Goal: Information Seeking & Learning: Obtain resource

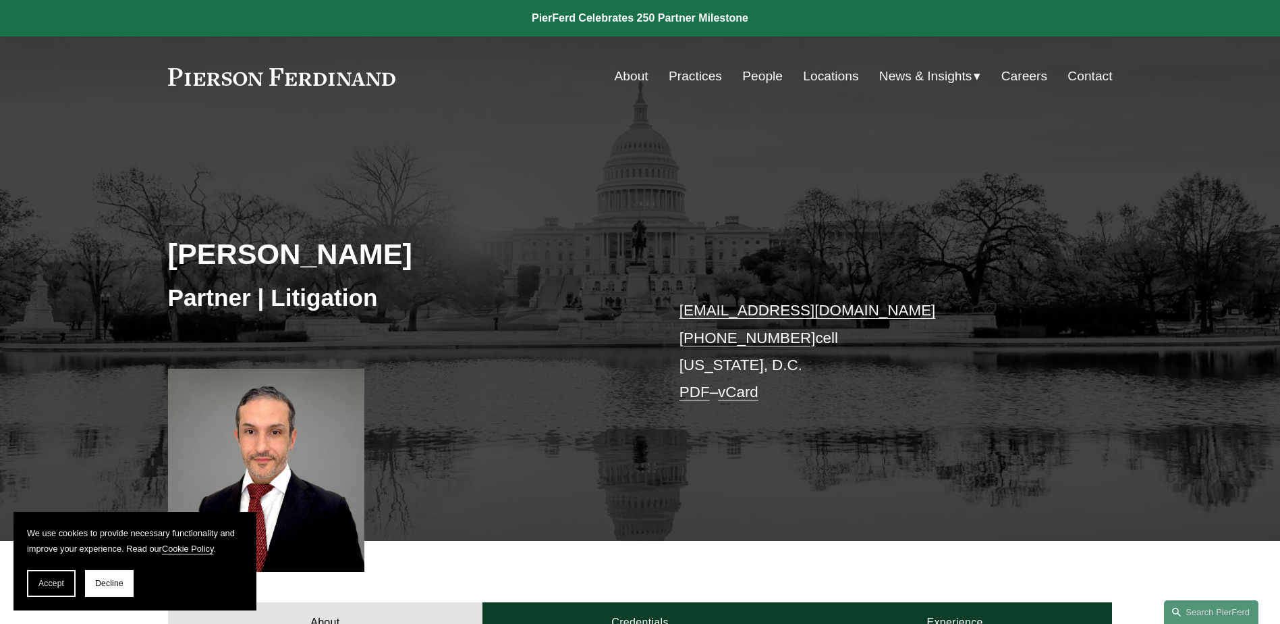
click at [758, 73] on link "People" at bounding box center [762, 76] width 40 height 26
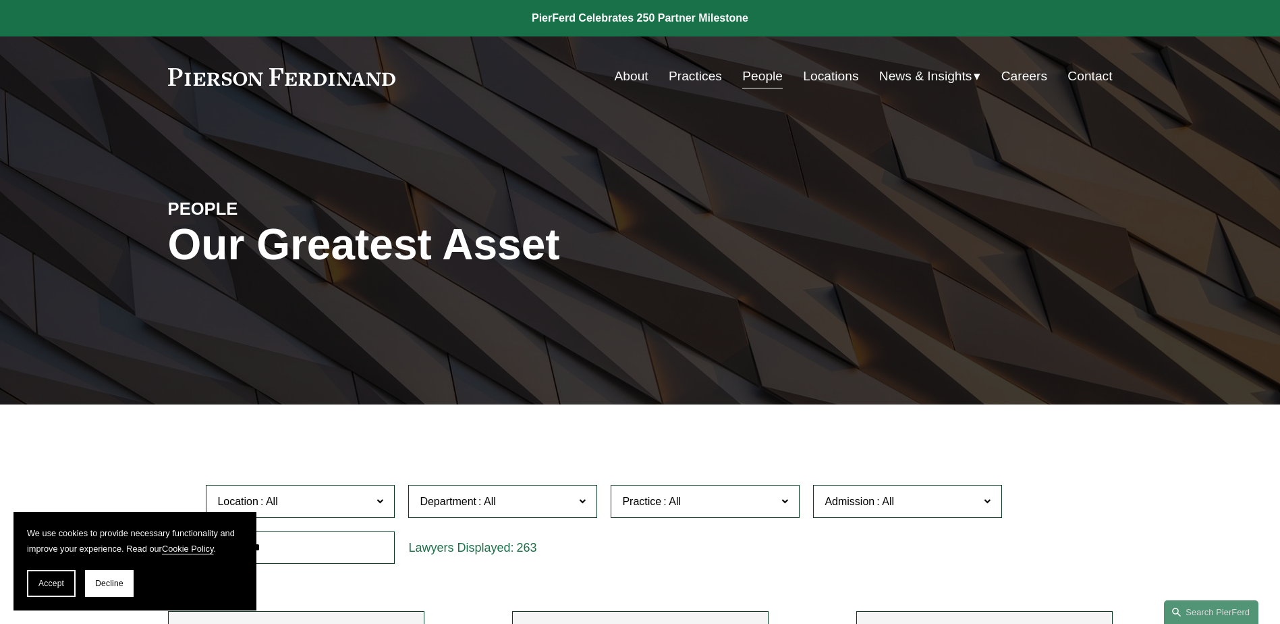
click at [669, 497] on span at bounding box center [672, 500] width 22 height 11
click at [0, 0] on link "All" at bounding box center [0, 0] width 0 height 0
click at [575, 497] on label "Department" at bounding box center [502, 501] width 189 height 33
click at [0, 0] on link "All" at bounding box center [0, 0] width 0 height 0
click at [375, 499] on label "Location" at bounding box center [300, 501] width 189 height 33
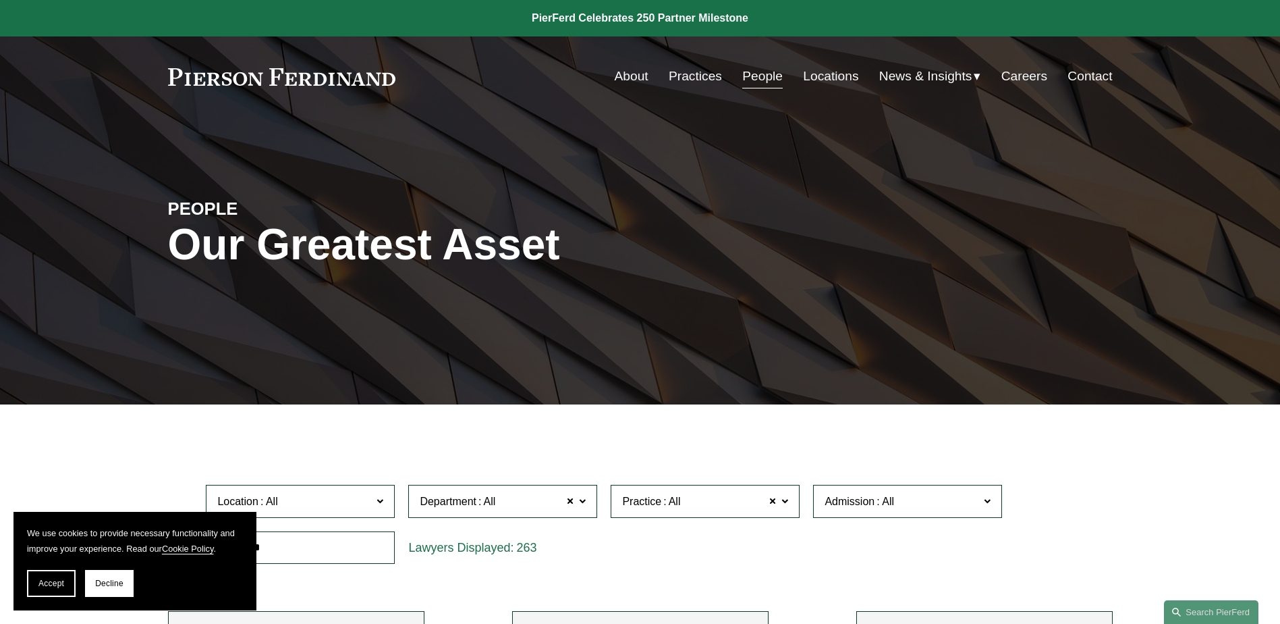
scroll to position [135, 0]
click at [353, 491] on label "Location" at bounding box center [300, 501] width 189 height 33
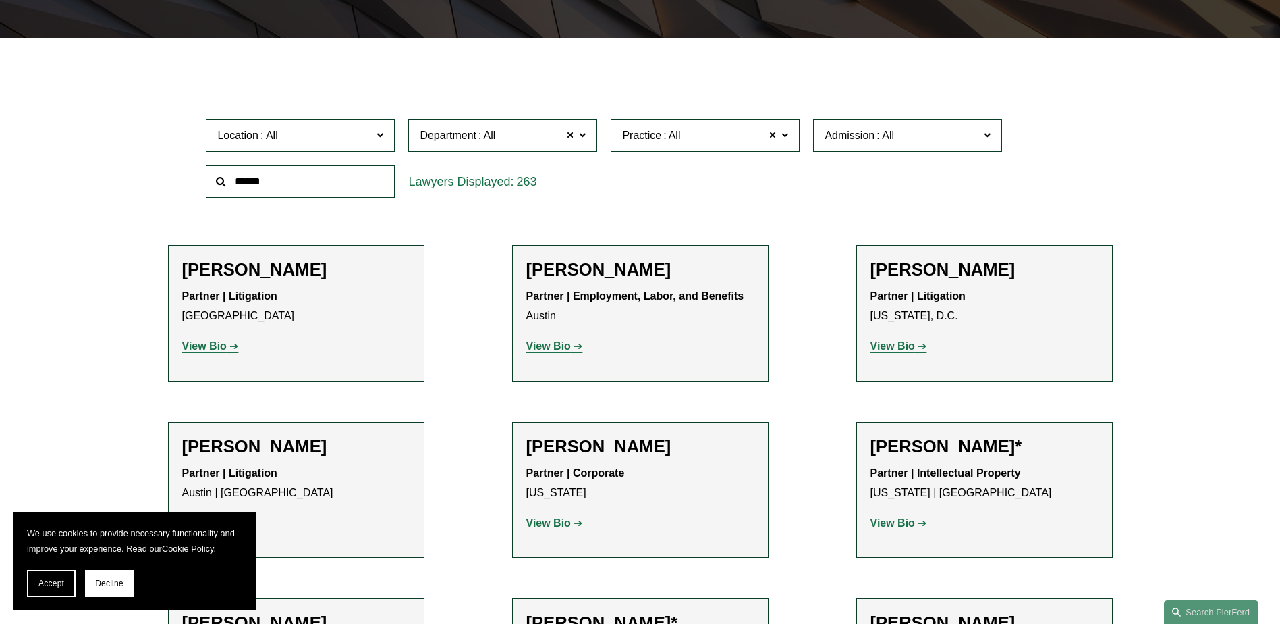
scroll to position [405, 0]
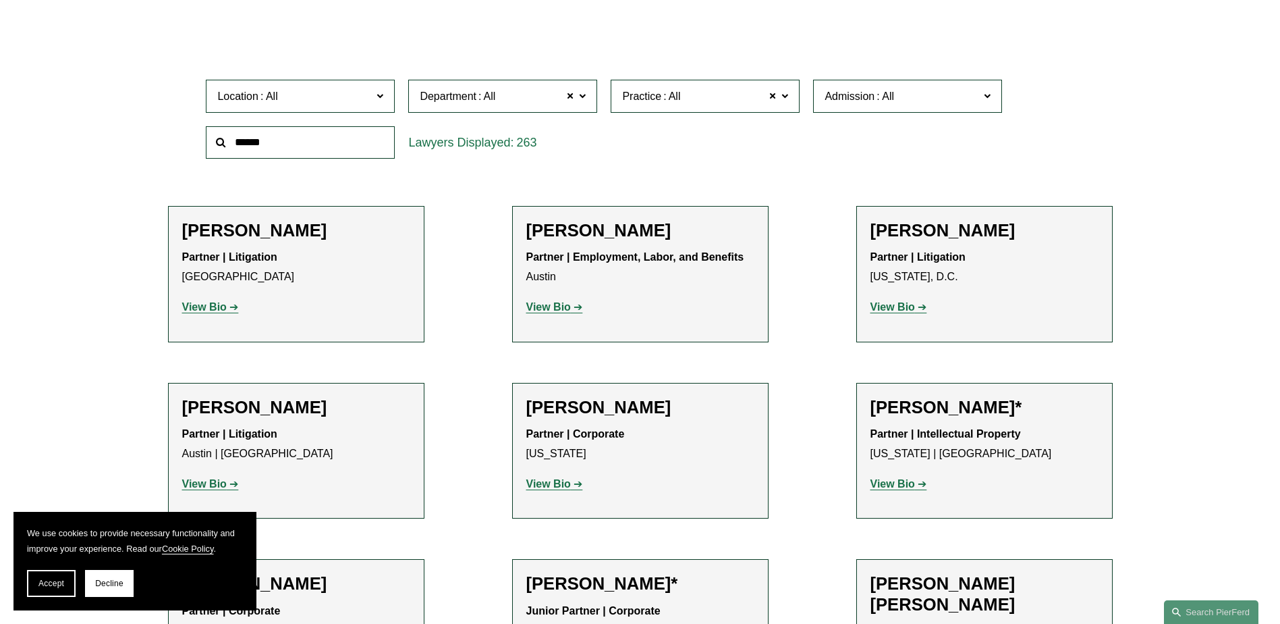
click at [202, 303] on strong "View Bio" at bounding box center [204, 306] width 45 height 11
click at [551, 307] on strong "View Bio" at bounding box center [548, 306] width 45 height 11
click at [904, 306] on strong "View Bio" at bounding box center [893, 306] width 45 height 11
click at [205, 485] on strong "View Bio" at bounding box center [204, 483] width 45 height 11
click at [551, 479] on strong "View Bio" at bounding box center [548, 483] width 45 height 11
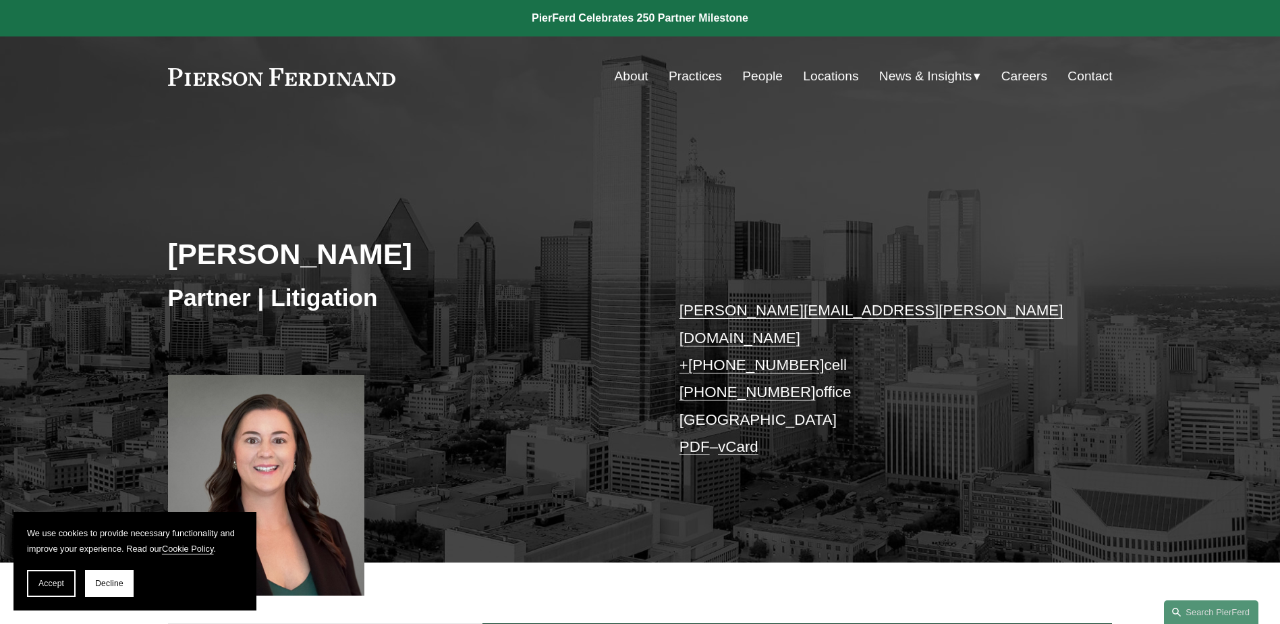
click at [693, 438] on link "PDF" at bounding box center [695, 446] width 30 height 17
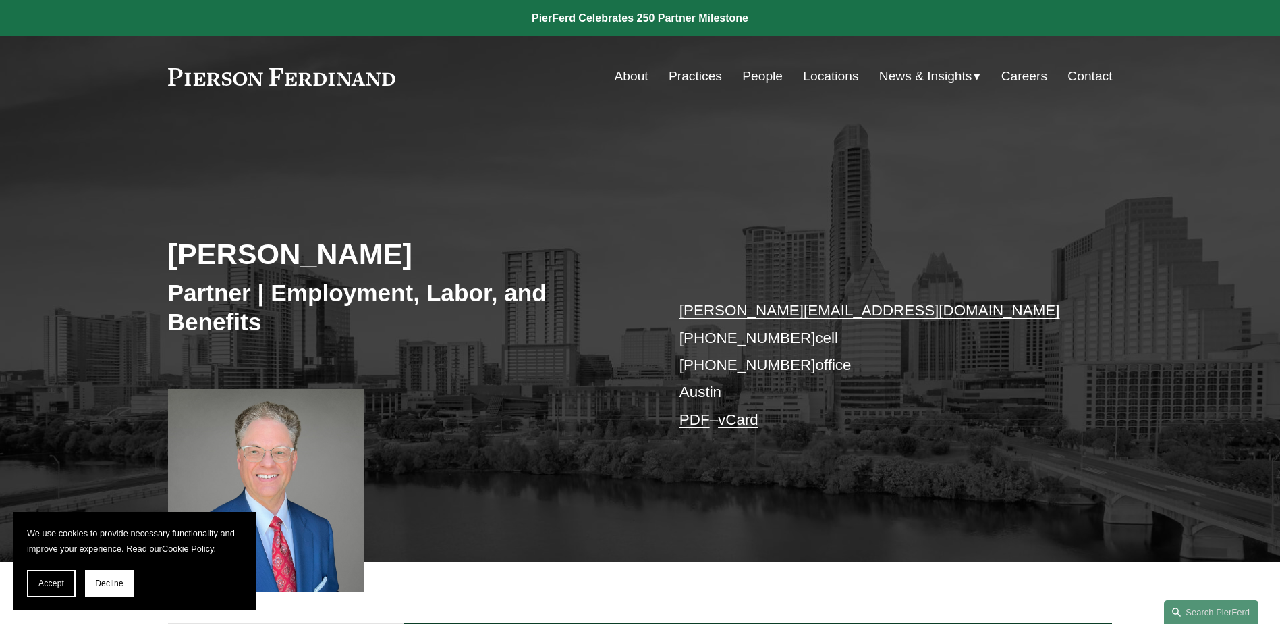
click at [698, 416] on link "PDF" at bounding box center [695, 419] width 30 height 17
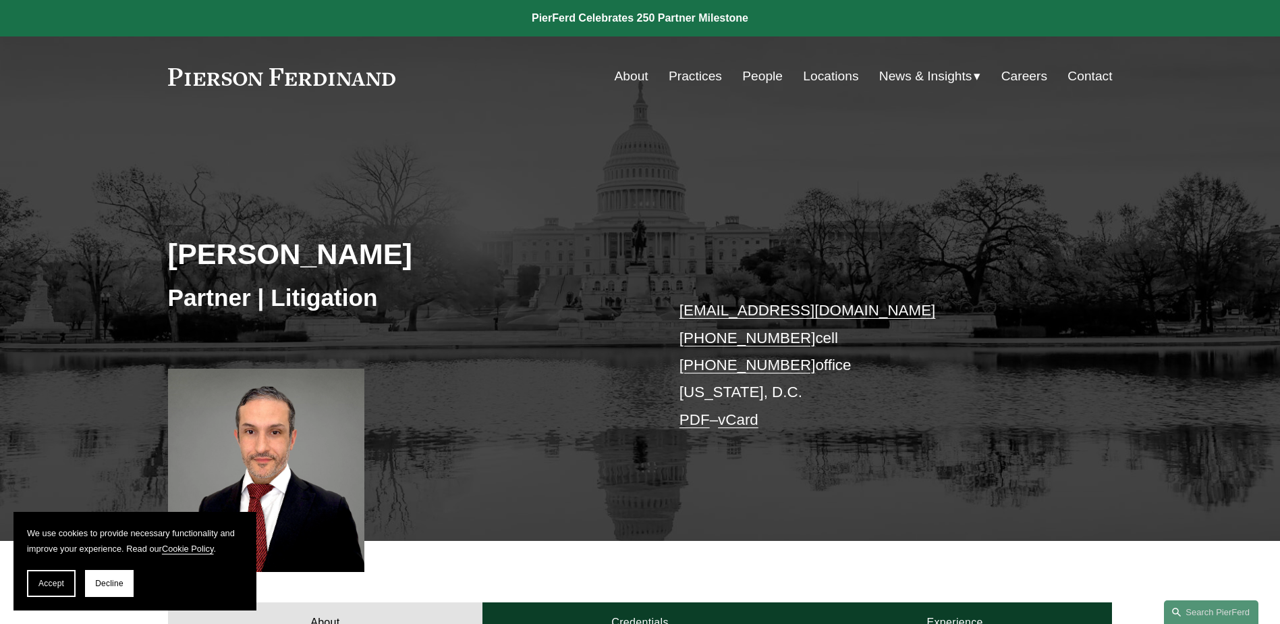
click at [694, 422] on link "PDF" at bounding box center [695, 419] width 30 height 17
click at [692, 424] on link "PDF" at bounding box center [695, 419] width 30 height 17
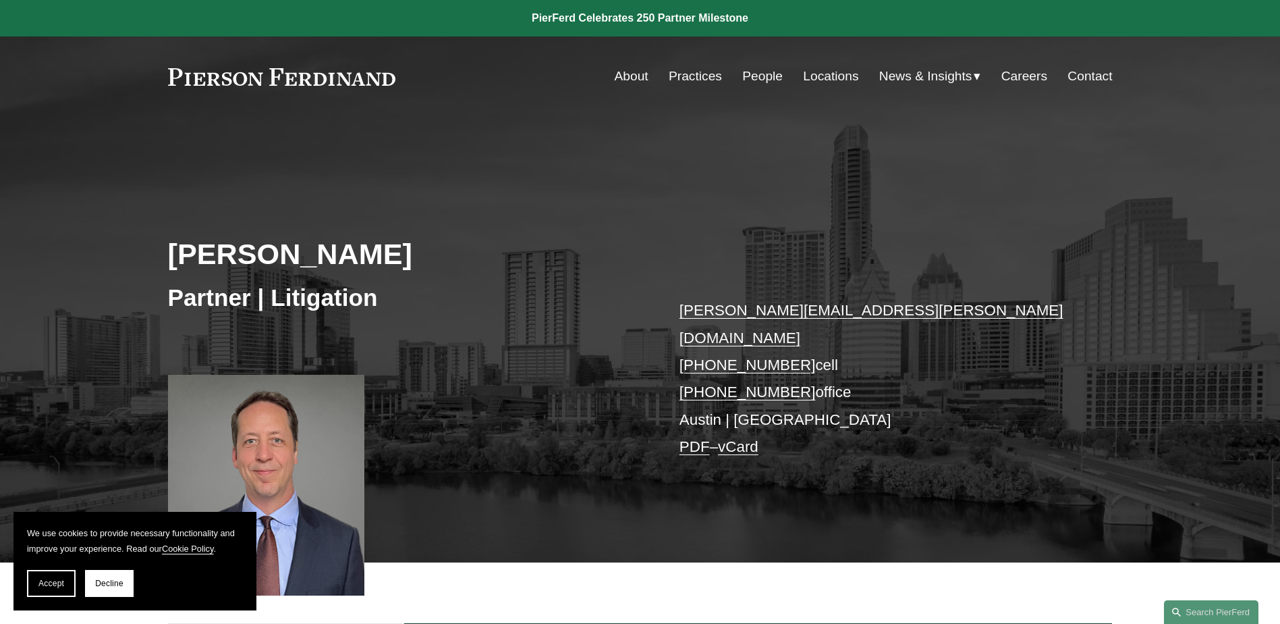
click at [690, 438] on link "PDF" at bounding box center [695, 446] width 30 height 17
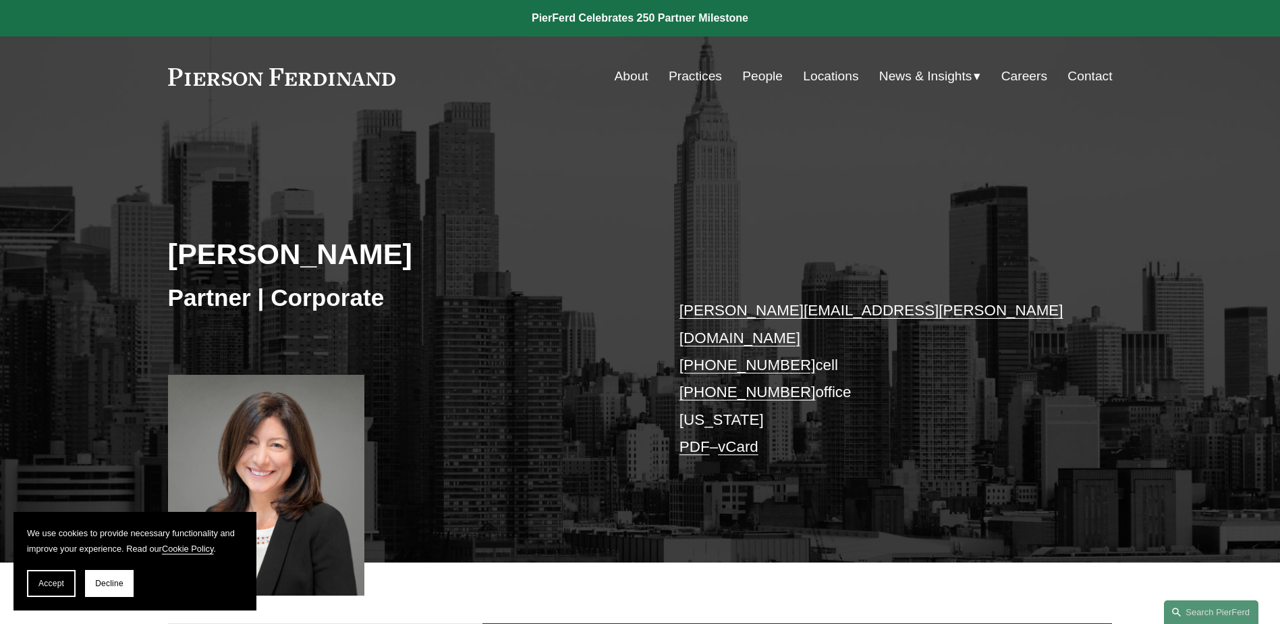
click at [692, 438] on link "PDF" at bounding box center [695, 446] width 30 height 17
drag, startPoint x: 522, startPoint y: 160, endPoint x: 626, endPoint y: 123, distance: 110.4
click at [522, 160] on div "Cathleen Allen Partner | Corporate cathleen.allen@pierferd.com +1.631.327.6778 …" at bounding box center [640, 358] width 1280 height 407
click at [910, 72] on span "News & Insights" at bounding box center [925, 77] width 93 height 24
click at [0, 0] on span "Insights" at bounding box center [0, 0] width 0 height 0
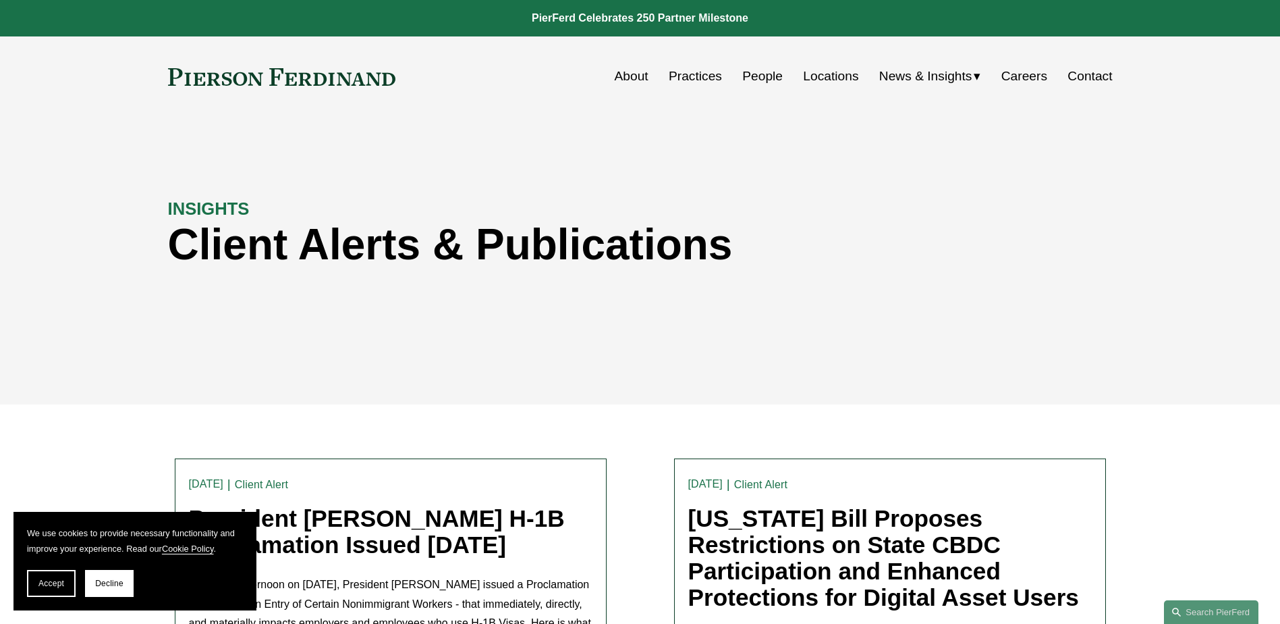
click at [765, 76] on link "People" at bounding box center [762, 76] width 40 height 26
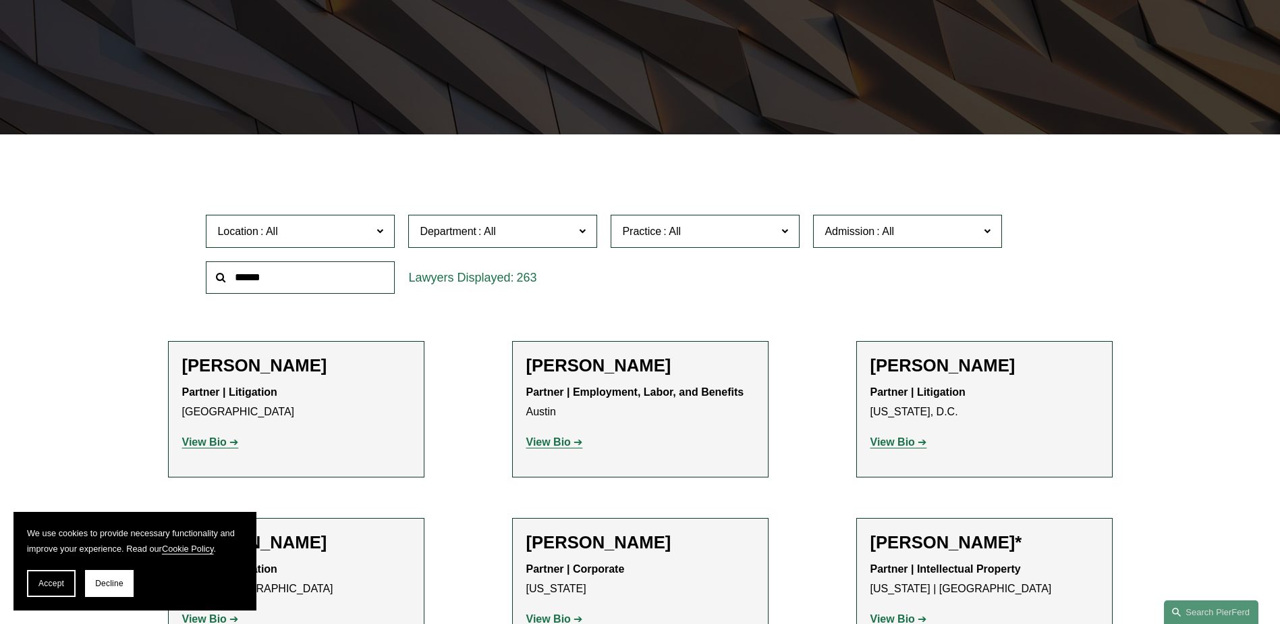
scroll to position [405, 0]
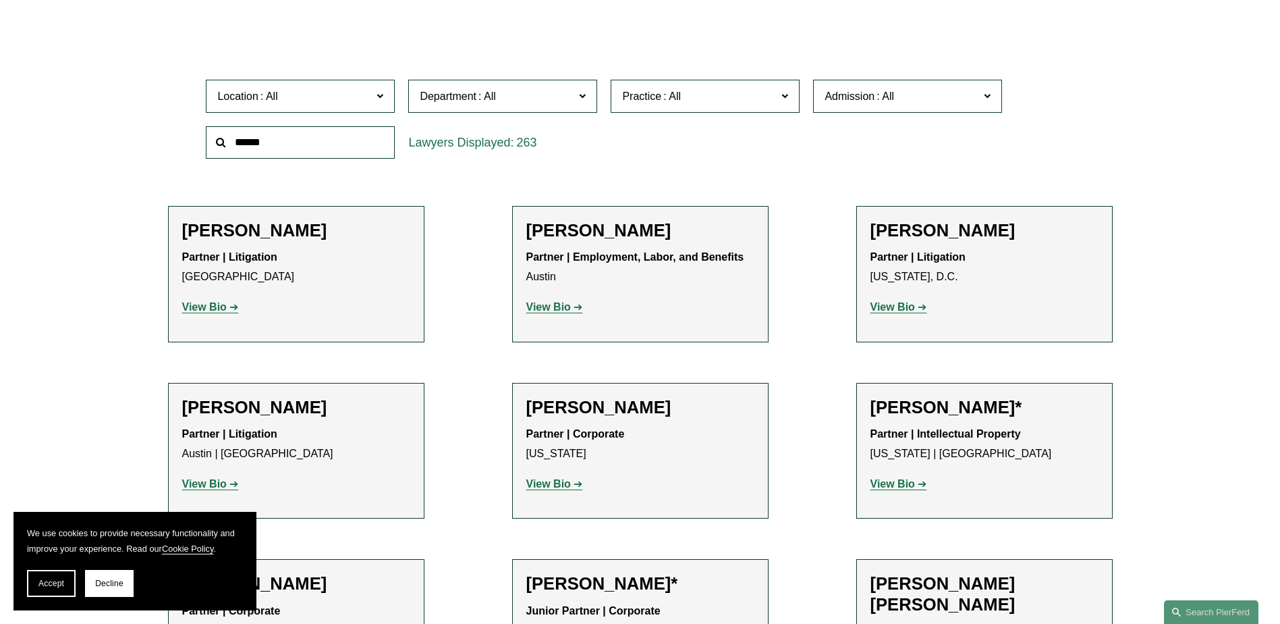
click at [898, 482] on strong "View Bio" at bounding box center [893, 483] width 45 height 11
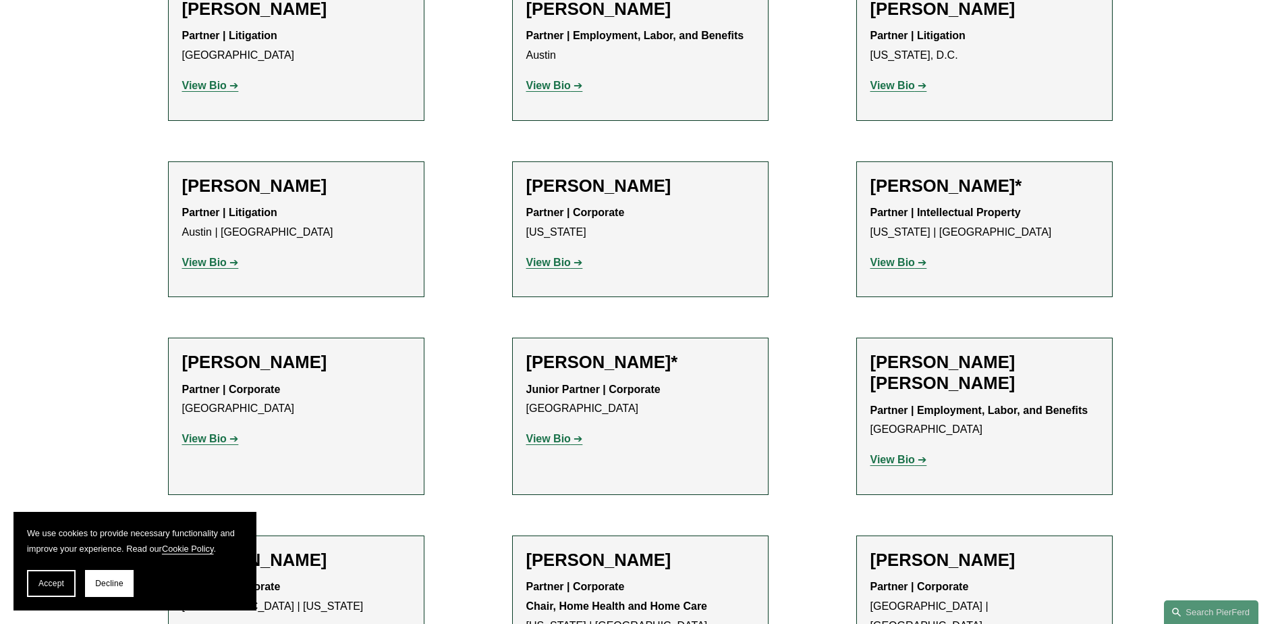
scroll to position [675, 0]
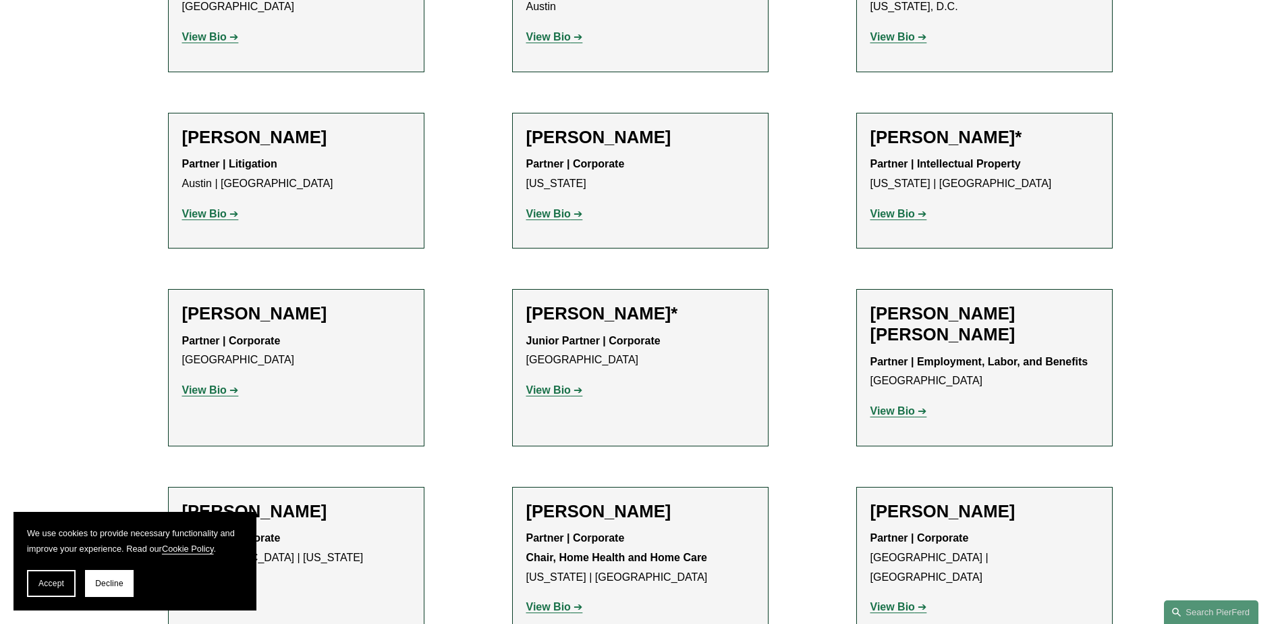
click at [200, 387] on strong "View Bio" at bounding box center [204, 389] width 45 height 11
click at [539, 394] on strong "View Bio" at bounding box center [548, 389] width 45 height 11
click at [889, 412] on strong "View Bio" at bounding box center [893, 410] width 45 height 11
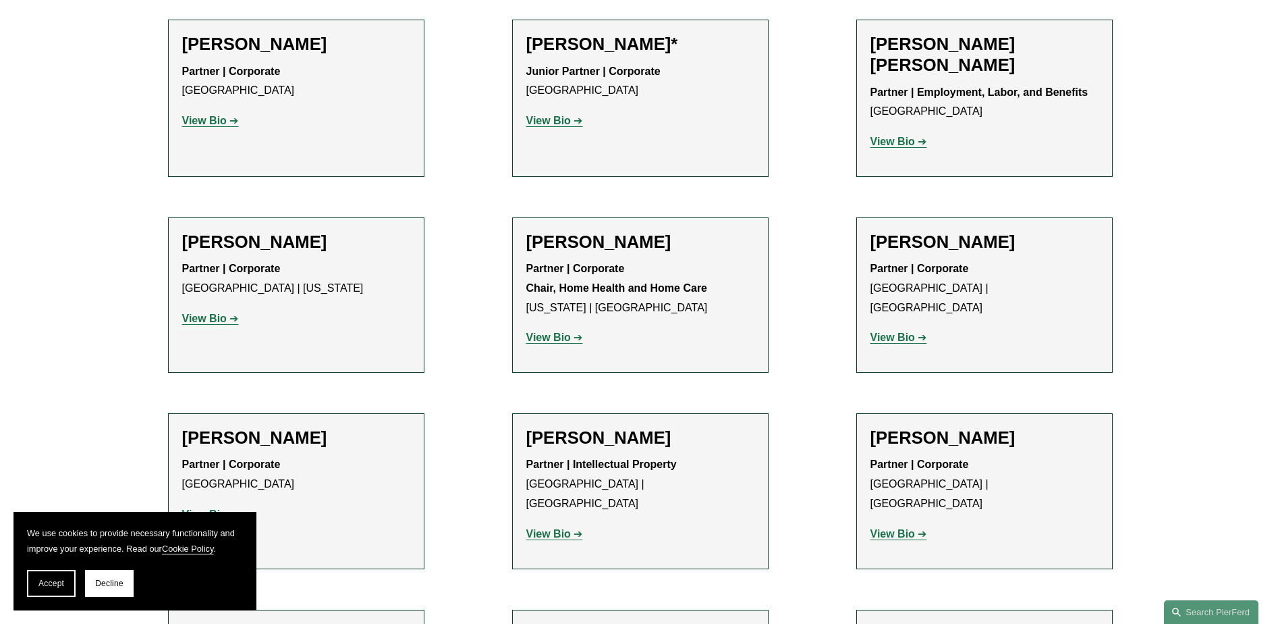
scroll to position [945, 0]
click at [220, 317] on strong "View Bio" at bounding box center [204, 317] width 45 height 11
click at [555, 337] on strong "View Bio" at bounding box center [548, 336] width 45 height 11
click at [898, 331] on strong "View Bio" at bounding box center [893, 336] width 45 height 11
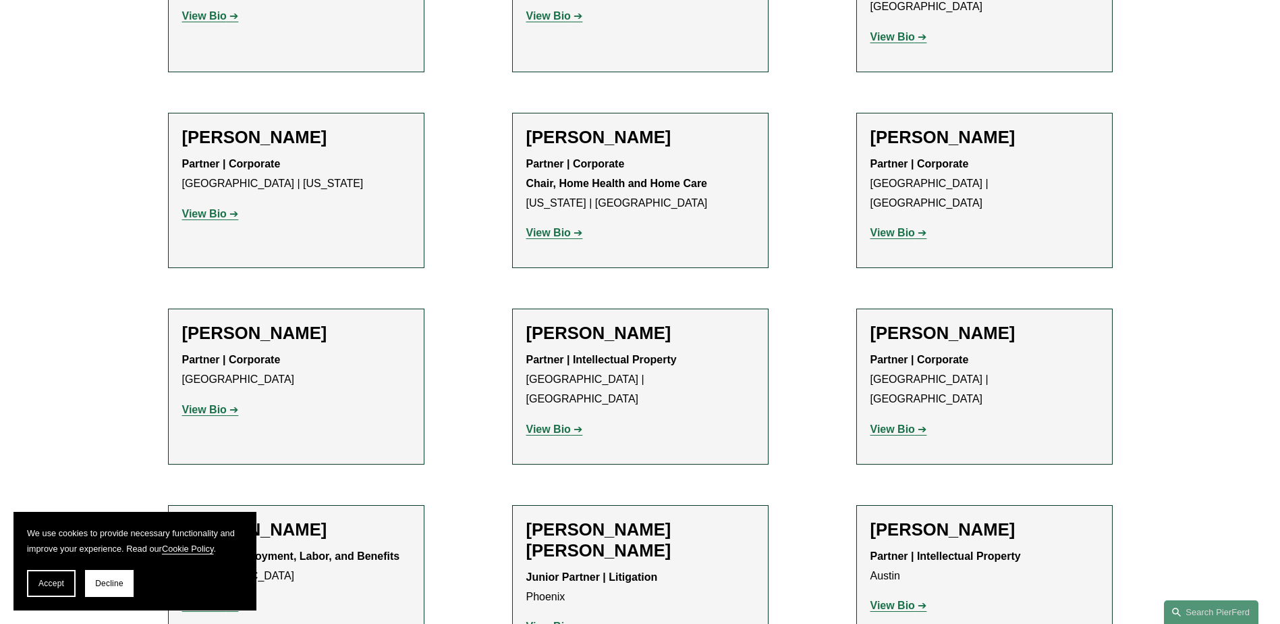
scroll to position [1080, 0]
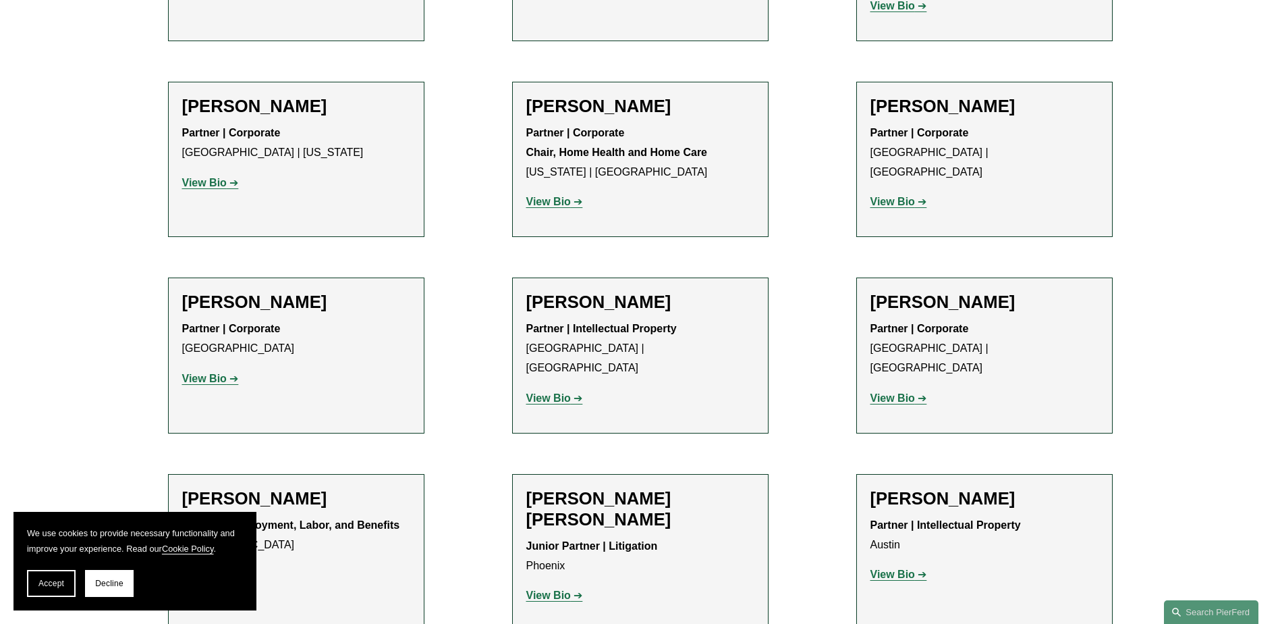
click at [209, 380] on strong "View Bio" at bounding box center [204, 378] width 45 height 11
click at [551, 392] on strong "View Bio" at bounding box center [548, 397] width 45 height 11
click at [891, 392] on strong "View Bio" at bounding box center [893, 397] width 45 height 11
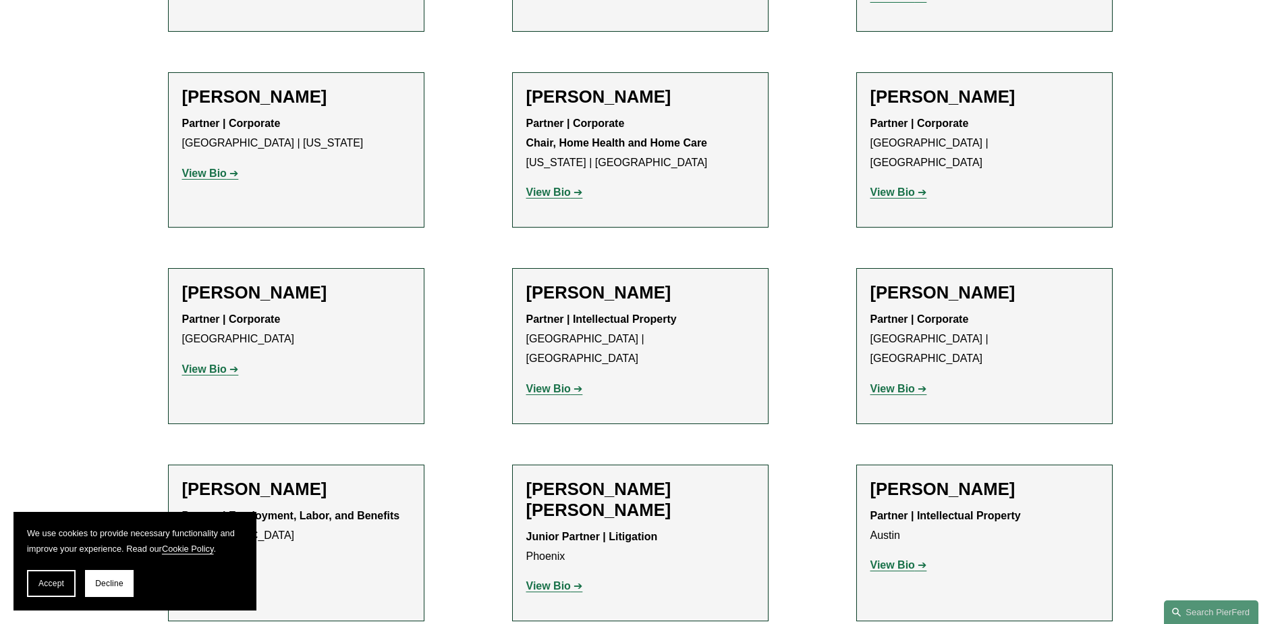
scroll to position [1215, 0]
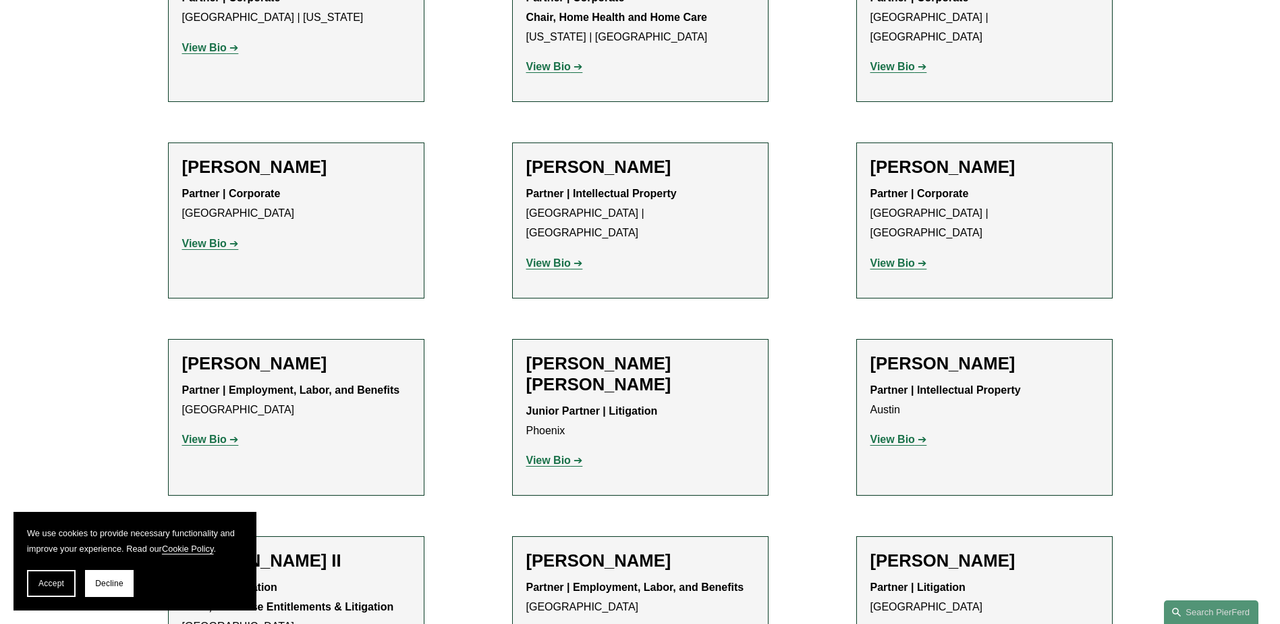
click at [203, 433] on strong "View Bio" at bounding box center [204, 438] width 45 height 11
click at [545, 454] on strong "View Bio" at bounding box center [548, 459] width 45 height 11
click at [904, 433] on strong "View Bio" at bounding box center [893, 438] width 45 height 11
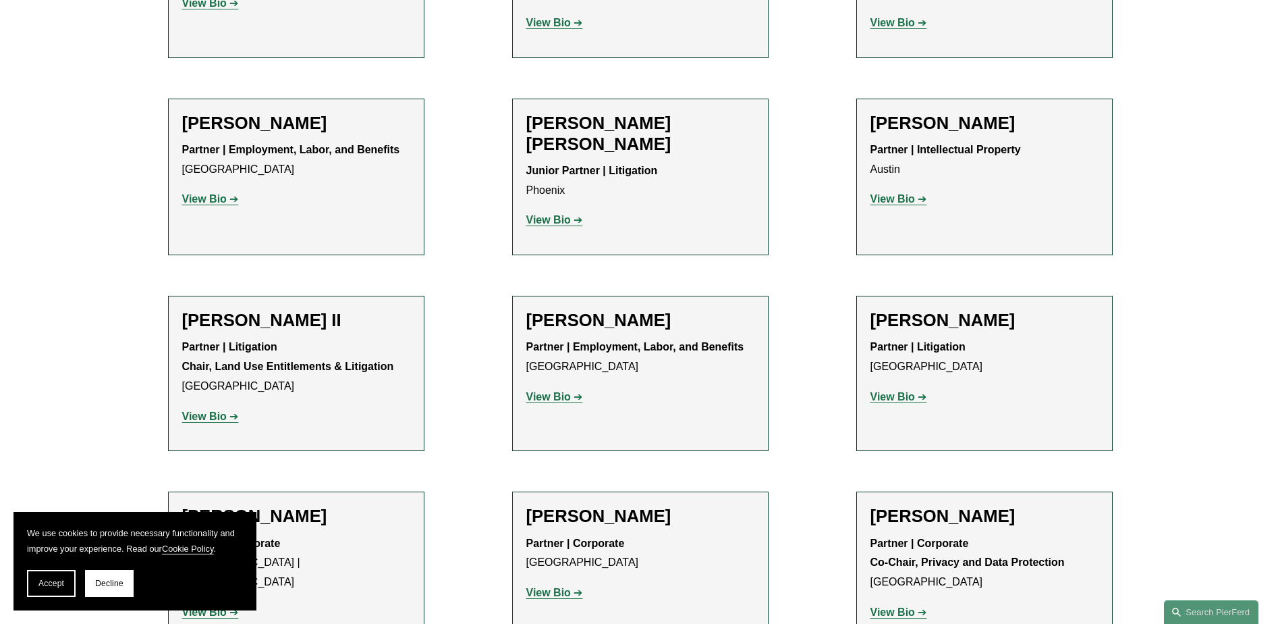
scroll to position [1485, 0]
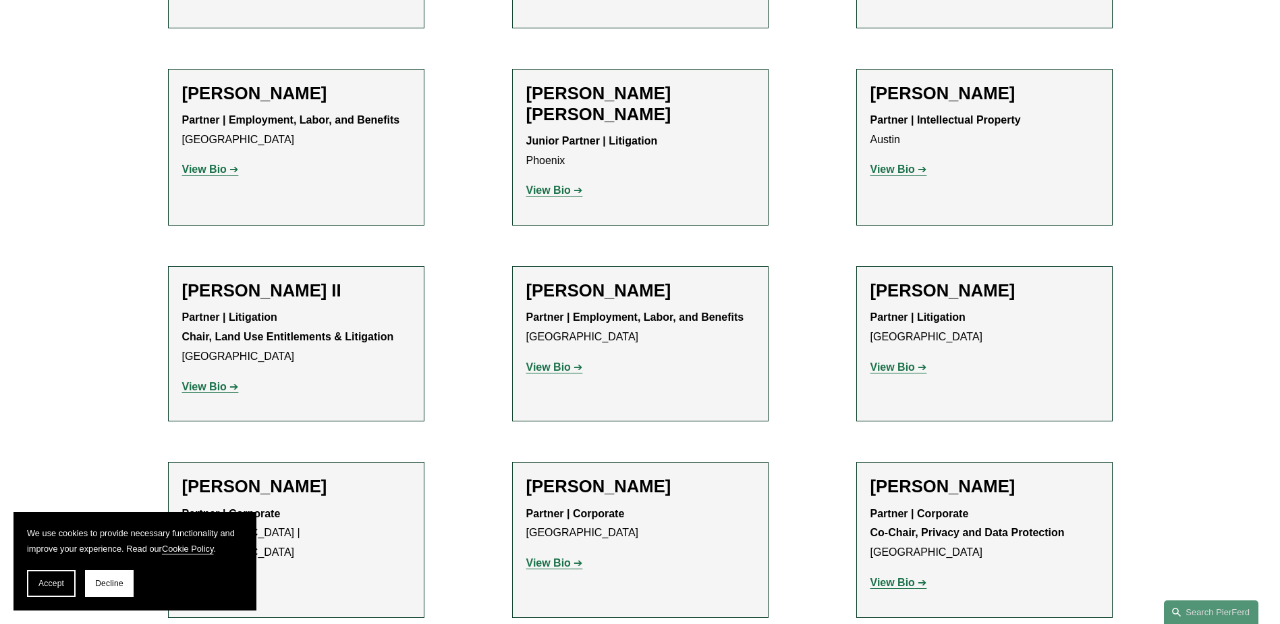
click at [206, 381] on strong "View Bio" at bounding box center [204, 386] width 45 height 11
click at [548, 361] on strong "View Bio" at bounding box center [548, 366] width 45 height 11
click at [901, 361] on strong "View Bio" at bounding box center [893, 366] width 45 height 11
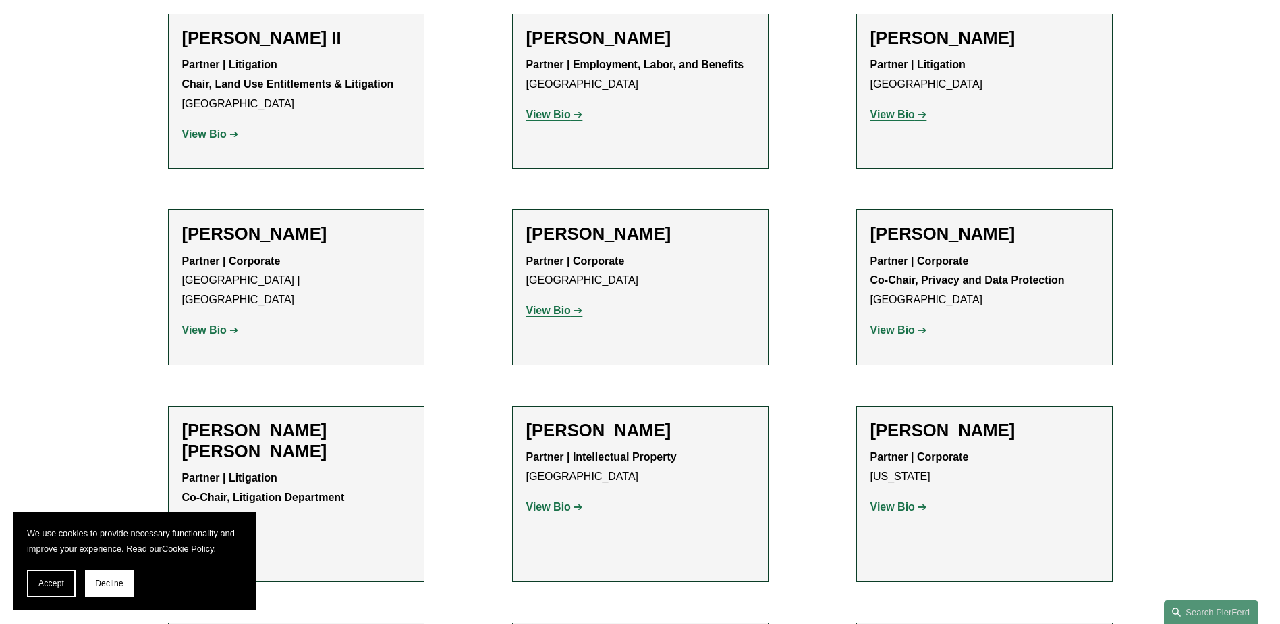
scroll to position [1755, 0]
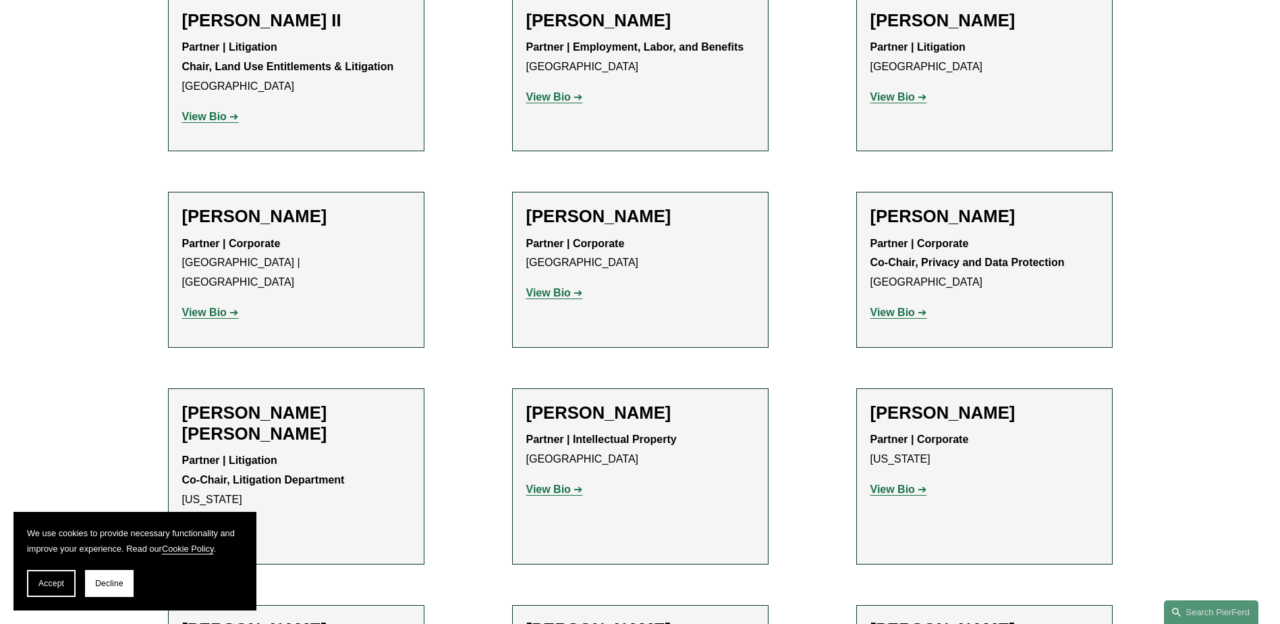
click at [187, 306] on strong "View Bio" at bounding box center [204, 311] width 45 height 11
click at [540, 287] on strong "View Bio" at bounding box center [548, 292] width 45 height 11
click at [890, 306] on strong "View Bio" at bounding box center [893, 311] width 45 height 11
click at [215, 523] on strong "View Bio" at bounding box center [204, 528] width 45 height 11
click at [549, 483] on strong "View Bio" at bounding box center [548, 488] width 45 height 11
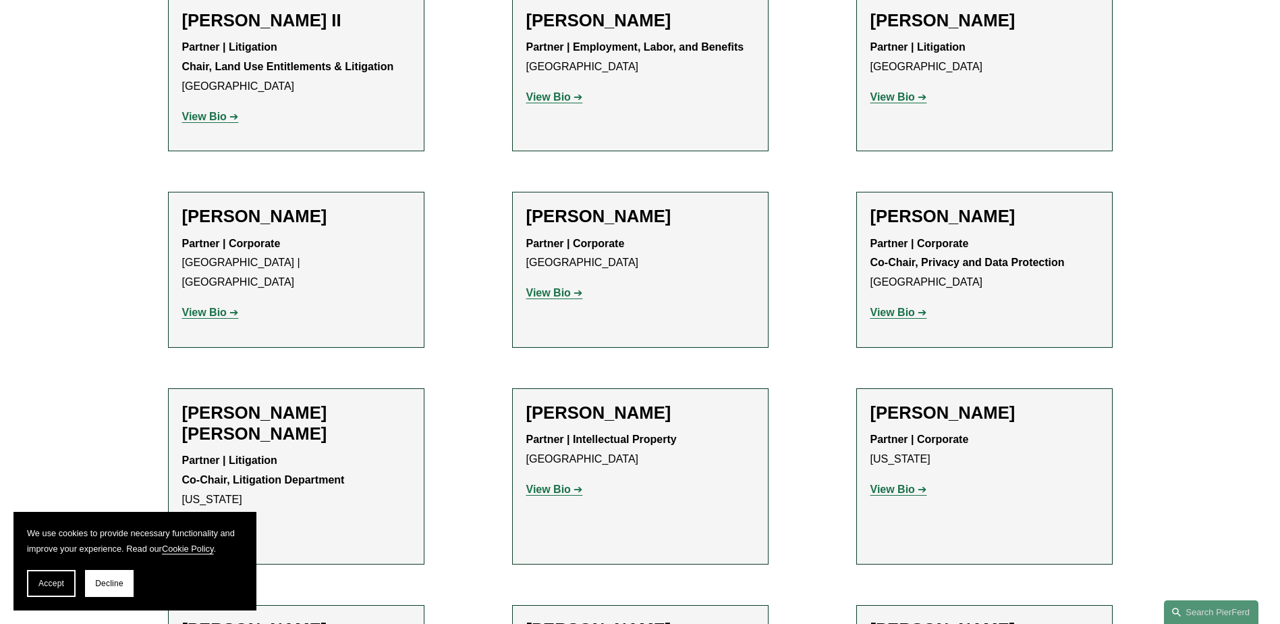
click at [903, 483] on strong "View Bio" at bounding box center [893, 488] width 45 height 11
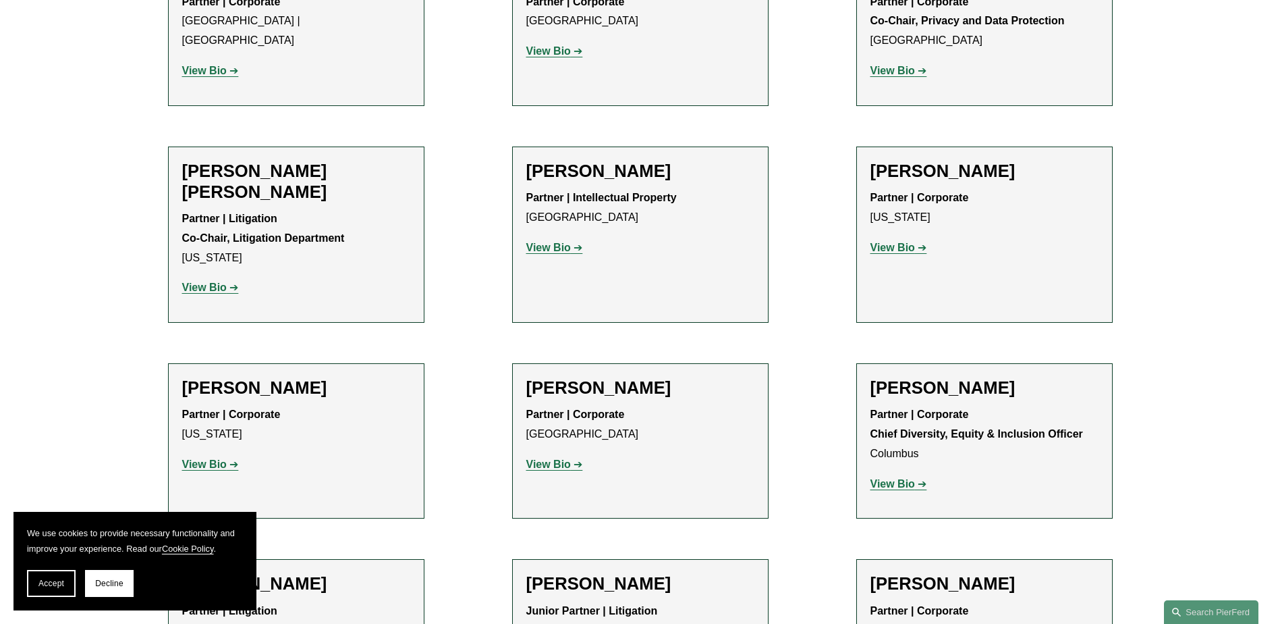
scroll to position [2024, 0]
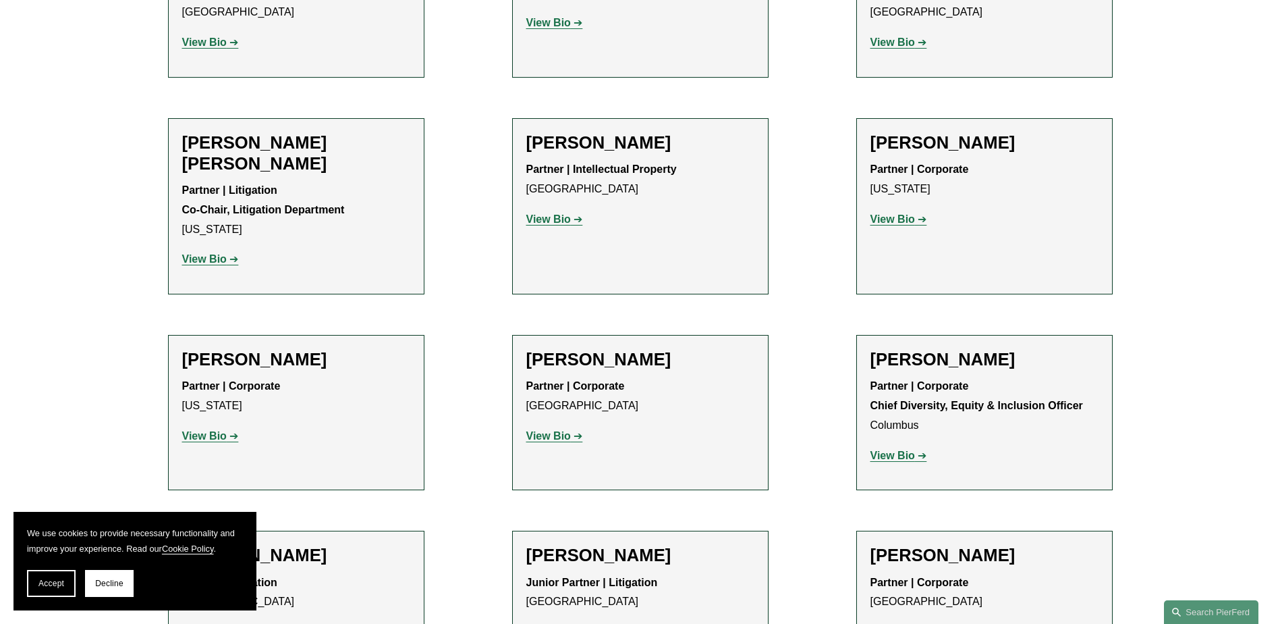
click at [195, 430] on strong "View Bio" at bounding box center [204, 435] width 45 height 11
click at [554, 430] on strong "View Bio" at bounding box center [548, 435] width 45 height 11
click at [907, 449] on strong "View Bio" at bounding box center [893, 454] width 45 height 11
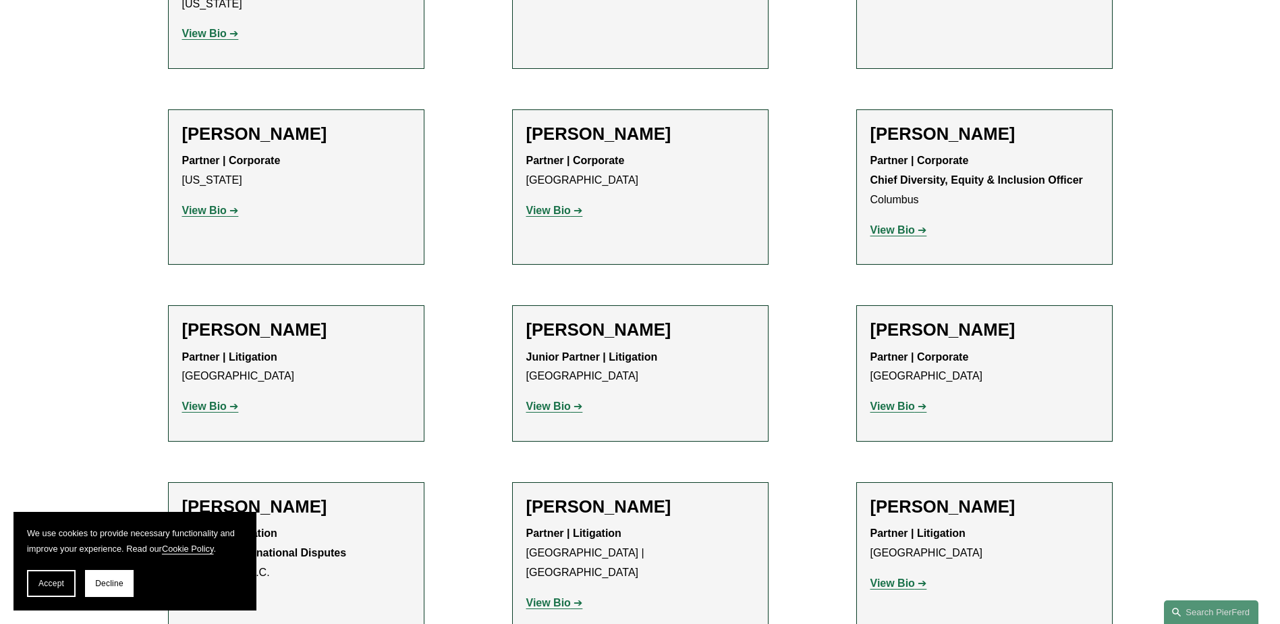
scroll to position [2294, 0]
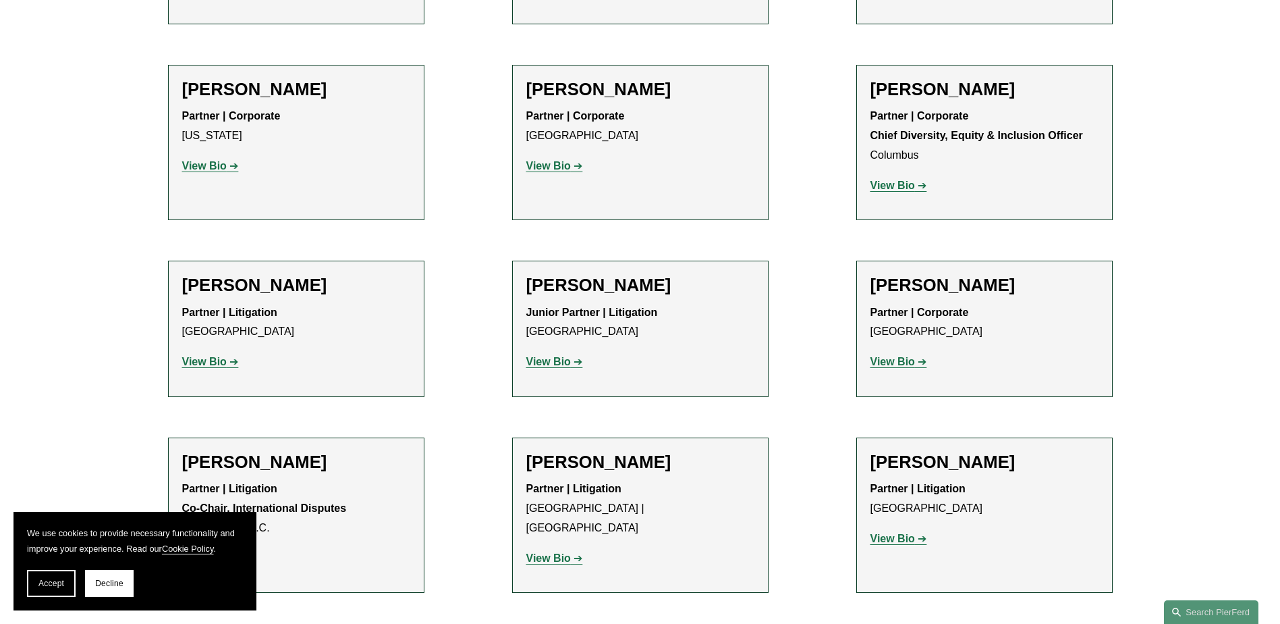
click at [205, 356] on strong "View Bio" at bounding box center [204, 361] width 45 height 11
click at [566, 356] on strong "View Bio" at bounding box center [548, 361] width 45 height 11
click at [889, 356] on strong "View Bio" at bounding box center [893, 361] width 45 height 11
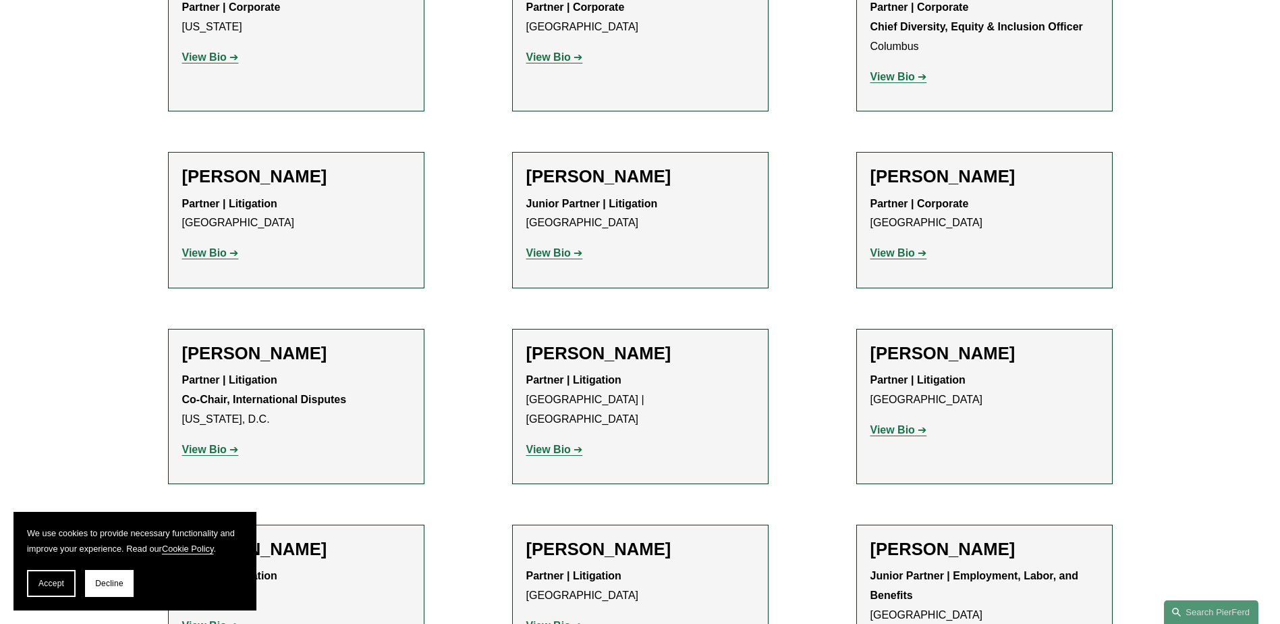
scroll to position [2429, 0]
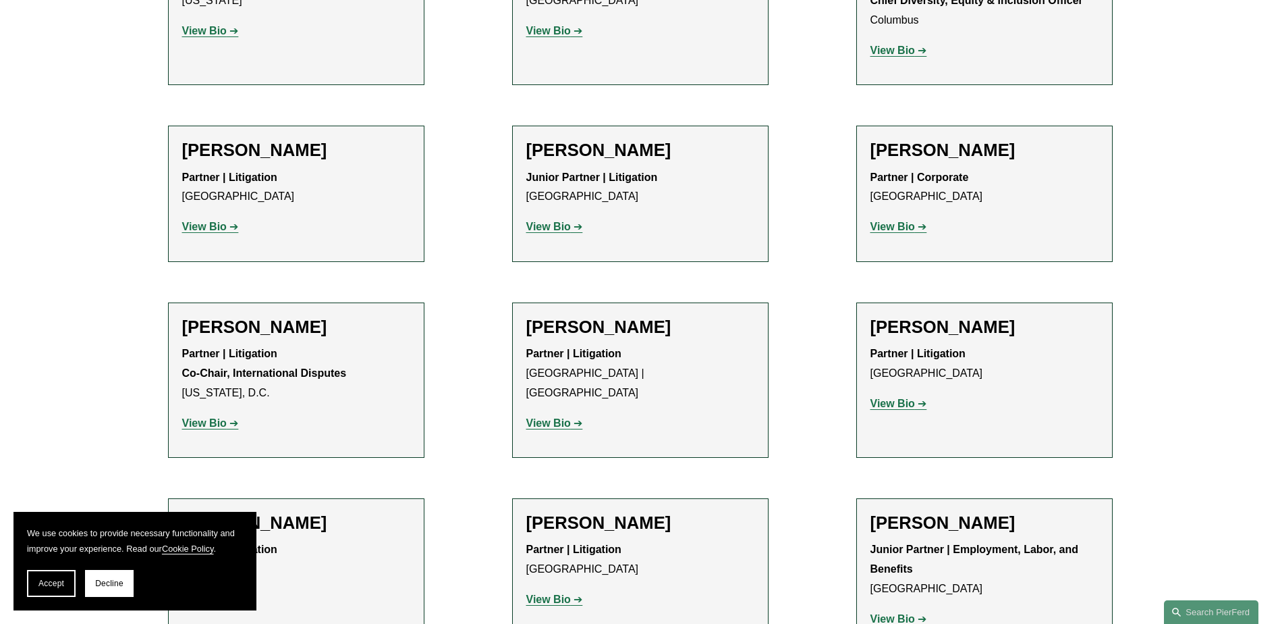
click at [215, 417] on strong "View Bio" at bounding box center [204, 422] width 45 height 11
click at [565, 417] on strong "View Bio" at bounding box center [548, 422] width 45 height 11
click at [893, 397] on strong "View Bio" at bounding box center [893, 402] width 45 height 11
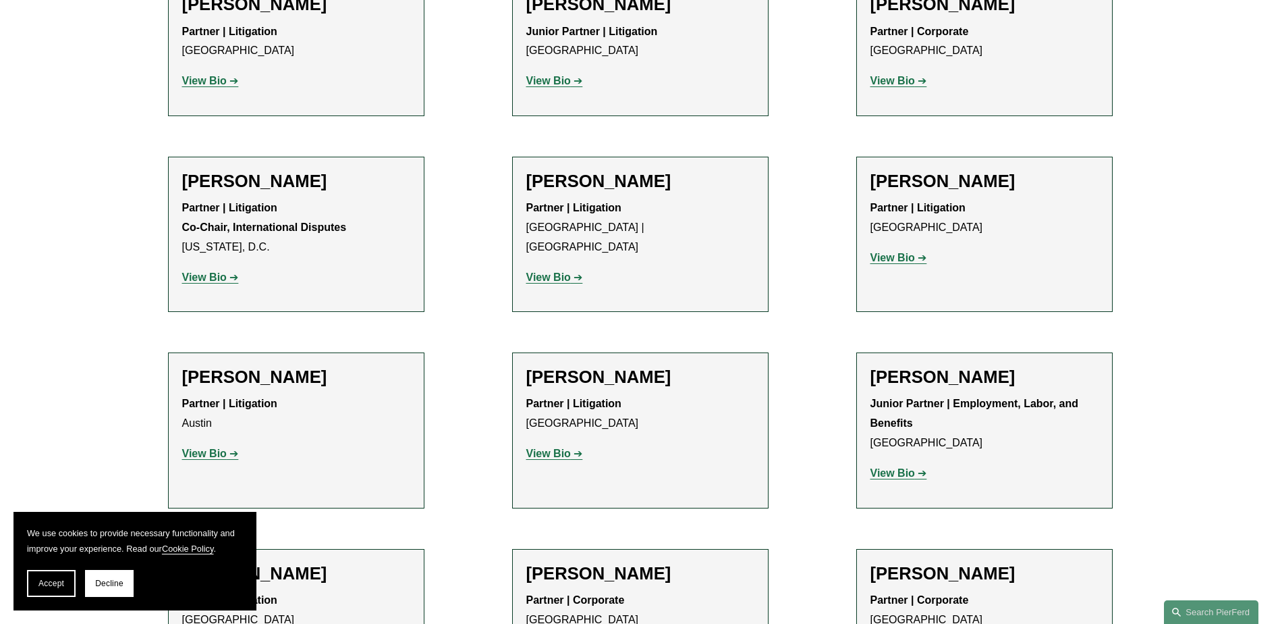
scroll to position [2699, 0]
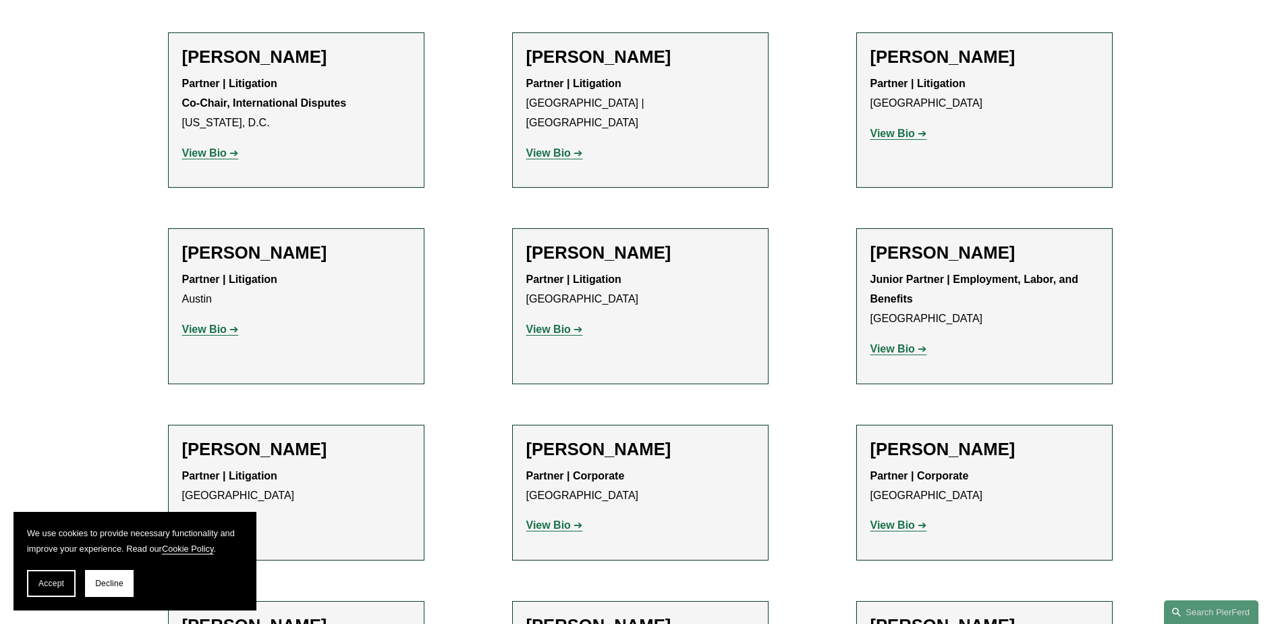
click at [212, 323] on strong "View Bio" at bounding box center [204, 328] width 45 height 11
click at [547, 323] on strong "View Bio" at bounding box center [548, 328] width 45 height 11
click at [901, 343] on strong "View Bio" at bounding box center [893, 348] width 45 height 11
click at [197, 519] on strong "View Bio" at bounding box center [204, 524] width 45 height 11
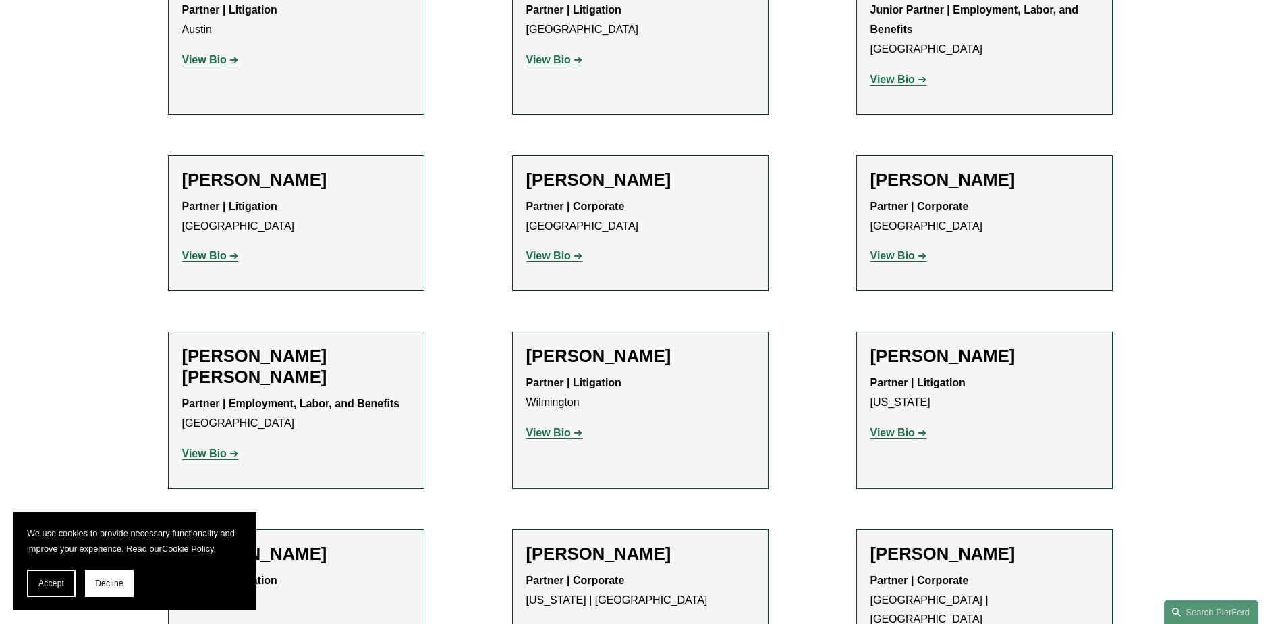
scroll to position [2969, 0]
click at [551, 249] on strong "View Bio" at bounding box center [548, 254] width 45 height 11
click at [893, 249] on strong "View Bio" at bounding box center [893, 254] width 45 height 11
click at [210, 447] on strong "View Bio" at bounding box center [204, 452] width 45 height 11
click at [557, 426] on strong "View Bio" at bounding box center [548, 431] width 45 height 11
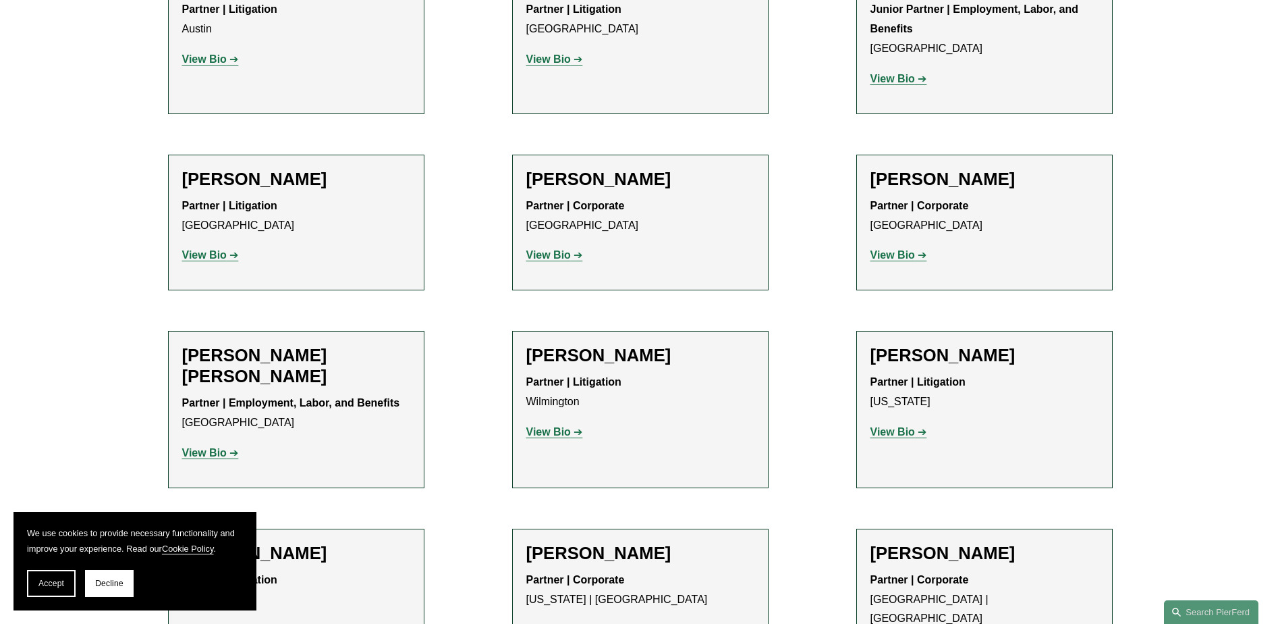
click at [887, 426] on strong "View Bio" at bounding box center [893, 431] width 45 height 11
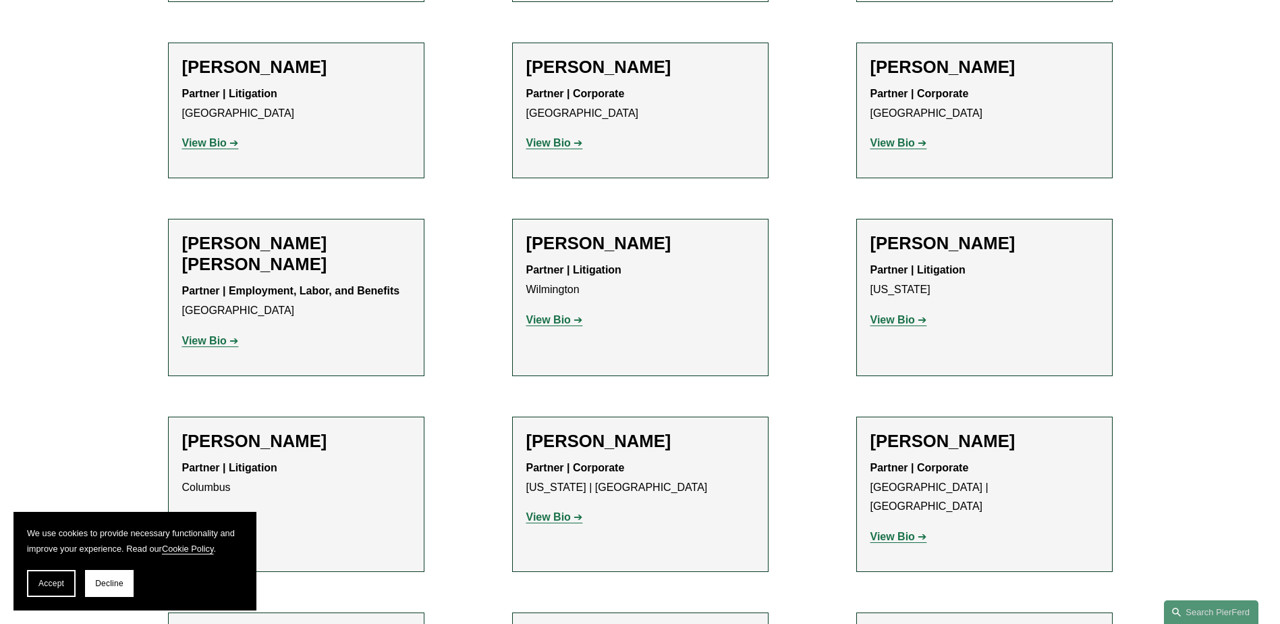
scroll to position [3104, 0]
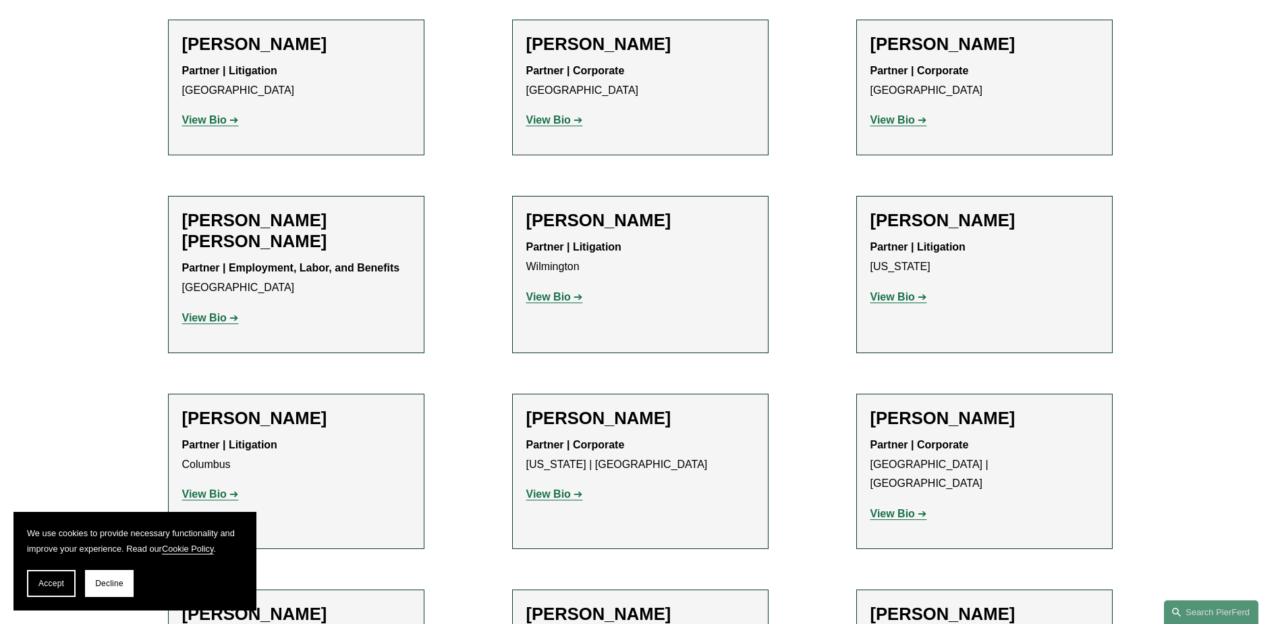
click at [210, 488] on strong "View Bio" at bounding box center [204, 493] width 45 height 11
click at [549, 488] on strong "View Bio" at bounding box center [548, 493] width 45 height 11
click at [889, 507] on strong "View Bio" at bounding box center [893, 512] width 45 height 11
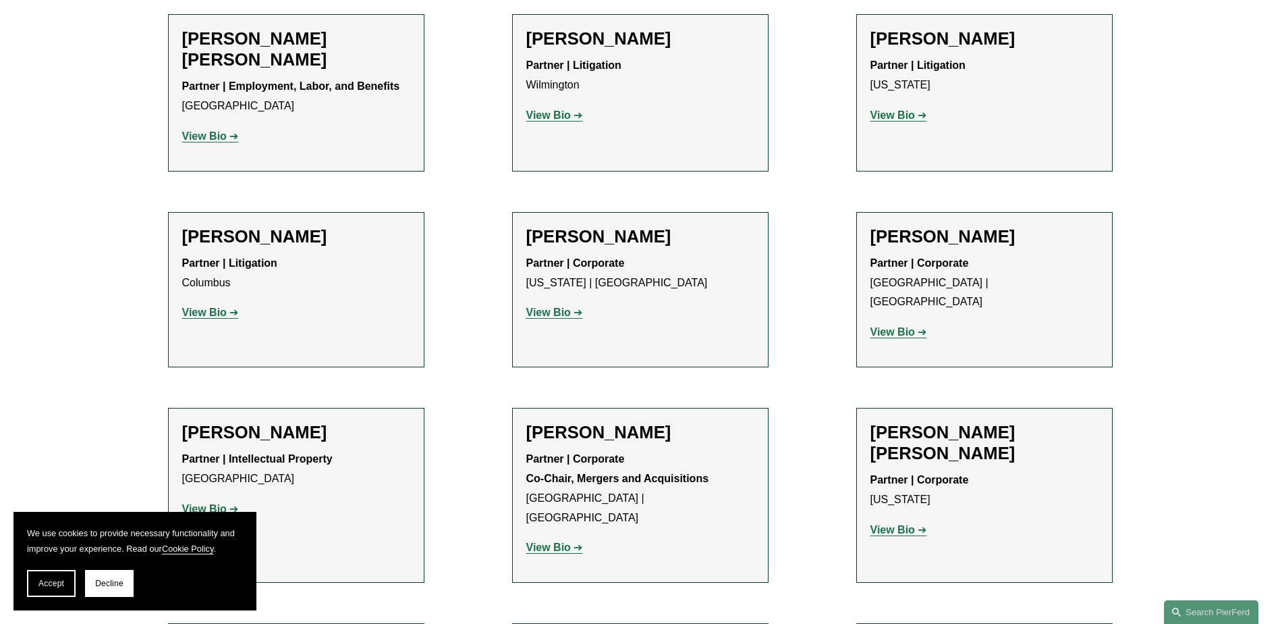
scroll to position [3374, 0]
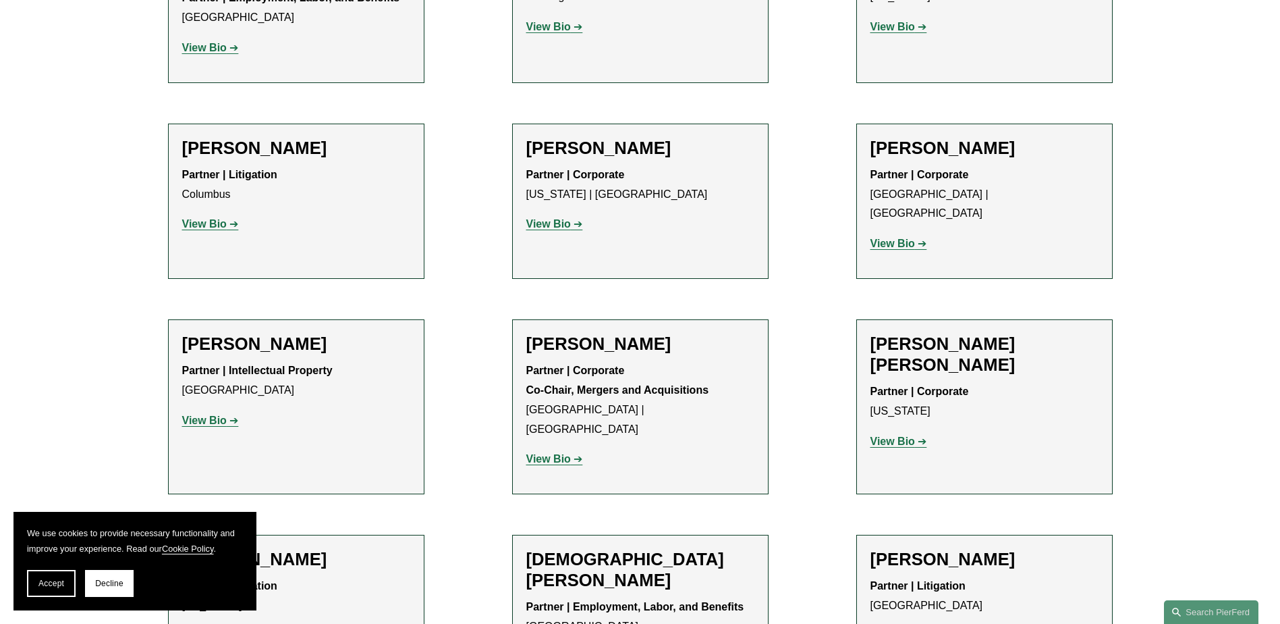
click at [219, 414] on strong "View Bio" at bounding box center [204, 419] width 45 height 11
click at [559, 453] on strong "View Bio" at bounding box center [548, 458] width 45 height 11
click at [889, 435] on strong "View Bio" at bounding box center [893, 440] width 45 height 11
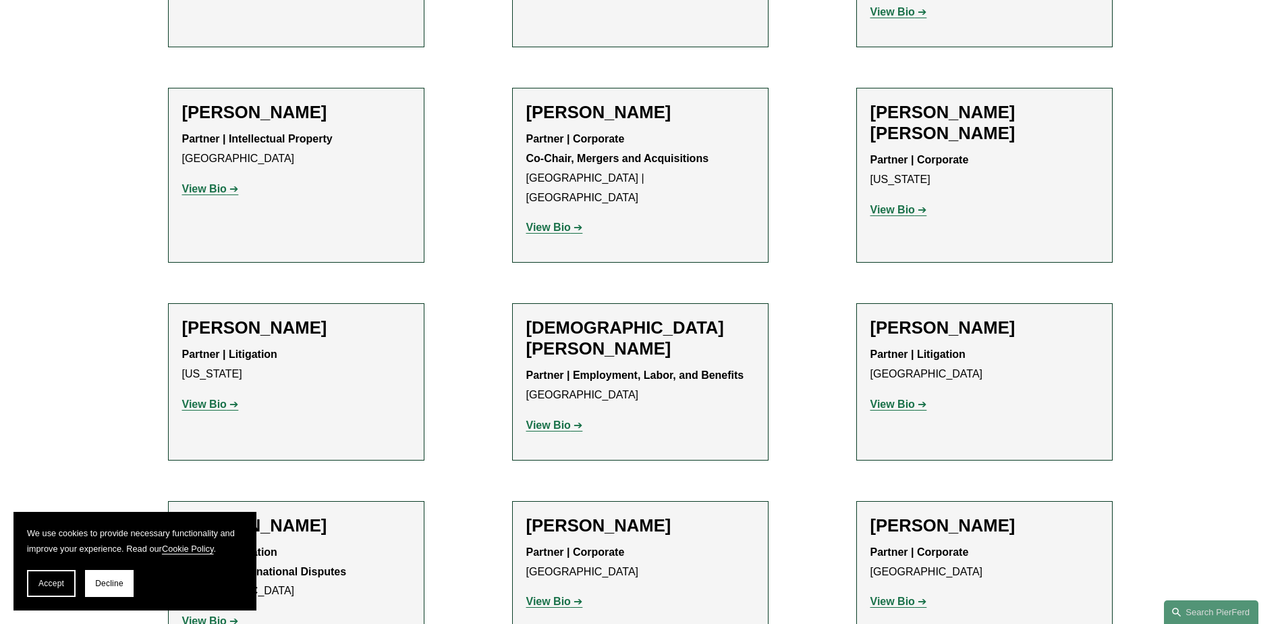
scroll to position [3644, 0]
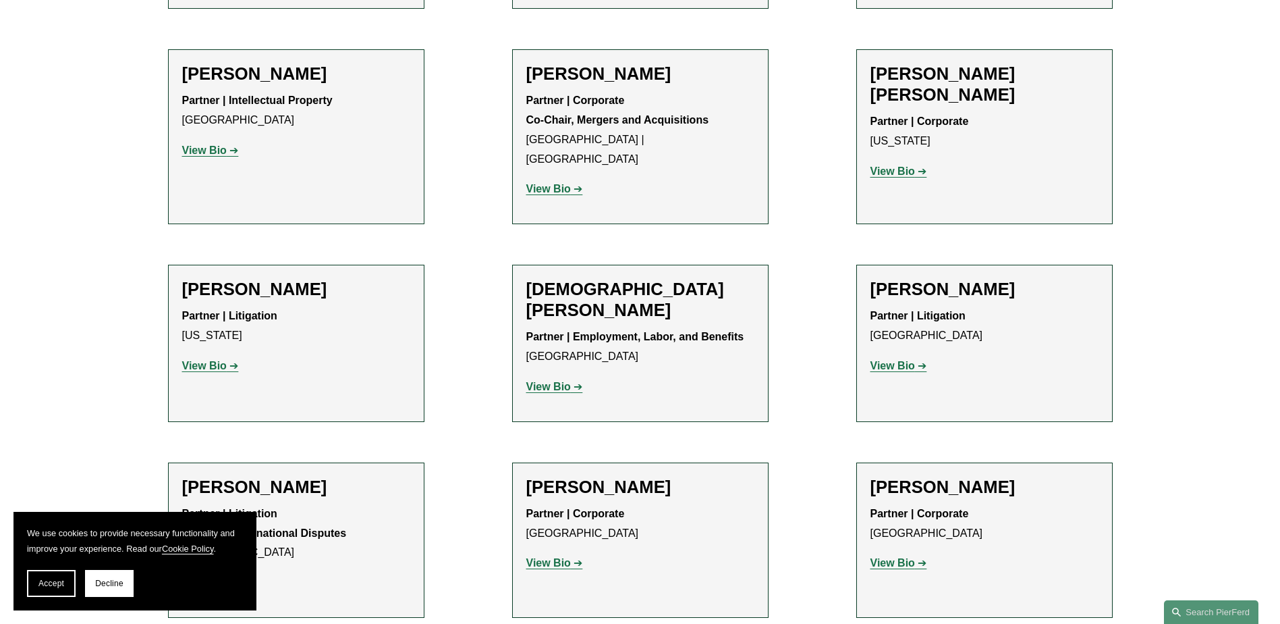
click at [184, 360] on strong "View Bio" at bounding box center [204, 365] width 45 height 11
click at [553, 381] on strong "View Bio" at bounding box center [548, 386] width 45 height 11
click at [885, 360] on strong "View Bio" at bounding box center [893, 365] width 45 height 11
click at [201, 576] on strong "View Bio" at bounding box center [204, 581] width 45 height 11
click at [547, 557] on strong "View Bio" at bounding box center [548, 562] width 45 height 11
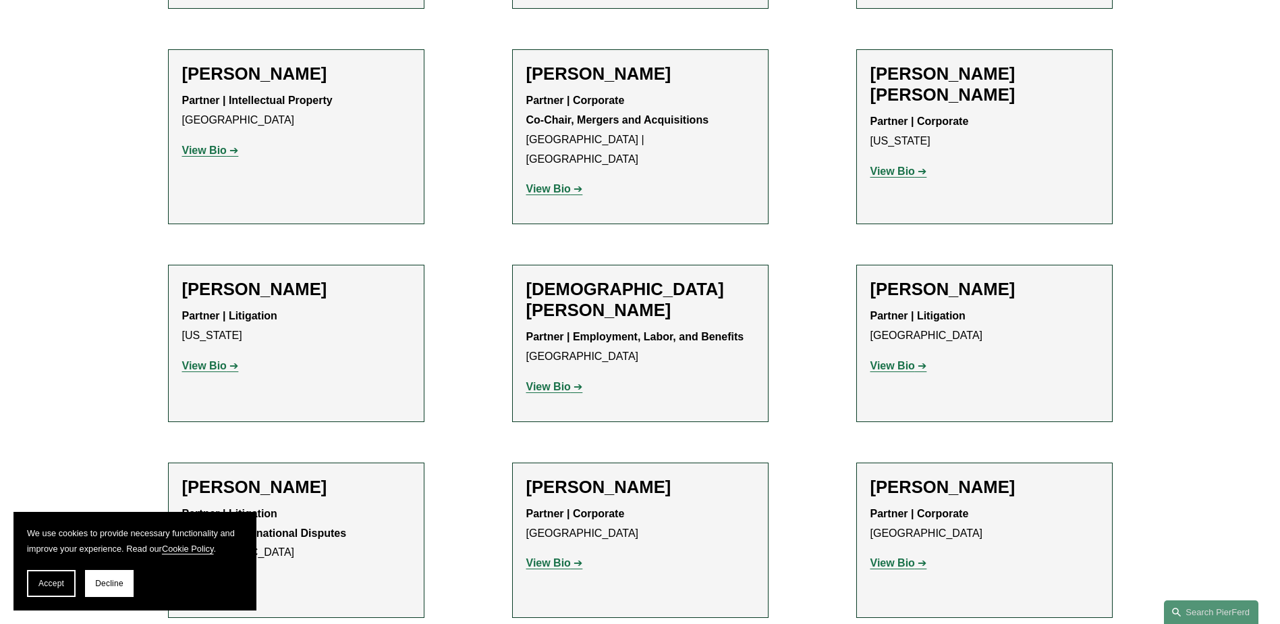
click at [893, 557] on strong "View Bio" at bounding box center [893, 562] width 45 height 11
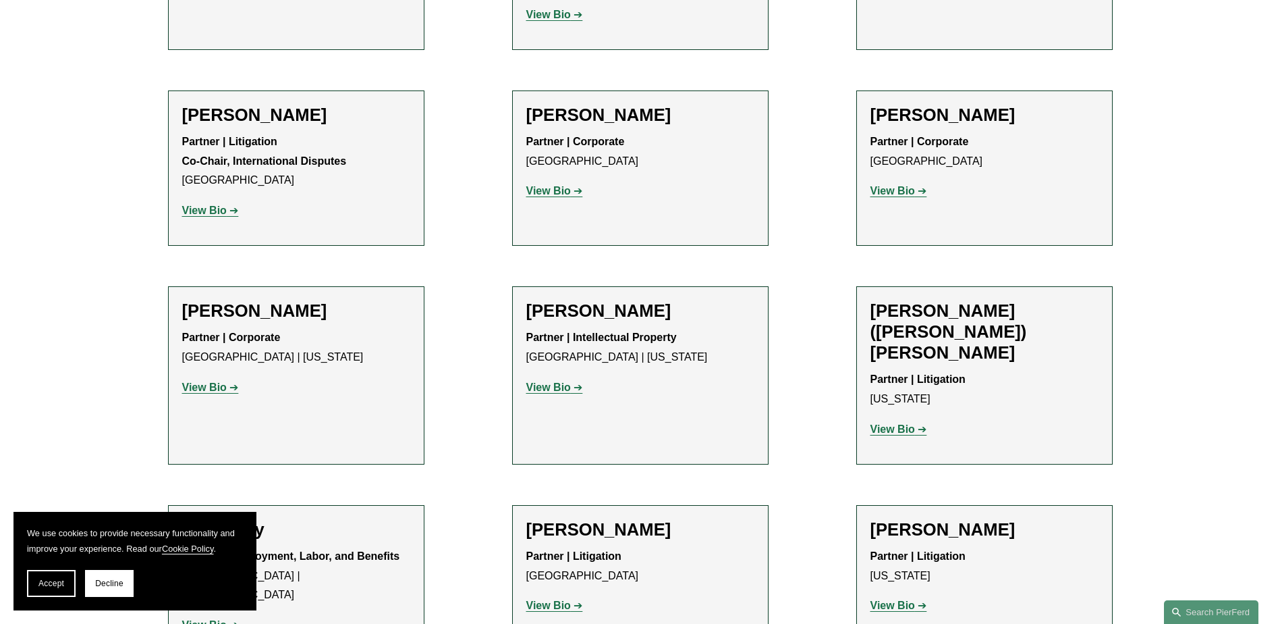
scroll to position [4049, 0]
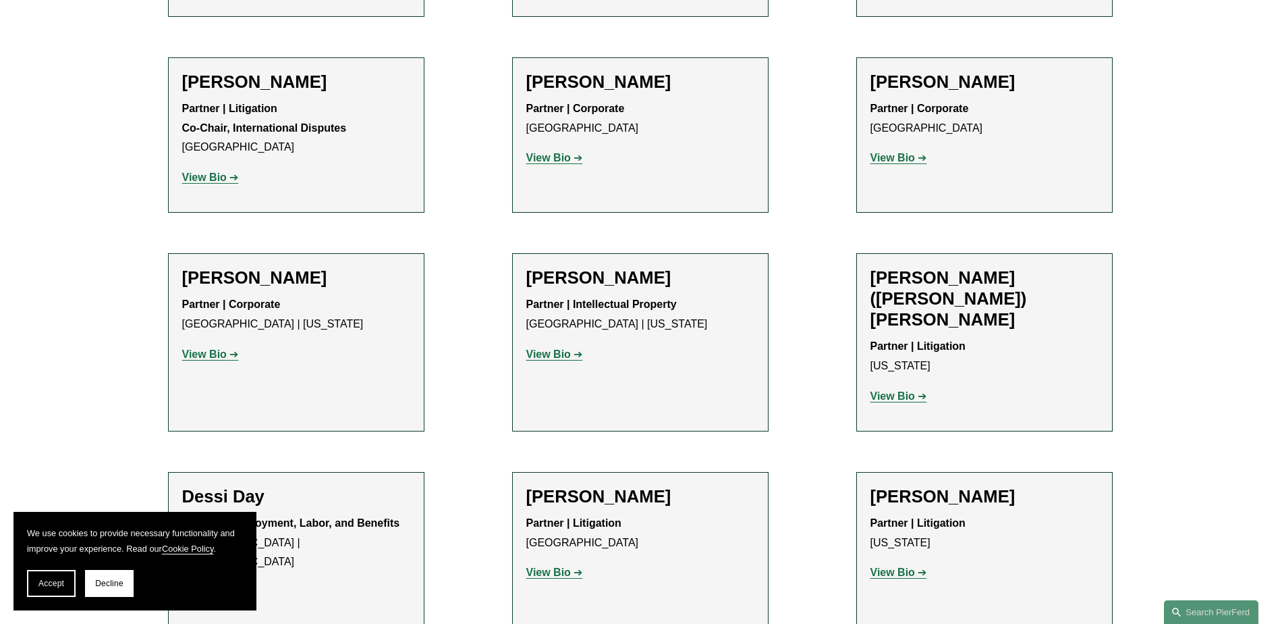
click at [196, 348] on strong "View Bio" at bounding box center [204, 353] width 45 height 11
click at [559, 295] on div "Partner | Intellectual Property Miami | New York View Bio Location: Miami; Loca…" at bounding box center [640, 329] width 228 height 69
click at [559, 348] on strong "View Bio" at bounding box center [548, 353] width 45 height 11
click at [898, 390] on strong "View Bio" at bounding box center [893, 395] width 45 height 11
click at [207, 586] on strong "View Bio" at bounding box center [204, 591] width 45 height 11
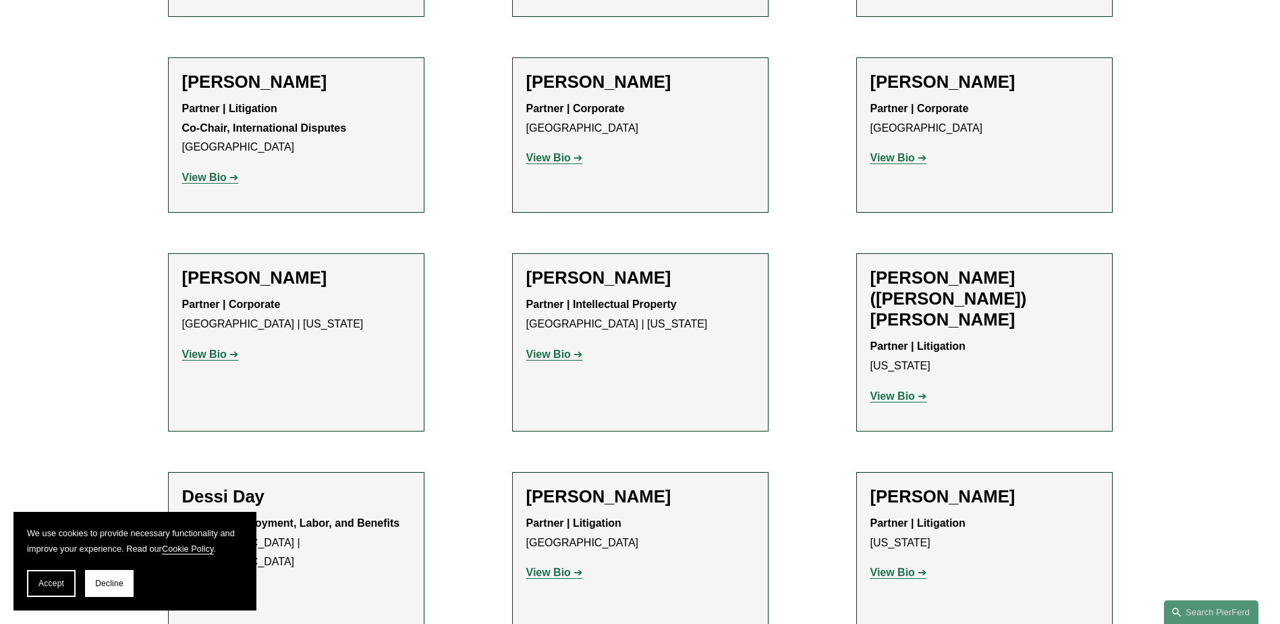
click at [553, 566] on strong "View Bio" at bounding box center [548, 571] width 45 height 11
click at [892, 566] on strong "View Bio" at bounding box center [893, 571] width 45 height 11
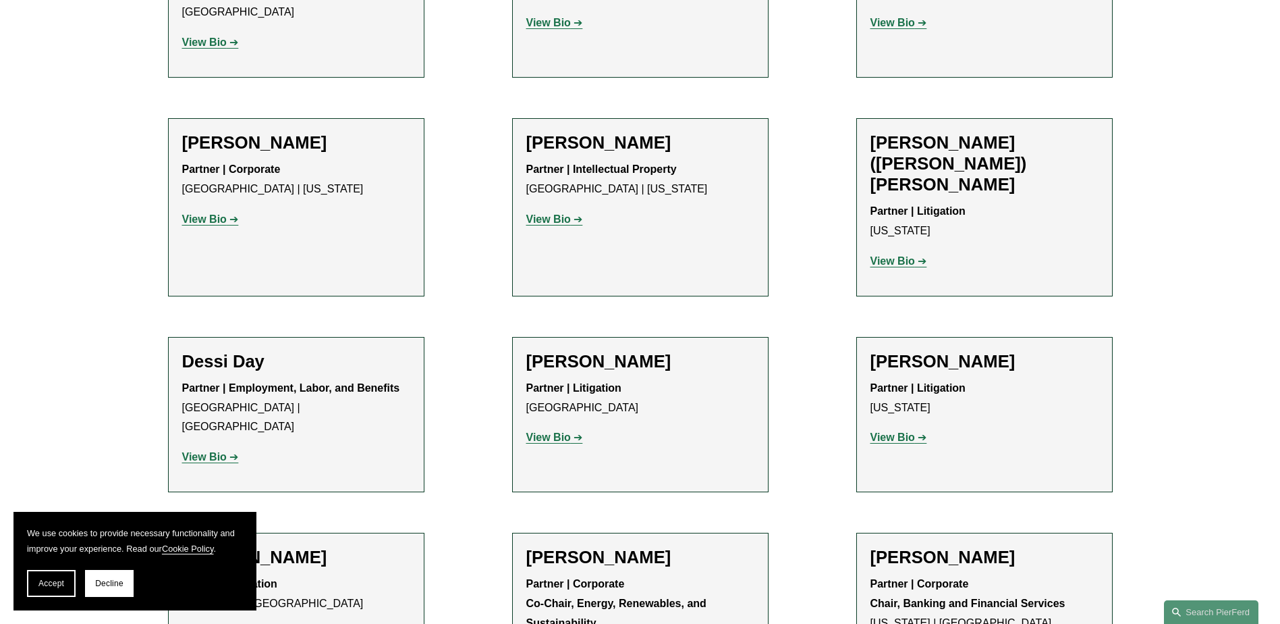
click at [182, 623] on strong "View Bio" at bounding box center [204, 633] width 45 height 11
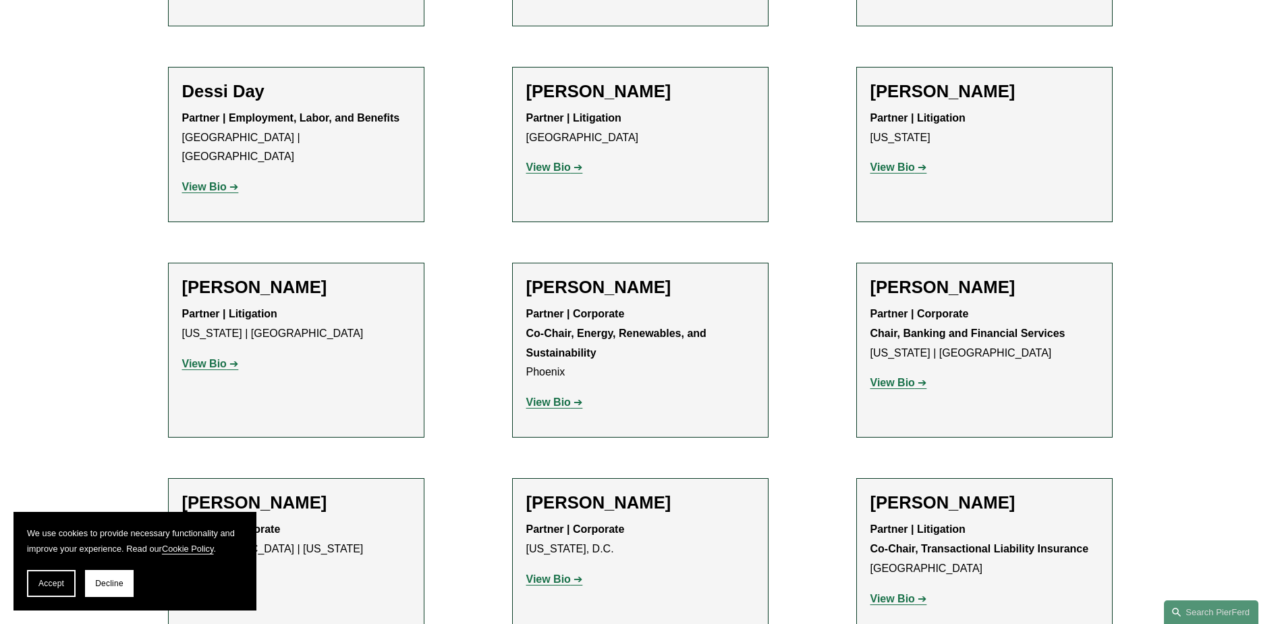
scroll to position [4589, 0]
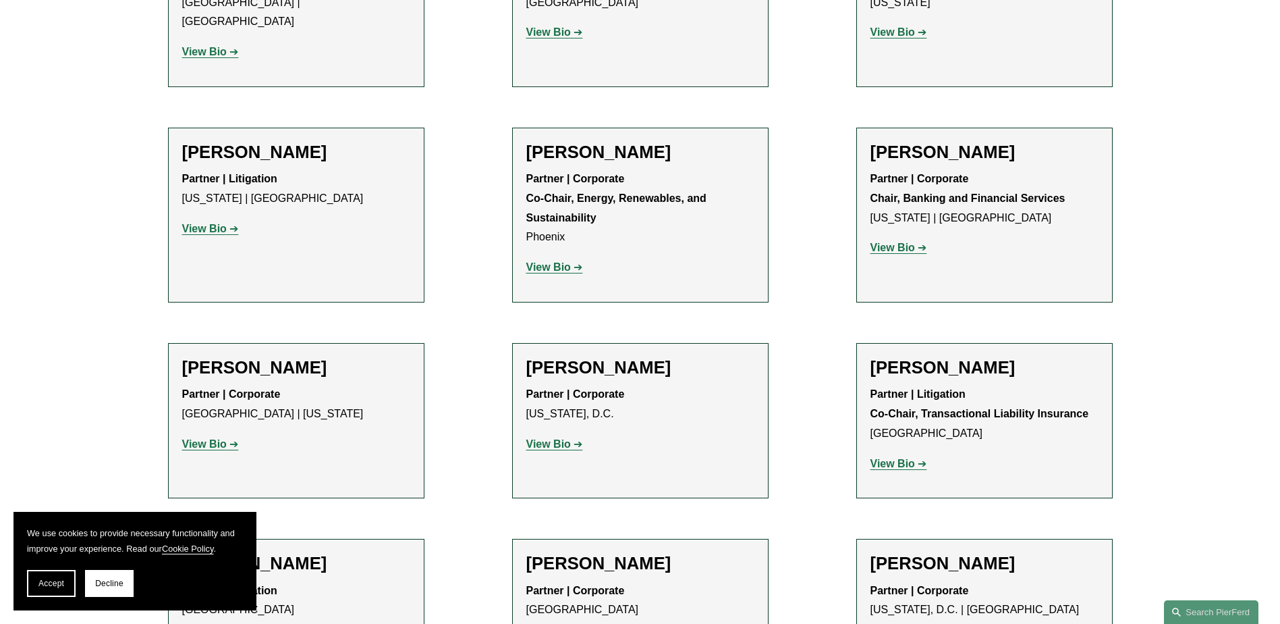
click at [203, 435] on p "View Bio" at bounding box center [296, 445] width 228 height 20
click at [204, 438] on strong "View Bio" at bounding box center [204, 443] width 45 height 11
click at [548, 438] on strong "View Bio" at bounding box center [548, 443] width 45 height 11
click at [901, 458] on strong "View Bio" at bounding box center [893, 463] width 45 height 11
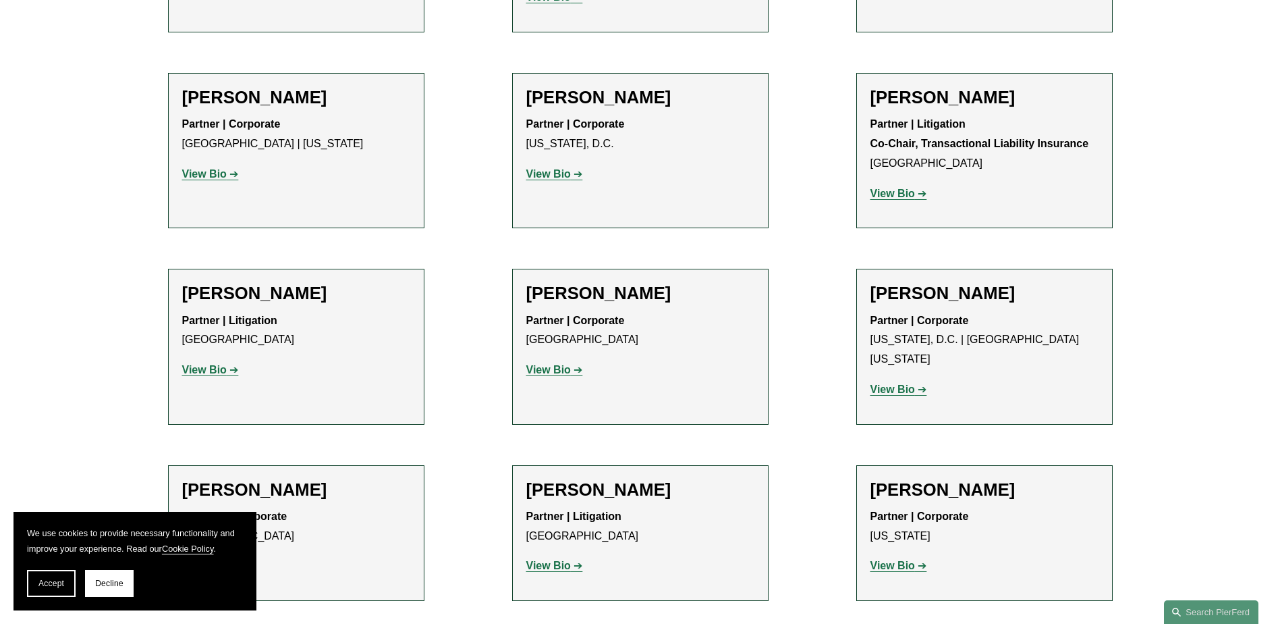
scroll to position [4994, 0]
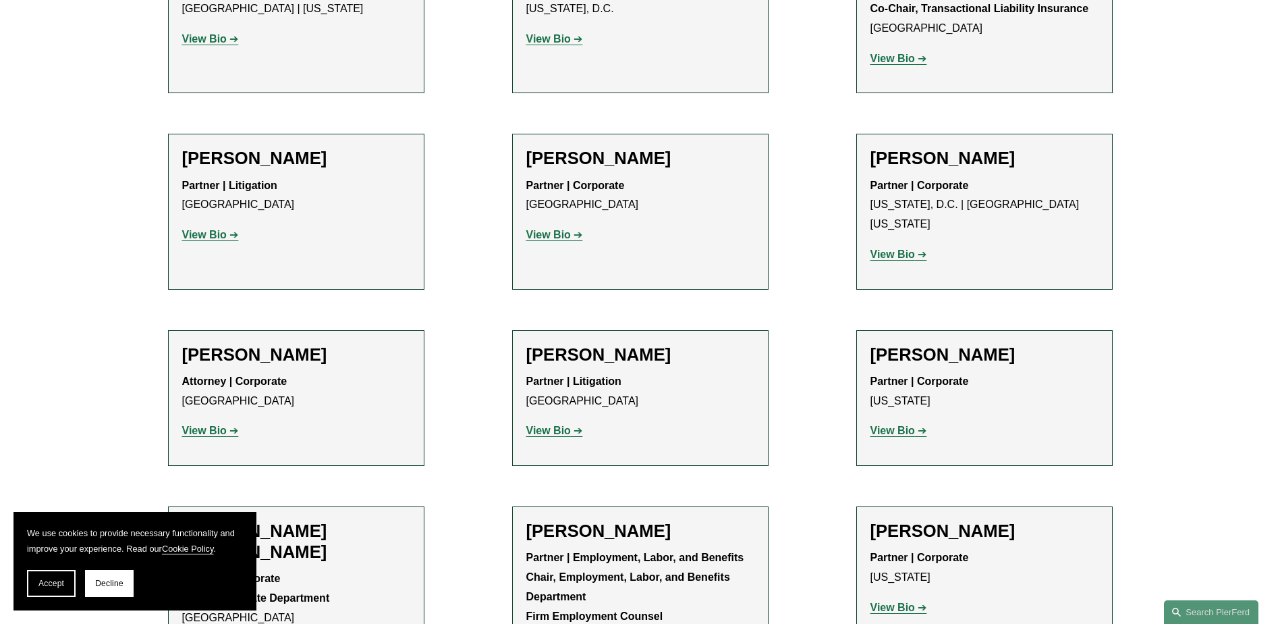
click at [206, 424] on strong "View Bio" at bounding box center [204, 429] width 45 height 11
click at [543, 424] on strong "View Bio" at bounding box center [548, 429] width 45 height 11
click at [900, 424] on strong "View Bio" at bounding box center [893, 429] width 45 height 11
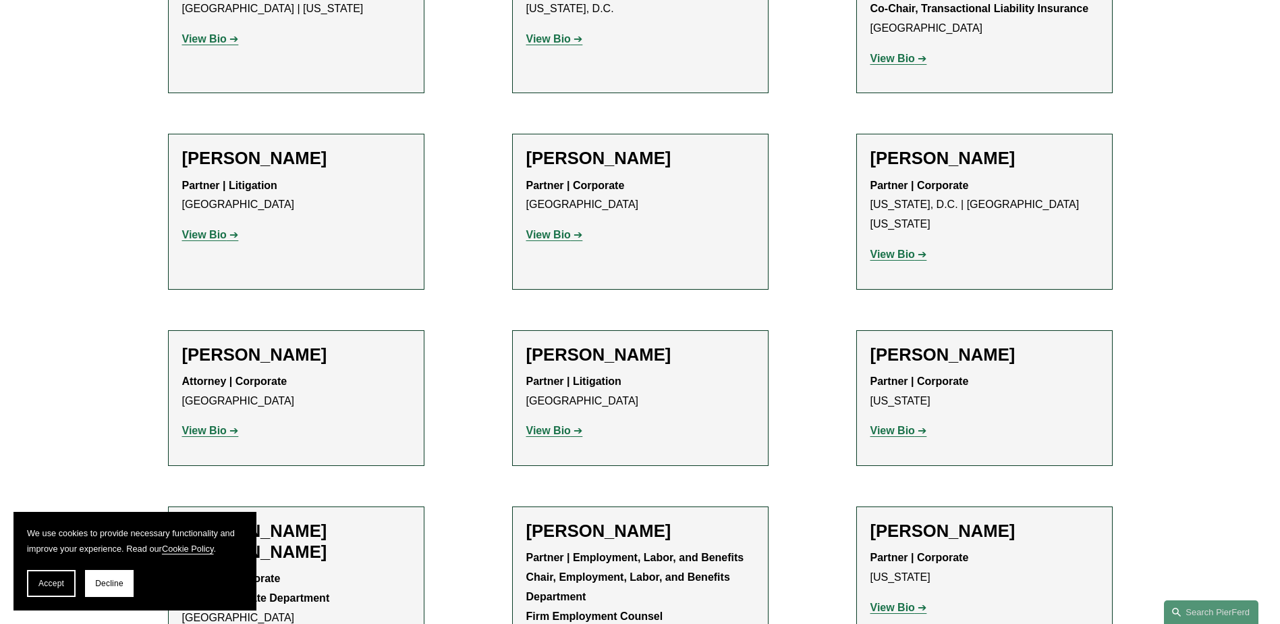
click at [884, 601] on strong "View Bio" at bounding box center [893, 606] width 45 height 11
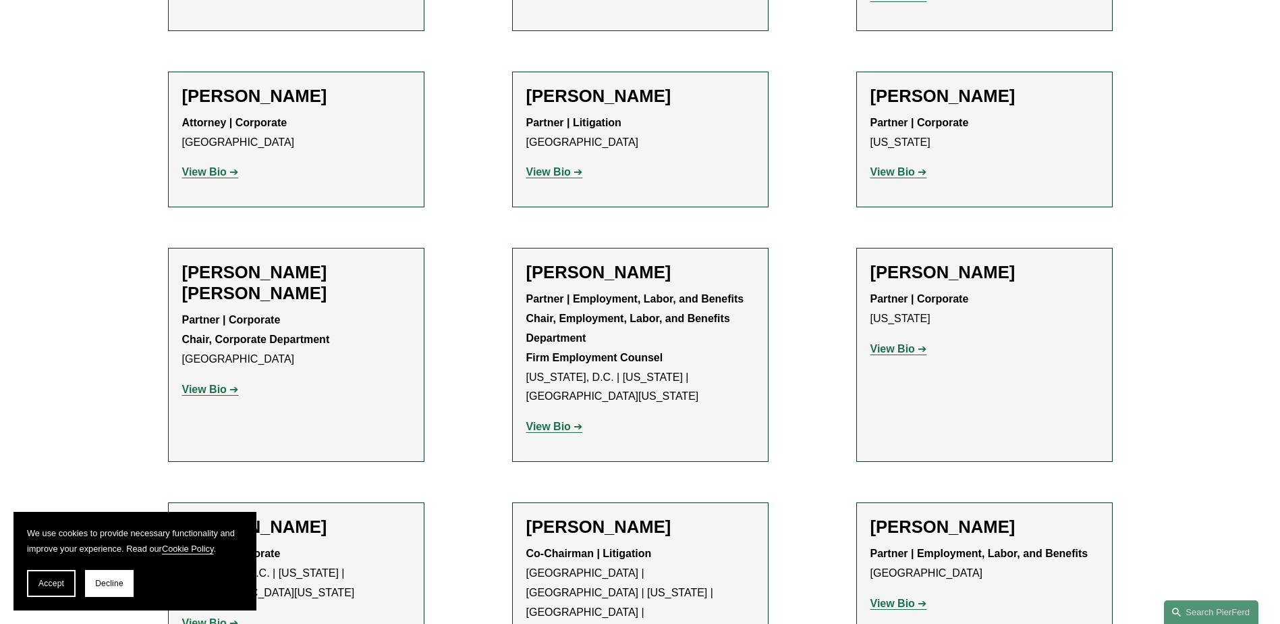
scroll to position [5264, 0]
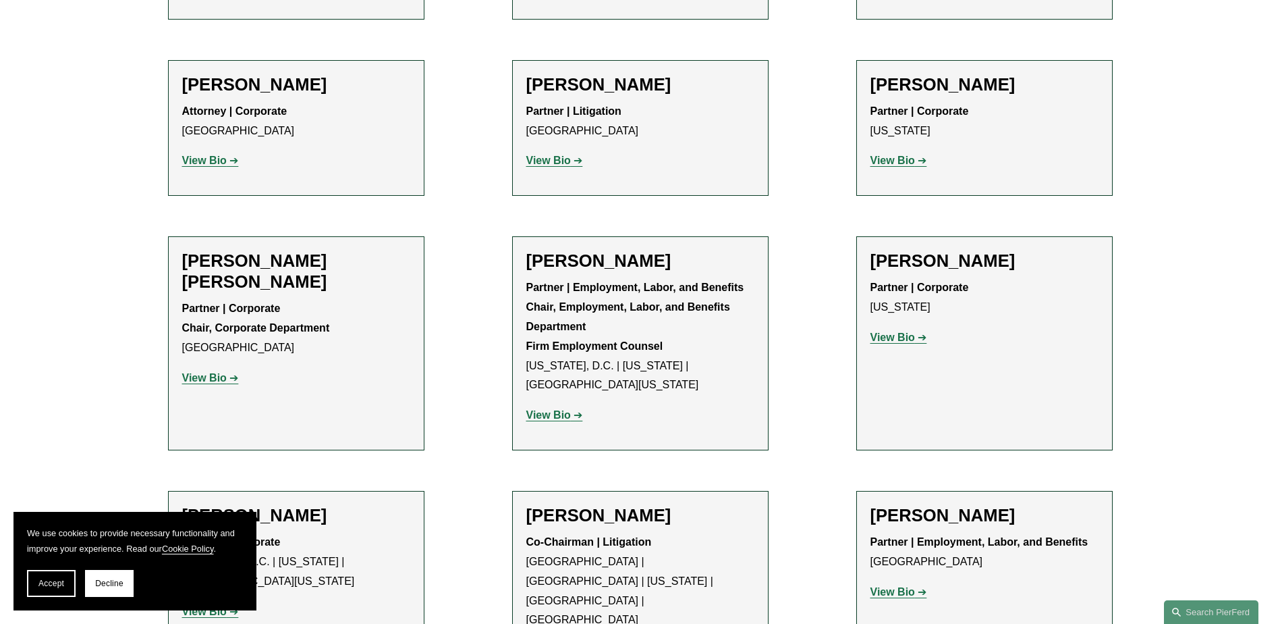
click at [213, 605] on strong "View Bio" at bounding box center [204, 610] width 45 height 11
click at [900, 582] on p "View Bio" at bounding box center [985, 592] width 228 height 20
click at [898, 586] on strong "View Bio" at bounding box center [893, 591] width 45 height 11
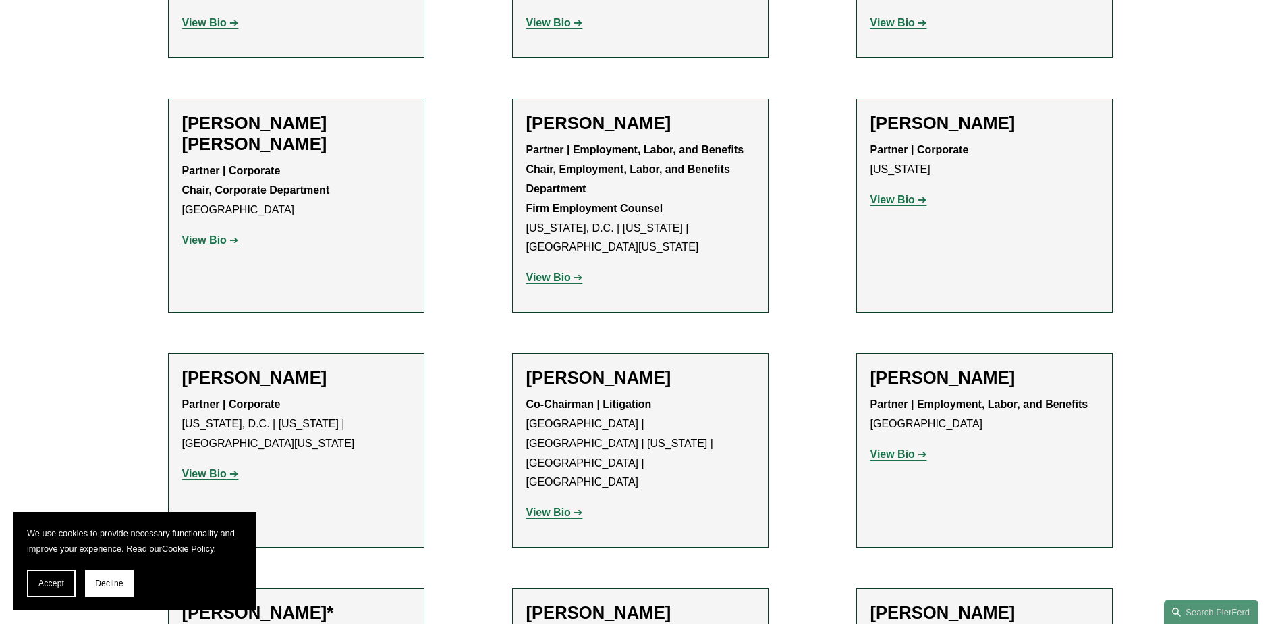
scroll to position [5534, 0]
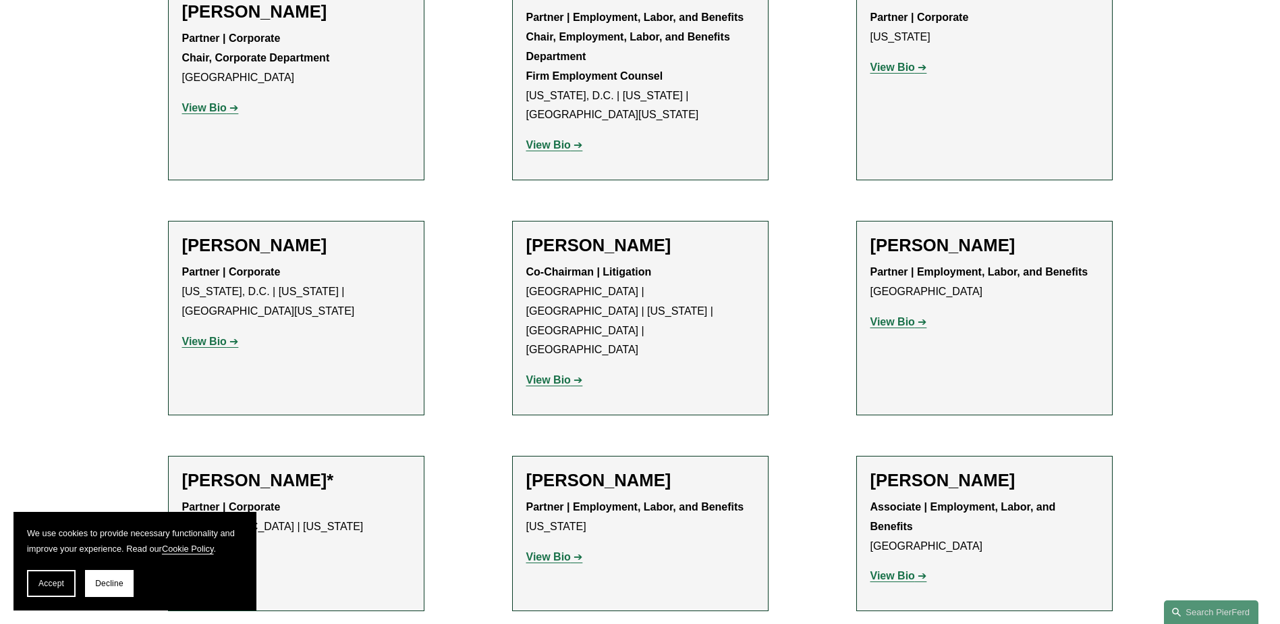
click at [206, 551] on strong "View Bio" at bounding box center [204, 556] width 45 height 11
click at [546, 551] on strong "View Bio" at bounding box center [548, 556] width 45 height 11
click at [893, 570] on strong "View Bio" at bounding box center [893, 575] width 45 height 11
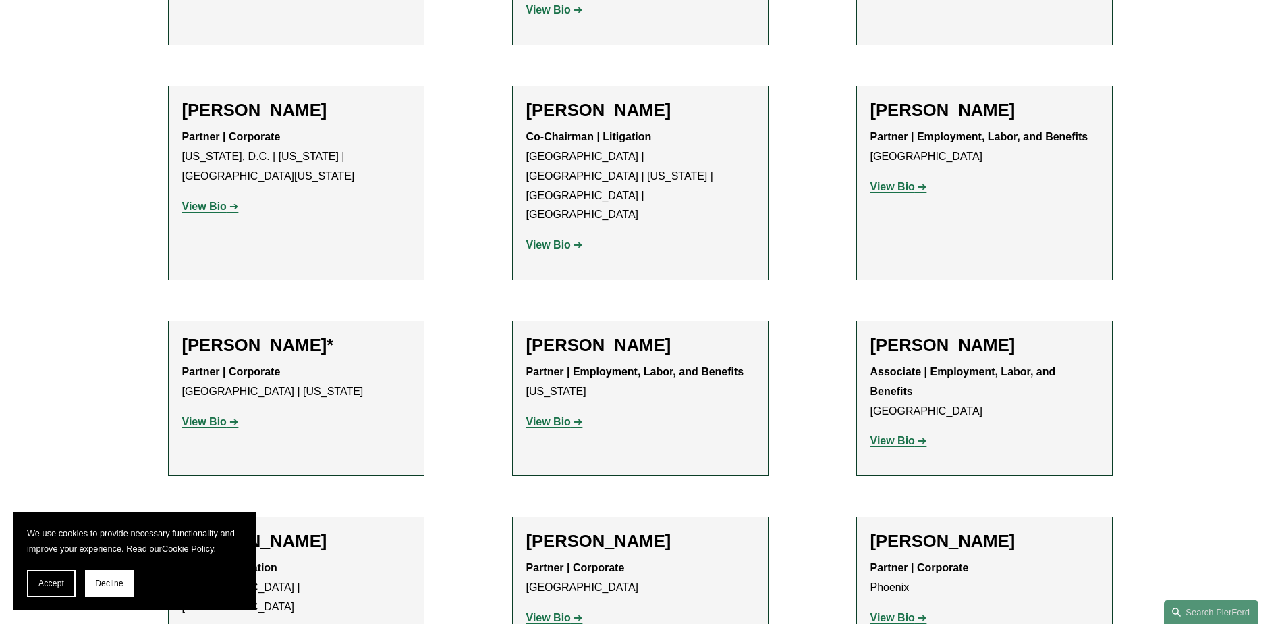
click at [555, 611] on strong "View Bio" at bounding box center [548, 616] width 45 height 11
click at [899, 611] on strong "View Bio" at bounding box center [893, 616] width 45 height 11
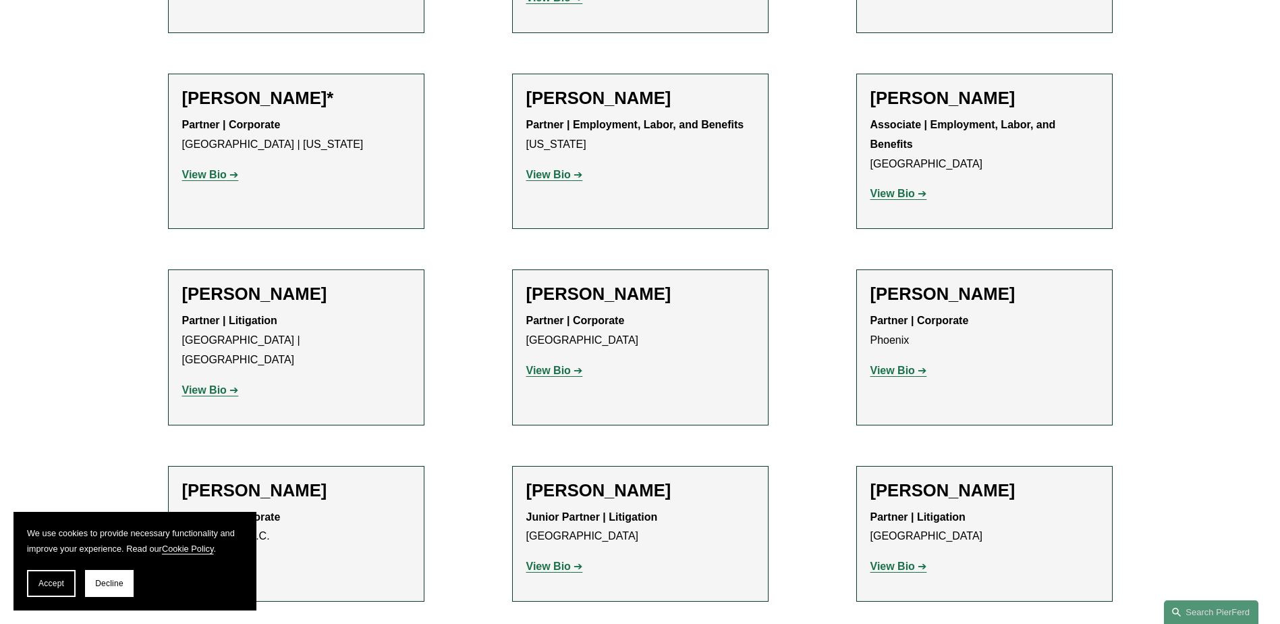
scroll to position [5938, 0]
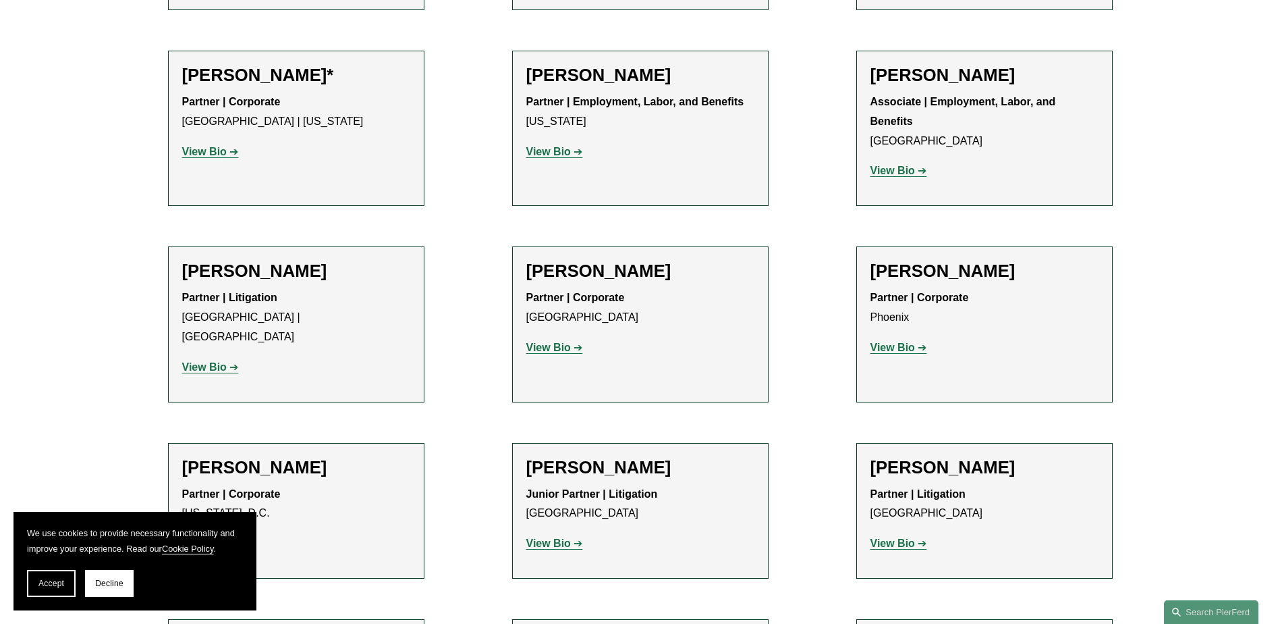
click at [211, 537] on strong "View Bio" at bounding box center [204, 542] width 45 height 11
click at [551, 537] on strong "View Bio" at bounding box center [548, 542] width 45 height 11
click at [887, 537] on strong "View Bio" at bounding box center [893, 542] width 45 height 11
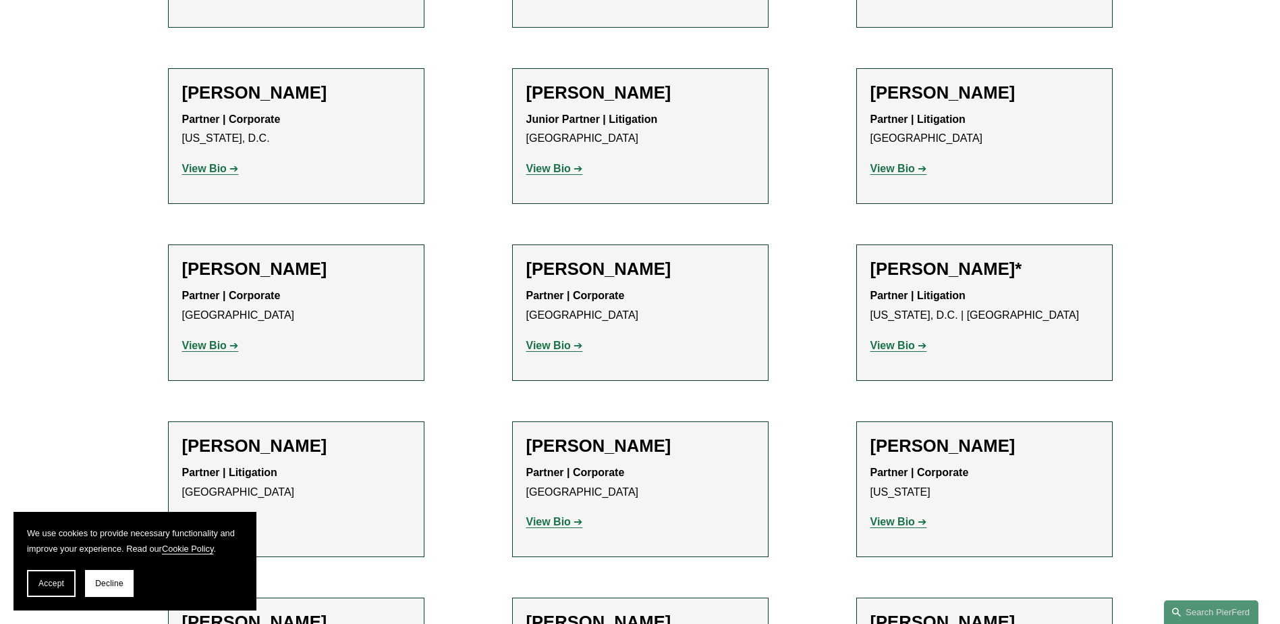
scroll to position [6343, 0]
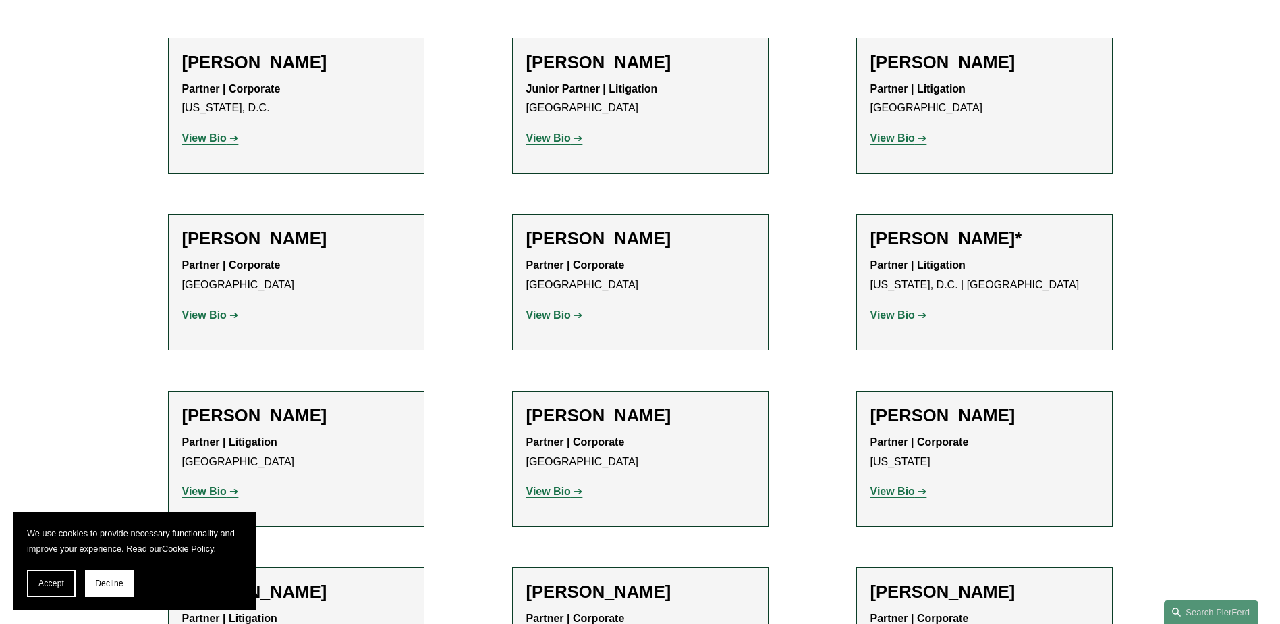
click at [207, 485] on strong "View Bio" at bounding box center [204, 490] width 45 height 11
click at [543, 485] on strong "View Bio" at bounding box center [548, 490] width 45 height 11
click at [902, 485] on strong "View Bio" at bounding box center [893, 490] width 45 height 11
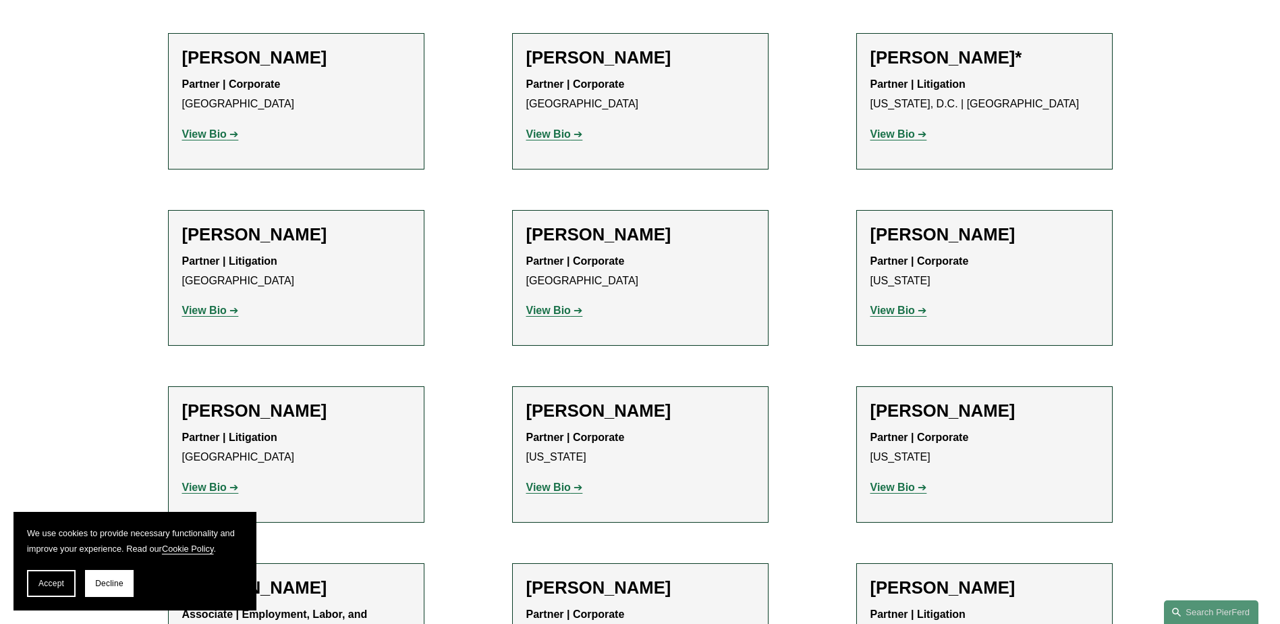
scroll to position [6613, 0]
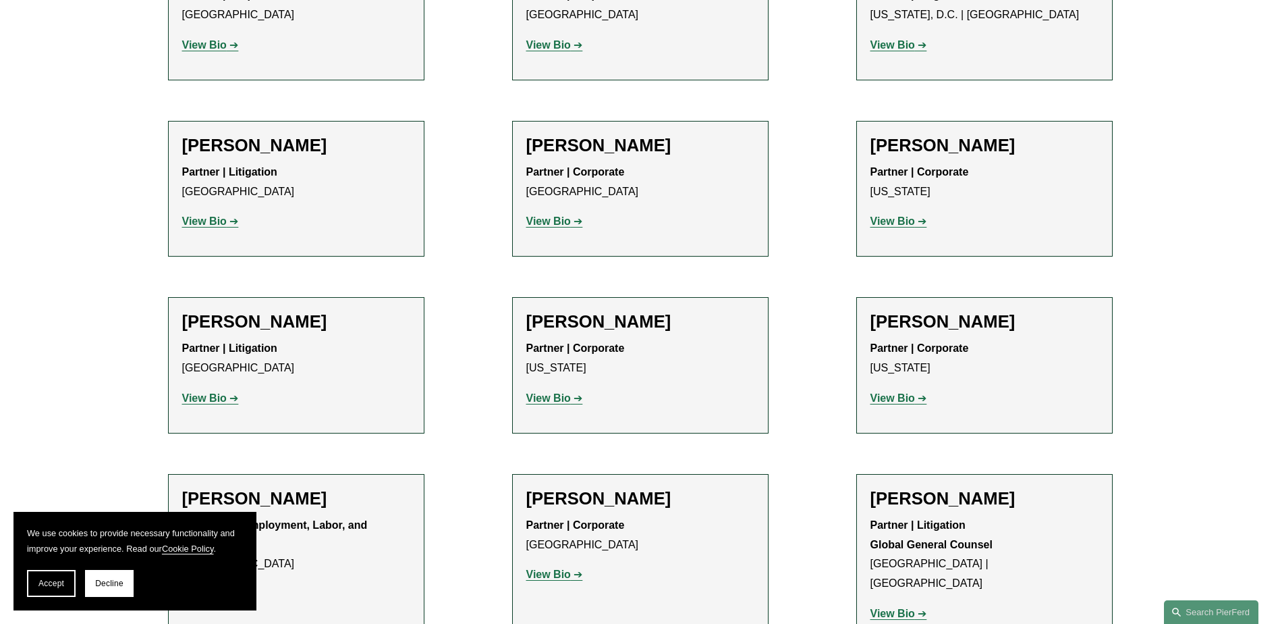
click at [215, 584] on p "View Bio" at bounding box center [296, 594] width 228 height 20
click at [214, 588] on strong "View Bio" at bounding box center [204, 593] width 45 height 11
click at [561, 568] on strong "View Bio" at bounding box center [548, 573] width 45 height 11
click at [898, 607] on strong "View Bio" at bounding box center [893, 612] width 45 height 11
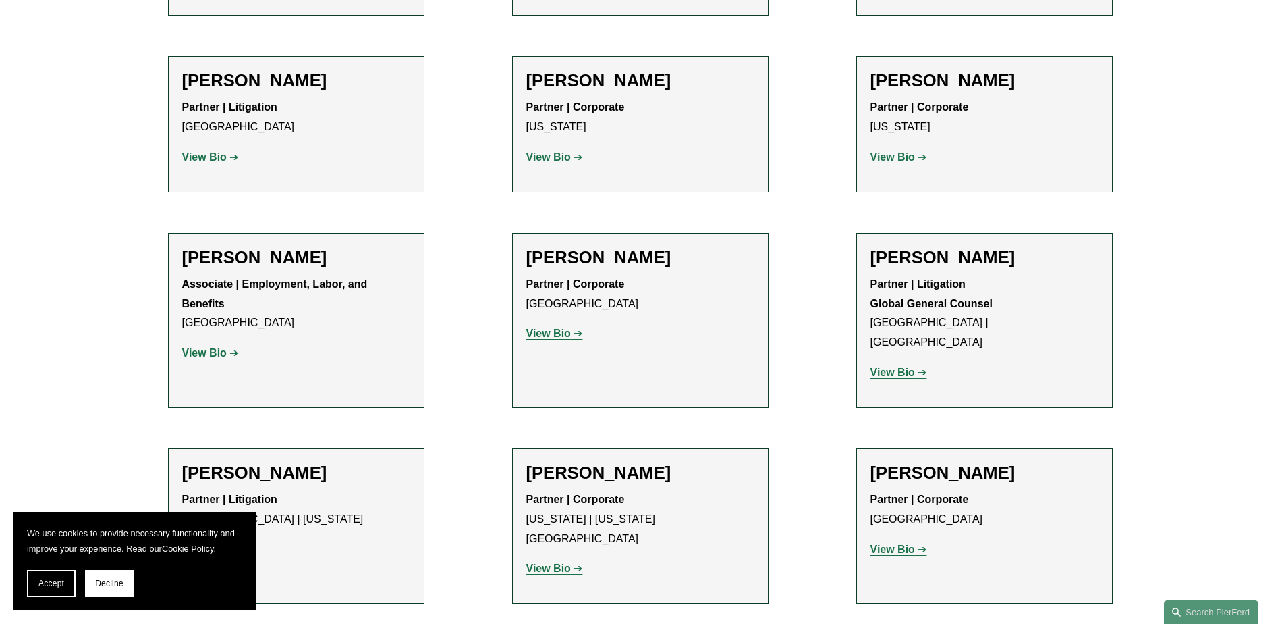
scroll to position [6883, 0]
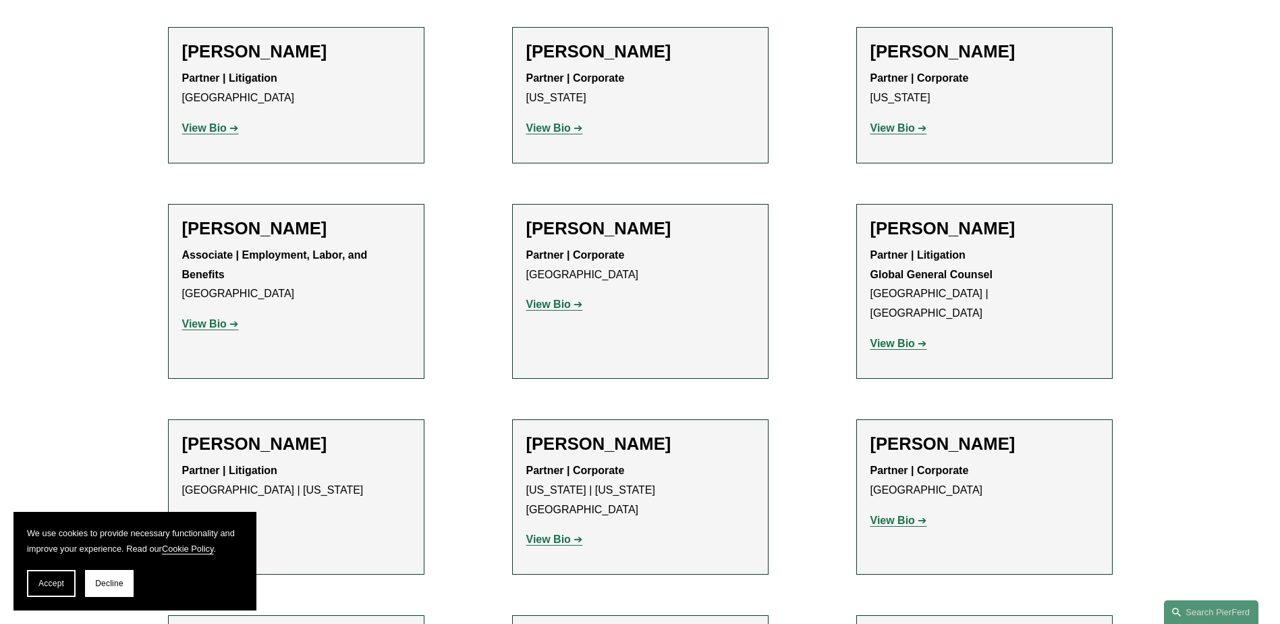
click at [219, 514] on strong "View Bio" at bounding box center [204, 519] width 45 height 11
click at [545, 533] on strong "View Bio" at bounding box center [548, 538] width 45 height 11
click at [888, 514] on strong "View Bio" at bounding box center [893, 519] width 45 height 11
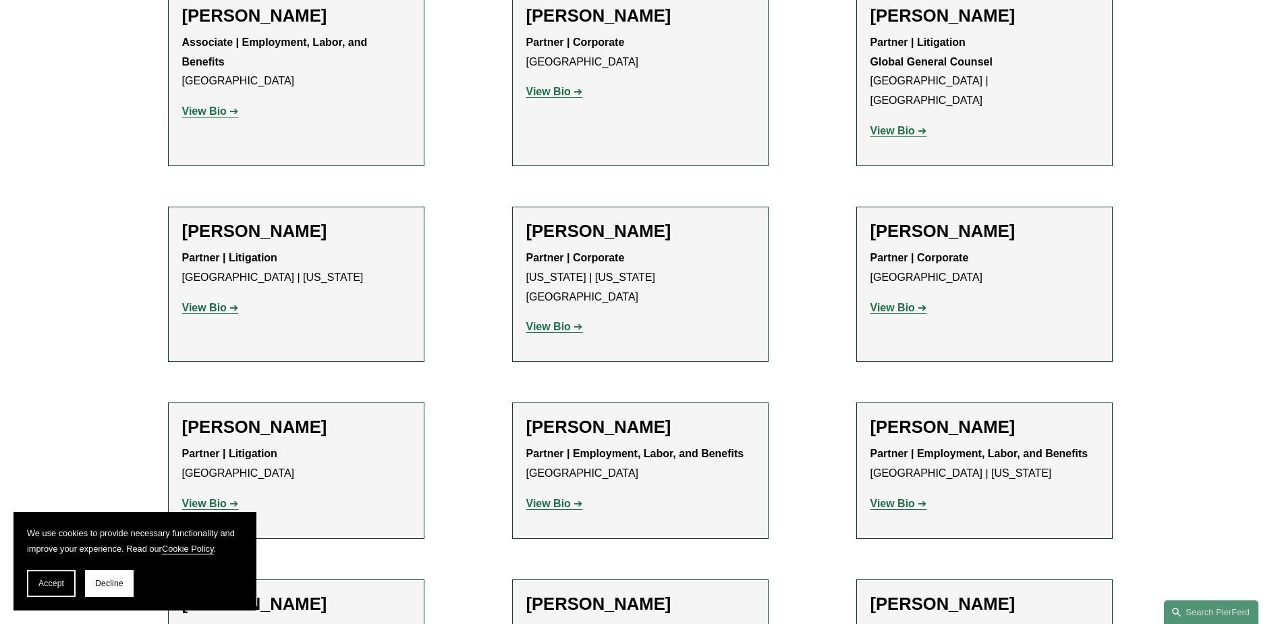
scroll to position [7153, 0]
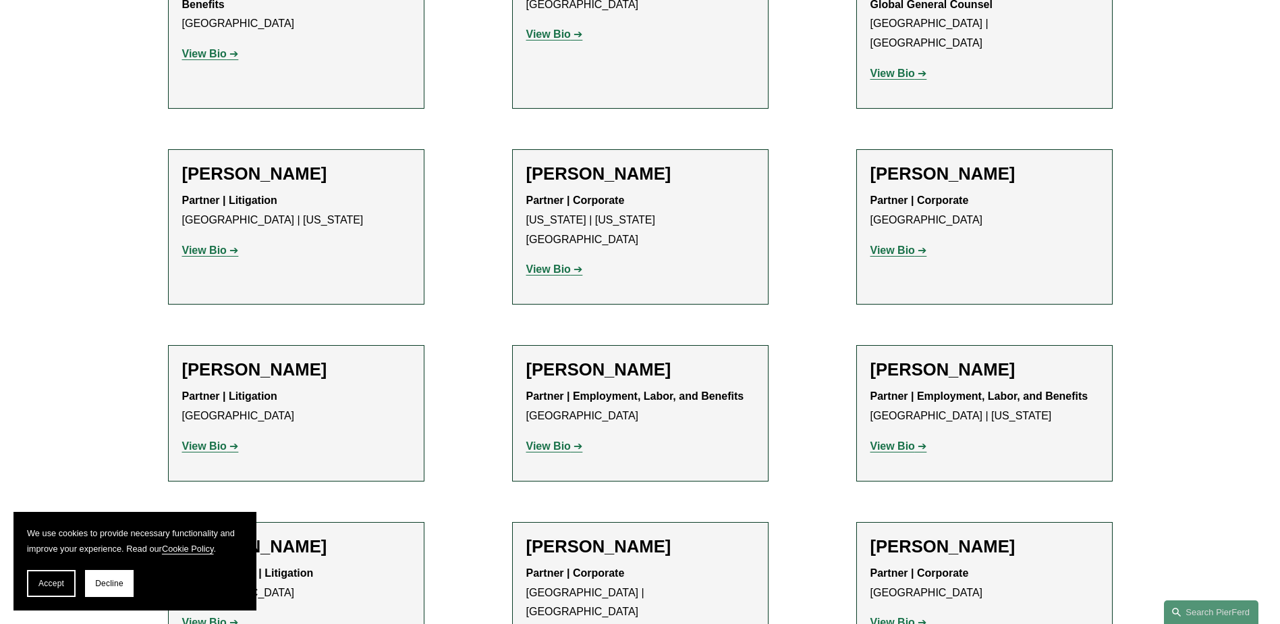
click at [204, 616] on strong "View Bio" at bounding box center [204, 621] width 45 height 11
click at [900, 616] on strong "View Bio" at bounding box center [893, 621] width 45 height 11
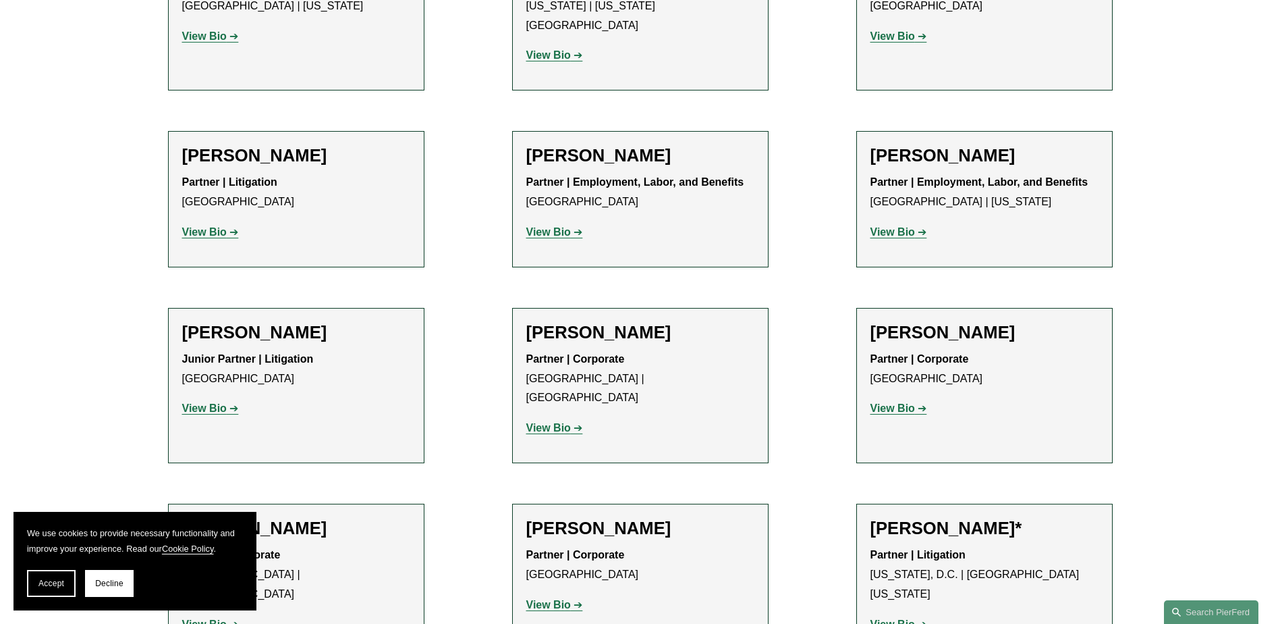
scroll to position [7423, 0]
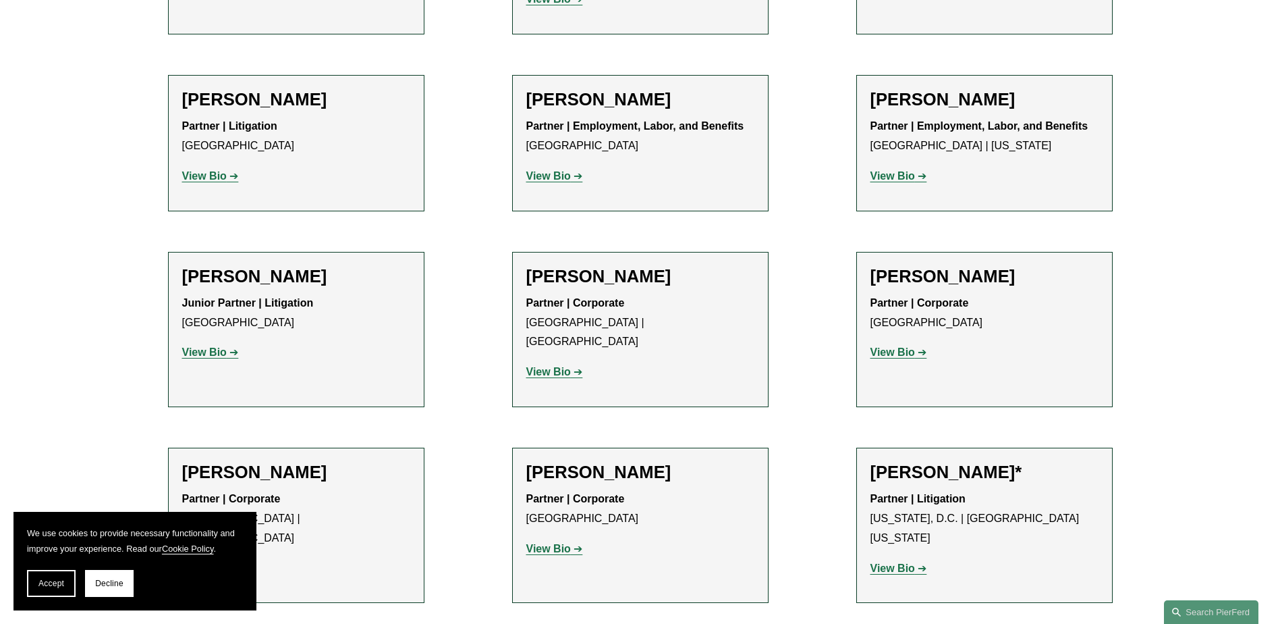
click at [891, 562] on strong "View Bio" at bounding box center [893, 567] width 45 height 11
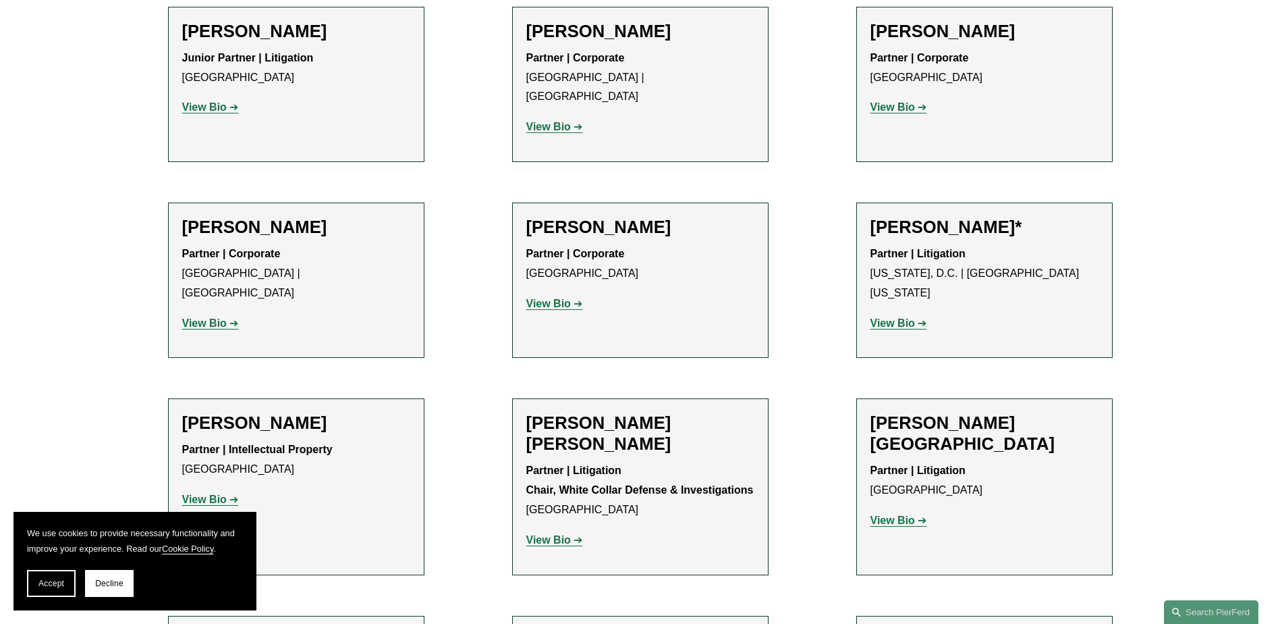
scroll to position [7693, 0]
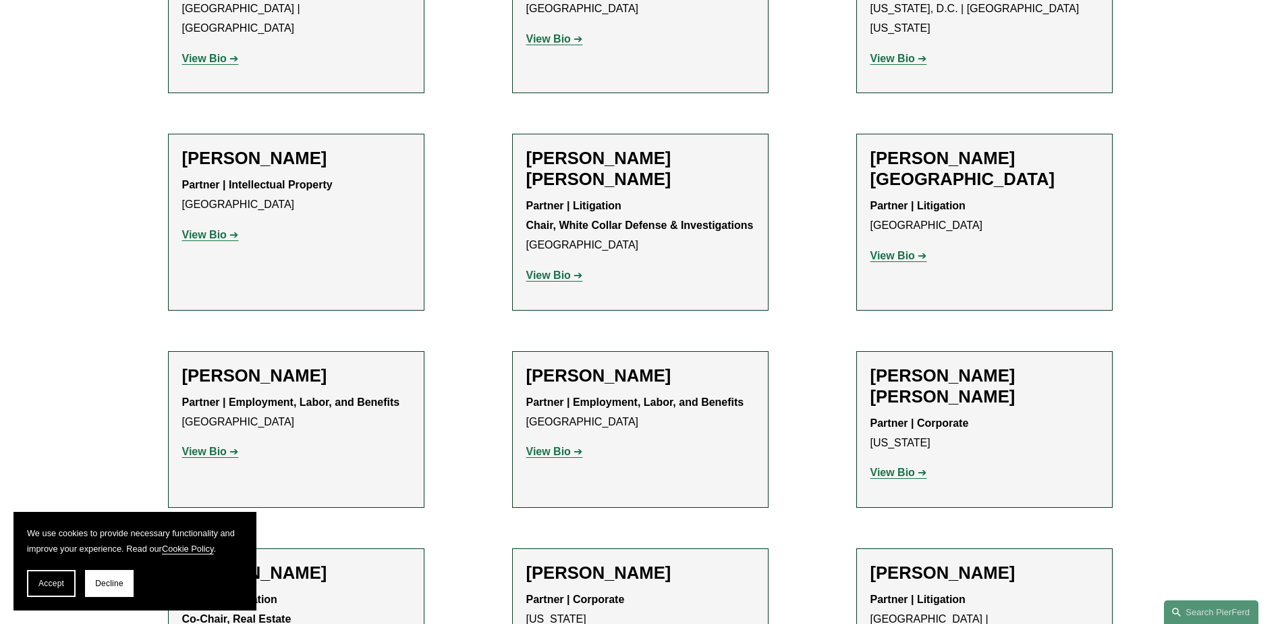
scroll to position [7963, 0]
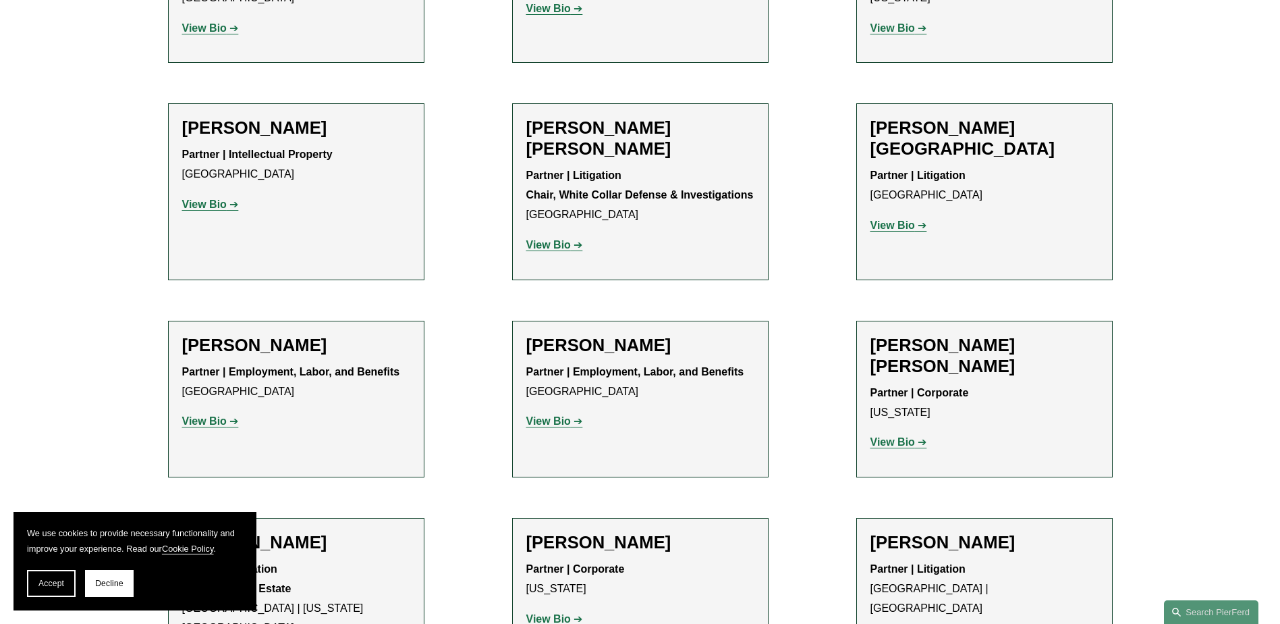
click at [548, 613] on strong "View Bio" at bounding box center [548, 618] width 45 height 11
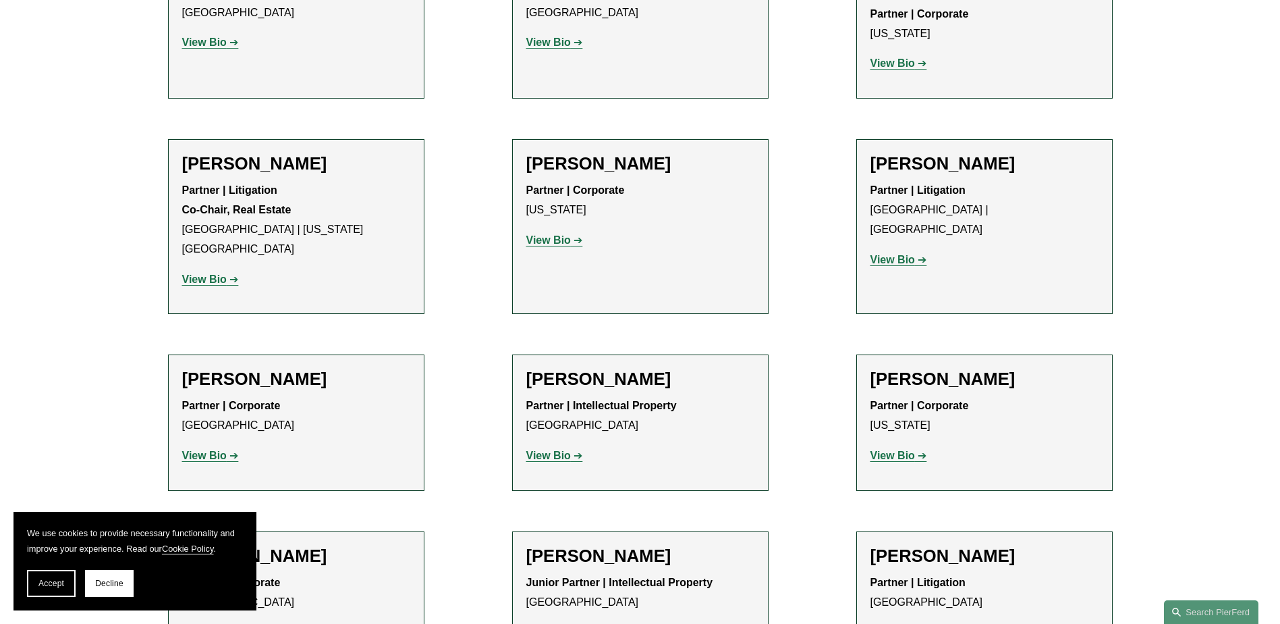
scroll to position [8368, 0]
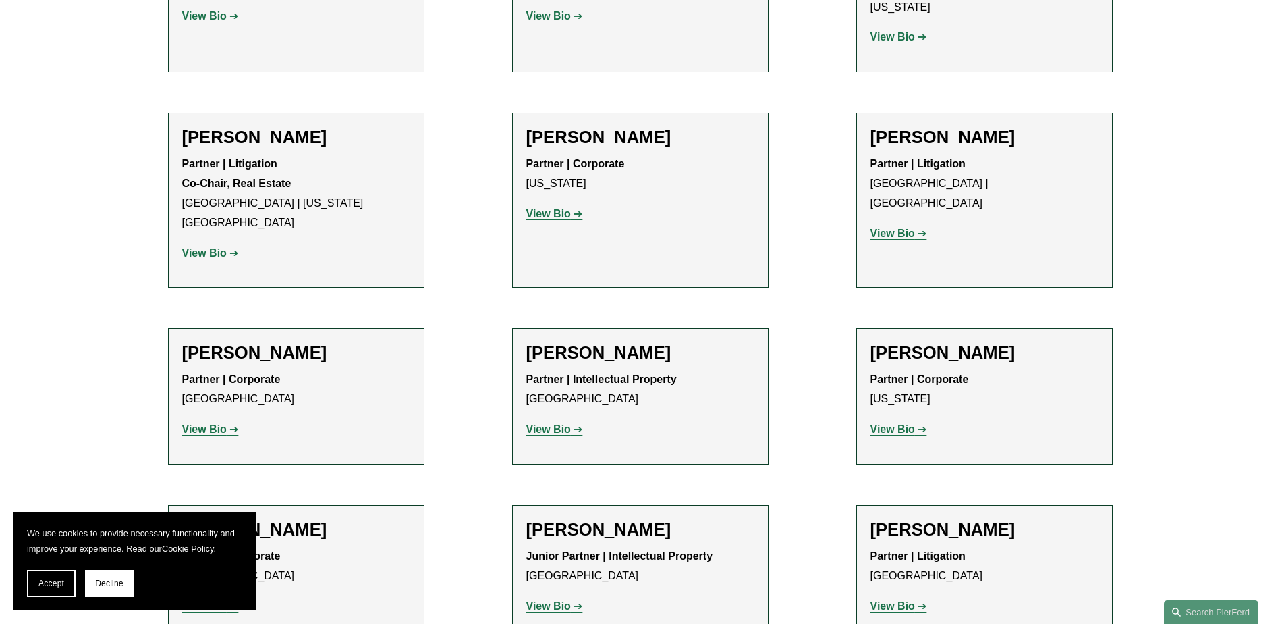
click at [206, 600] on strong "View Bio" at bounding box center [204, 605] width 45 height 11
click at [551, 600] on strong "View Bio" at bounding box center [548, 605] width 45 height 11
click at [895, 600] on strong "View Bio" at bounding box center [893, 605] width 45 height 11
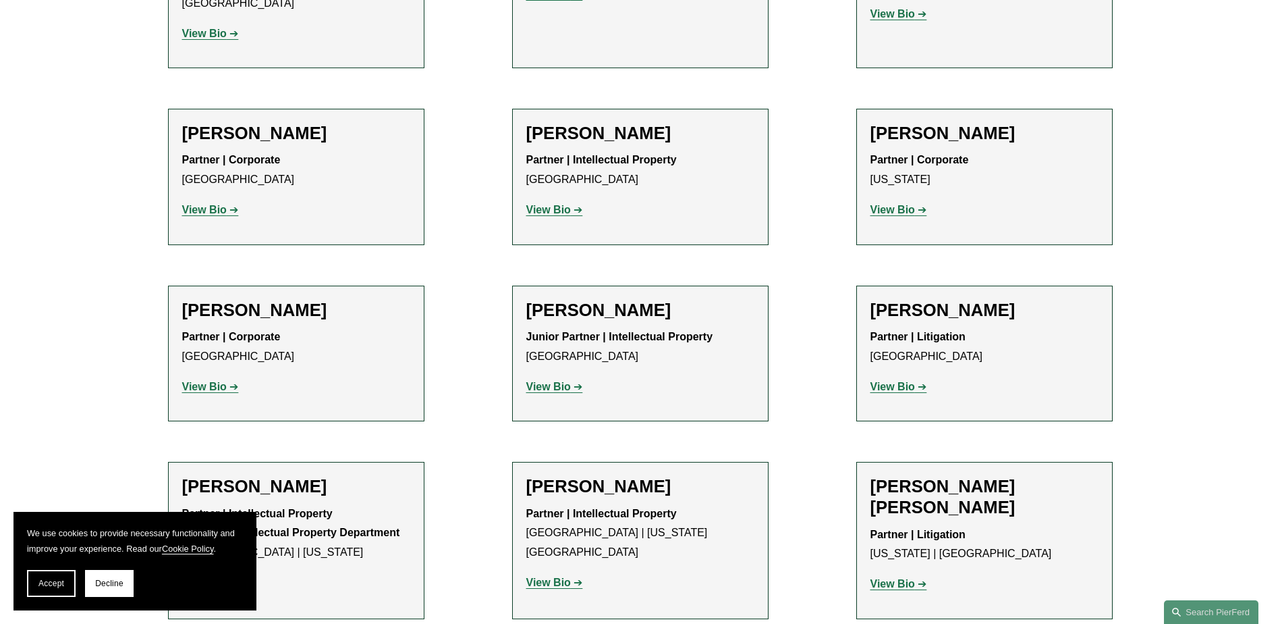
scroll to position [8638, 0]
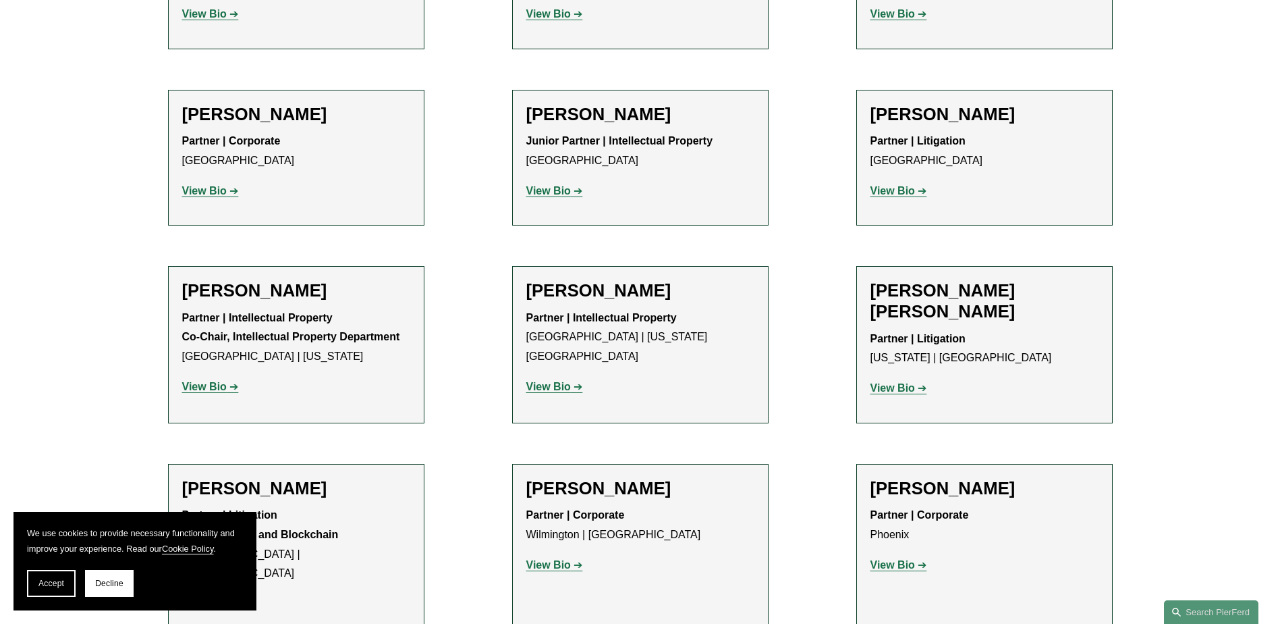
scroll to position [8908, 0]
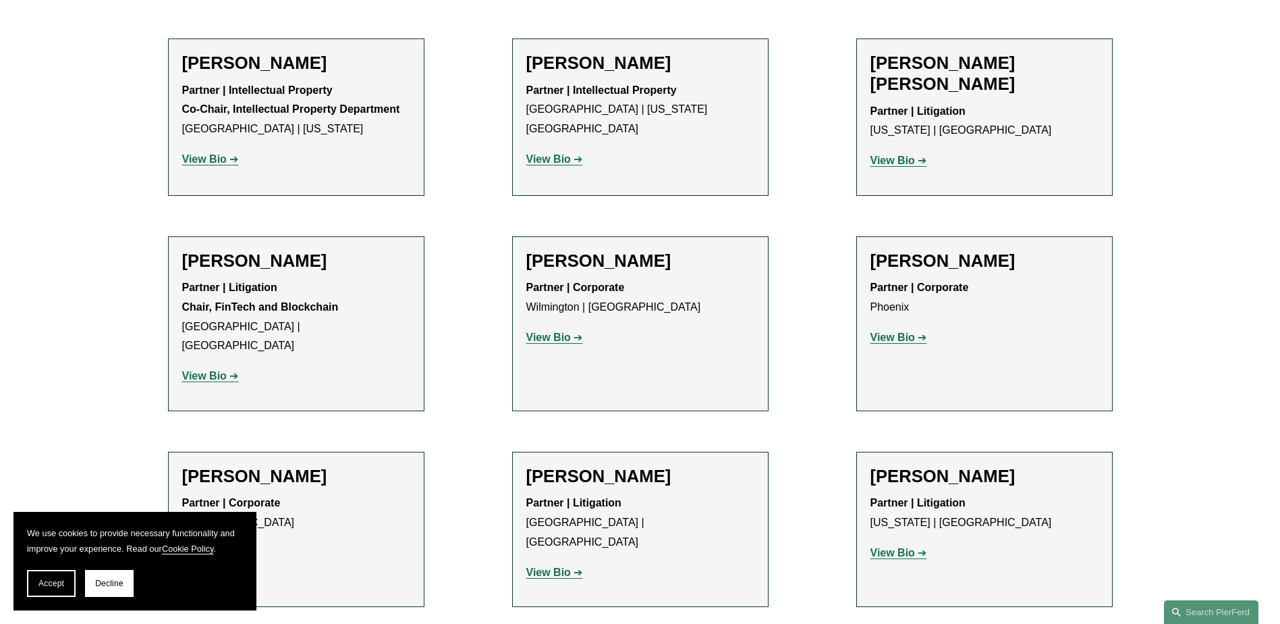
scroll to position [9043, 0]
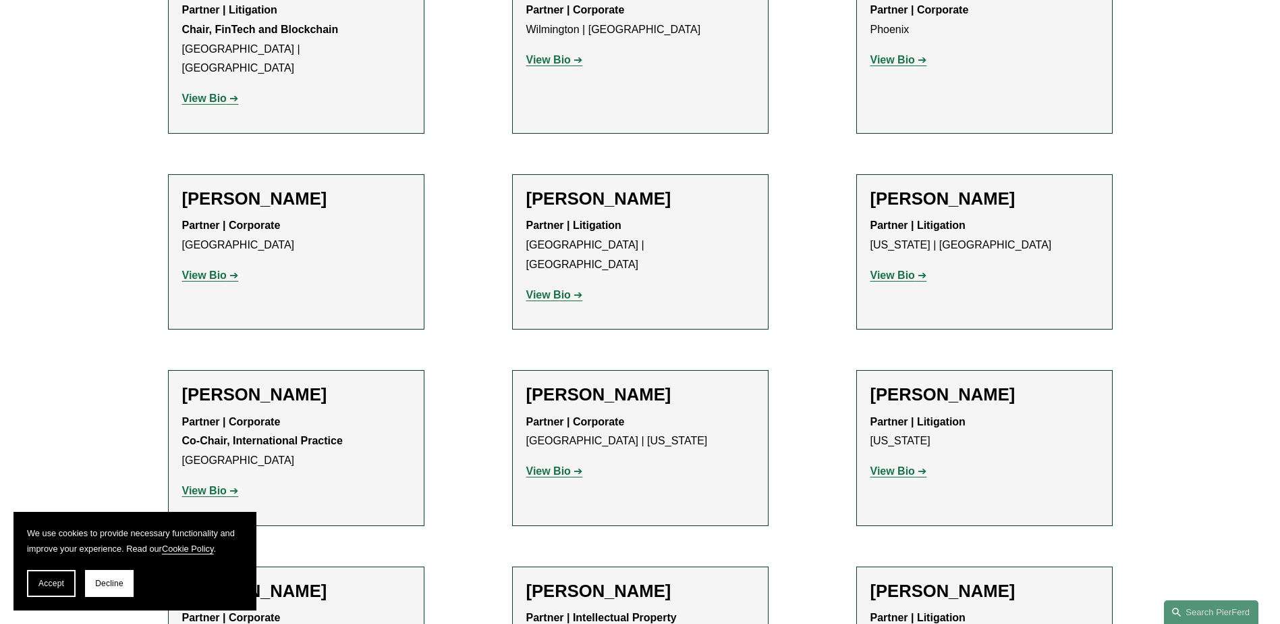
scroll to position [9313, 0]
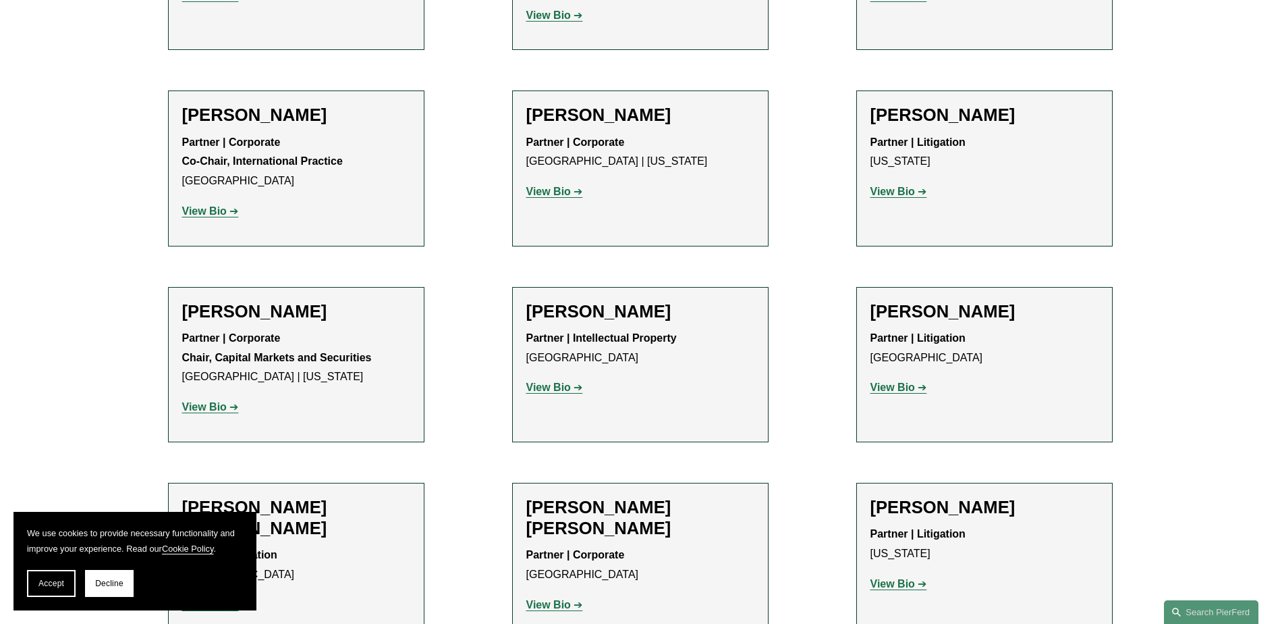
scroll to position [9583, 0]
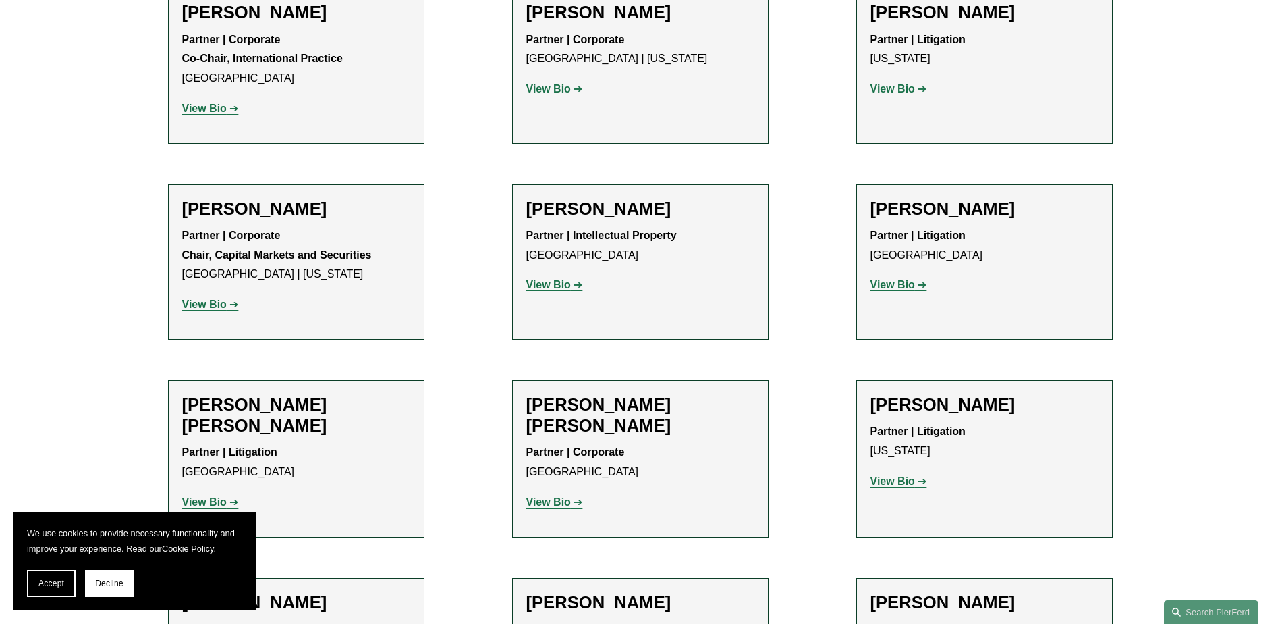
scroll to position [9717, 0]
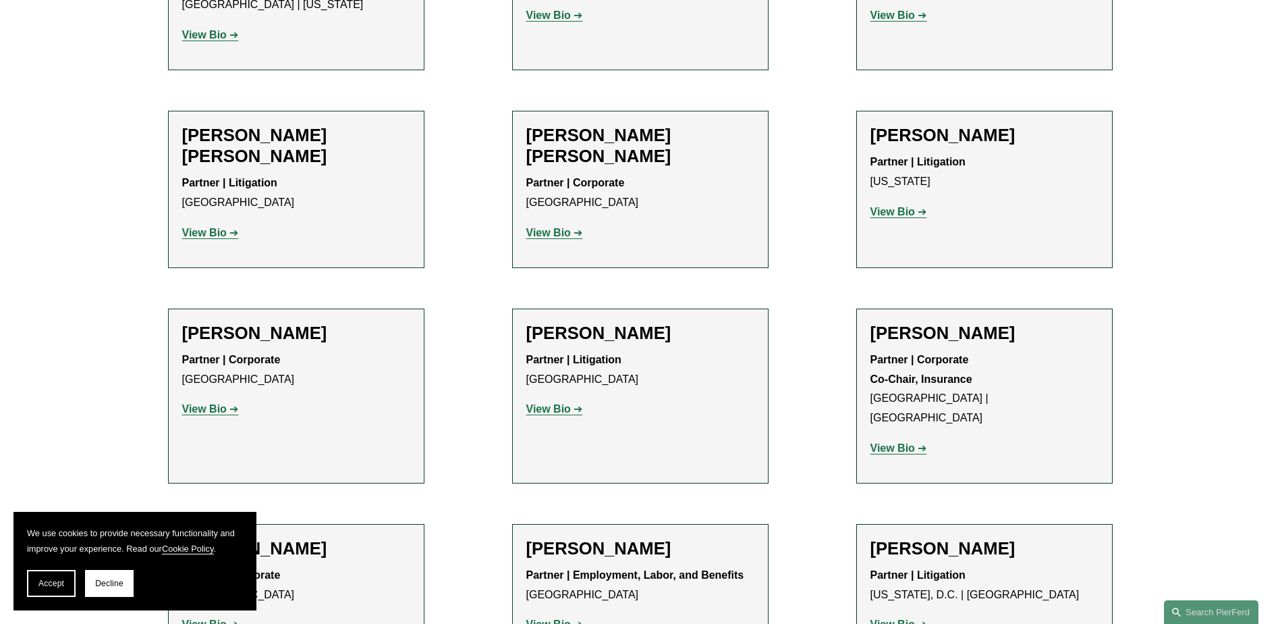
scroll to position [9987, 0]
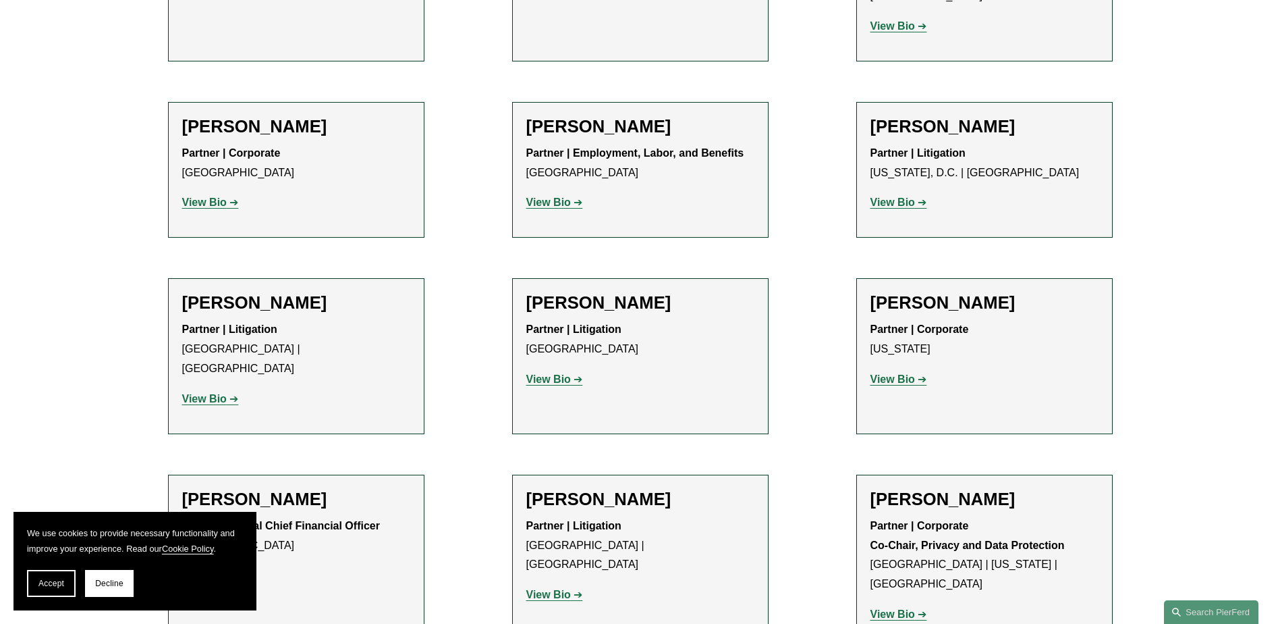
scroll to position [10392, 0]
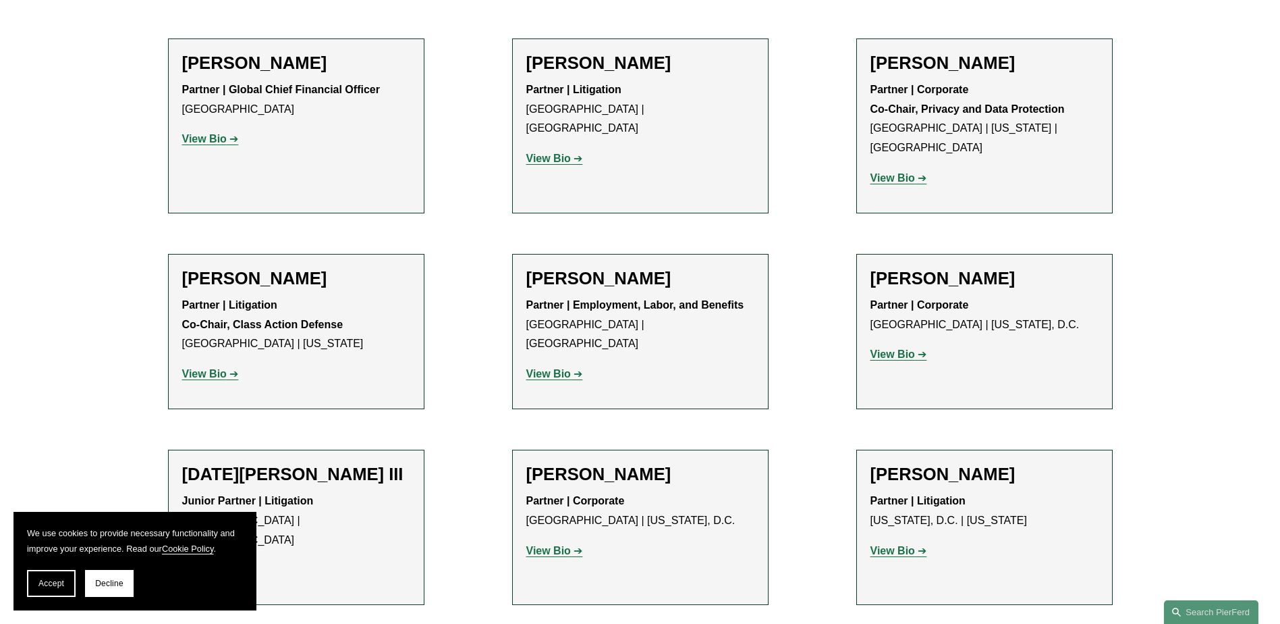
scroll to position [10797, 0]
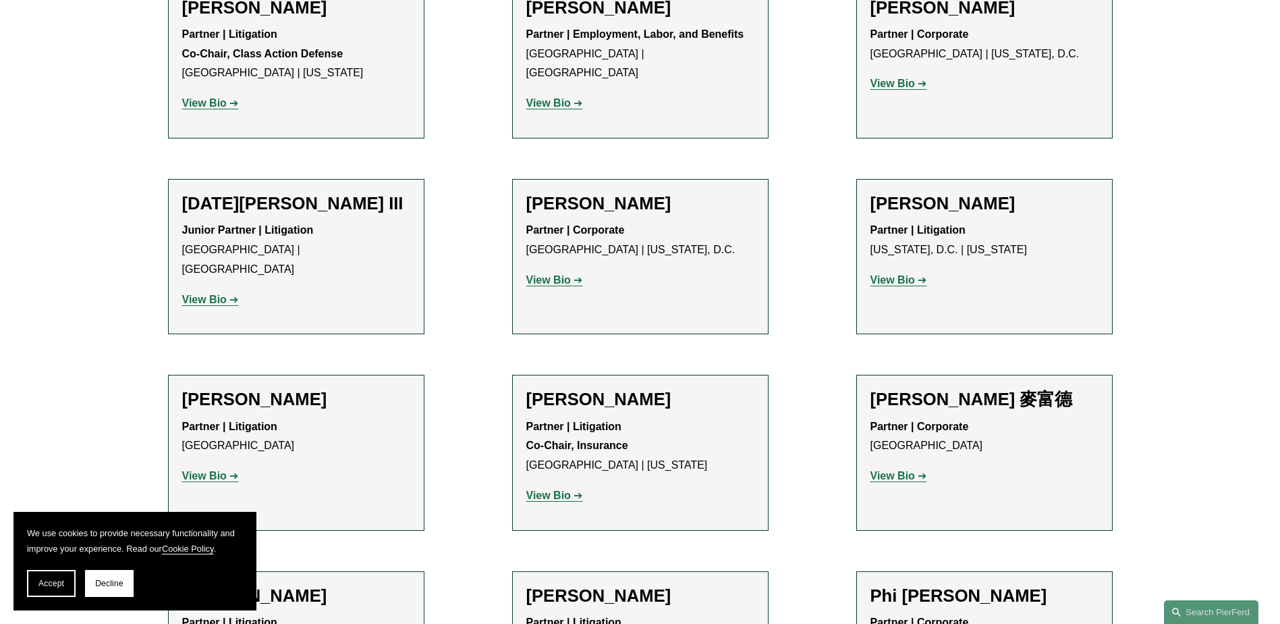
scroll to position [11202, 0]
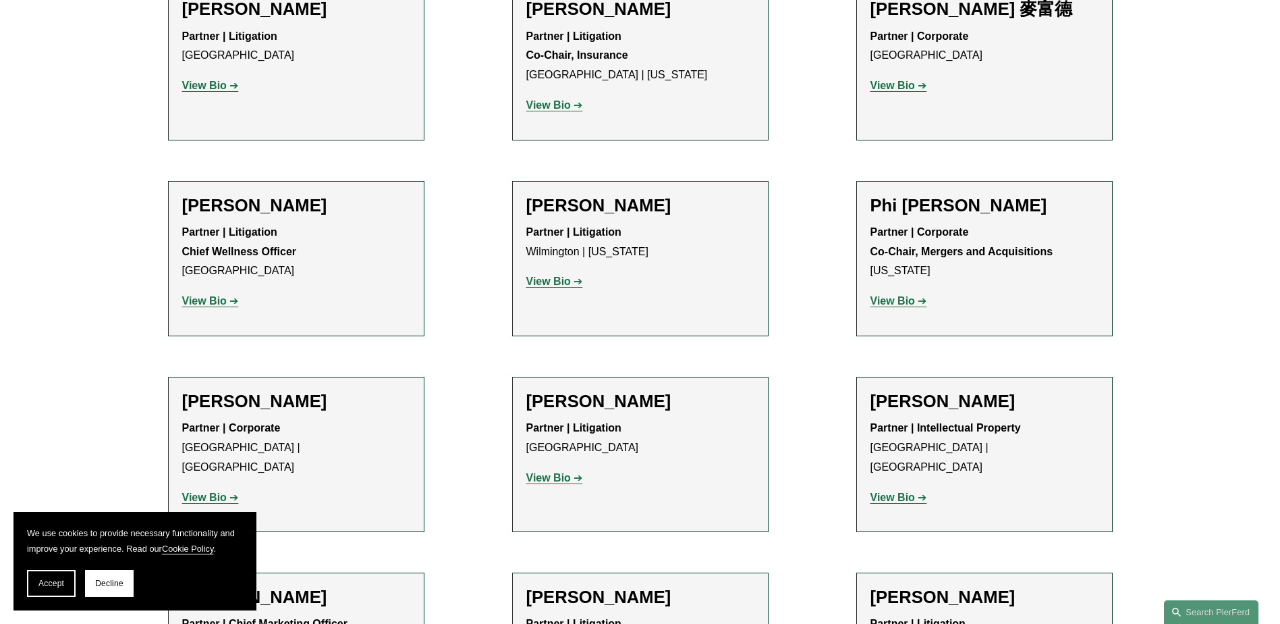
scroll to position [11472, 0]
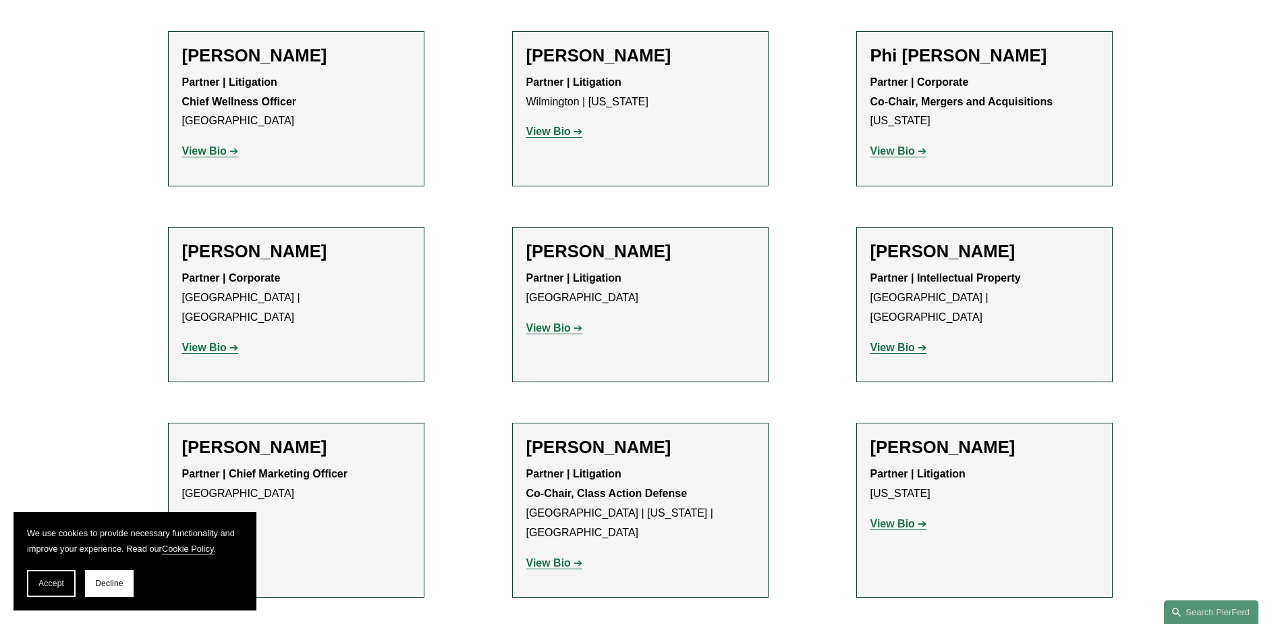
scroll to position [11742, 0]
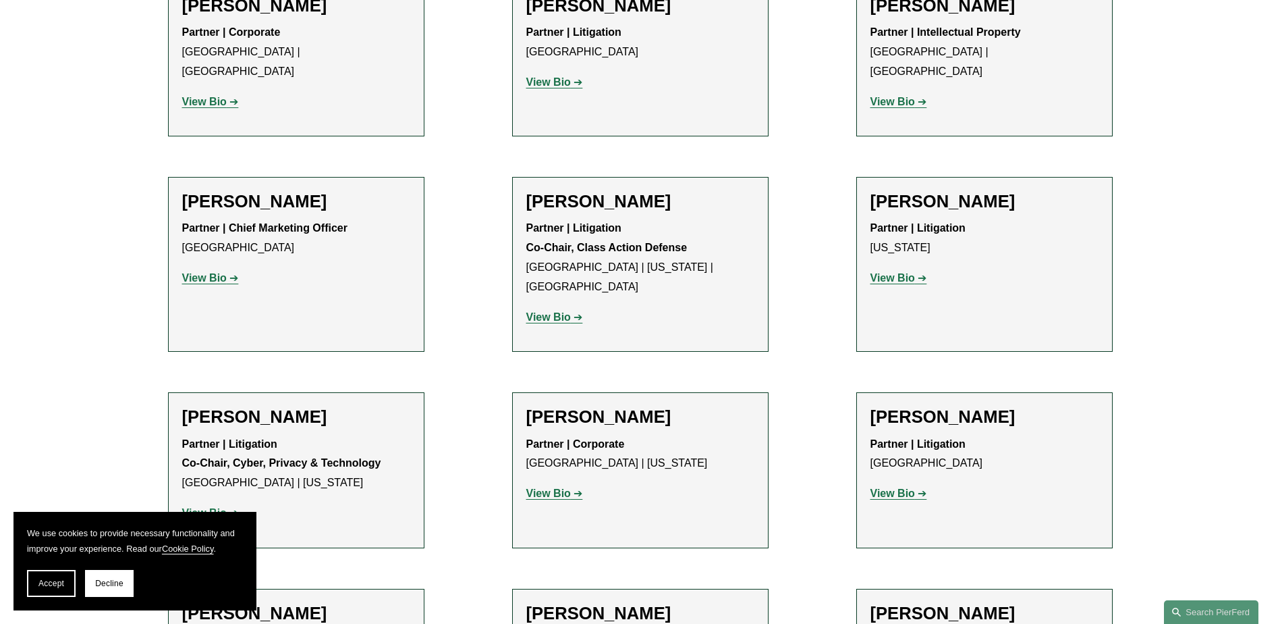
scroll to position [12012, 0]
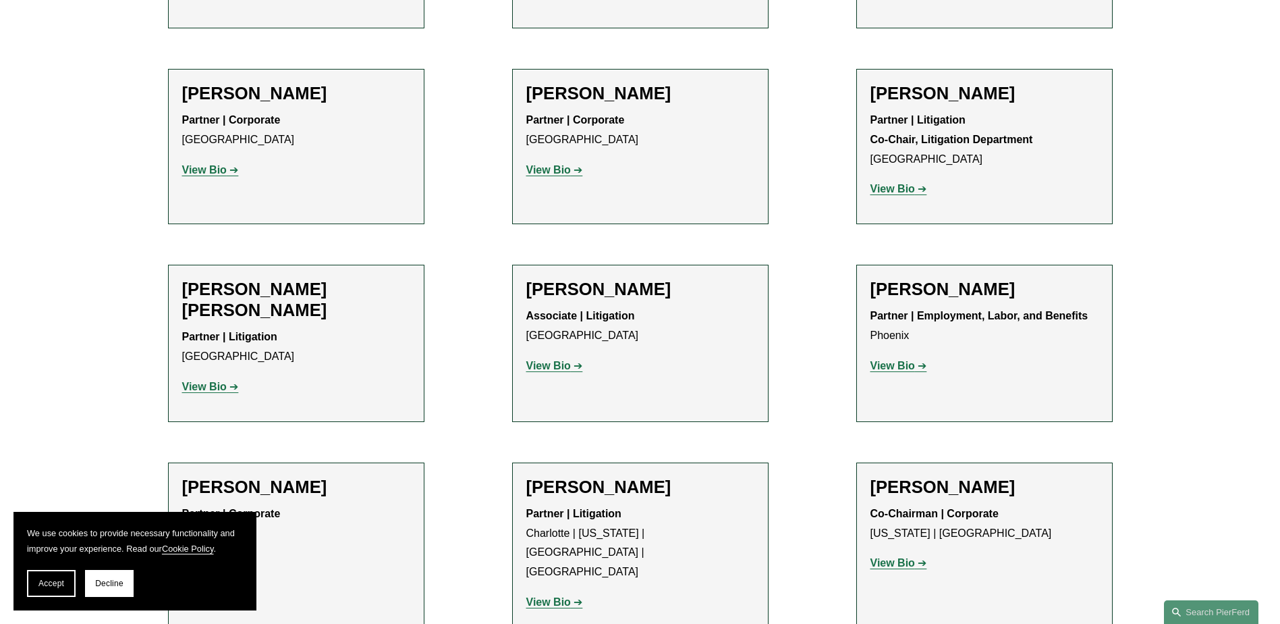
scroll to position [12417, 0]
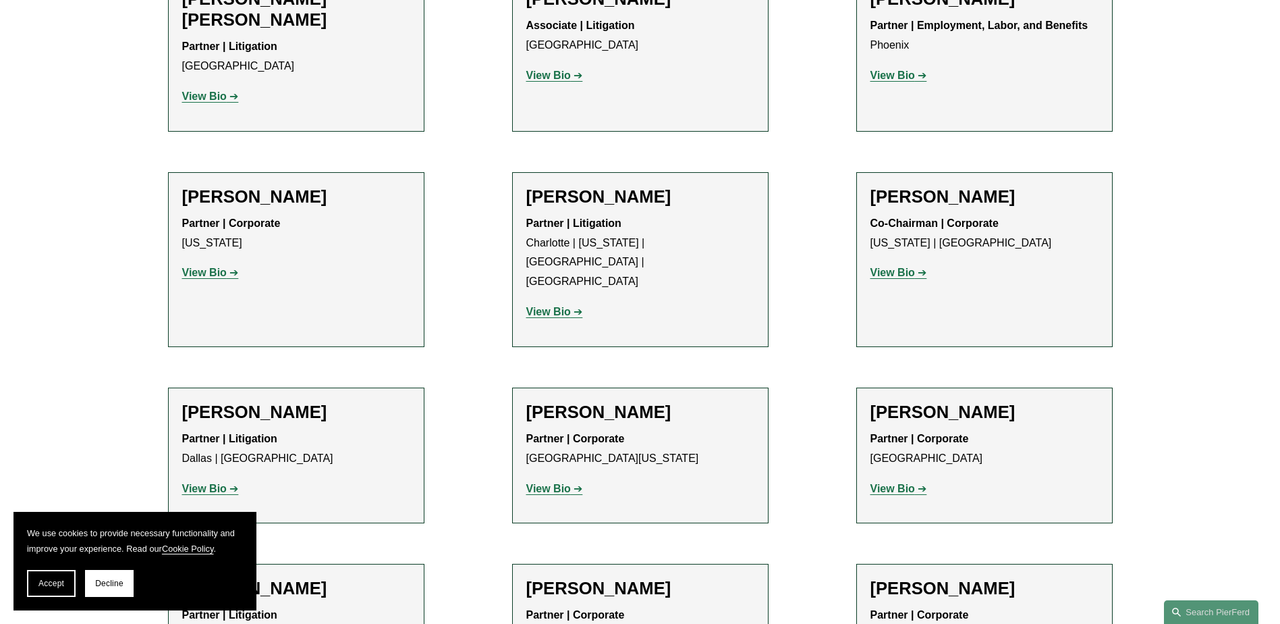
scroll to position [12687, 0]
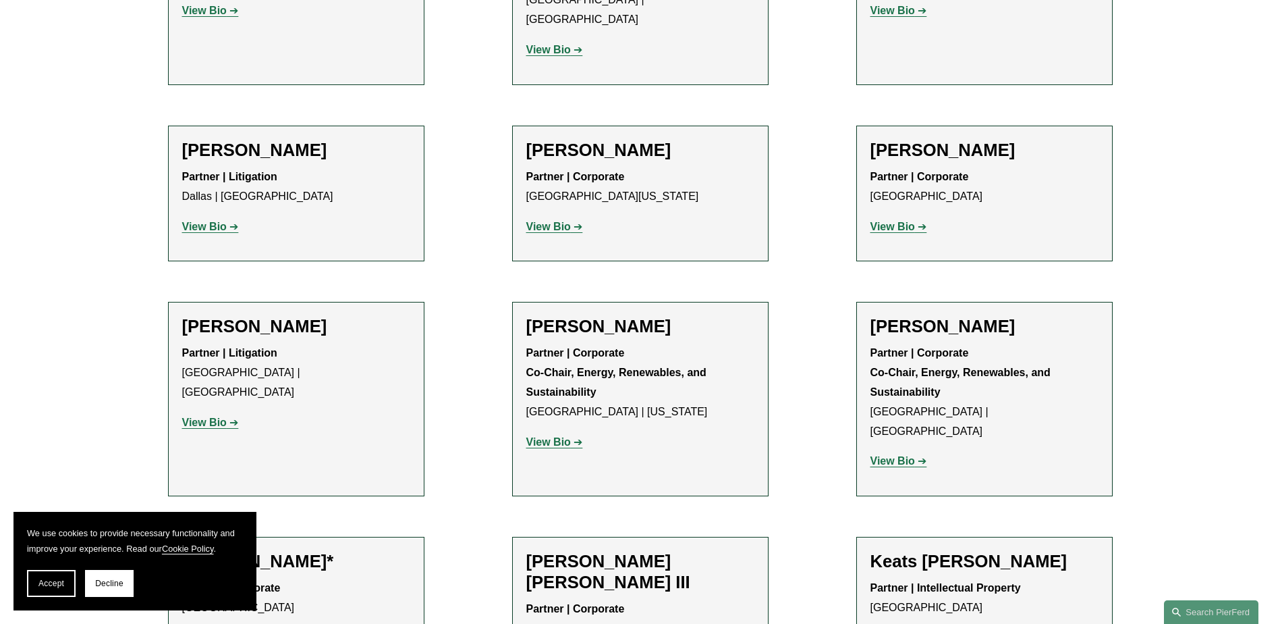
scroll to position [12957, 0]
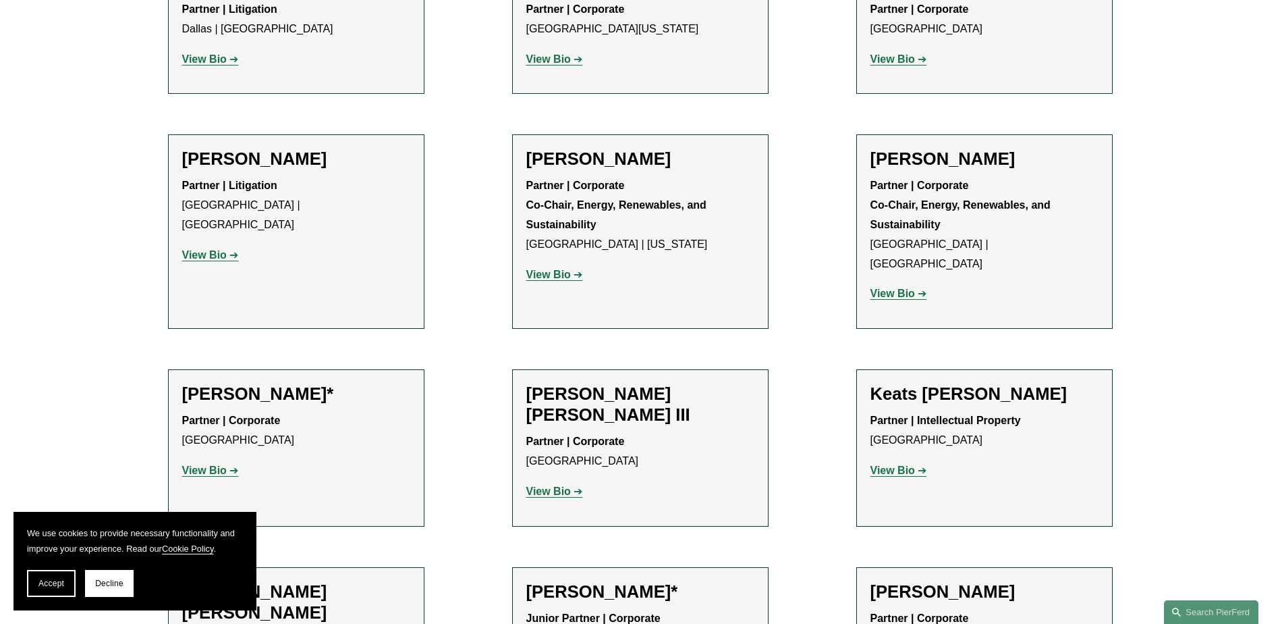
scroll to position [13227, 0]
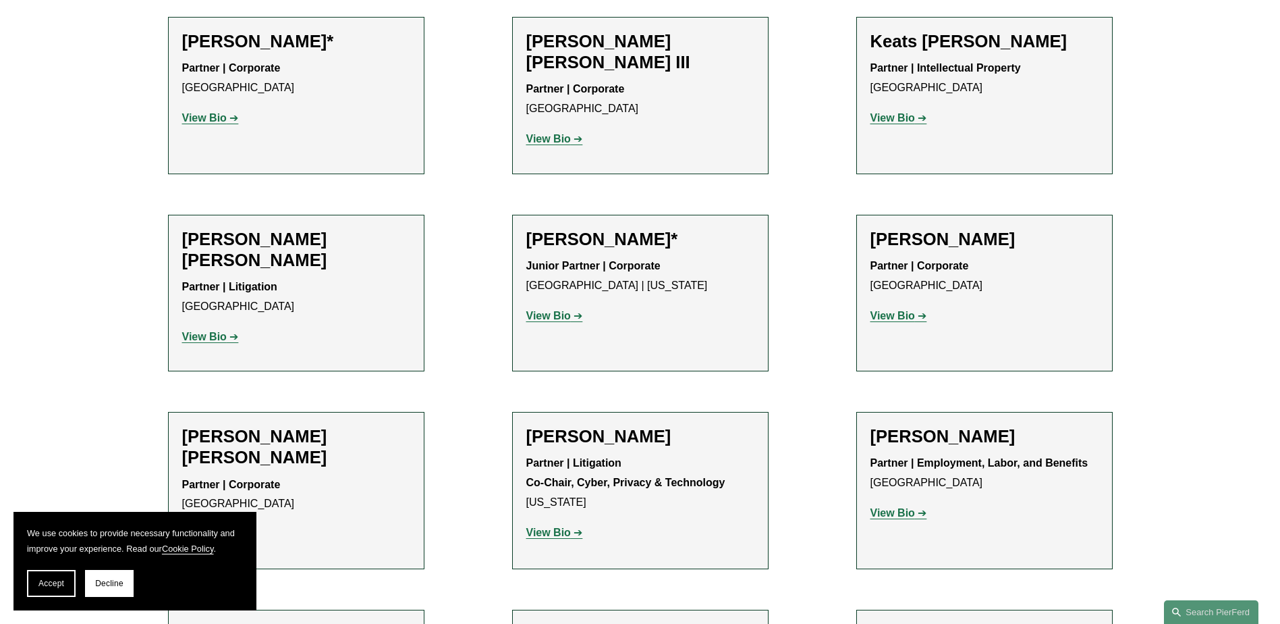
scroll to position [13496, 0]
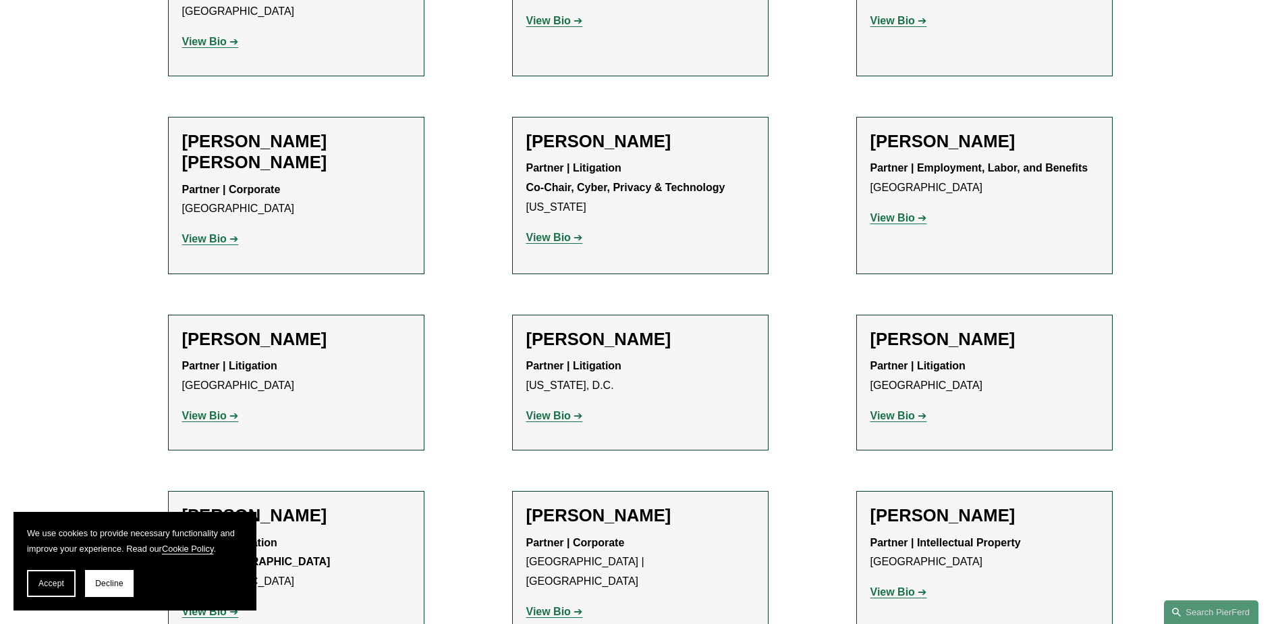
scroll to position [13766, 0]
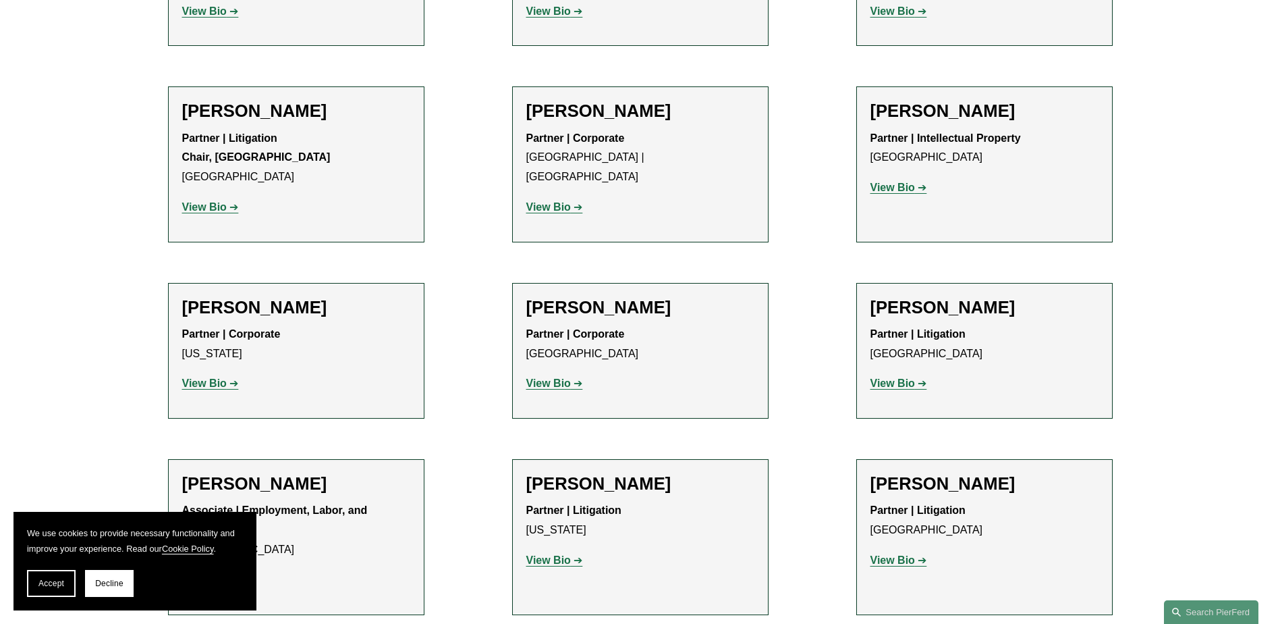
scroll to position [14171, 0]
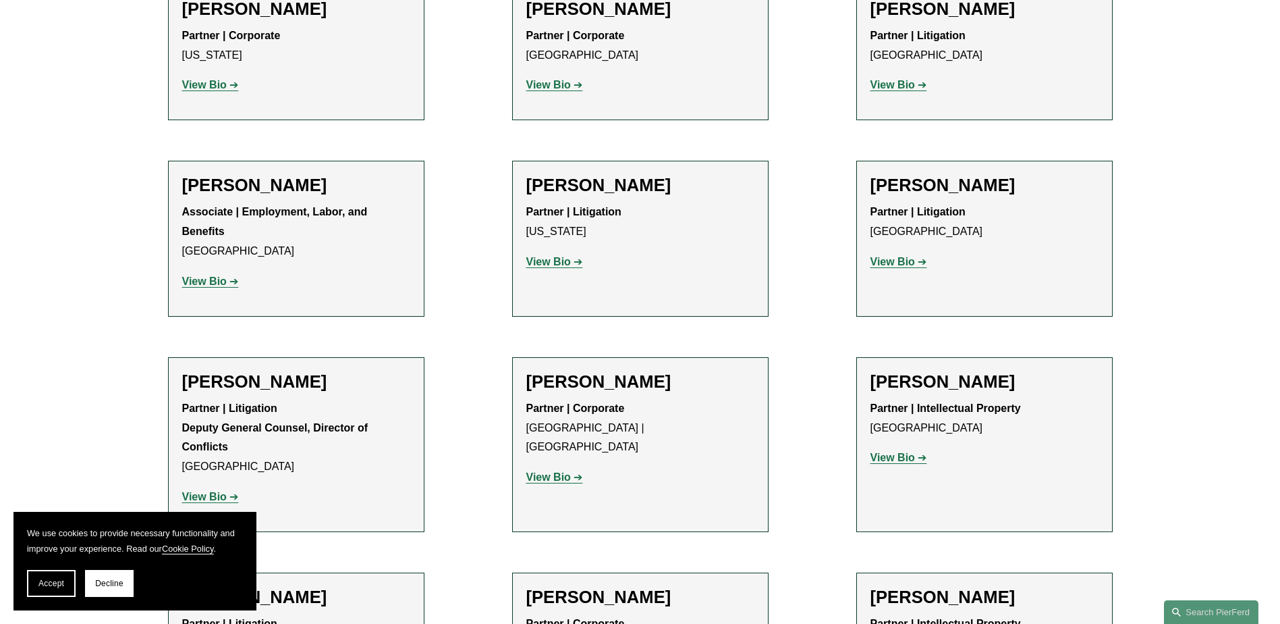
scroll to position [14576, 0]
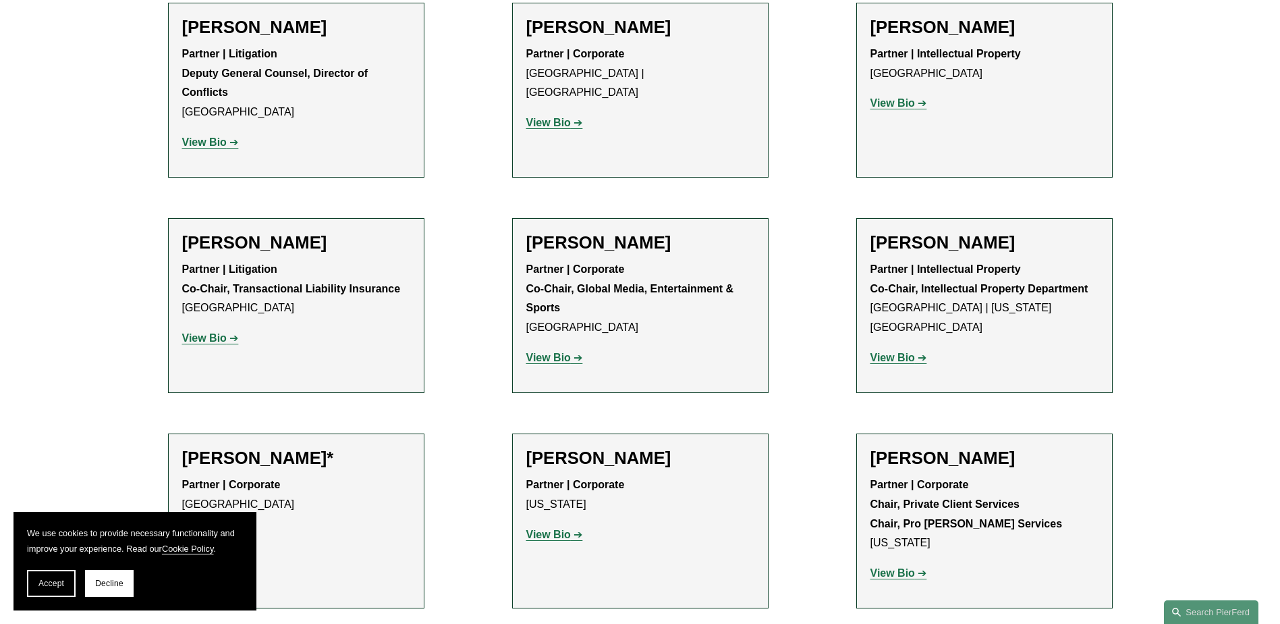
scroll to position [14846, 0]
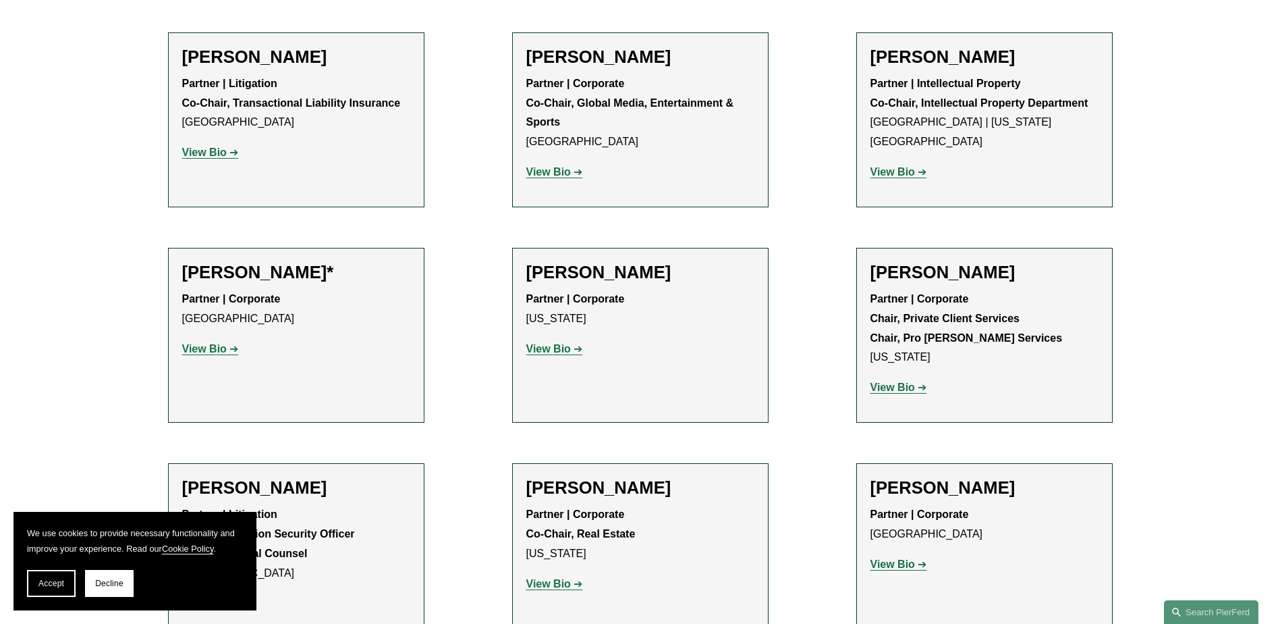
scroll to position [15116, 0]
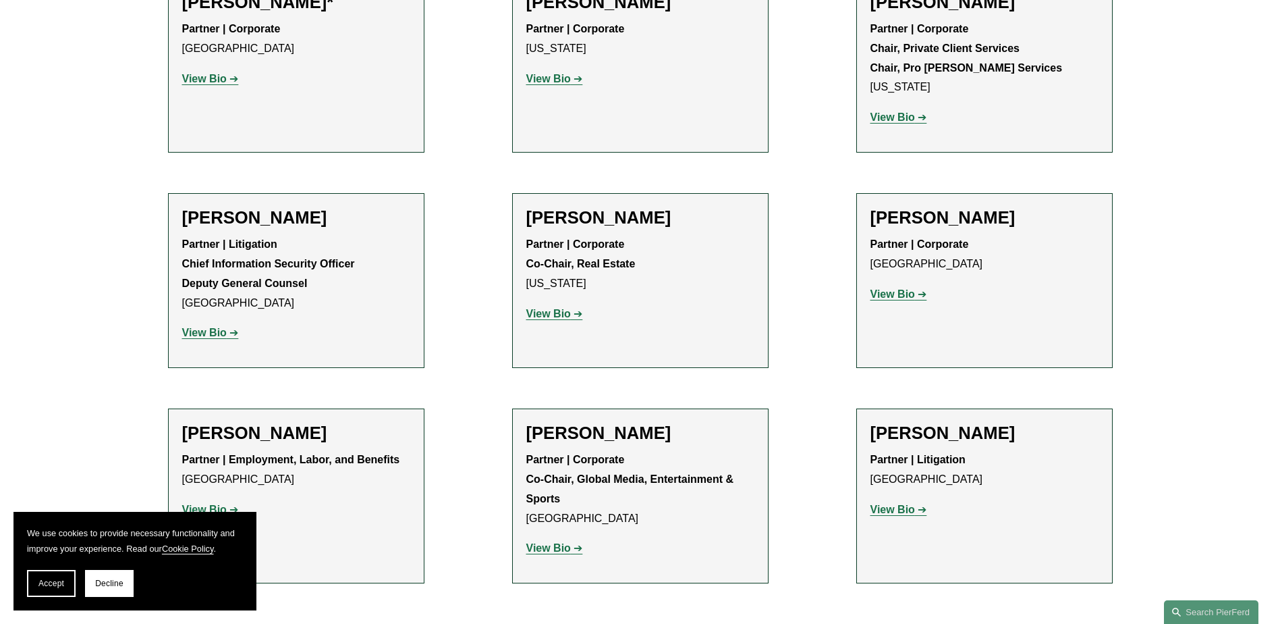
scroll to position [15386, 0]
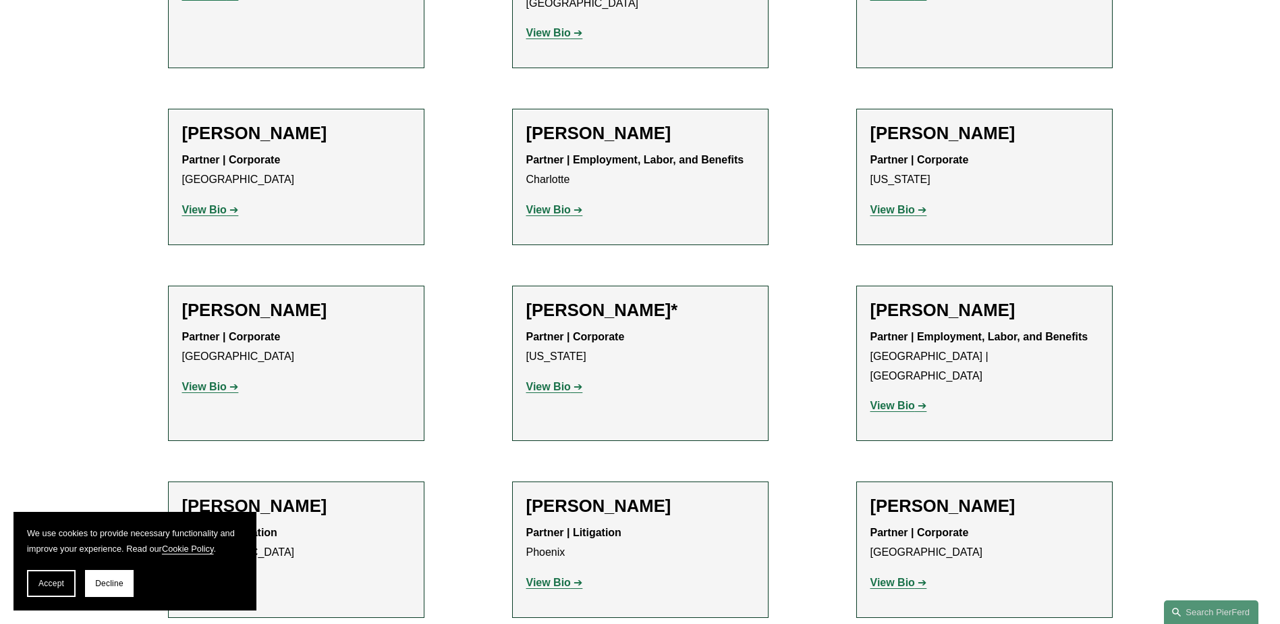
scroll to position [15791, 0]
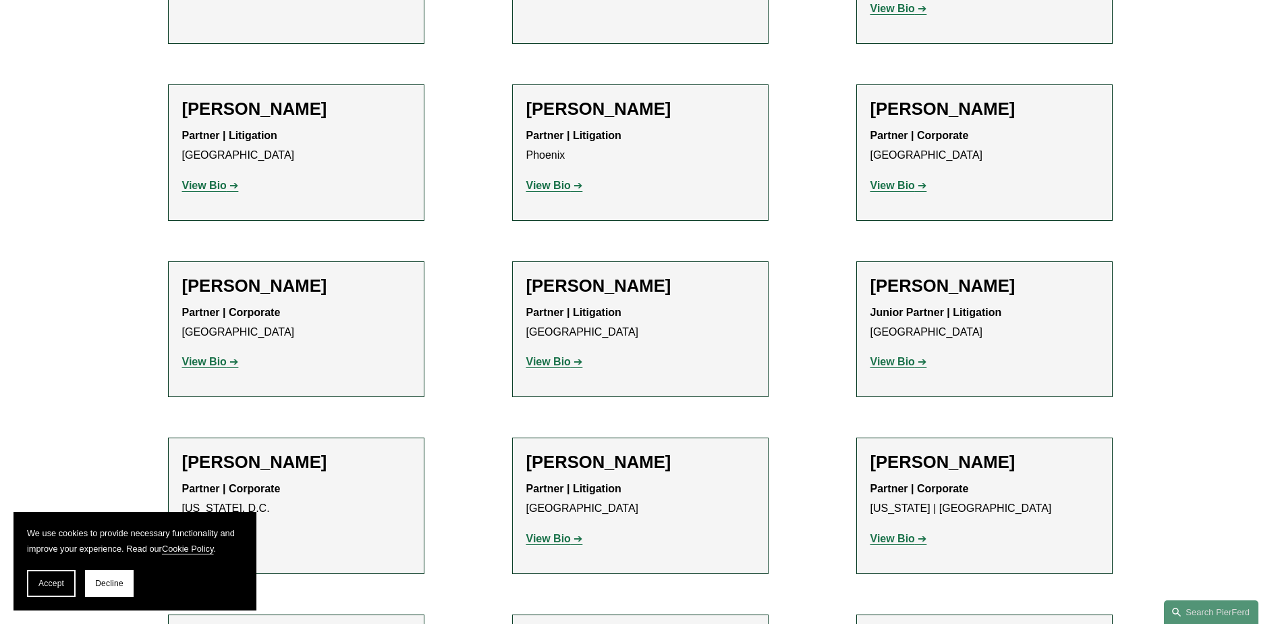
scroll to position [16196, 0]
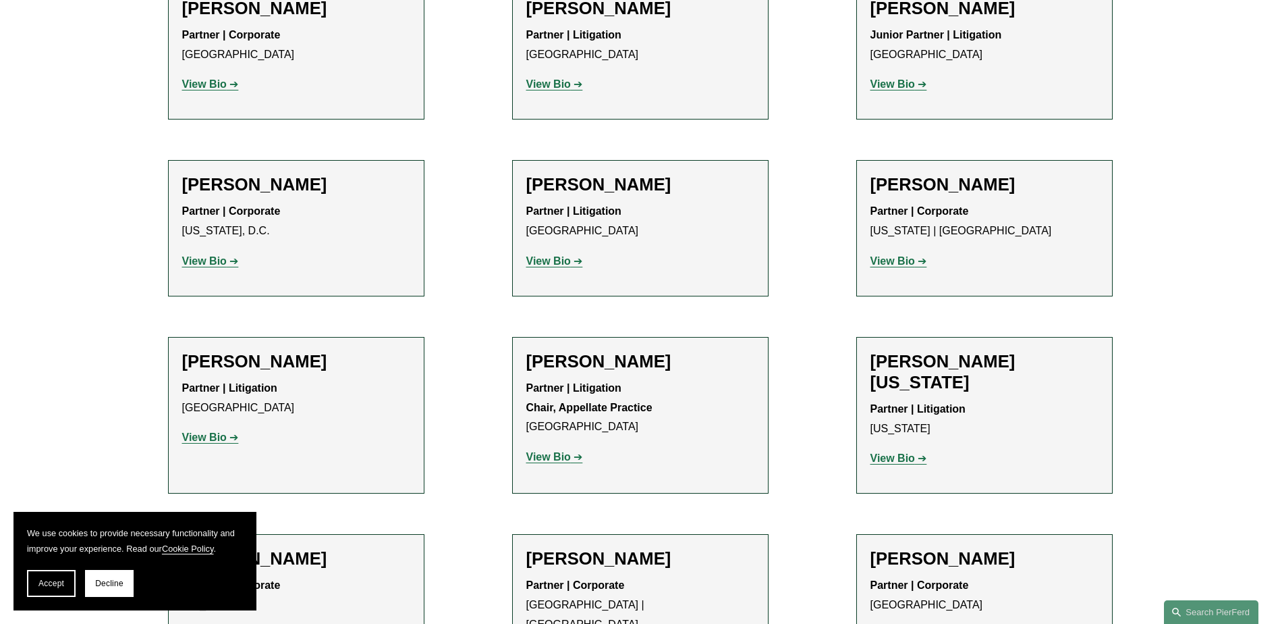
scroll to position [16466, 0]
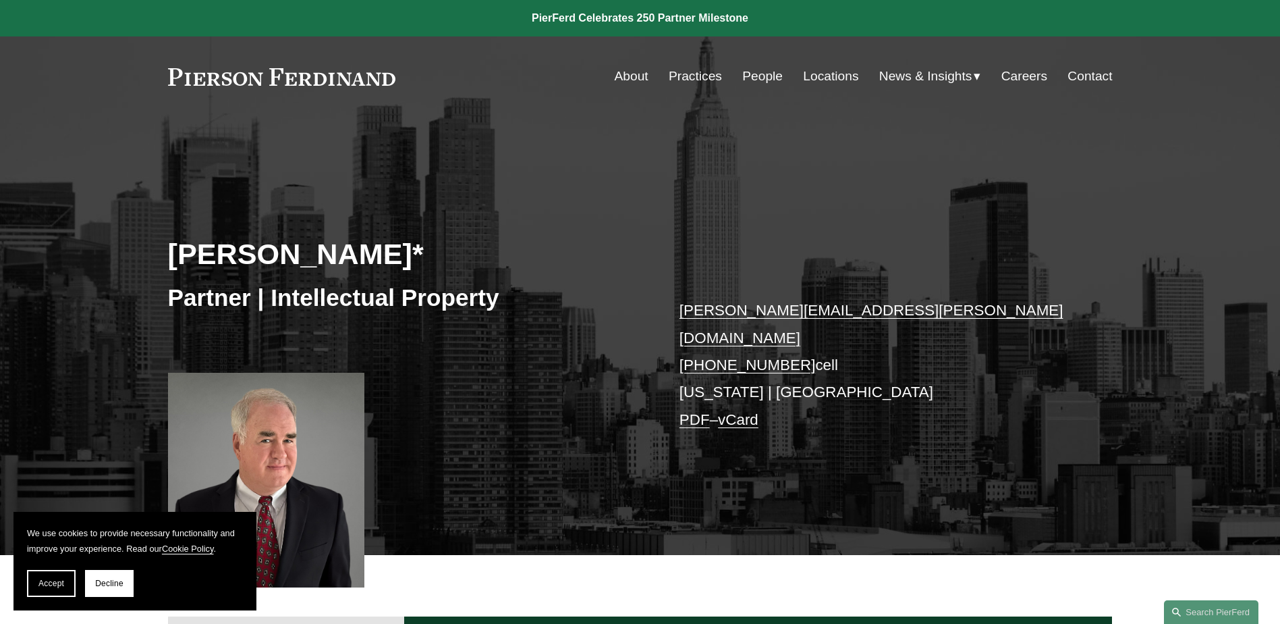
click at [702, 411] on link "PDF" at bounding box center [695, 419] width 30 height 17
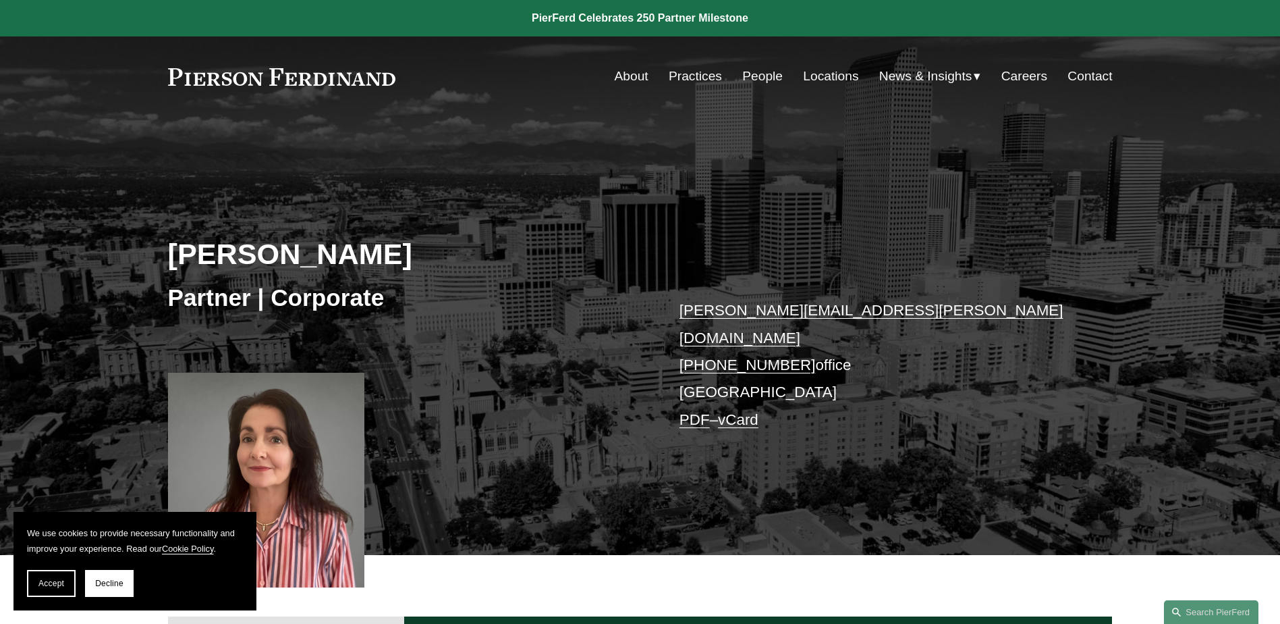
click at [689, 411] on link "PDF" at bounding box center [695, 419] width 30 height 17
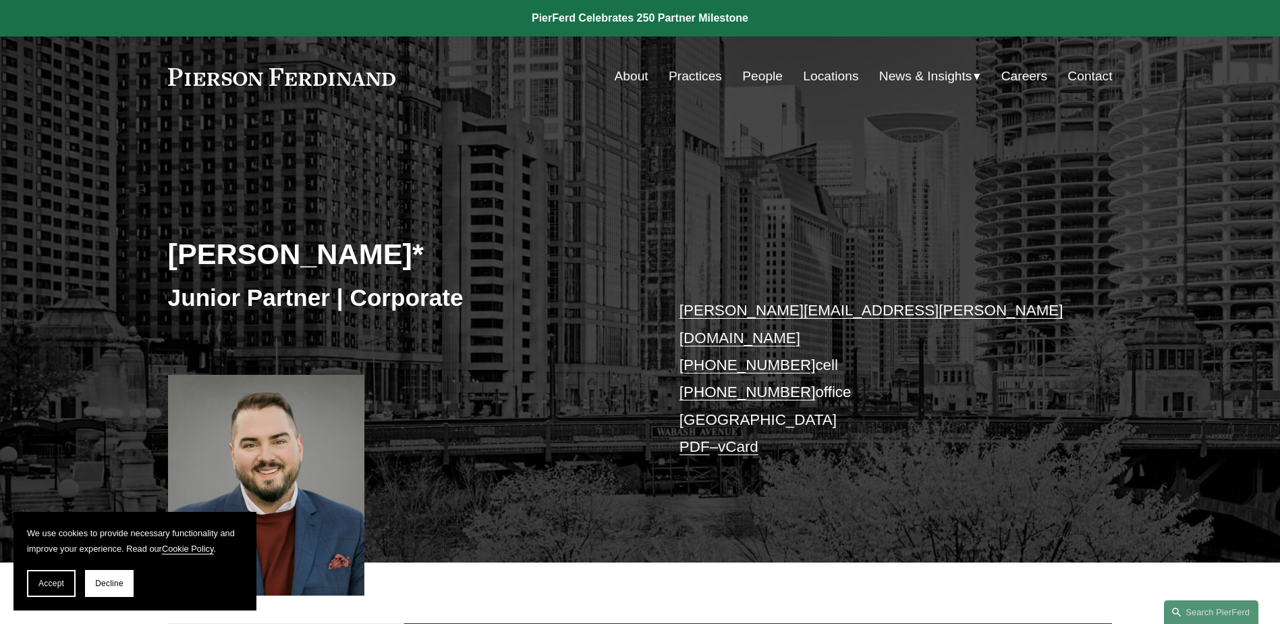
click at [686, 438] on link "PDF" at bounding box center [695, 446] width 30 height 17
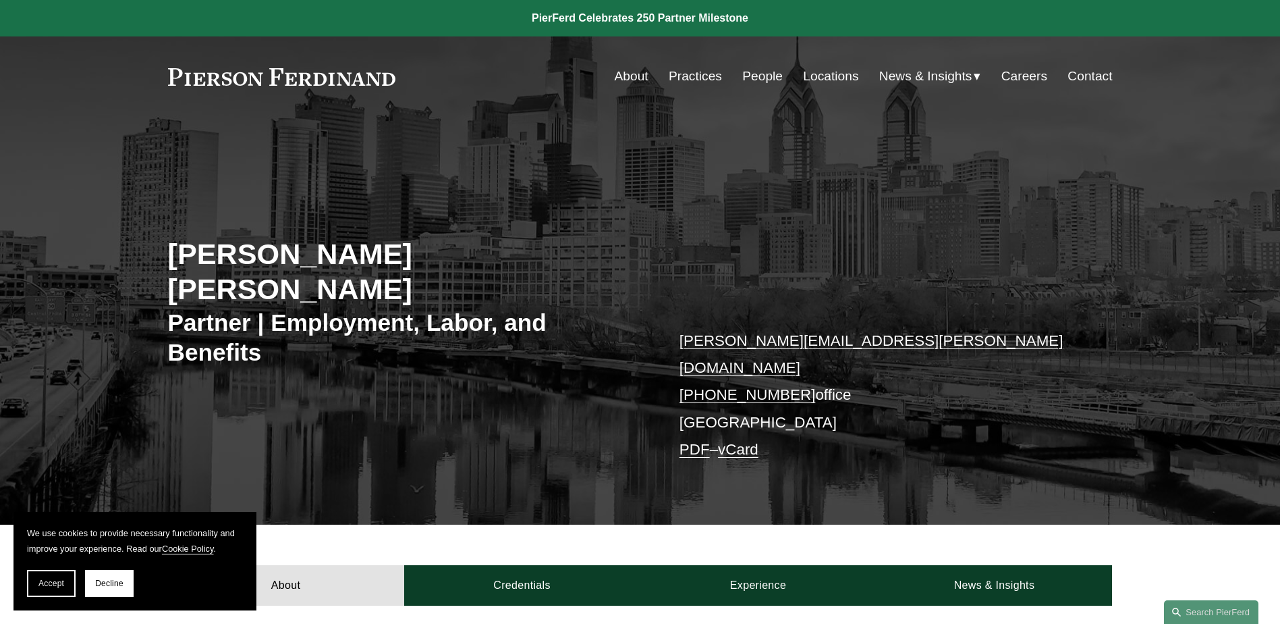
click at [688, 441] on link "PDF" at bounding box center [695, 449] width 30 height 17
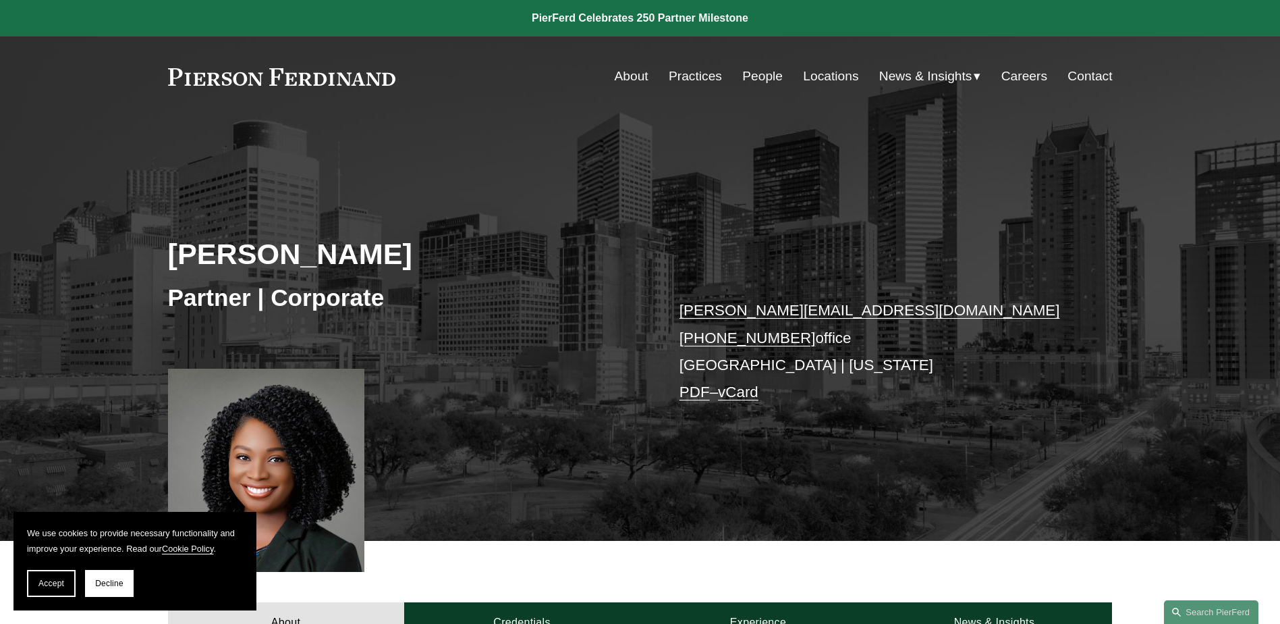
click at [689, 391] on link "PDF" at bounding box center [695, 391] width 30 height 17
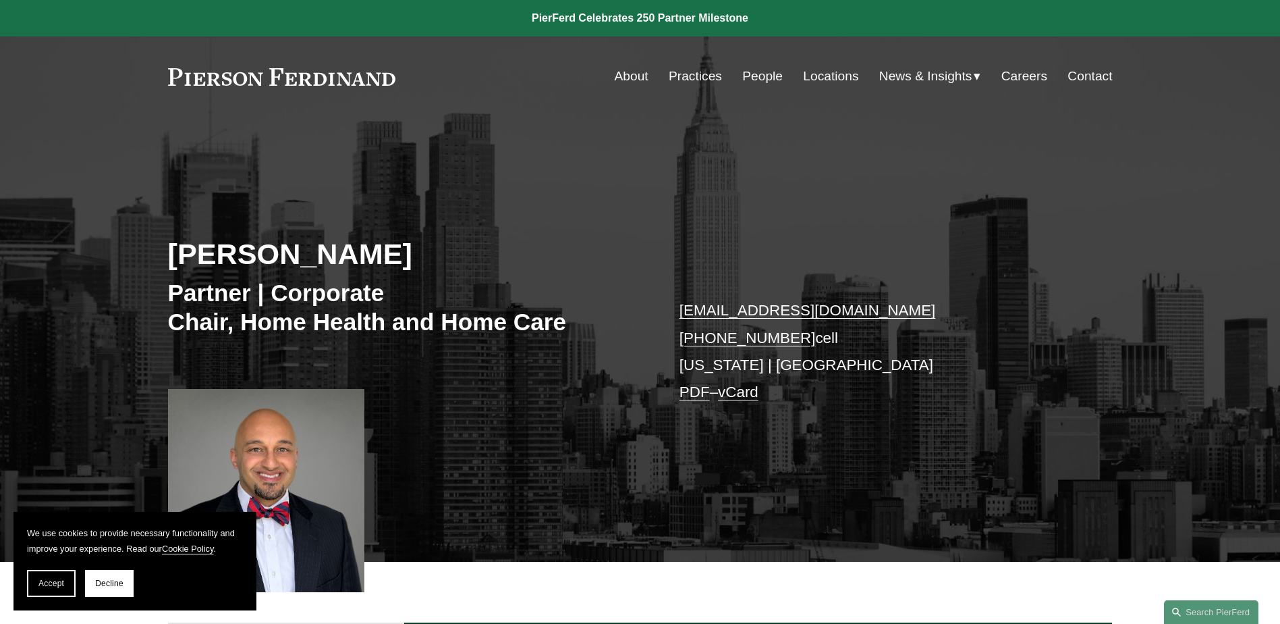
click at [695, 389] on link "PDF" at bounding box center [695, 391] width 30 height 17
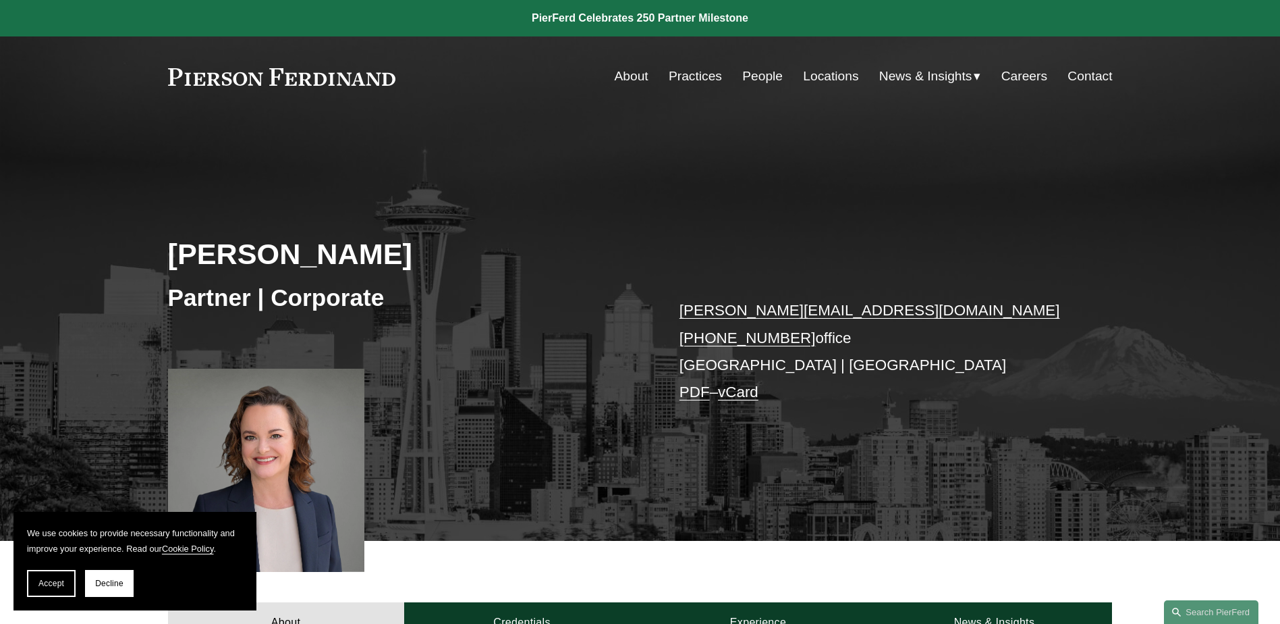
click at [701, 398] on link "PDF" at bounding box center [695, 391] width 30 height 17
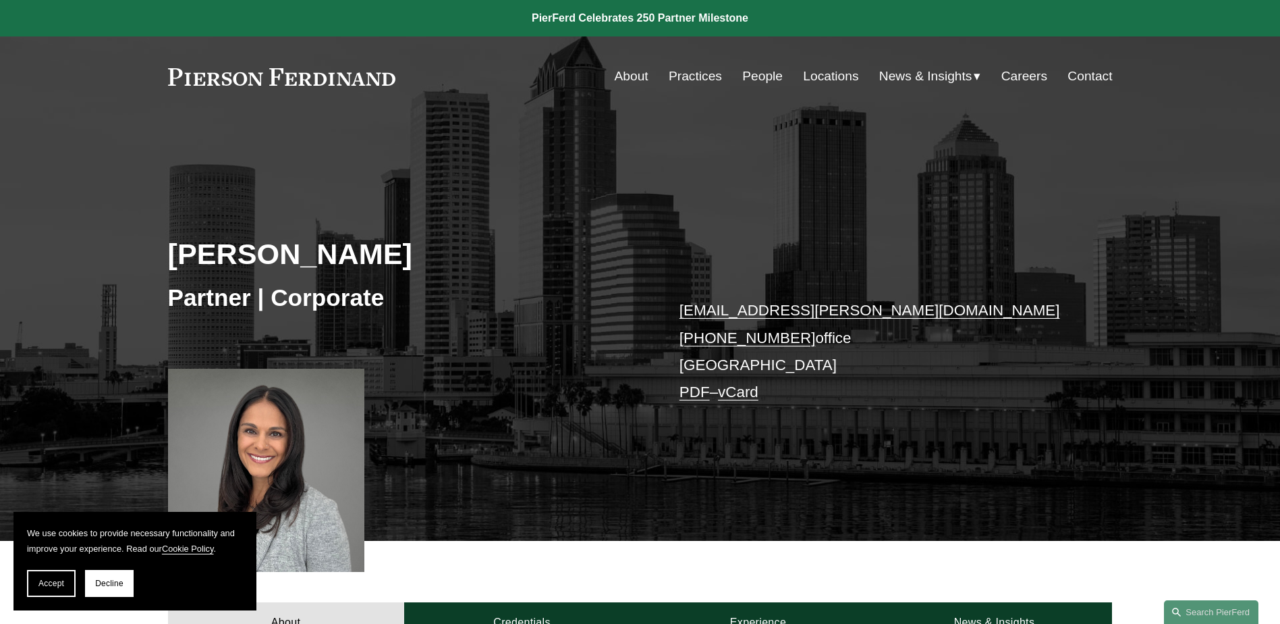
click at [694, 394] on link "PDF" at bounding box center [695, 391] width 30 height 17
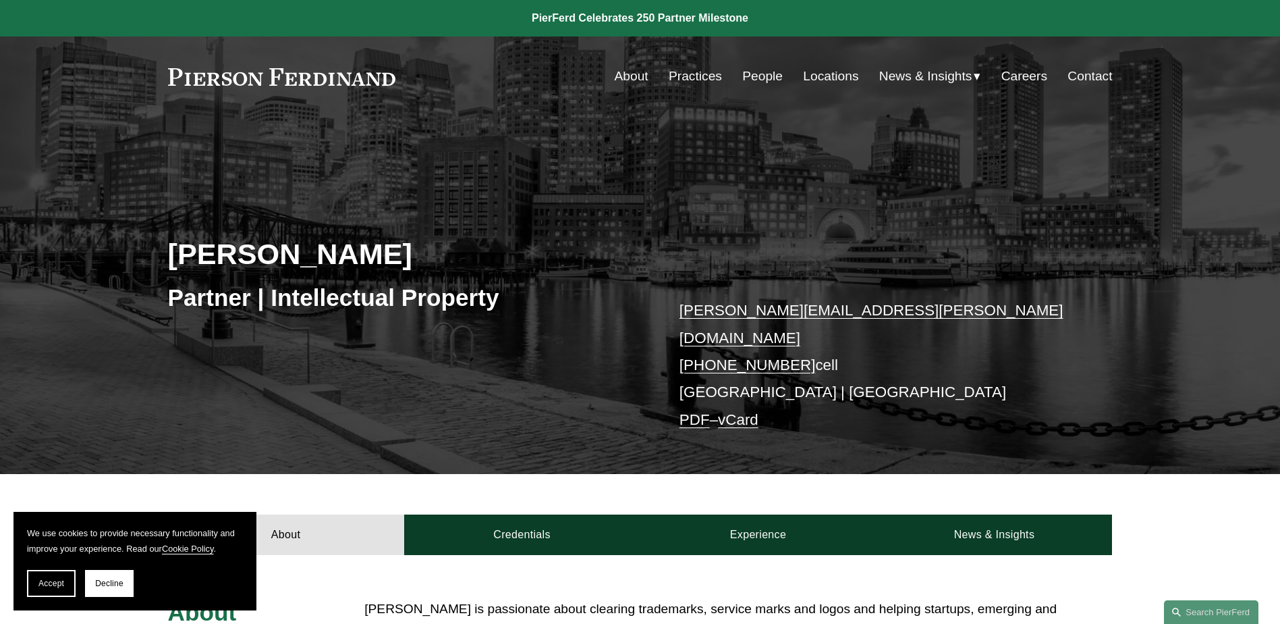
click at [693, 411] on link "PDF" at bounding box center [695, 419] width 30 height 17
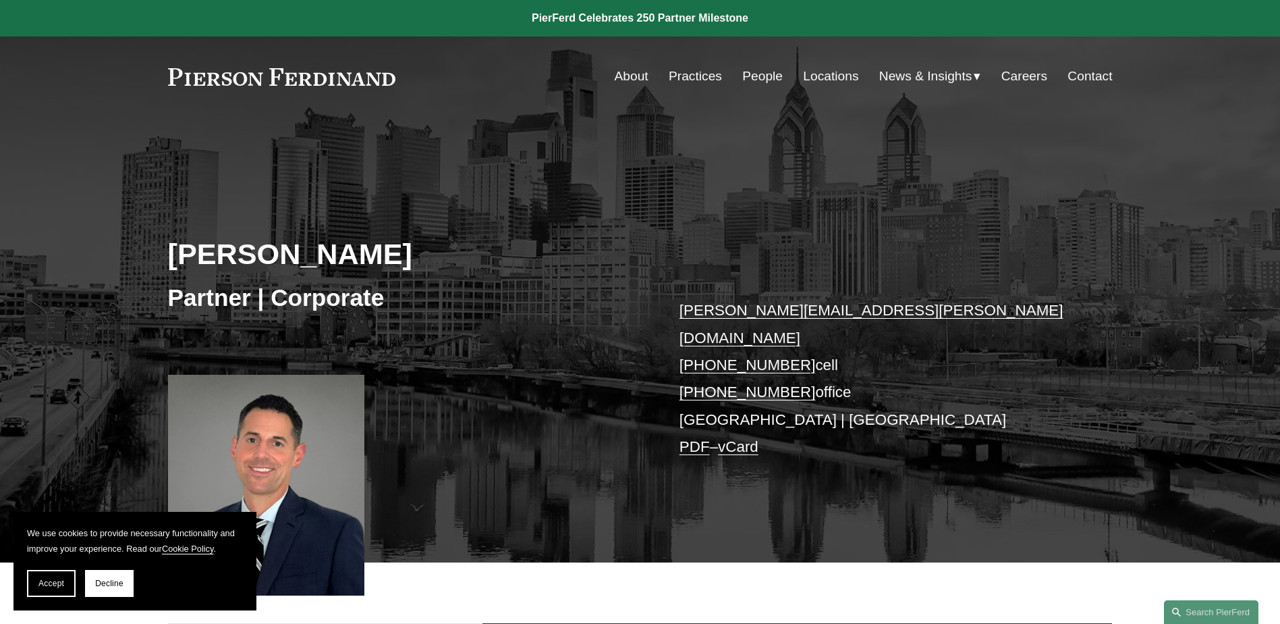
click at [689, 438] on link "PDF" at bounding box center [695, 446] width 30 height 17
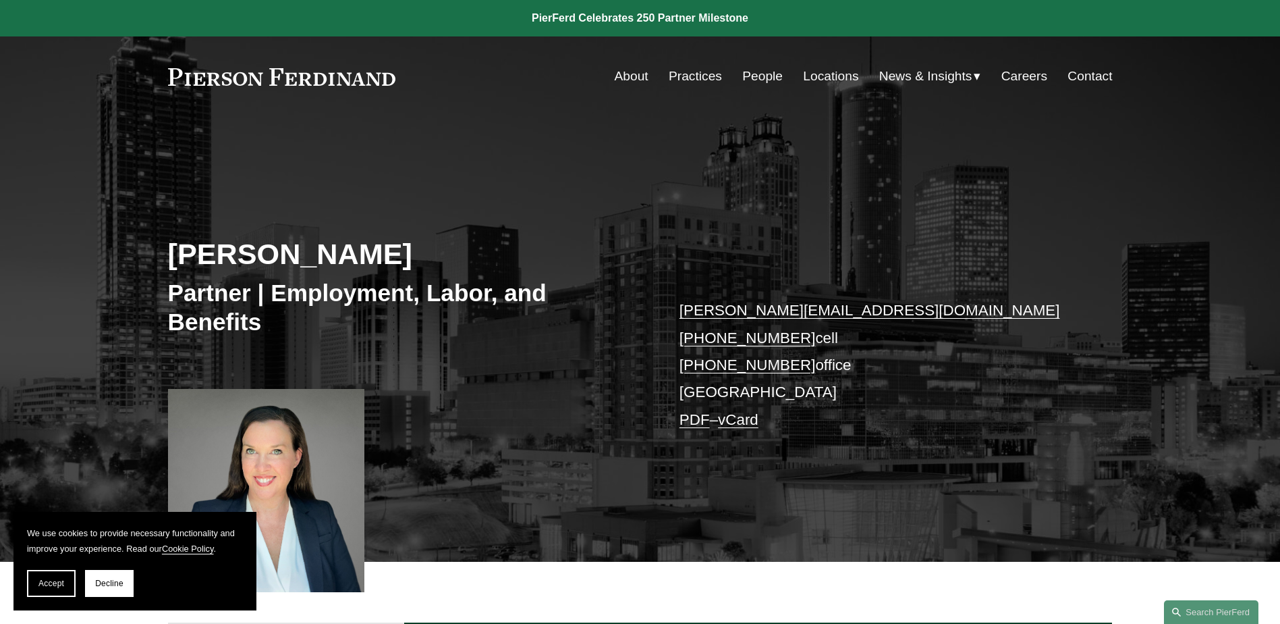
click at [687, 418] on link "PDF" at bounding box center [695, 419] width 30 height 17
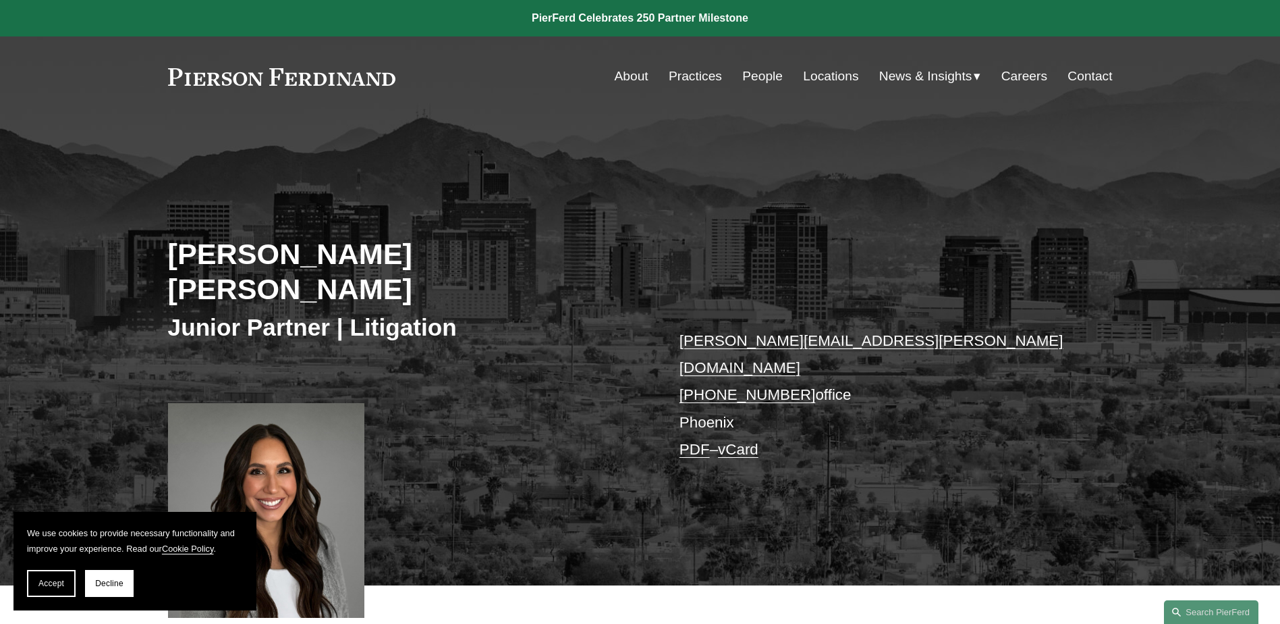
click at [688, 441] on link "PDF" at bounding box center [695, 449] width 30 height 17
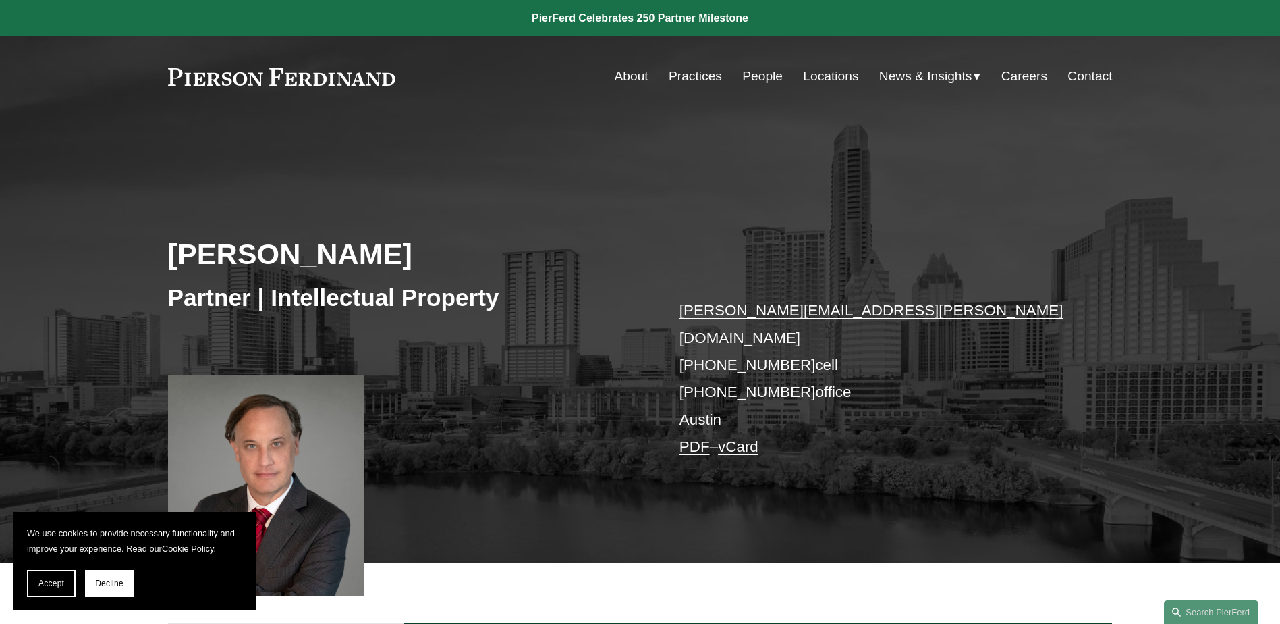
click at [694, 438] on link "PDF" at bounding box center [695, 446] width 30 height 17
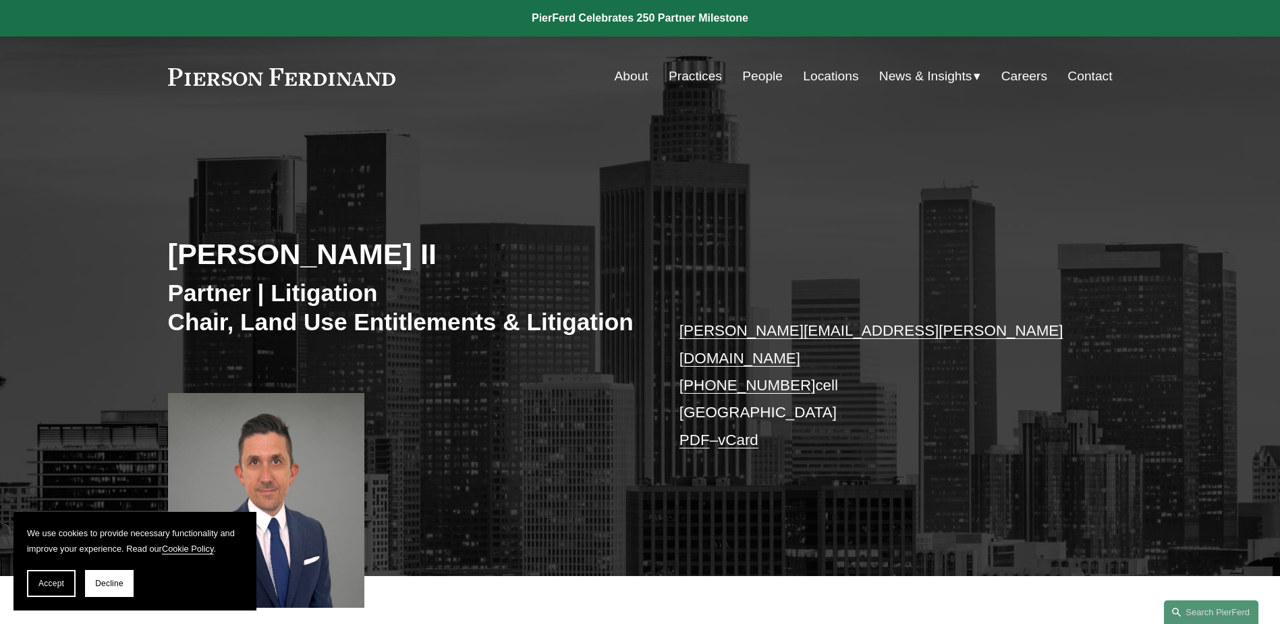
click at [694, 431] on link "PDF" at bounding box center [695, 439] width 30 height 17
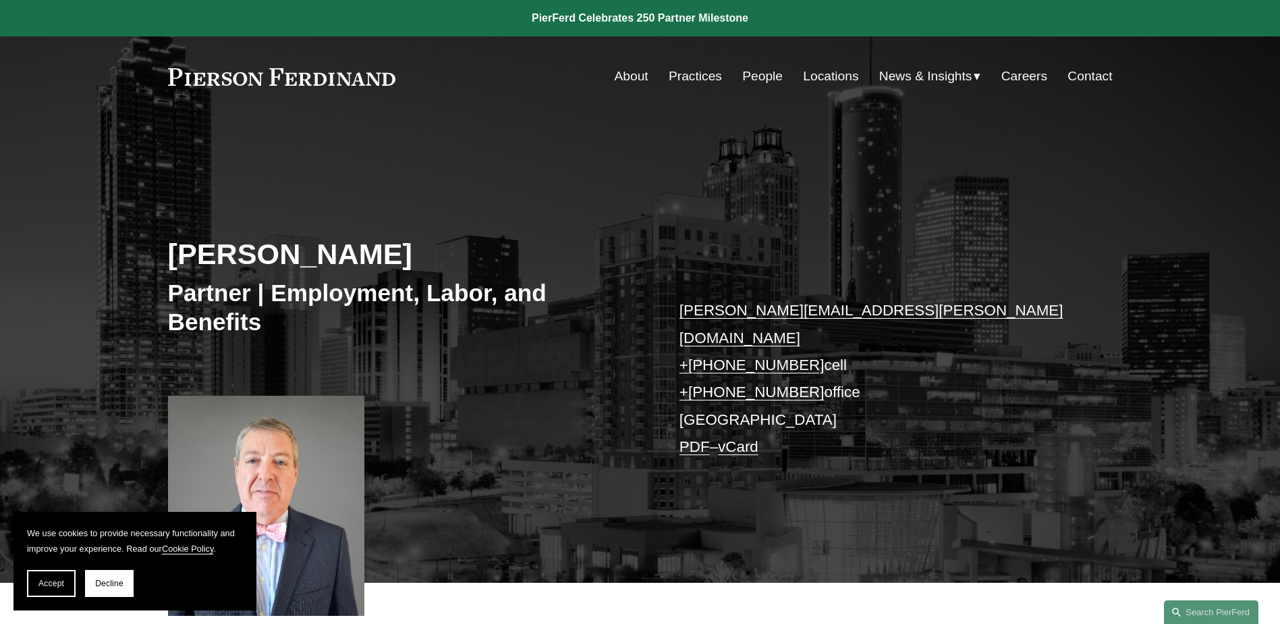
click at [696, 438] on link "PDF" at bounding box center [695, 446] width 30 height 17
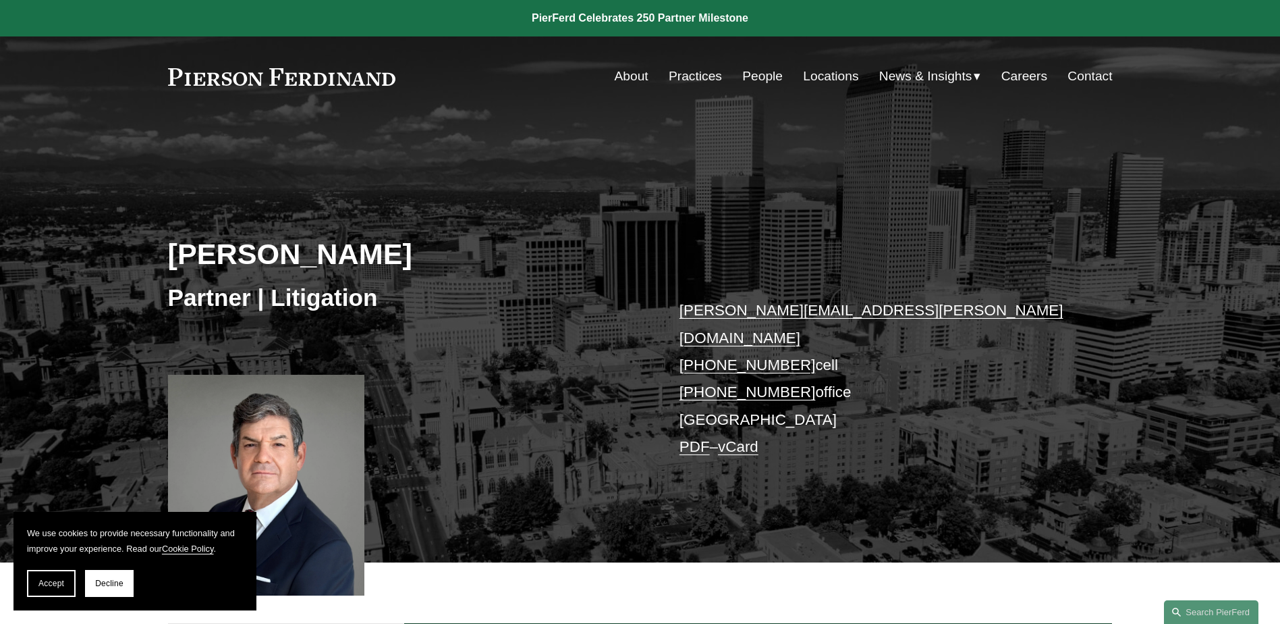
click at [693, 438] on link "PDF" at bounding box center [695, 446] width 30 height 17
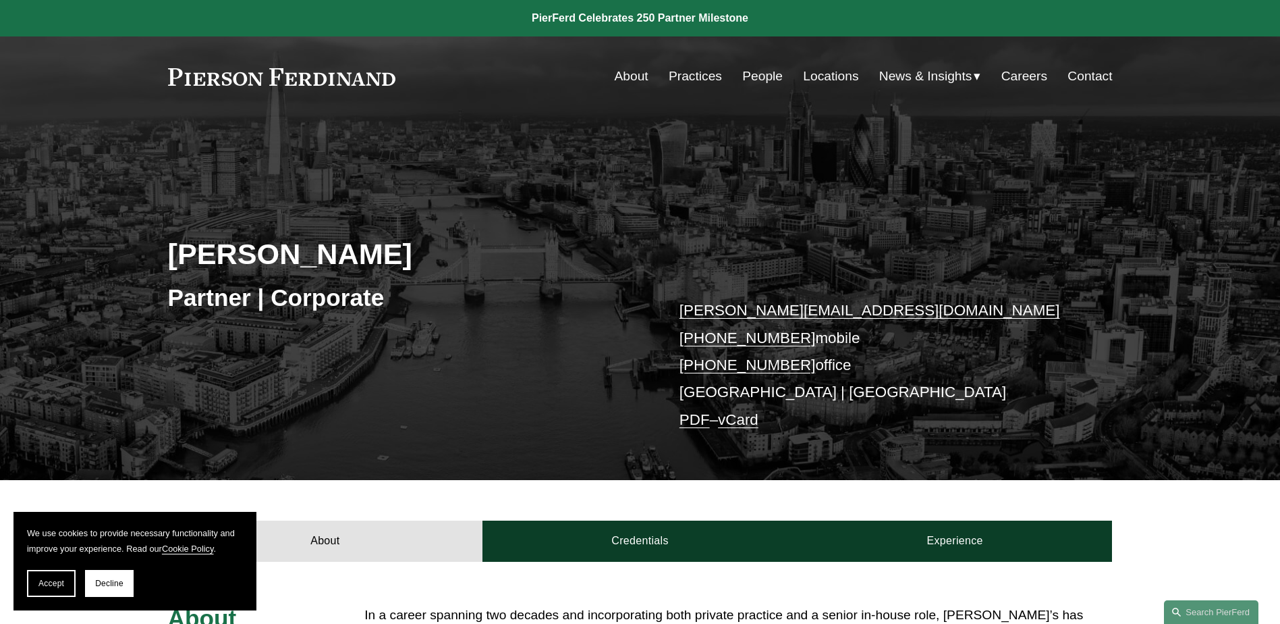
click at [700, 422] on link "PDF" at bounding box center [695, 419] width 30 height 17
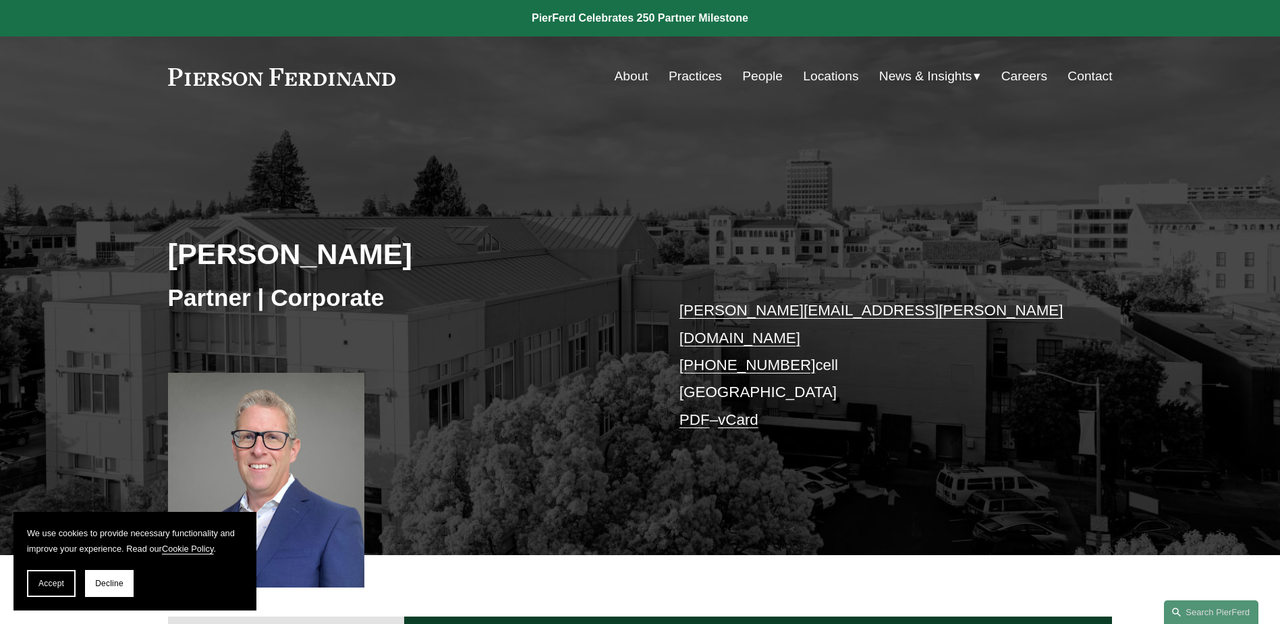
click at [684, 411] on link "PDF" at bounding box center [695, 419] width 30 height 17
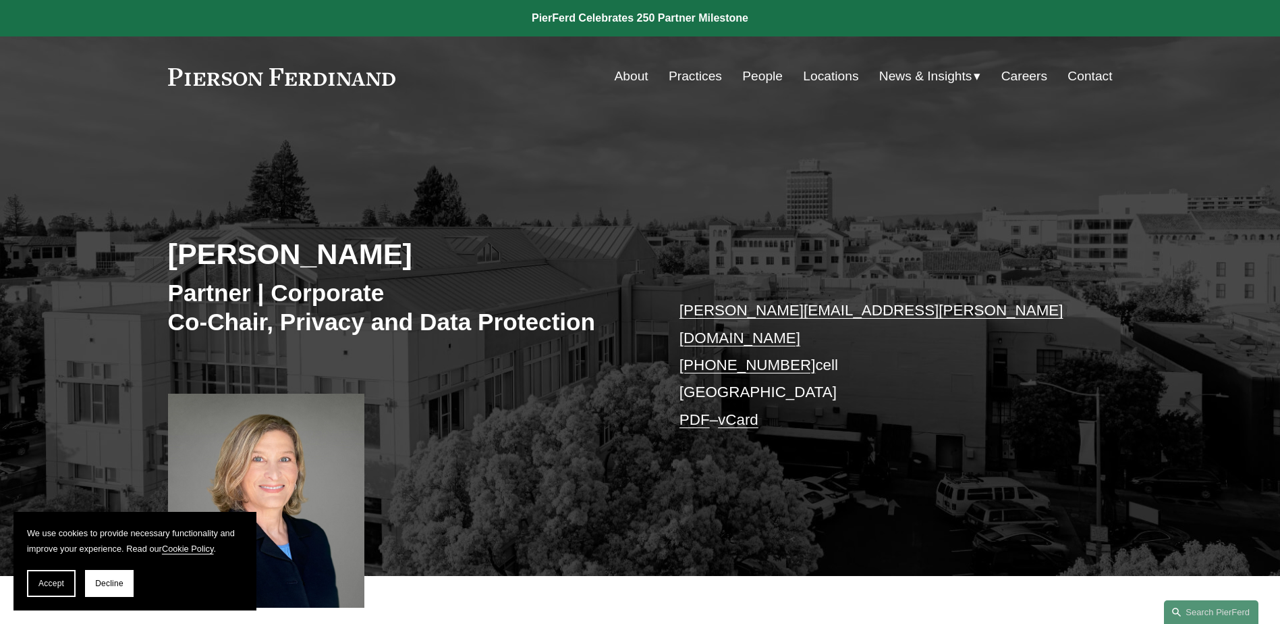
click at [702, 411] on link "PDF" at bounding box center [695, 419] width 30 height 17
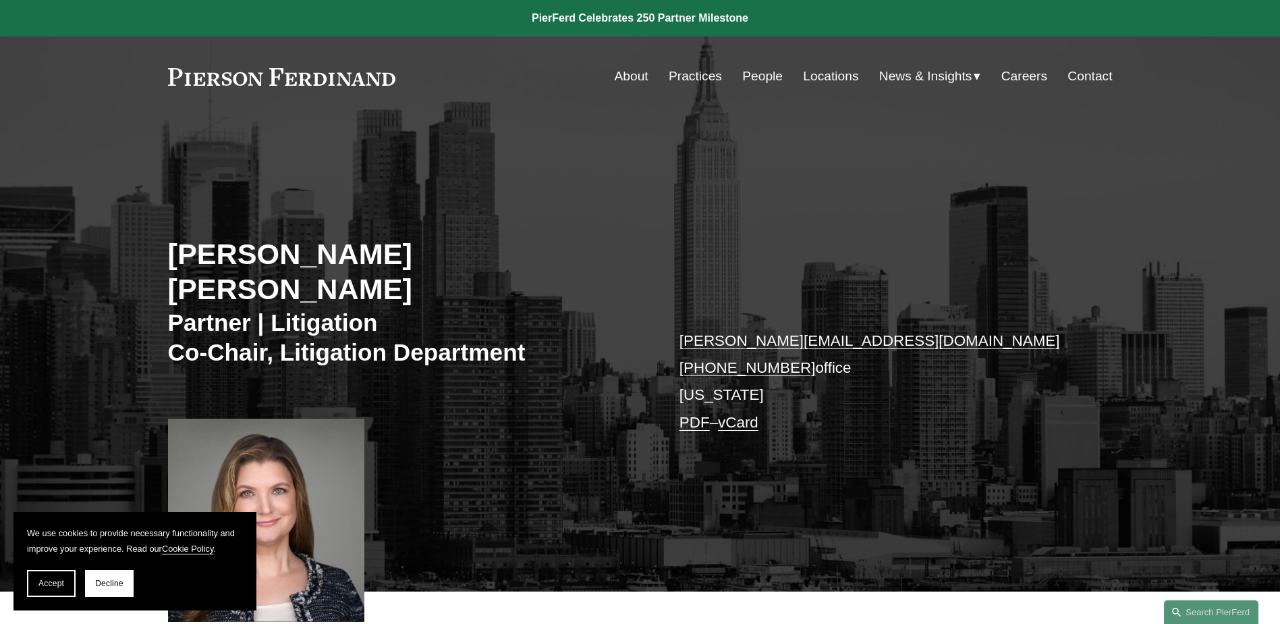
click at [694, 414] on link "PDF" at bounding box center [695, 422] width 30 height 17
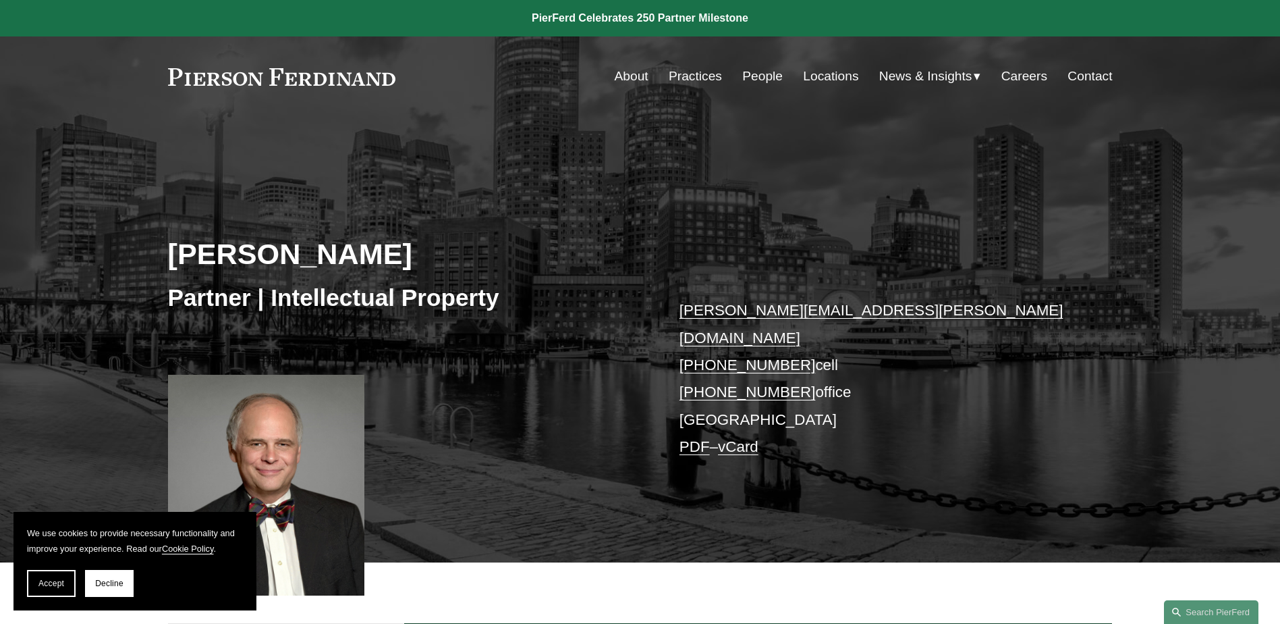
click at [688, 438] on link "PDF" at bounding box center [695, 446] width 30 height 17
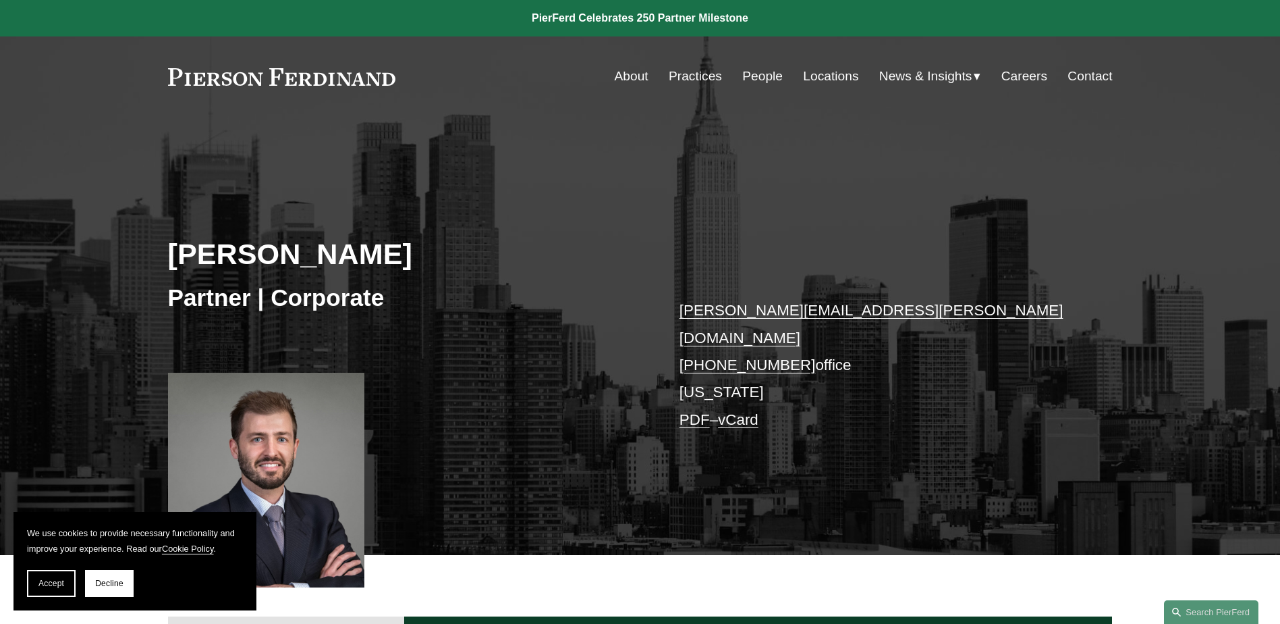
click at [696, 411] on link "PDF" at bounding box center [695, 419] width 30 height 17
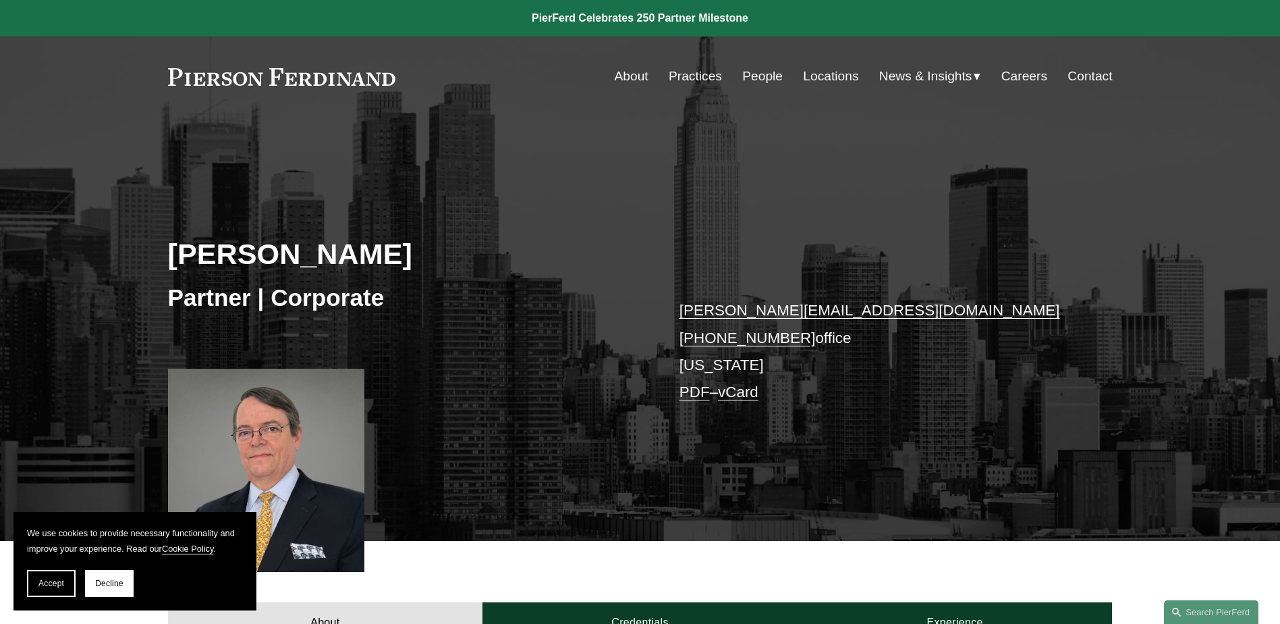
click at [692, 397] on link "PDF" at bounding box center [695, 391] width 30 height 17
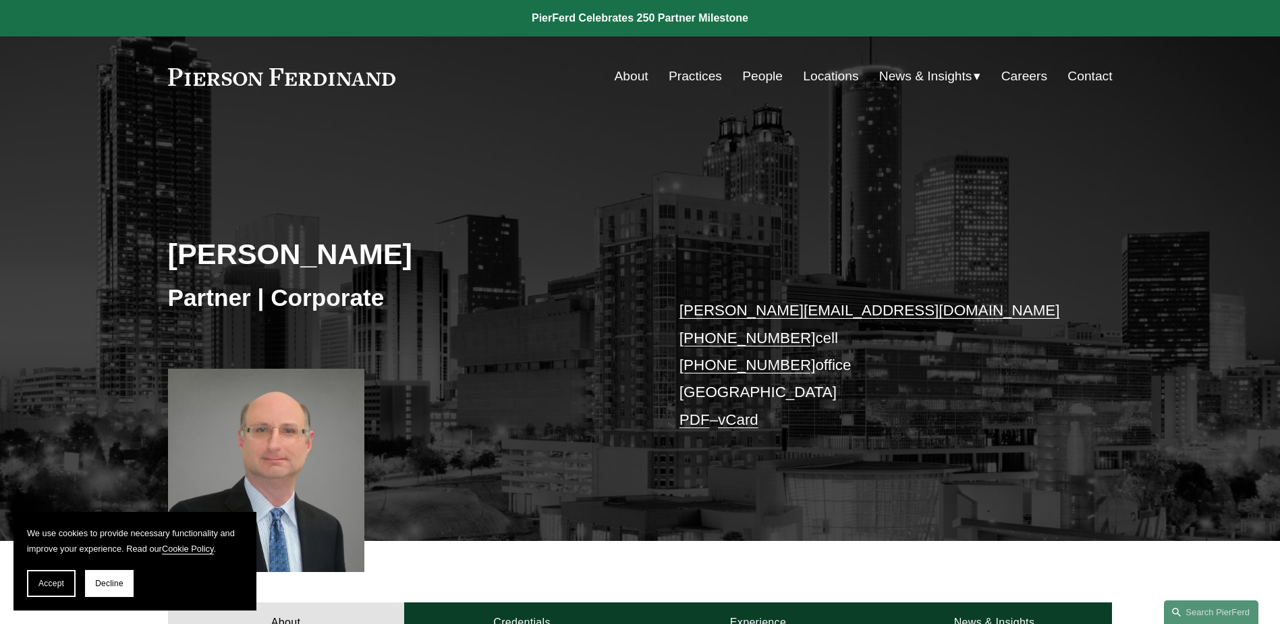
click at [690, 416] on link "PDF" at bounding box center [695, 419] width 30 height 17
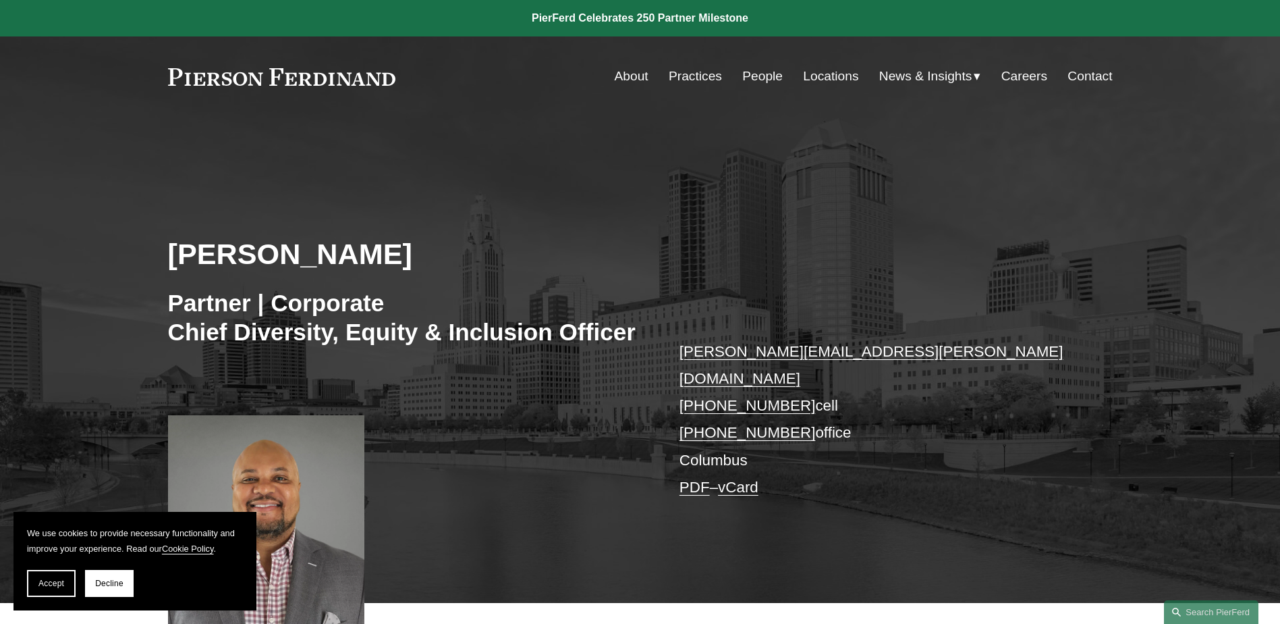
click at [698, 478] on link "PDF" at bounding box center [695, 486] width 30 height 17
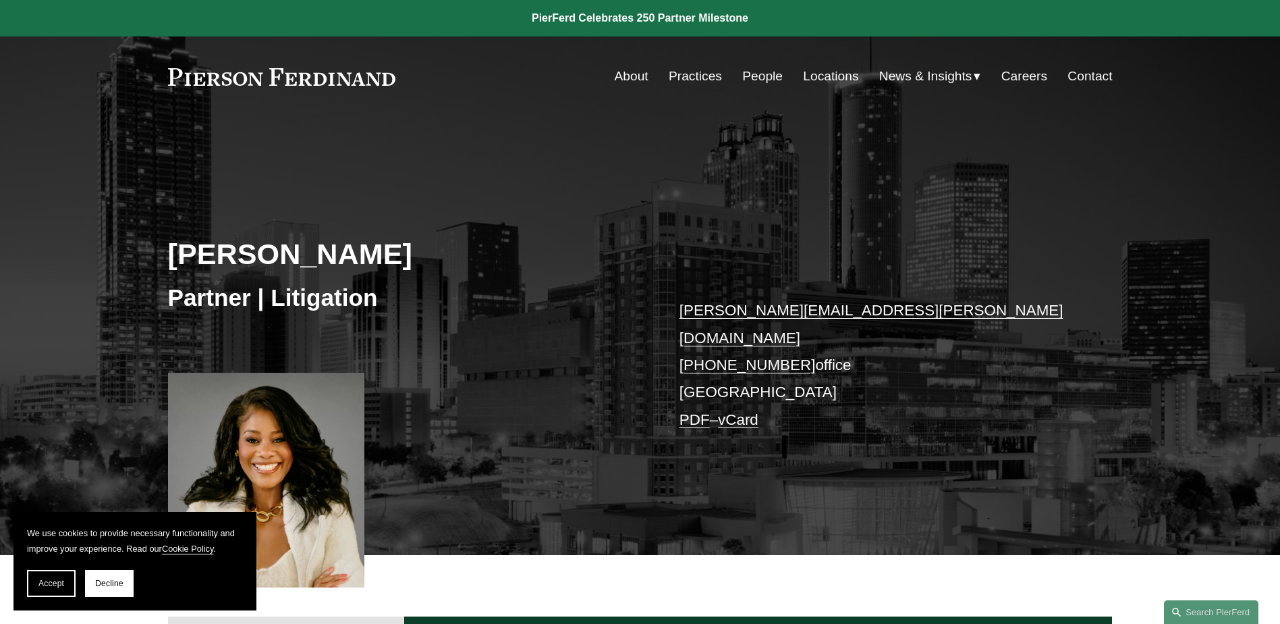
click at [696, 411] on link "PDF" at bounding box center [695, 419] width 30 height 17
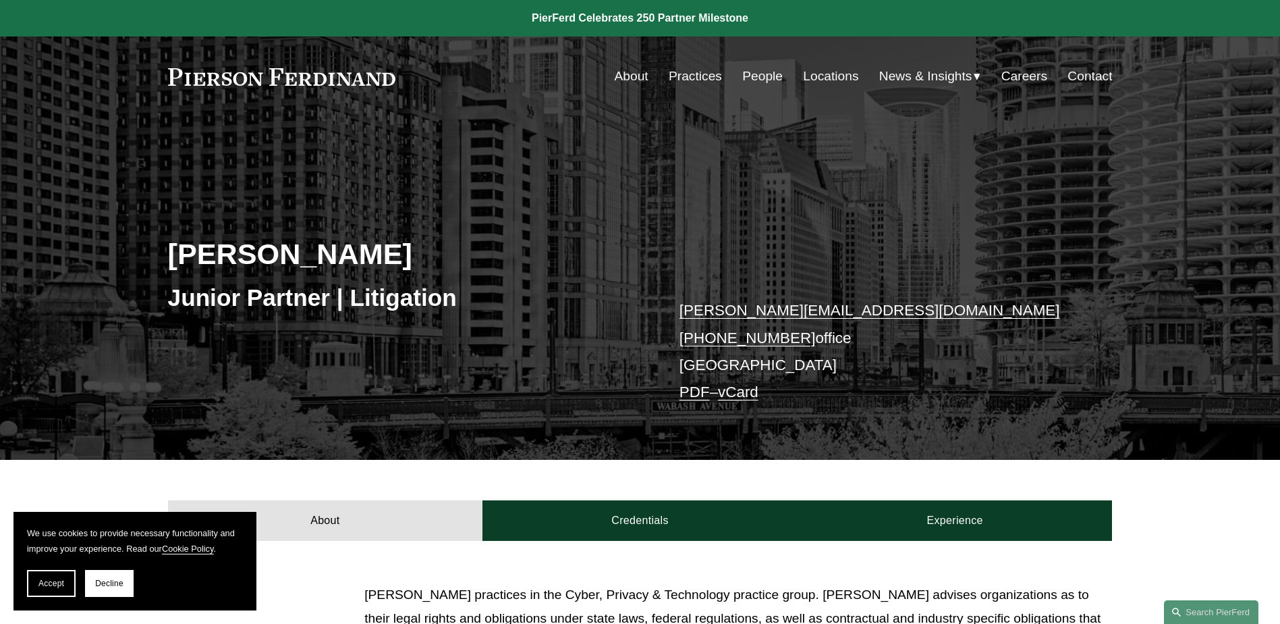
click at [688, 391] on link "PDF" at bounding box center [695, 391] width 30 height 17
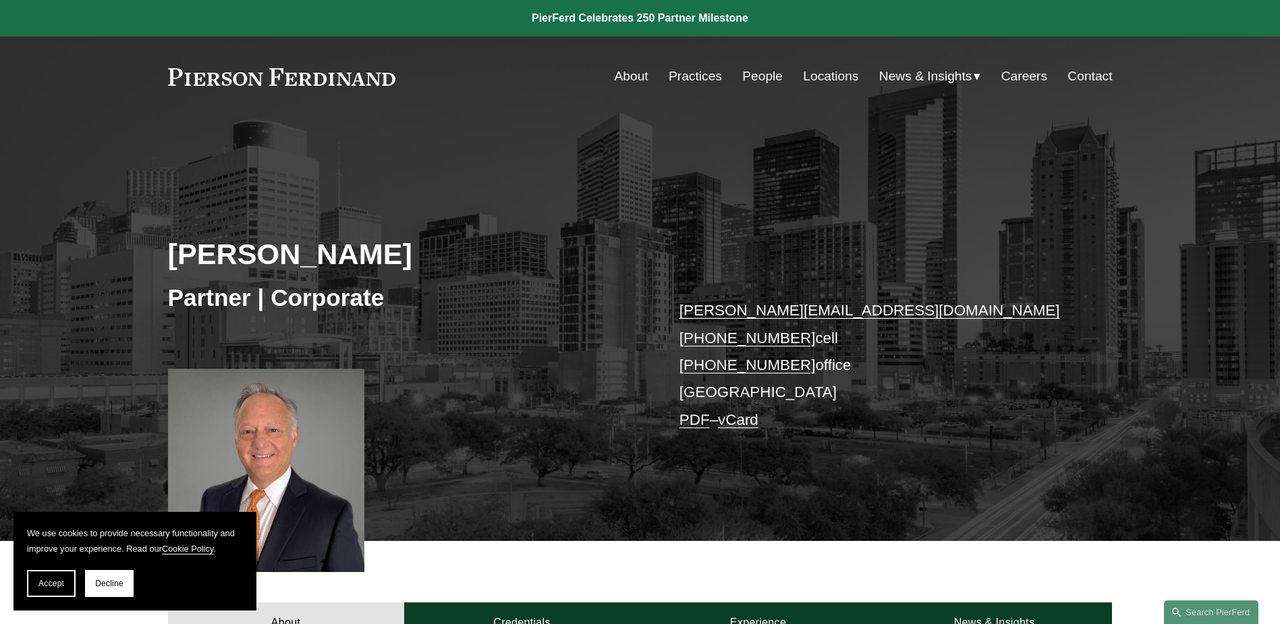
click at [698, 424] on link "PDF" at bounding box center [695, 419] width 30 height 17
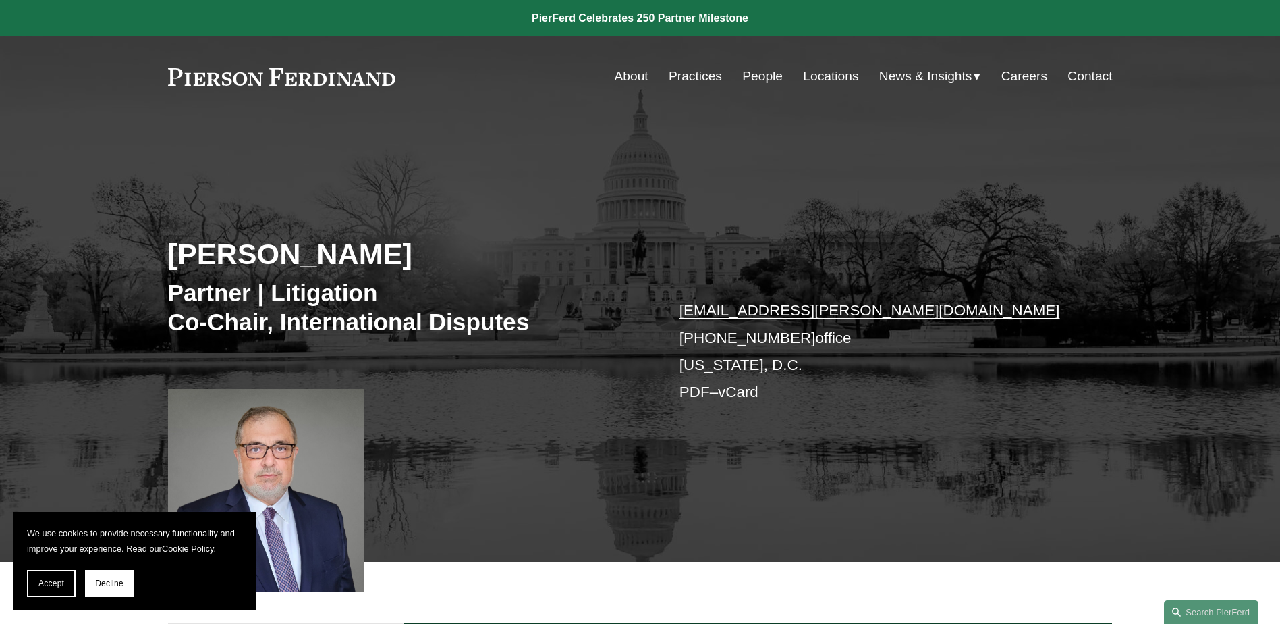
click at [690, 399] on link "PDF" at bounding box center [695, 391] width 30 height 17
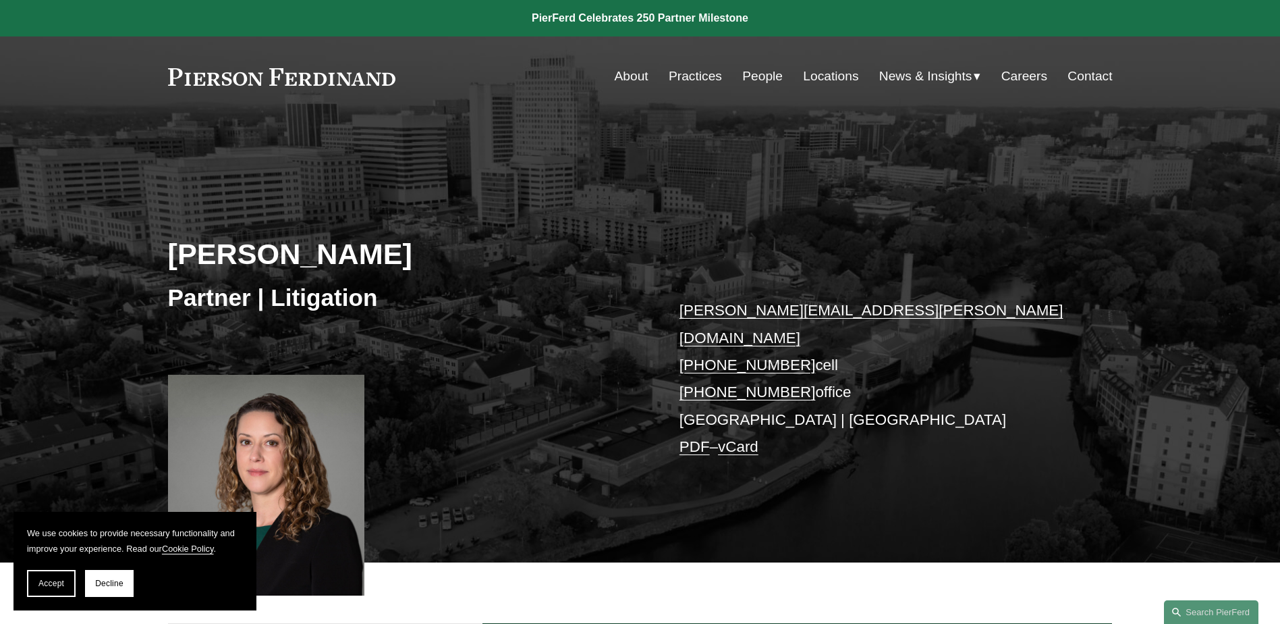
click at [689, 438] on link "PDF" at bounding box center [695, 446] width 30 height 17
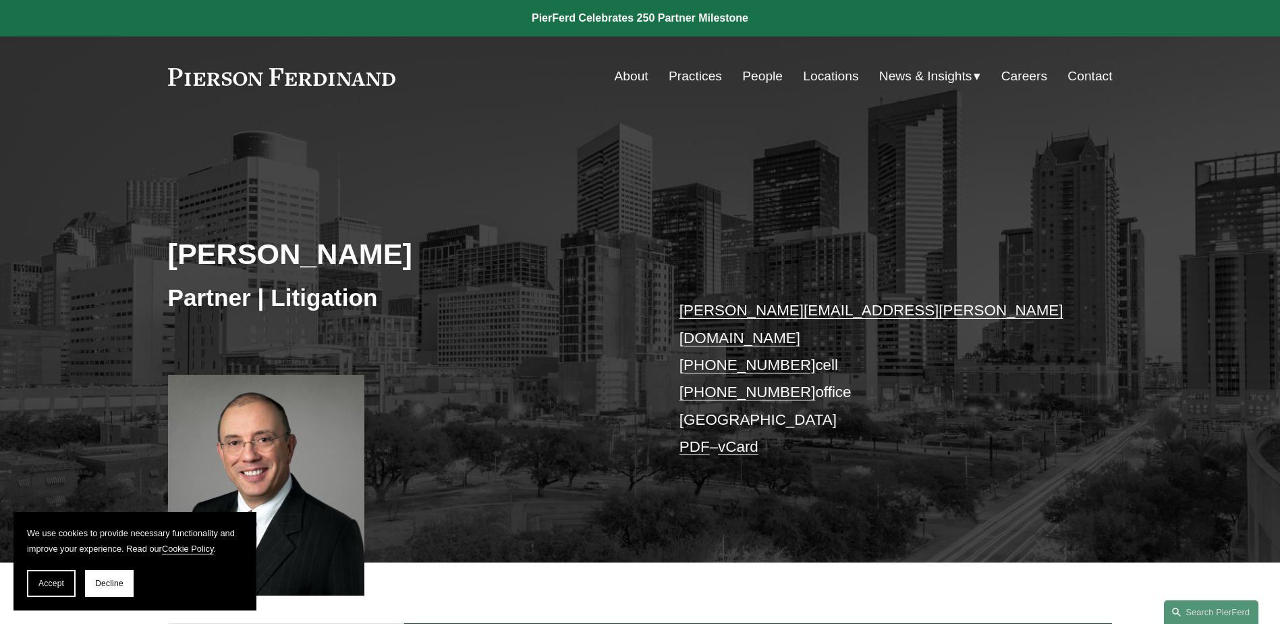
click at [702, 438] on link "PDF" at bounding box center [695, 446] width 30 height 17
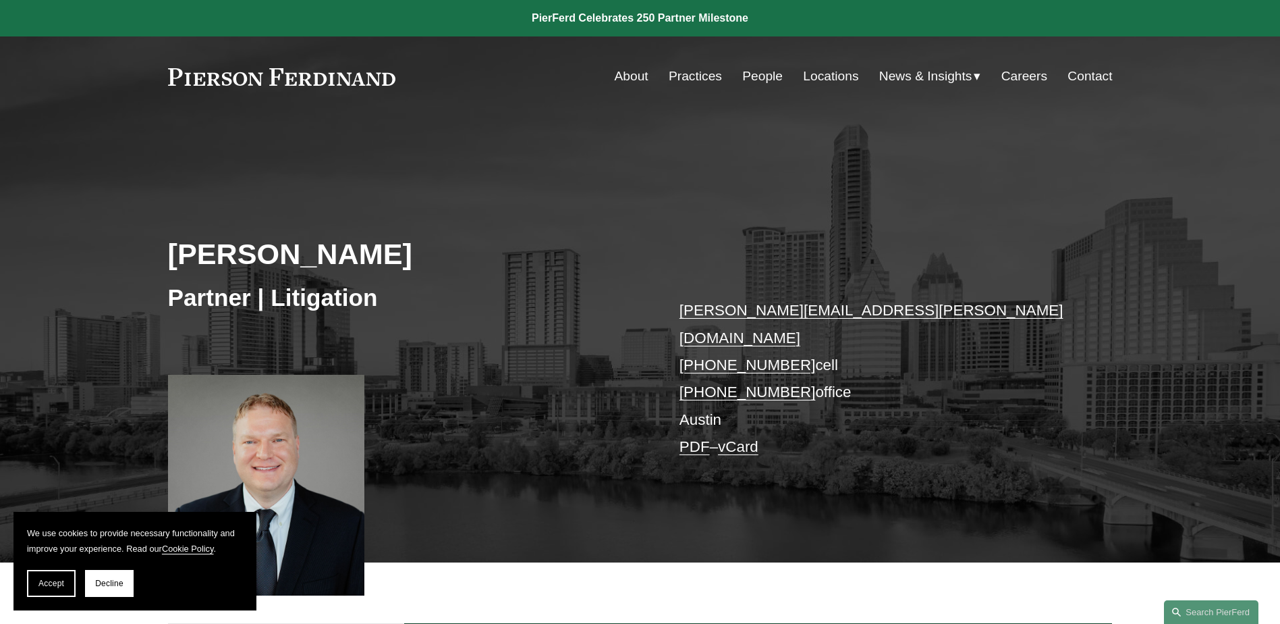
click at [686, 438] on link "PDF" at bounding box center [695, 446] width 30 height 17
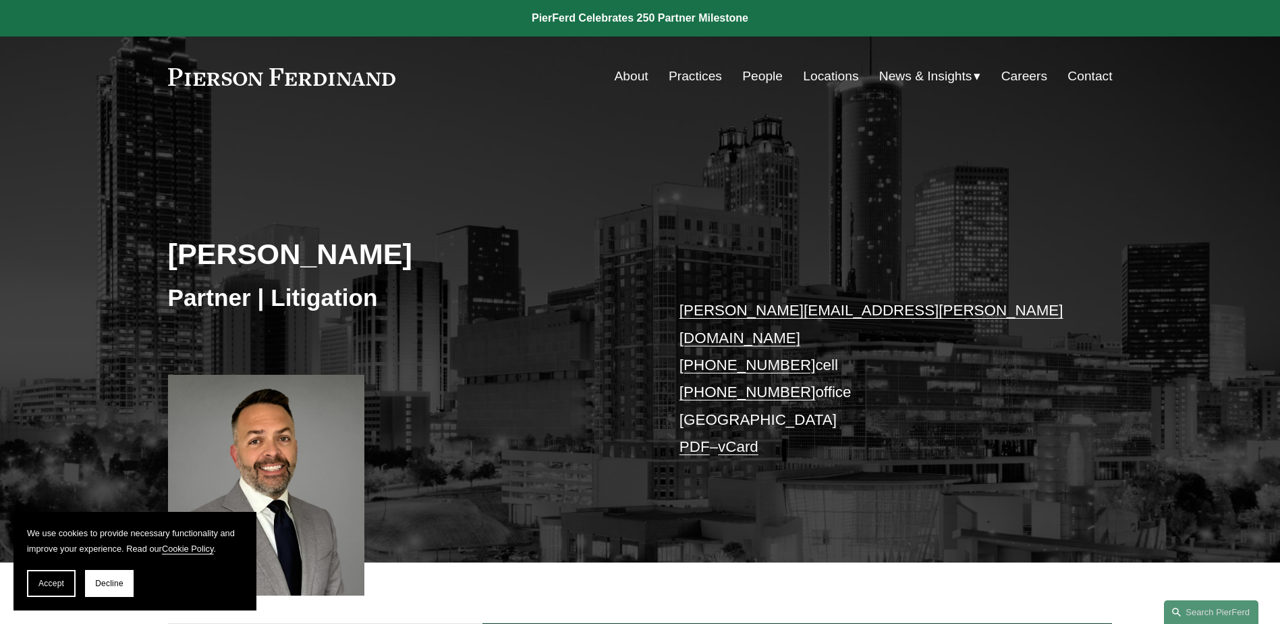
click at [691, 438] on link "PDF" at bounding box center [695, 446] width 30 height 17
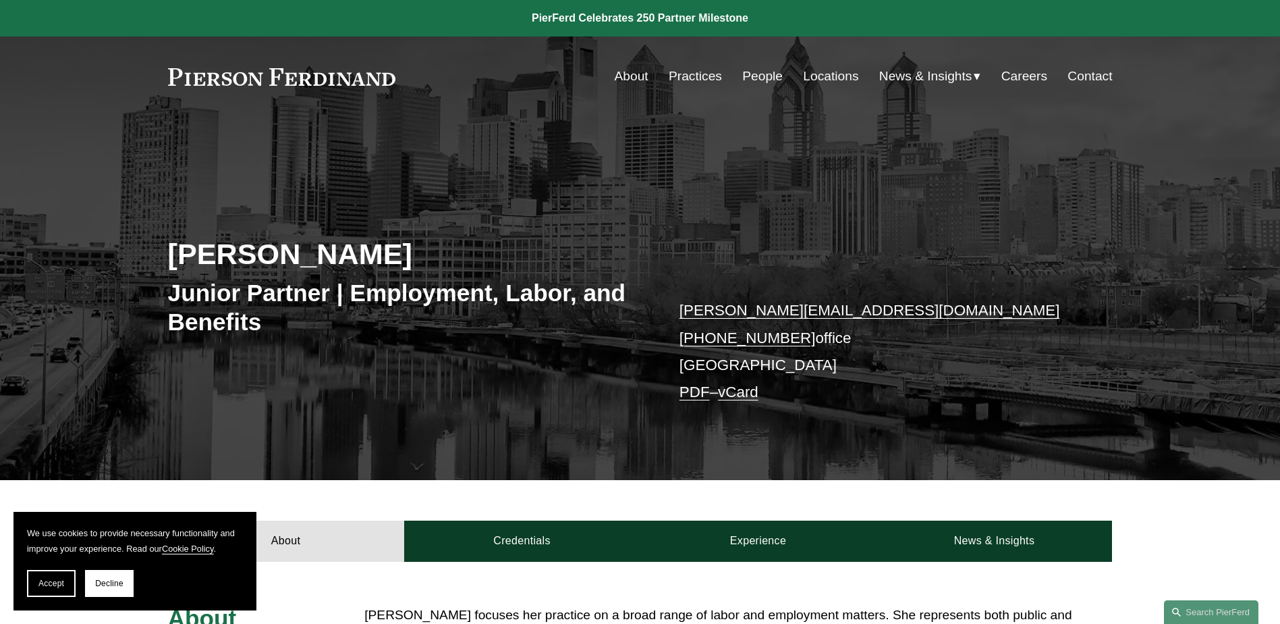
click at [702, 397] on link "PDF" at bounding box center [695, 391] width 30 height 17
drag, startPoint x: 0, startPoint y: 1, endPoint x: 204, endPoint y: 224, distance: 302.3
click at [204, 224] on div "Allison M. Bustin Junior Partner | Employment, Labor, and Benefits allison.bust…" at bounding box center [640, 317] width 1280 height 325
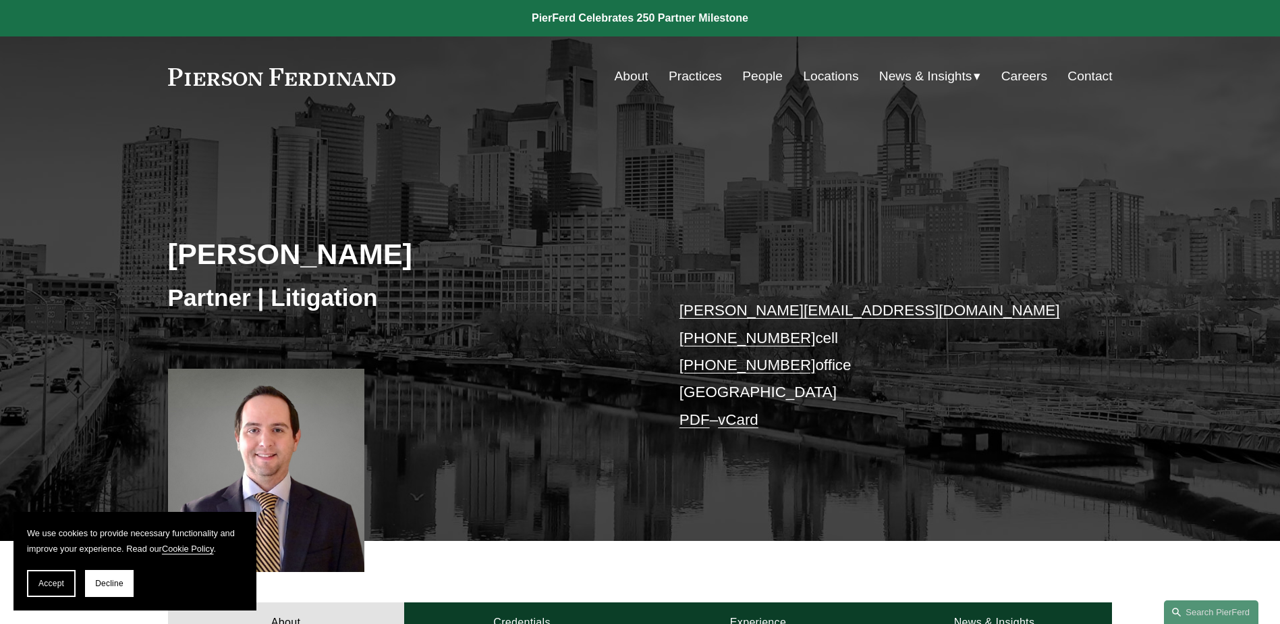
click at [694, 424] on link "PDF" at bounding box center [695, 419] width 30 height 17
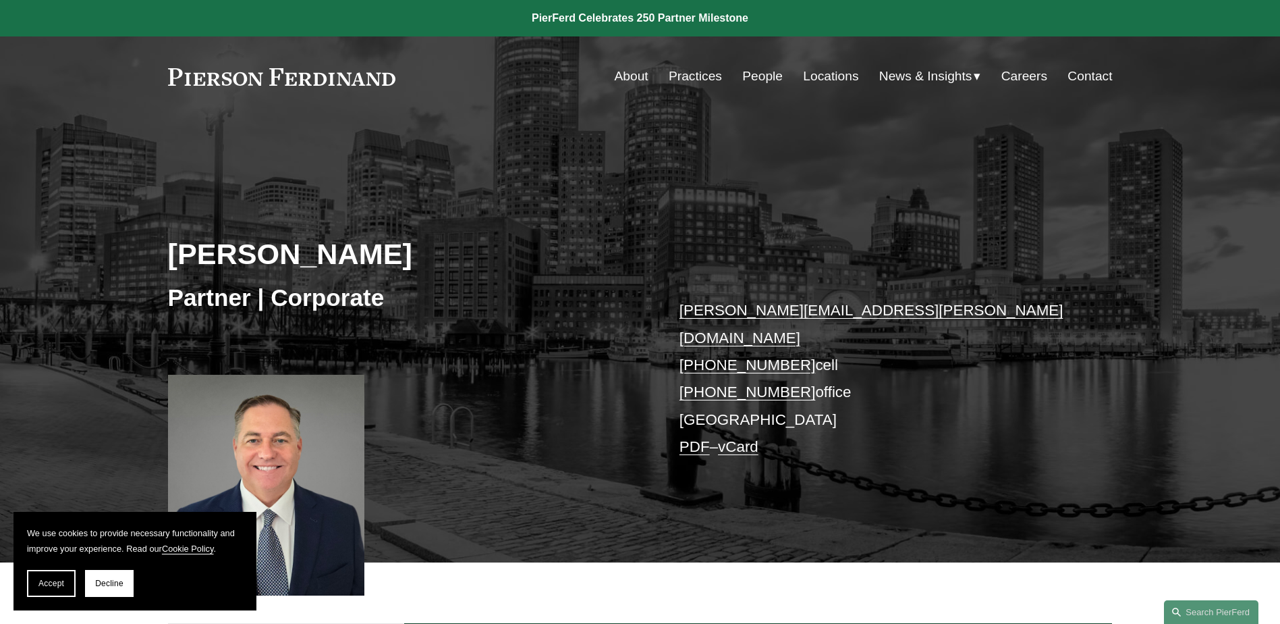
click at [694, 438] on link "PDF" at bounding box center [695, 446] width 30 height 17
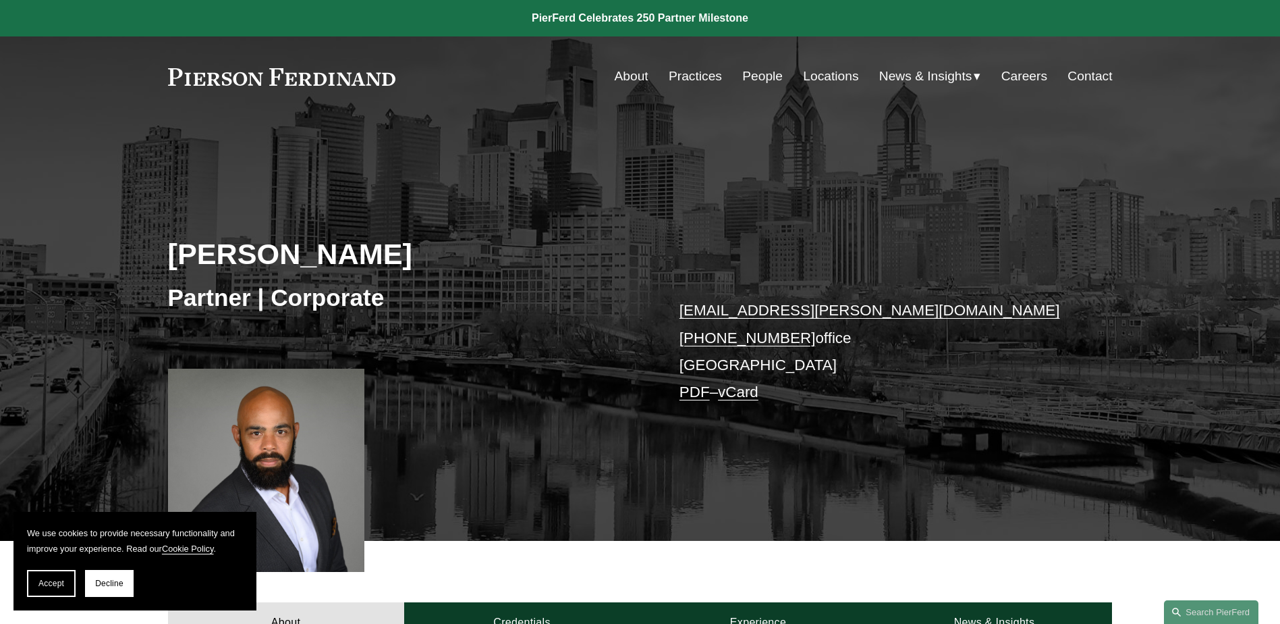
click at [698, 395] on link "PDF" at bounding box center [695, 391] width 30 height 17
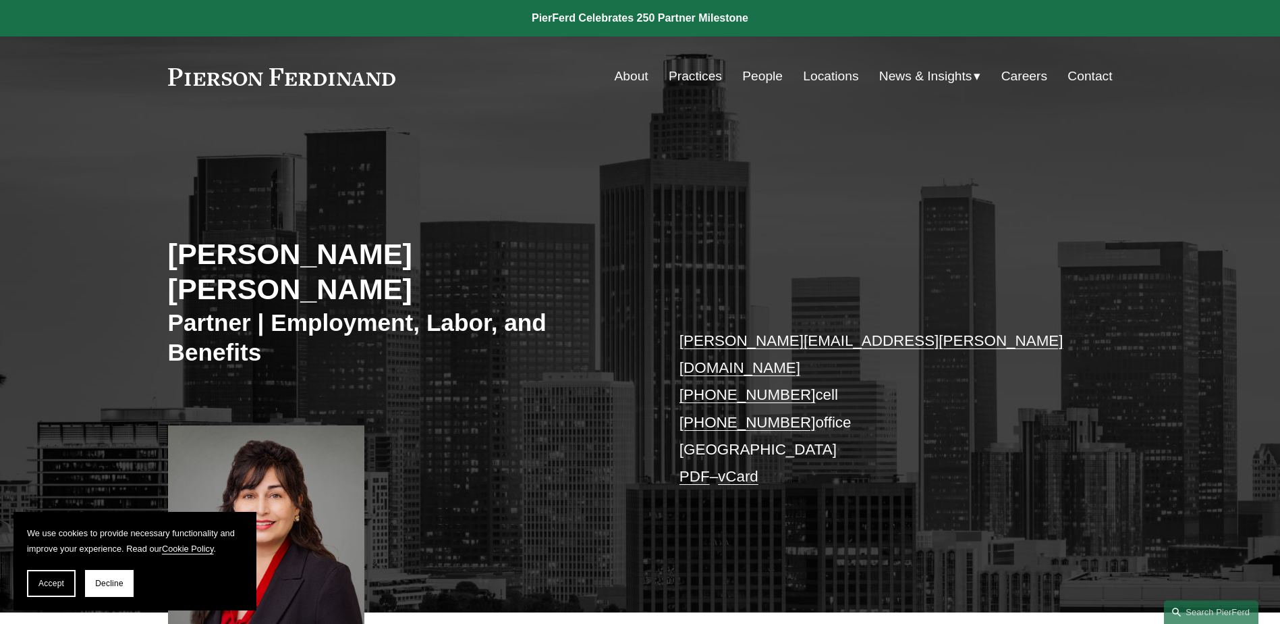
click at [687, 468] on link "PDF" at bounding box center [695, 476] width 30 height 17
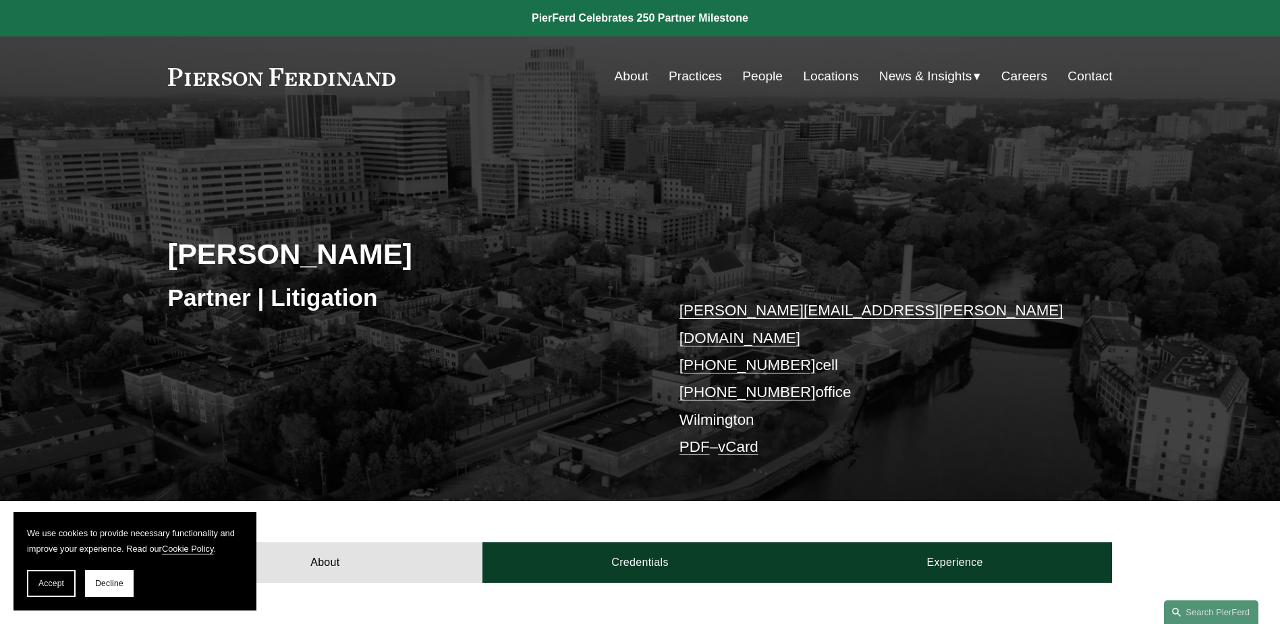
click at [690, 438] on link "PDF" at bounding box center [695, 446] width 30 height 17
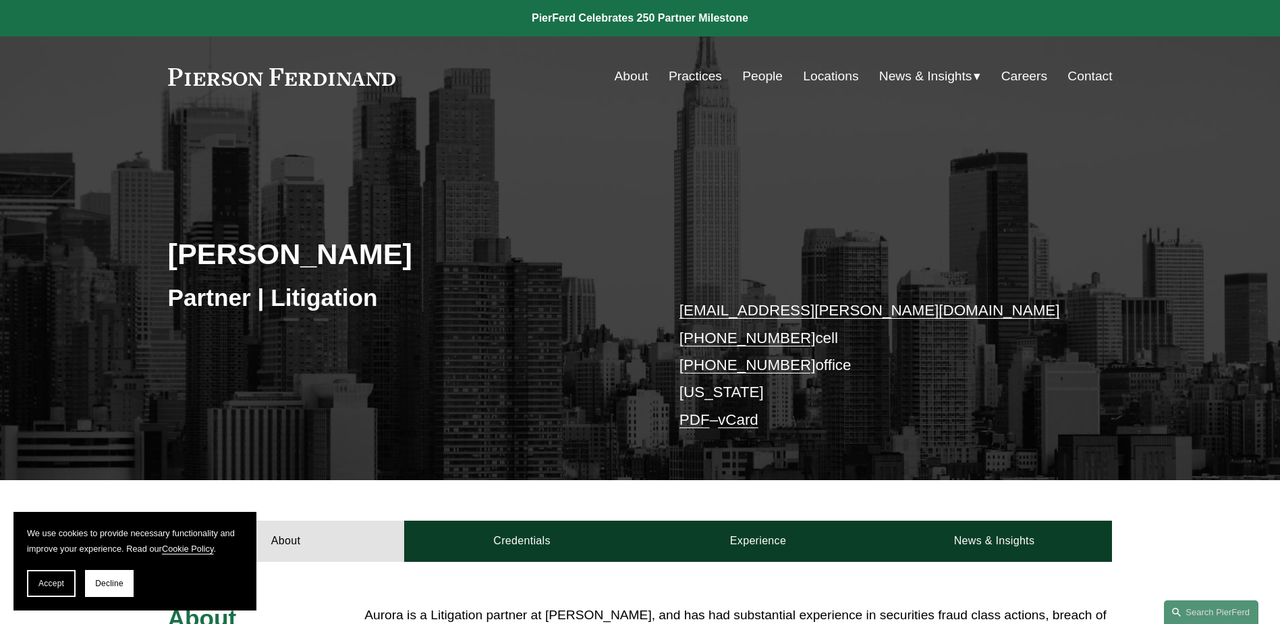
click at [700, 419] on link "PDF" at bounding box center [695, 419] width 30 height 17
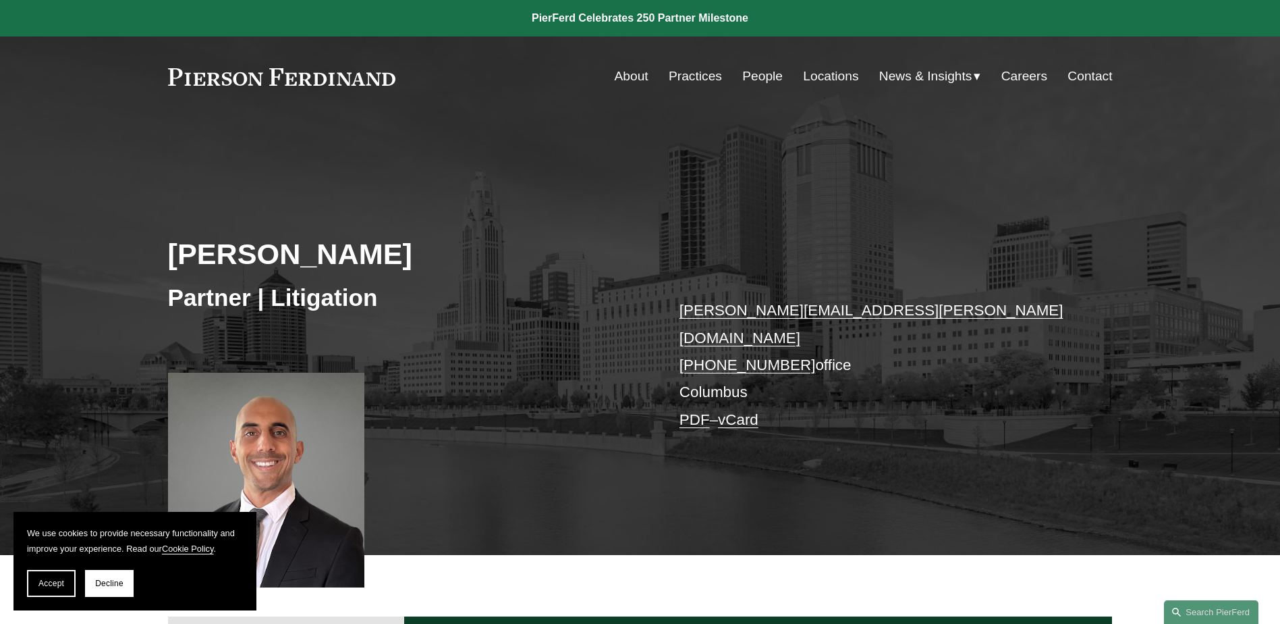
click at [692, 411] on link "PDF" at bounding box center [695, 419] width 30 height 17
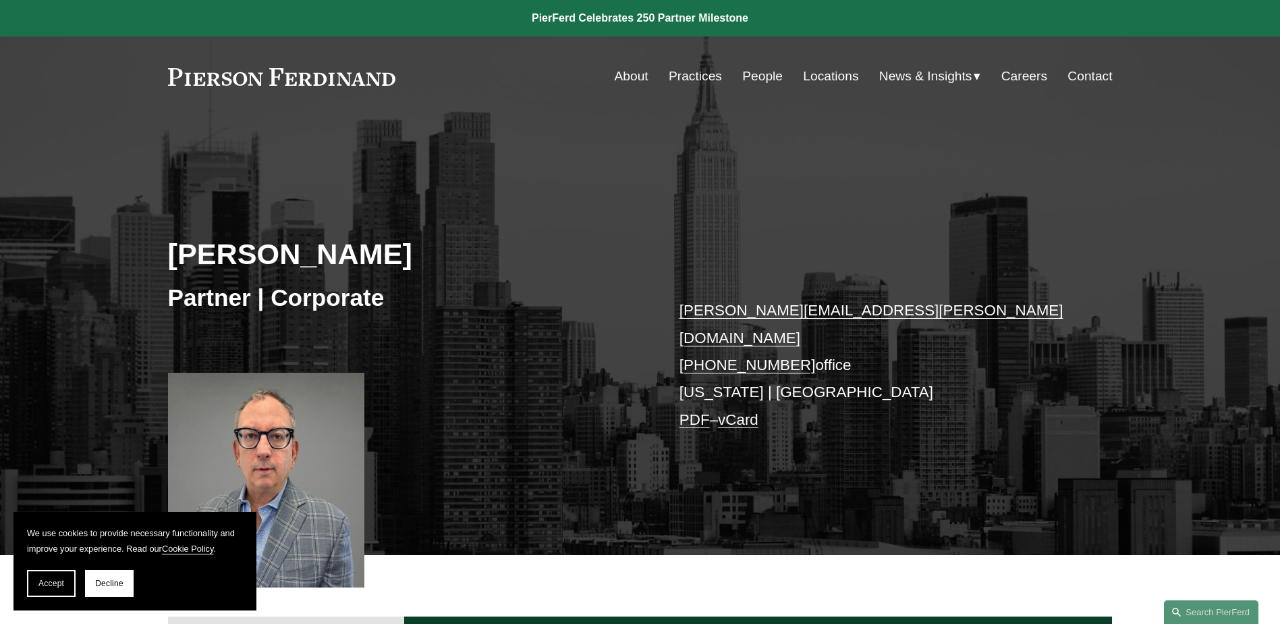
click at [688, 411] on link "PDF" at bounding box center [695, 419] width 30 height 17
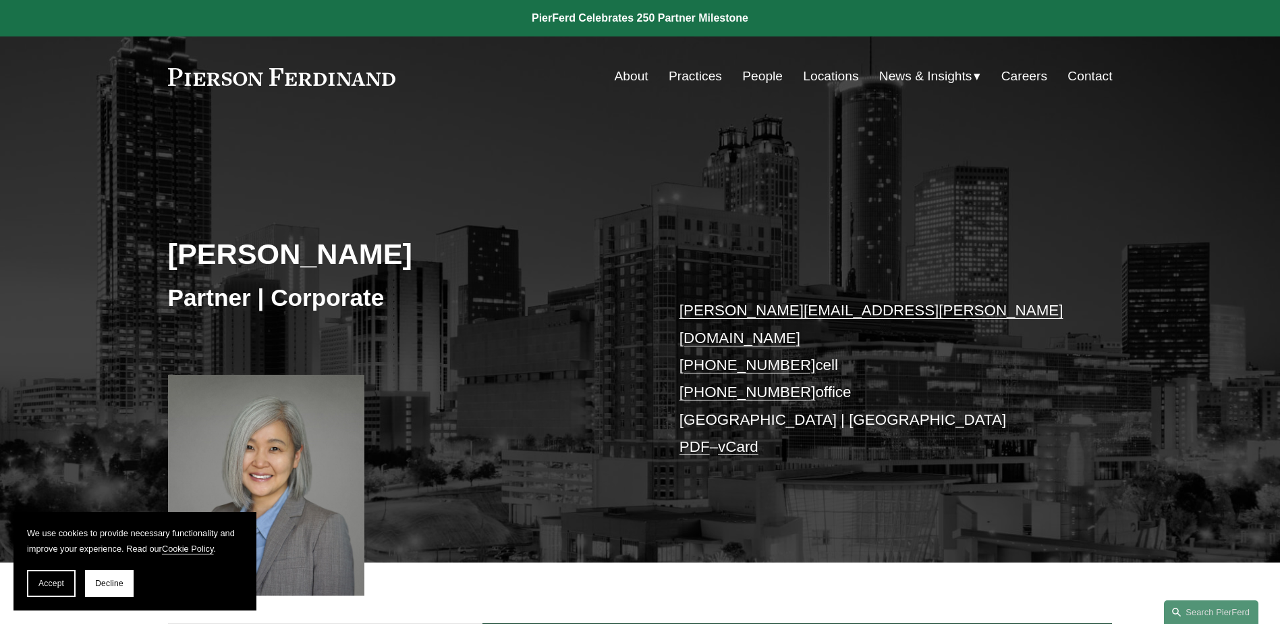
click at [695, 438] on link "PDF" at bounding box center [695, 446] width 30 height 17
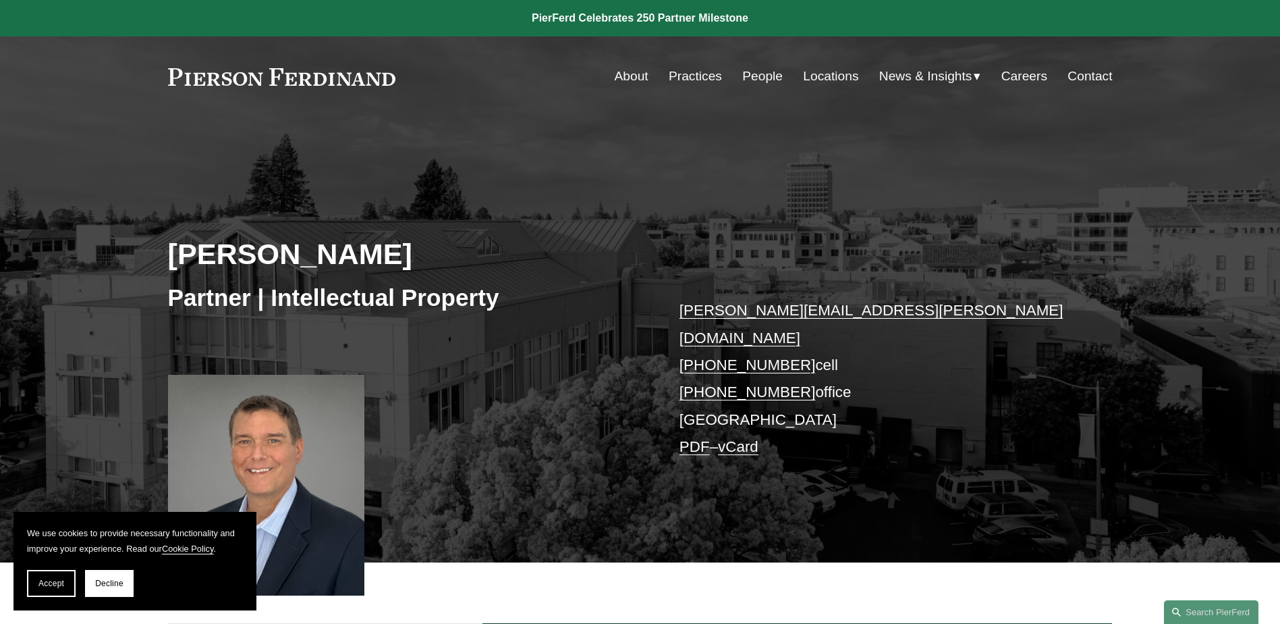
click at [690, 438] on link "PDF" at bounding box center [695, 446] width 30 height 17
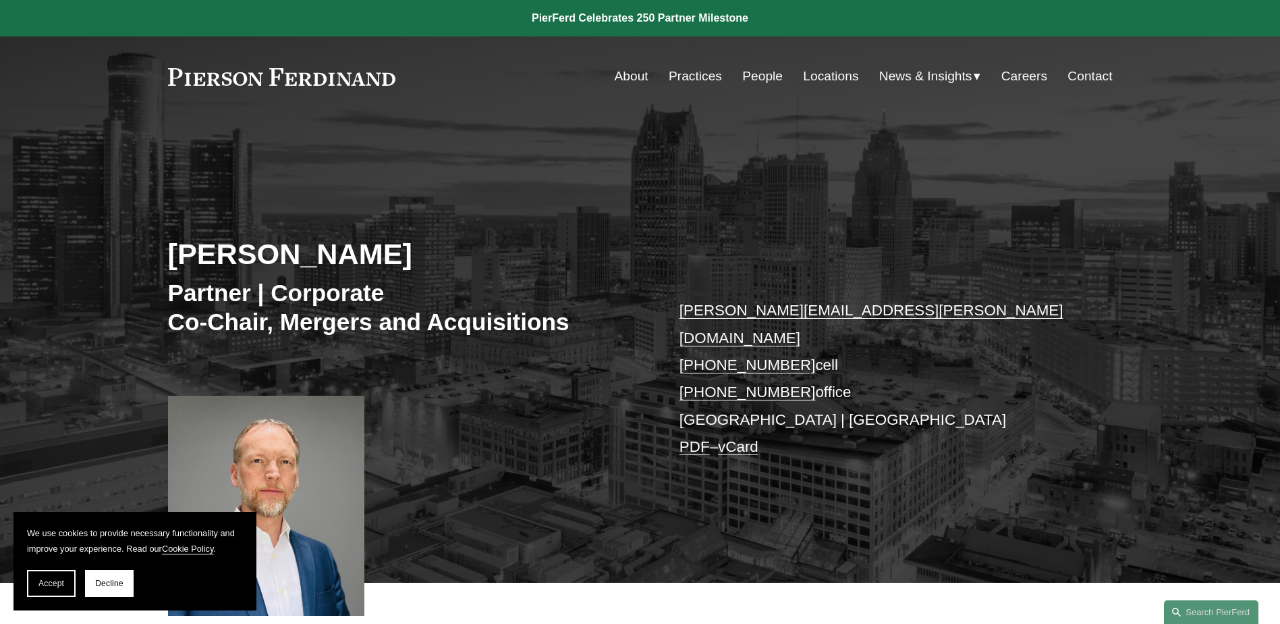
click at [696, 438] on link "PDF" at bounding box center [695, 446] width 30 height 17
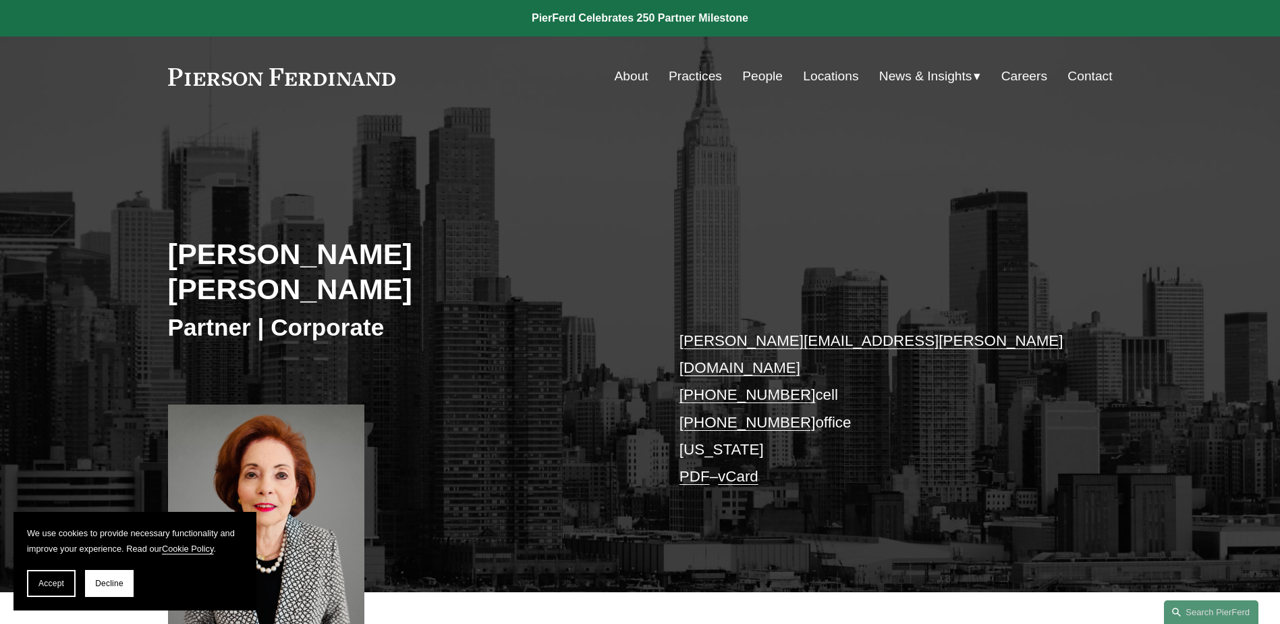
click at [700, 468] on link "PDF" at bounding box center [695, 476] width 30 height 17
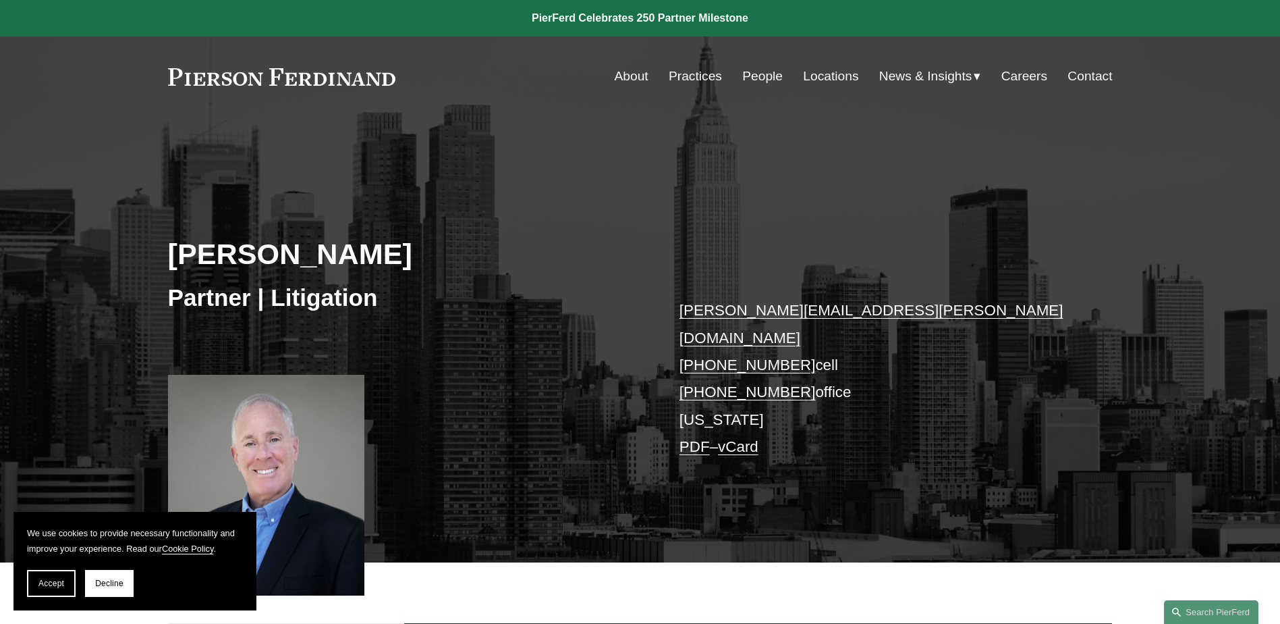
click at [700, 438] on link "PDF" at bounding box center [695, 446] width 30 height 17
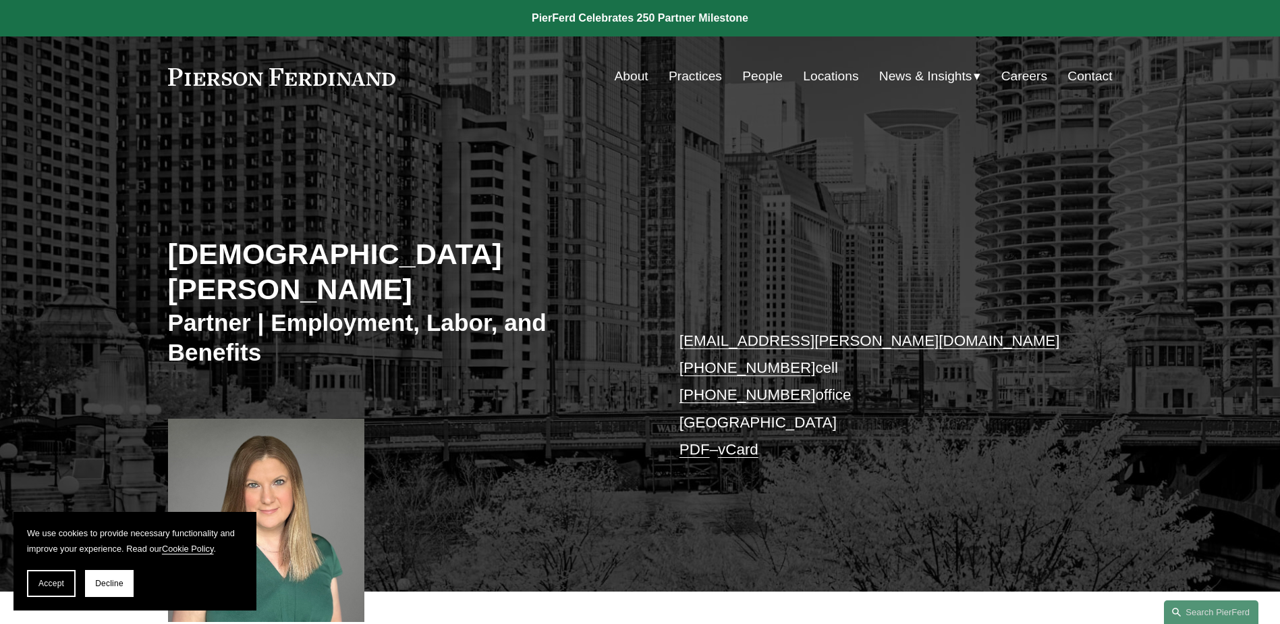
click at [693, 441] on link "PDF" at bounding box center [695, 449] width 30 height 17
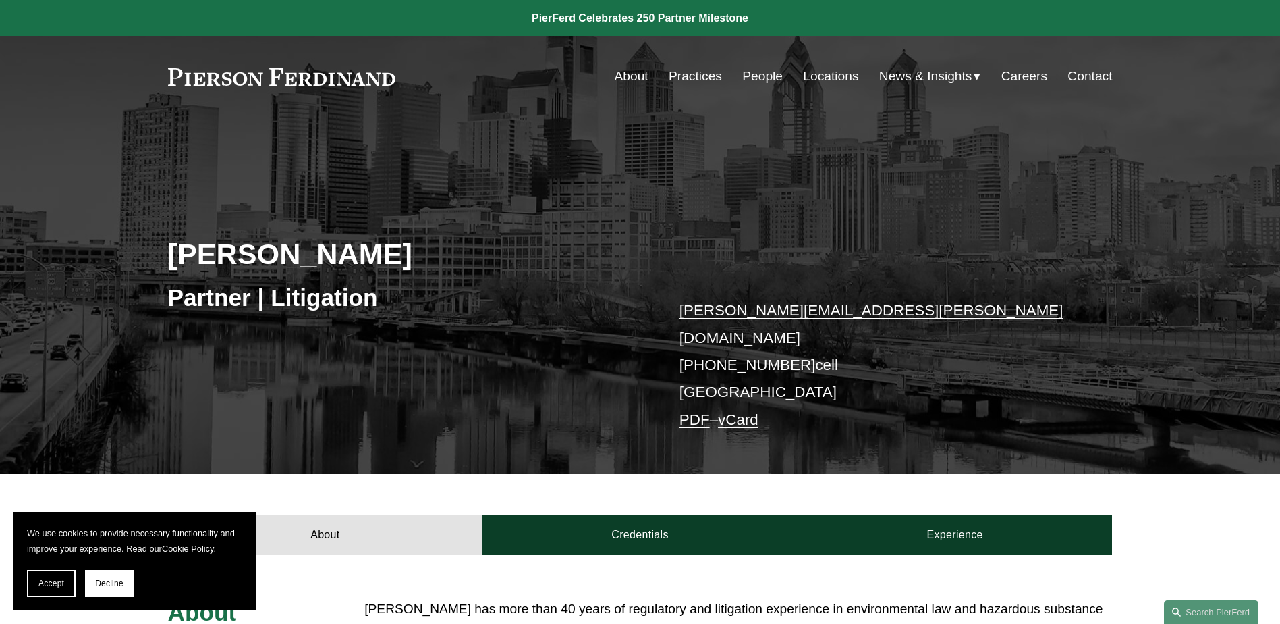
click at [700, 411] on link "PDF" at bounding box center [695, 419] width 30 height 17
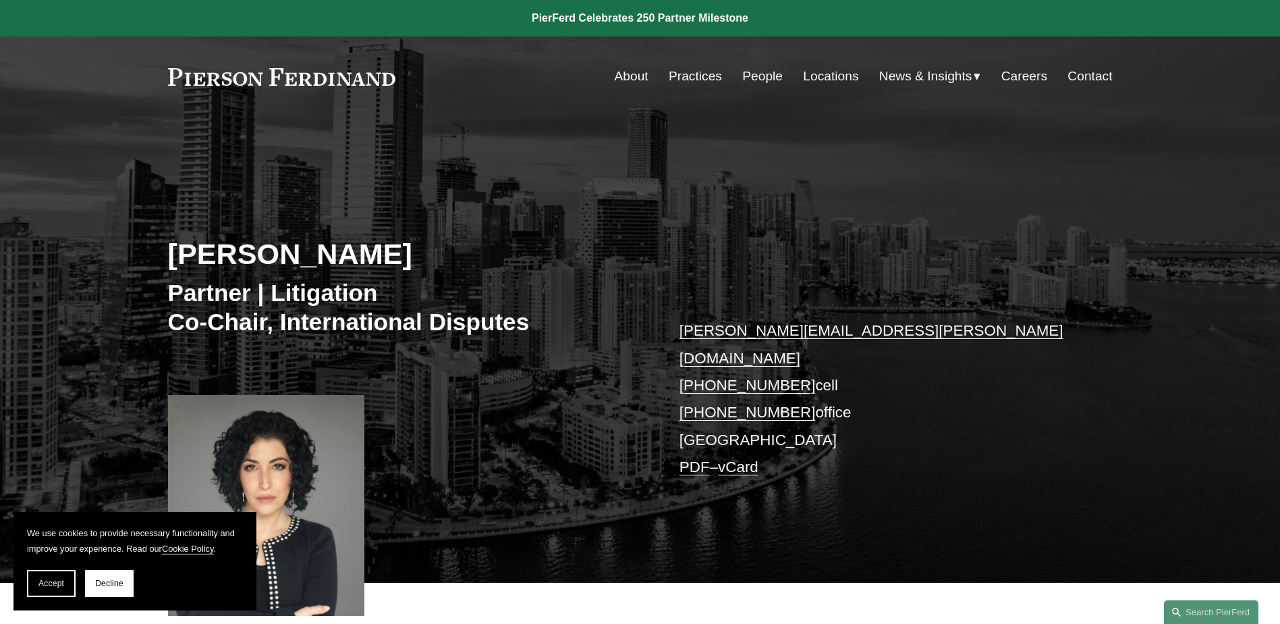
click at [698, 458] on link "PDF" at bounding box center [695, 466] width 30 height 17
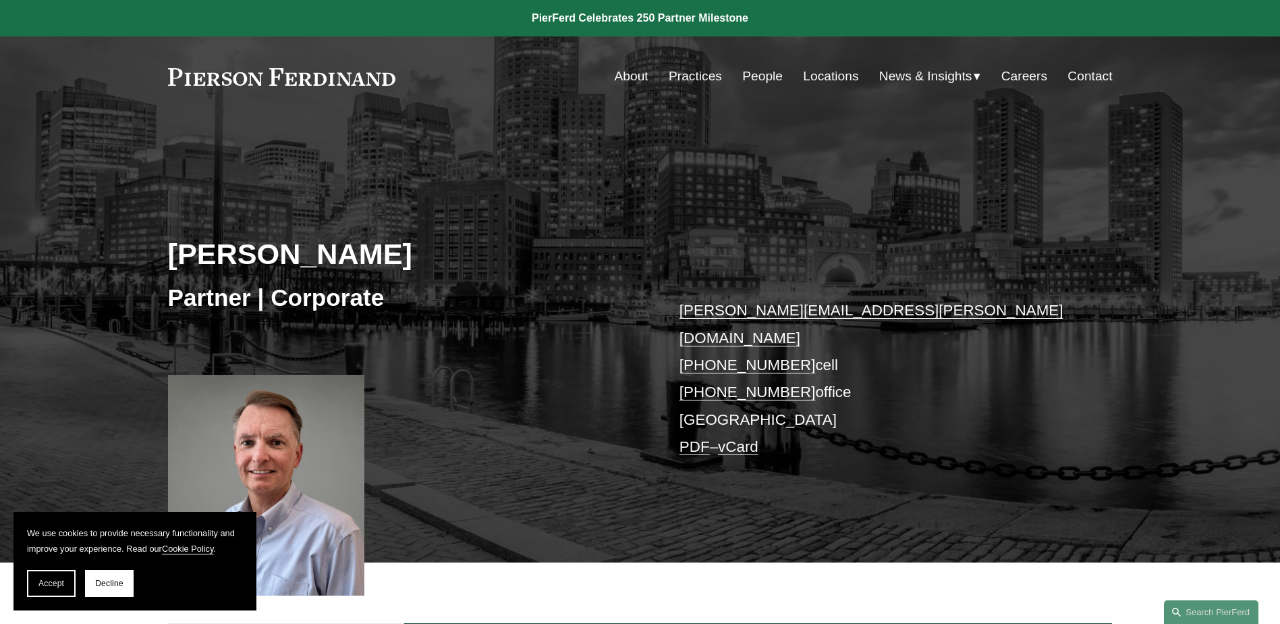
click at [681, 438] on link "PDF" at bounding box center [695, 446] width 30 height 17
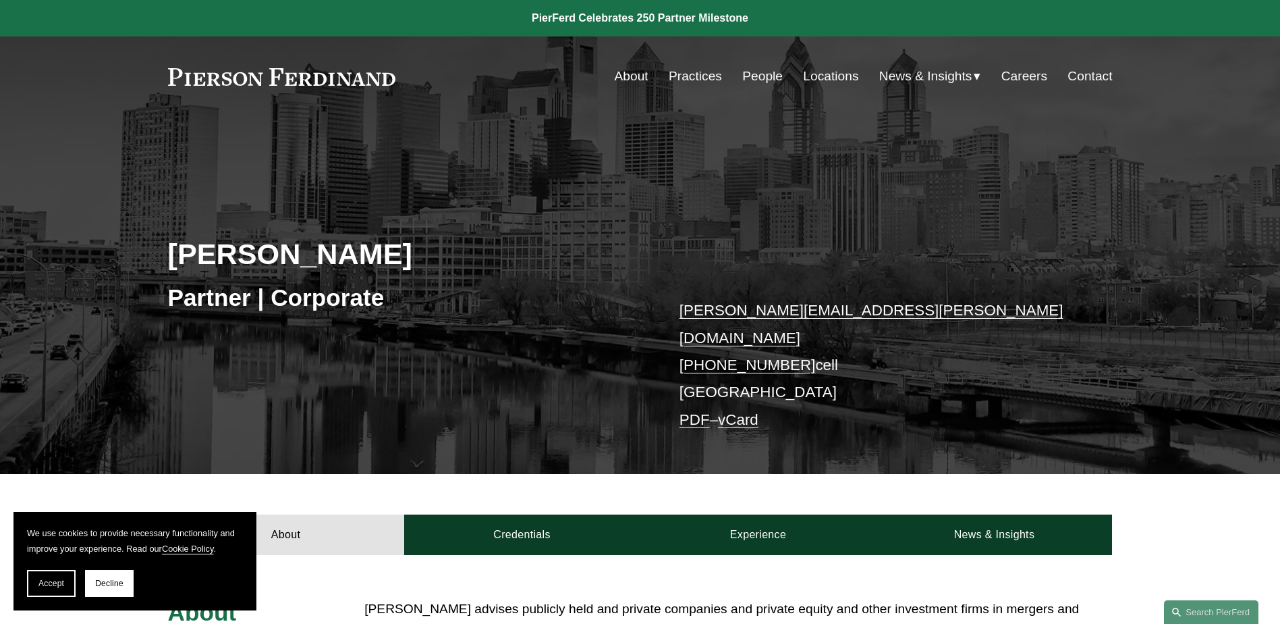
click at [690, 411] on link "PDF" at bounding box center [695, 419] width 30 height 17
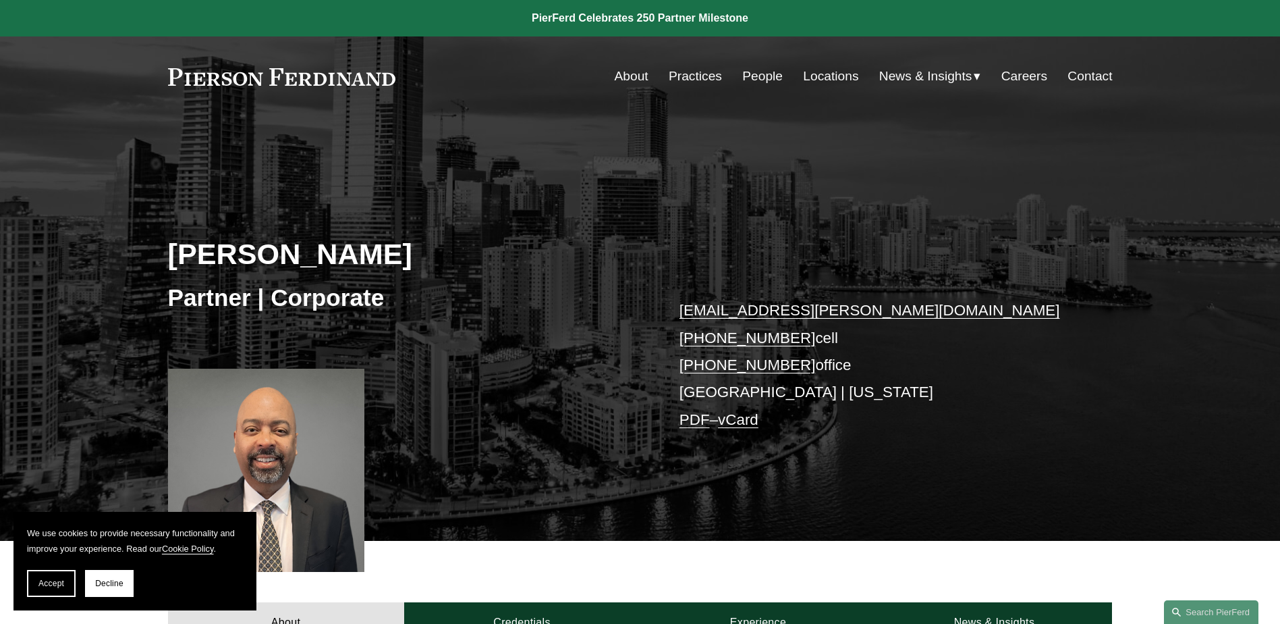
click at [694, 424] on link "PDF" at bounding box center [695, 419] width 30 height 17
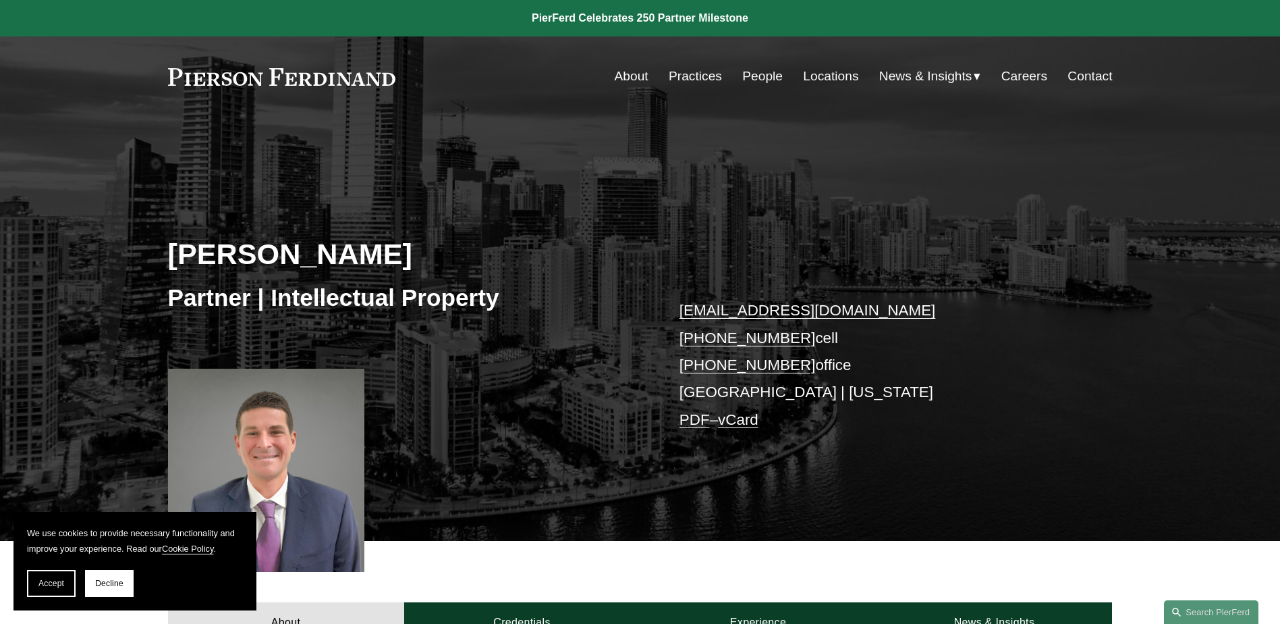
click at [687, 415] on link "PDF" at bounding box center [695, 419] width 30 height 17
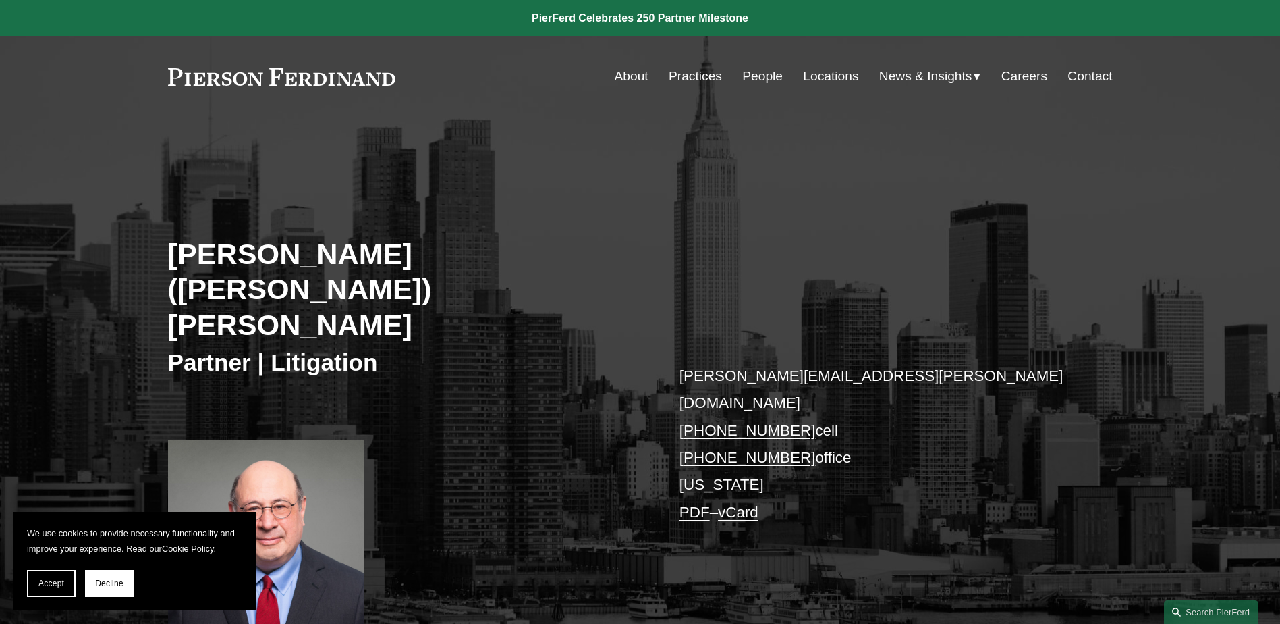
click at [703, 503] on link "PDF" at bounding box center [695, 511] width 30 height 17
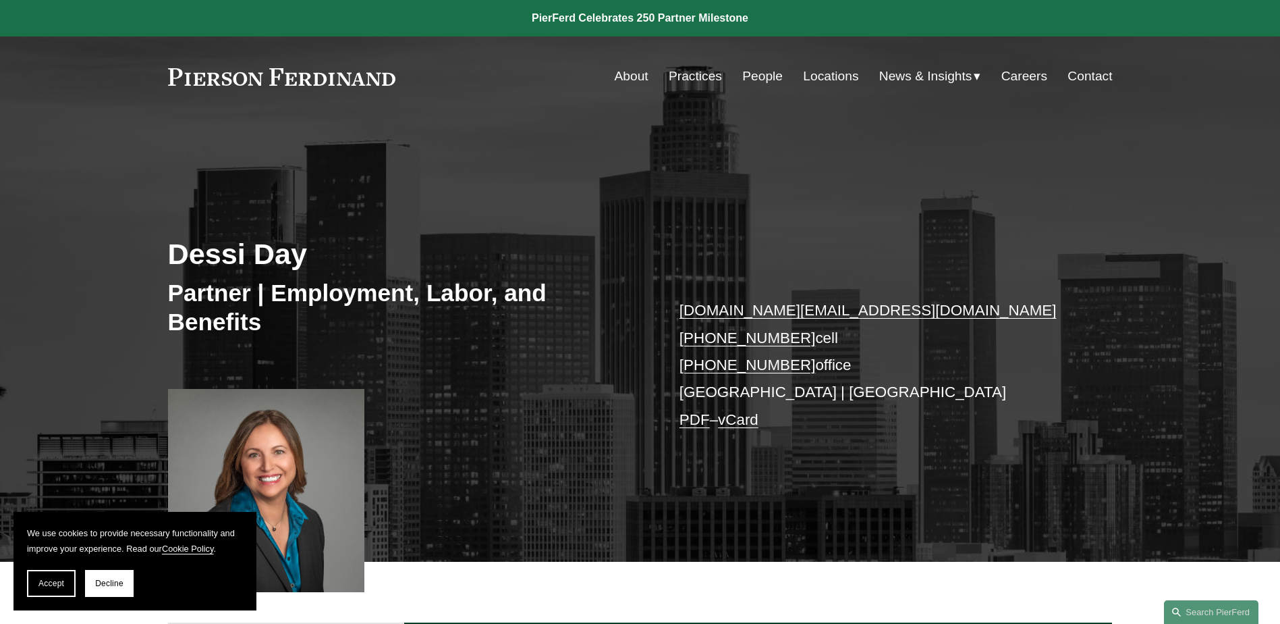
click at [685, 424] on link "PDF" at bounding box center [695, 419] width 30 height 17
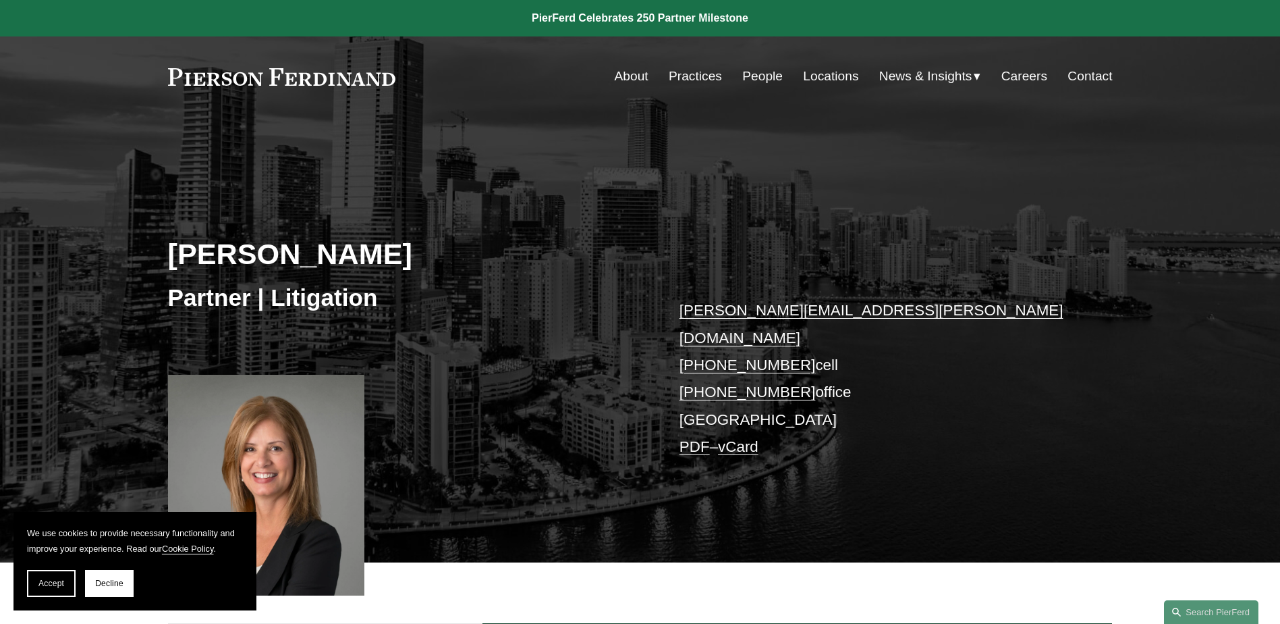
click at [685, 438] on link "PDF" at bounding box center [695, 446] width 30 height 17
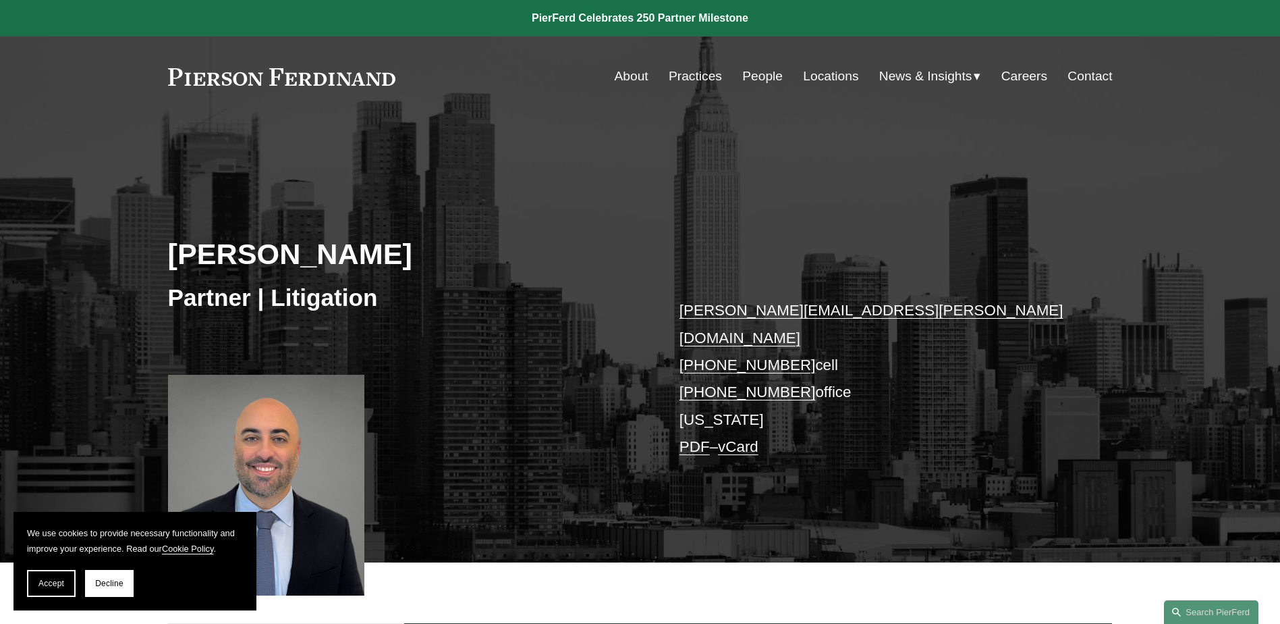
click at [681, 438] on link "PDF" at bounding box center [695, 446] width 30 height 17
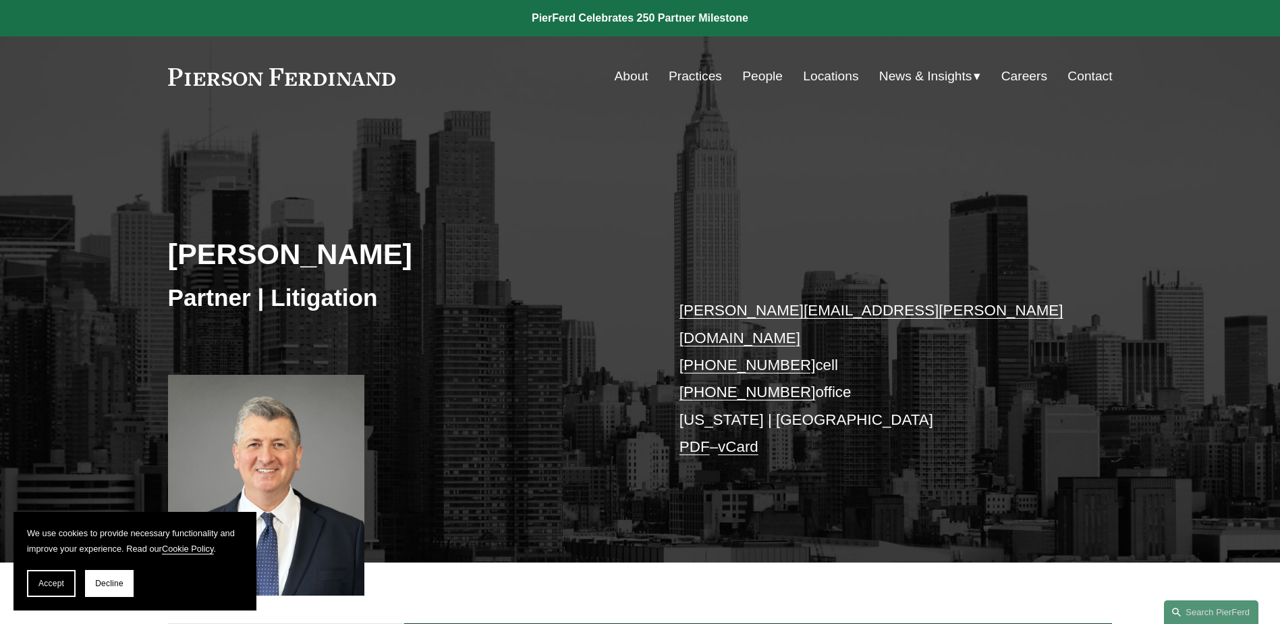
click at [690, 438] on link "PDF" at bounding box center [695, 446] width 30 height 17
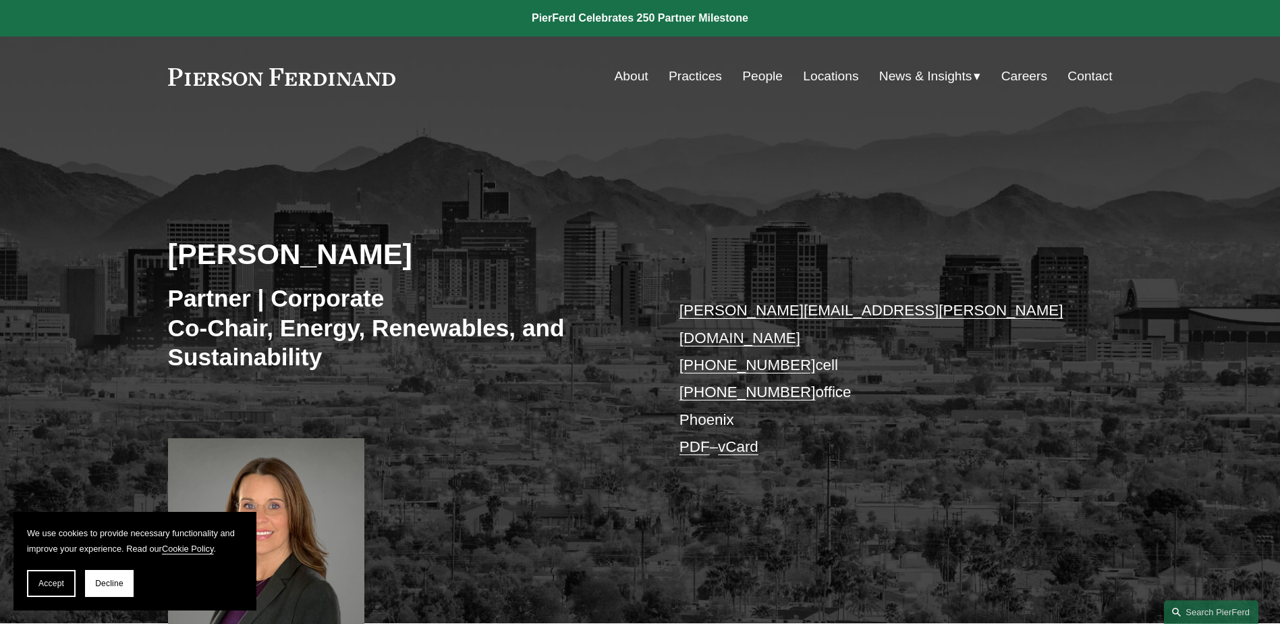
click at [688, 438] on link "PDF" at bounding box center [695, 446] width 30 height 17
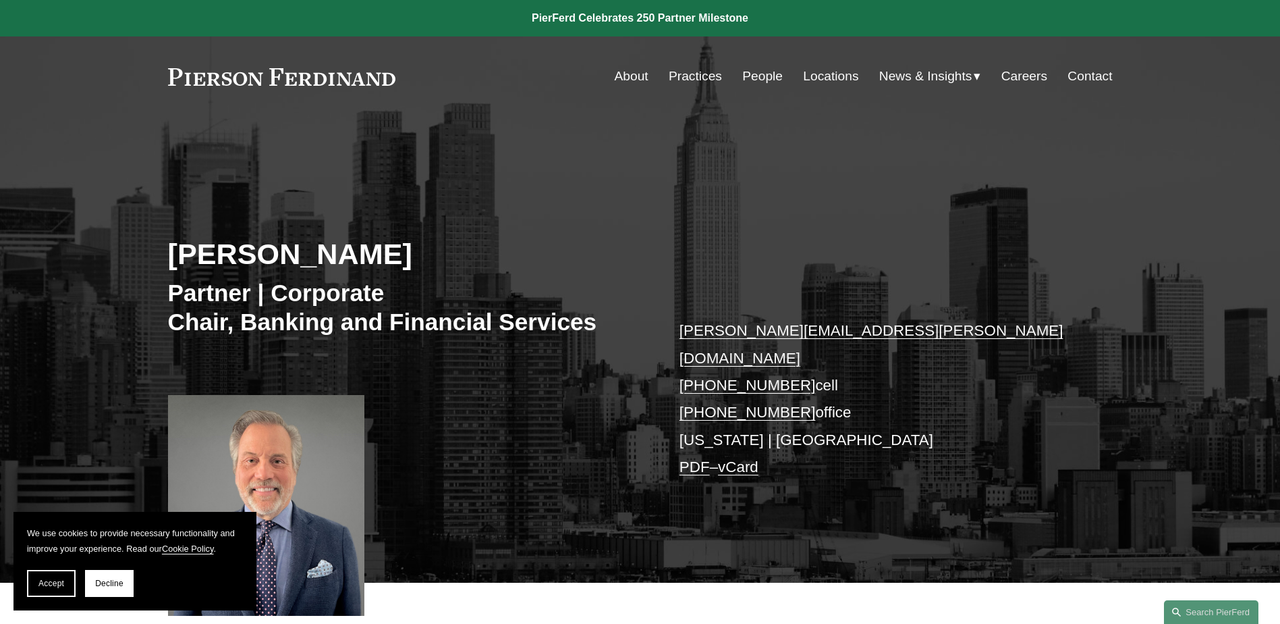
click at [702, 458] on link "PDF" at bounding box center [695, 466] width 30 height 17
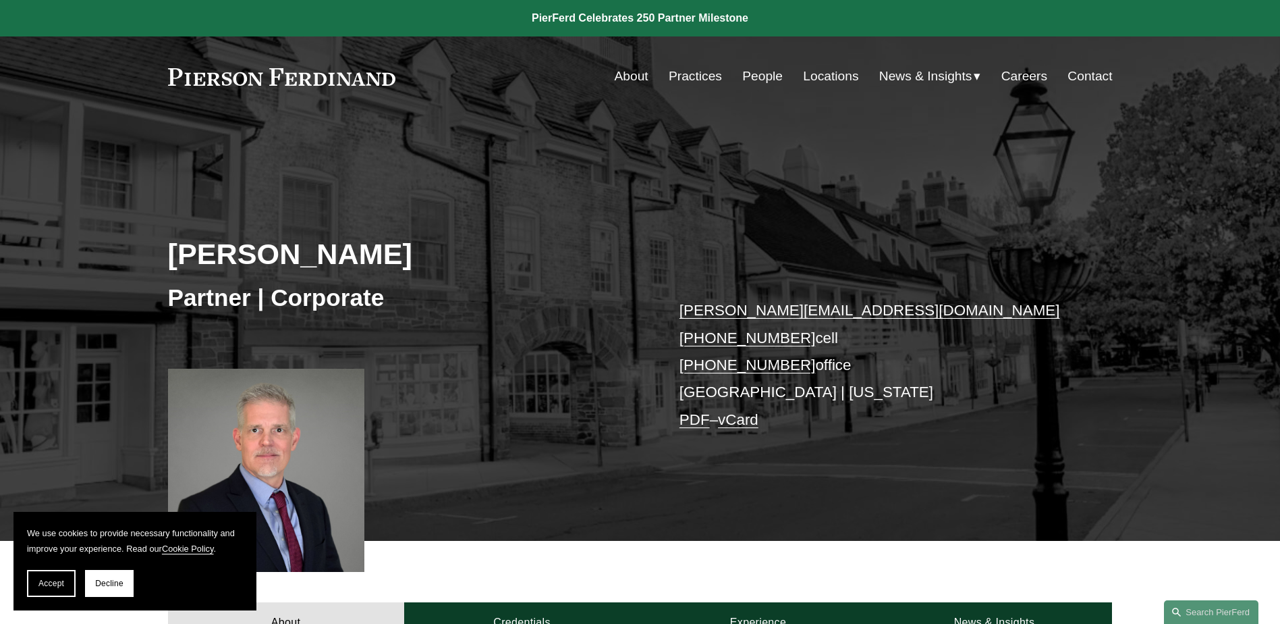
click at [683, 417] on link "PDF" at bounding box center [695, 419] width 30 height 17
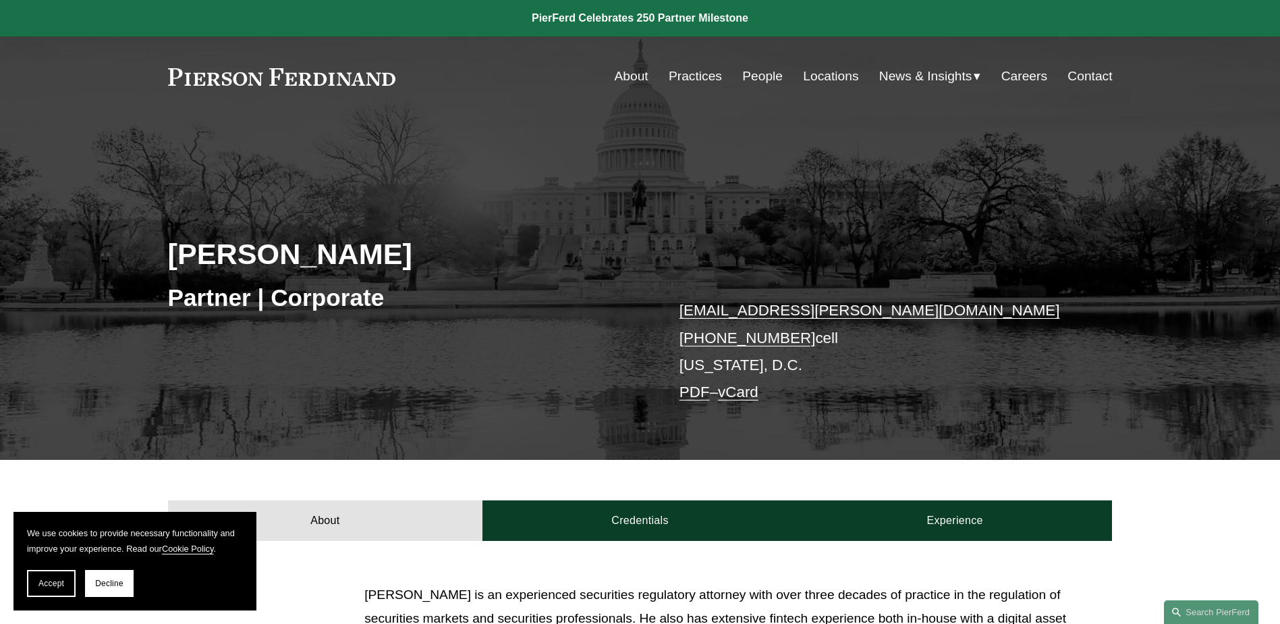
click at [692, 395] on link "PDF" at bounding box center [695, 391] width 30 height 17
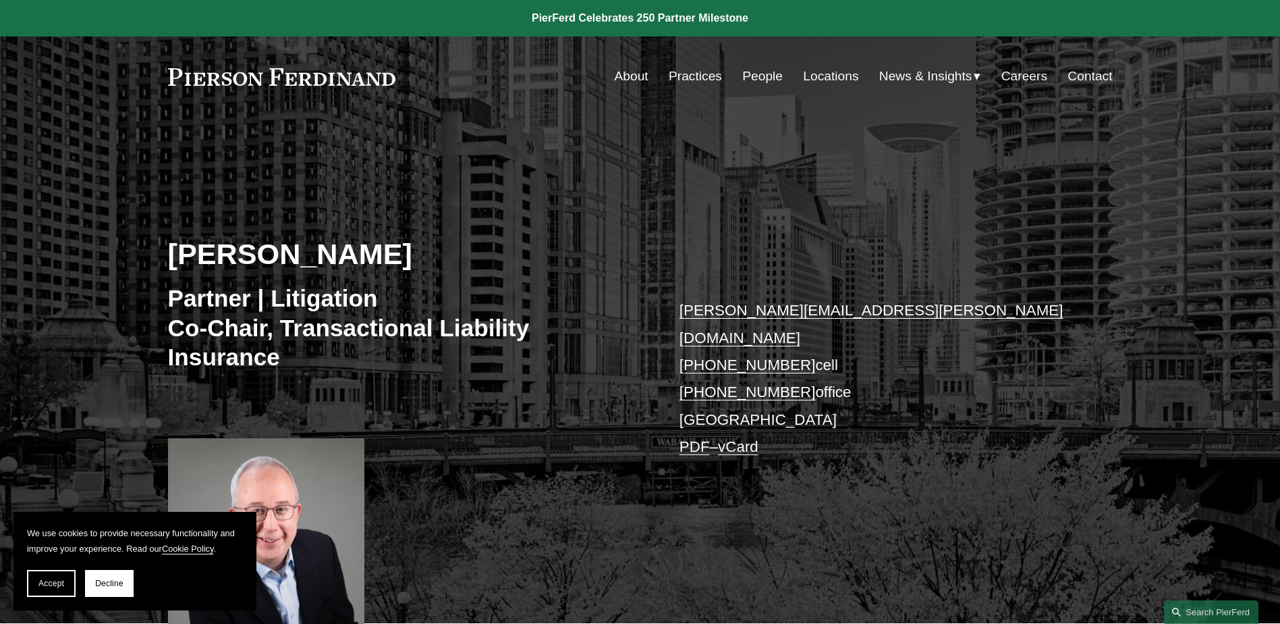
click at [689, 438] on link "PDF" at bounding box center [695, 446] width 30 height 17
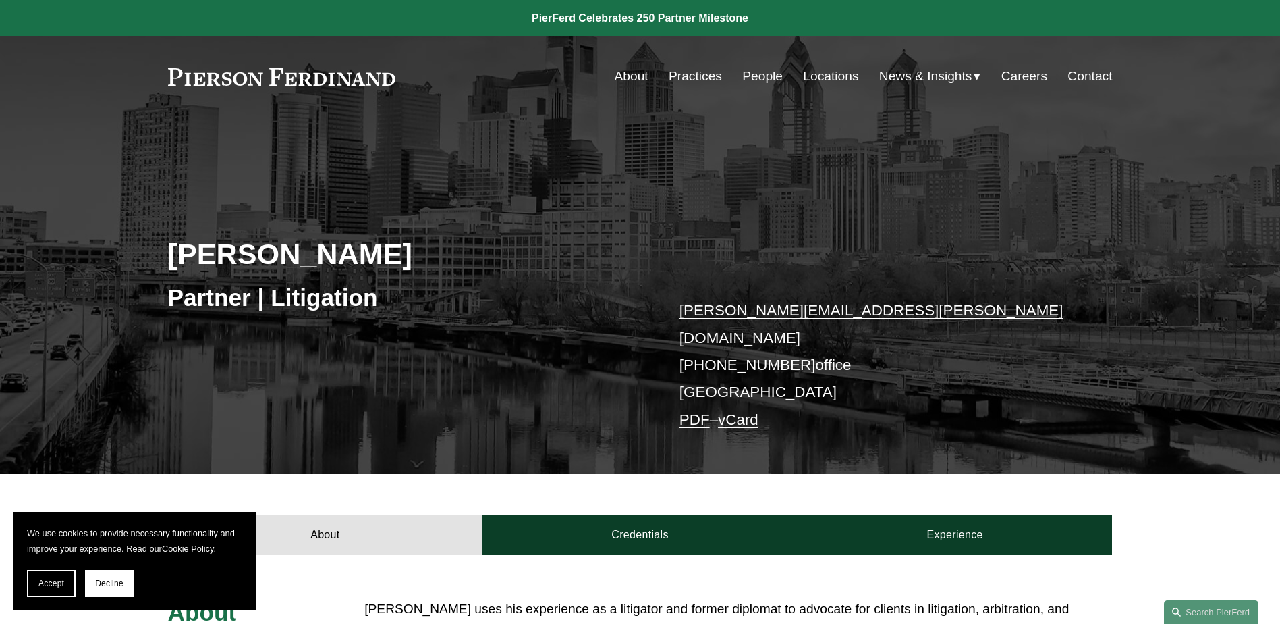
click at [688, 411] on link "PDF" at bounding box center [695, 419] width 30 height 17
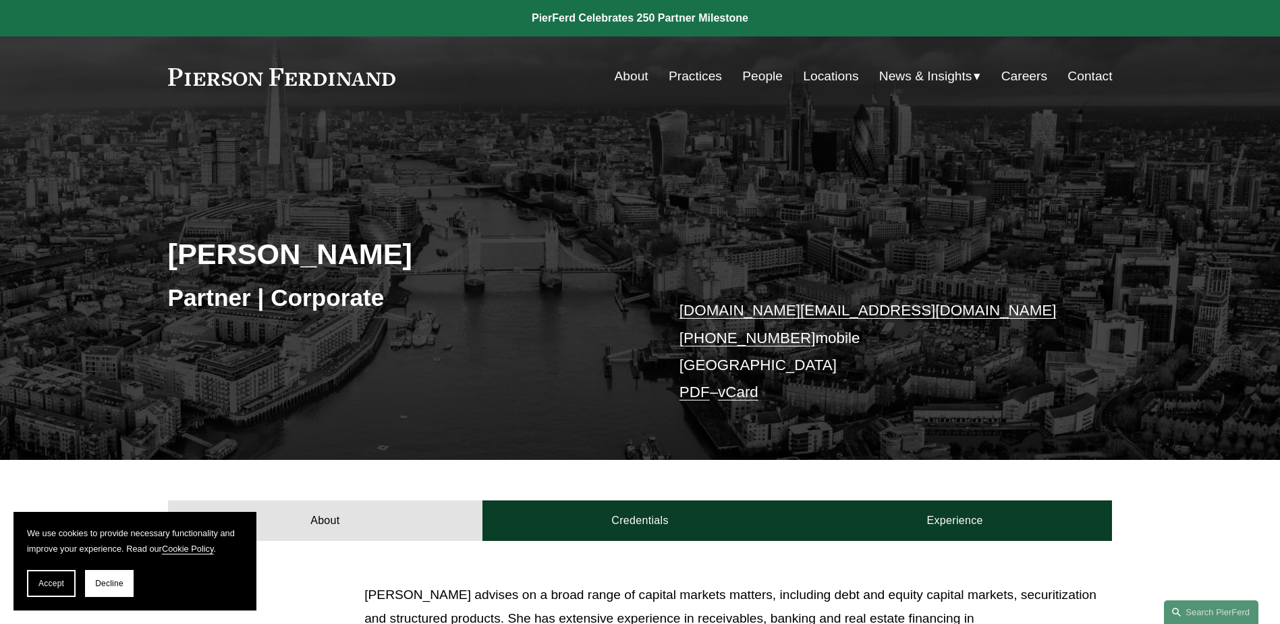
click at [702, 391] on link "PDF" at bounding box center [695, 391] width 30 height 17
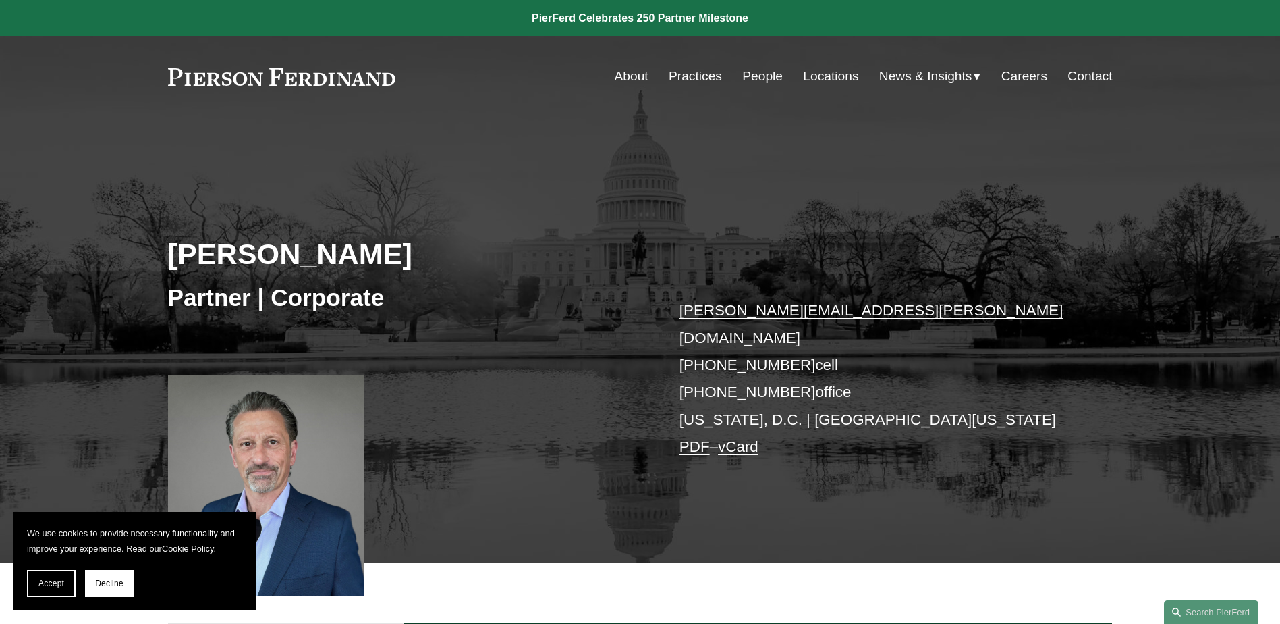
click at [699, 438] on link "PDF" at bounding box center [695, 446] width 30 height 17
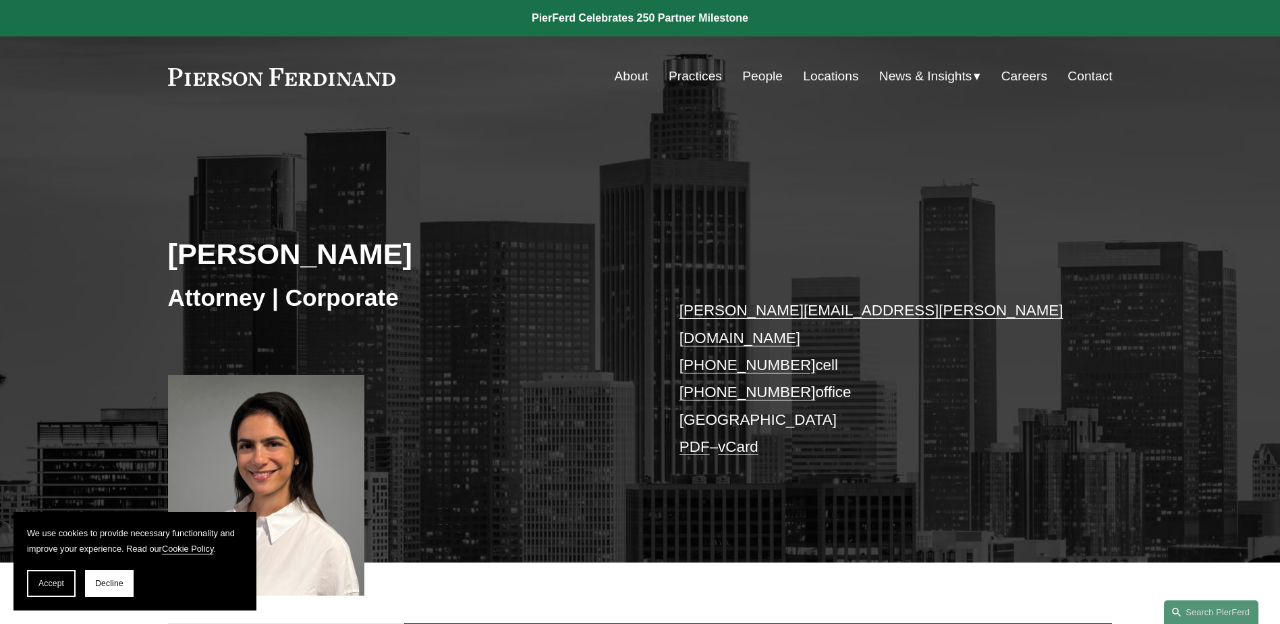
click at [693, 438] on link "PDF" at bounding box center [695, 446] width 30 height 17
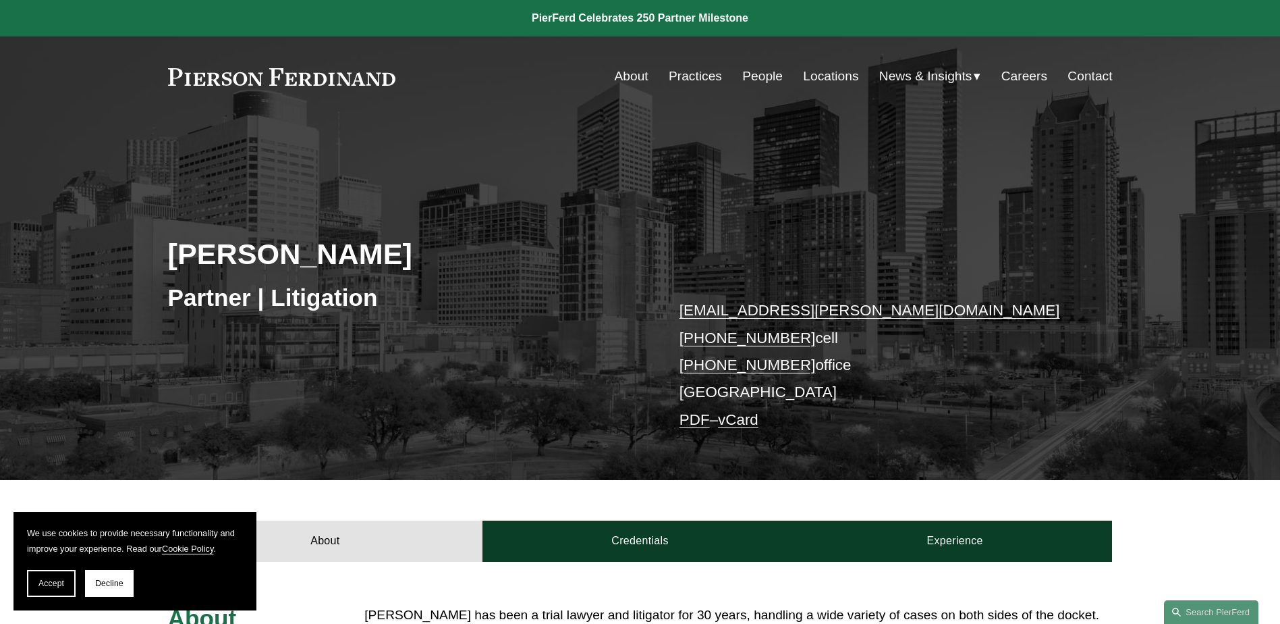
click at [690, 419] on link "PDF" at bounding box center [695, 419] width 30 height 17
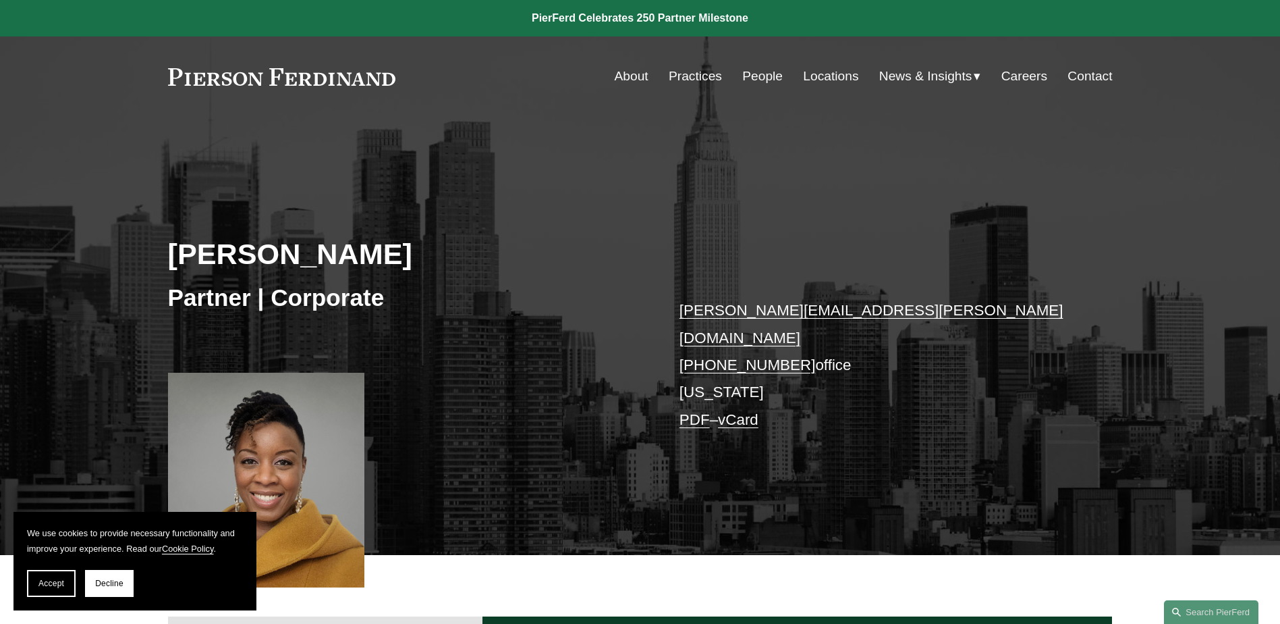
click at [696, 411] on link "PDF" at bounding box center [695, 419] width 30 height 17
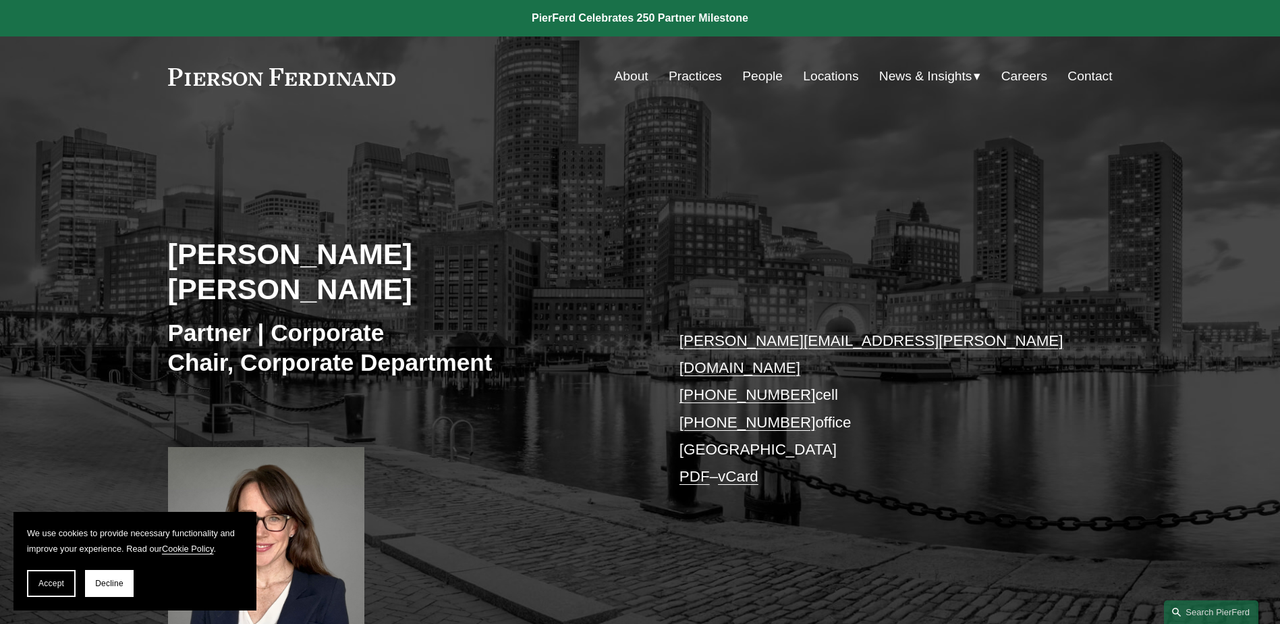
click at [701, 468] on link "PDF" at bounding box center [695, 476] width 30 height 17
click at [3, 22] on link at bounding box center [640, 18] width 1280 height 36
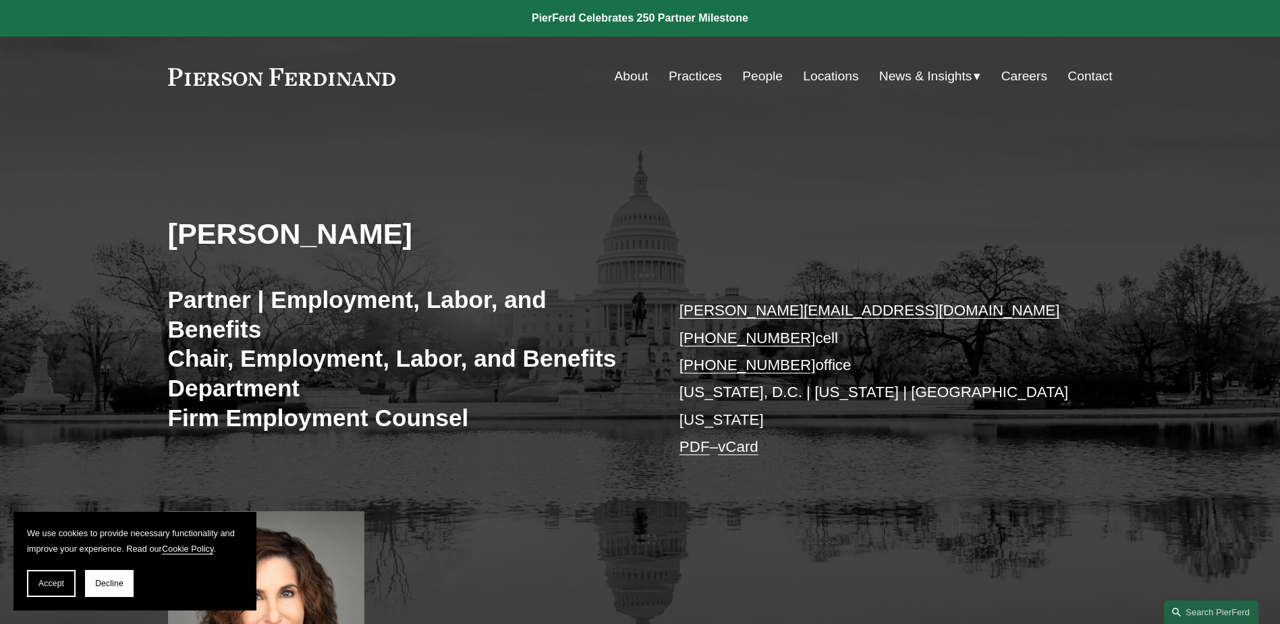
click at [699, 438] on link "PDF" at bounding box center [695, 446] width 30 height 17
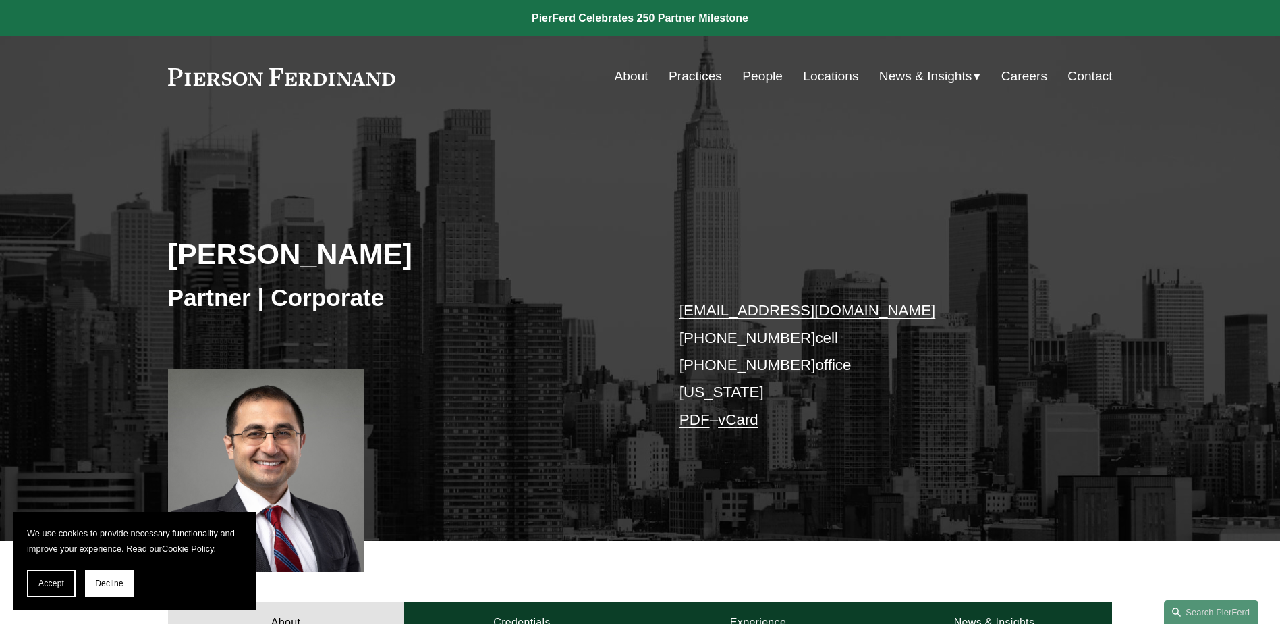
click at [695, 422] on link "PDF" at bounding box center [695, 419] width 30 height 17
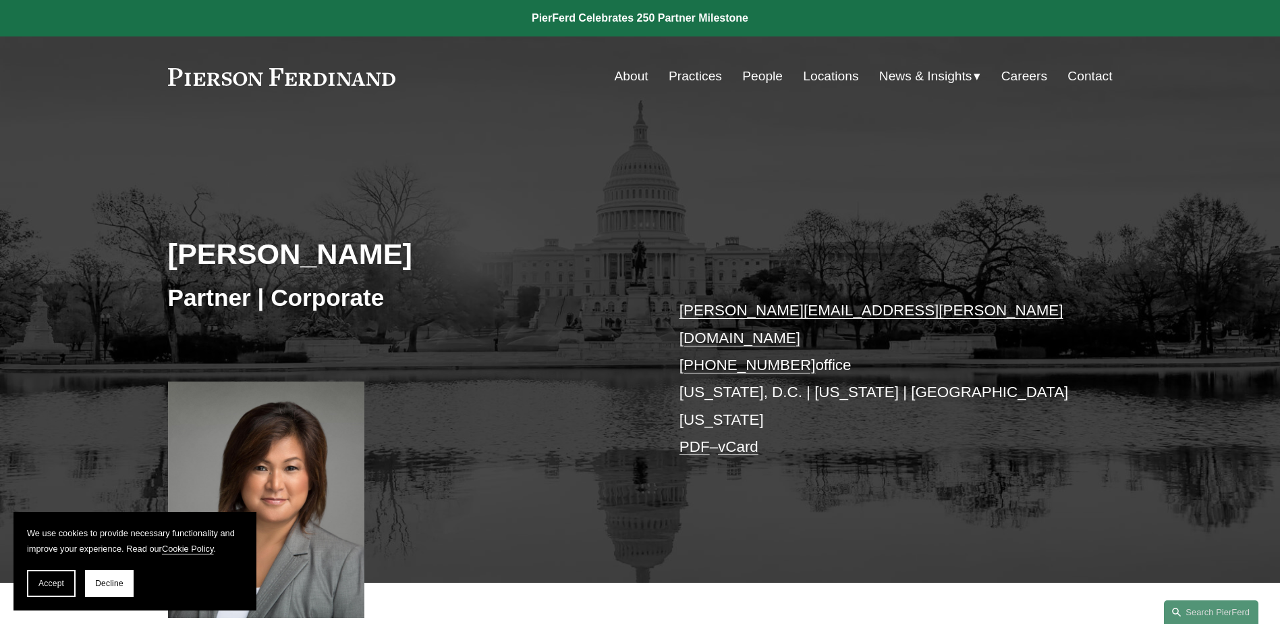
click at [688, 438] on link "PDF" at bounding box center [695, 446] width 30 height 17
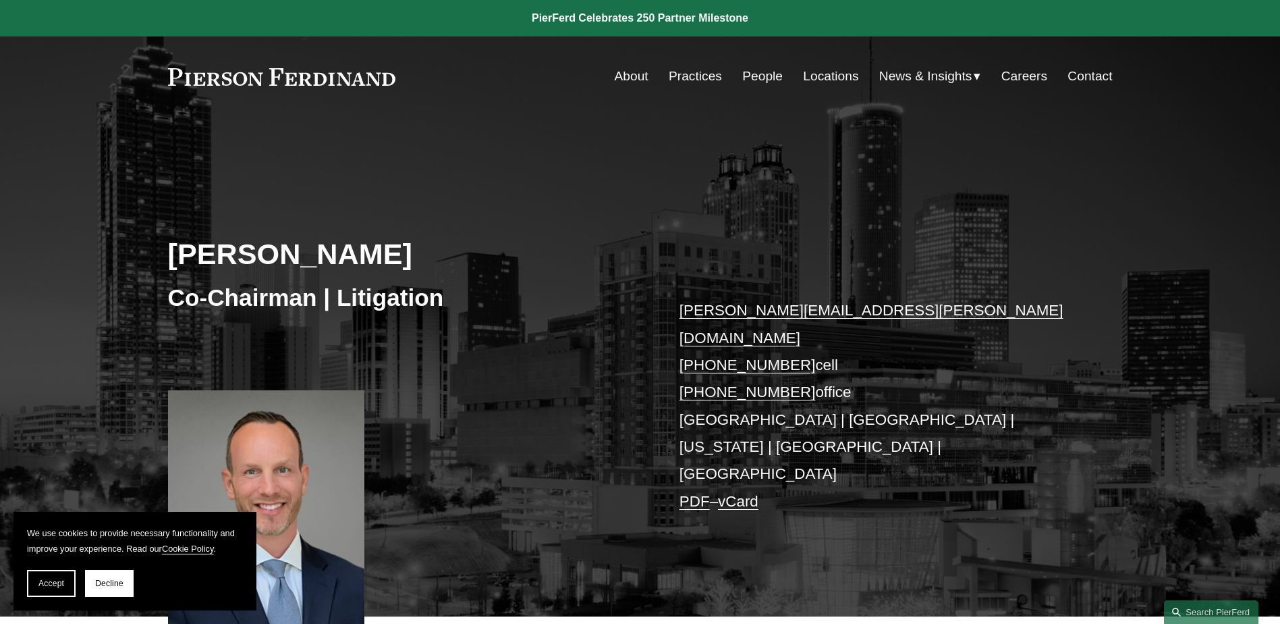
click at [688, 493] on link "PDF" at bounding box center [695, 501] width 30 height 17
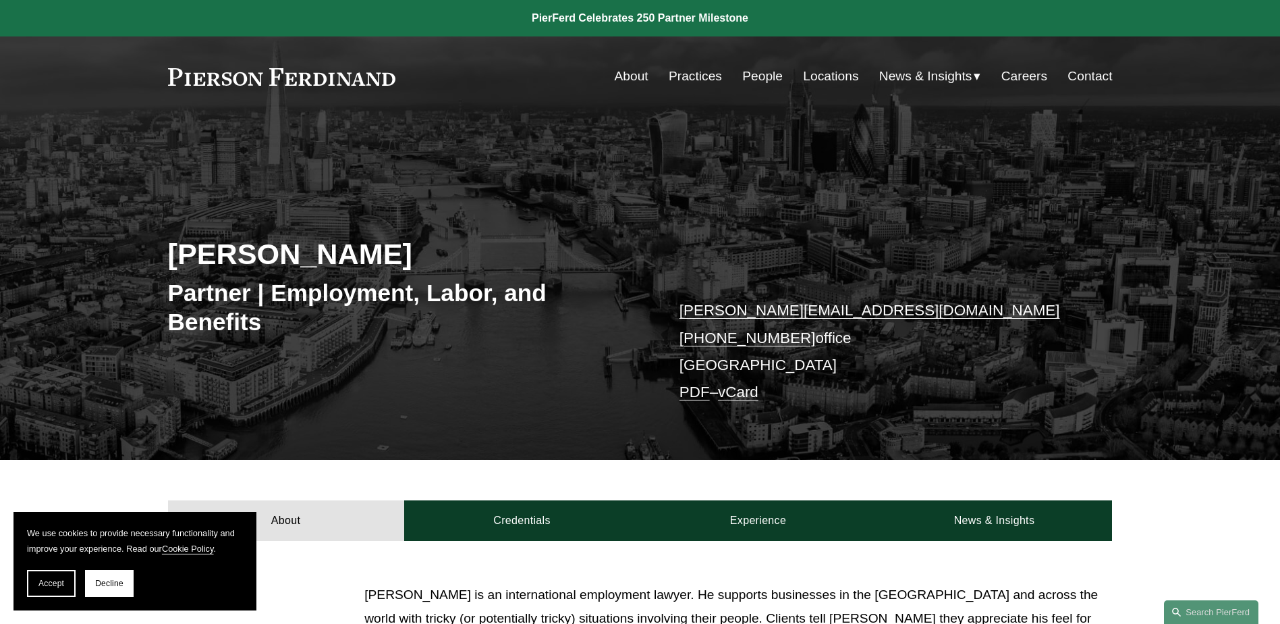
click at [700, 393] on link "PDF" at bounding box center [695, 391] width 30 height 17
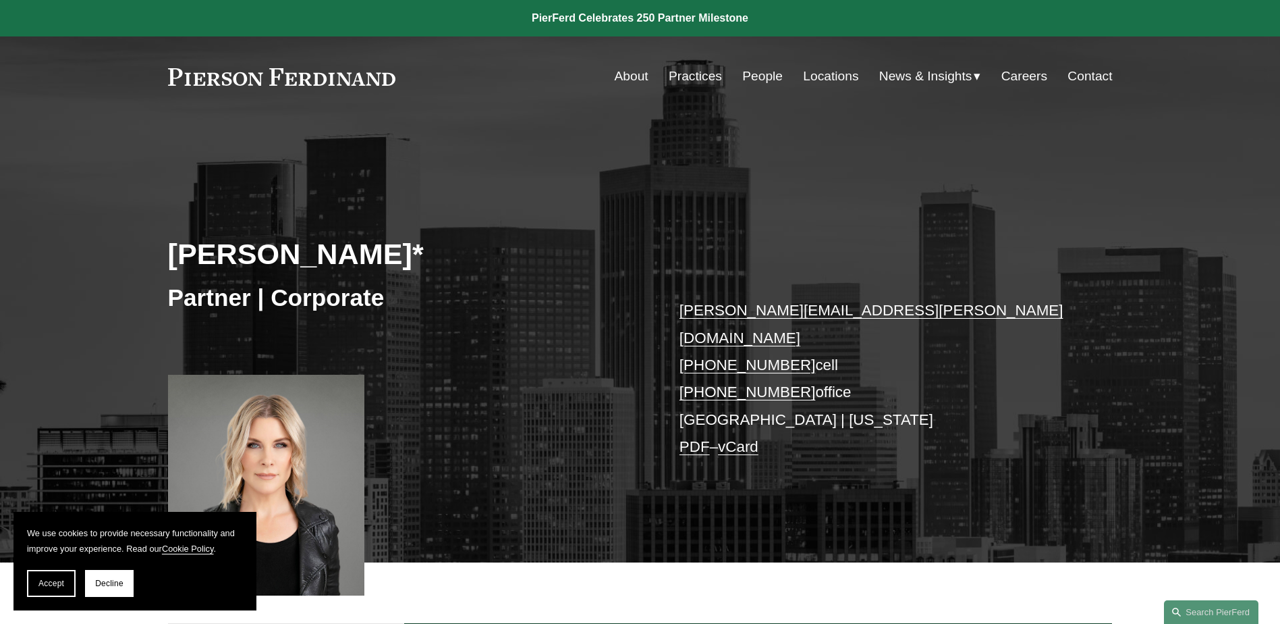
click at [684, 438] on link "PDF" at bounding box center [695, 446] width 30 height 17
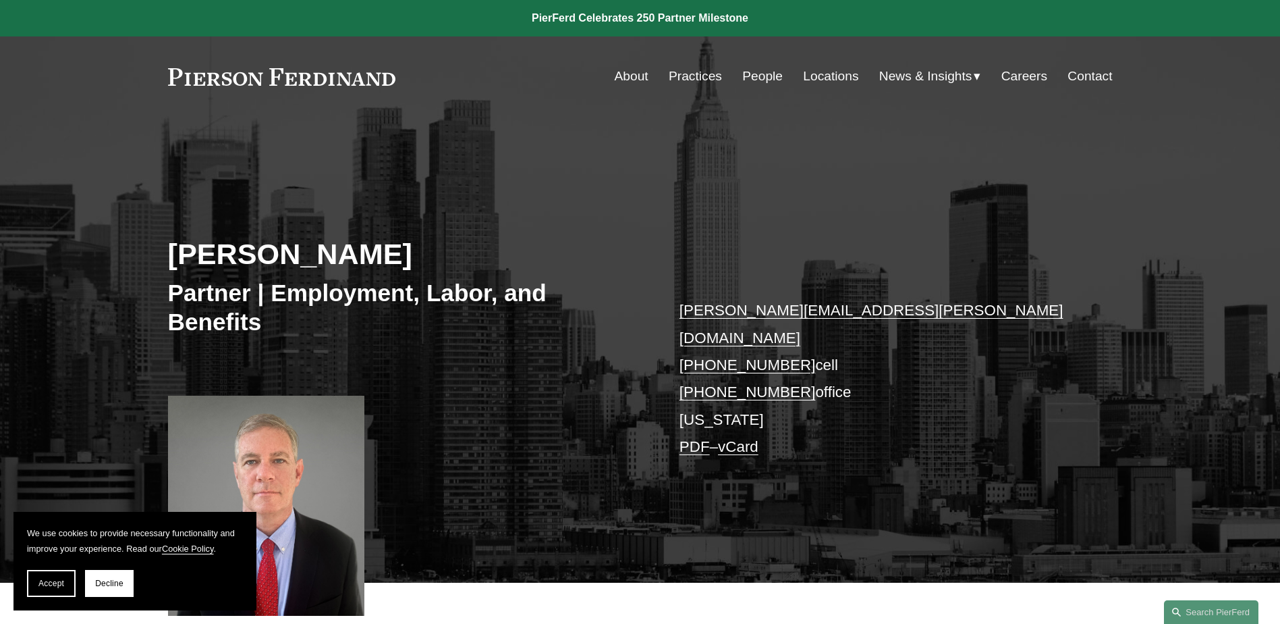
click at [698, 438] on link "PDF" at bounding box center [695, 446] width 30 height 17
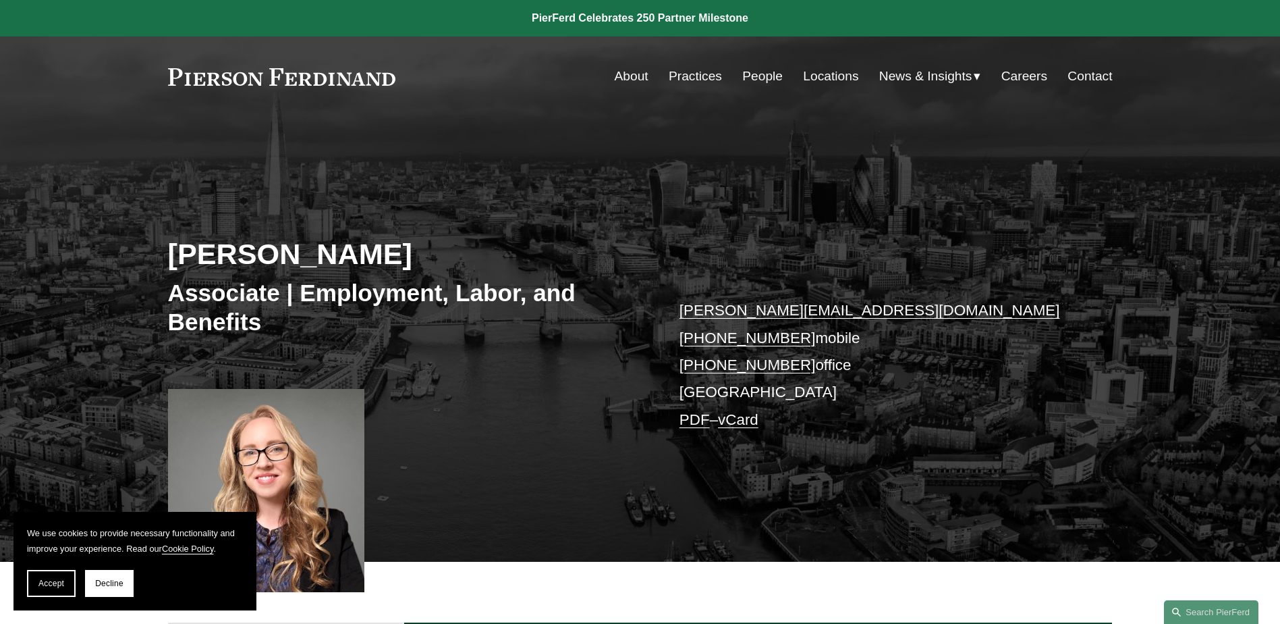
click at [696, 420] on link "PDF" at bounding box center [695, 419] width 30 height 17
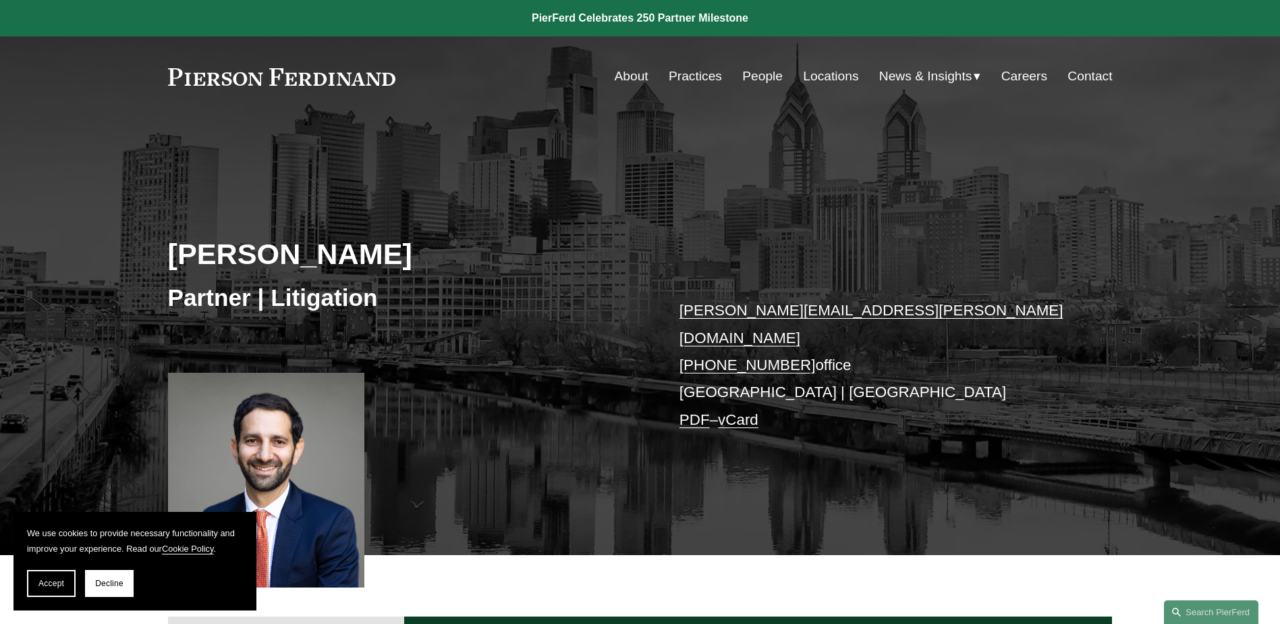
click at [688, 411] on link "PDF" at bounding box center [695, 419] width 30 height 17
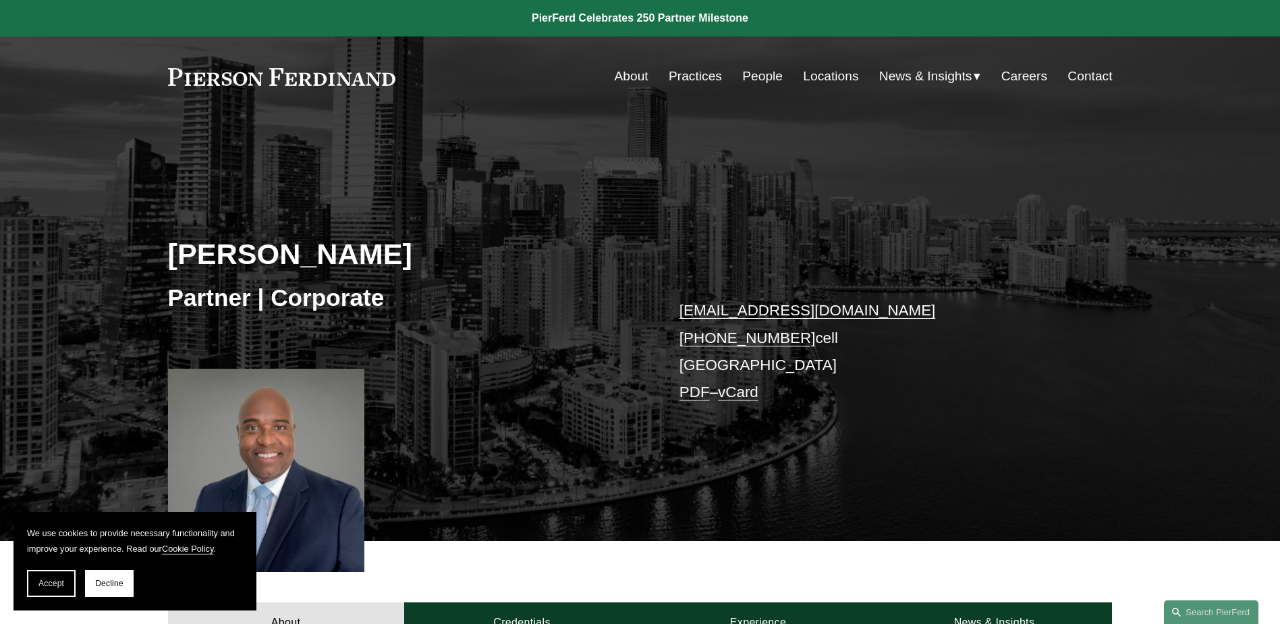
click at [692, 390] on link "PDF" at bounding box center [695, 391] width 30 height 17
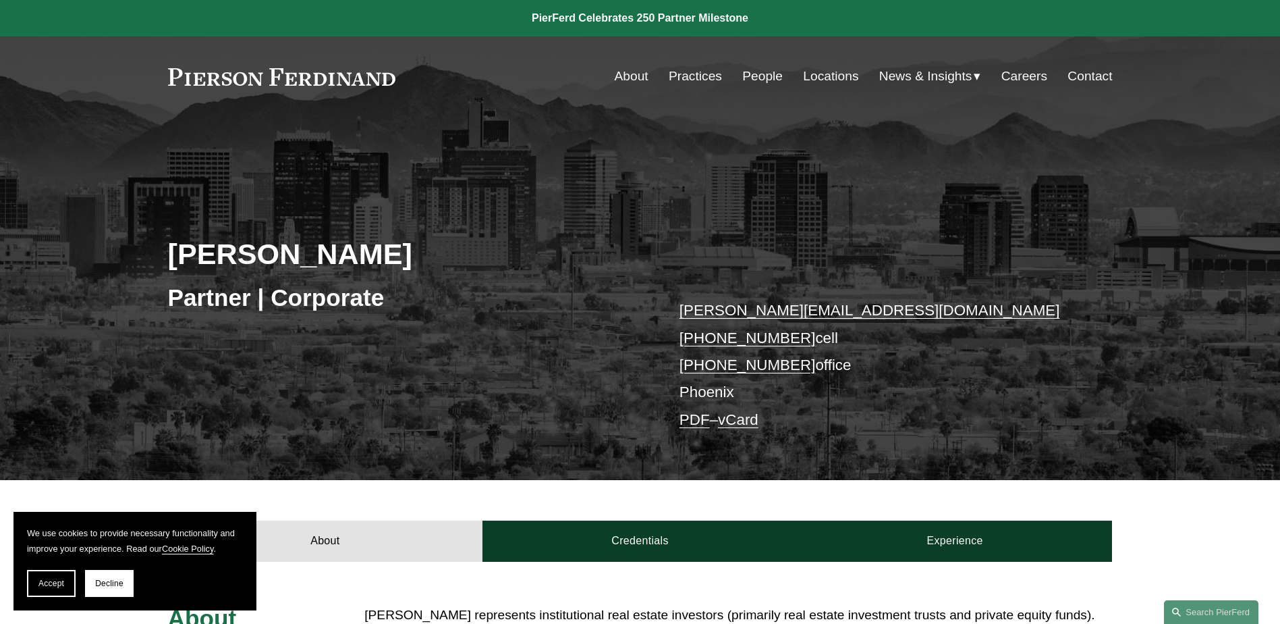
click at [691, 428] on link "PDF" at bounding box center [695, 419] width 30 height 17
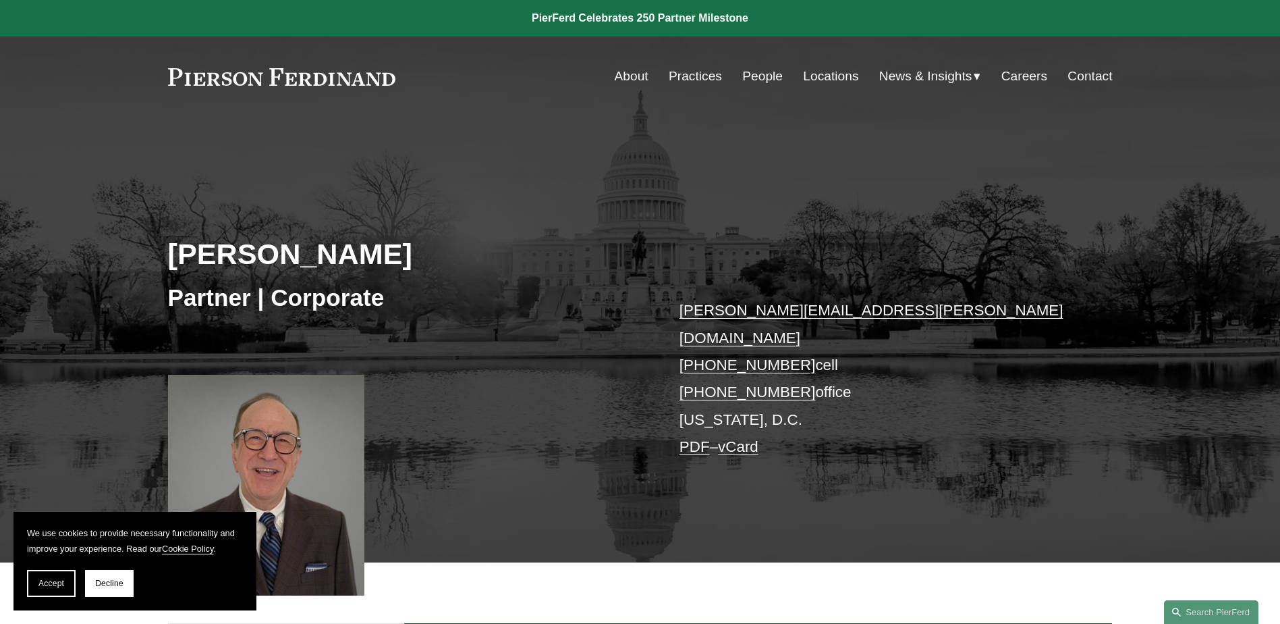
click at [690, 438] on link "PDF" at bounding box center [695, 446] width 30 height 17
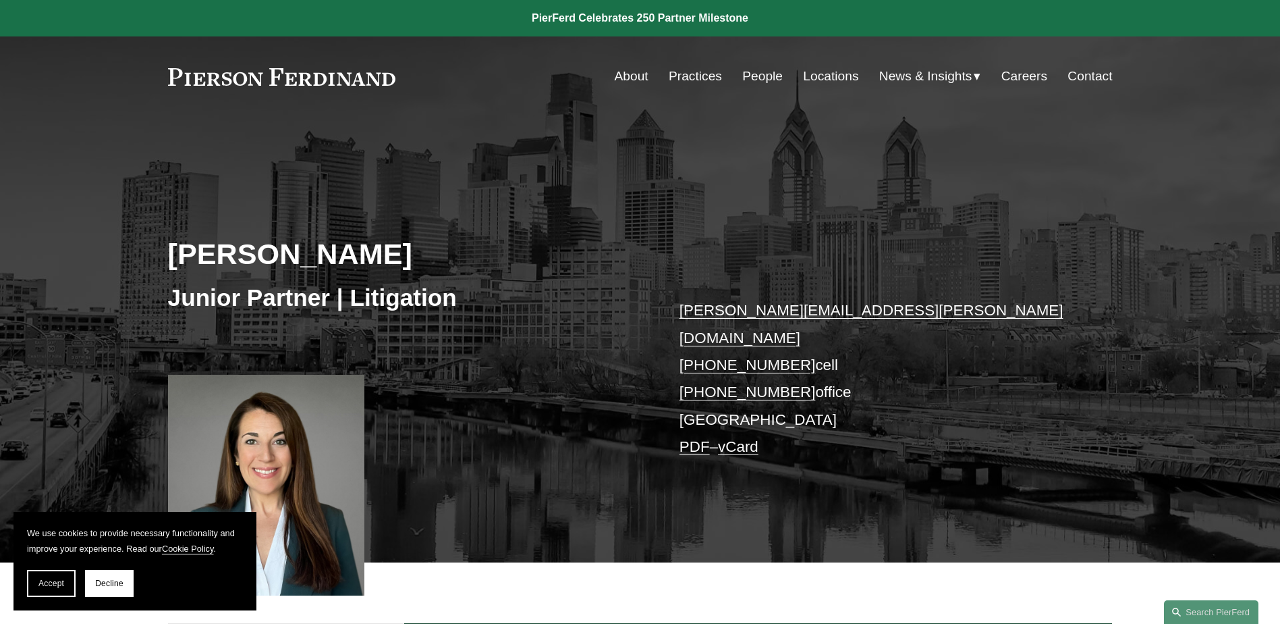
click at [698, 438] on link "PDF" at bounding box center [695, 446] width 30 height 17
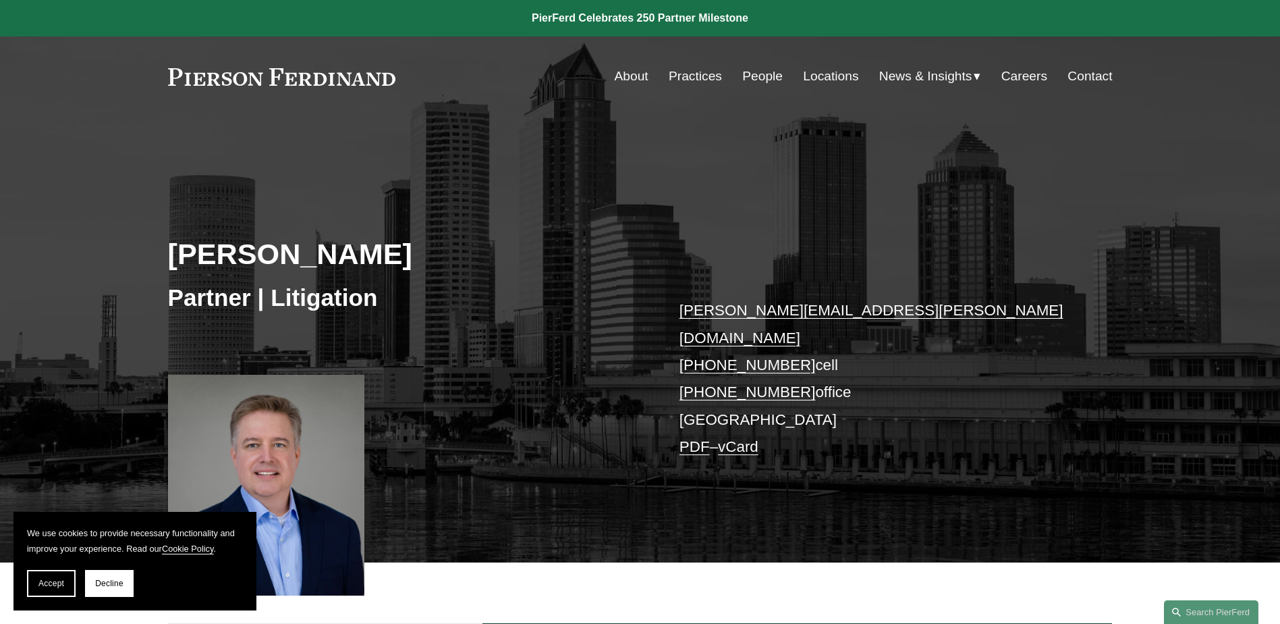
click at [694, 438] on link "PDF" at bounding box center [695, 446] width 30 height 17
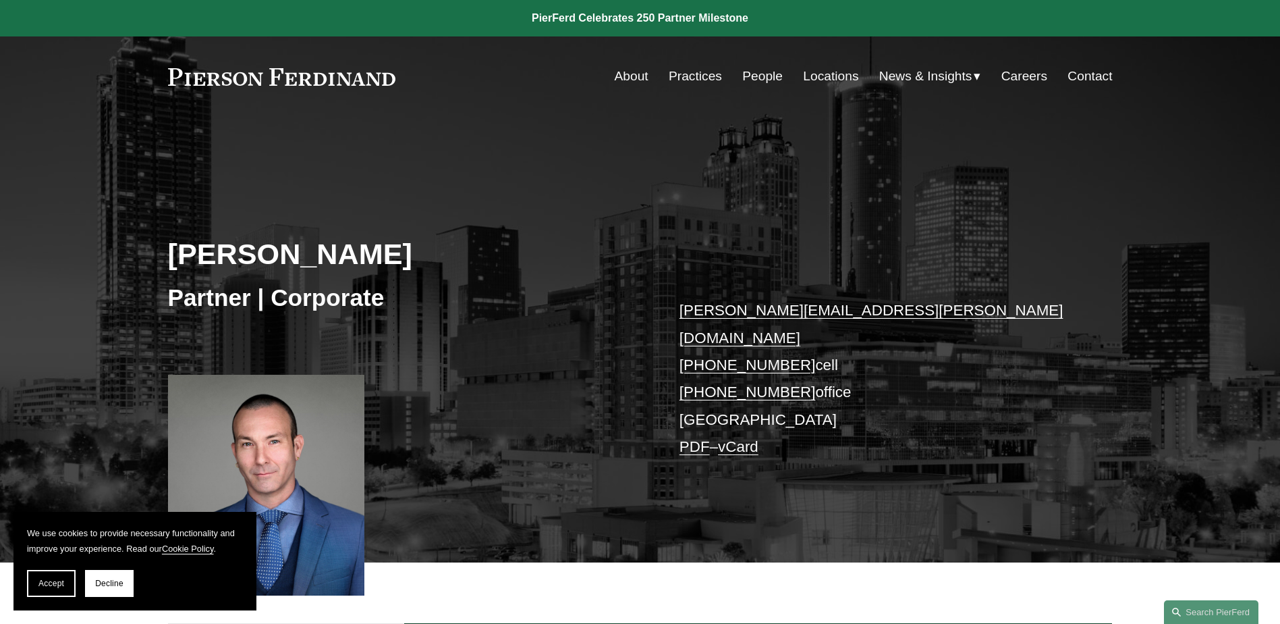
click at [690, 438] on link "PDF" at bounding box center [695, 446] width 30 height 17
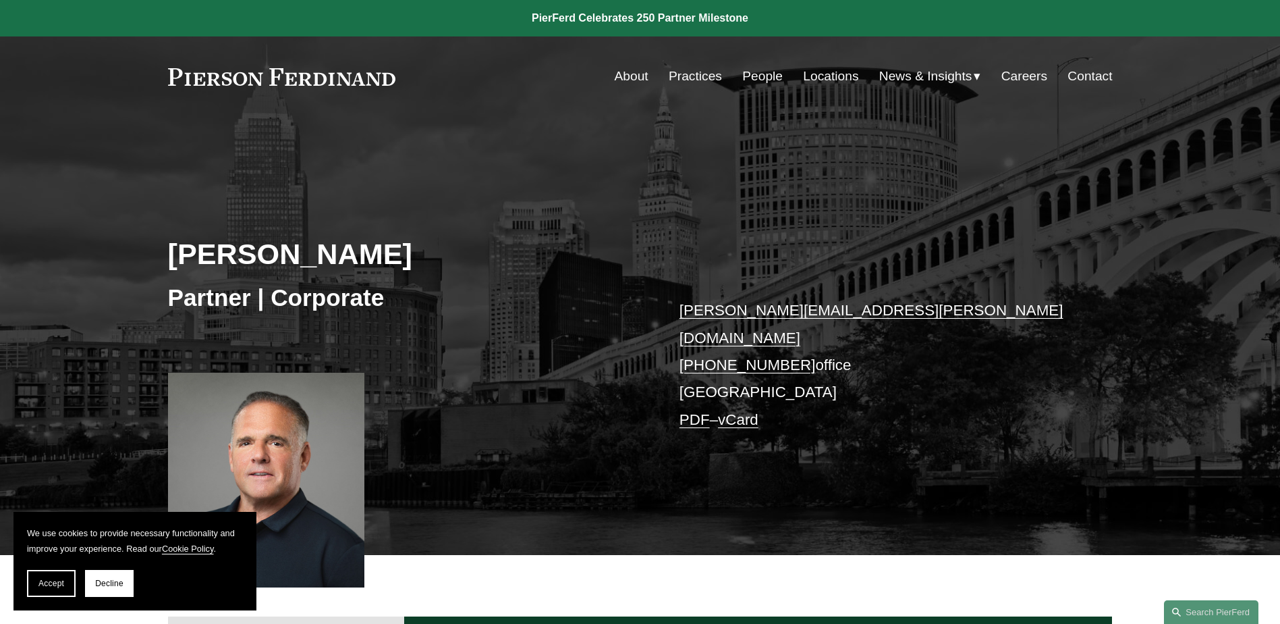
click at [696, 411] on link "PDF" at bounding box center [695, 419] width 30 height 17
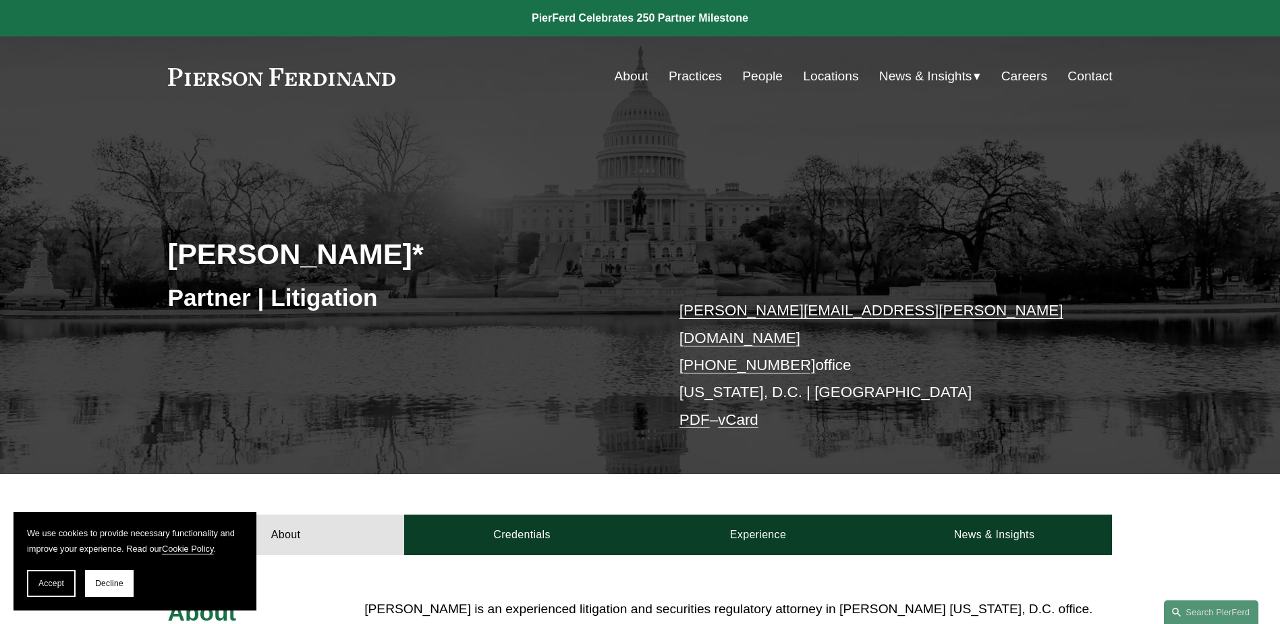
click at [703, 411] on link "PDF" at bounding box center [695, 419] width 30 height 17
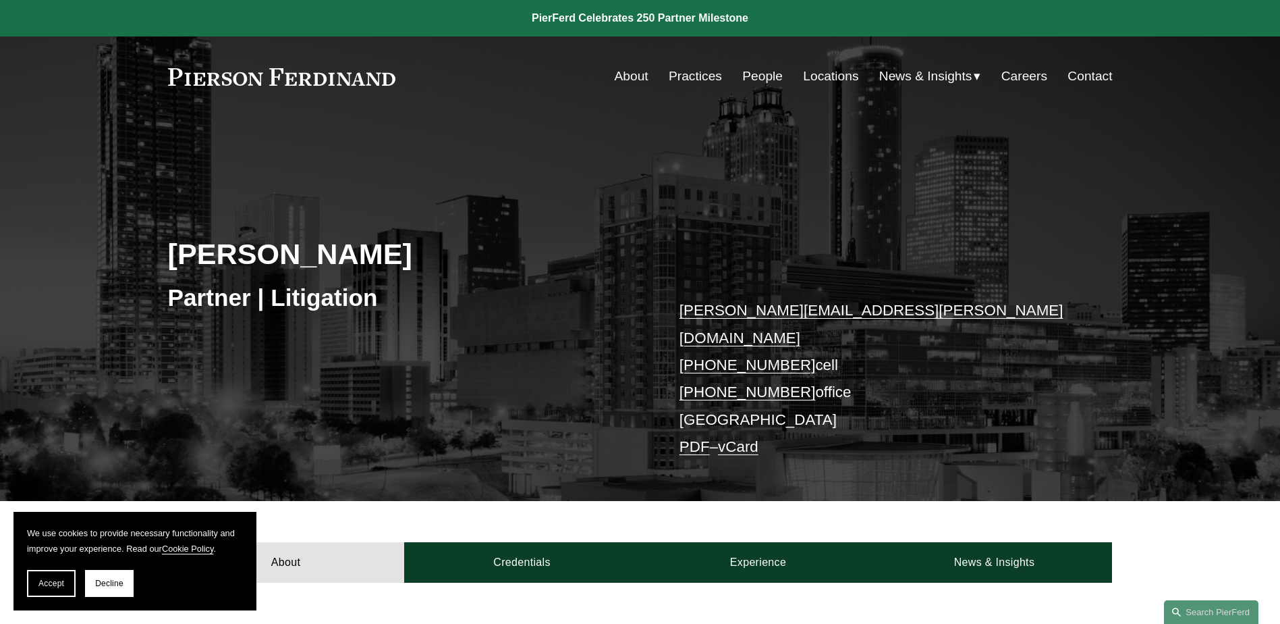
click at [688, 438] on link "PDF" at bounding box center [695, 446] width 30 height 17
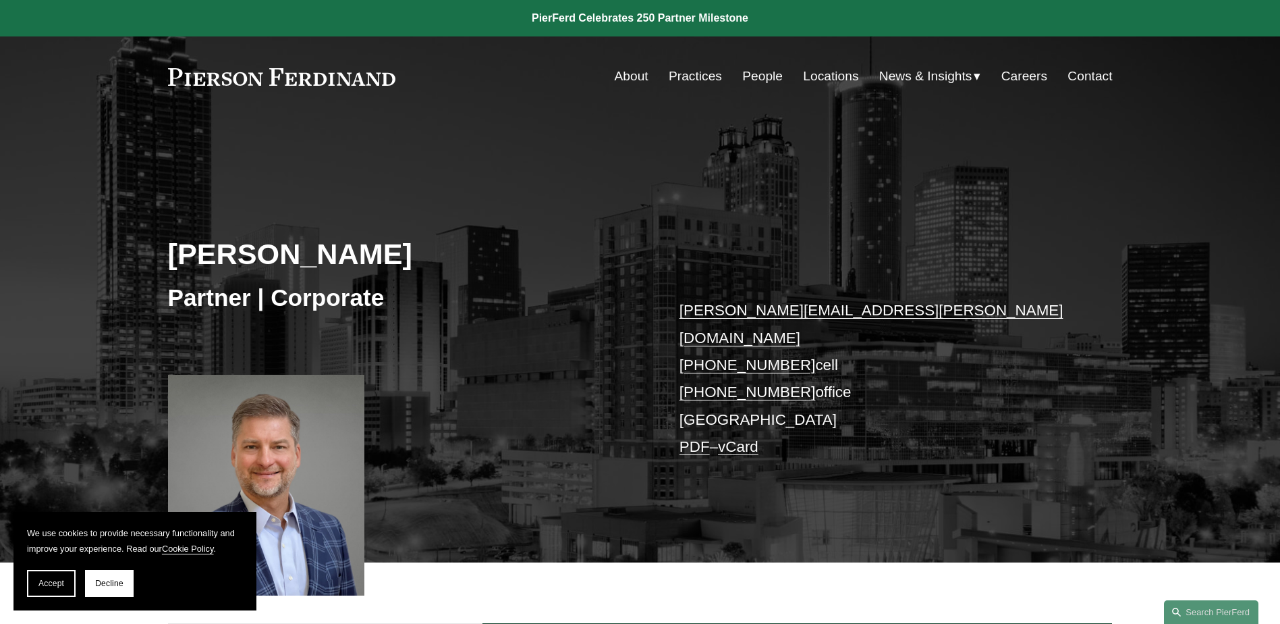
click at [688, 438] on link "PDF" at bounding box center [695, 446] width 30 height 17
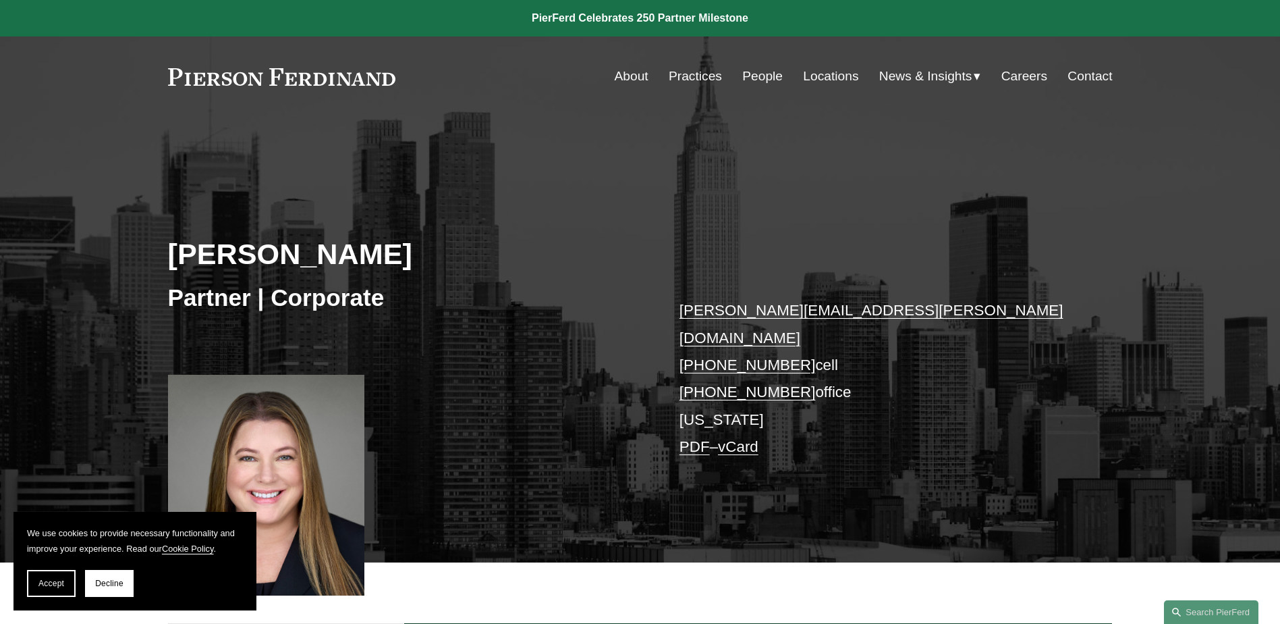
click at [699, 438] on link "PDF" at bounding box center [695, 446] width 30 height 17
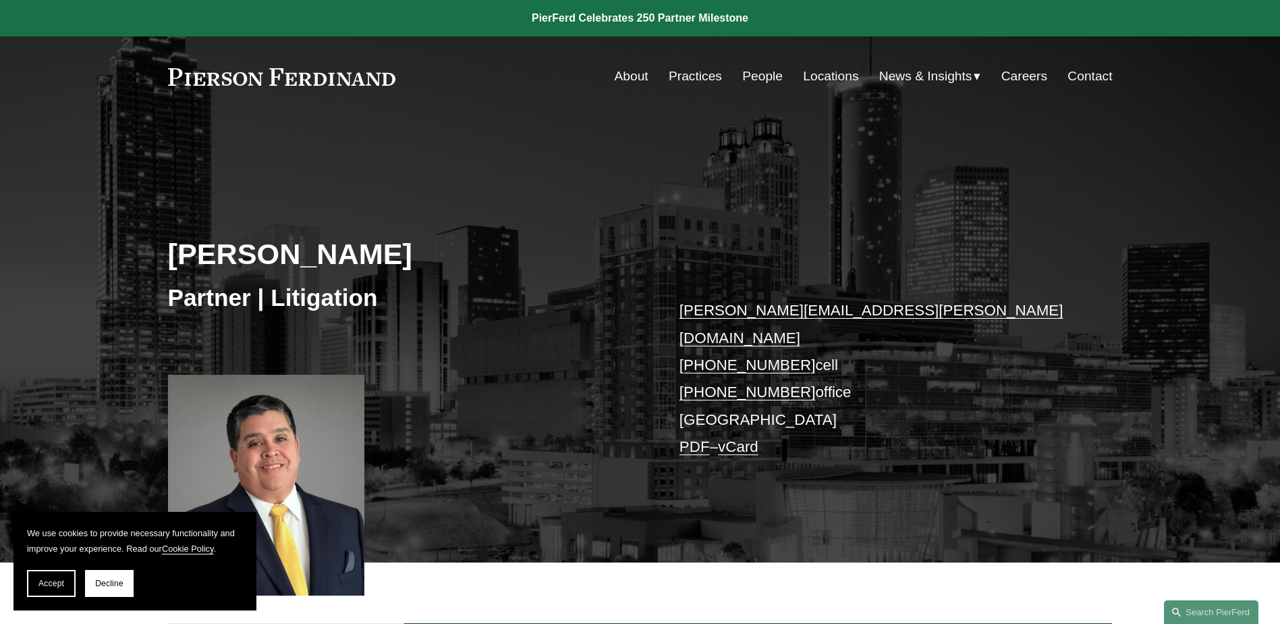
click at [688, 438] on link "PDF" at bounding box center [695, 446] width 30 height 17
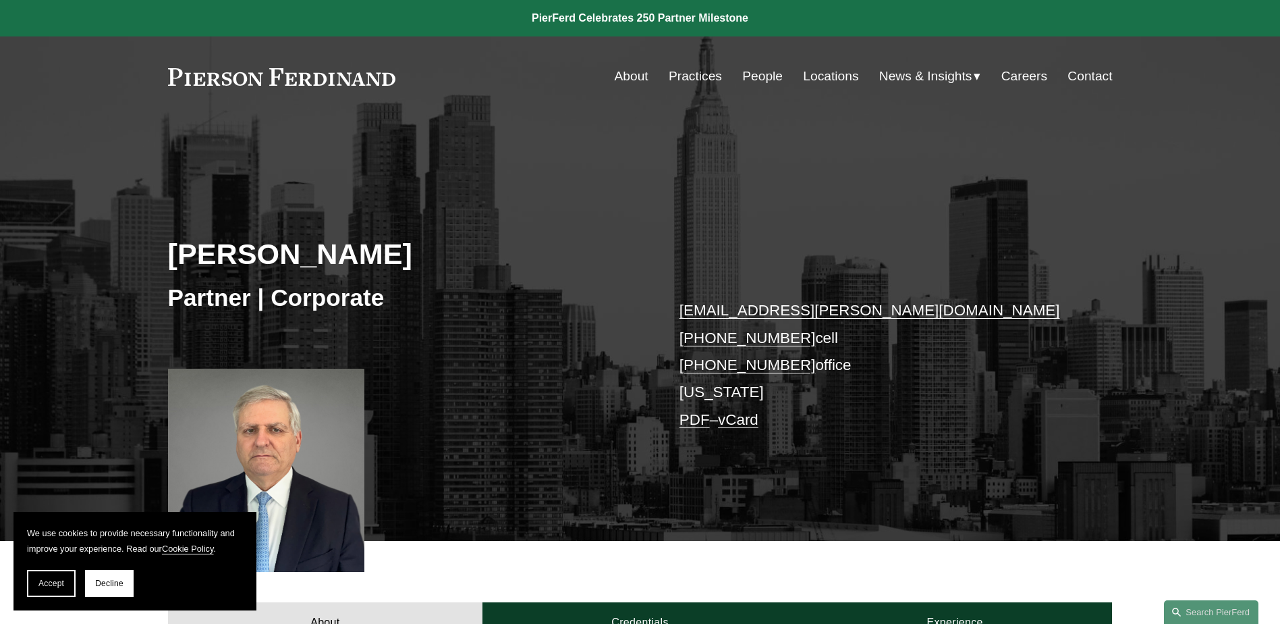
click at [684, 415] on link "PDF" at bounding box center [695, 419] width 30 height 17
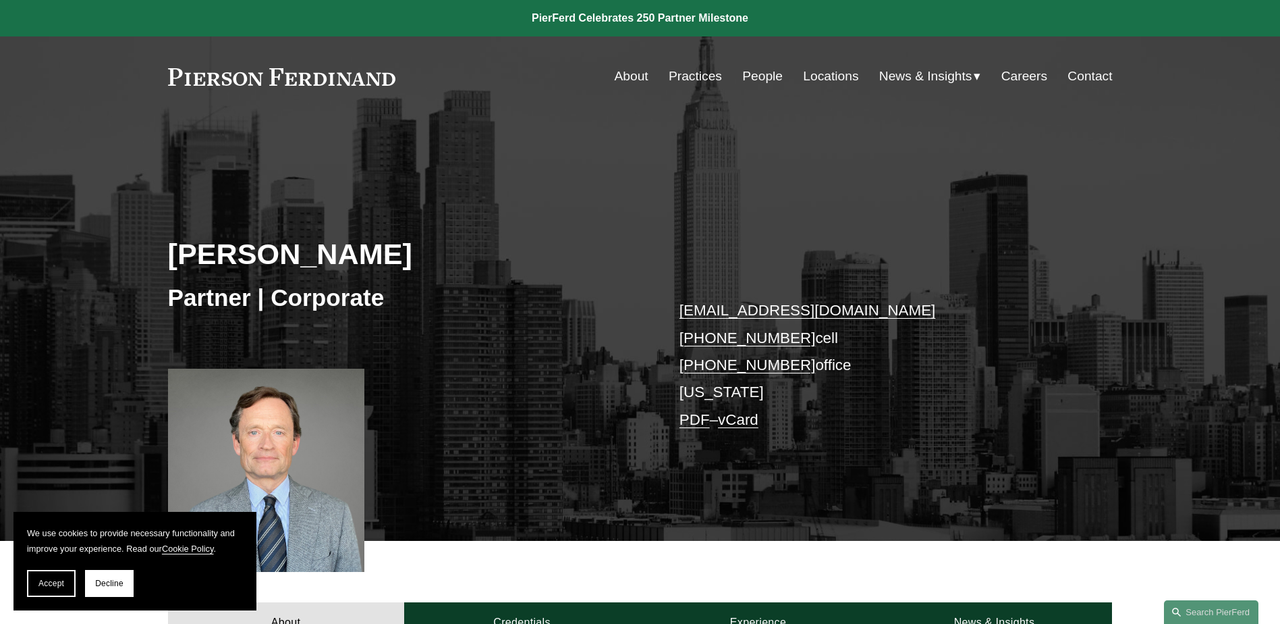
click at [692, 420] on link "PDF" at bounding box center [695, 419] width 30 height 17
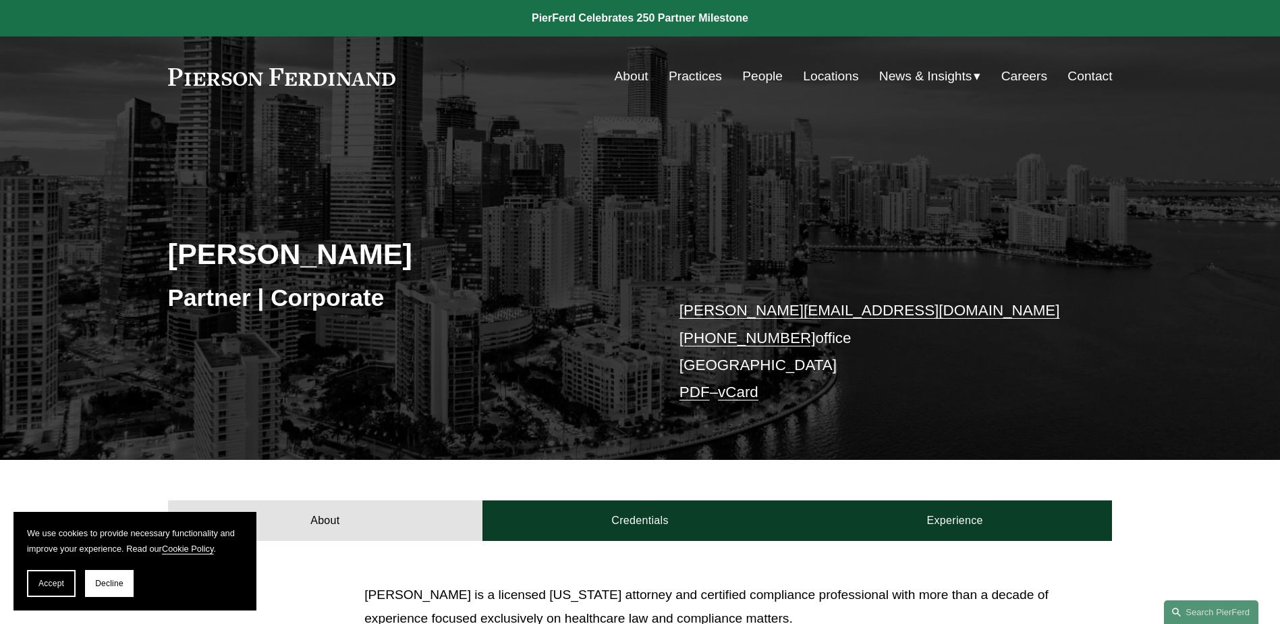
click at [693, 386] on link "PDF" at bounding box center [695, 391] width 30 height 17
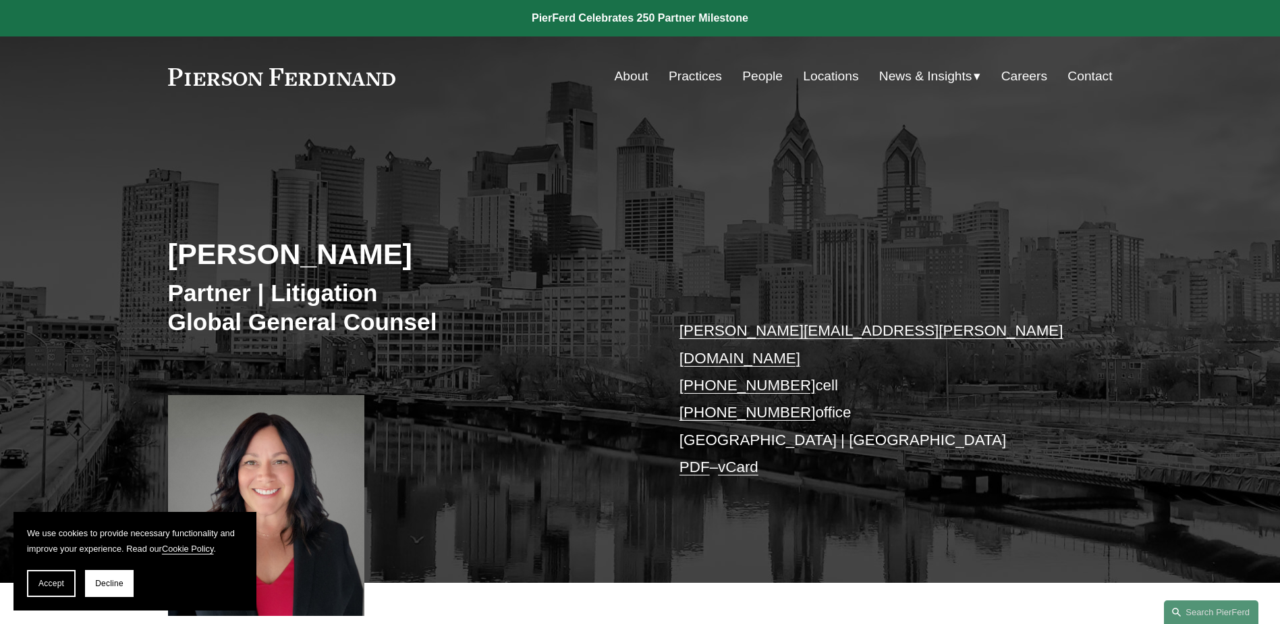
click at [690, 458] on link "PDF" at bounding box center [695, 466] width 30 height 17
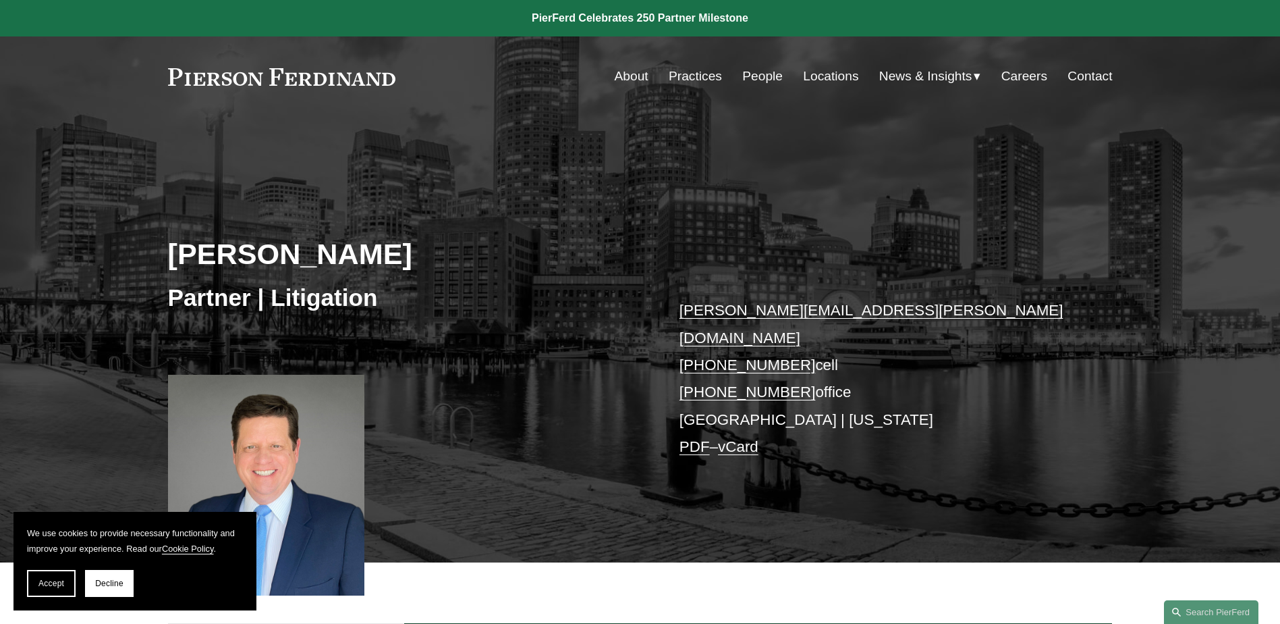
click at [698, 438] on link "PDF" at bounding box center [695, 446] width 30 height 17
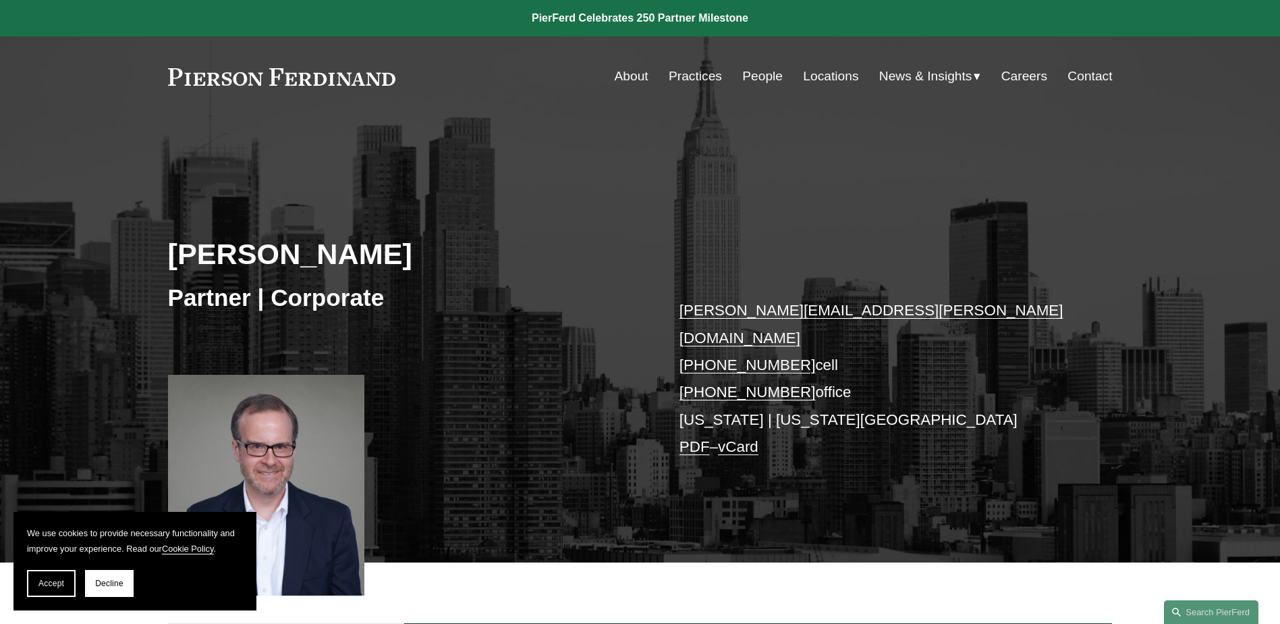
click at [693, 438] on link "PDF" at bounding box center [695, 446] width 30 height 17
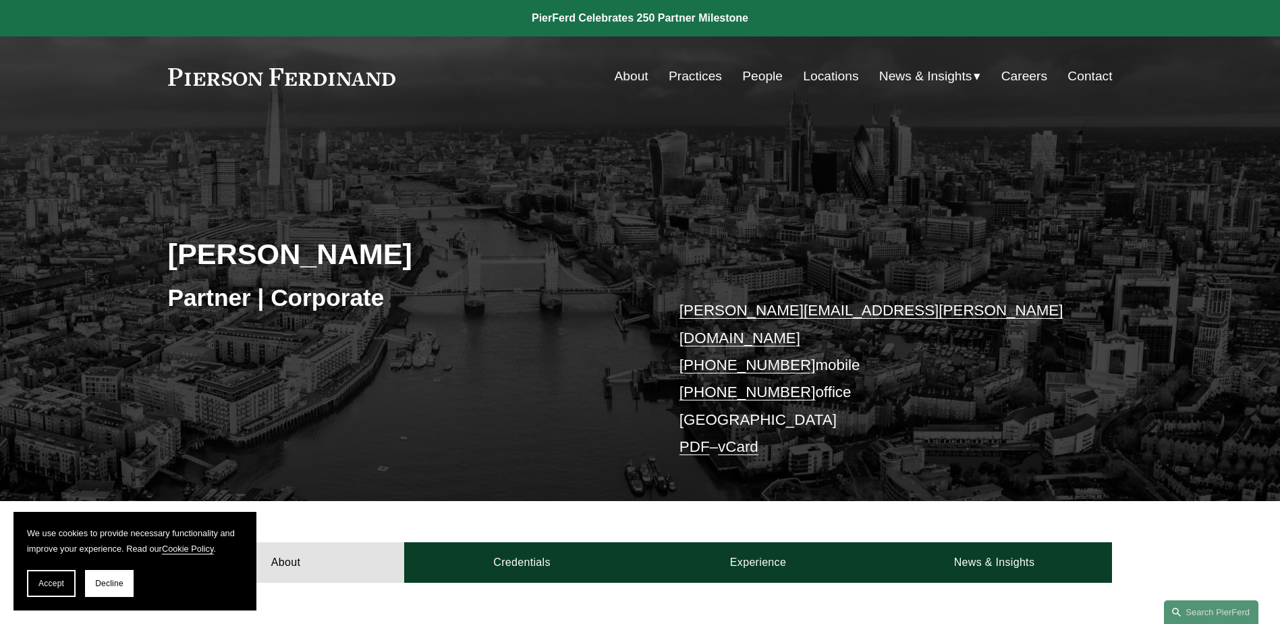
click at [693, 438] on link "PDF" at bounding box center [695, 446] width 30 height 17
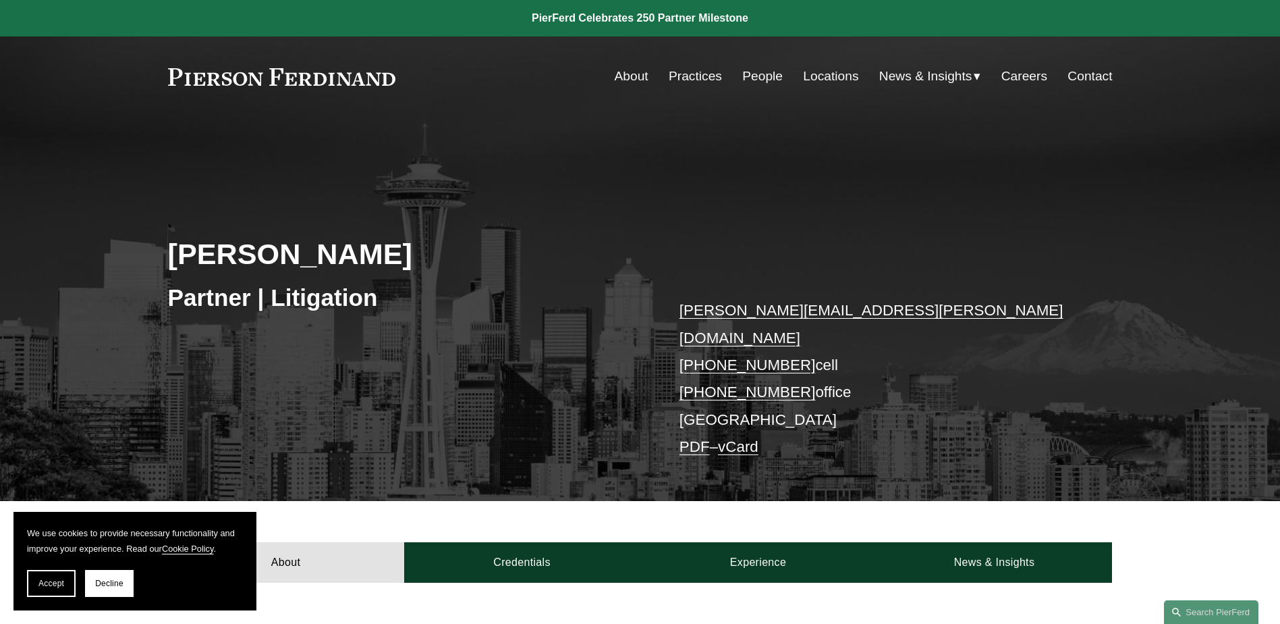
click at [690, 438] on link "PDF" at bounding box center [695, 446] width 30 height 17
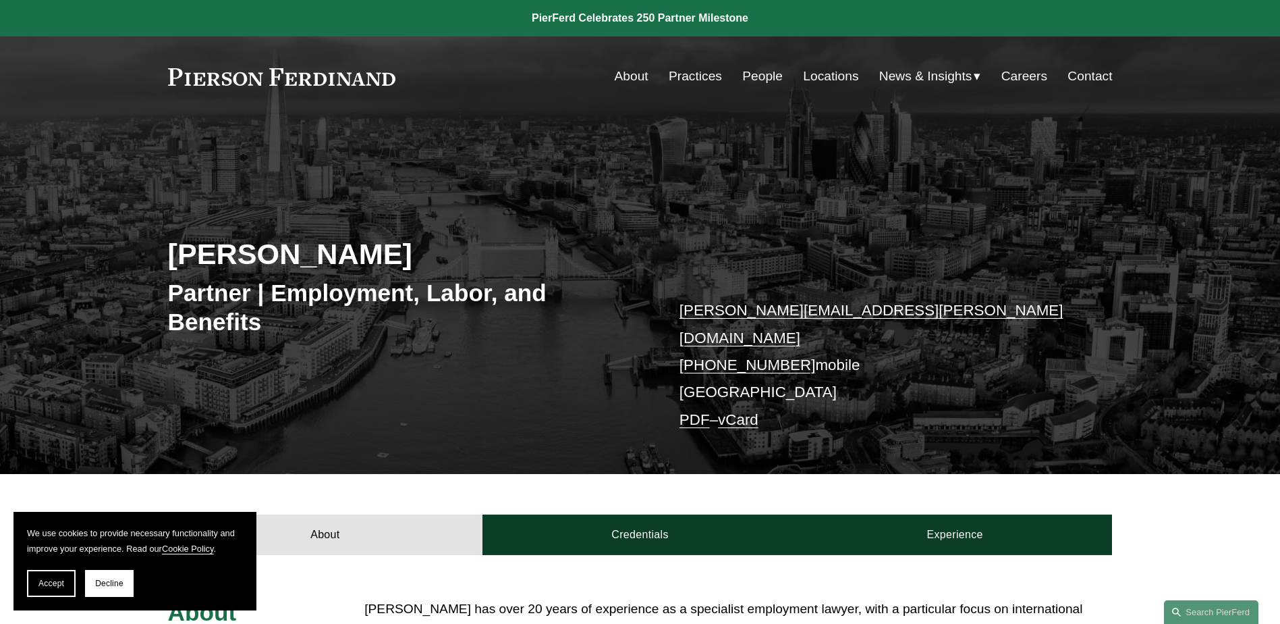
click at [696, 411] on link "PDF" at bounding box center [695, 419] width 30 height 17
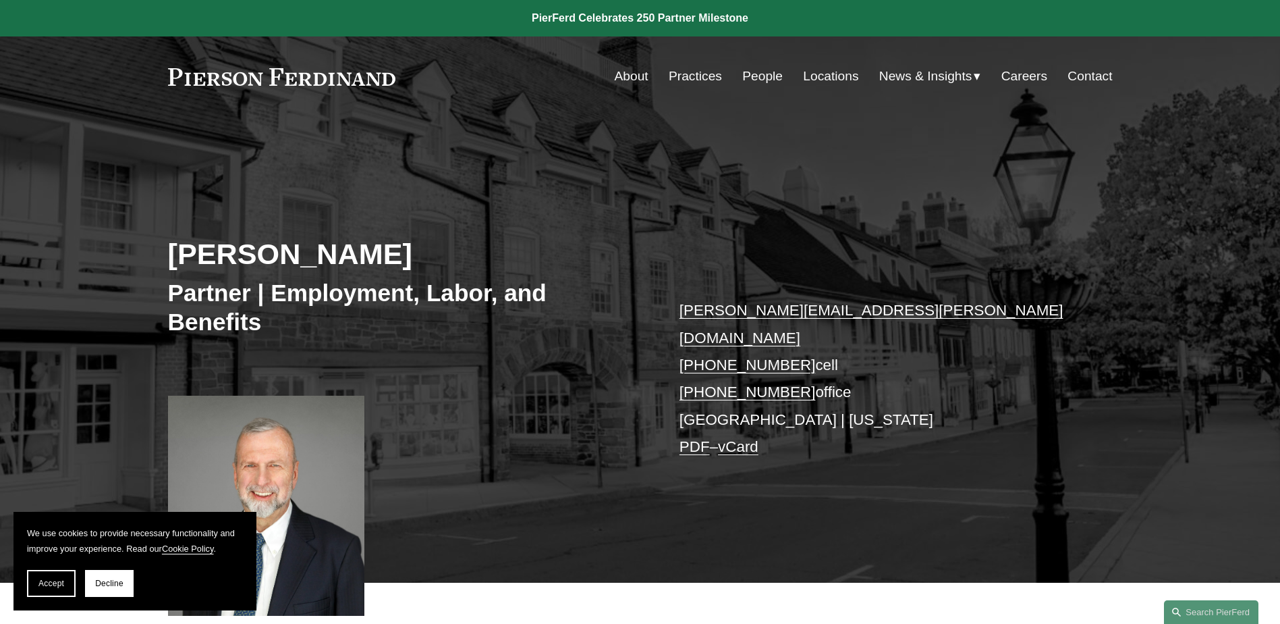
click at [696, 438] on link "PDF" at bounding box center [695, 446] width 30 height 17
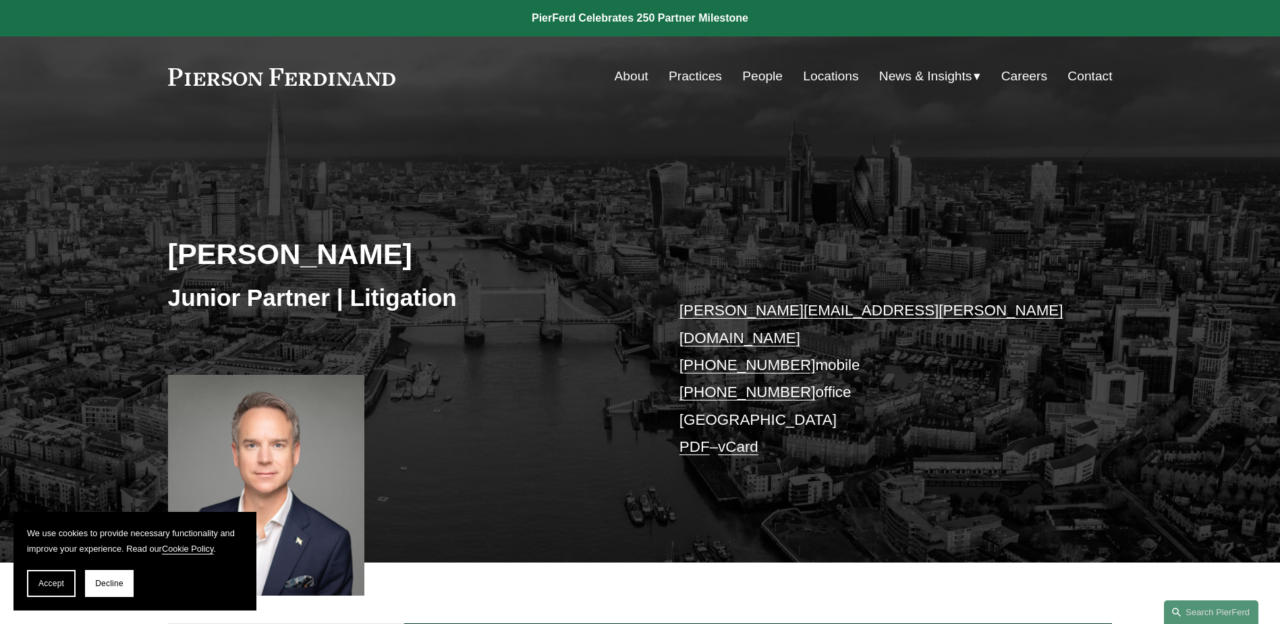
click at [696, 438] on link "PDF" at bounding box center [695, 446] width 30 height 17
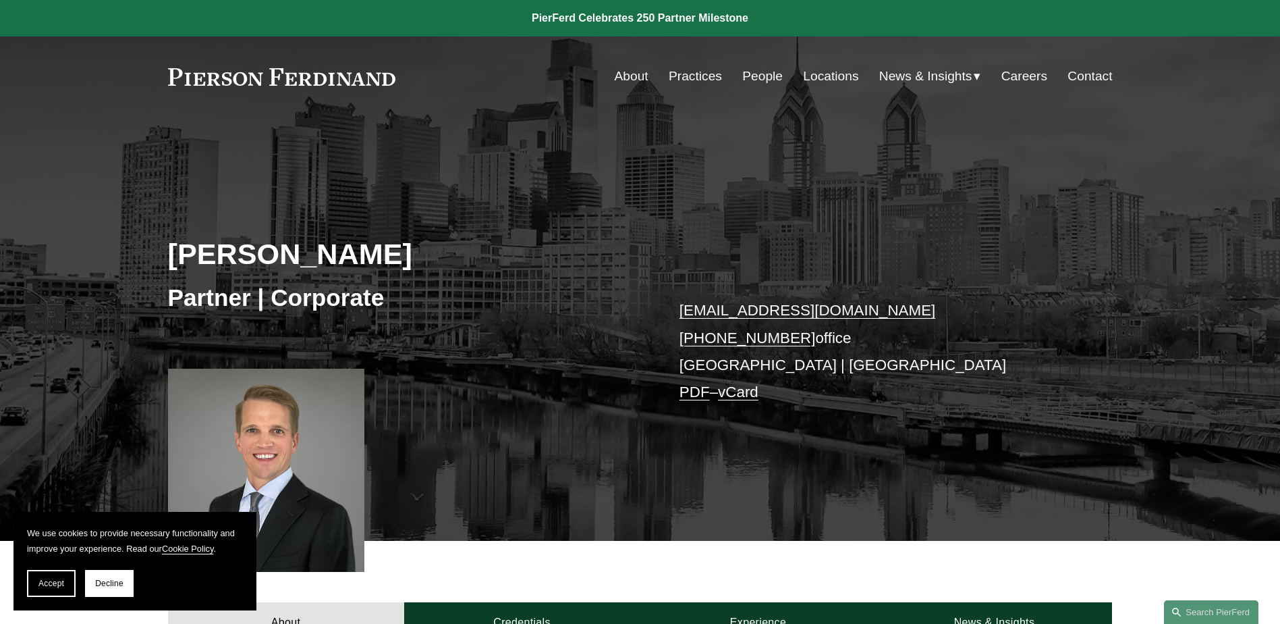
click at [687, 396] on link "PDF" at bounding box center [695, 391] width 30 height 17
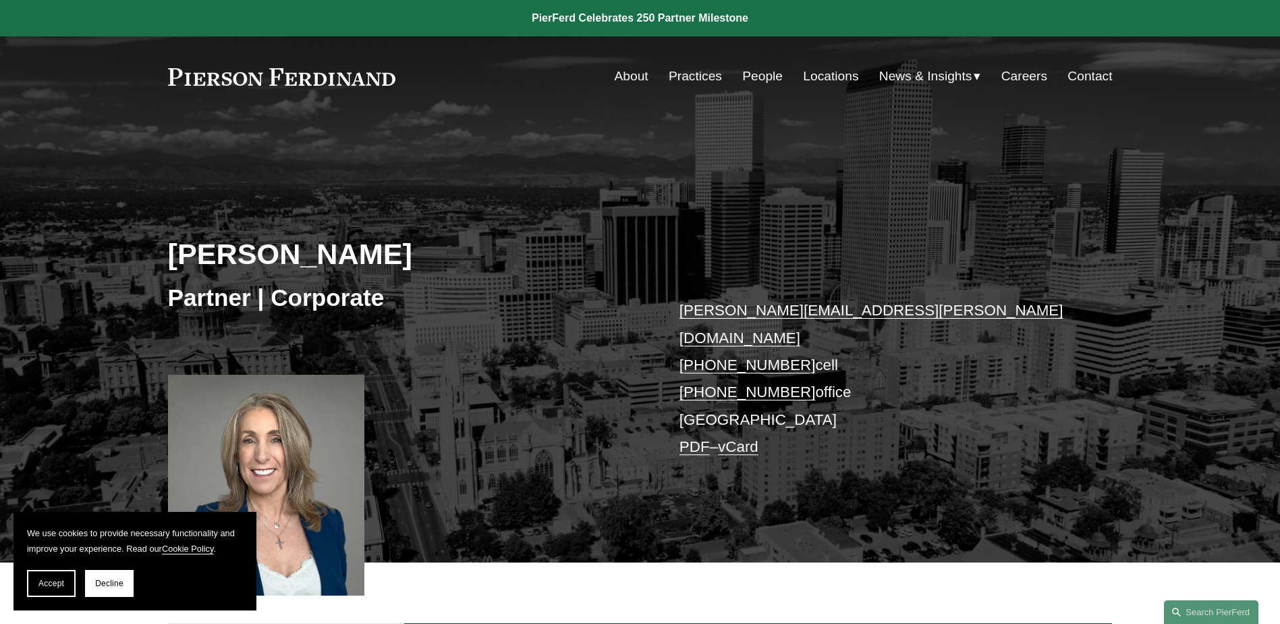
click at [690, 438] on link "PDF" at bounding box center [695, 446] width 30 height 17
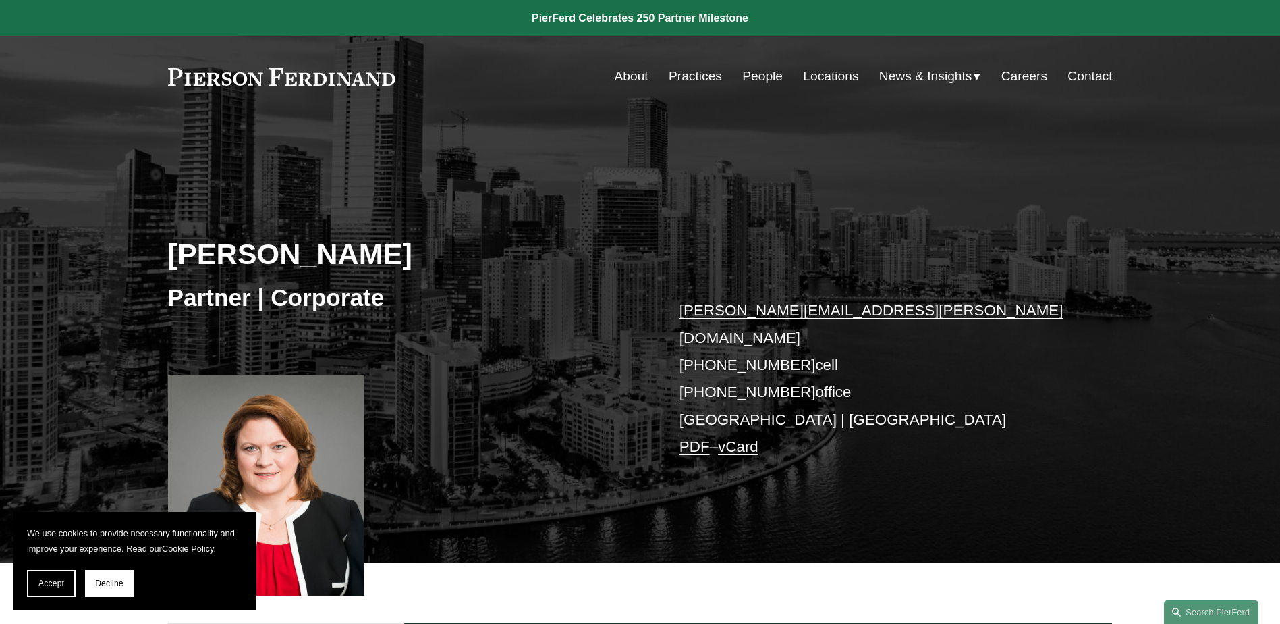
click at [695, 438] on link "PDF" at bounding box center [695, 446] width 30 height 17
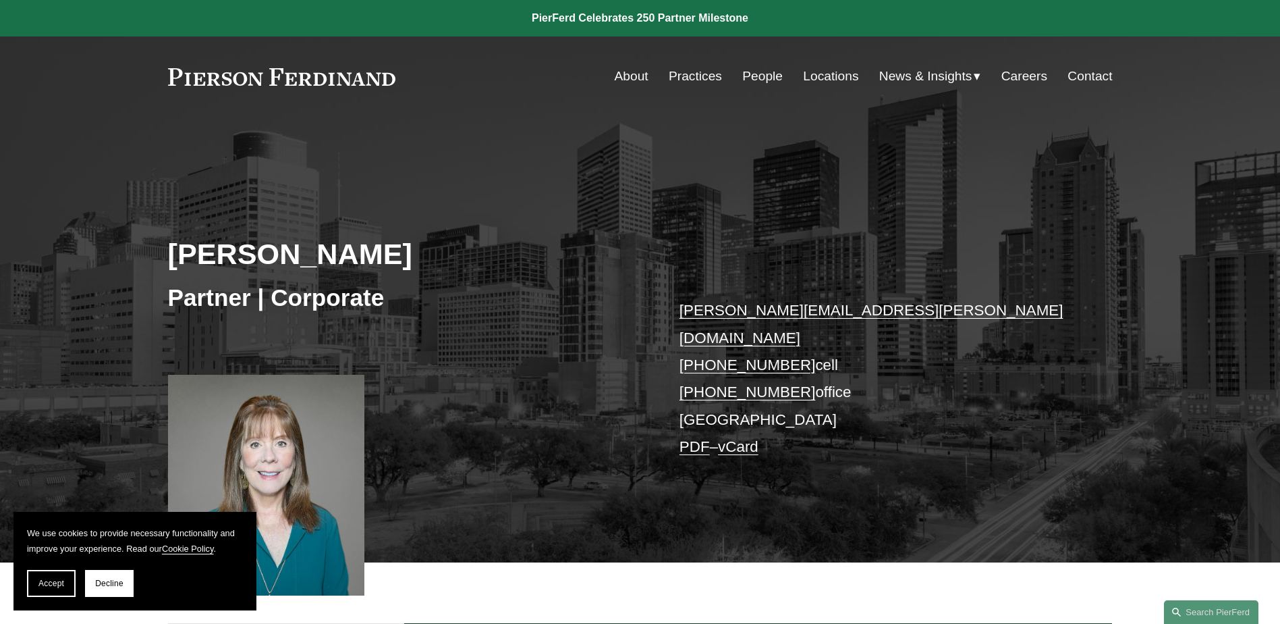
click at [691, 438] on link "PDF" at bounding box center [695, 446] width 30 height 17
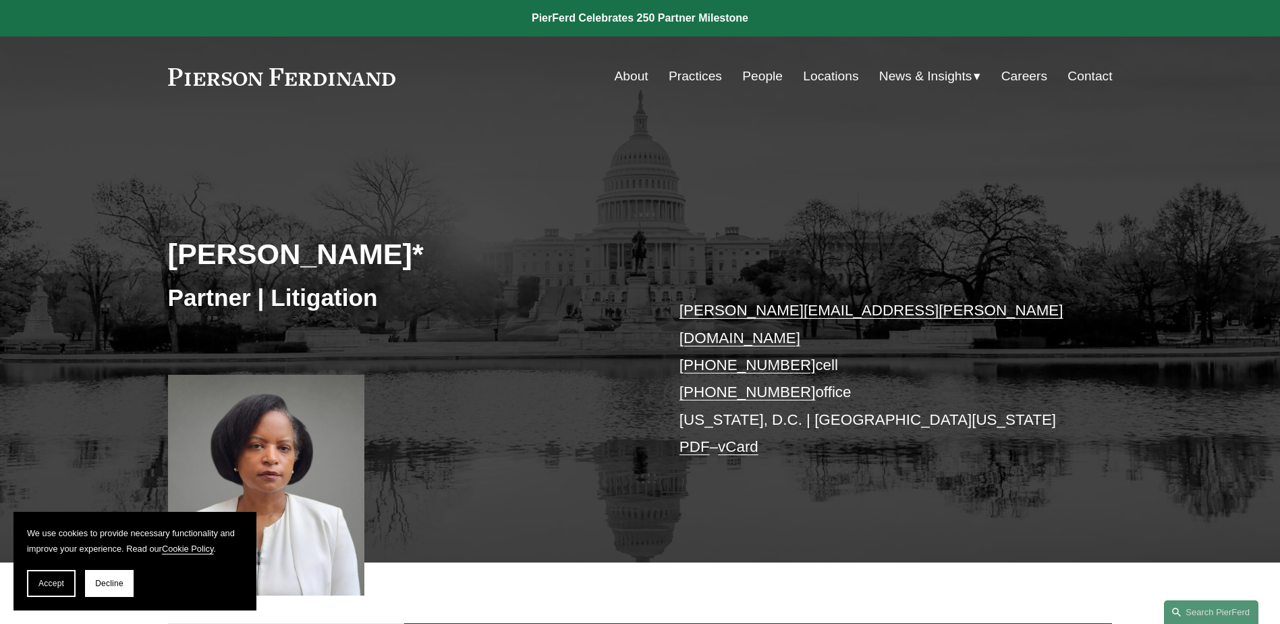
click at [700, 438] on link "PDF" at bounding box center [695, 446] width 30 height 17
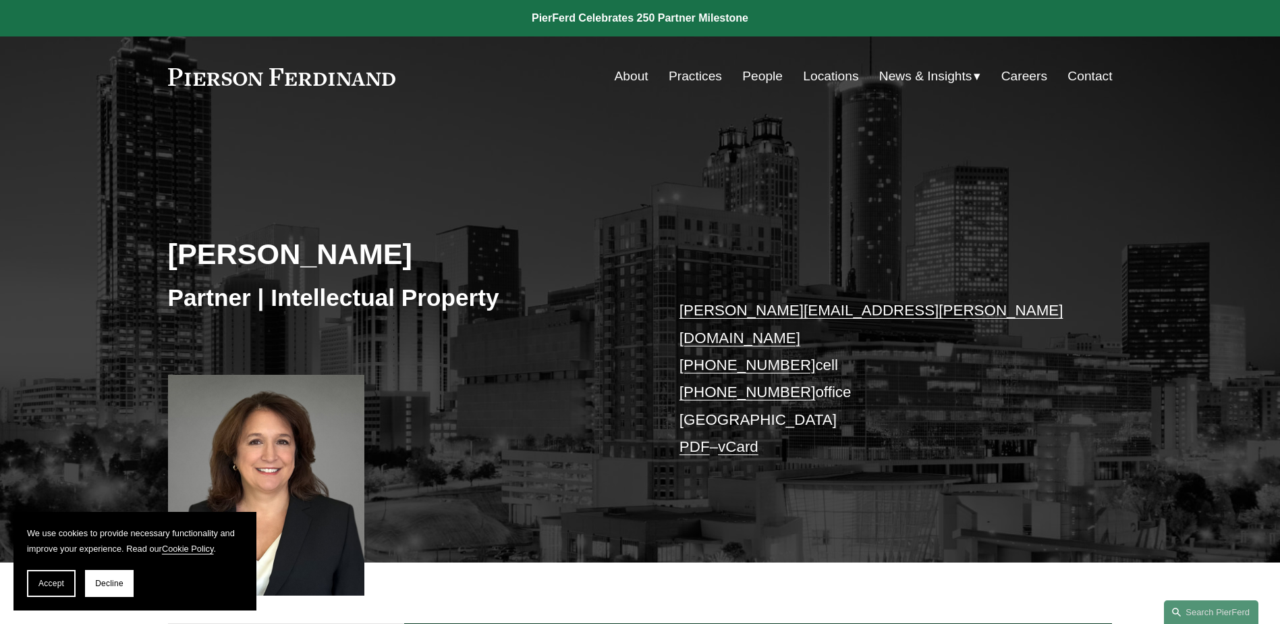
click at [696, 438] on link "PDF" at bounding box center [695, 446] width 30 height 17
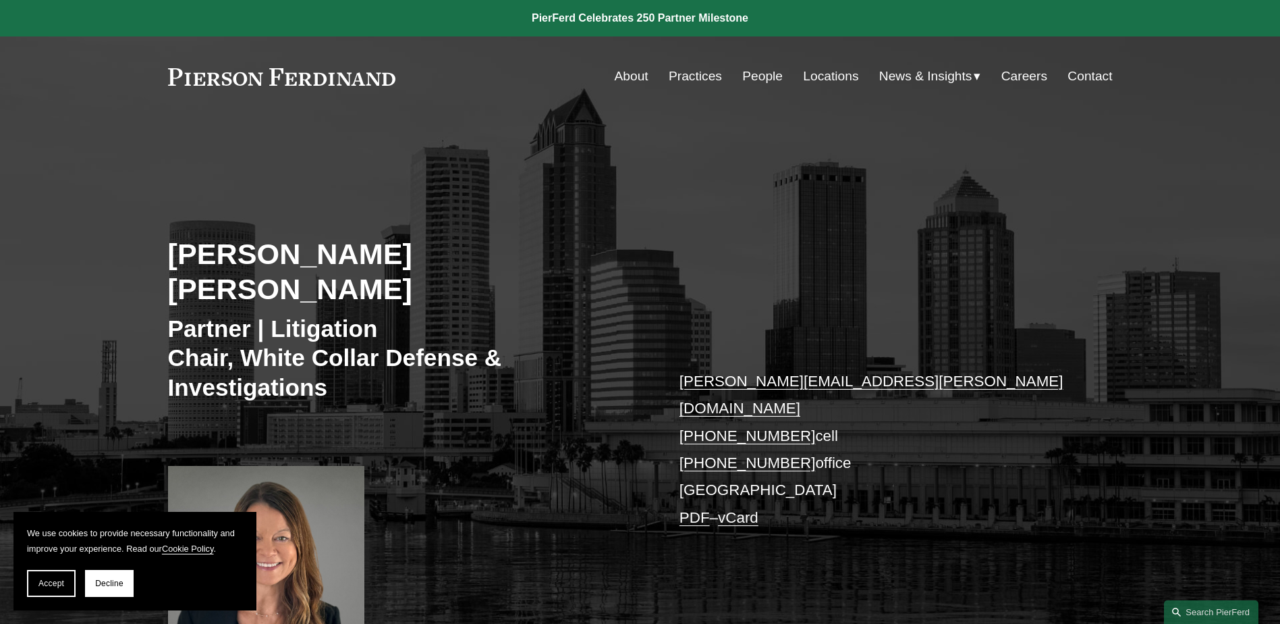
click at [687, 509] on link "PDF" at bounding box center [695, 517] width 30 height 17
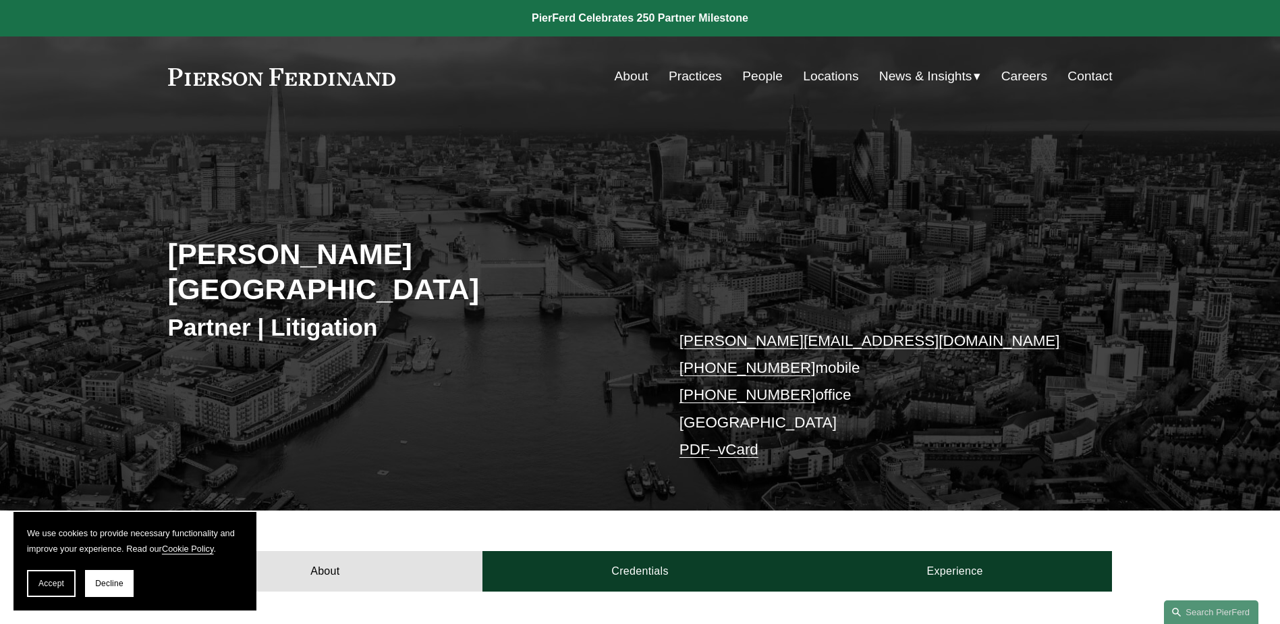
click at [702, 441] on link "PDF" at bounding box center [695, 449] width 30 height 17
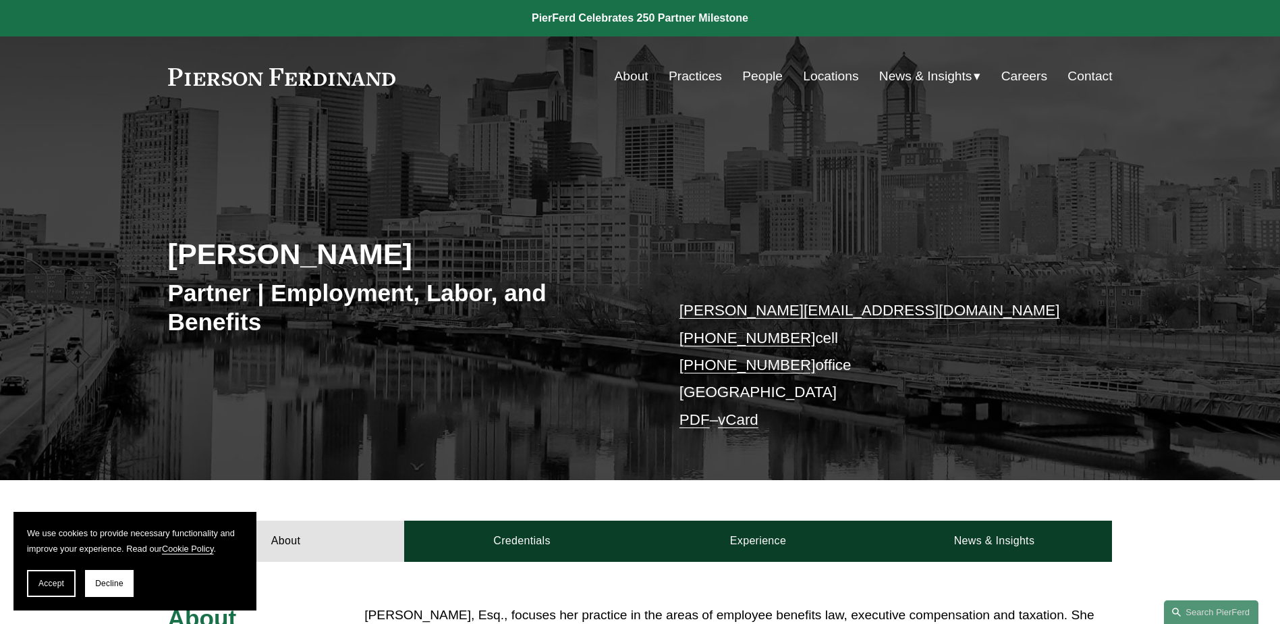
click at [691, 418] on link "PDF" at bounding box center [695, 419] width 30 height 17
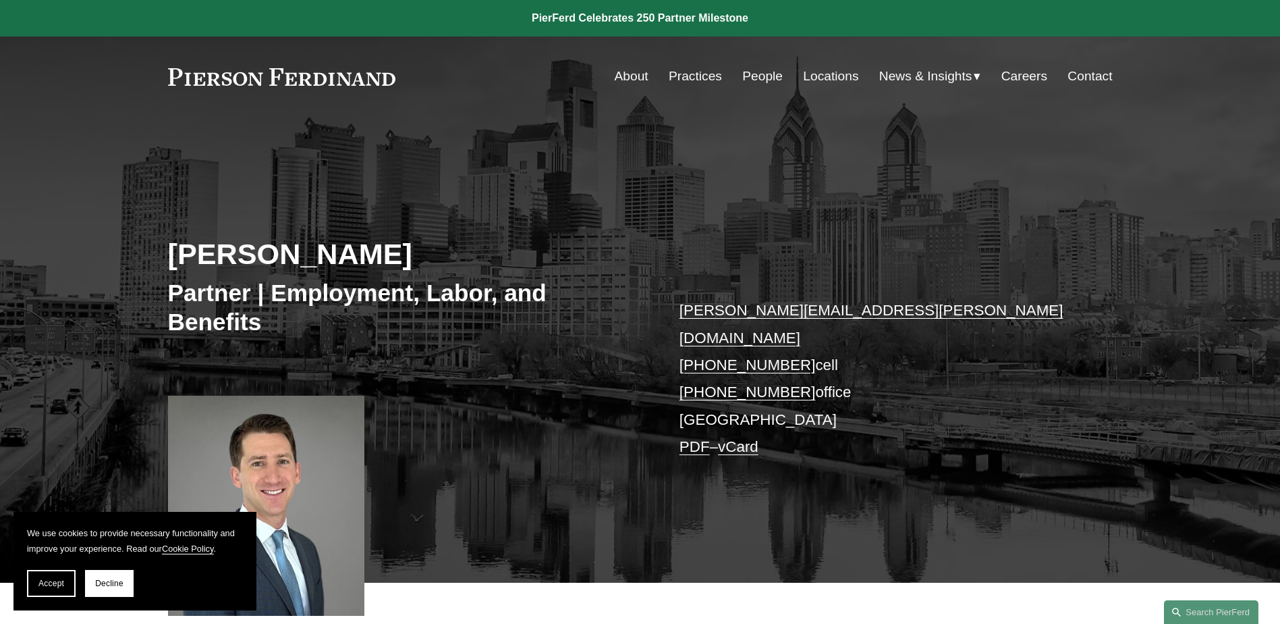
click at [694, 438] on link "PDF" at bounding box center [695, 446] width 30 height 17
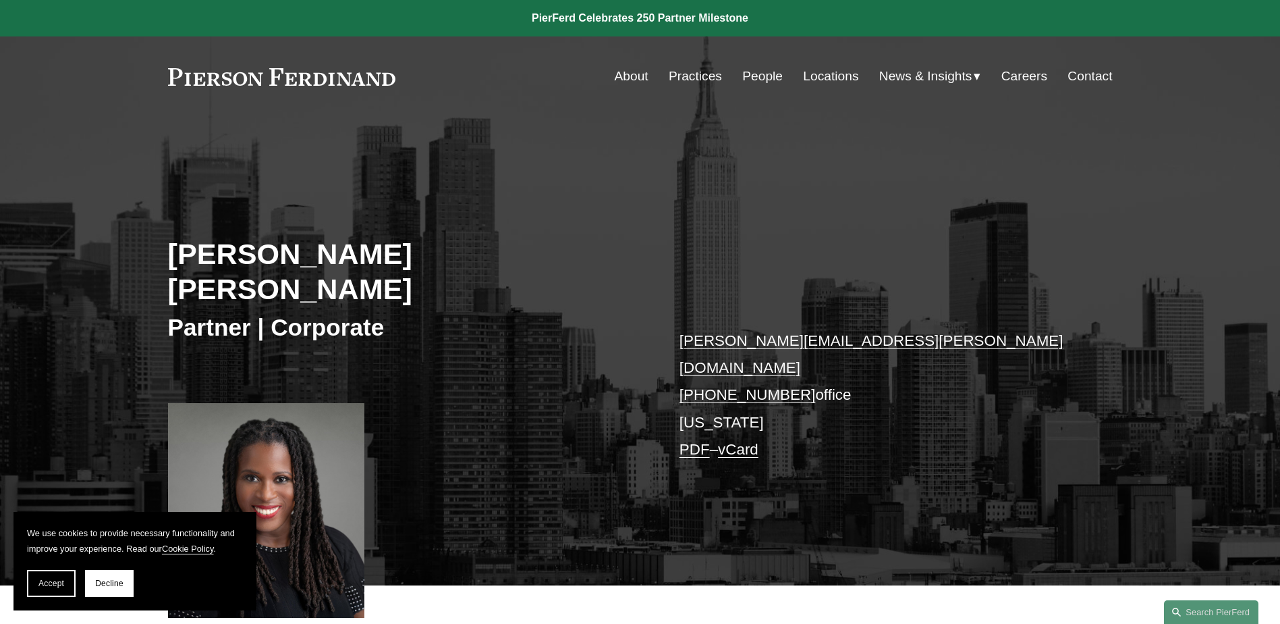
click at [697, 441] on link "PDF" at bounding box center [695, 449] width 30 height 17
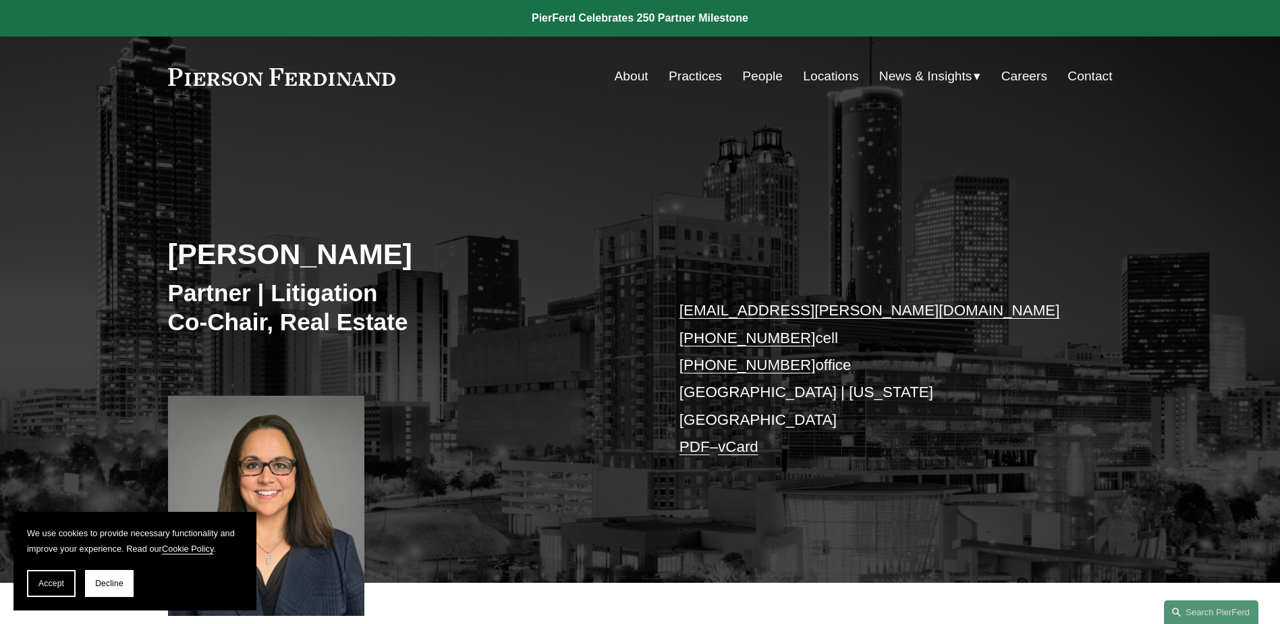
click at [702, 438] on link "PDF" at bounding box center [695, 446] width 30 height 17
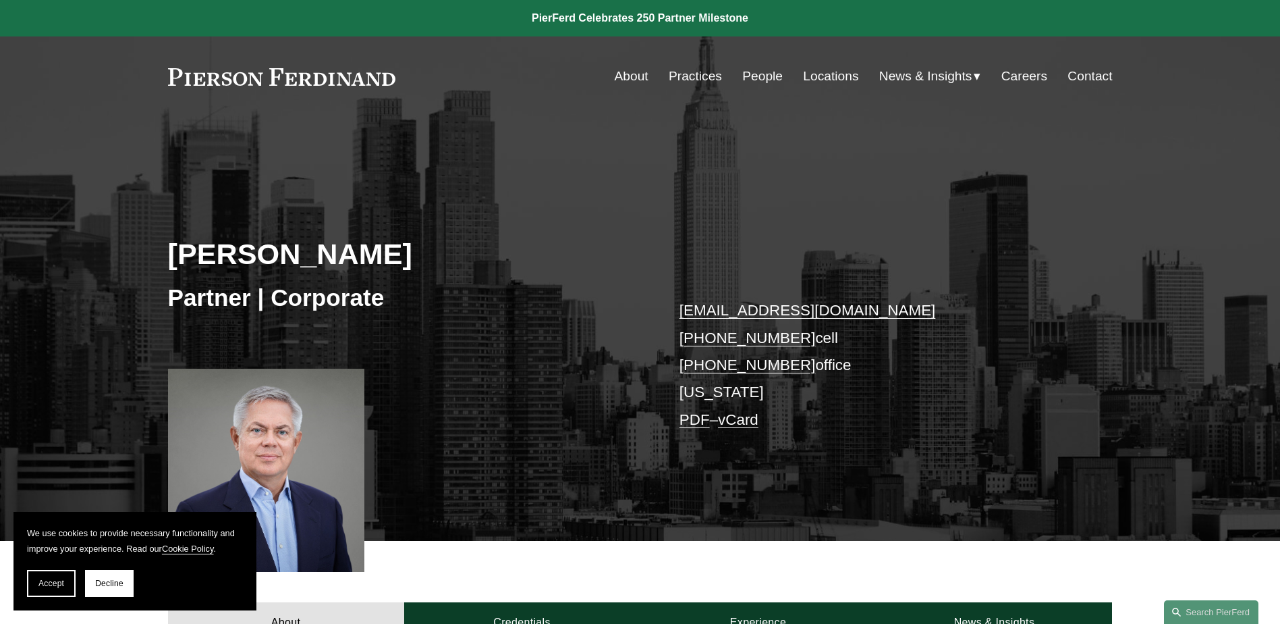
click at [696, 422] on link "PDF" at bounding box center [695, 419] width 30 height 17
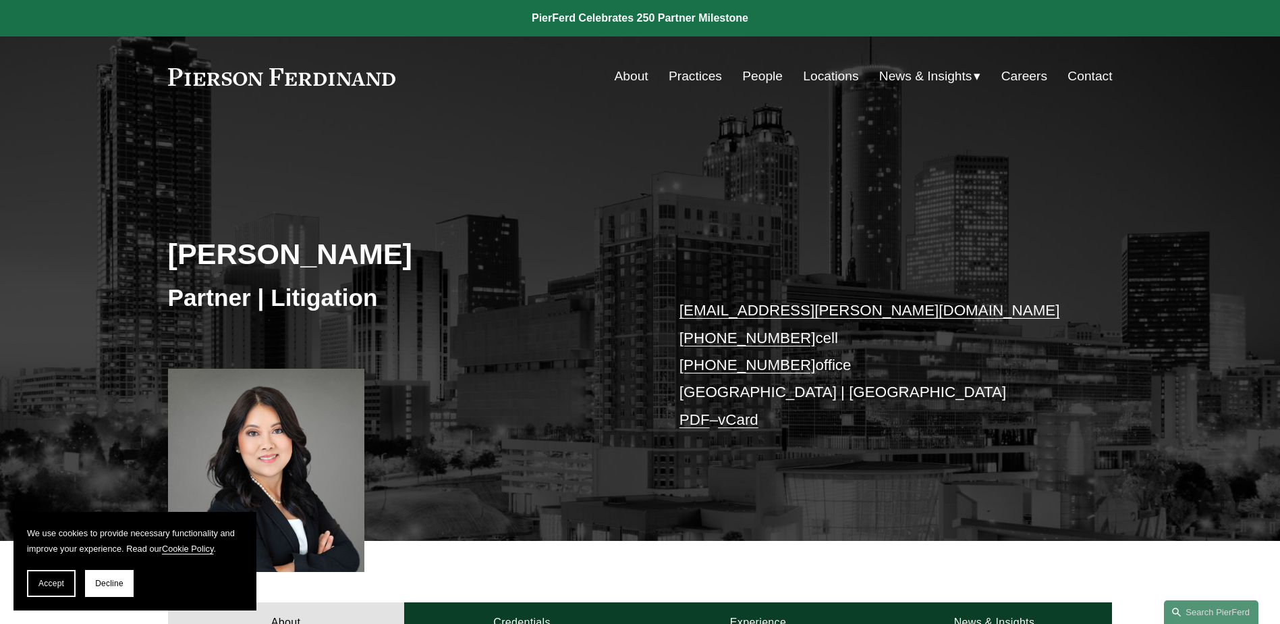
click at [700, 424] on link "PDF" at bounding box center [695, 419] width 30 height 17
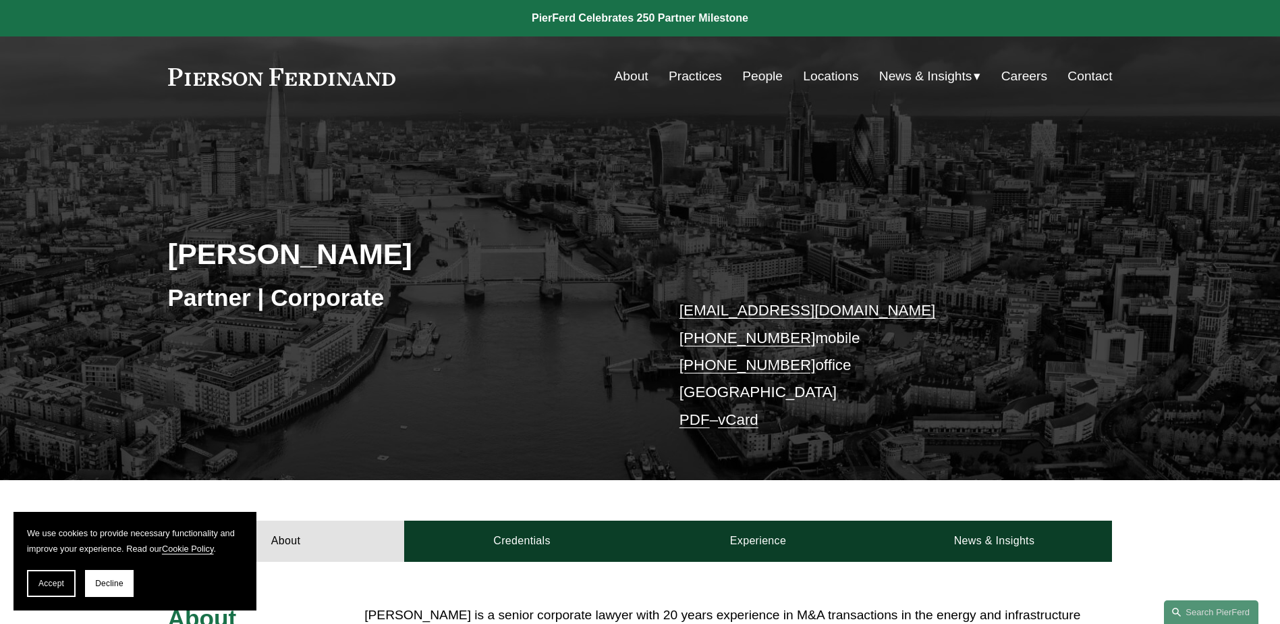
click at [691, 421] on link "PDF" at bounding box center [695, 419] width 30 height 17
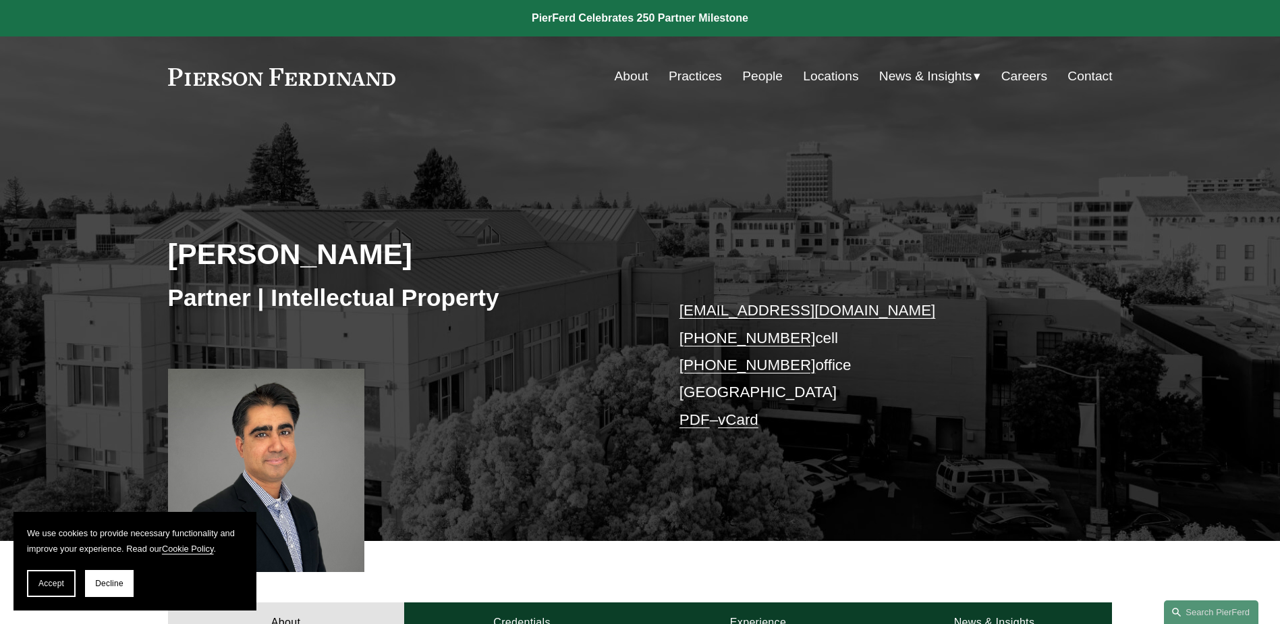
click at [684, 414] on link "PDF" at bounding box center [695, 419] width 30 height 17
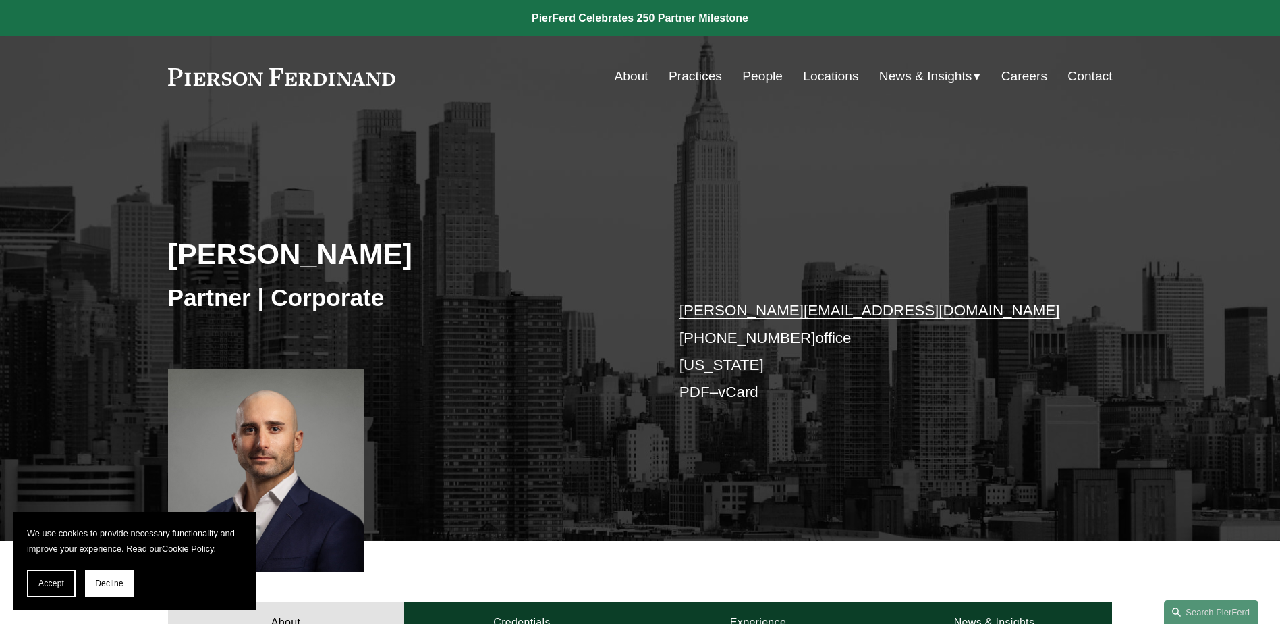
click at [698, 390] on link "PDF" at bounding box center [695, 391] width 30 height 17
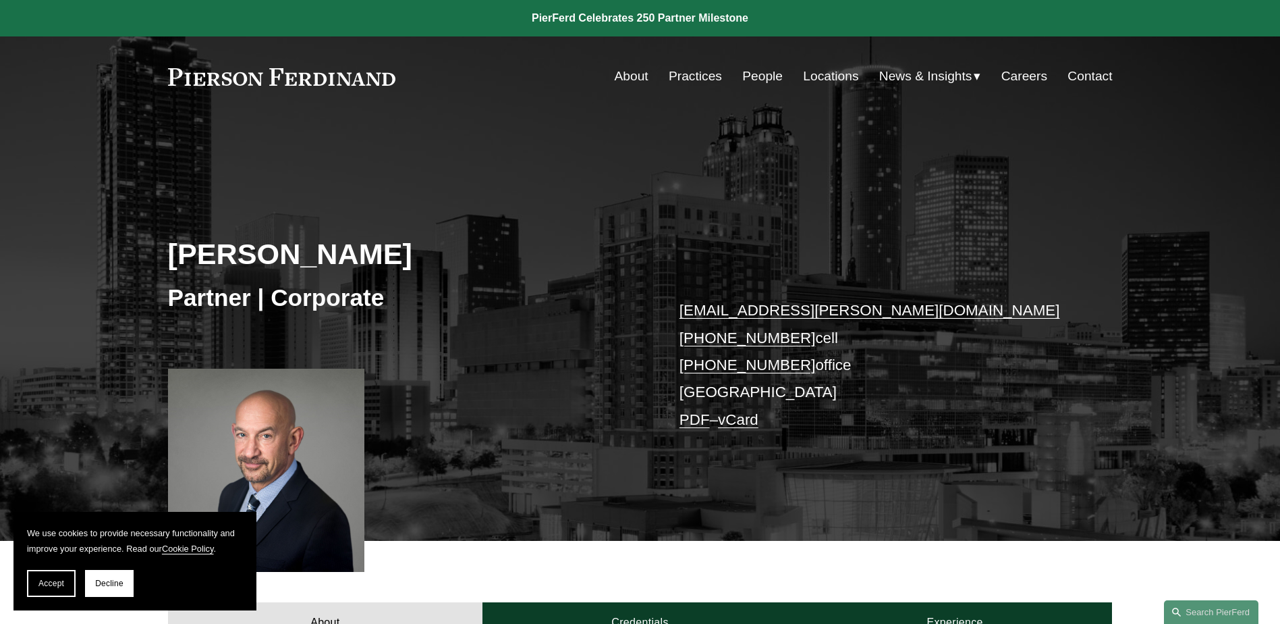
click at [692, 421] on link "PDF" at bounding box center [695, 419] width 30 height 17
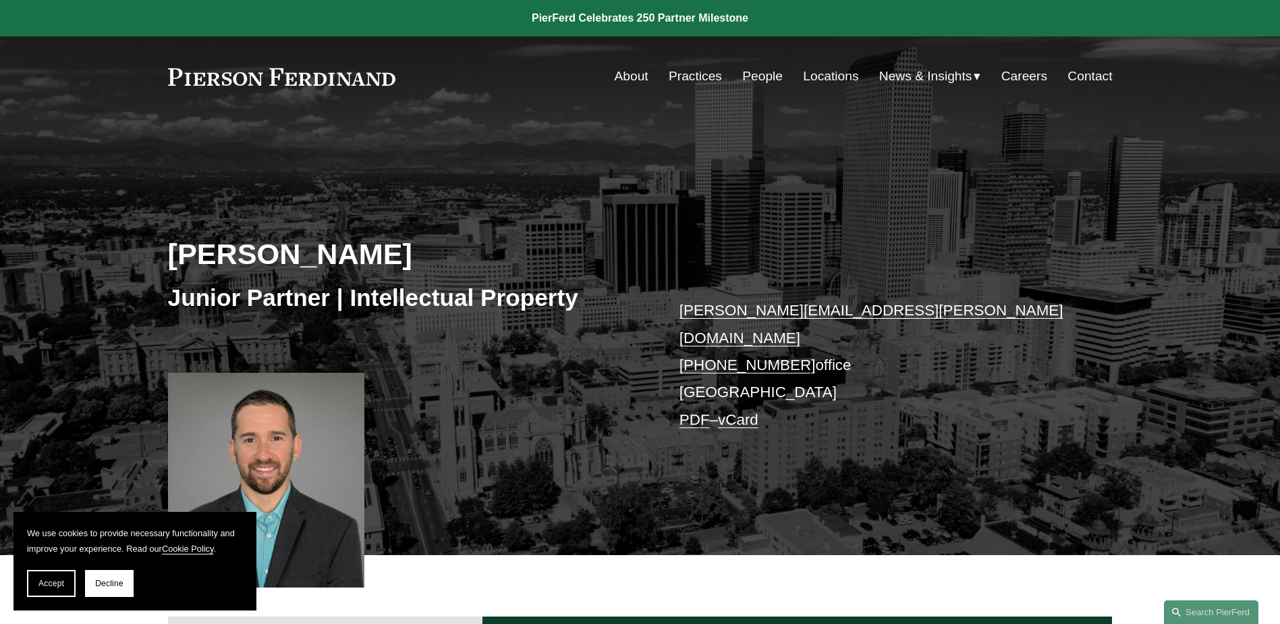
click at [696, 411] on link "PDF" at bounding box center [695, 419] width 30 height 17
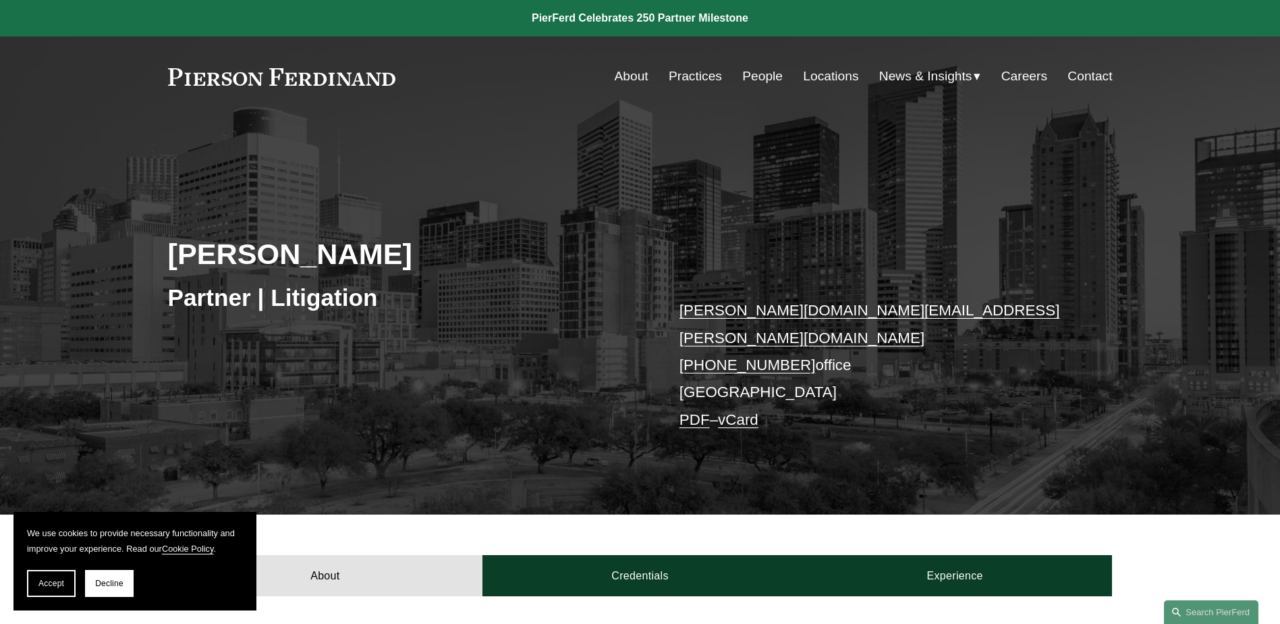
click at [692, 411] on link "PDF" at bounding box center [695, 419] width 30 height 17
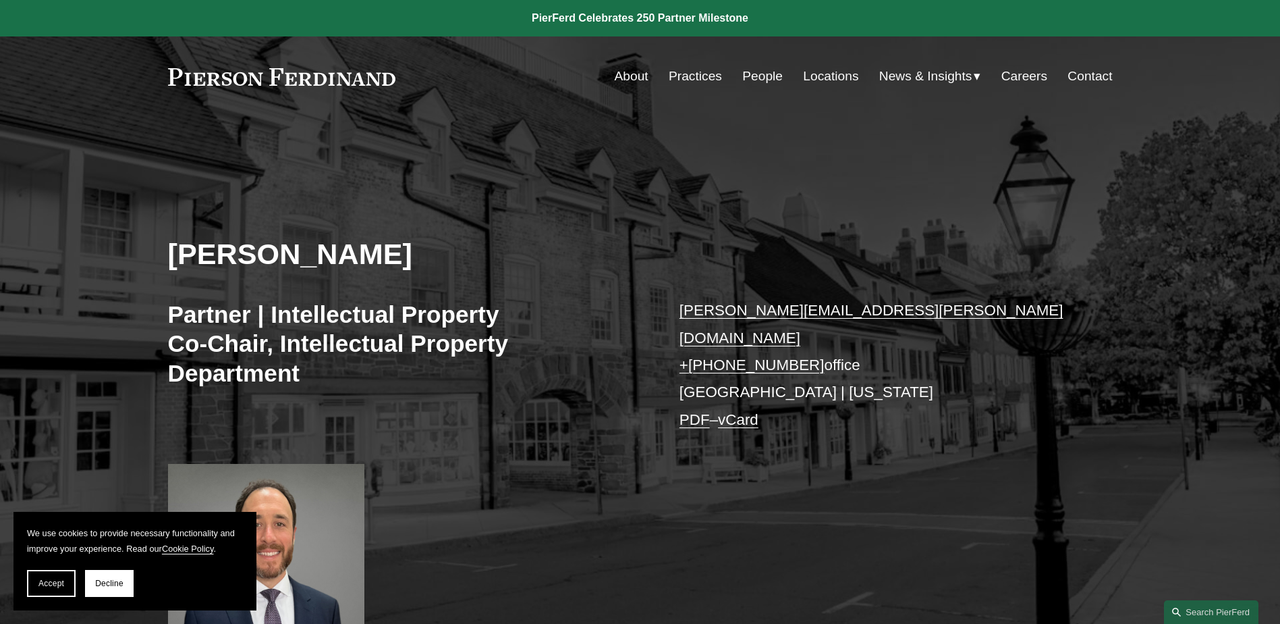
click at [708, 411] on link "PDF" at bounding box center [695, 419] width 30 height 17
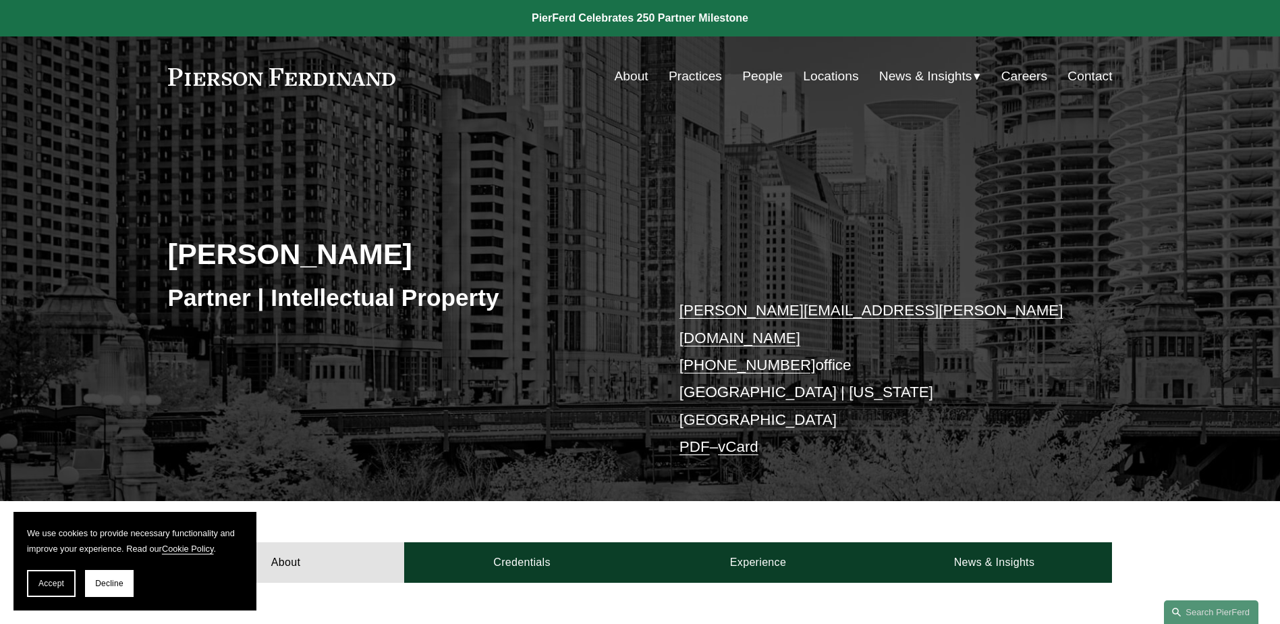
click at [696, 438] on link "PDF" at bounding box center [695, 446] width 30 height 17
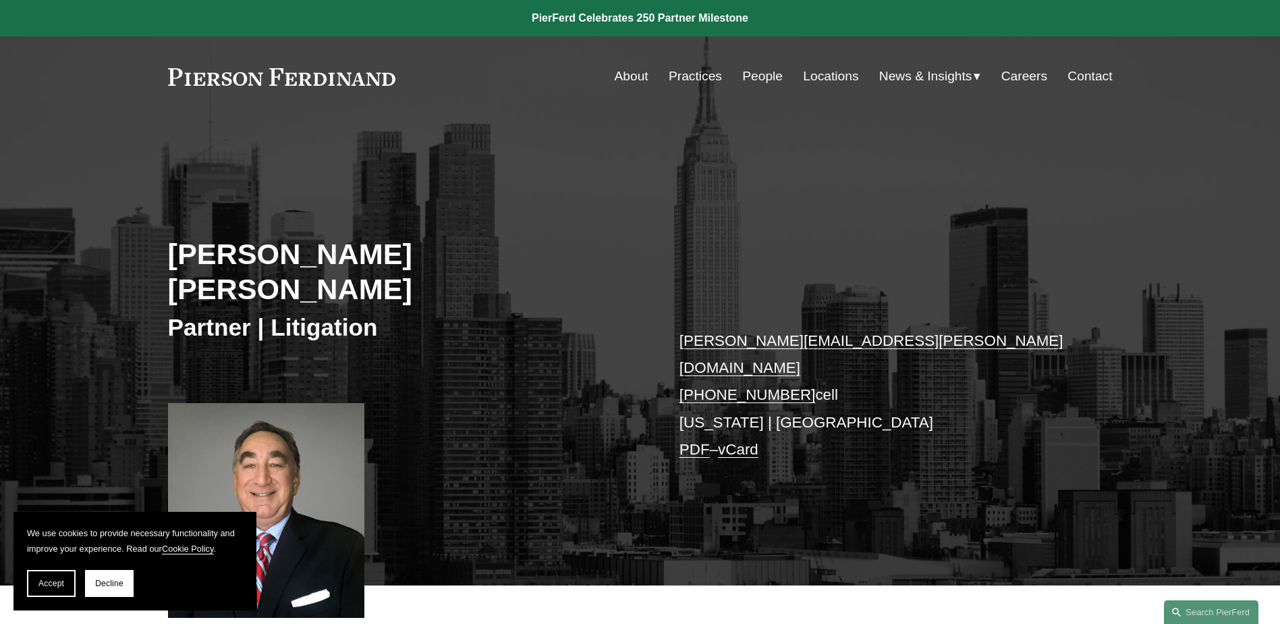
click at [690, 441] on link "PDF" at bounding box center [695, 449] width 30 height 17
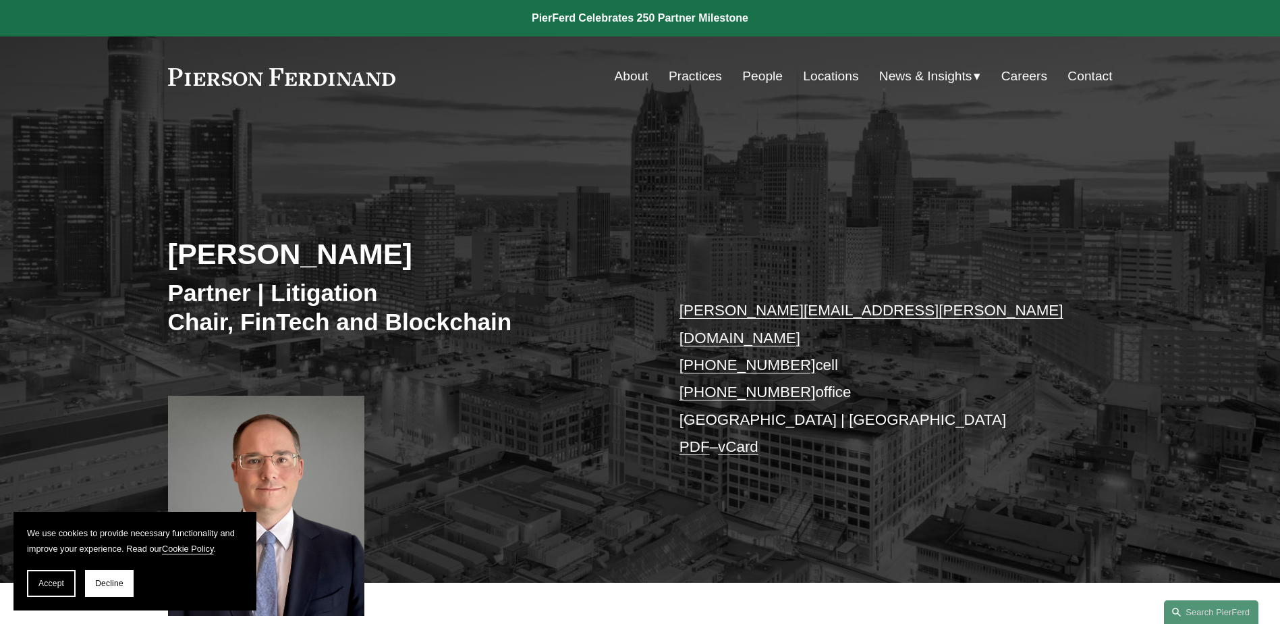
click at [694, 438] on link "PDF" at bounding box center [695, 446] width 30 height 17
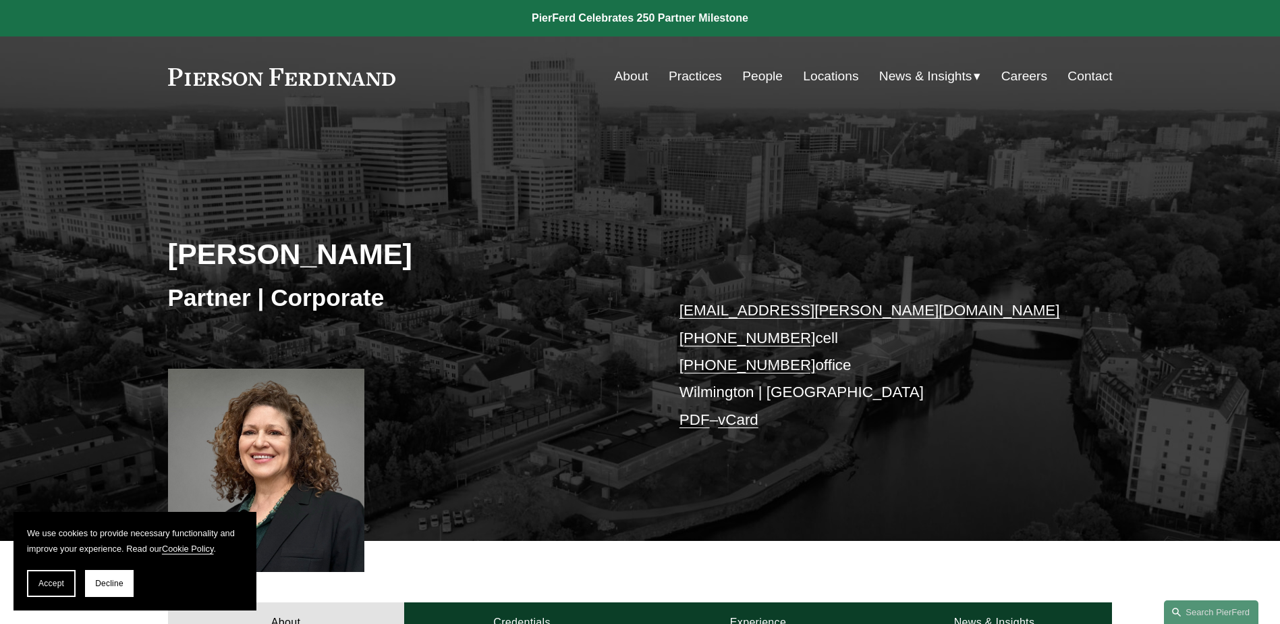
click at [692, 423] on link "PDF" at bounding box center [695, 419] width 30 height 17
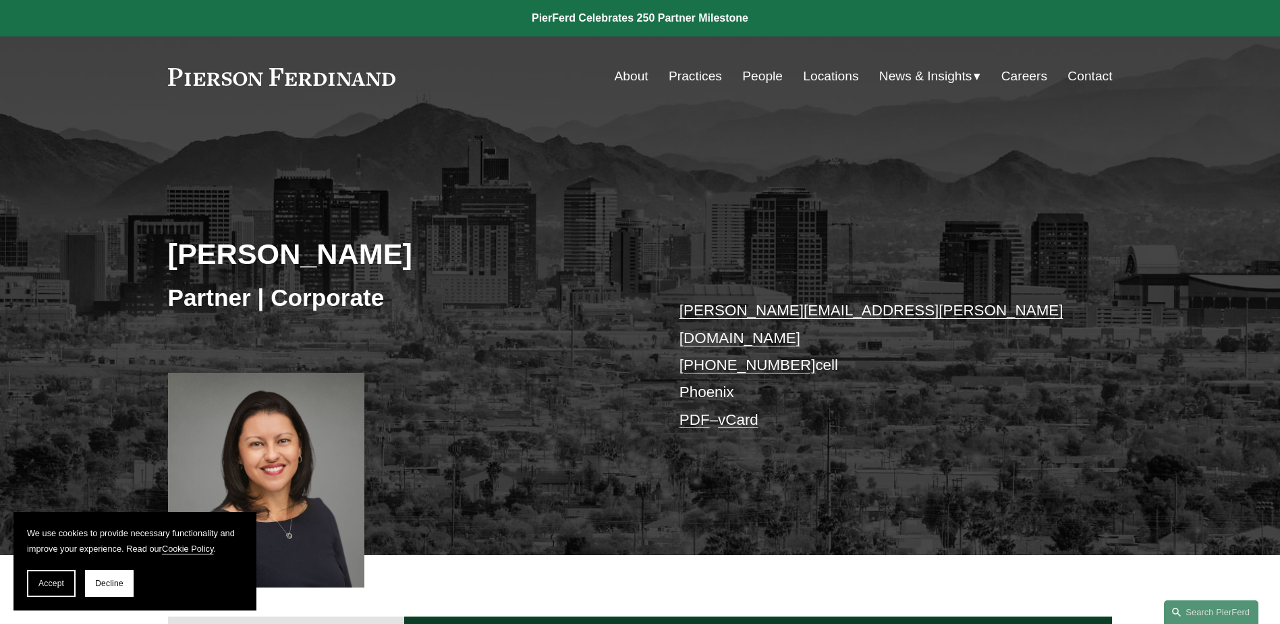
click at [698, 411] on link "PDF" at bounding box center [695, 419] width 30 height 17
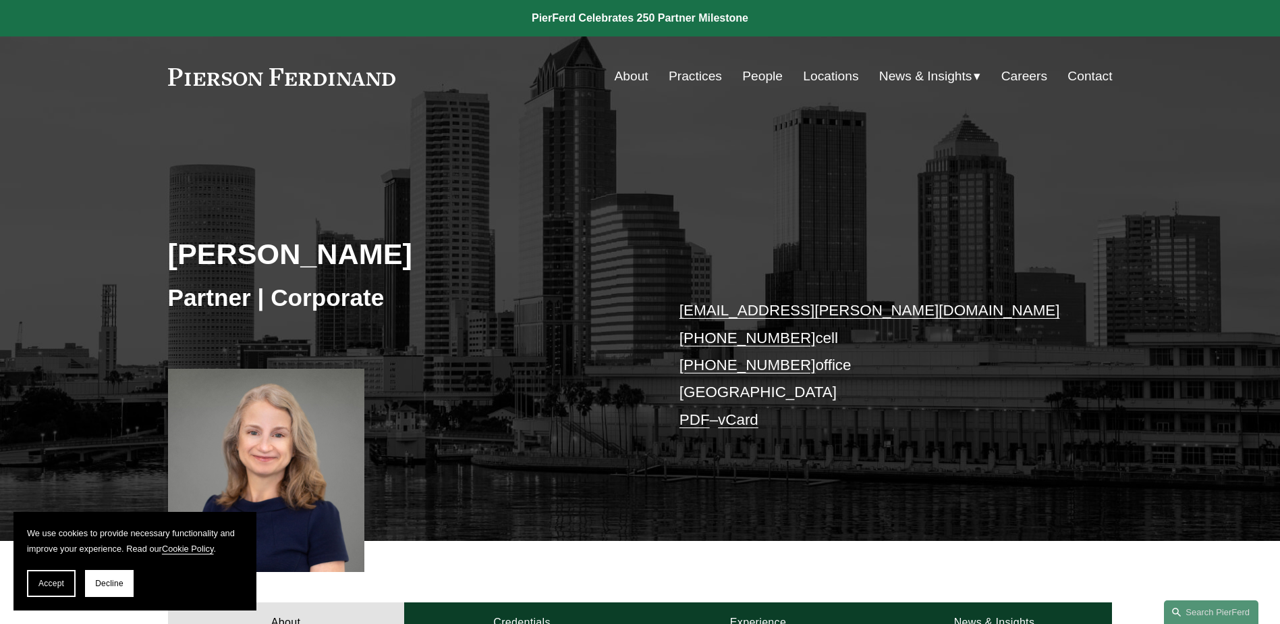
click at [692, 418] on link "PDF" at bounding box center [695, 419] width 30 height 17
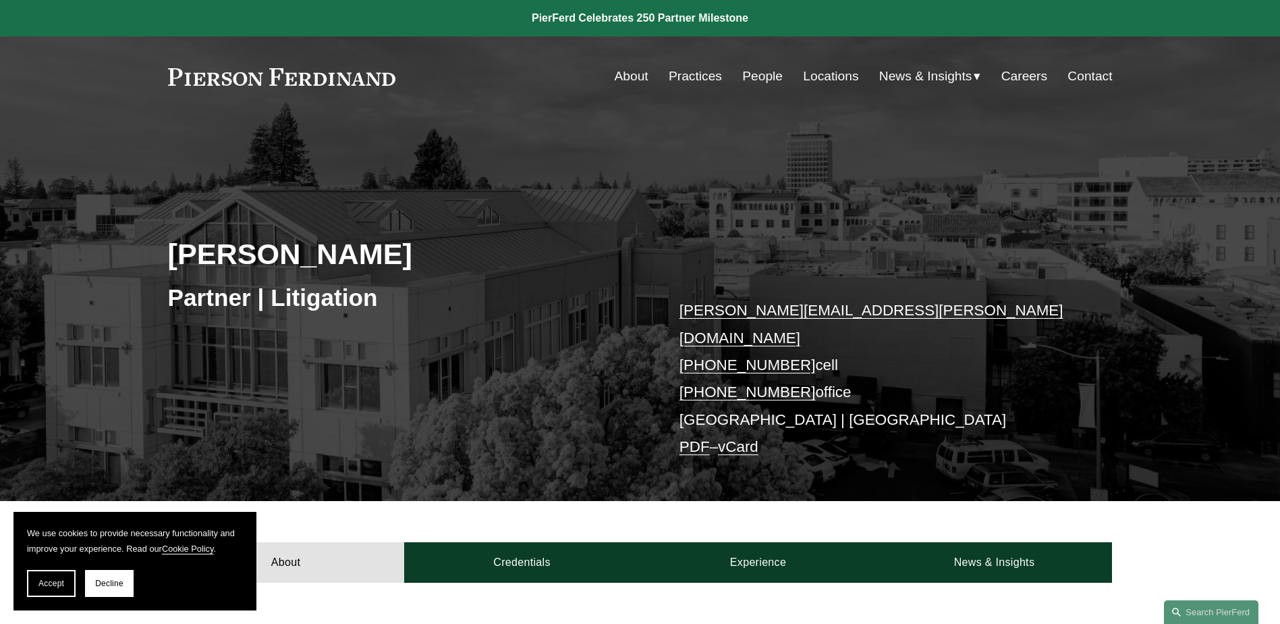
click at [694, 438] on link "PDF" at bounding box center [695, 446] width 30 height 17
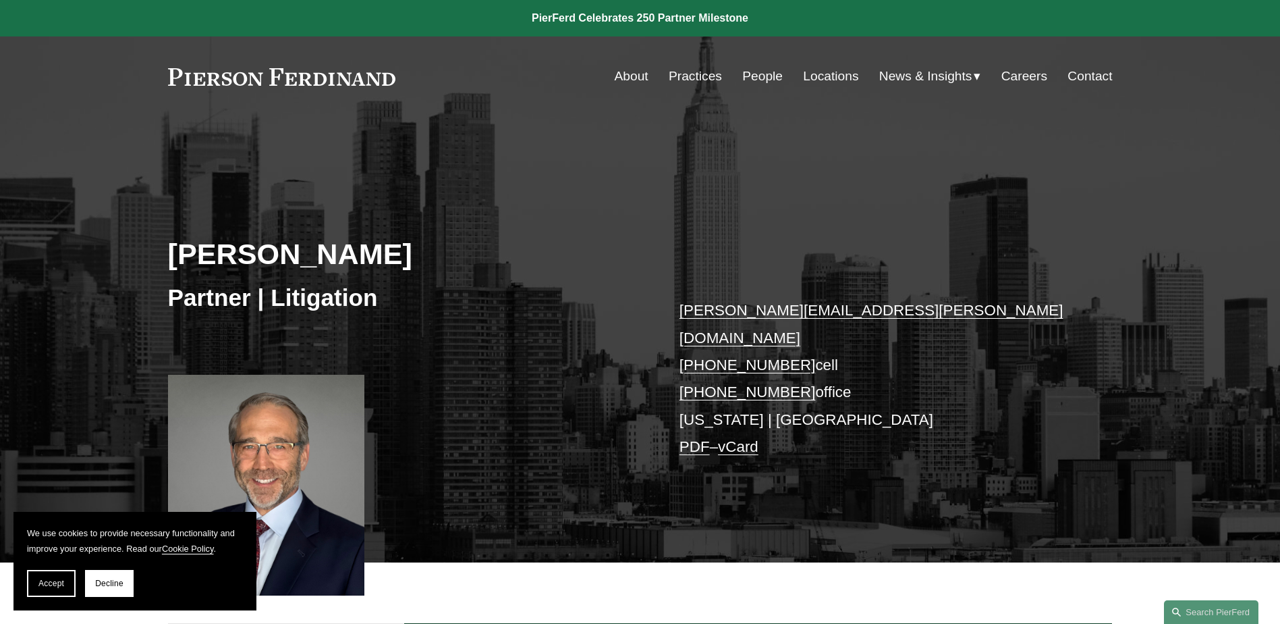
click at [703, 438] on link "PDF" at bounding box center [695, 446] width 30 height 17
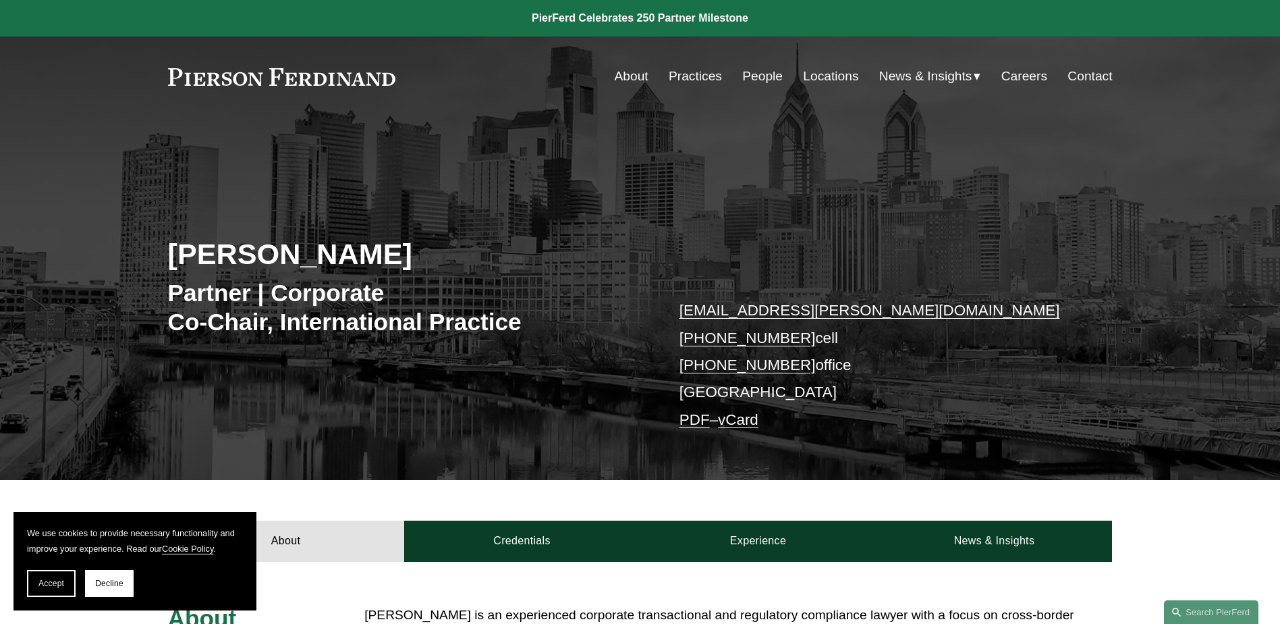
click at [694, 420] on link "PDF" at bounding box center [695, 419] width 30 height 17
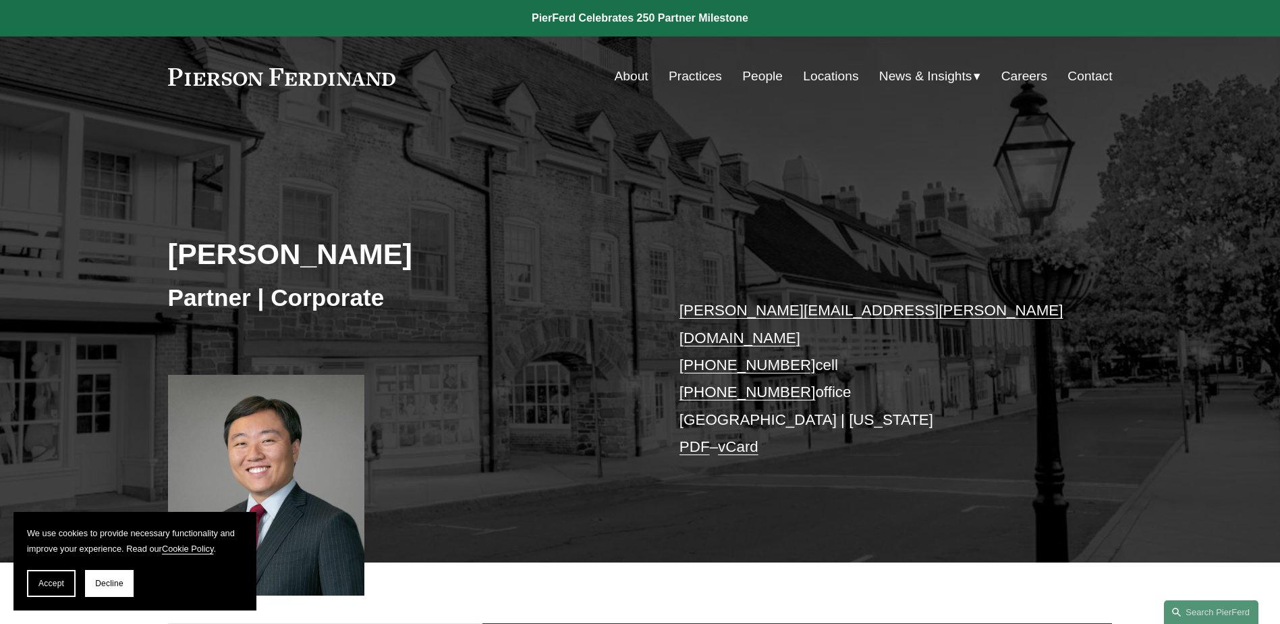
click at [698, 438] on link "PDF" at bounding box center [695, 446] width 30 height 17
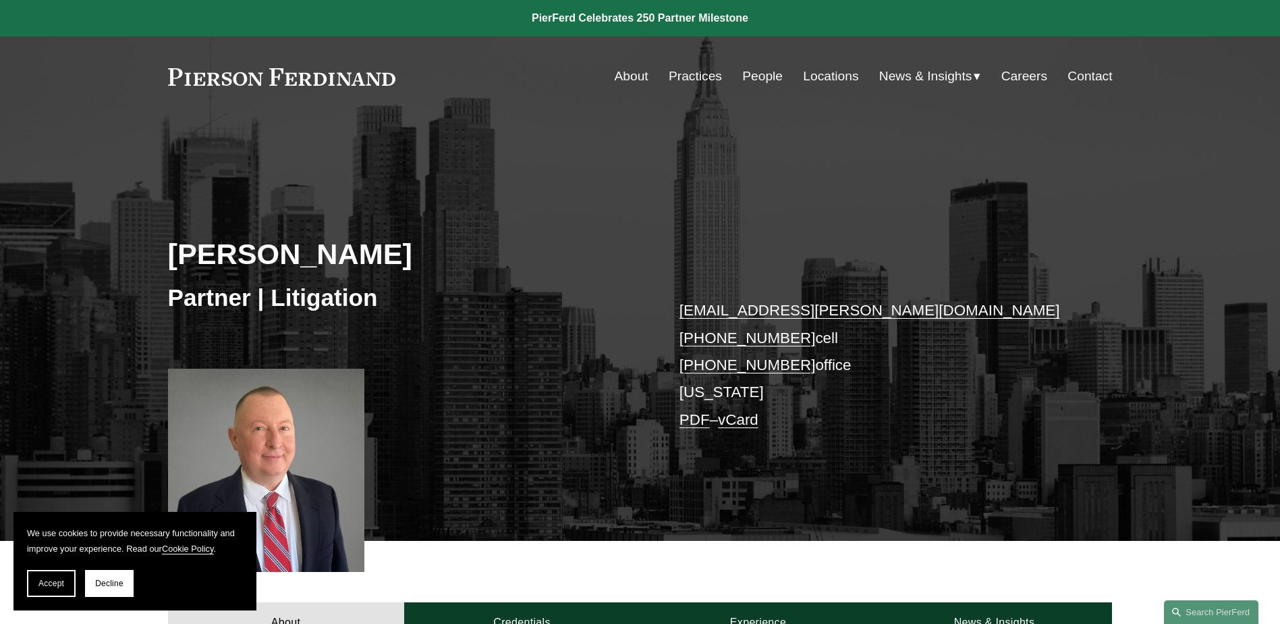
click at [695, 422] on link "PDF" at bounding box center [695, 419] width 30 height 17
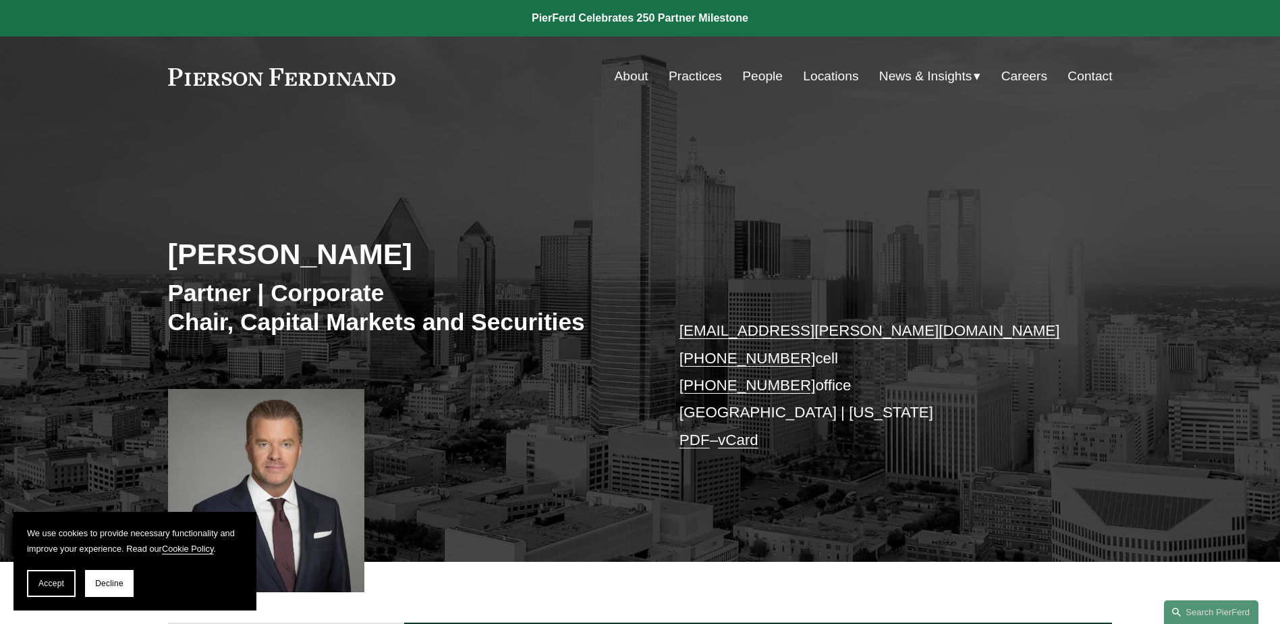
click at [696, 441] on link "PDF" at bounding box center [695, 439] width 30 height 17
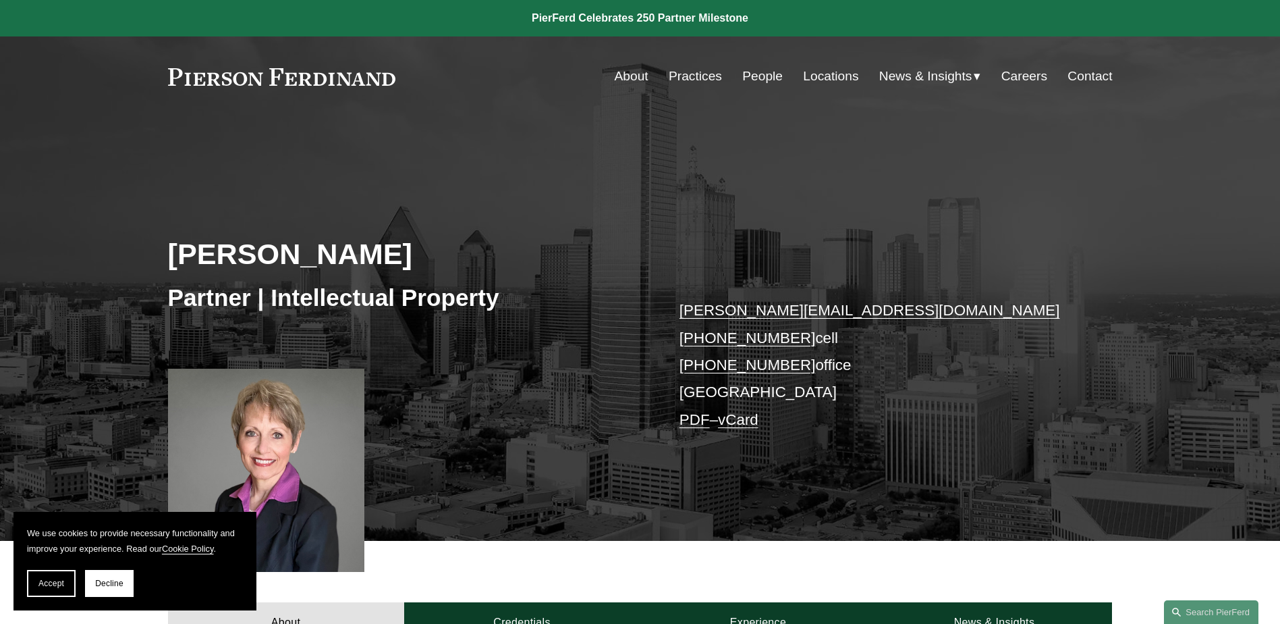
click at [693, 424] on link "PDF" at bounding box center [695, 419] width 30 height 17
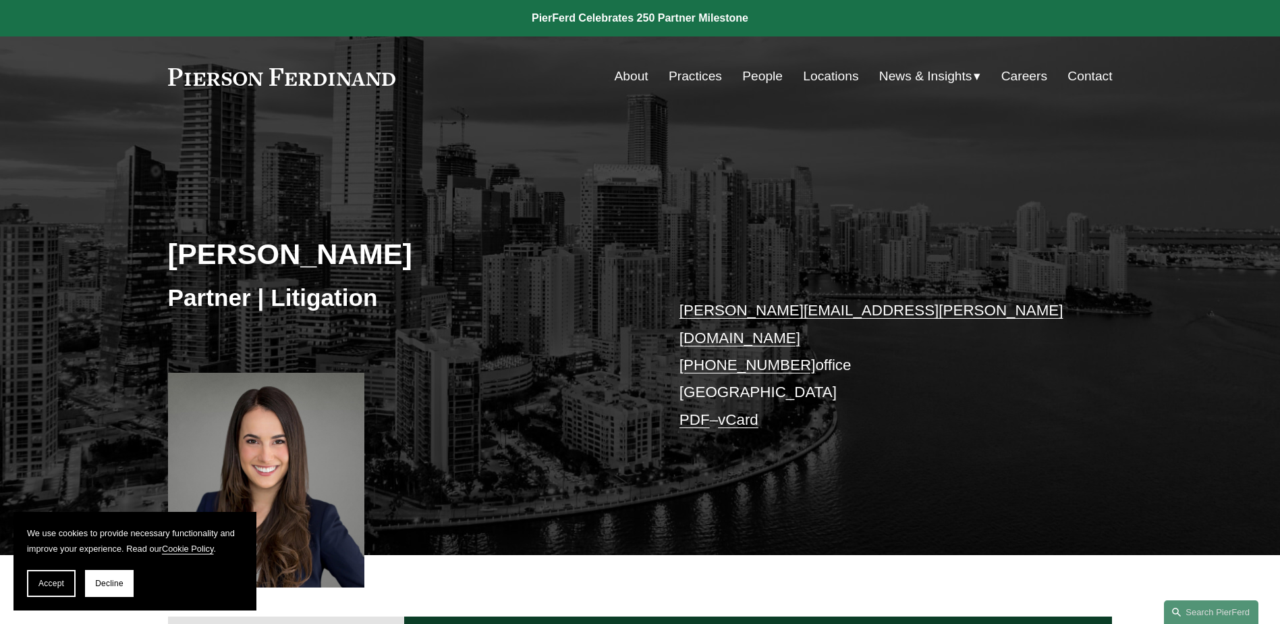
click at [700, 411] on link "PDF" at bounding box center [695, 419] width 30 height 17
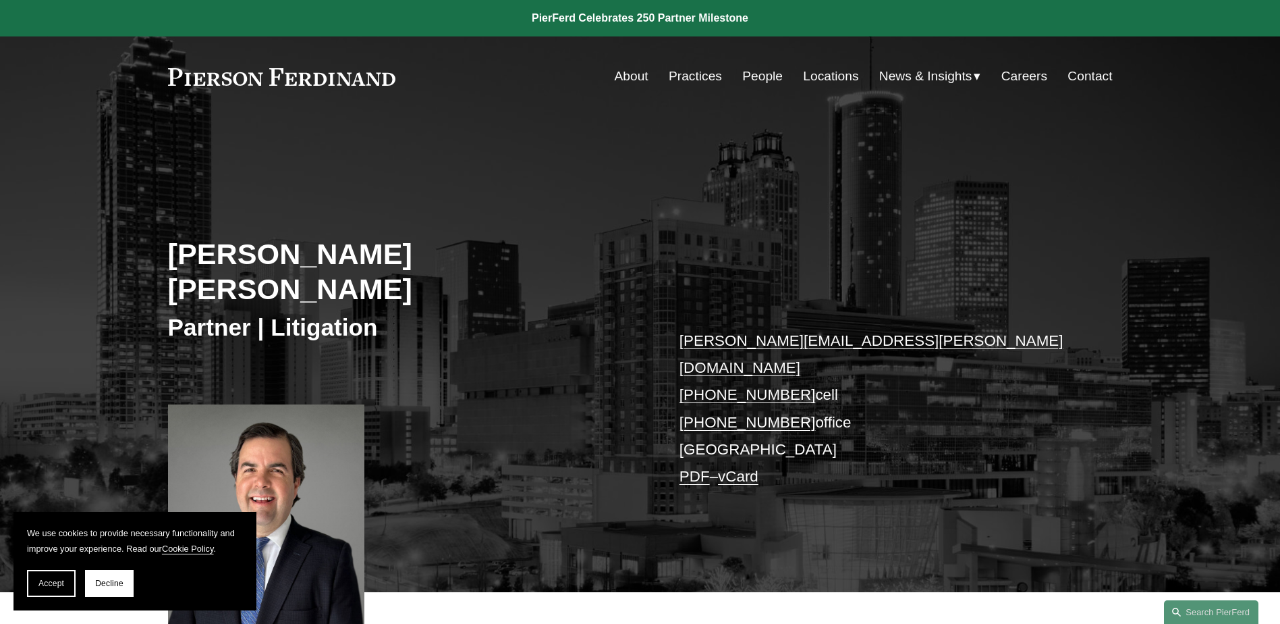
click at [692, 468] on link "PDF" at bounding box center [695, 476] width 30 height 17
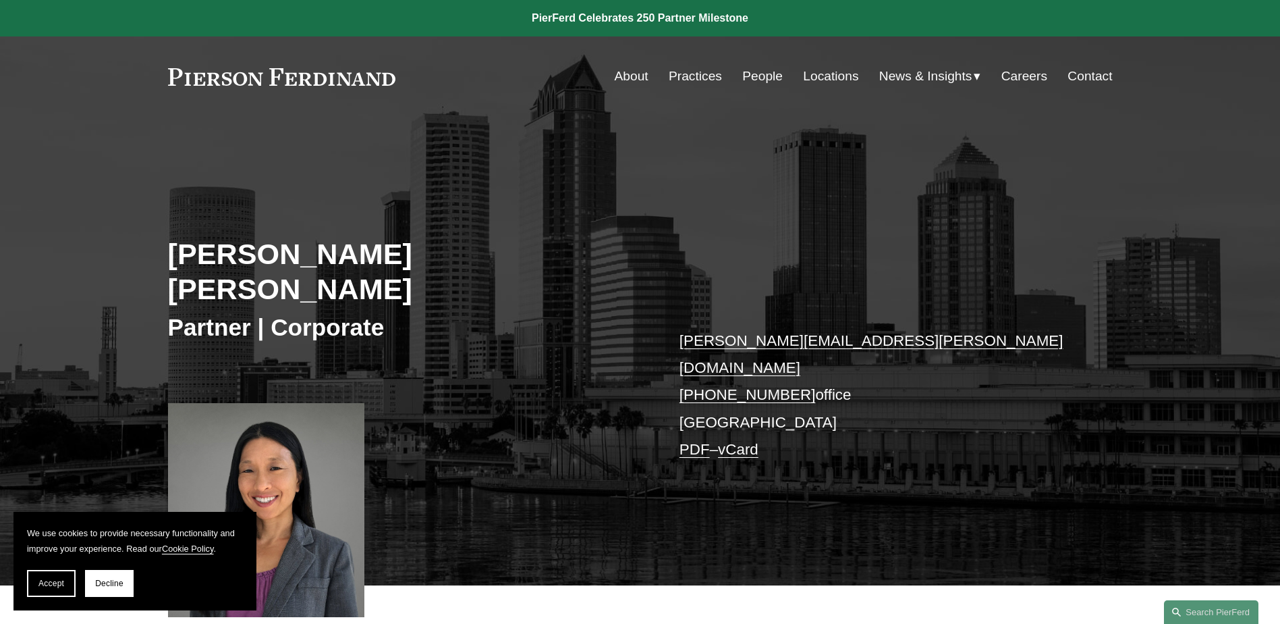
click at [693, 441] on link "PDF" at bounding box center [695, 449] width 30 height 17
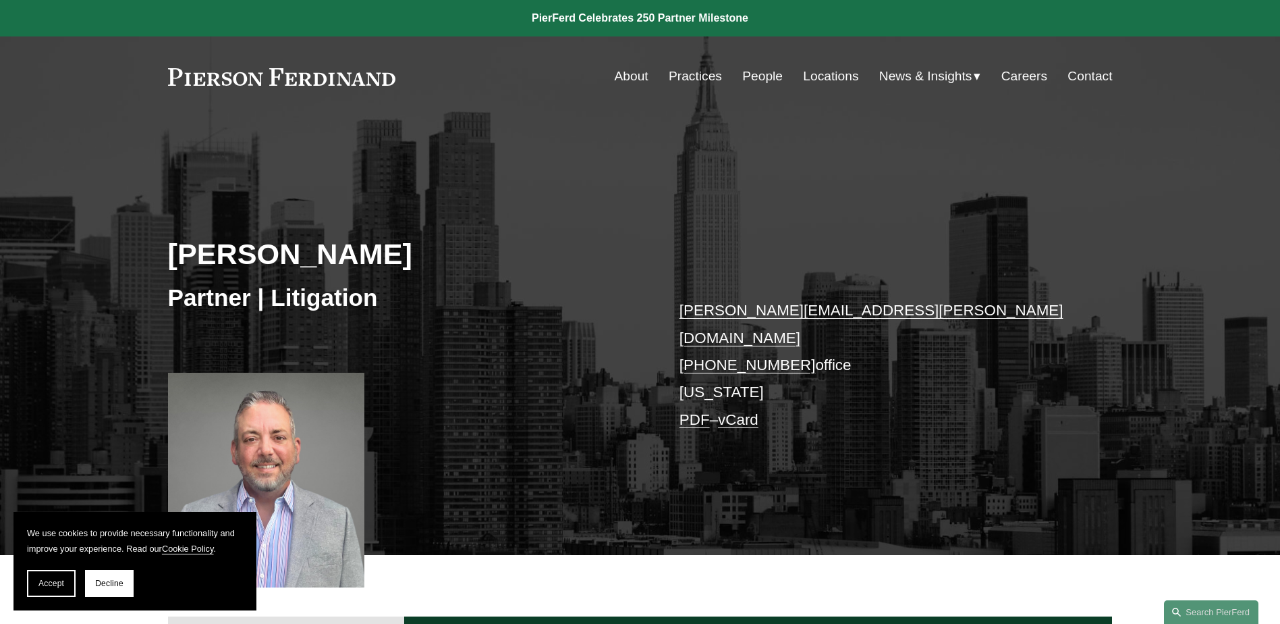
click at [690, 411] on link "PDF" at bounding box center [695, 419] width 30 height 17
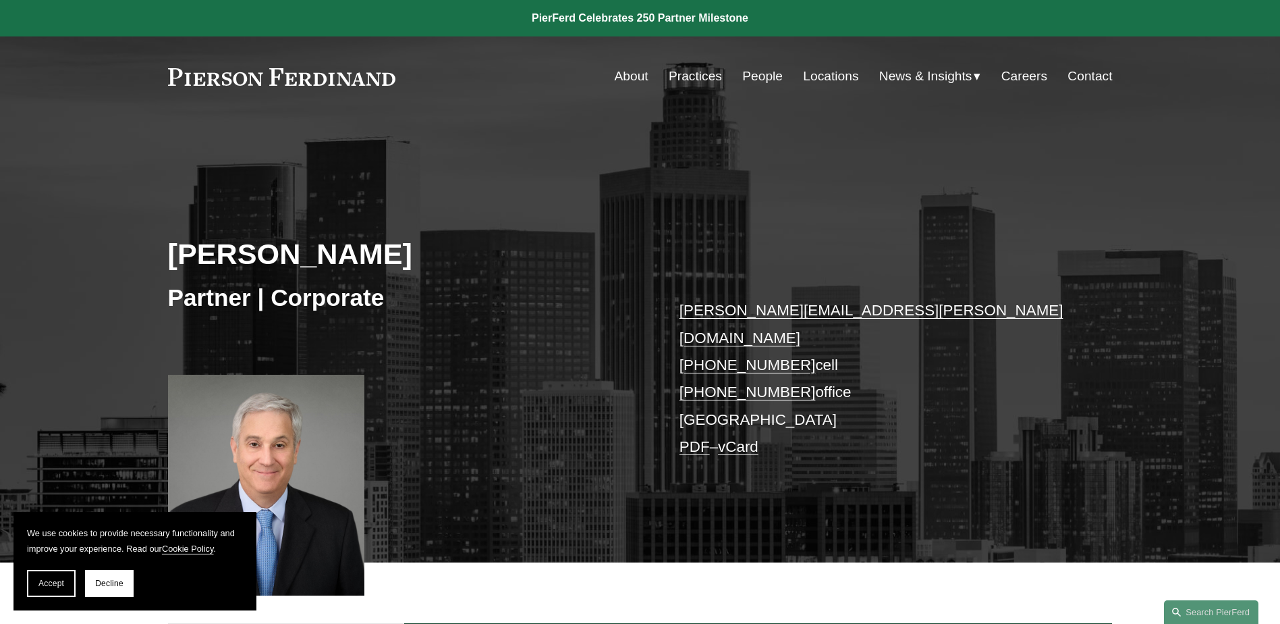
click at [695, 438] on link "PDF" at bounding box center [695, 446] width 30 height 17
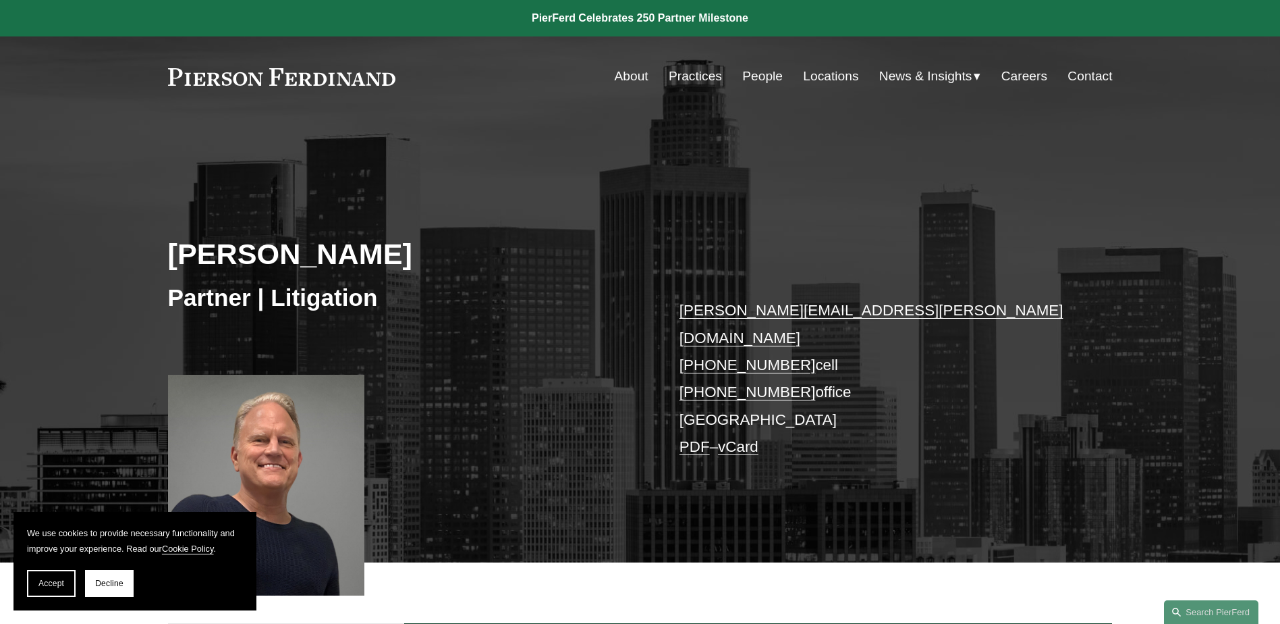
click at [692, 438] on link "PDF" at bounding box center [695, 446] width 30 height 17
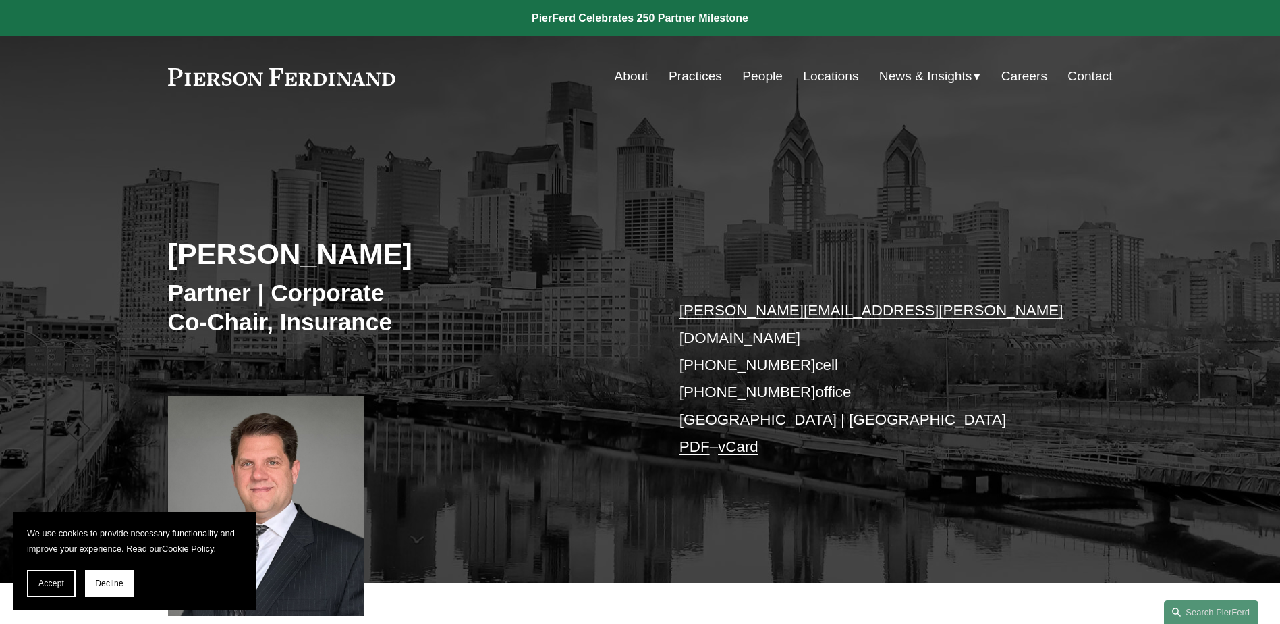
click at [696, 438] on link "PDF" at bounding box center [695, 446] width 30 height 17
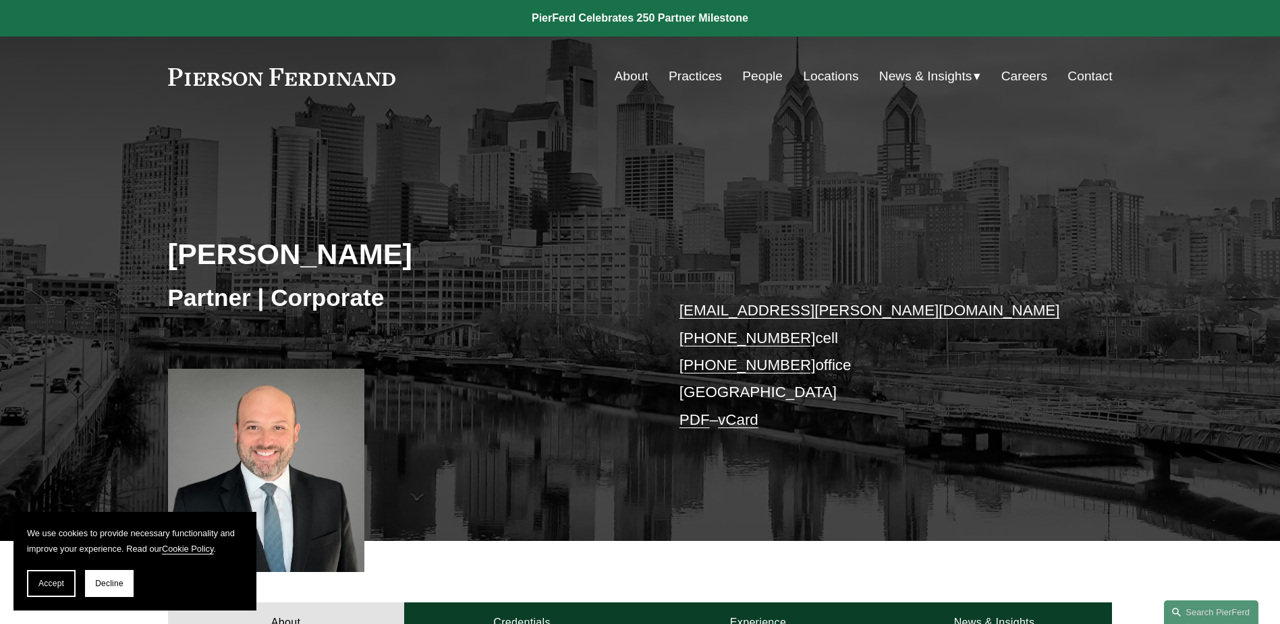
click at [689, 414] on link "PDF" at bounding box center [695, 419] width 30 height 17
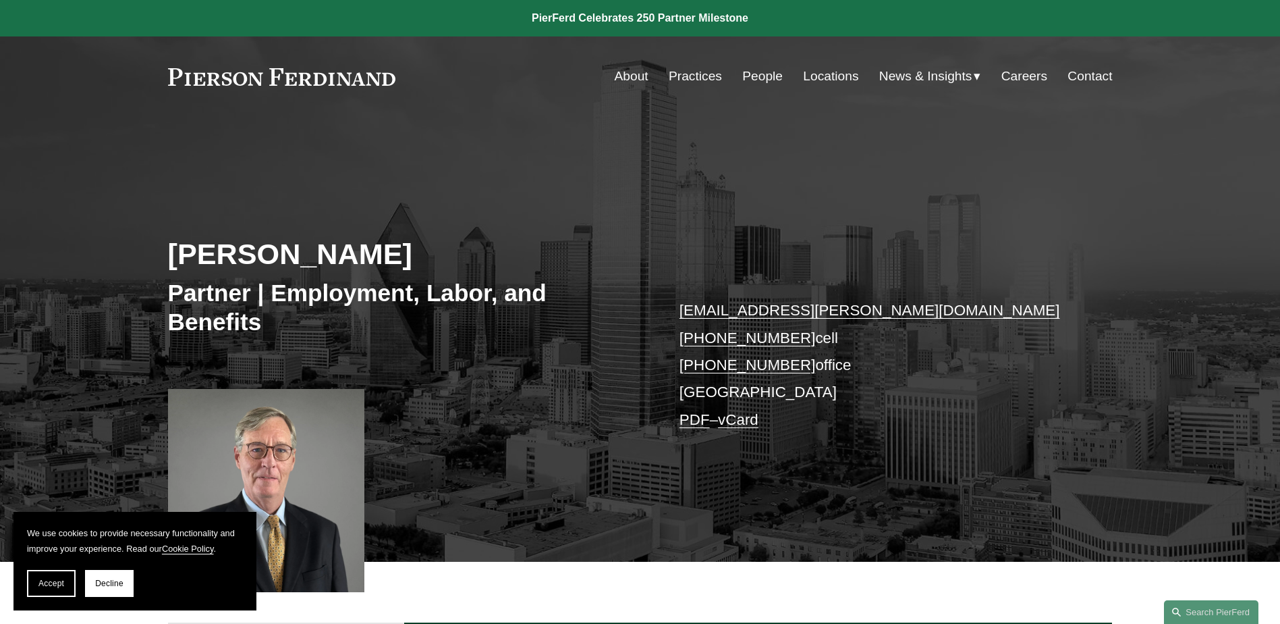
click at [690, 414] on link "PDF" at bounding box center [695, 419] width 30 height 17
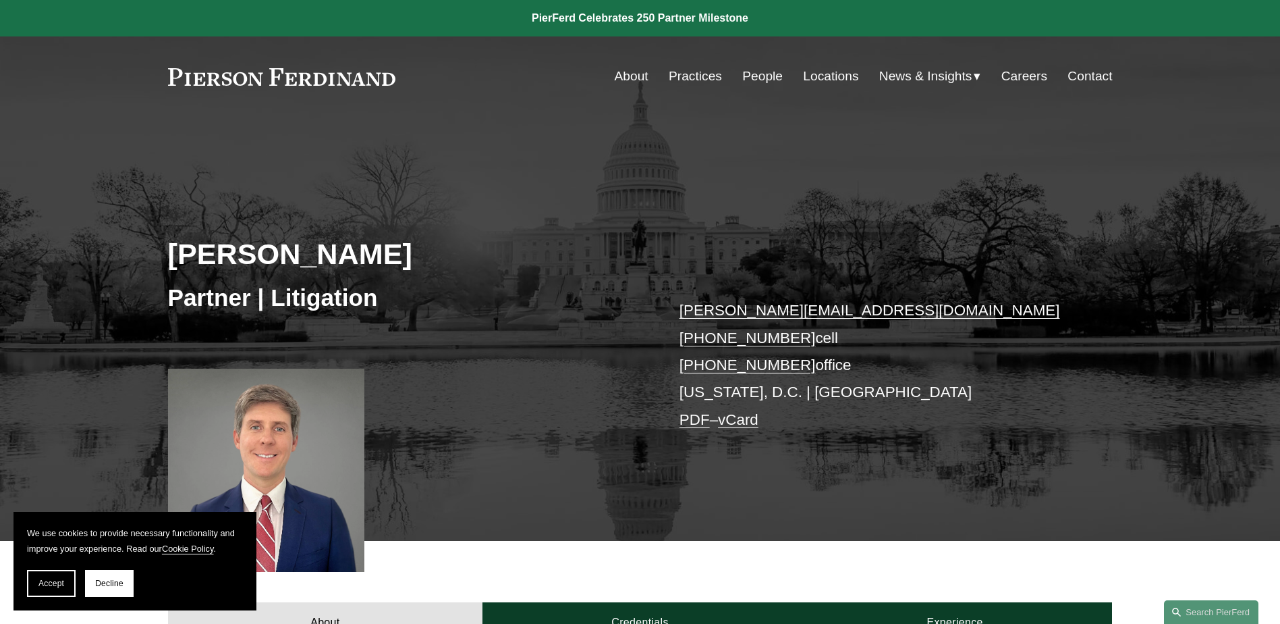
click at [692, 418] on link "PDF" at bounding box center [695, 419] width 30 height 17
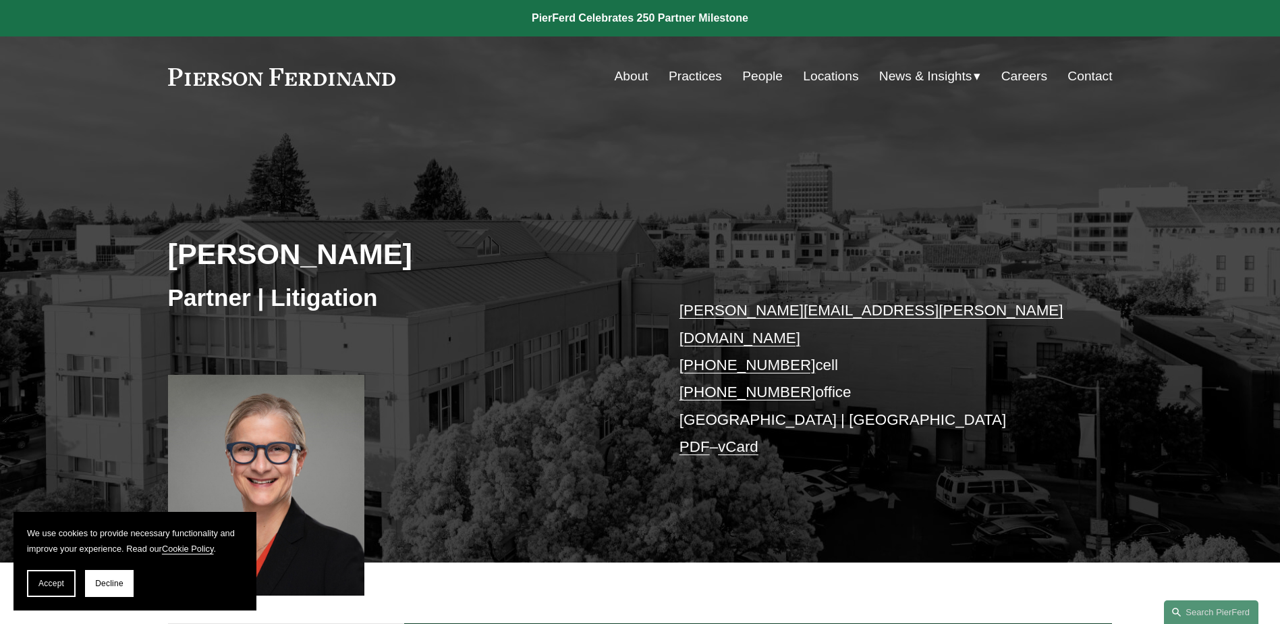
click at [694, 438] on link "PDF" at bounding box center [695, 446] width 30 height 17
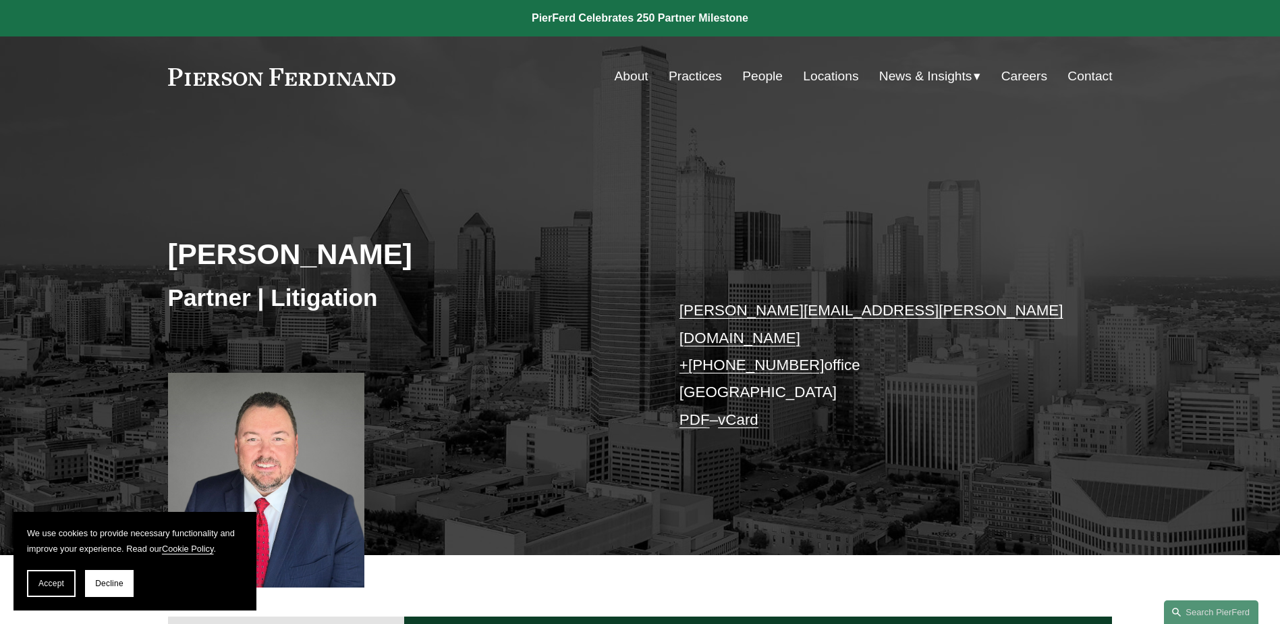
click at [695, 411] on link "PDF" at bounding box center [695, 419] width 30 height 17
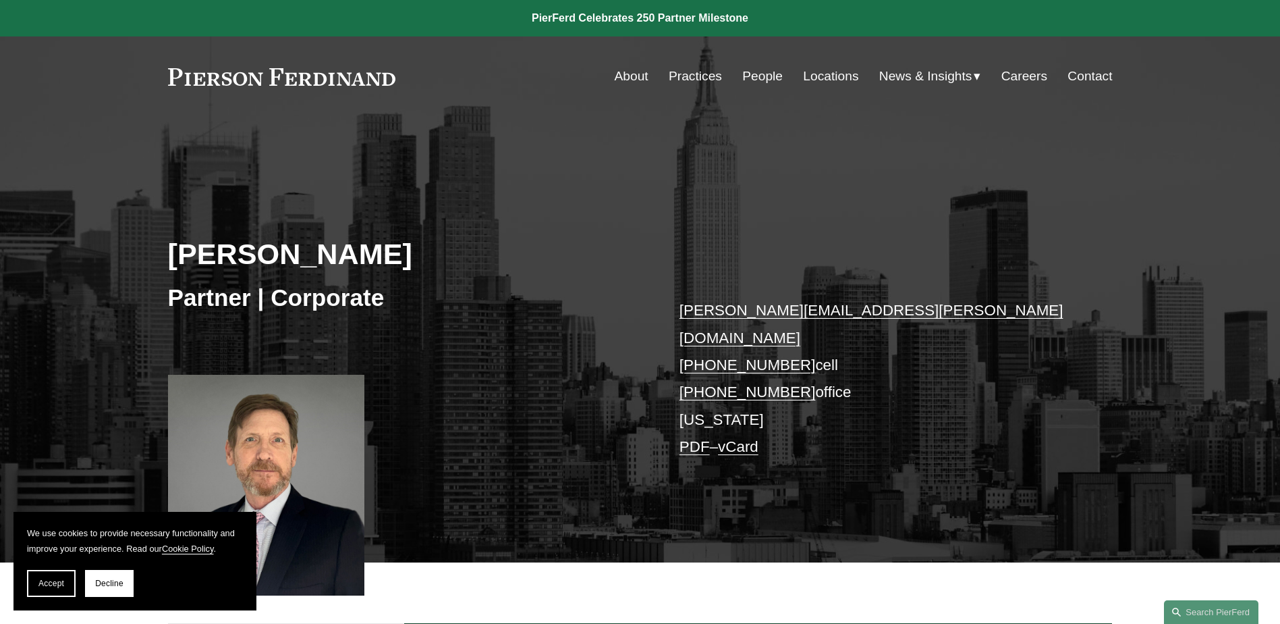
click at [691, 438] on link "PDF" at bounding box center [695, 446] width 30 height 17
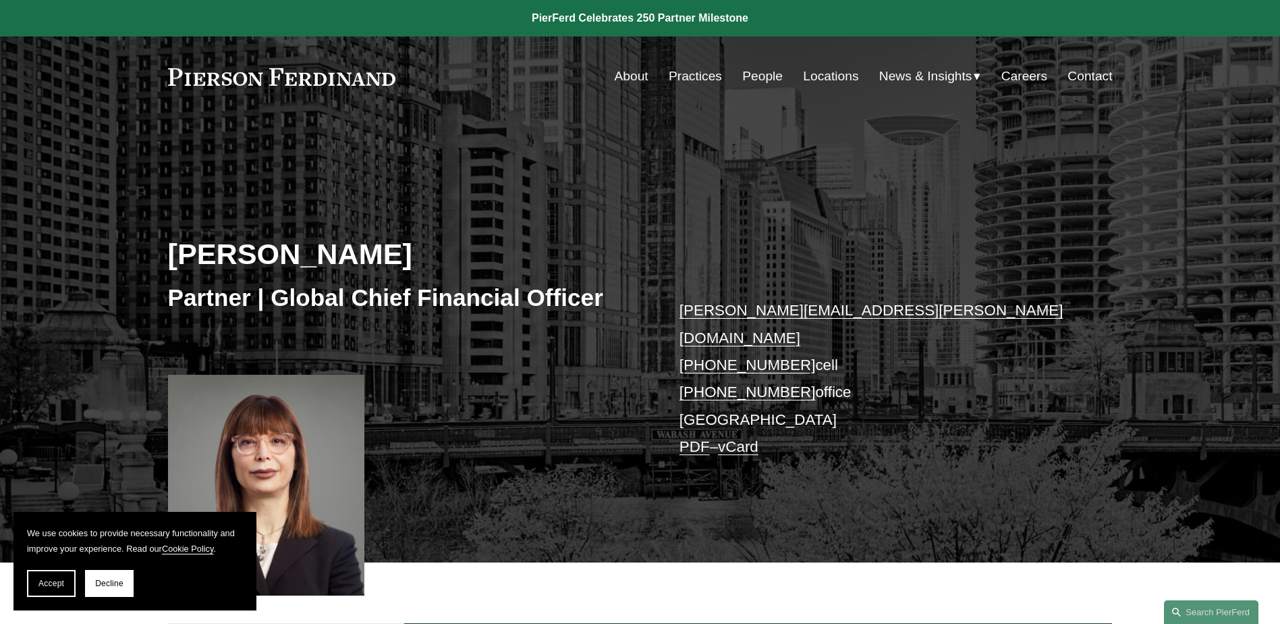
click at [689, 438] on link "PDF" at bounding box center [695, 446] width 30 height 17
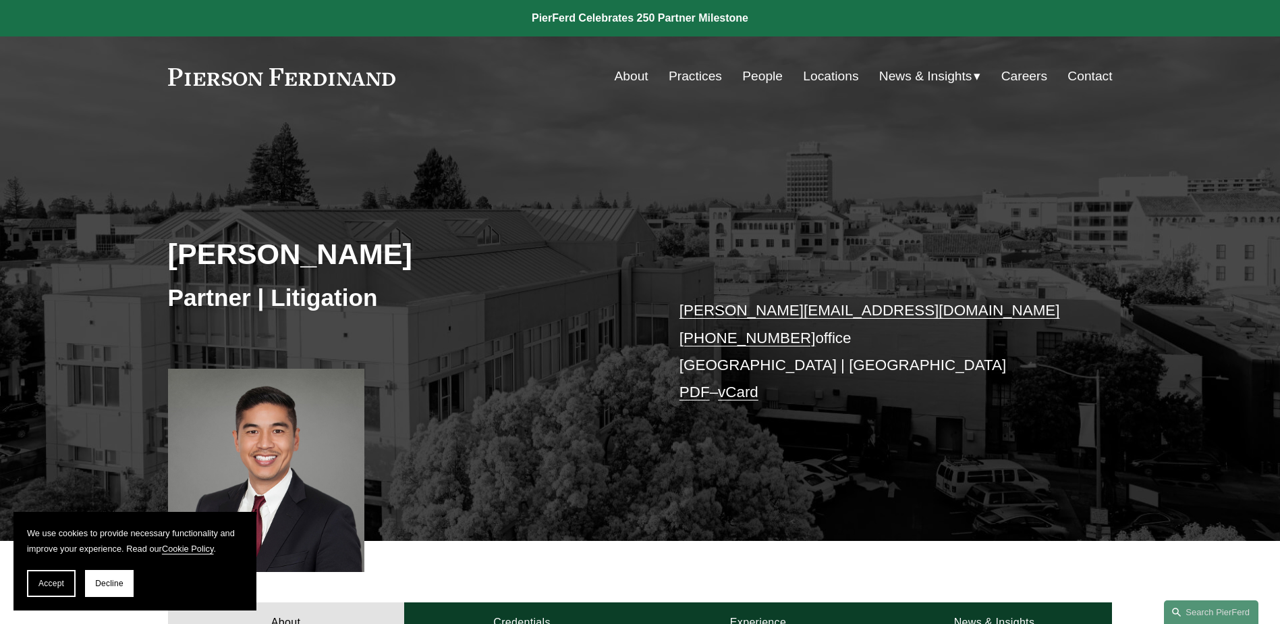
click at [688, 394] on link "PDF" at bounding box center [695, 391] width 30 height 17
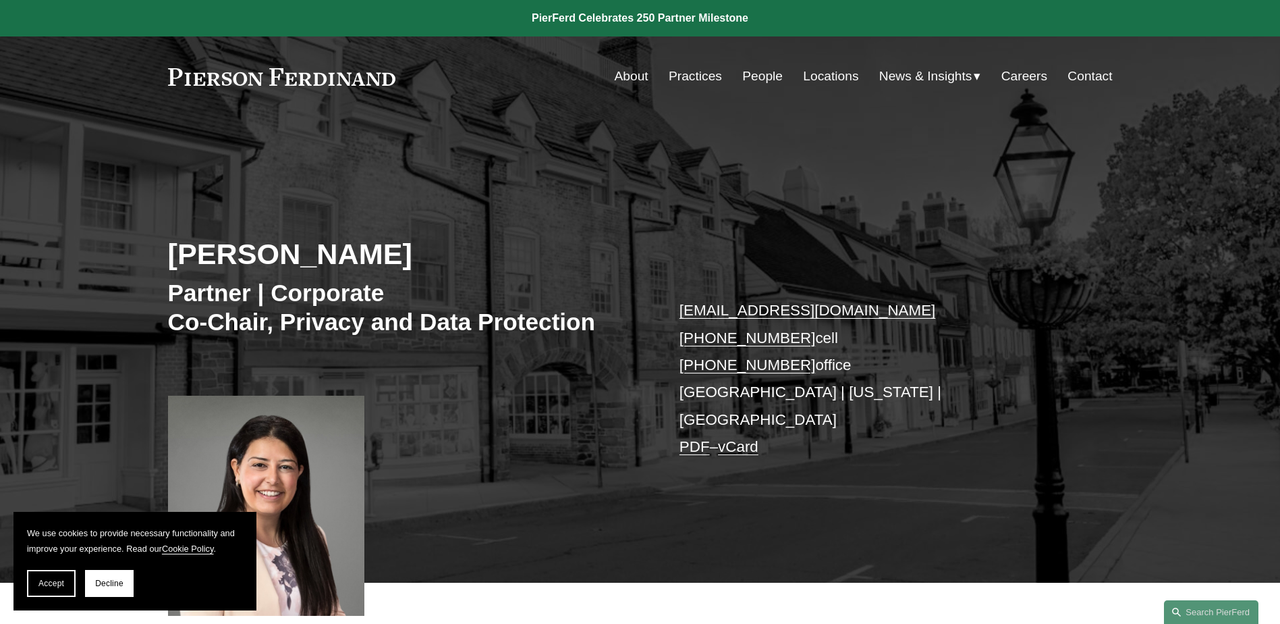
click at [692, 438] on link "PDF" at bounding box center [695, 446] width 30 height 17
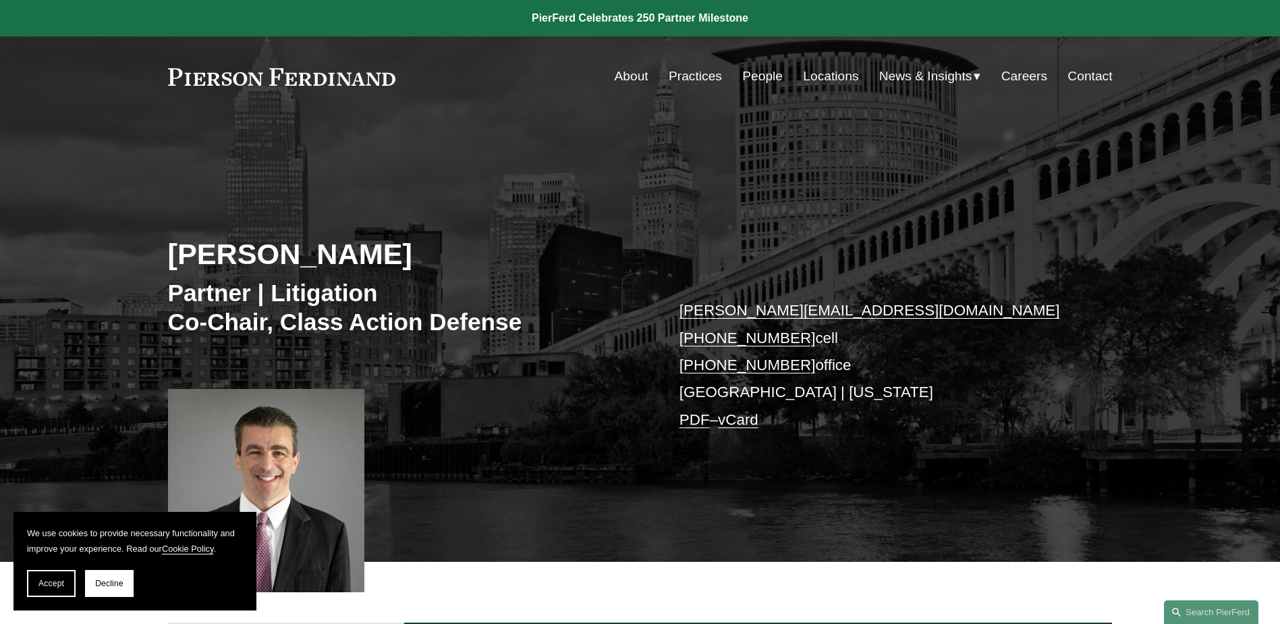
click at [690, 421] on link "PDF" at bounding box center [695, 419] width 30 height 17
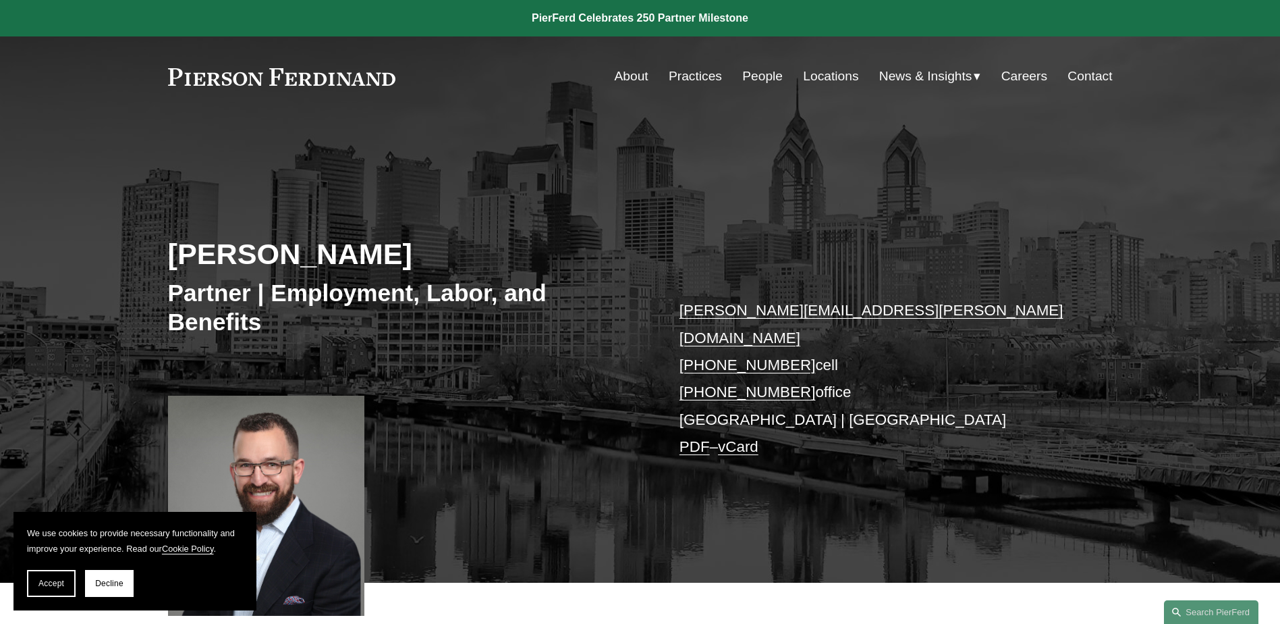
click at [700, 438] on link "PDF" at bounding box center [695, 446] width 30 height 17
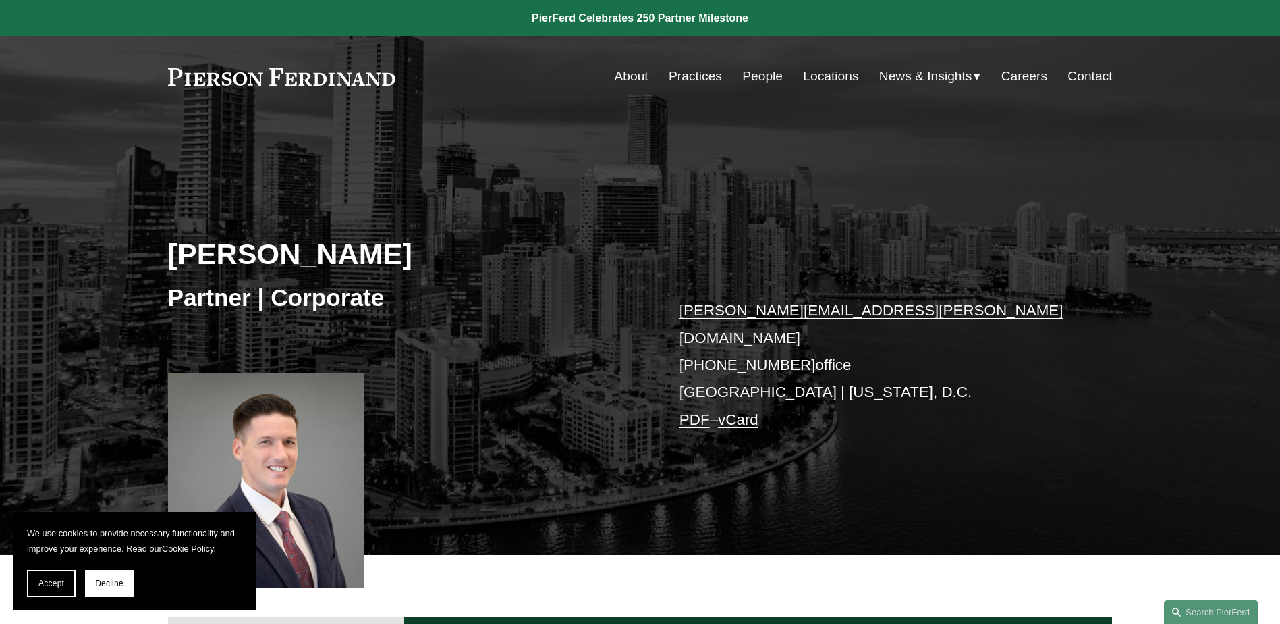
click at [691, 411] on link "PDF" at bounding box center [695, 419] width 30 height 17
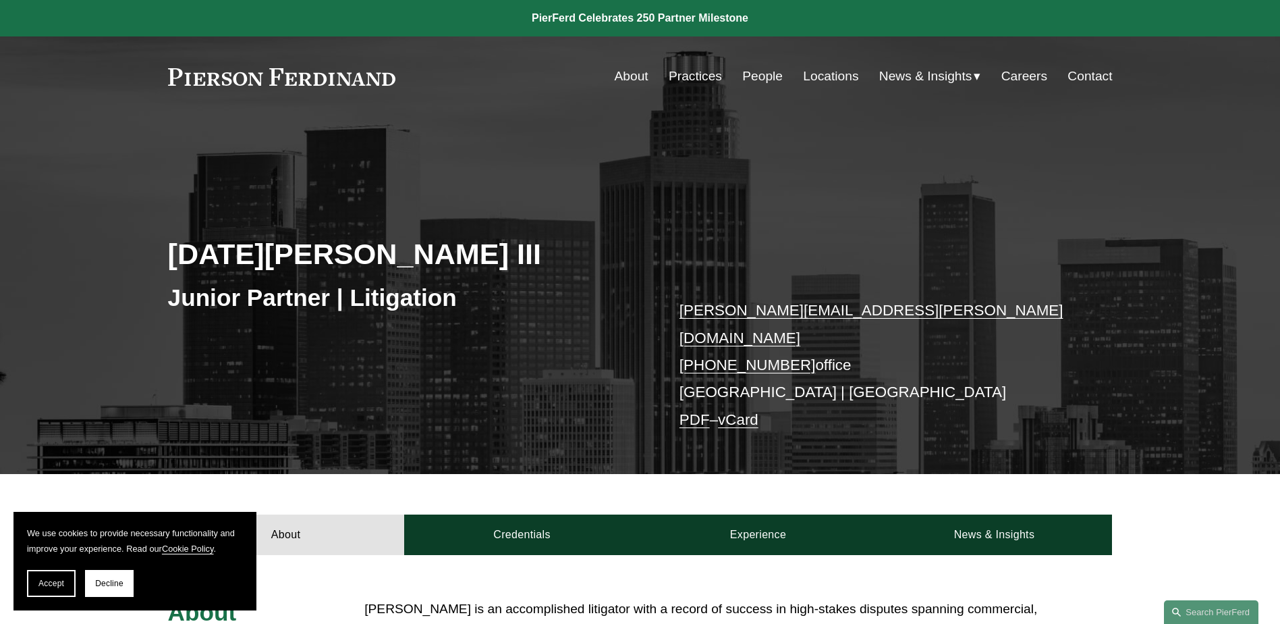
click at [700, 411] on link "PDF" at bounding box center [695, 419] width 30 height 17
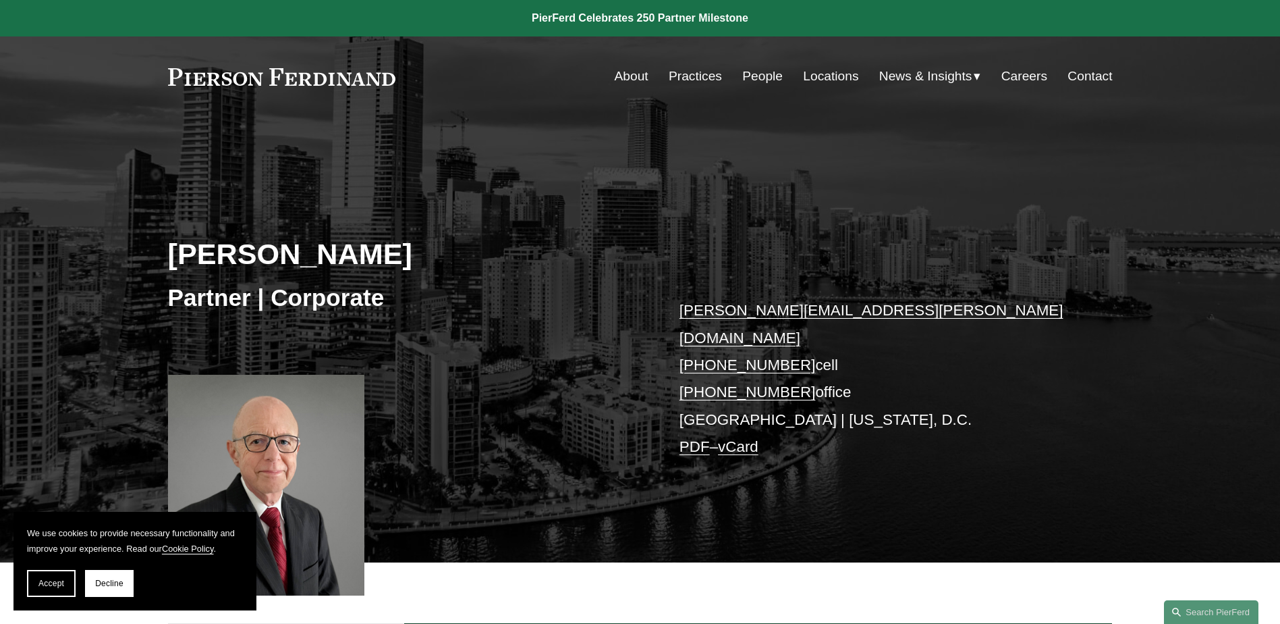
click at [713, 417] on p "thomas.morante@pierferd.com +1.202.369.4444 cell +1.786.753.8307 office Miami |…" at bounding box center [876, 378] width 393 height 163
click at [697, 438] on link "PDF" at bounding box center [695, 446] width 30 height 17
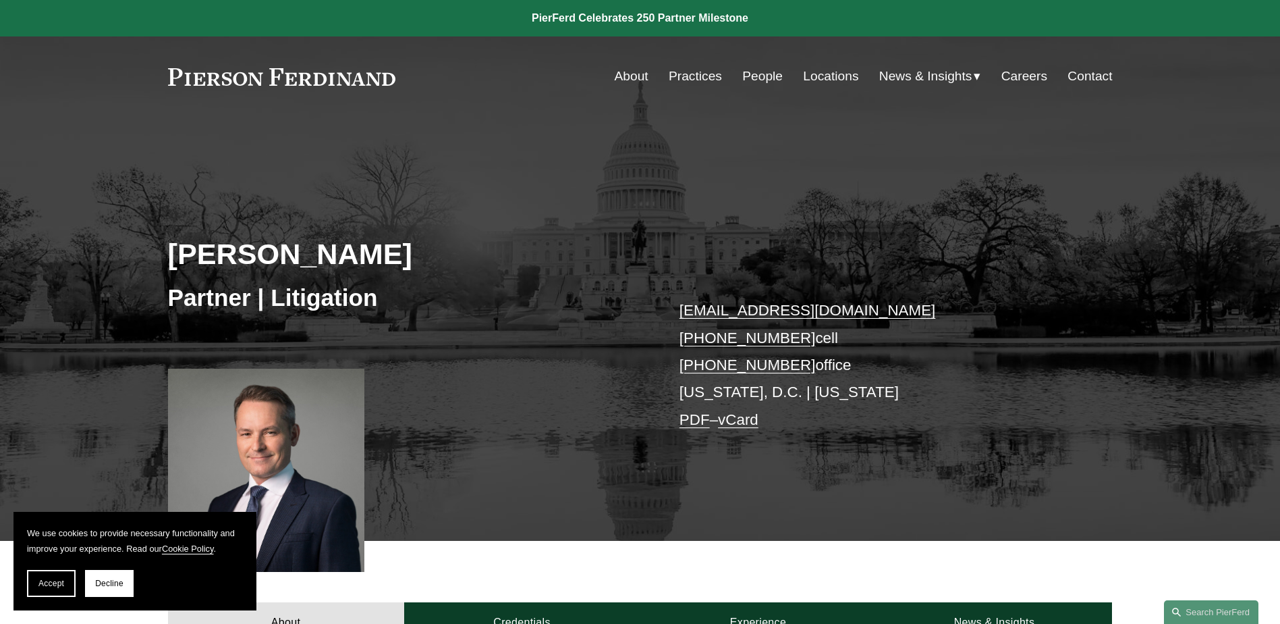
click at [701, 420] on link "PDF" at bounding box center [695, 419] width 30 height 17
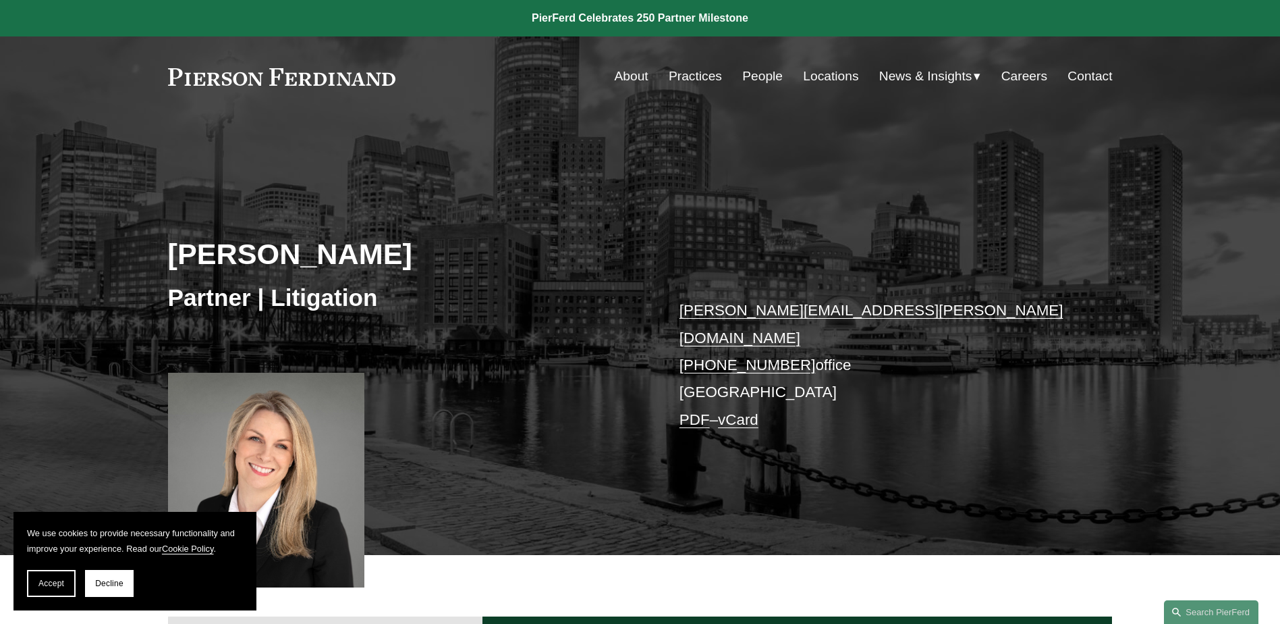
click at [688, 411] on link "PDF" at bounding box center [695, 419] width 30 height 17
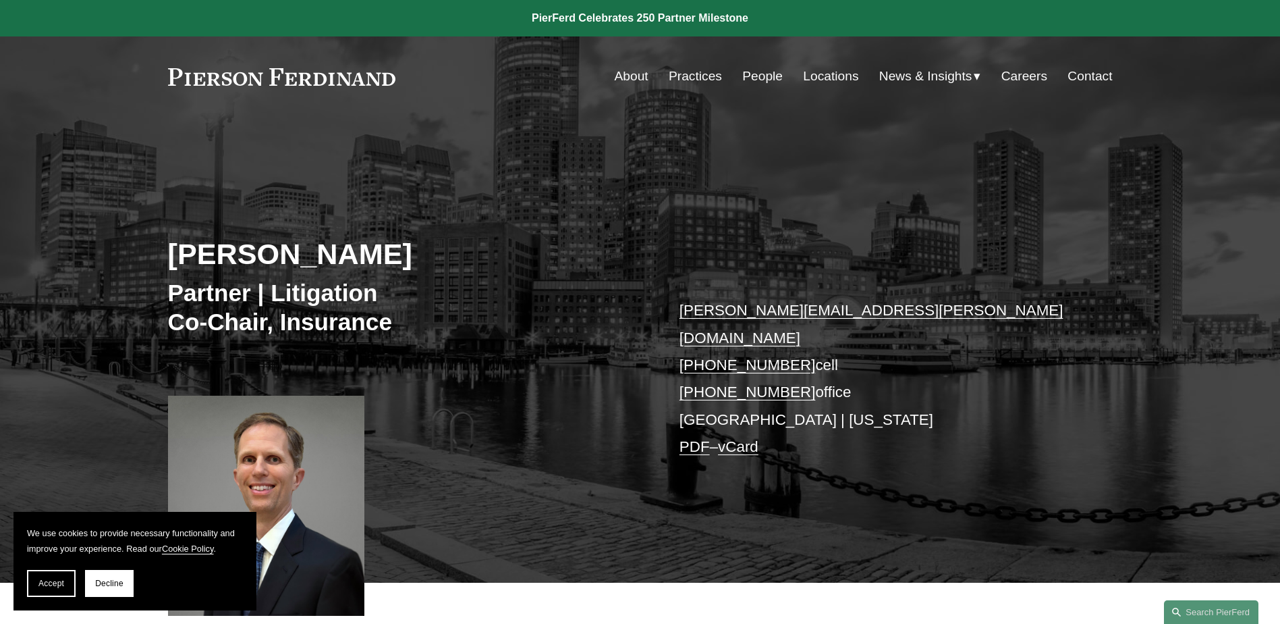
click at [690, 438] on link "PDF" at bounding box center [695, 446] width 30 height 17
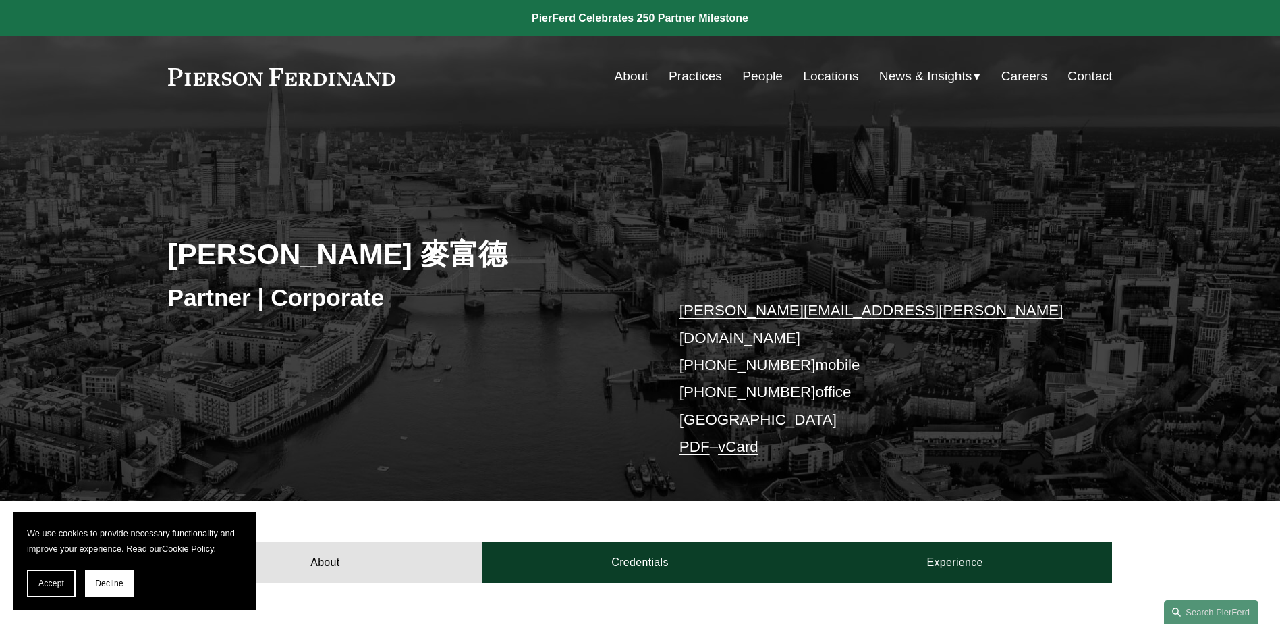
click at [689, 438] on link "PDF" at bounding box center [695, 446] width 30 height 17
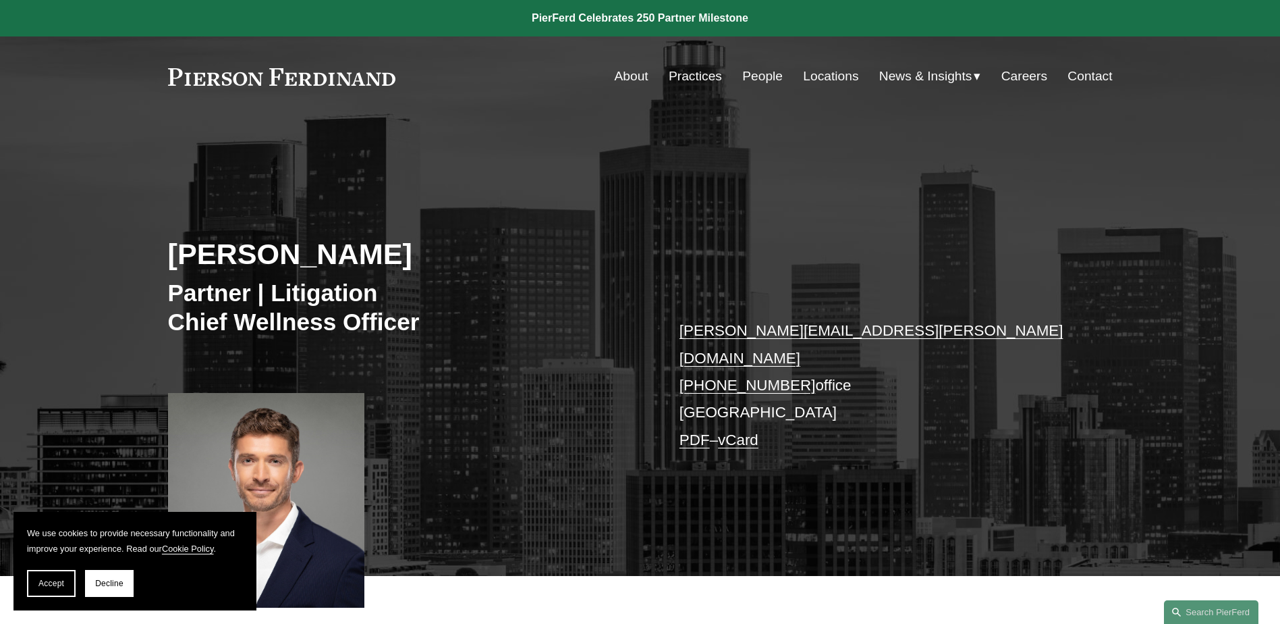
click at [693, 431] on link "PDF" at bounding box center [695, 439] width 30 height 17
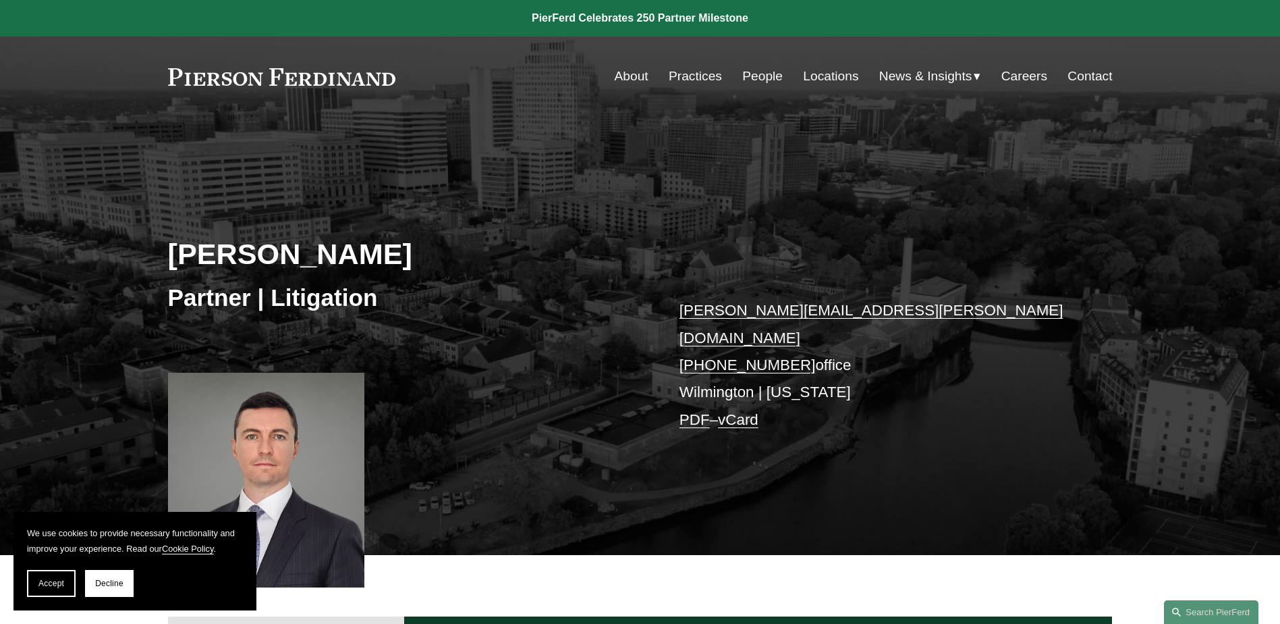
click at [693, 411] on link "PDF" at bounding box center [695, 419] width 30 height 17
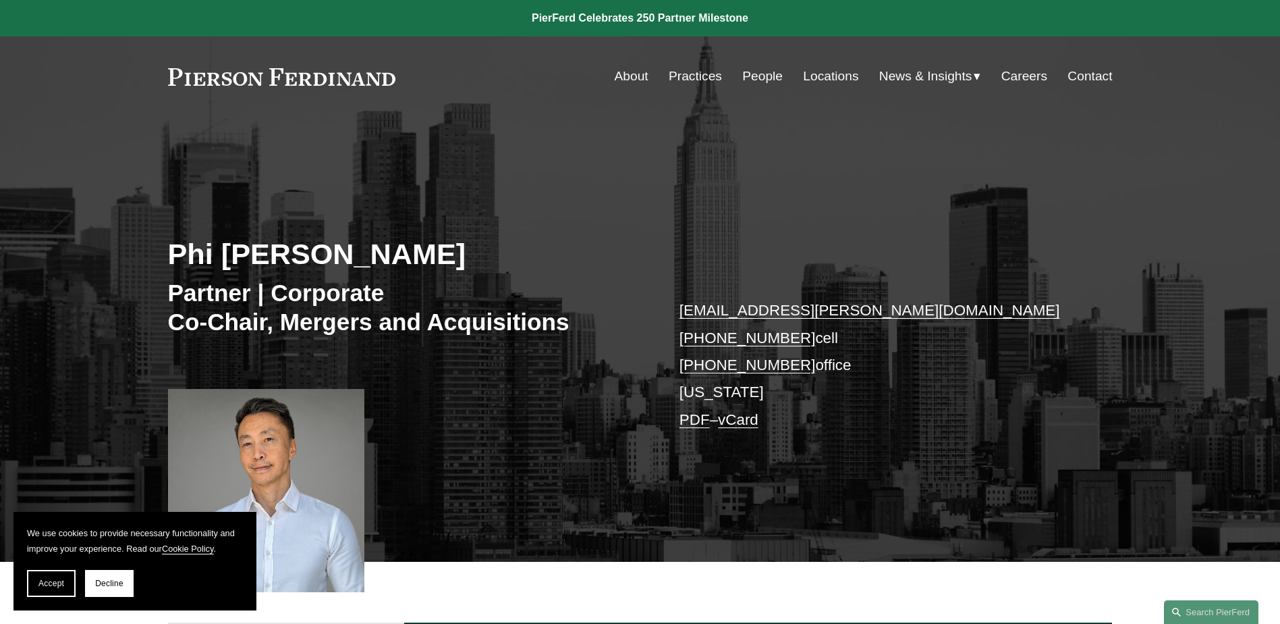
click at [688, 423] on link "PDF" at bounding box center [695, 419] width 30 height 17
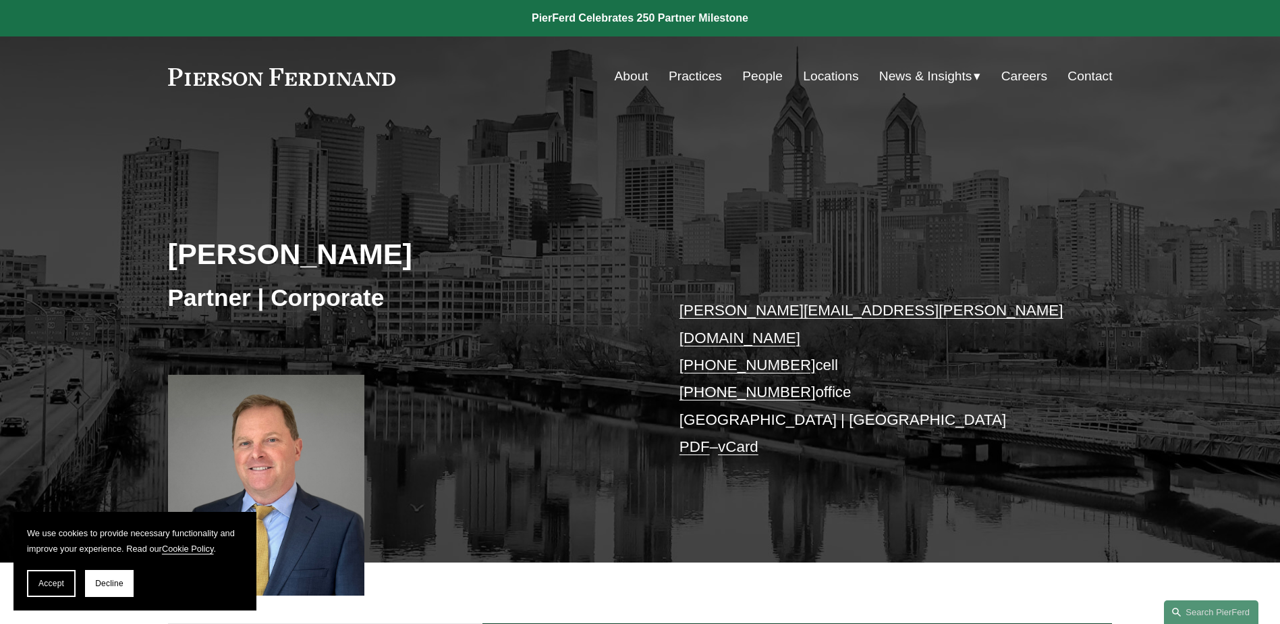
click at [689, 438] on link "PDF" at bounding box center [695, 446] width 30 height 17
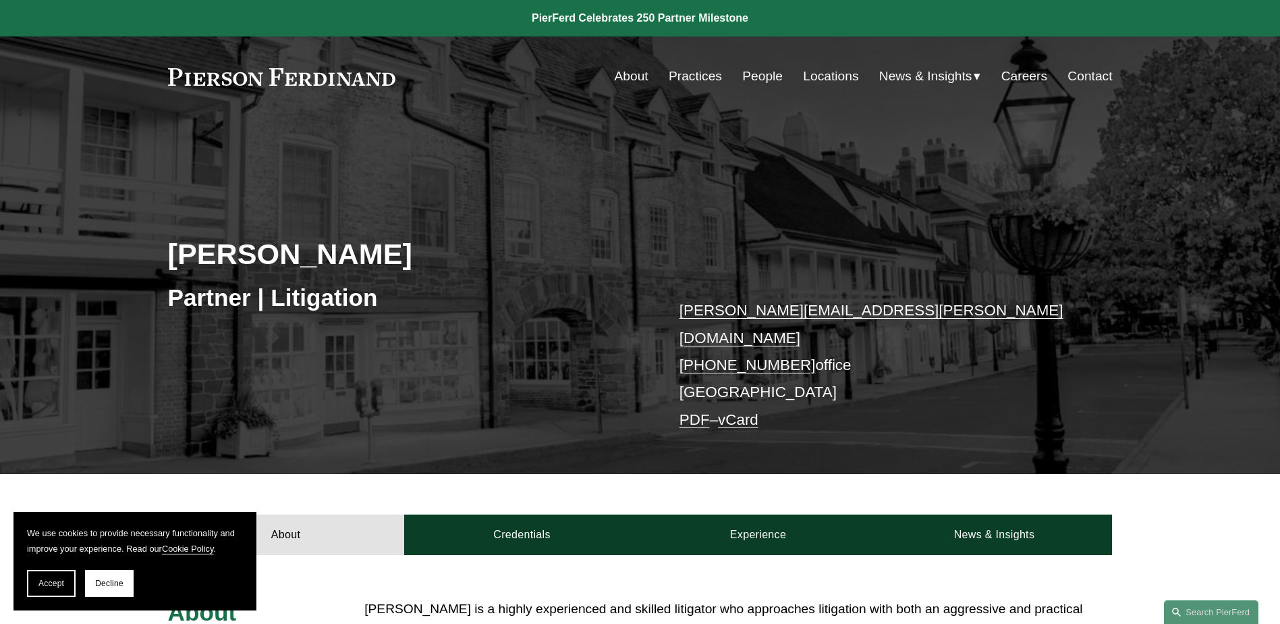
click at [689, 411] on link "PDF" at bounding box center [695, 419] width 30 height 17
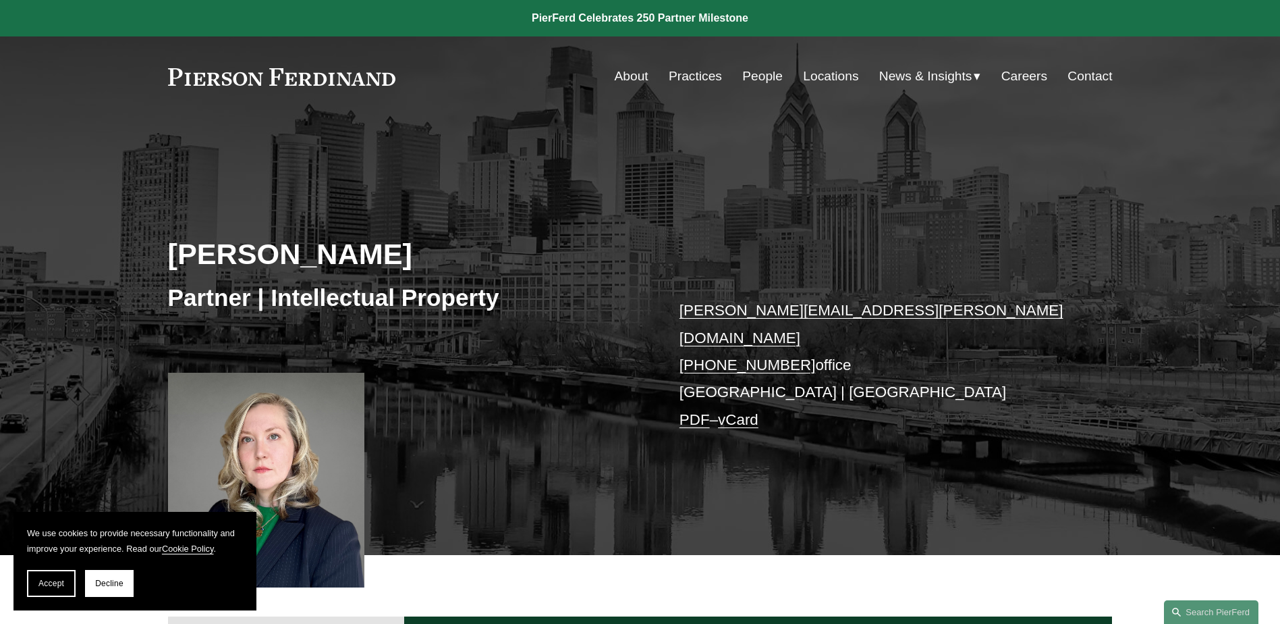
click at [690, 411] on link "PDF" at bounding box center [695, 419] width 30 height 17
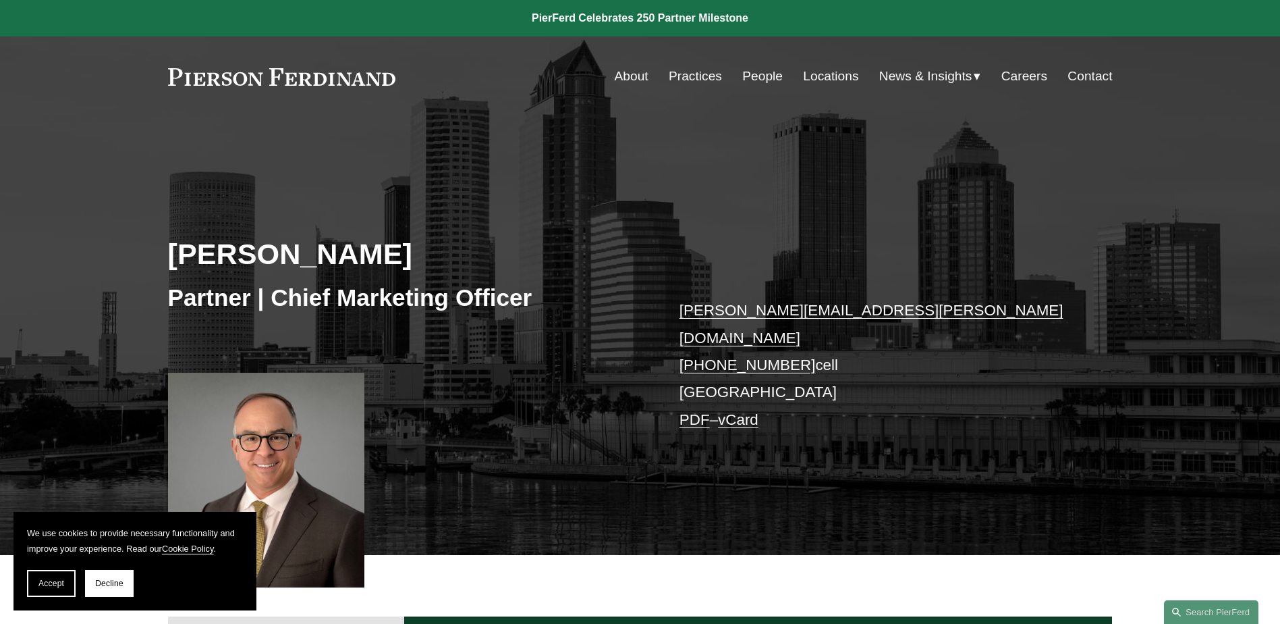
click at [692, 411] on link "PDF" at bounding box center [695, 419] width 30 height 17
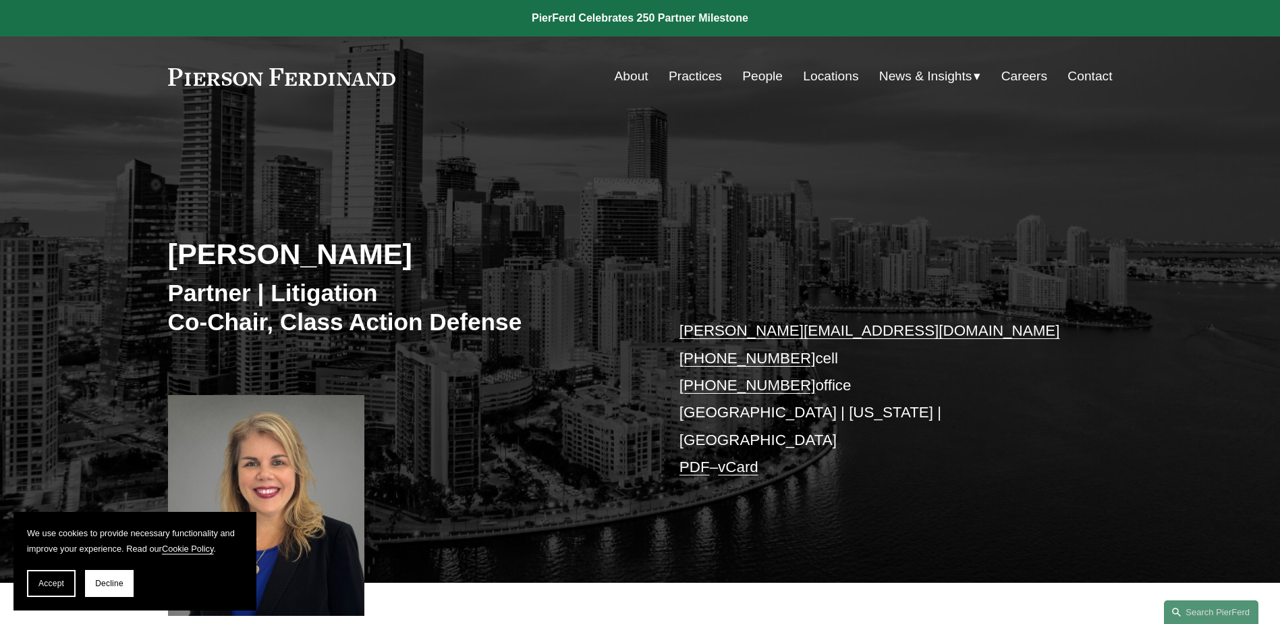
click at [690, 458] on link "PDF" at bounding box center [695, 466] width 30 height 17
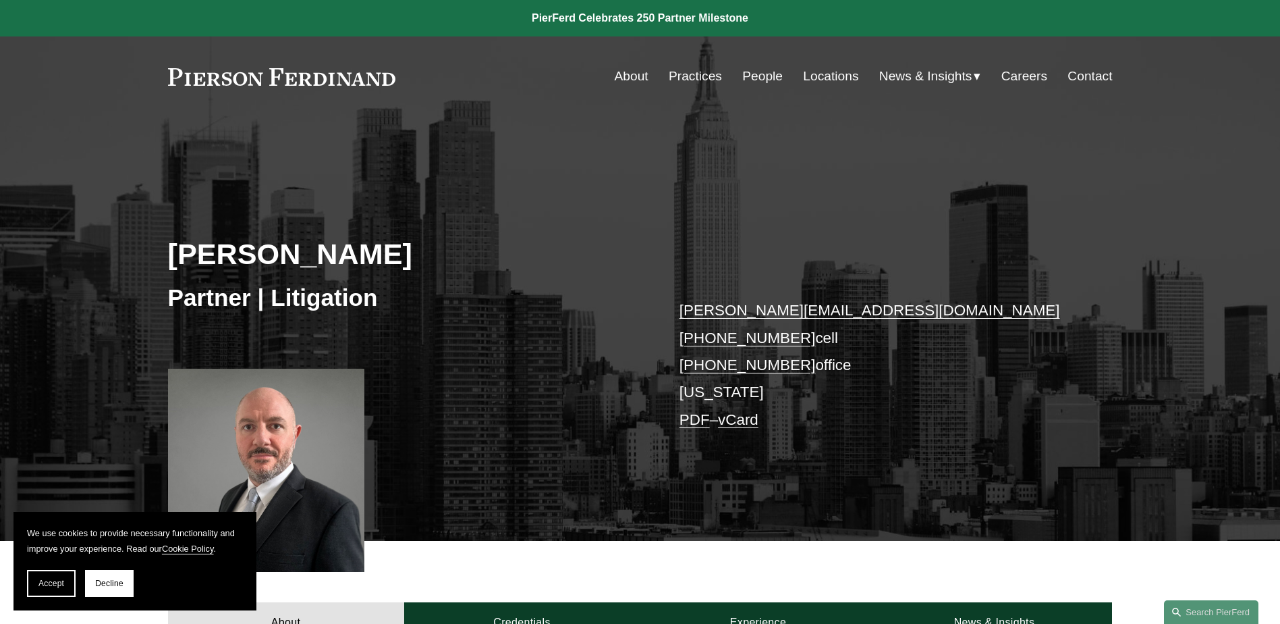
click at [700, 420] on link "PDF" at bounding box center [695, 419] width 30 height 17
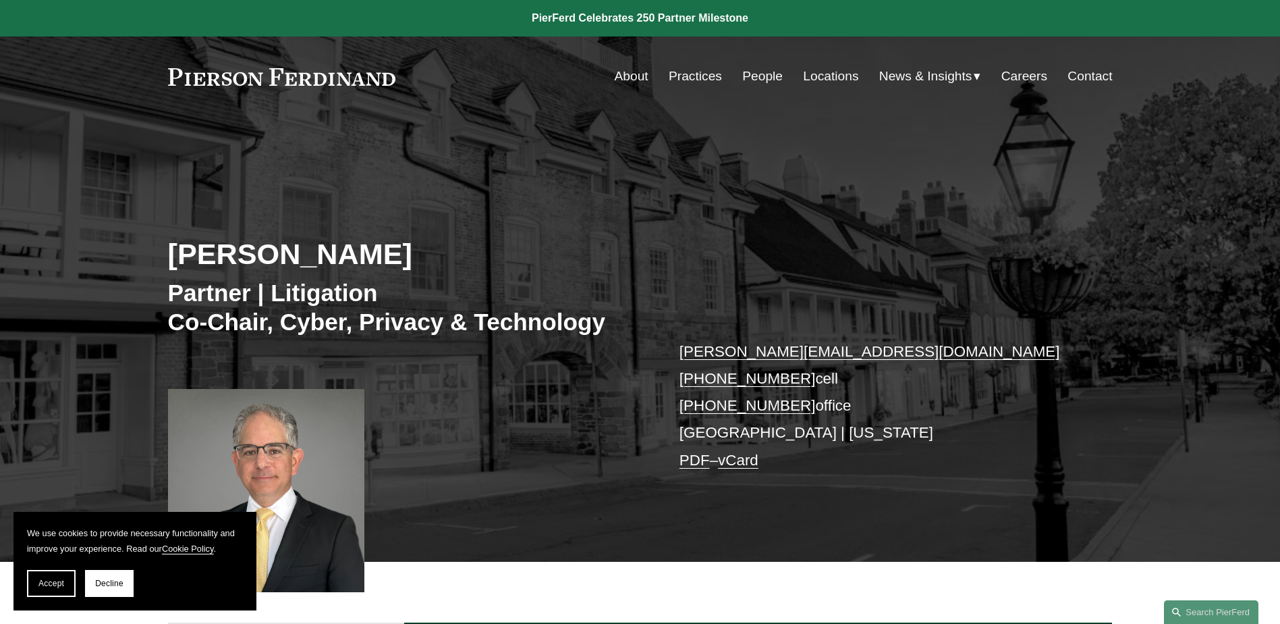
click at [696, 460] on link "PDF" at bounding box center [695, 459] width 30 height 17
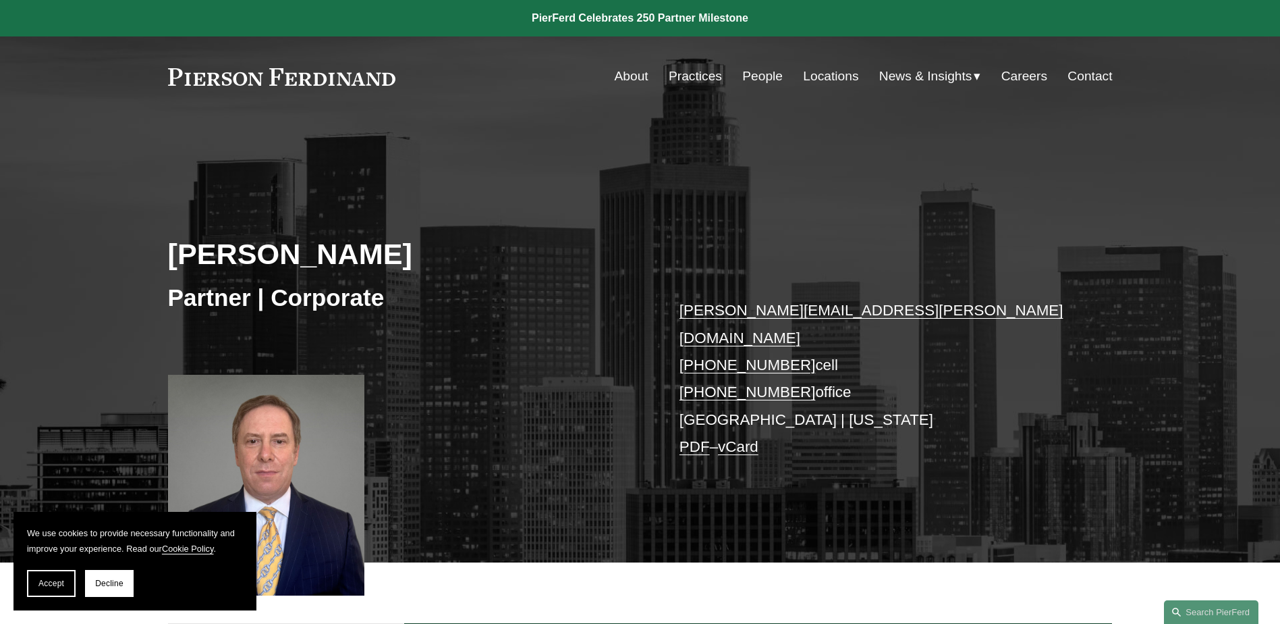
click at [694, 438] on link "PDF" at bounding box center [695, 446] width 30 height 17
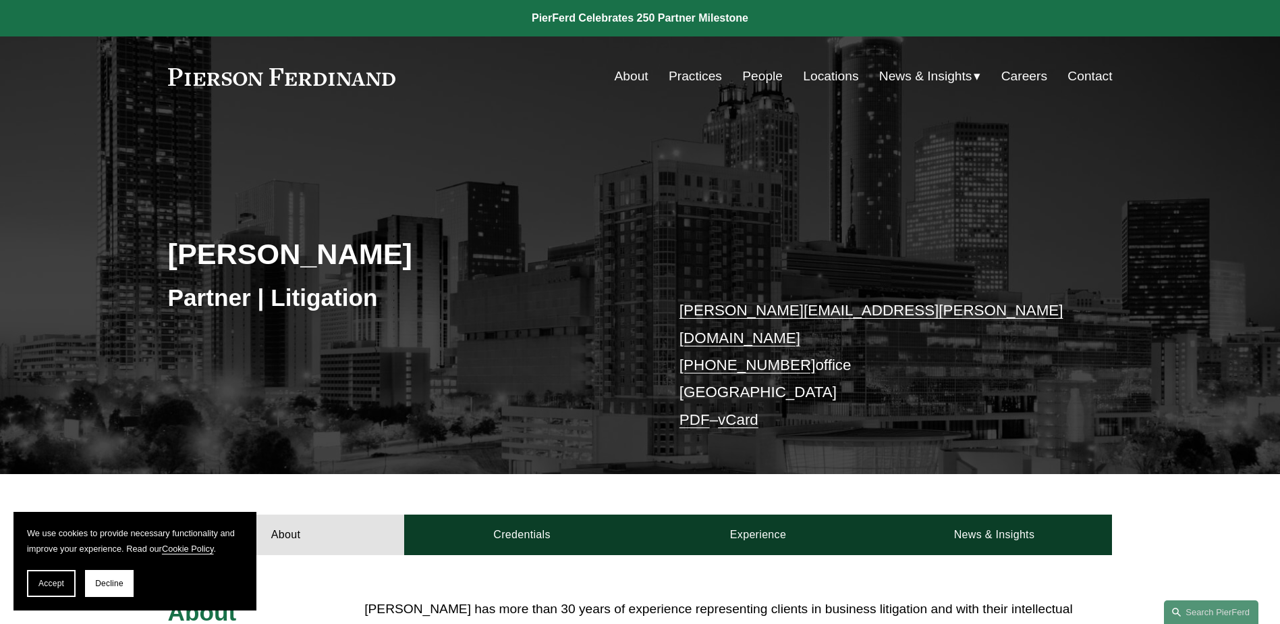
click at [697, 411] on link "PDF" at bounding box center [695, 419] width 30 height 17
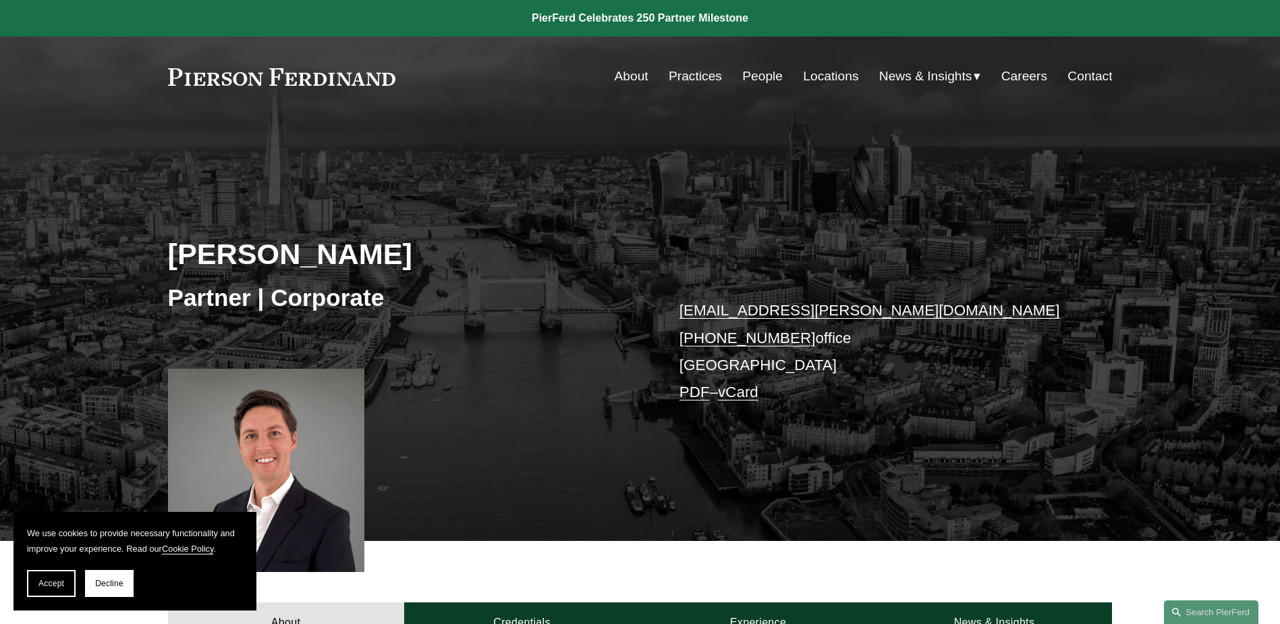
click at [688, 393] on link "PDF" at bounding box center [695, 391] width 30 height 17
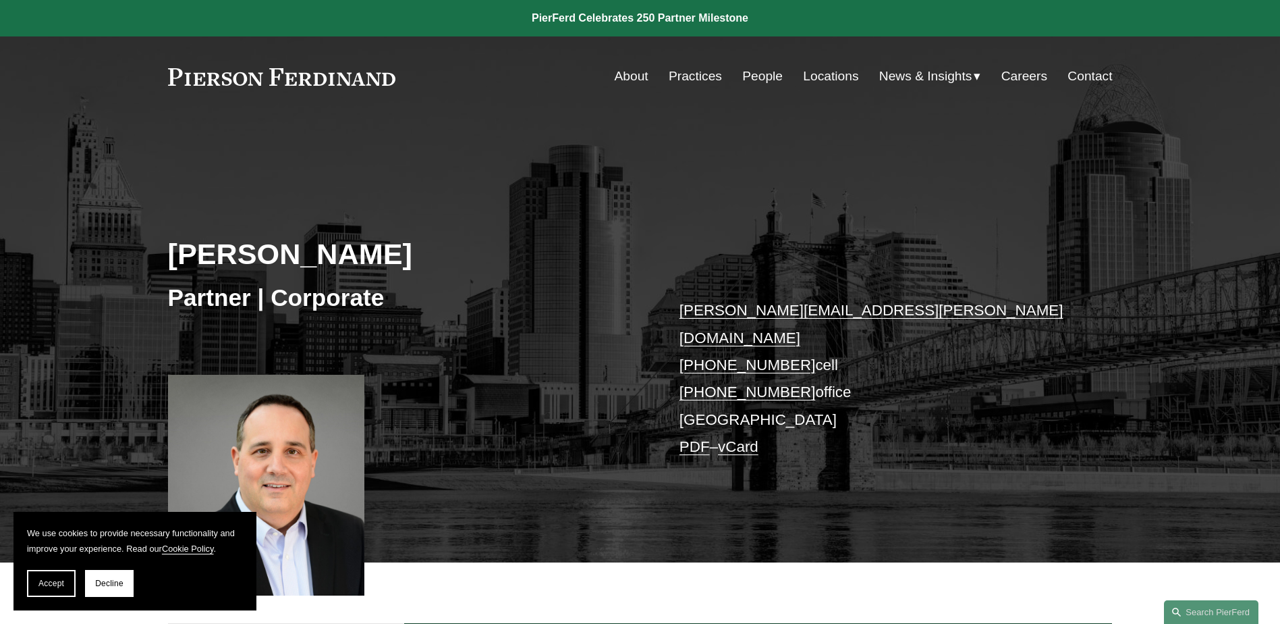
click at [690, 438] on link "PDF" at bounding box center [695, 446] width 30 height 17
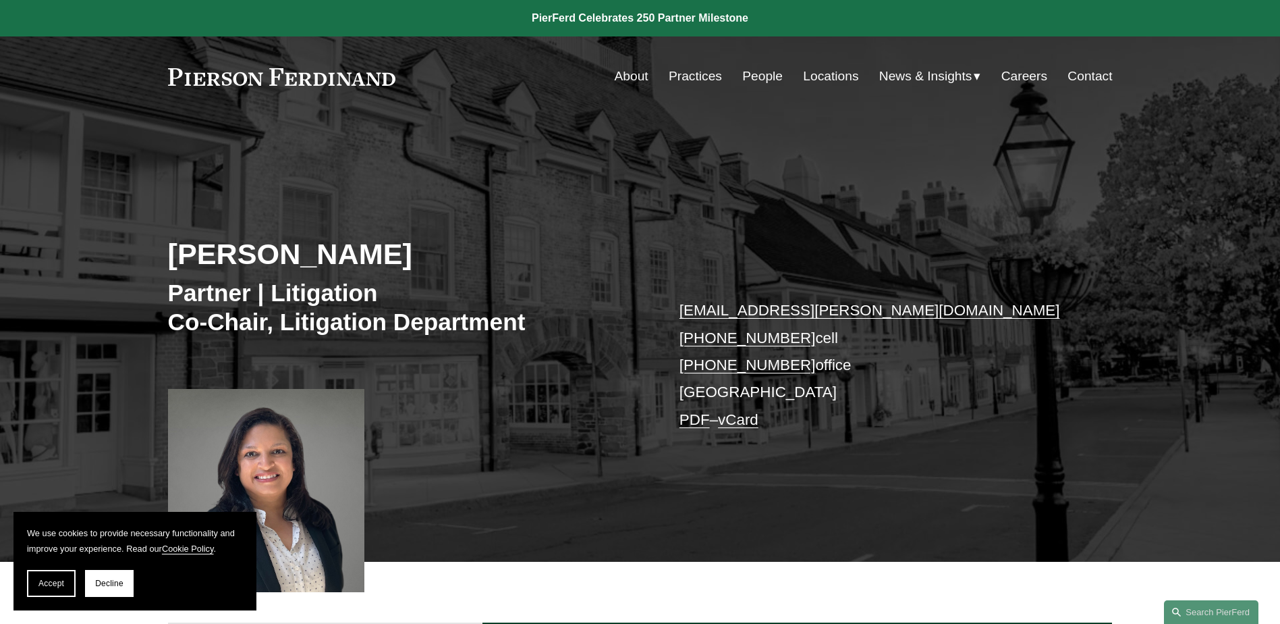
click at [690, 418] on link "PDF" at bounding box center [695, 419] width 30 height 17
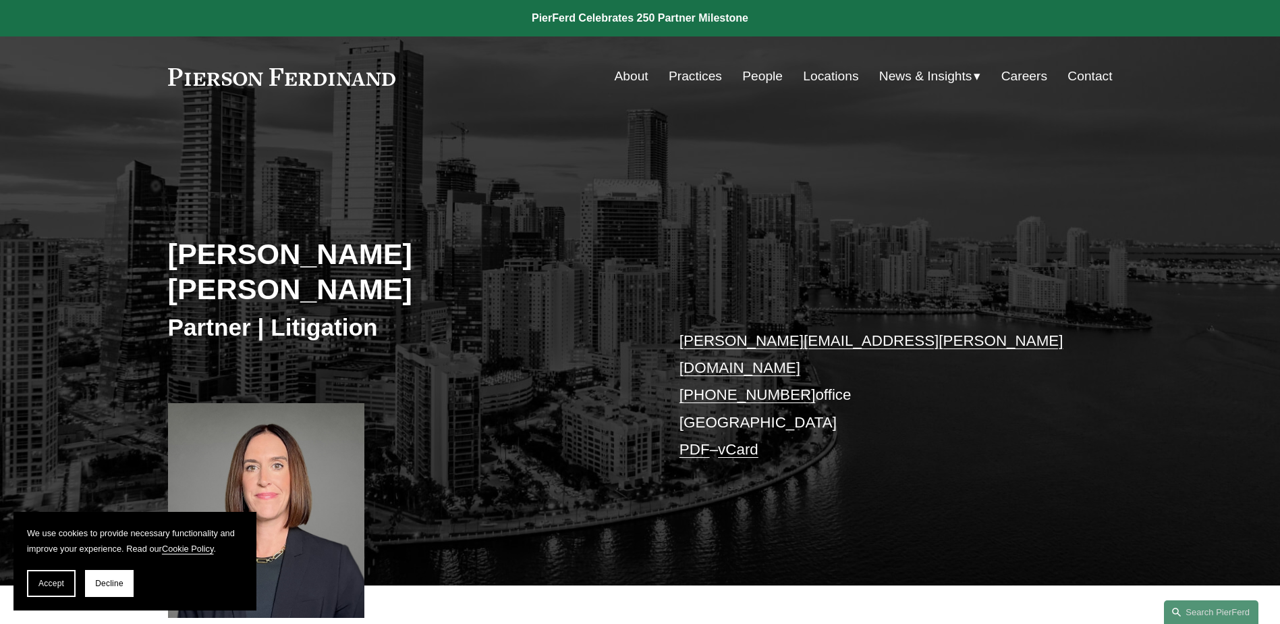
click at [698, 441] on link "PDF" at bounding box center [695, 449] width 30 height 17
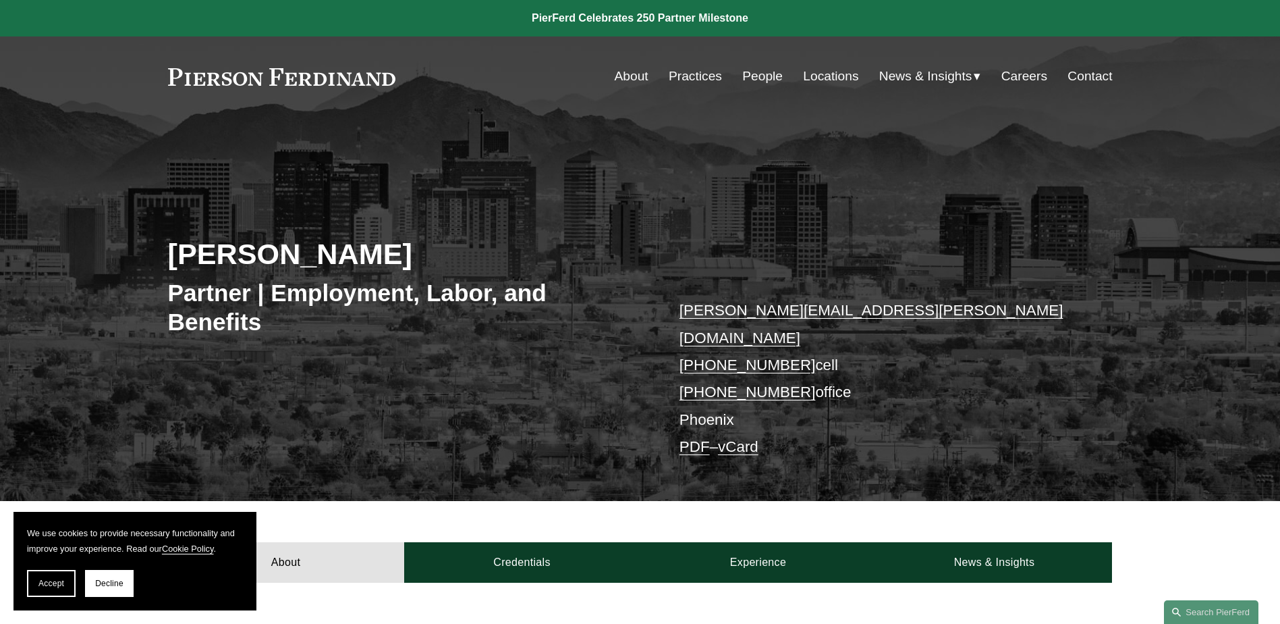
click at [694, 438] on link "PDF" at bounding box center [695, 446] width 30 height 17
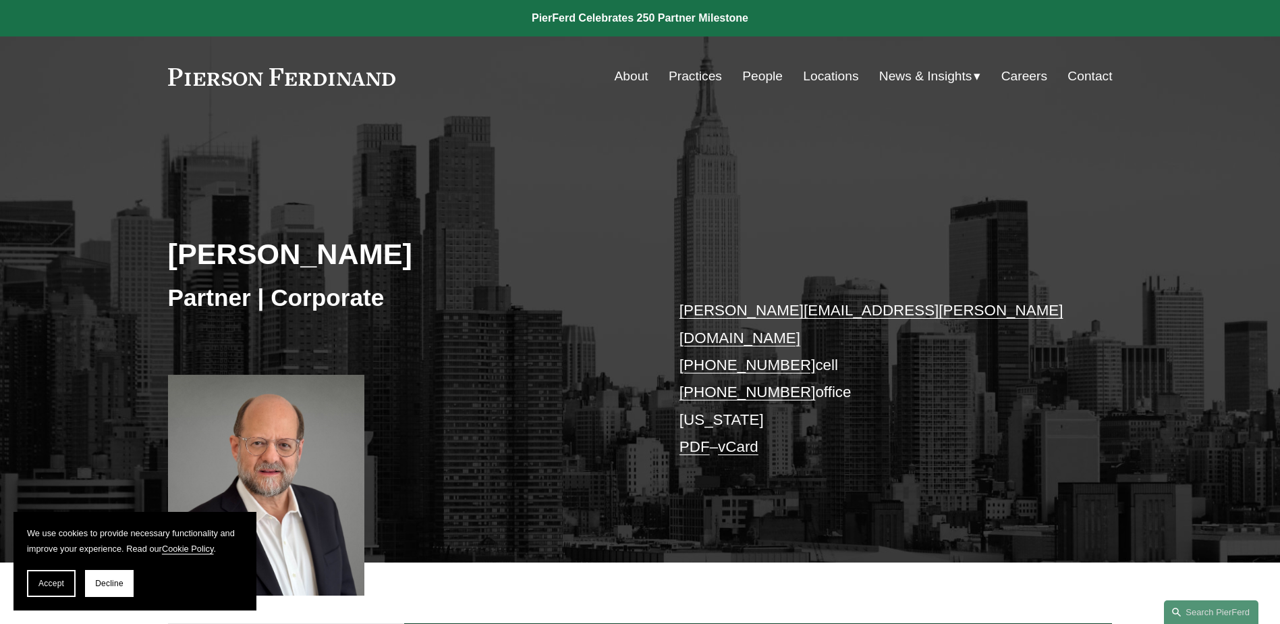
click at [693, 438] on link "PDF" at bounding box center [695, 446] width 30 height 17
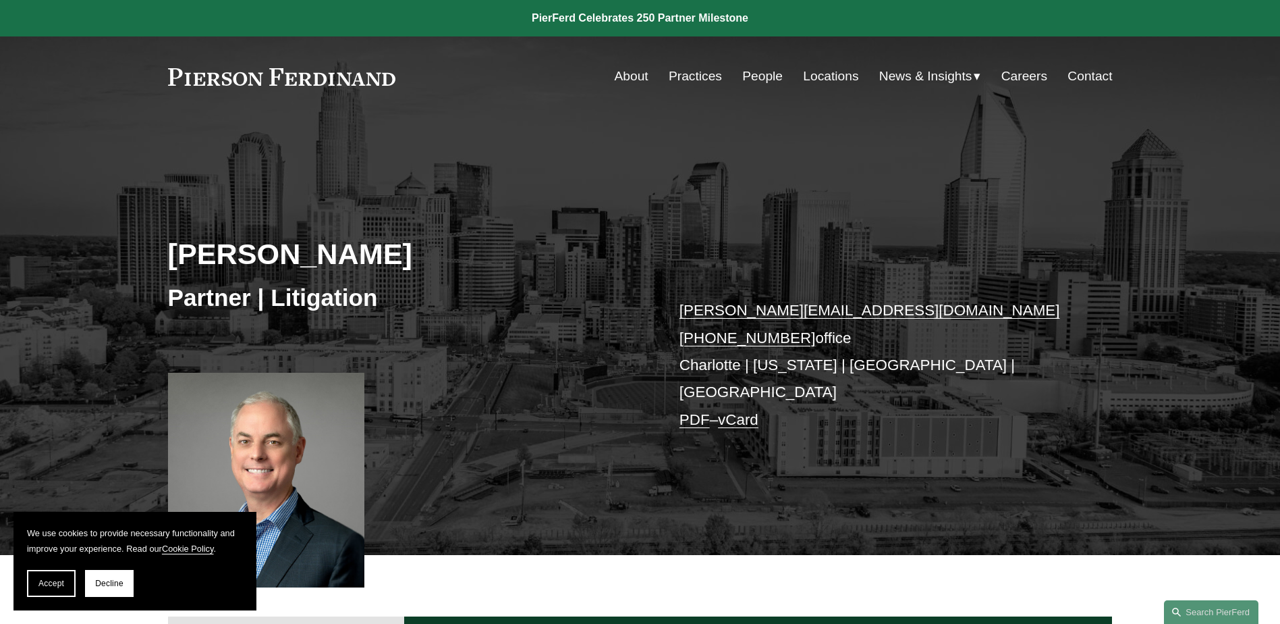
click at [692, 411] on link "PDF" at bounding box center [695, 419] width 30 height 17
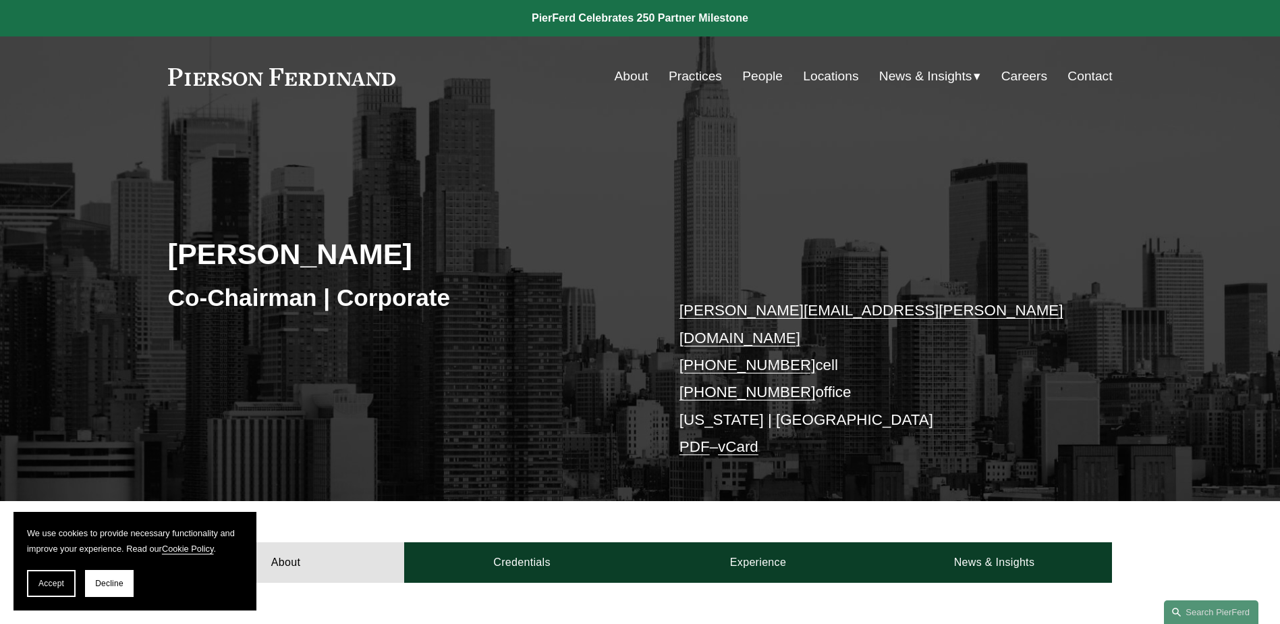
click at [697, 438] on link "PDF" at bounding box center [695, 446] width 30 height 17
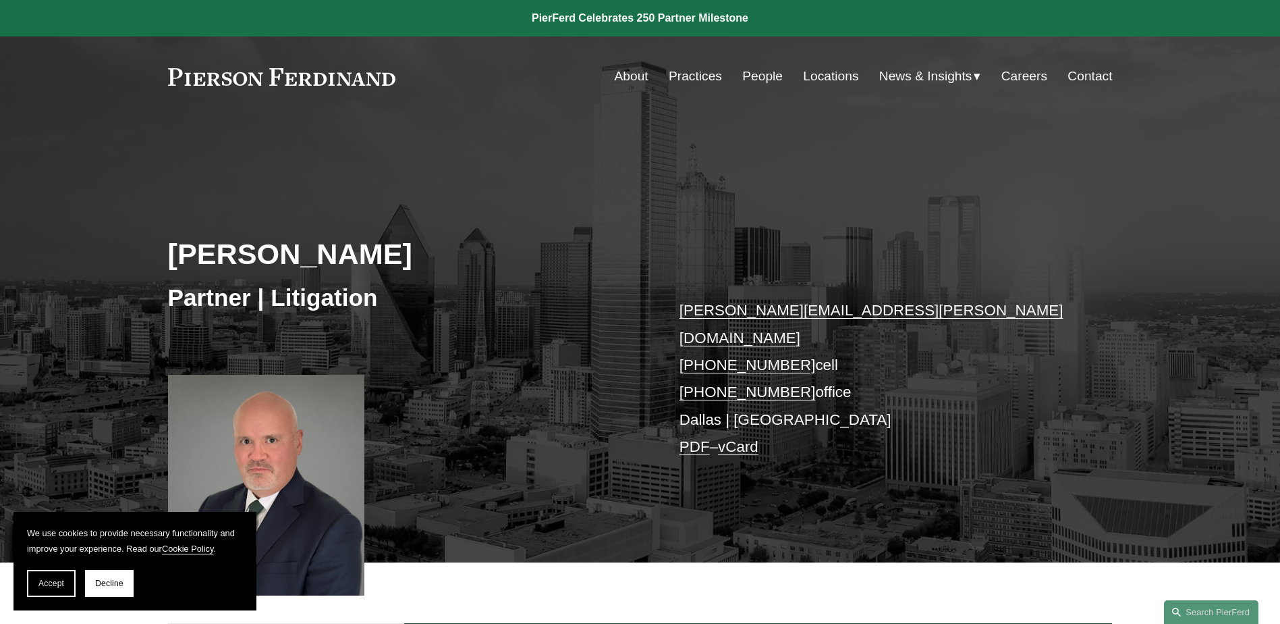
click at [694, 438] on link "PDF" at bounding box center [695, 446] width 30 height 17
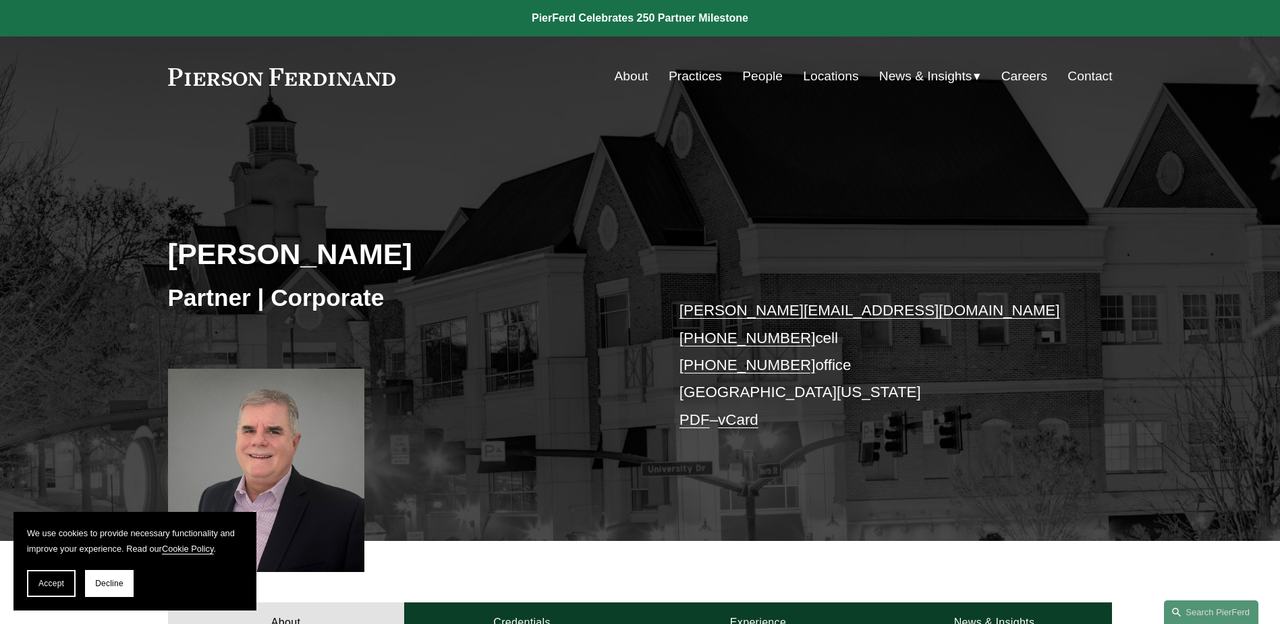
click at [691, 420] on link "PDF" at bounding box center [695, 419] width 30 height 17
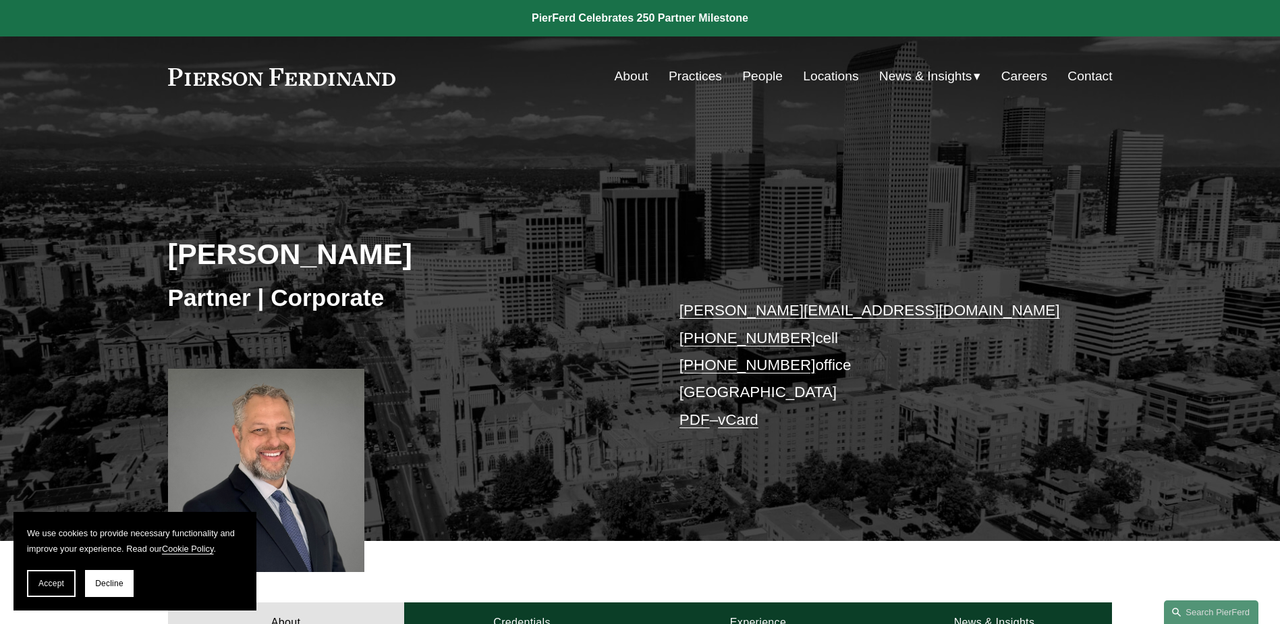
click at [690, 417] on link "PDF" at bounding box center [695, 419] width 30 height 17
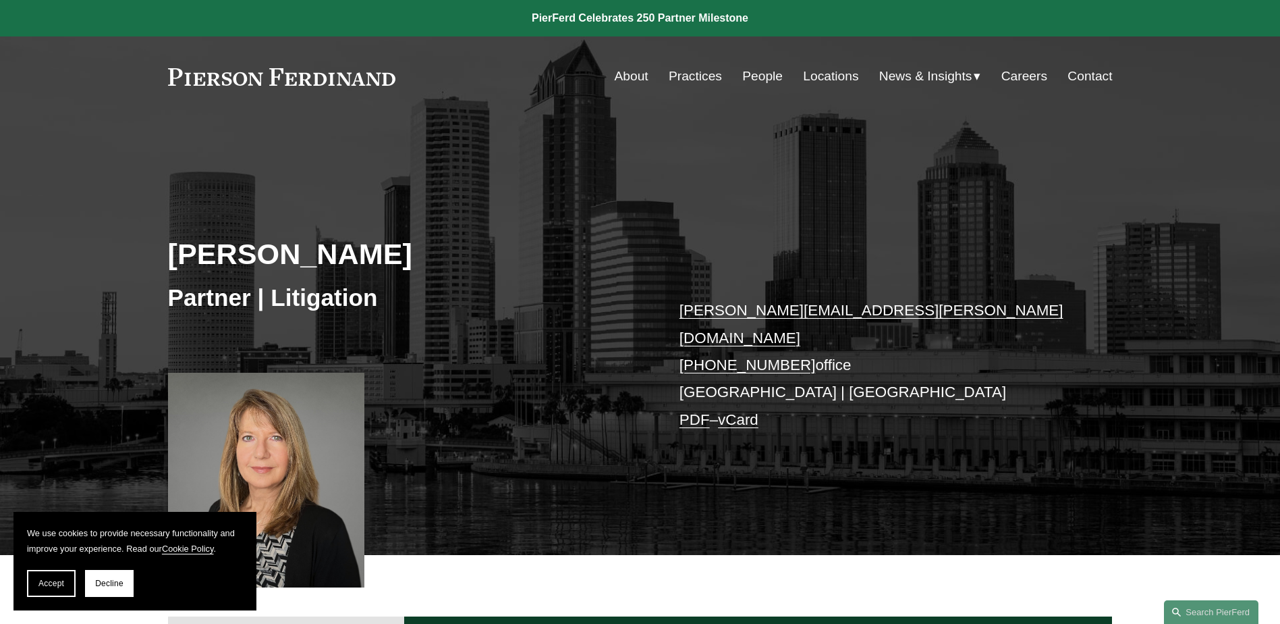
click at [696, 411] on link "PDF" at bounding box center [695, 419] width 30 height 17
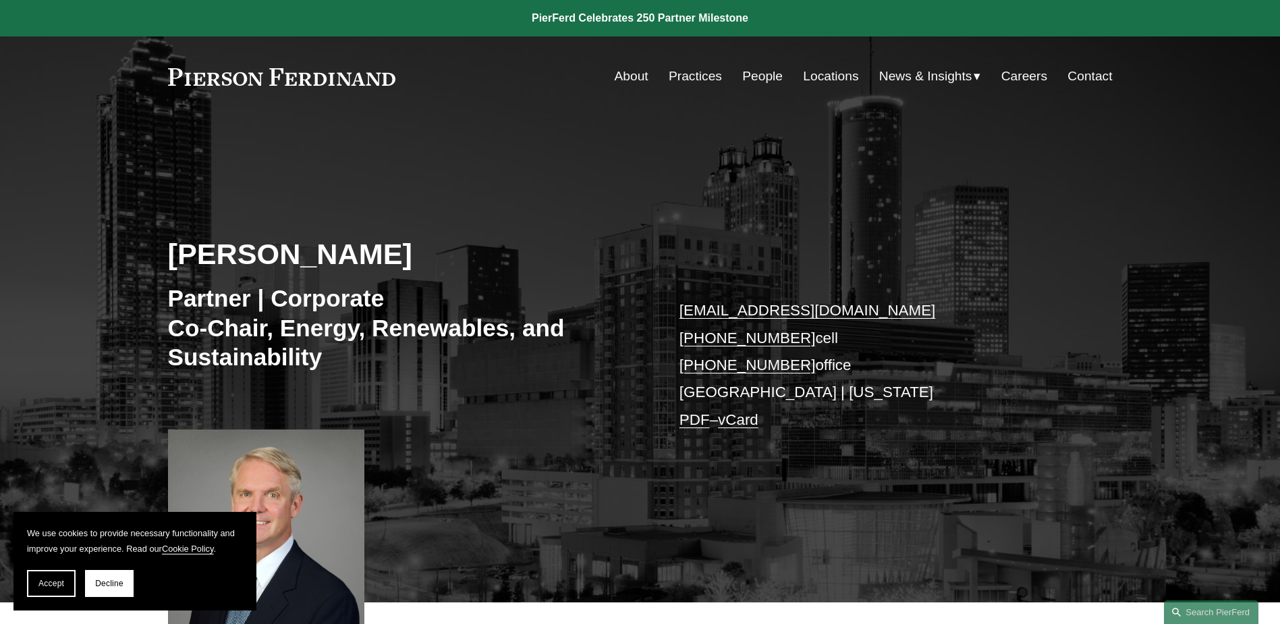
click at [695, 418] on link "PDF" at bounding box center [695, 419] width 30 height 17
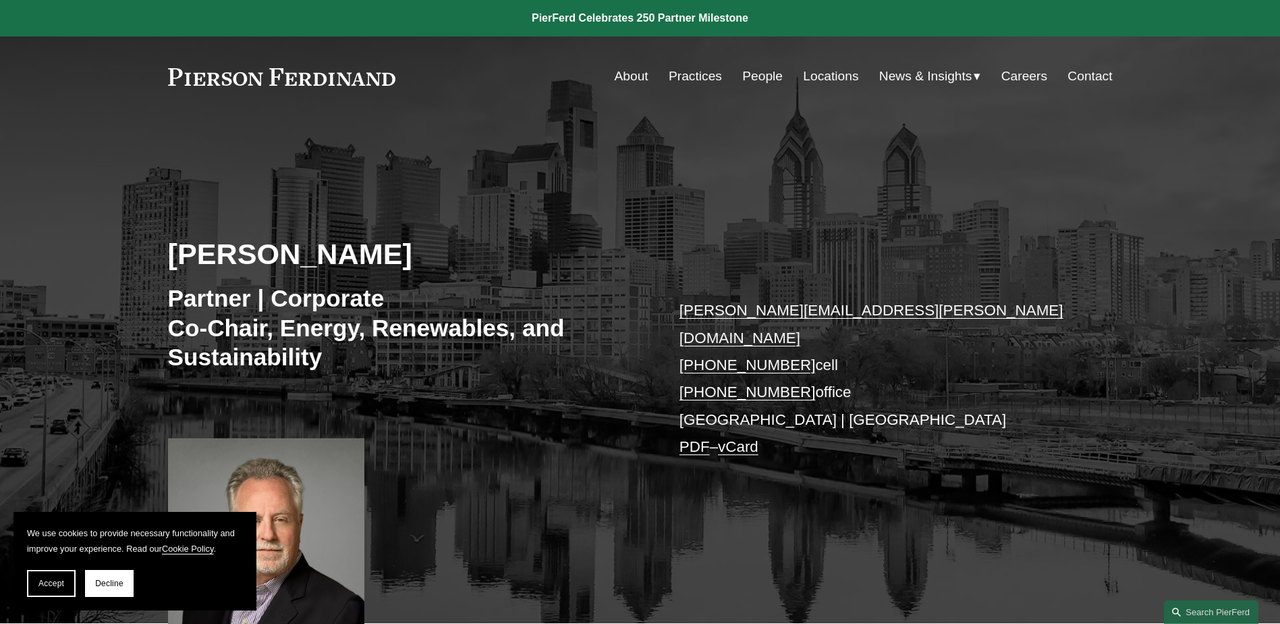
click at [700, 438] on link "PDF" at bounding box center [695, 446] width 30 height 17
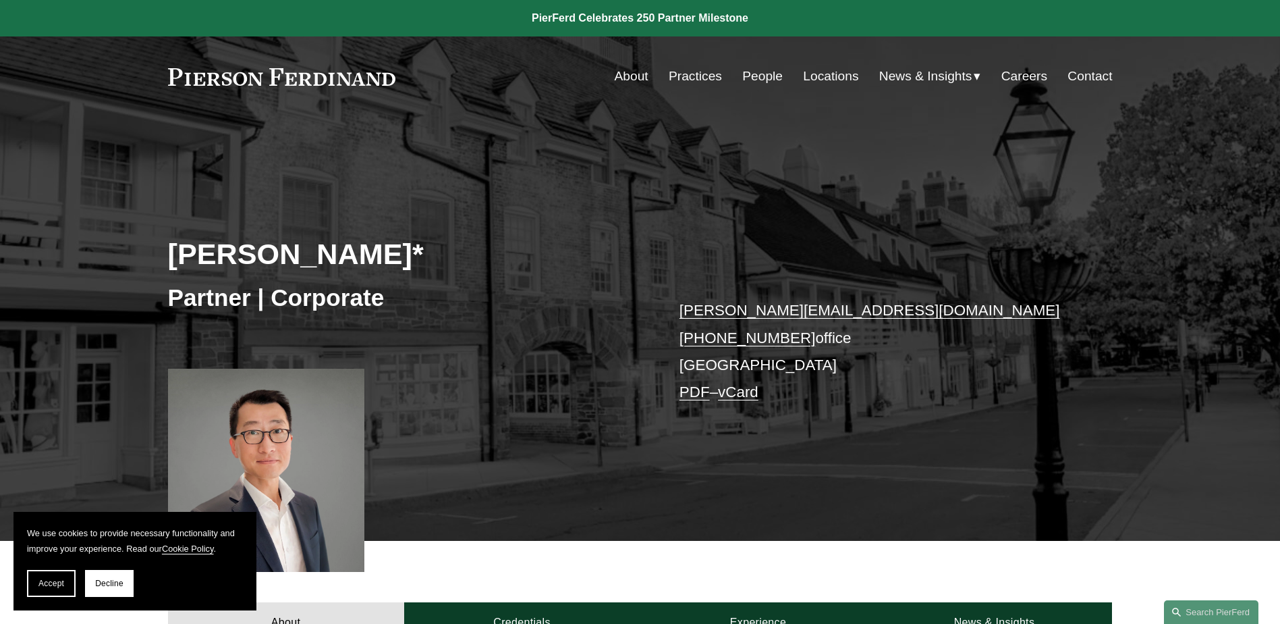
click at [688, 389] on link "PDF" at bounding box center [695, 391] width 30 height 17
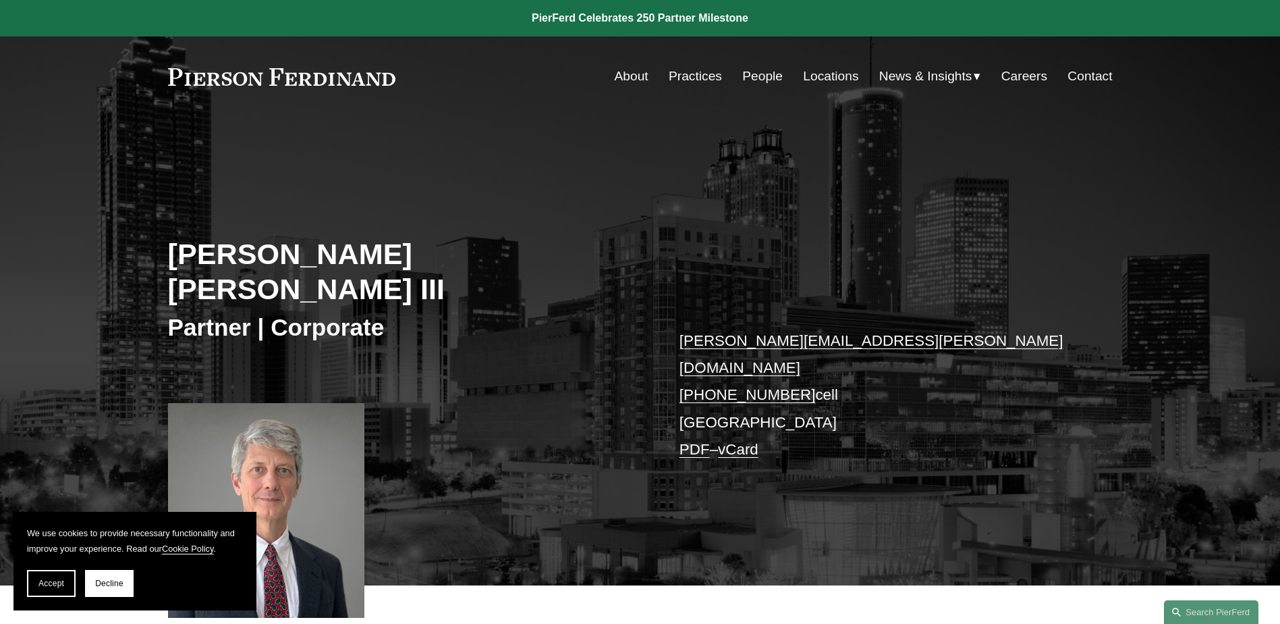
click at [693, 441] on link "PDF" at bounding box center [695, 449] width 30 height 17
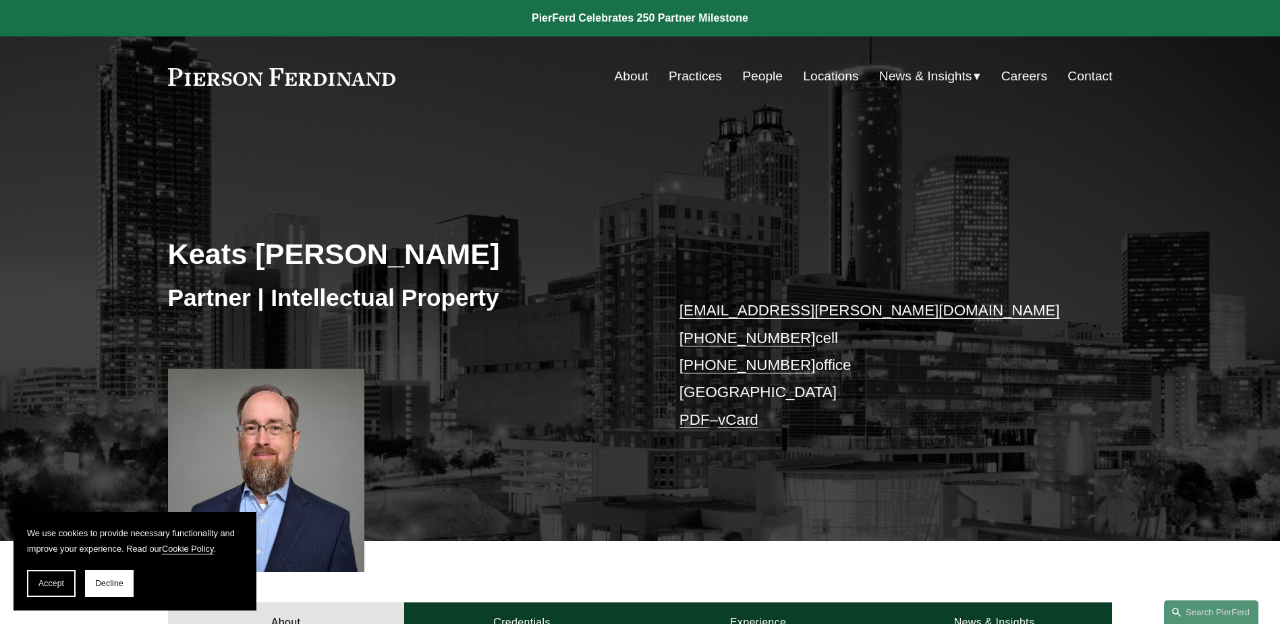
click at [698, 420] on link "PDF" at bounding box center [695, 419] width 30 height 17
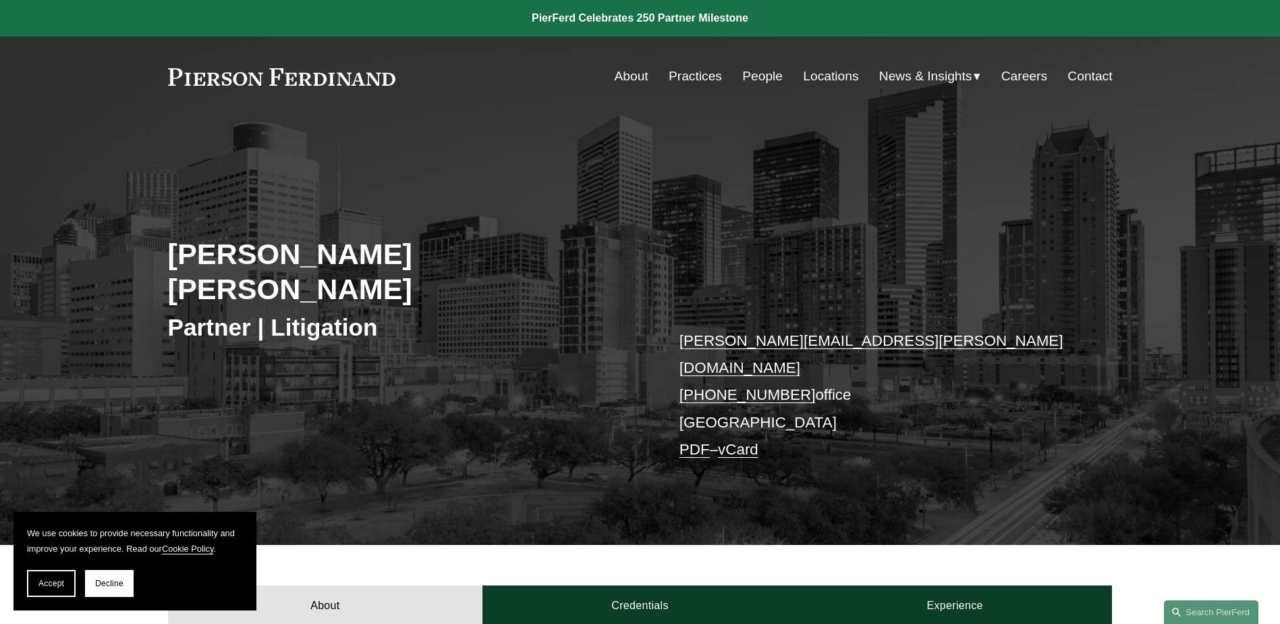
click at [687, 441] on link "PDF" at bounding box center [695, 449] width 30 height 17
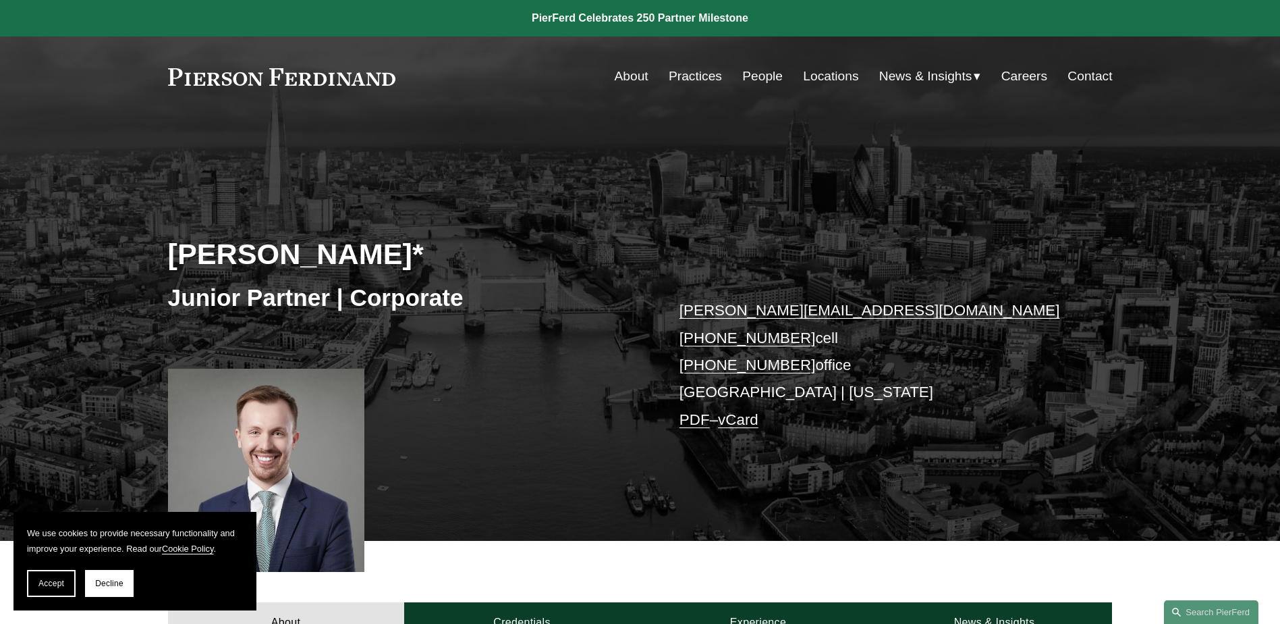
click at [684, 419] on link "PDF" at bounding box center [695, 419] width 30 height 17
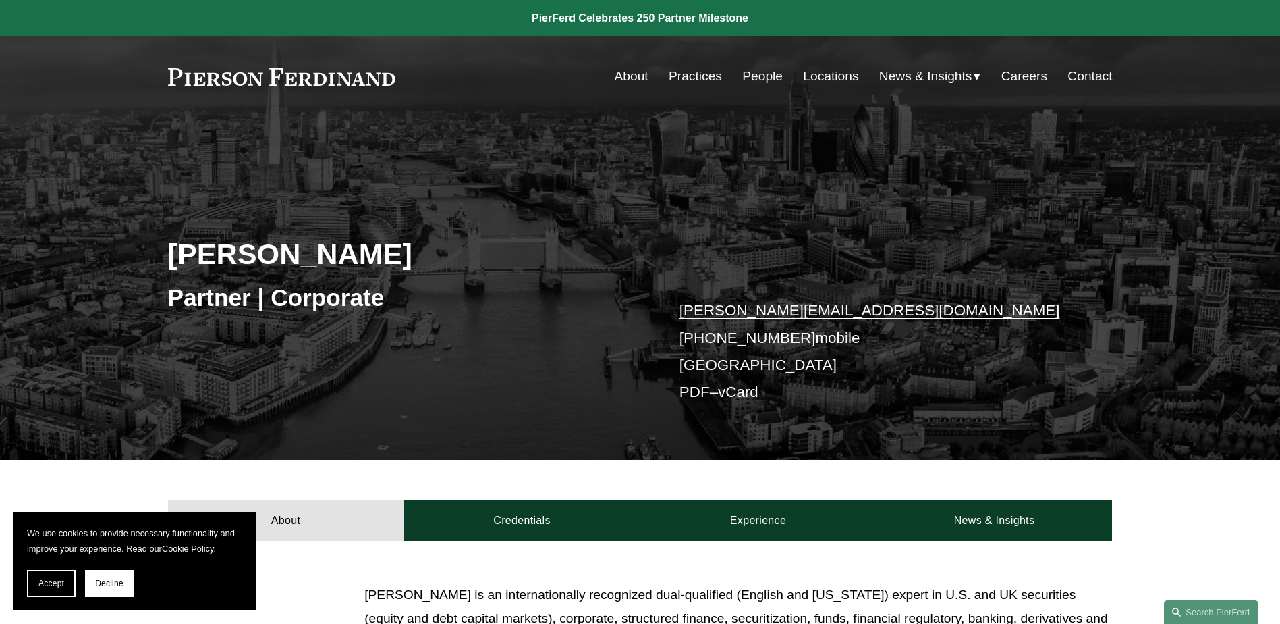
click at [695, 395] on link "PDF" at bounding box center [695, 391] width 30 height 17
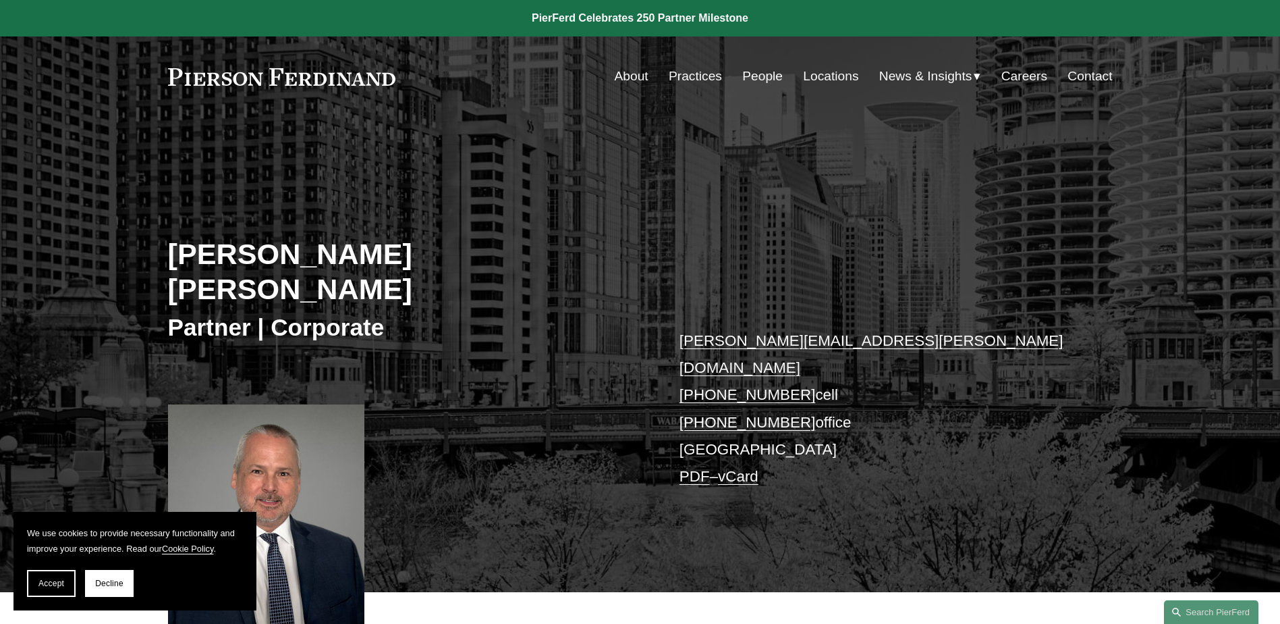
click at [702, 468] on link "PDF" at bounding box center [695, 476] width 30 height 17
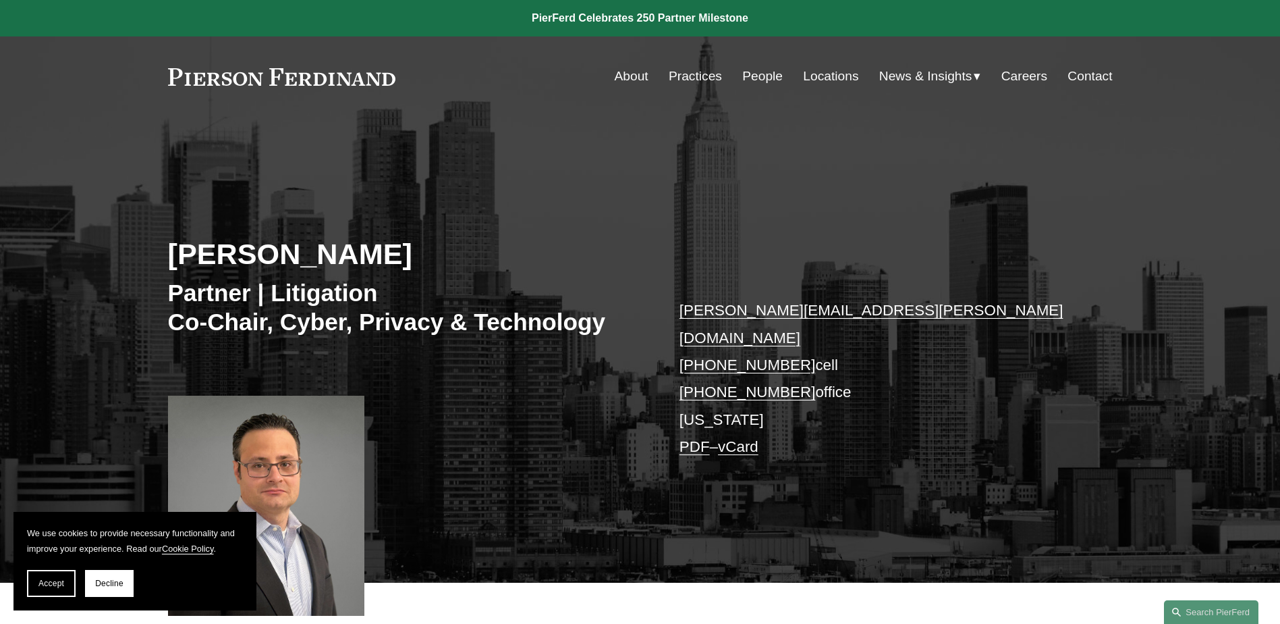
click at [696, 438] on link "PDF" at bounding box center [695, 446] width 30 height 17
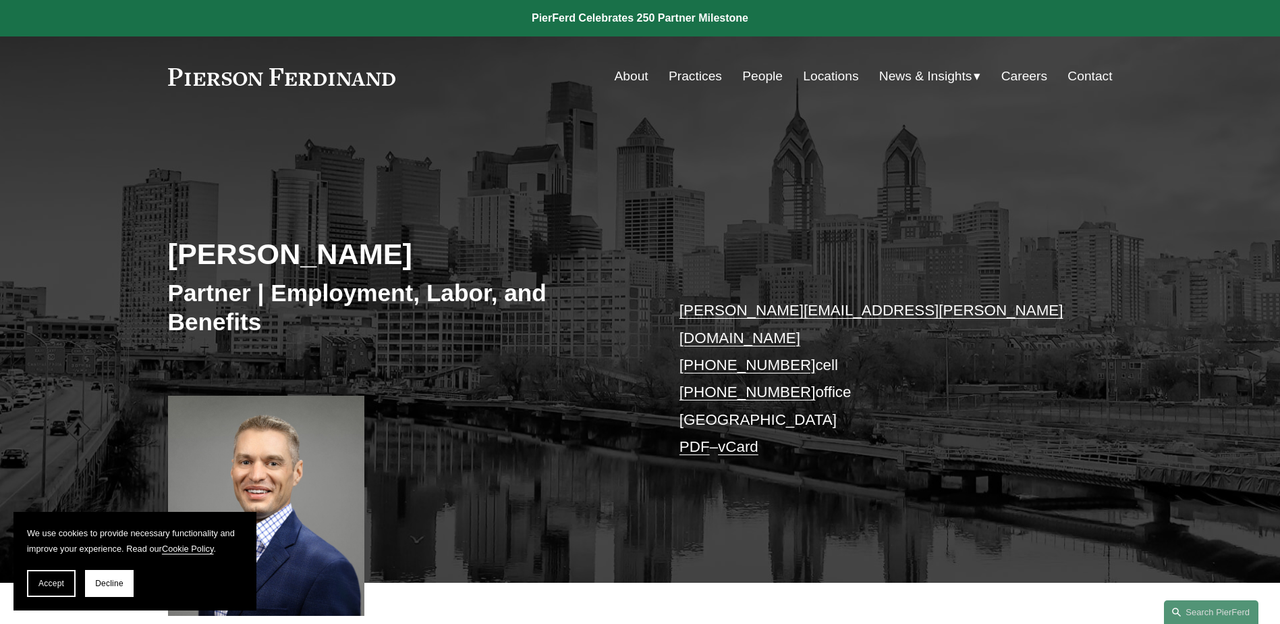
click at [693, 438] on link "PDF" at bounding box center [695, 446] width 30 height 17
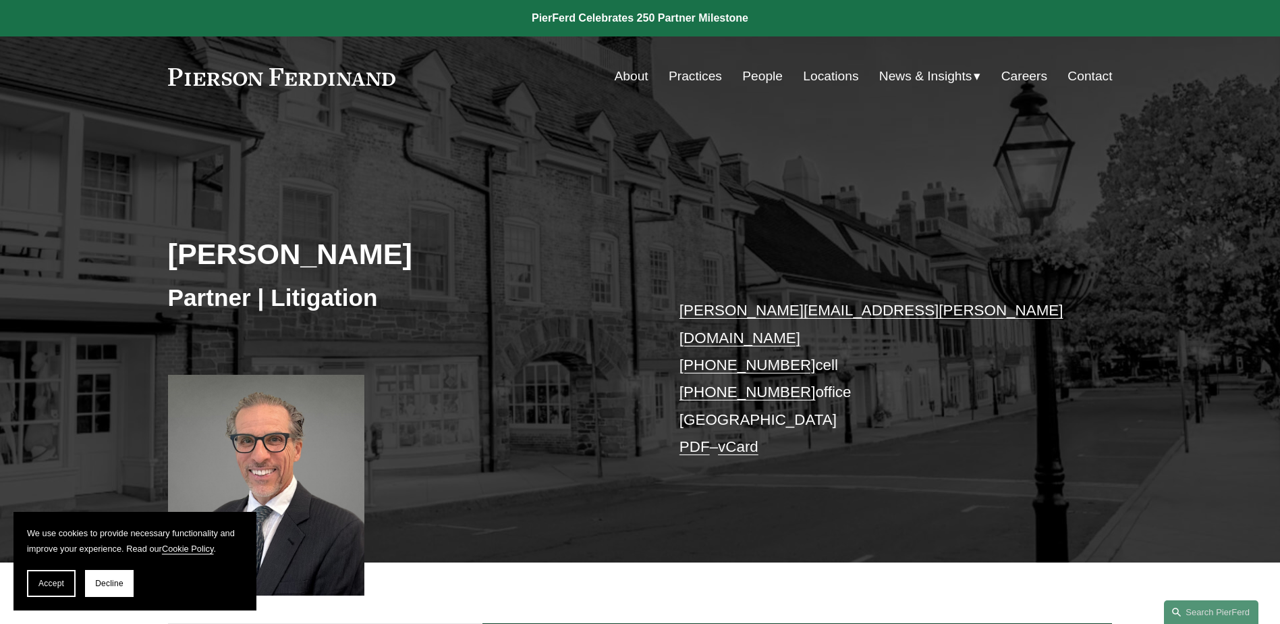
click at [695, 438] on link "PDF" at bounding box center [695, 446] width 30 height 17
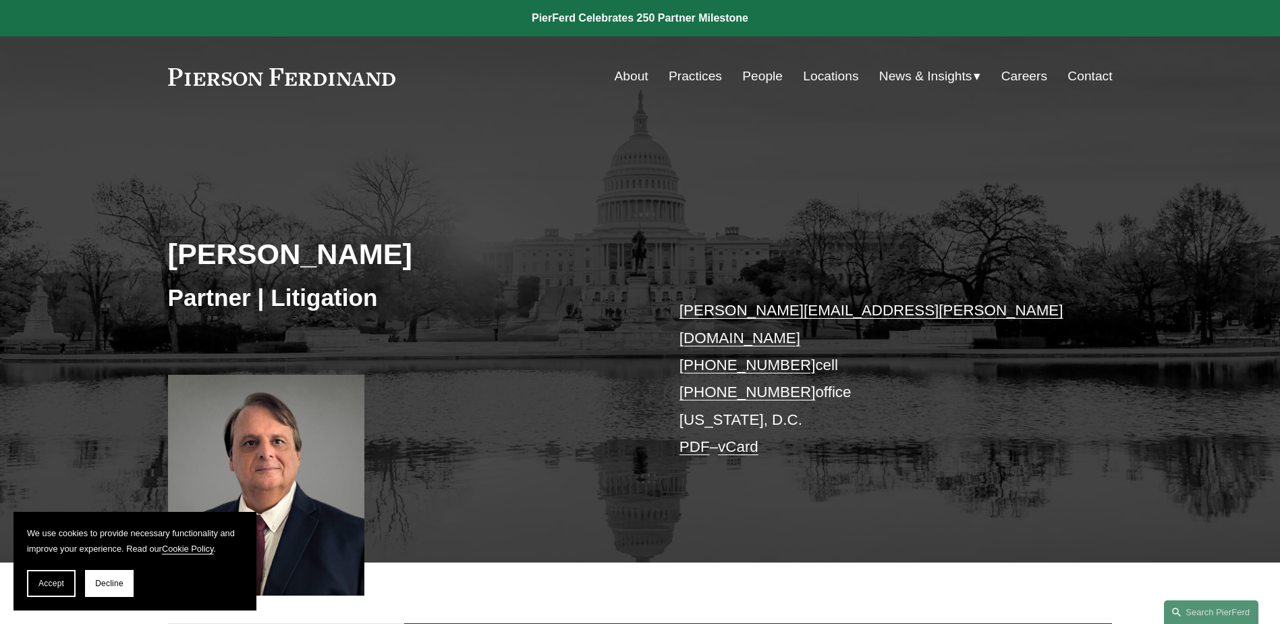
click at [682, 438] on link "PDF" at bounding box center [695, 446] width 30 height 17
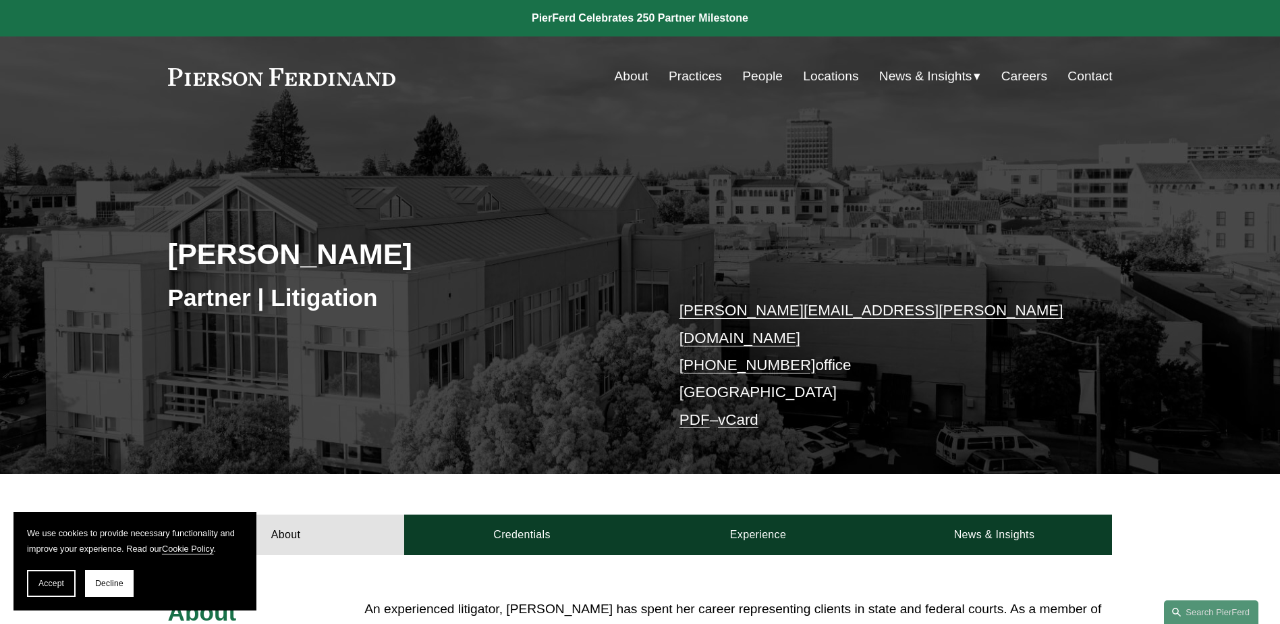
click at [689, 411] on link "PDF" at bounding box center [695, 419] width 30 height 17
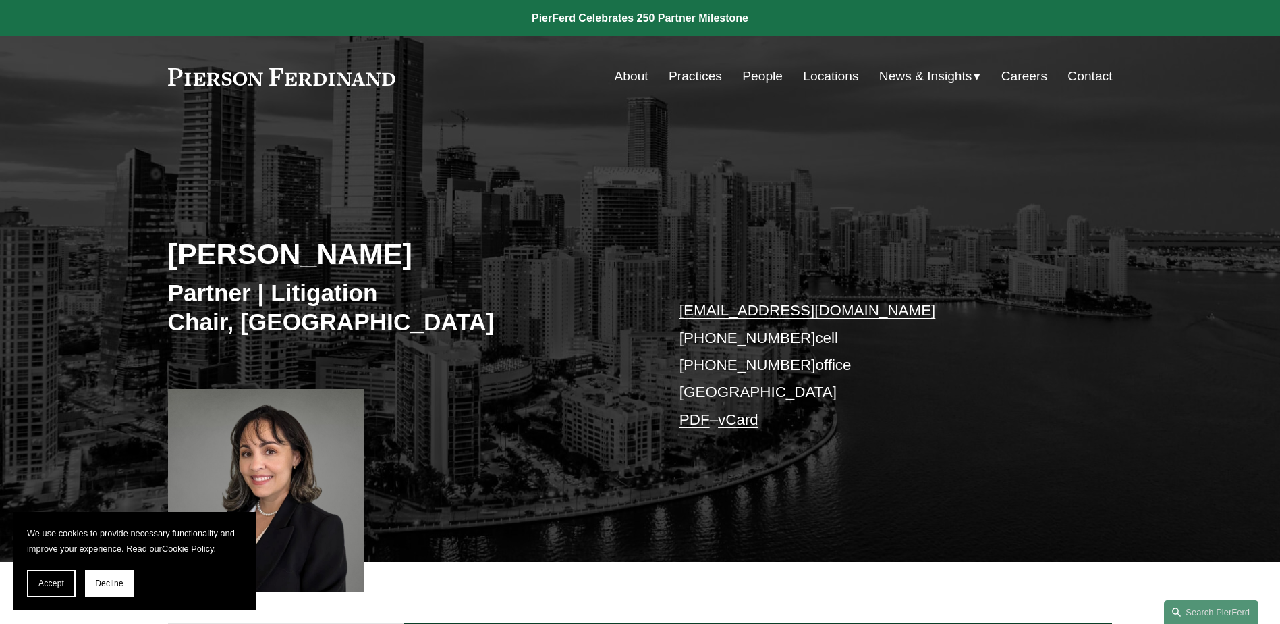
click at [695, 416] on link "PDF" at bounding box center [695, 419] width 30 height 17
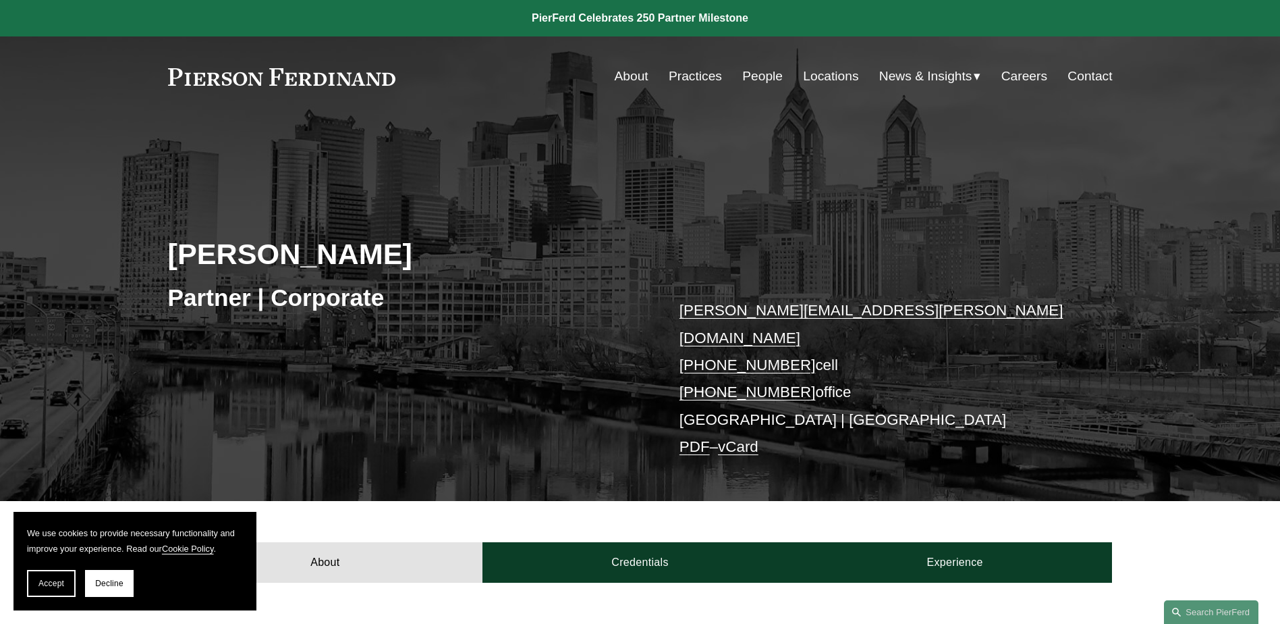
click at [691, 438] on link "PDF" at bounding box center [695, 446] width 30 height 17
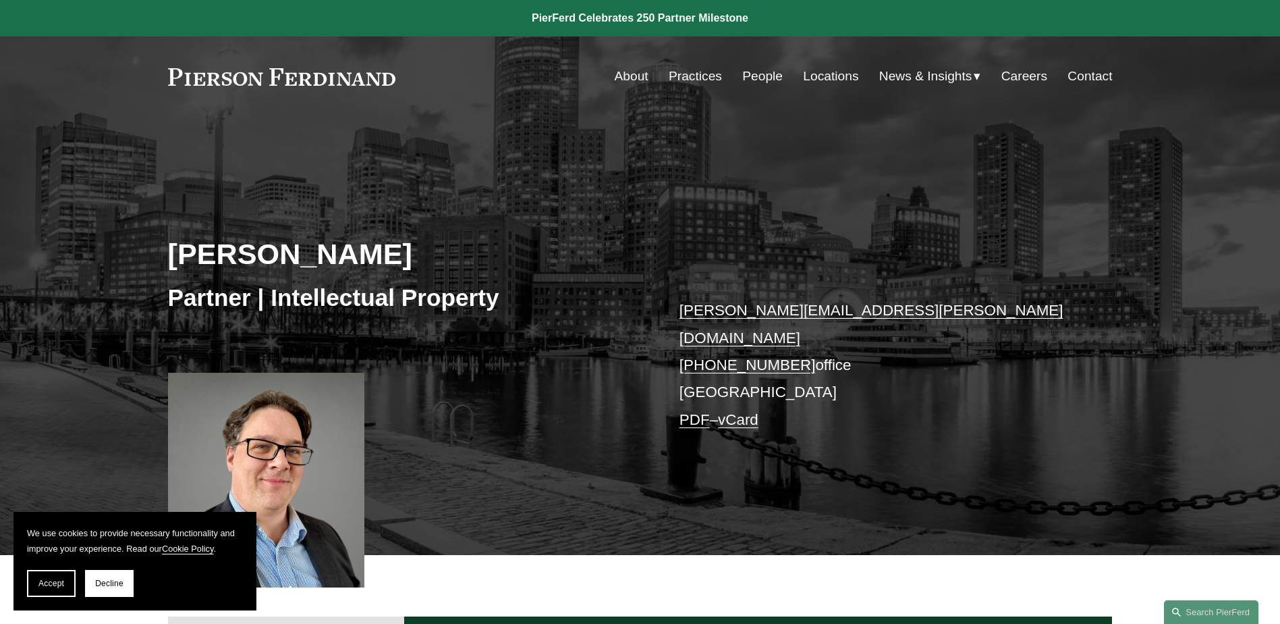
click at [681, 411] on link "PDF" at bounding box center [695, 419] width 30 height 17
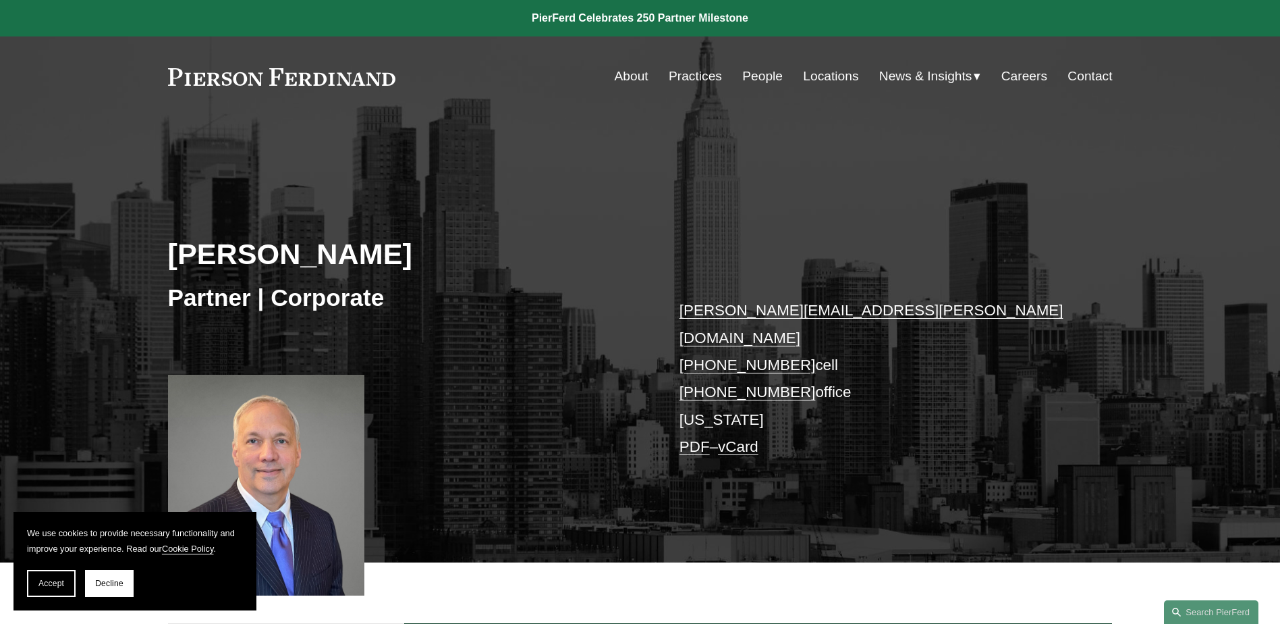
click at [688, 438] on link "PDF" at bounding box center [695, 446] width 30 height 17
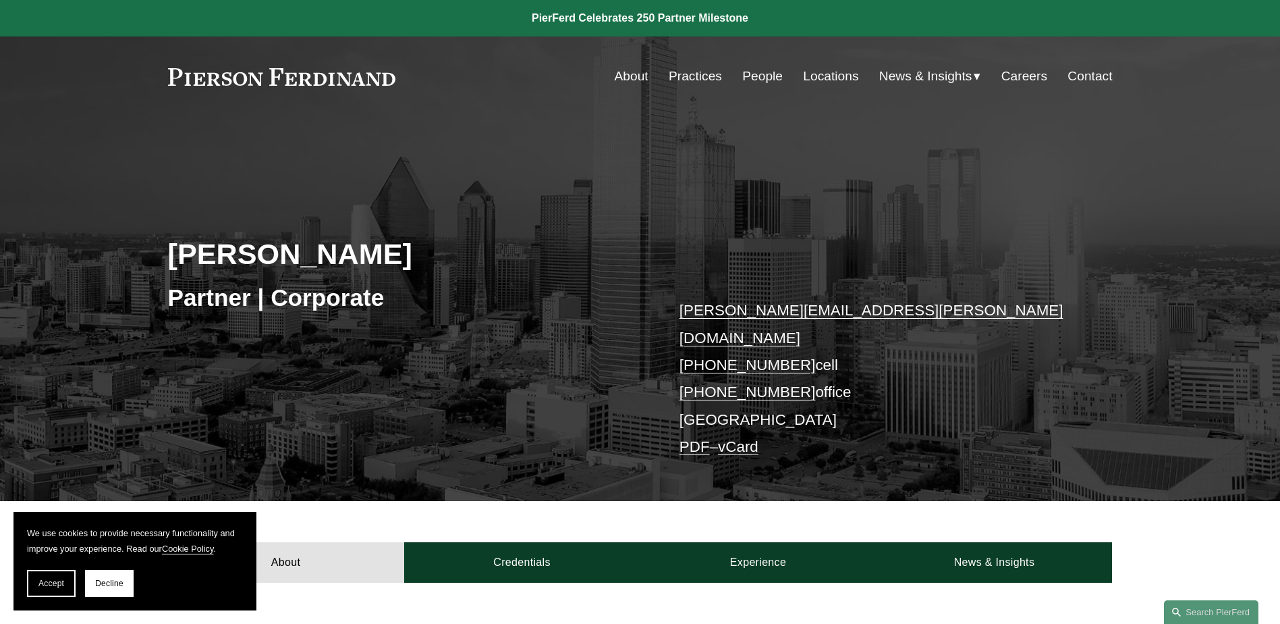
click at [694, 438] on link "PDF" at bounding box center [695, 446] width 30 height 17
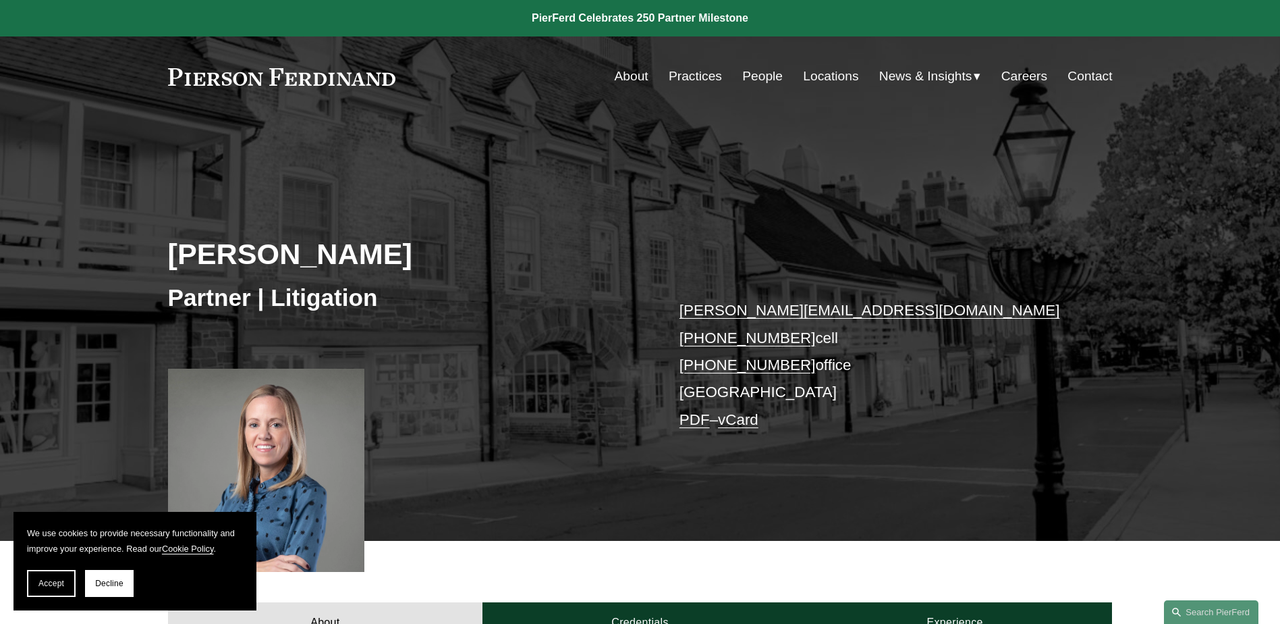
click at [698, 425] on link "PDF" at bounding box center [695, 419] width 30 height 17
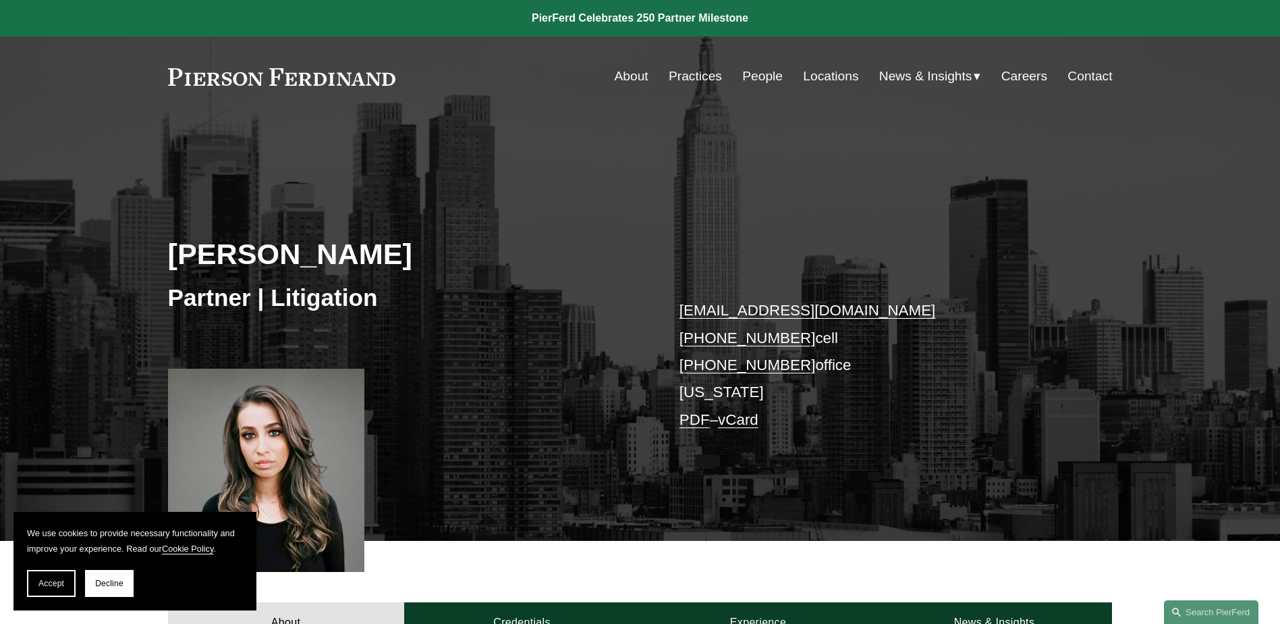
click at [688, 423] on link "PDF" at bounding box center [695, 419] width 30 height 17
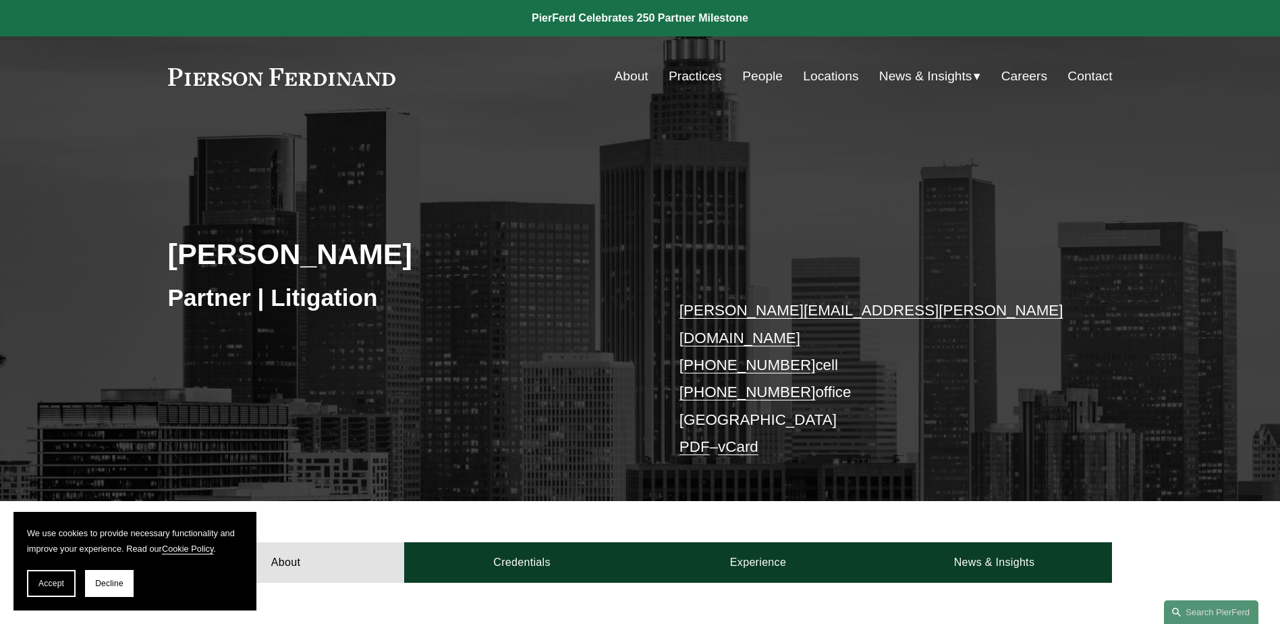
click at [685, 438] on link "PDF" at bounding box center [695, 446] width 30 height 17
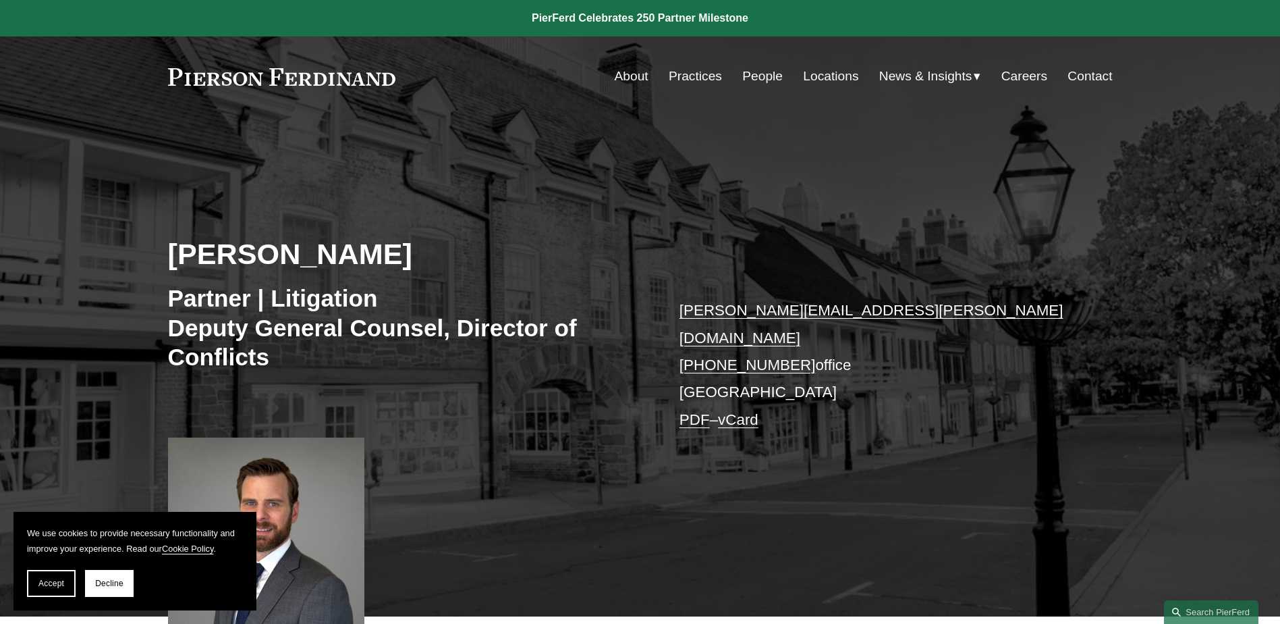
click at [684, 411] on link "PDF" at bounding box center [695, 419] width 30 height 17
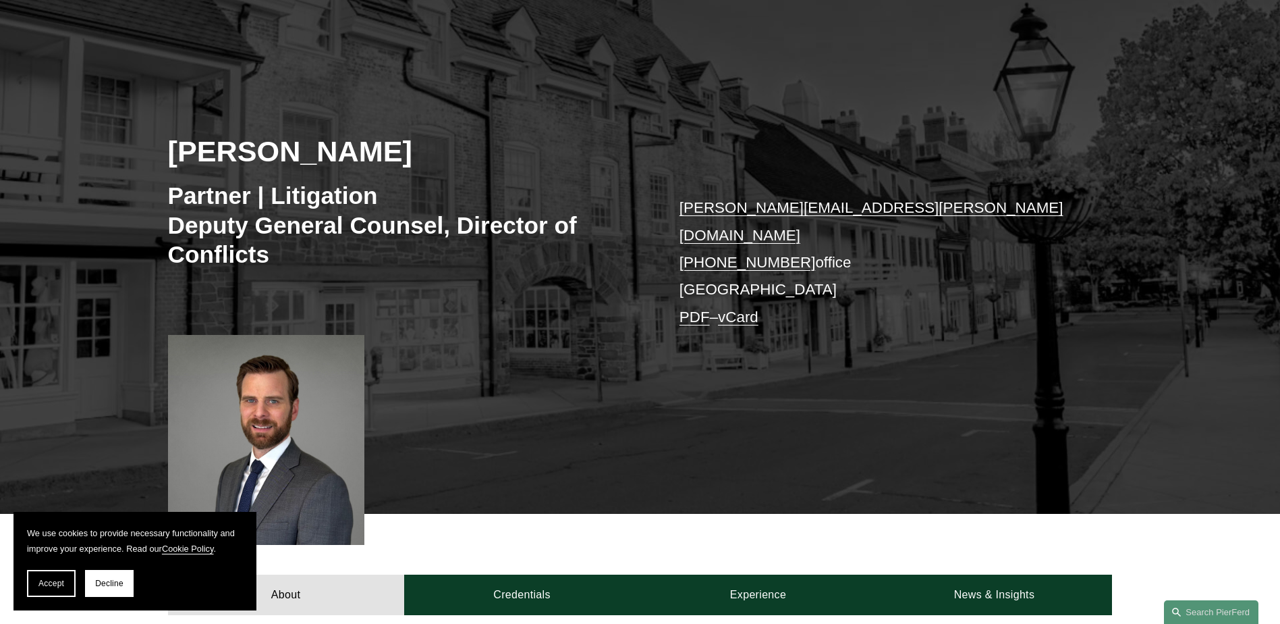
scroll to position [135, 0]
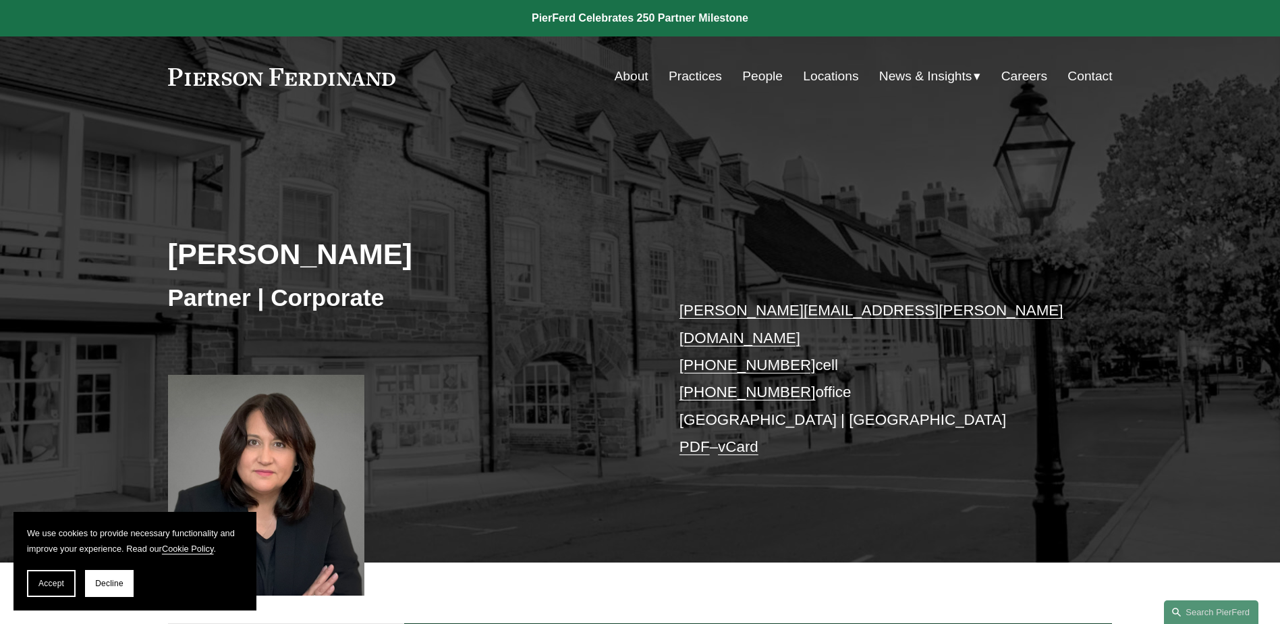
click at [692, 438] on link "PDF" at bounding box center [695, 446] width 30 height 17
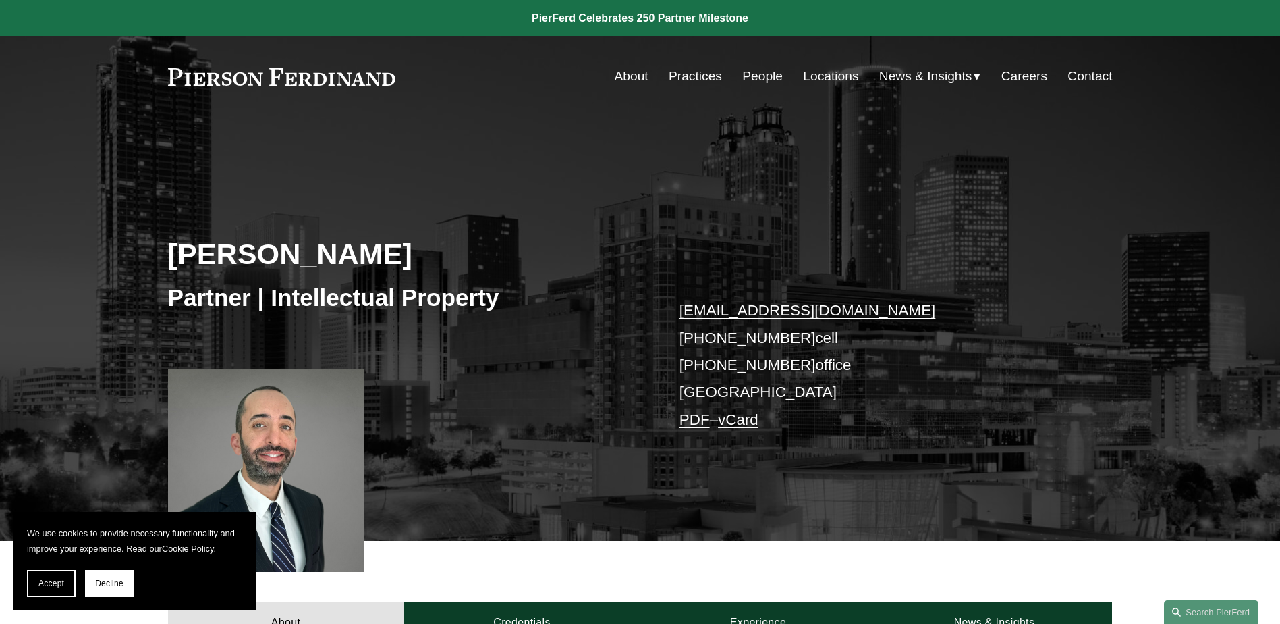
click at [688, 423] on link "PDF" at bounding box center [695, 419] width 30 height 17
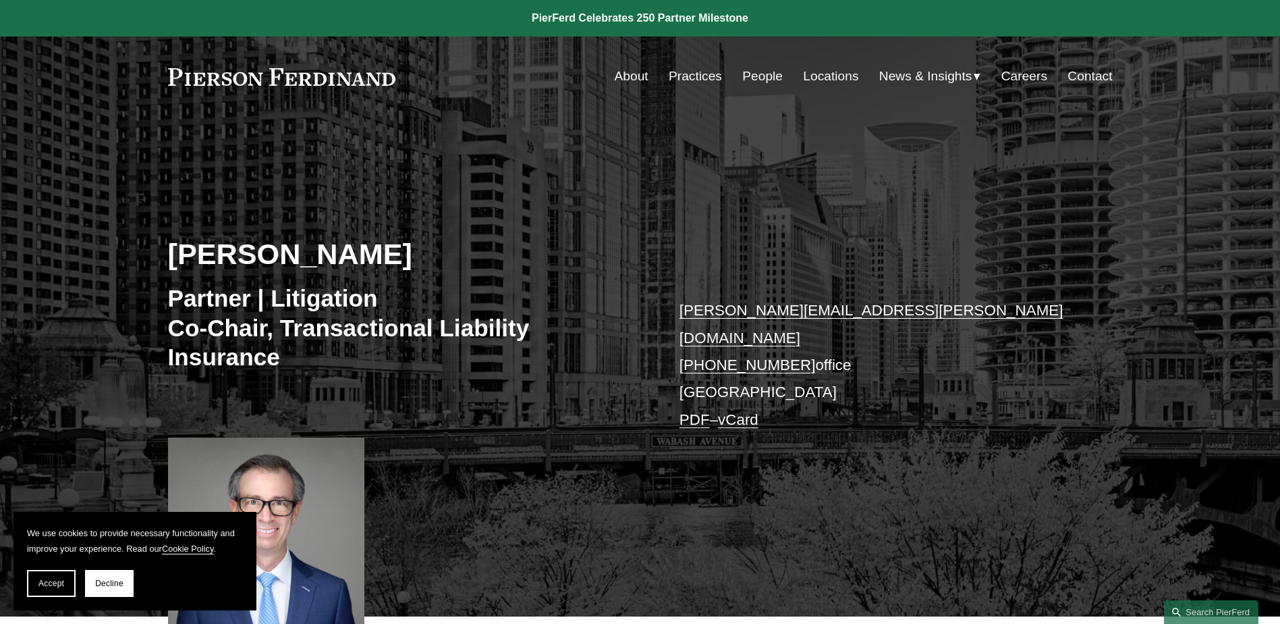
click at [700, 411] on link "PDF" at bounding box center [695, 419] width 30 height 17
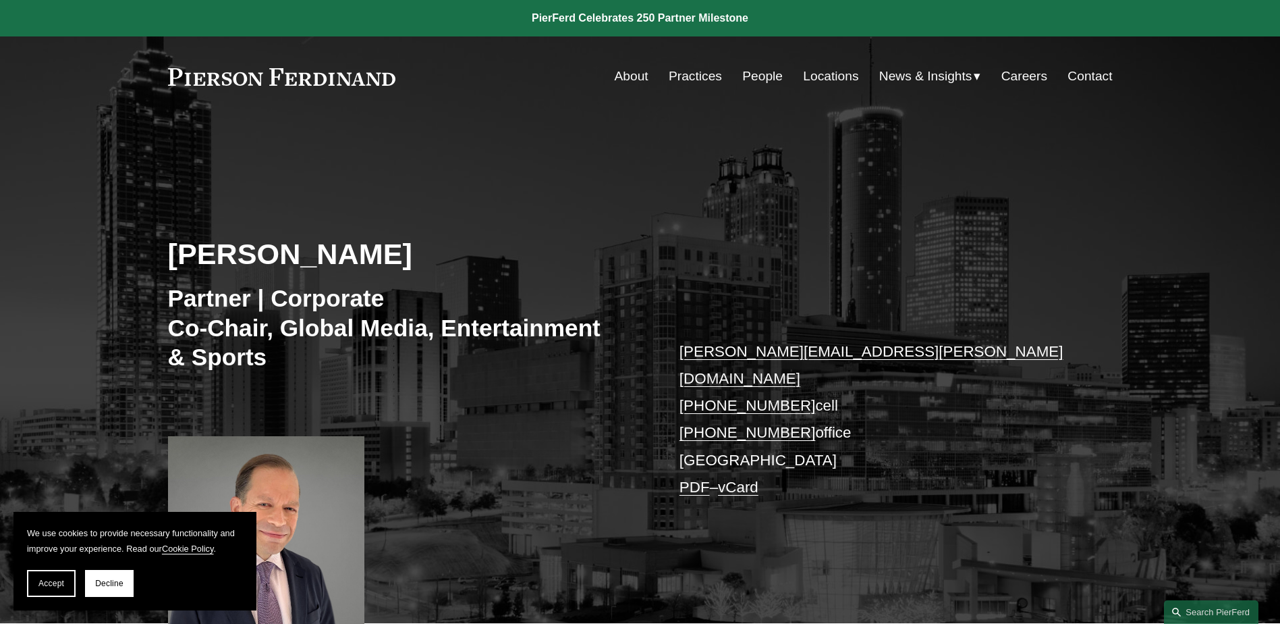
click at [698, 478] on link "PDF" at bounding box center [695, 486] width 30 height 17
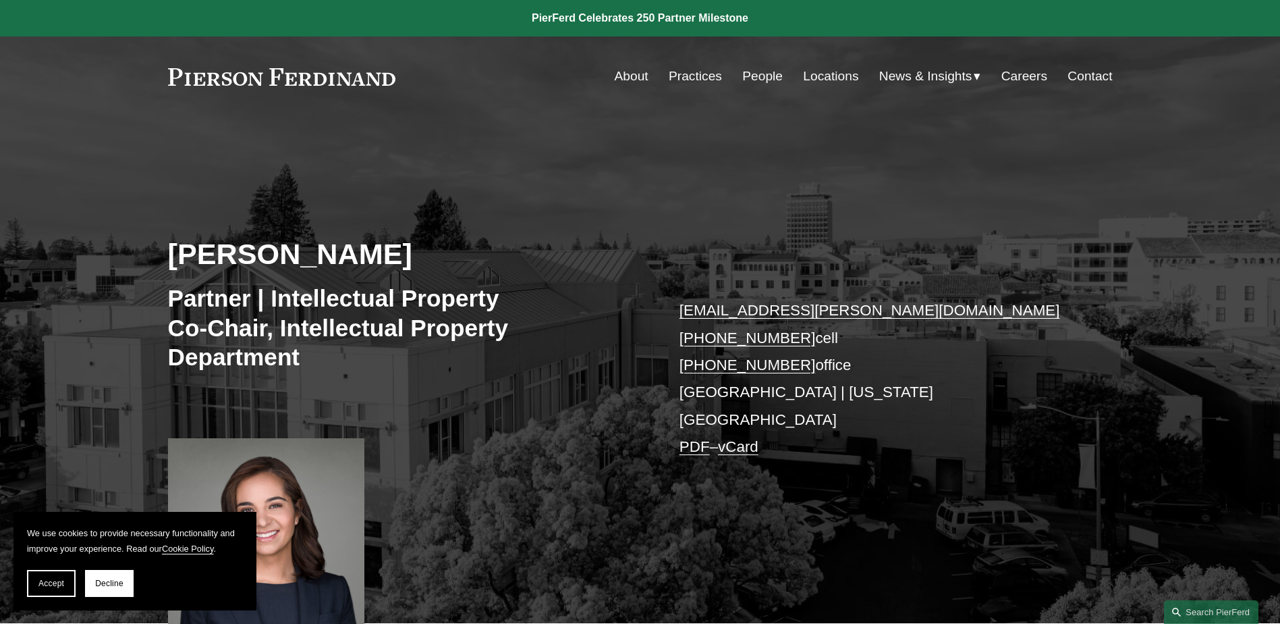
click at [699, 438] on link "PDF" at bounding box center [695, 446] width 30 height 17
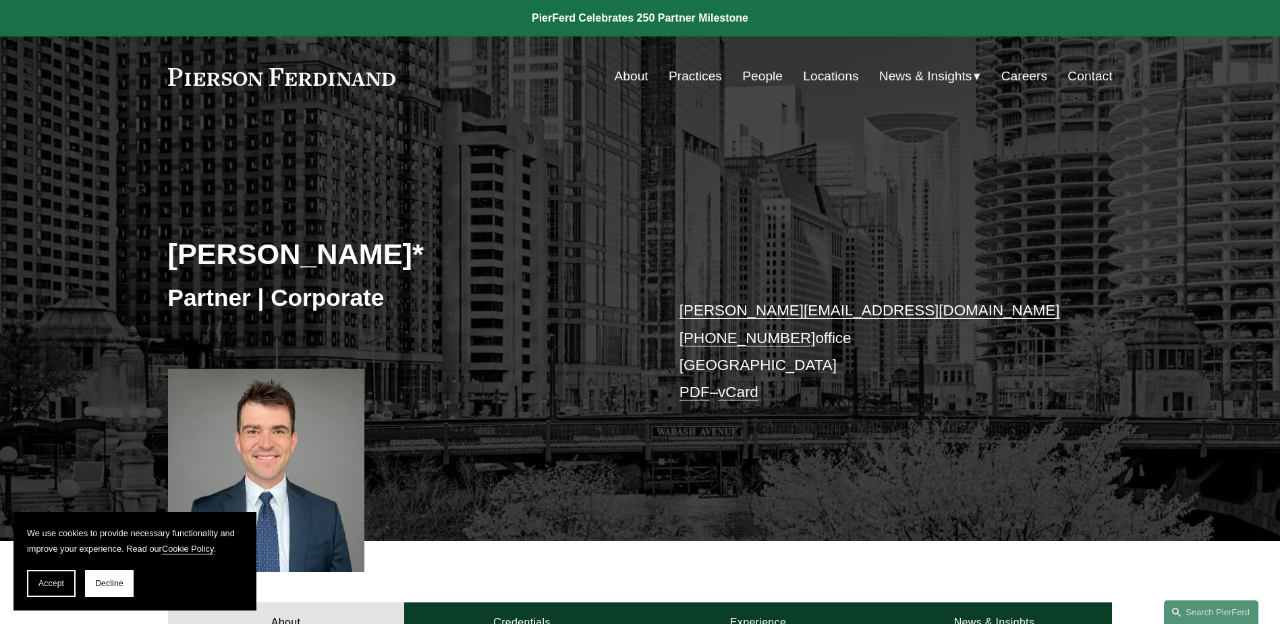
click at [697, 393] on link "PDF" at bounding box center [695, 391] width 30 height 17
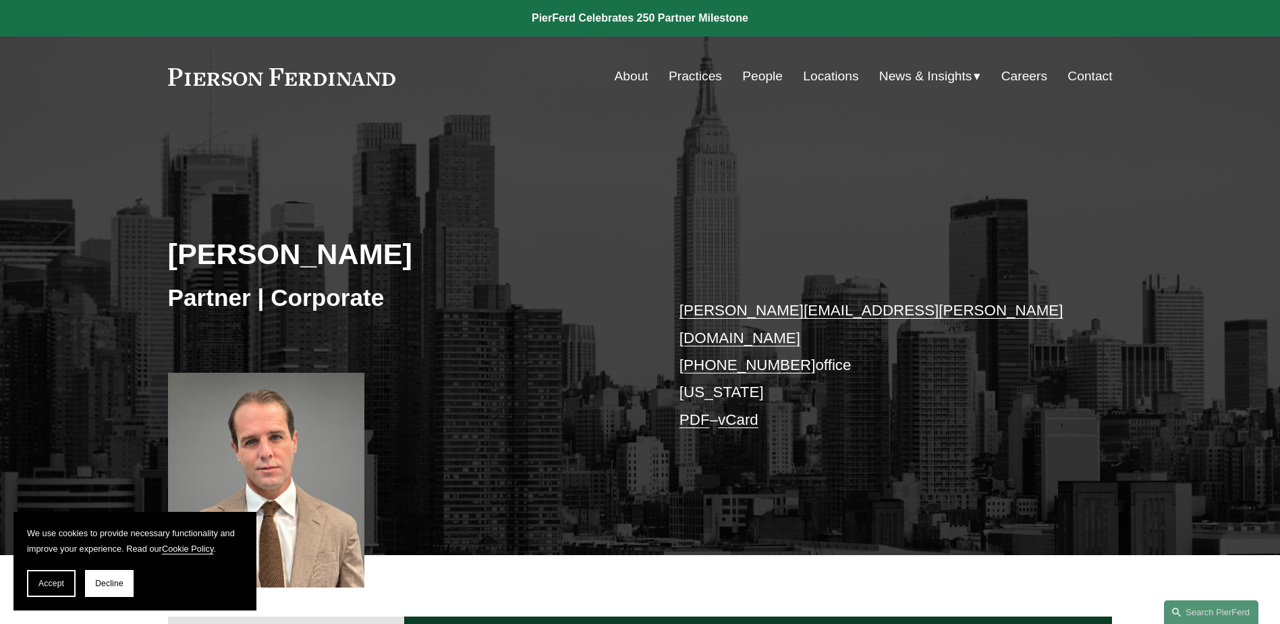
click at [698, 411] on link "PDF" at bounding box center [695, 419] width 30 height 17
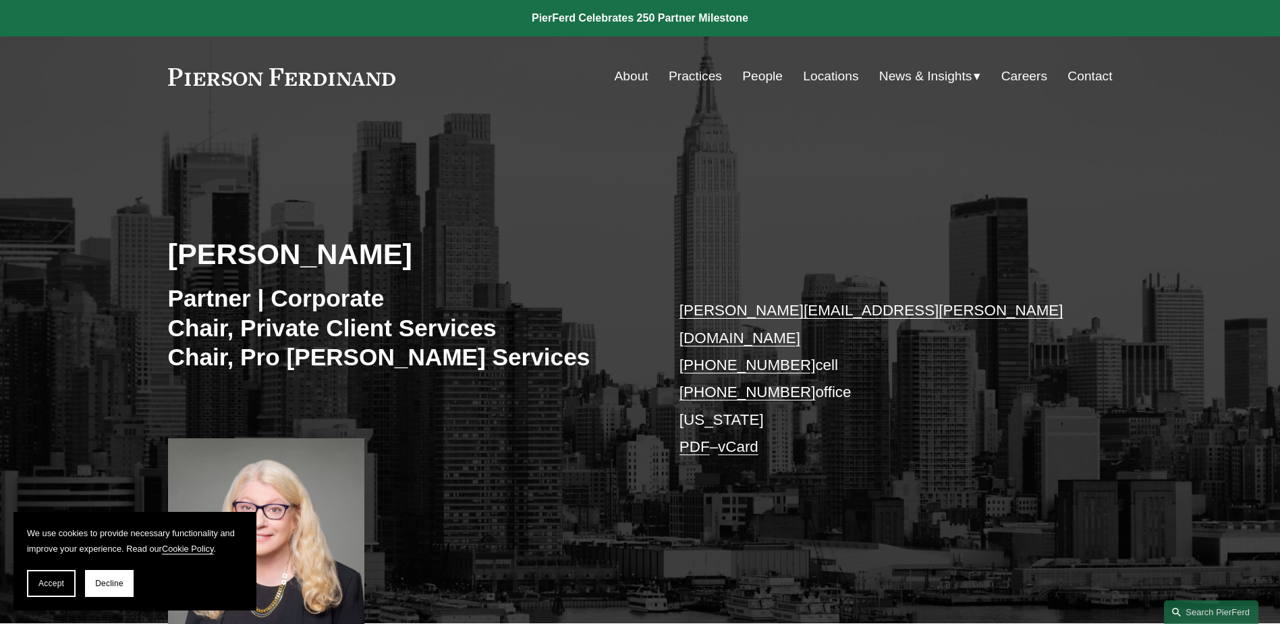
click at [696, 438] on link "PDF" at bounding box center [695, 446] width 30 height 17
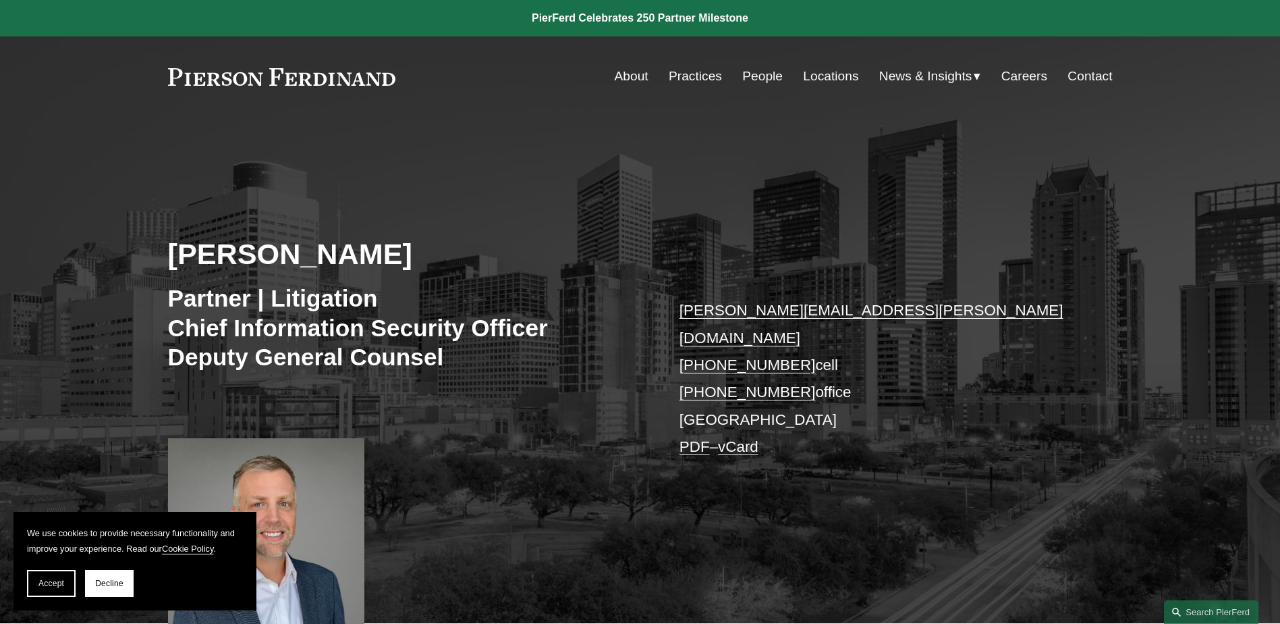
click at [700, 438] on link "PDF" at bounding box center [695, 446] width 30 height 17
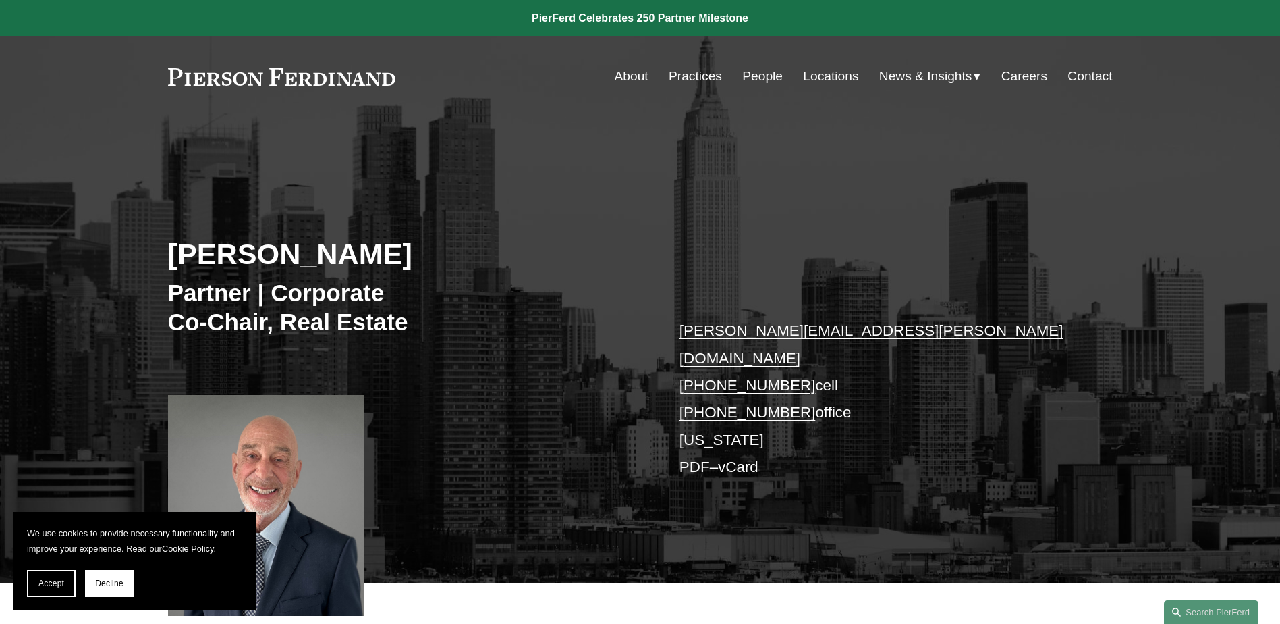
click at [687, 458] on link "PDF" at bounding box center [695, 466] width 30 height 17
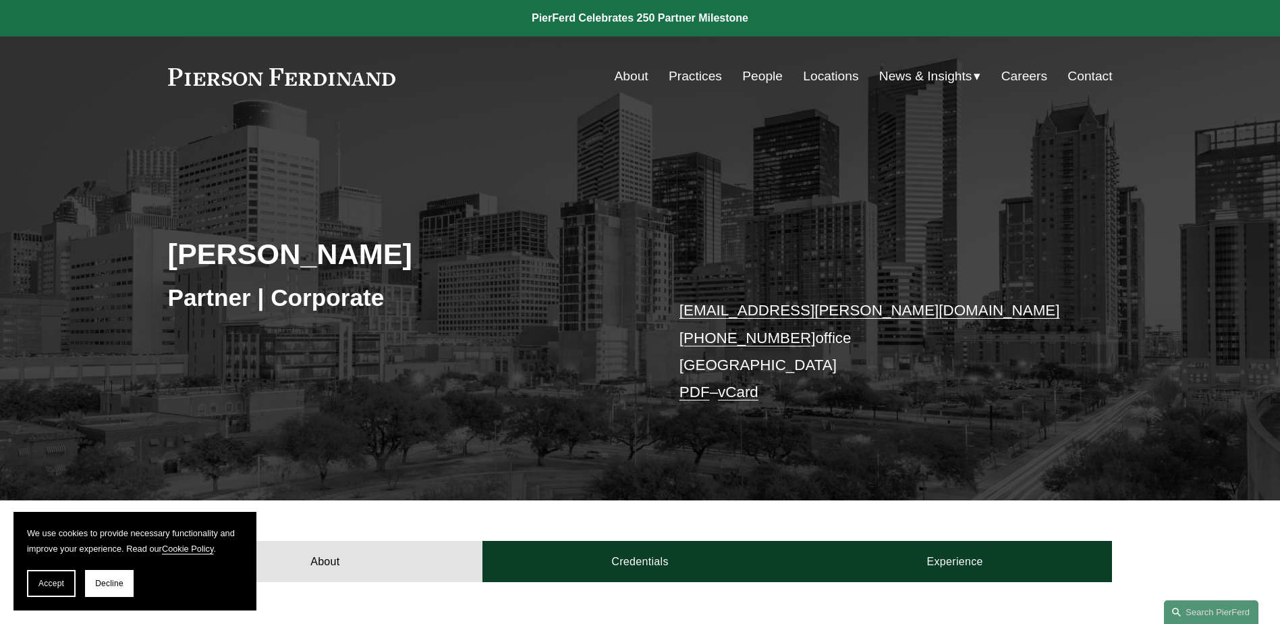
click at [696, 394] on link "PDF" at bounding box center [695, 391] width 30 height 17
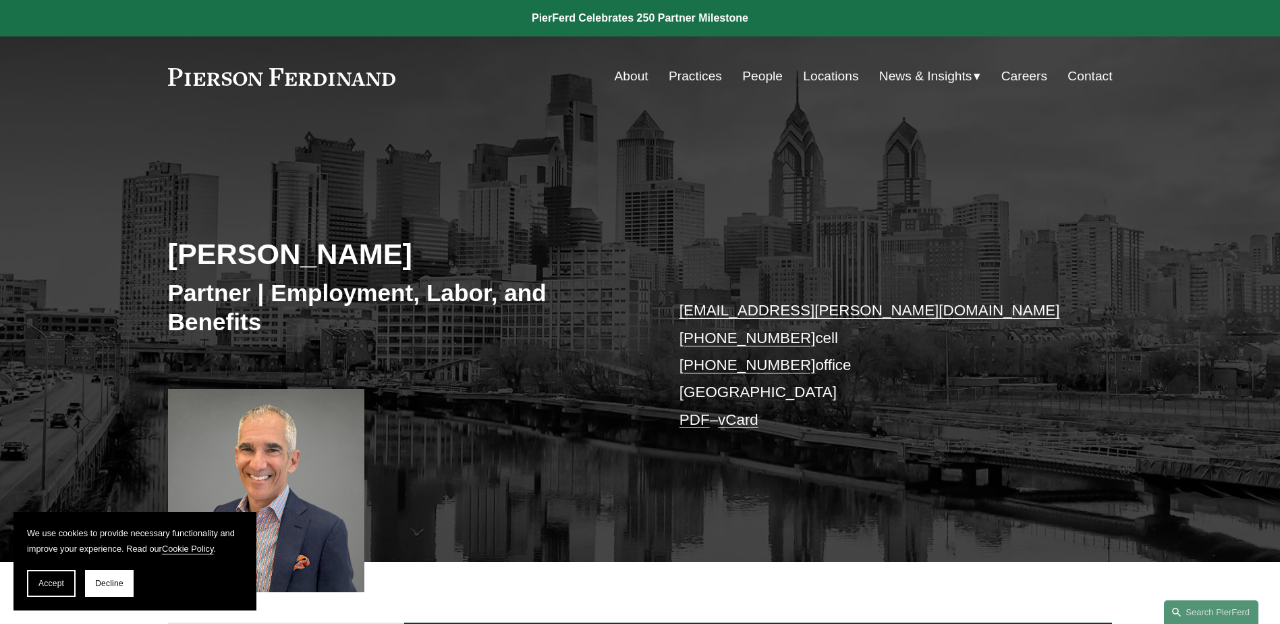
click at [689, 423] on link "PDF" at bounding box center [695, 419] width 30 height 17
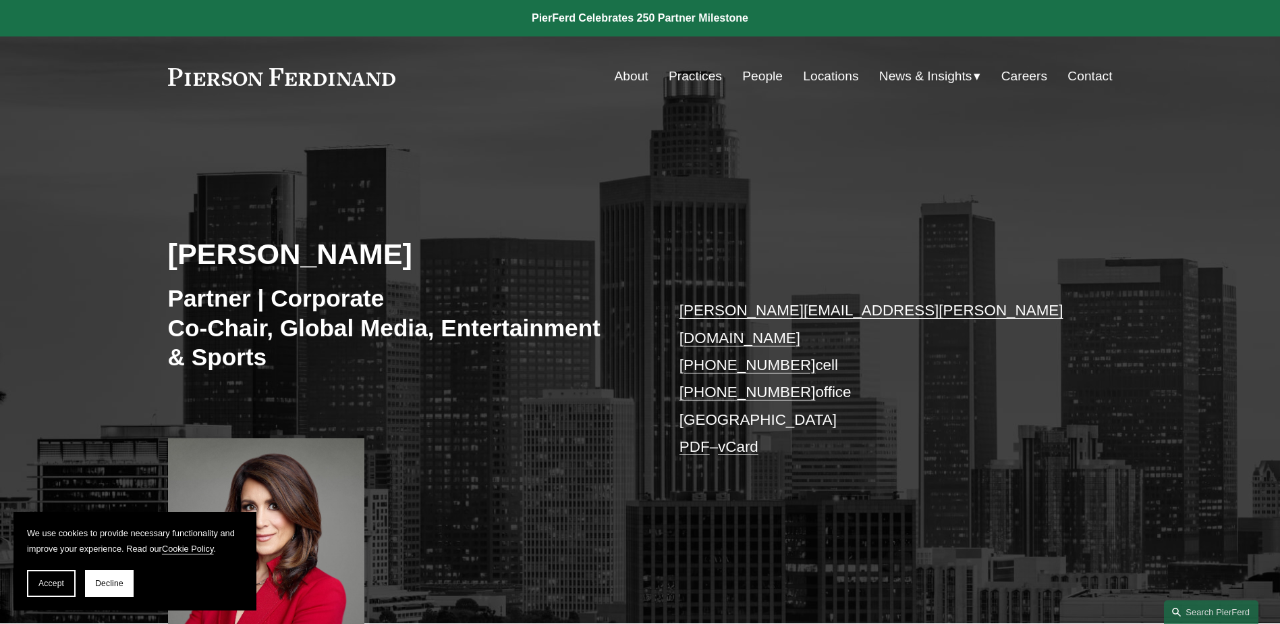
click at [685, 438] on link "PDF" at bounding box center [695, 446] width 30 height 17
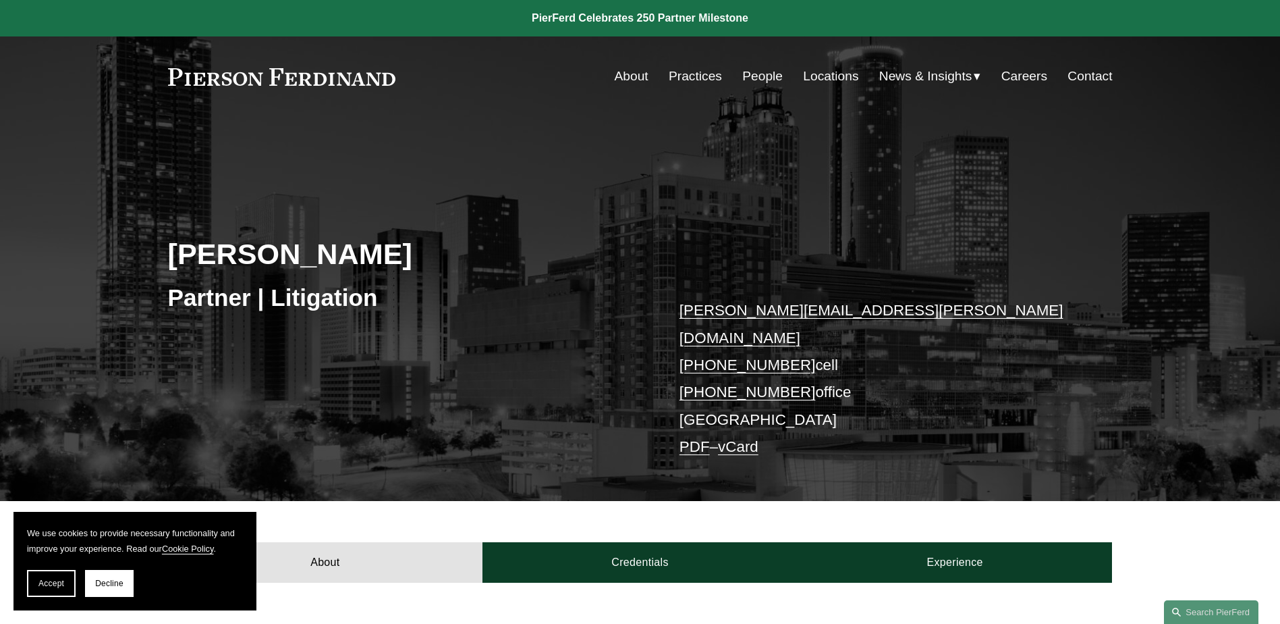
click at [700, 438] on link "PDF" at bounding box center [695, 446] width 30 height 17
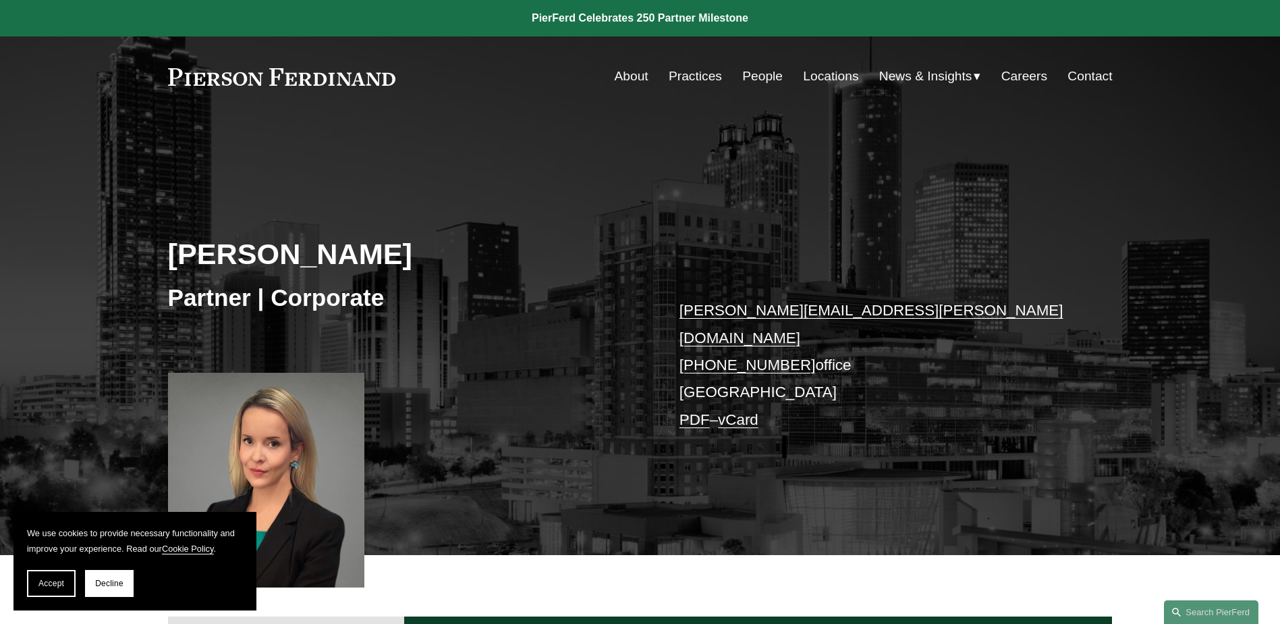
click at [702, 411] on link "PDF" at bounding box center [695, 419] width 30 height 17
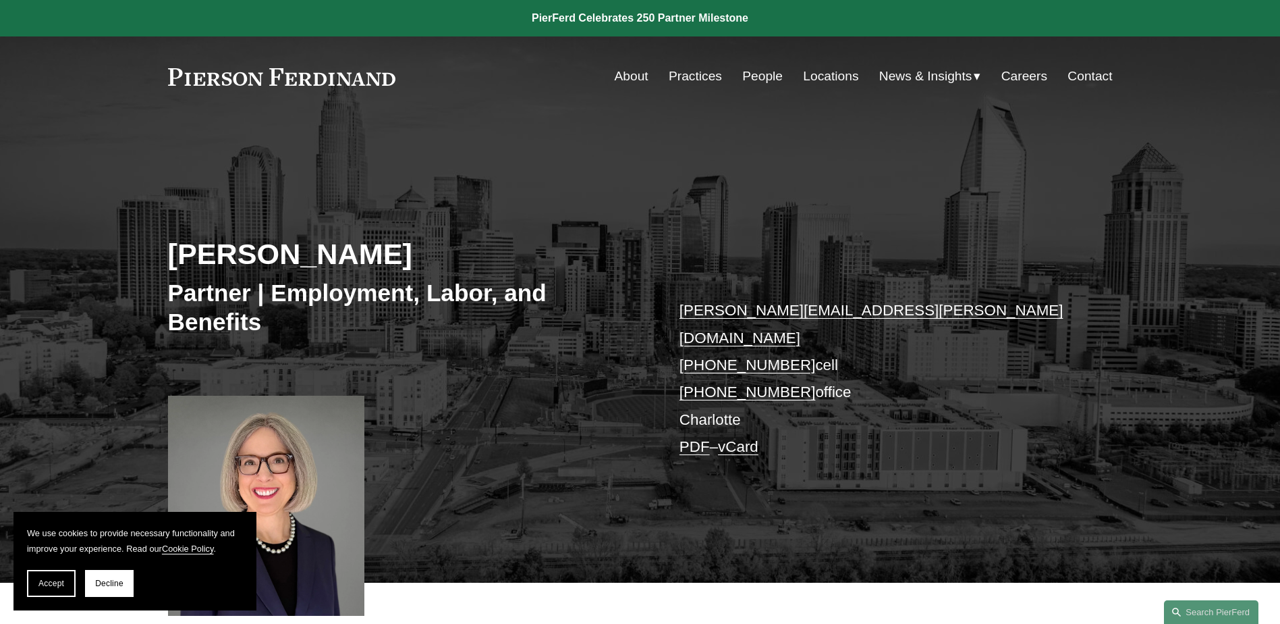
click at [688, 438] on link "PDF" at bounding box center [695, 446] width 30 height 17
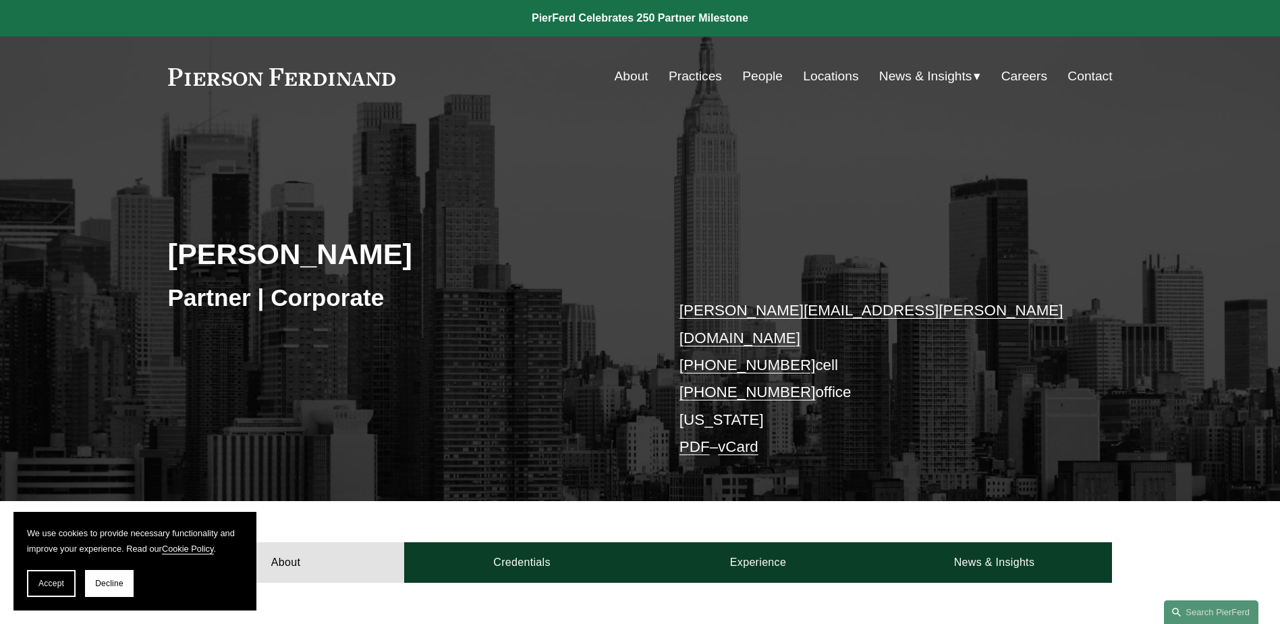
click at [686, 438] on link "PDF" at bounding box center [695, 446] width 30 height 17
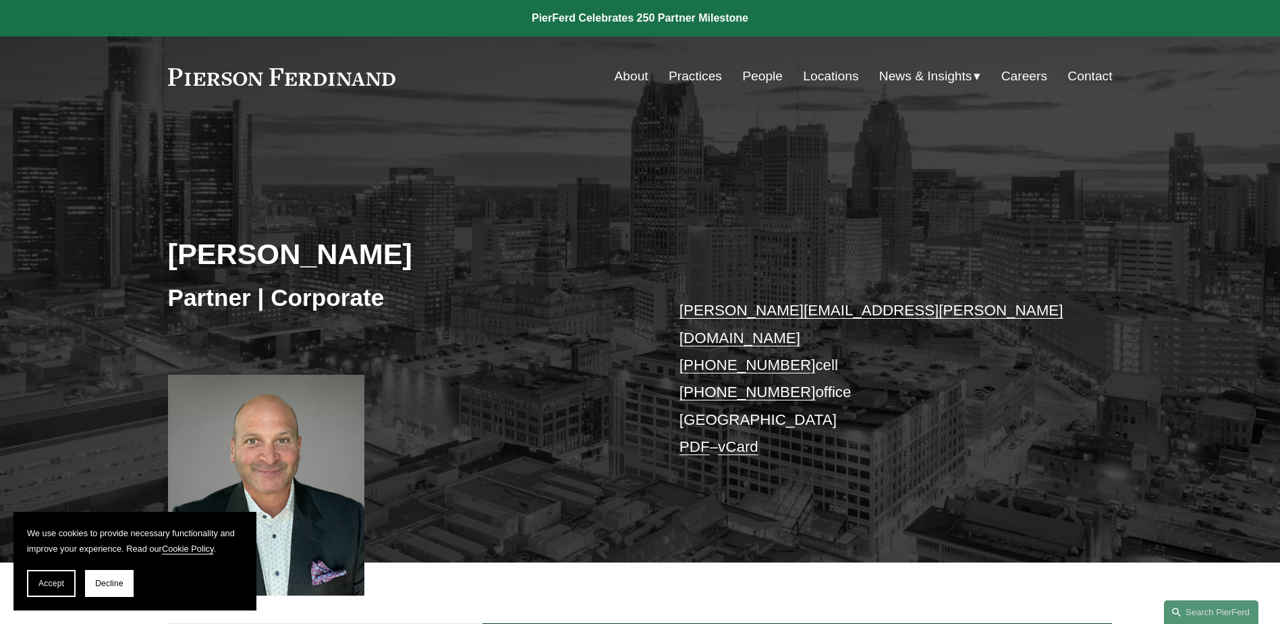
click at [694, 438] on link "PDF" at bounding box center [695, 446] width 30 height 17
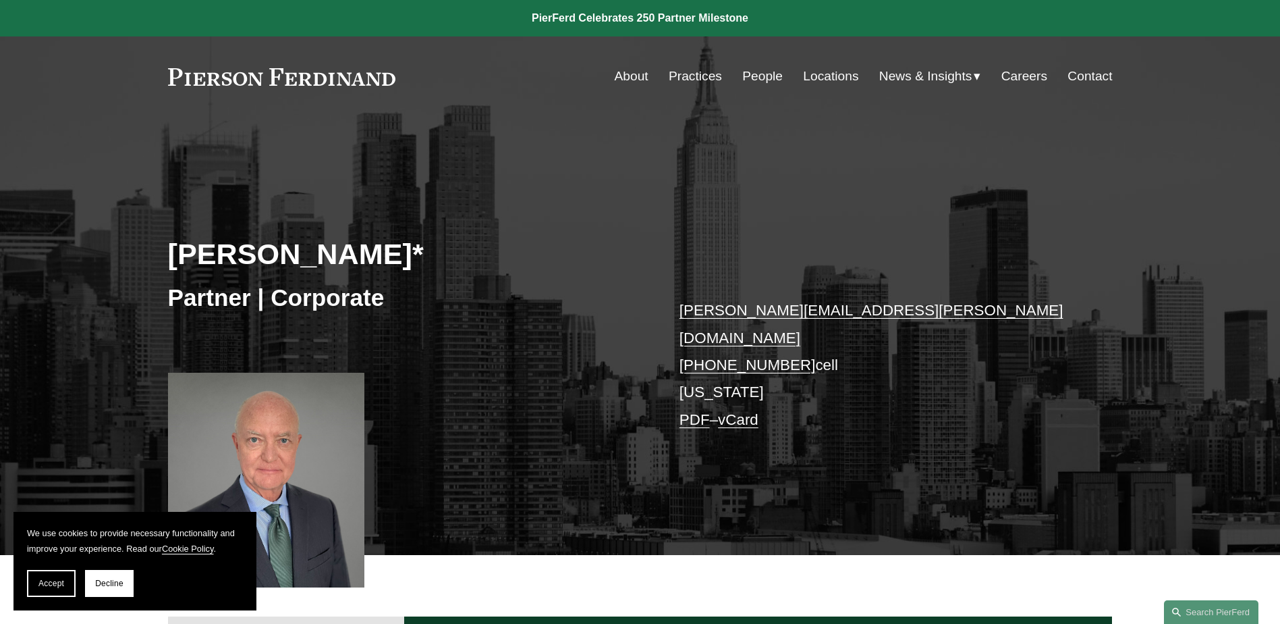
click at [698, 411] on link "PDF" at bounding box center [695, 419] width 30 height 17
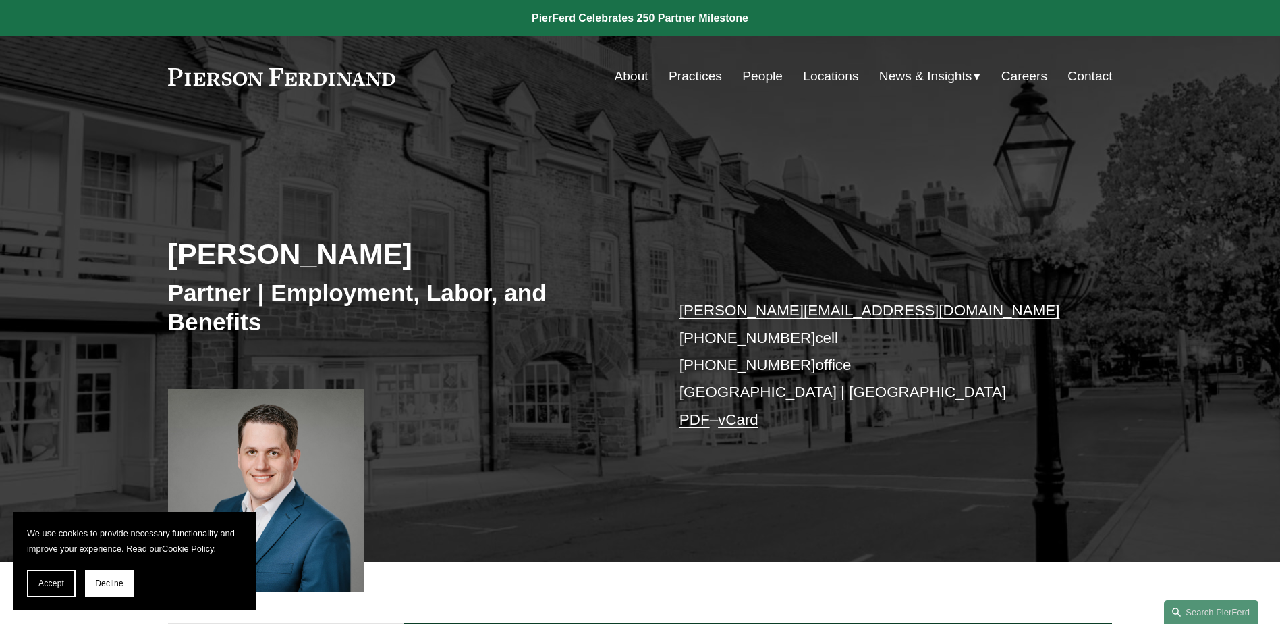
click at [689, 422] on link "PDF" at bounding box center [695, 419] width 30 height 17
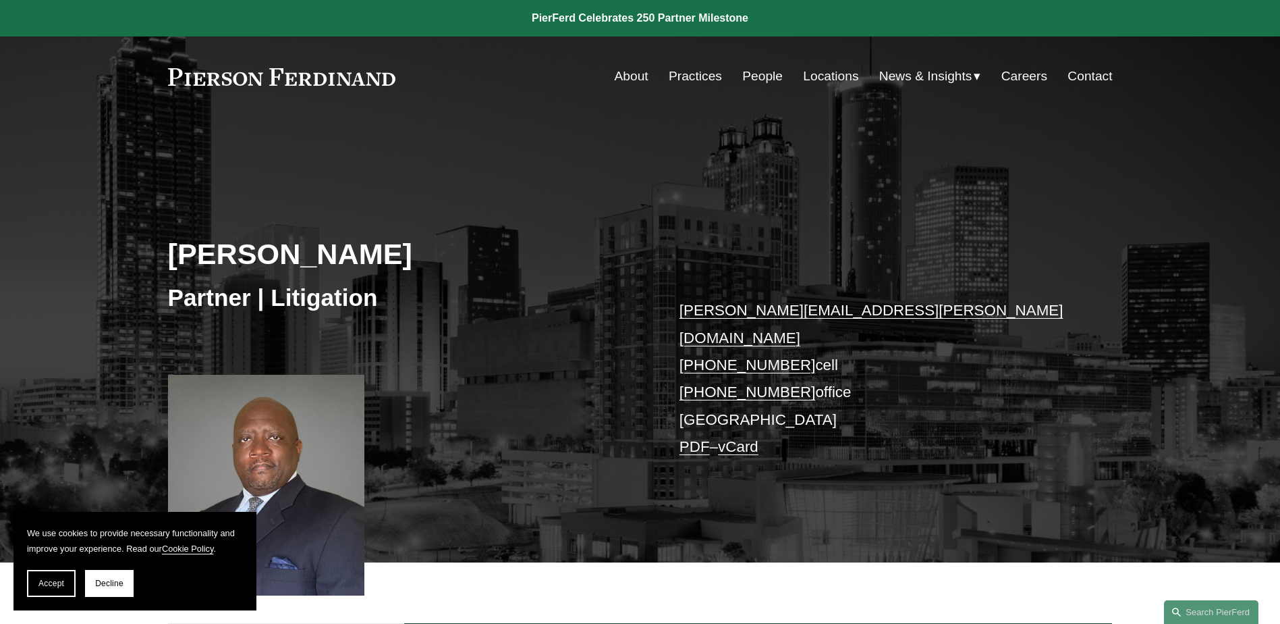
click at [686, 438] on link "PDF" at bounding box center [695, 446] width 30 height 17
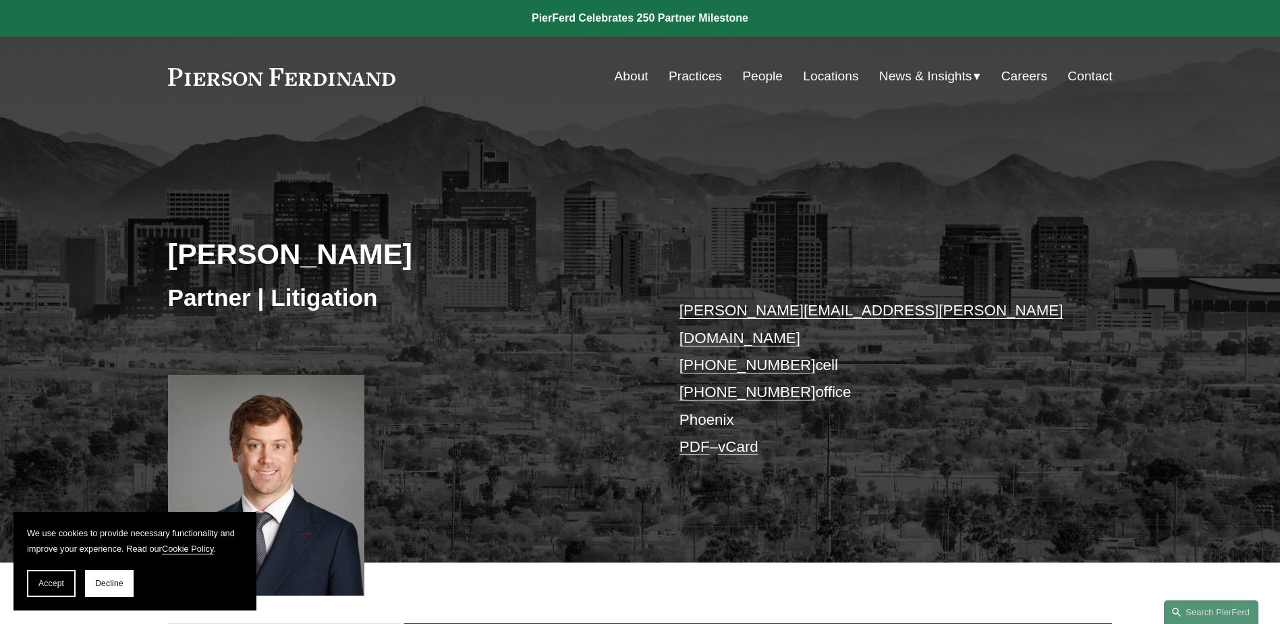
click at [687, 438] on link "PDF" at bounding box center [695, 446] width 30 height 17
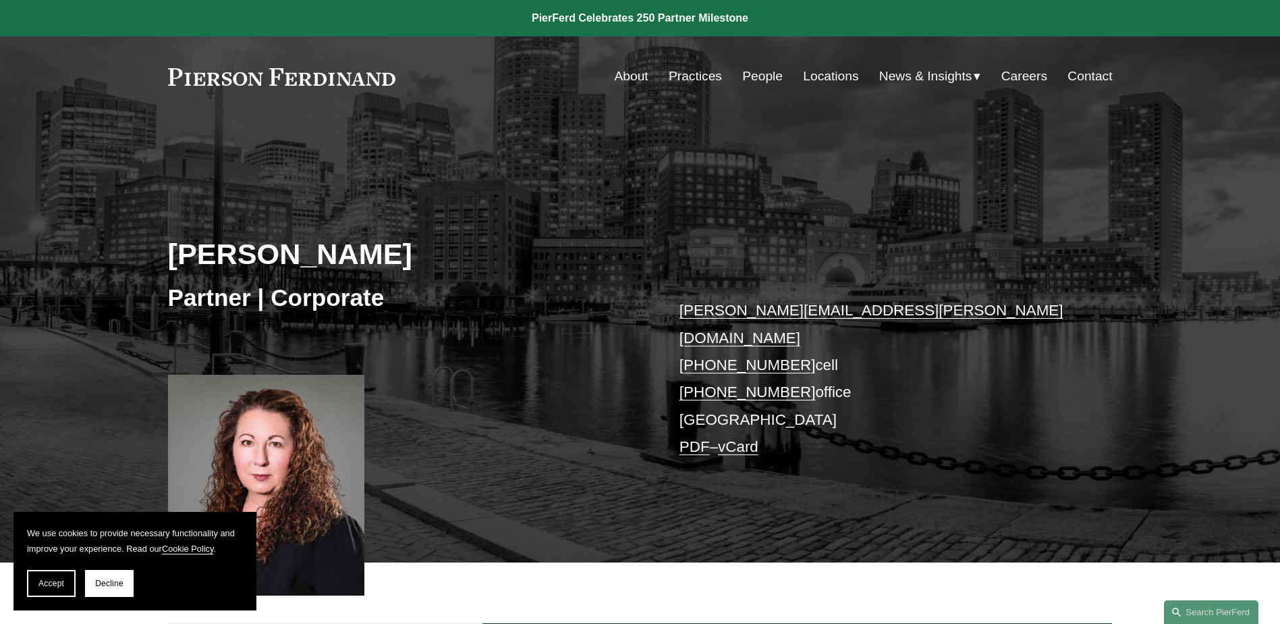
click at [694, 438] on link "PDF" at bounding box center [695, 446] width 30 height 17
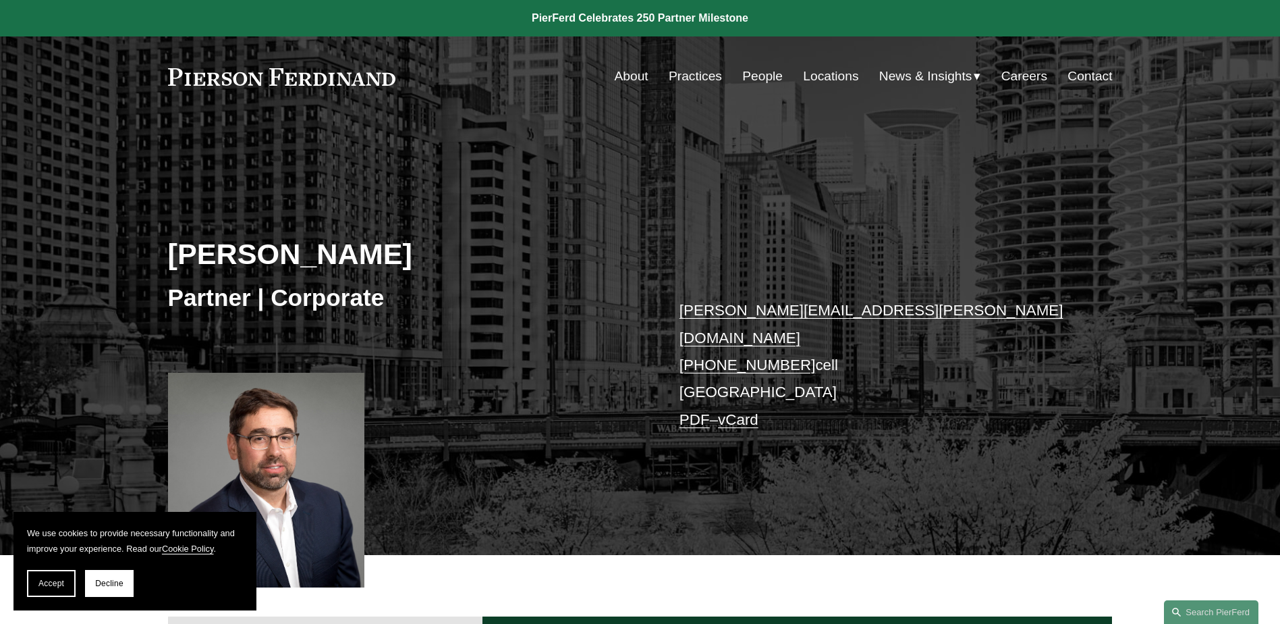
click at [688, 411] on link "PDF" at bounding box center [695, 419] width 30 height 17
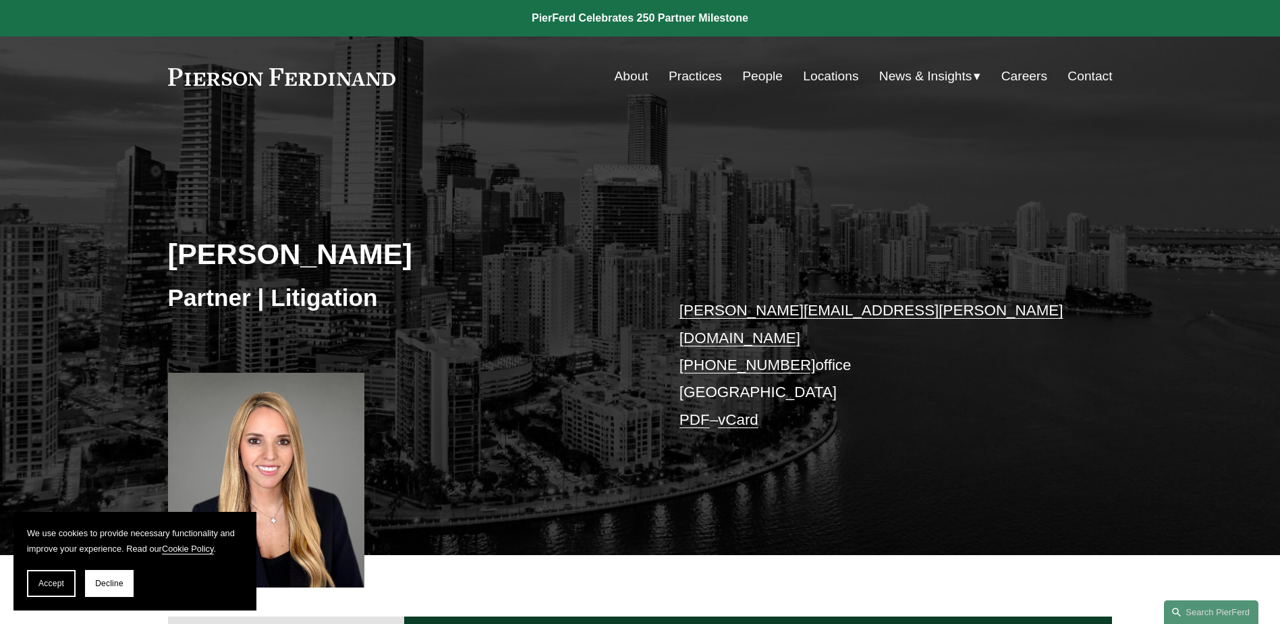
click at [686, 411] on link "PDF" at bounding box center [695, 419] width 30 height 17
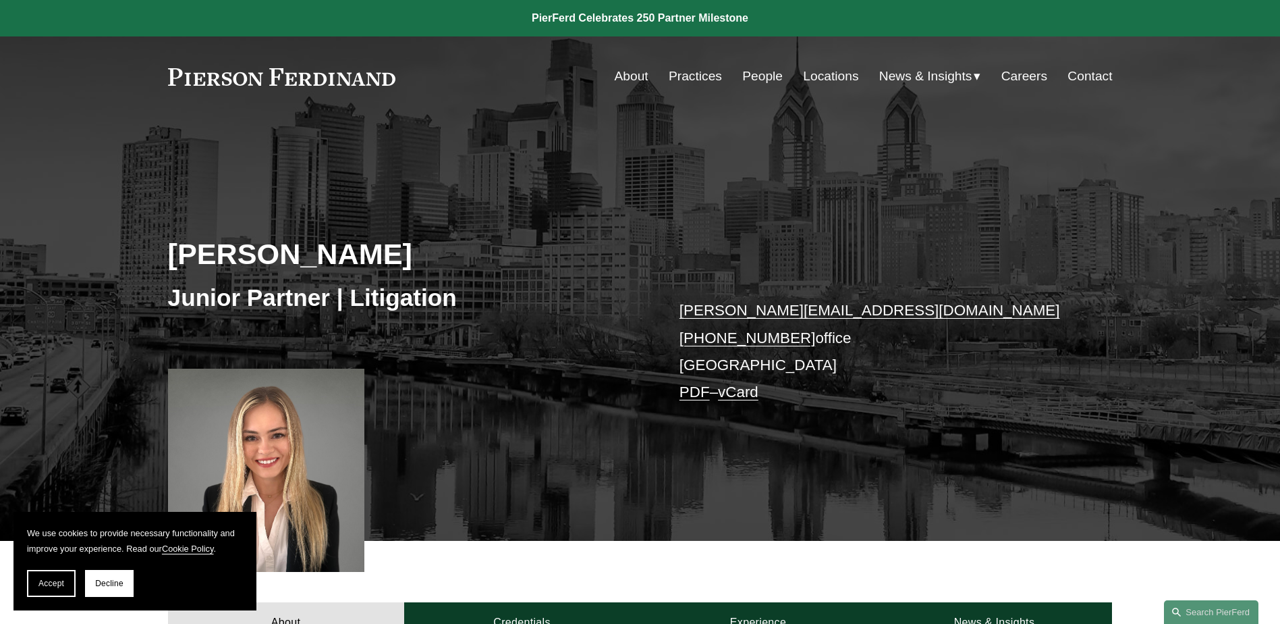
click at [694, 391] on link "PDF" at bounding box center [695, 391] width 30 height 17
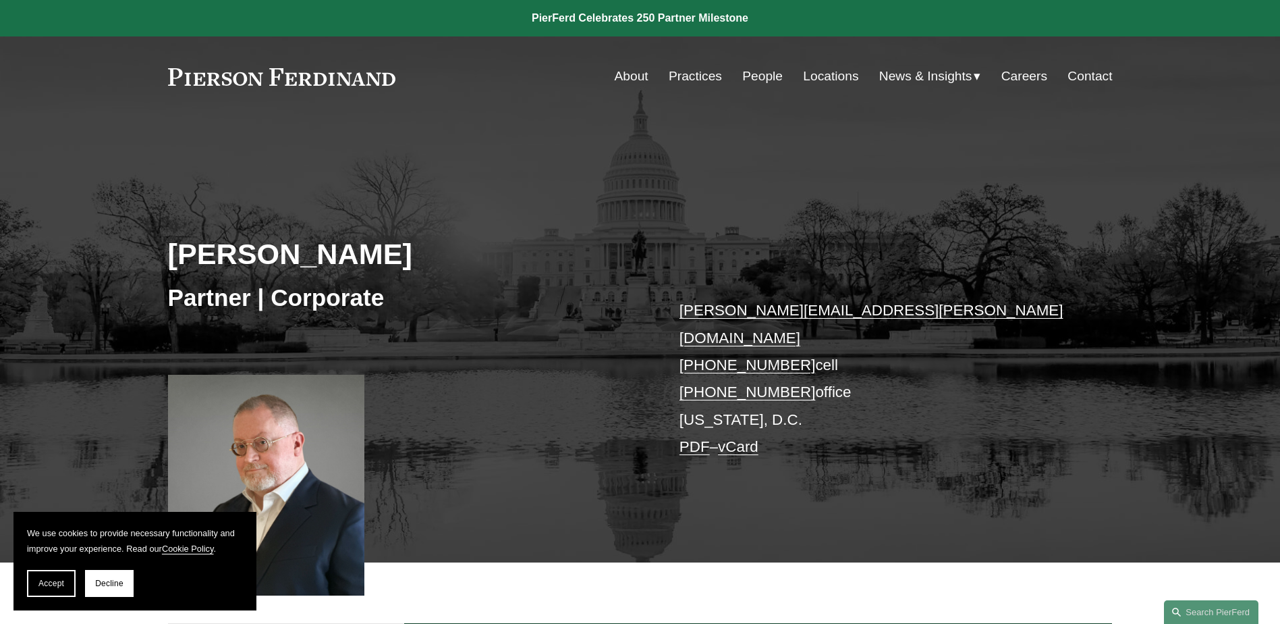
click at [694, 438] on link "PDF" at bounding box center [695, 446] width 30 height 17
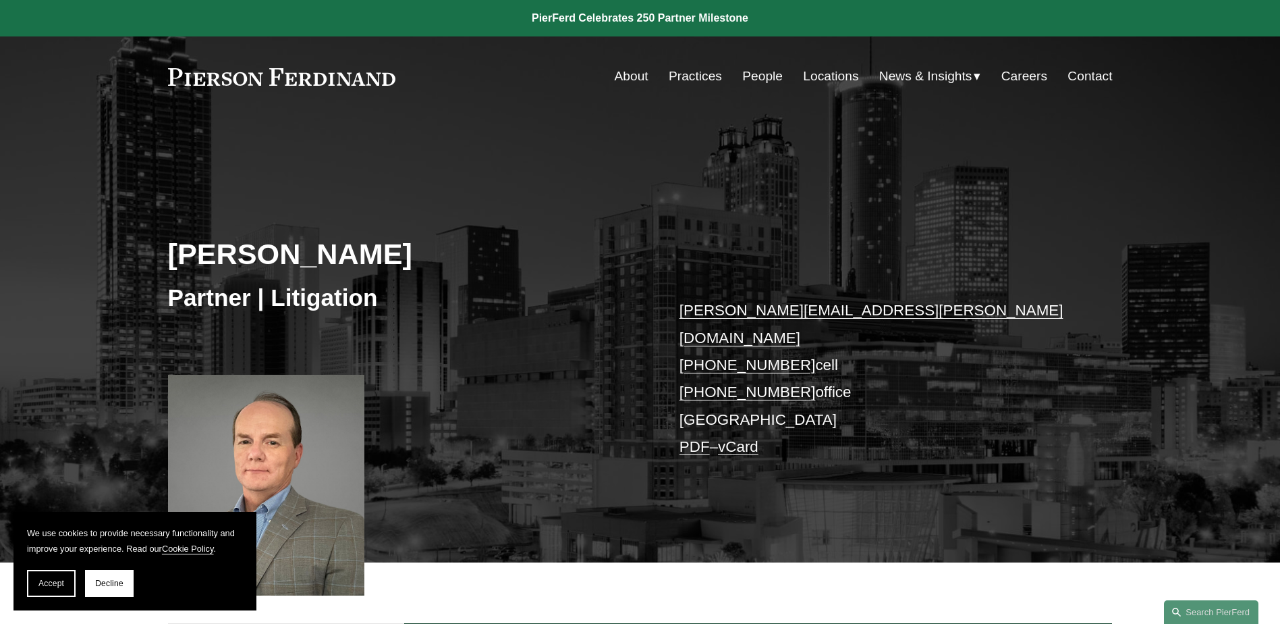
click at [692, 438] on link "PDF" at bounding box center [695, 446] width 30 height 17
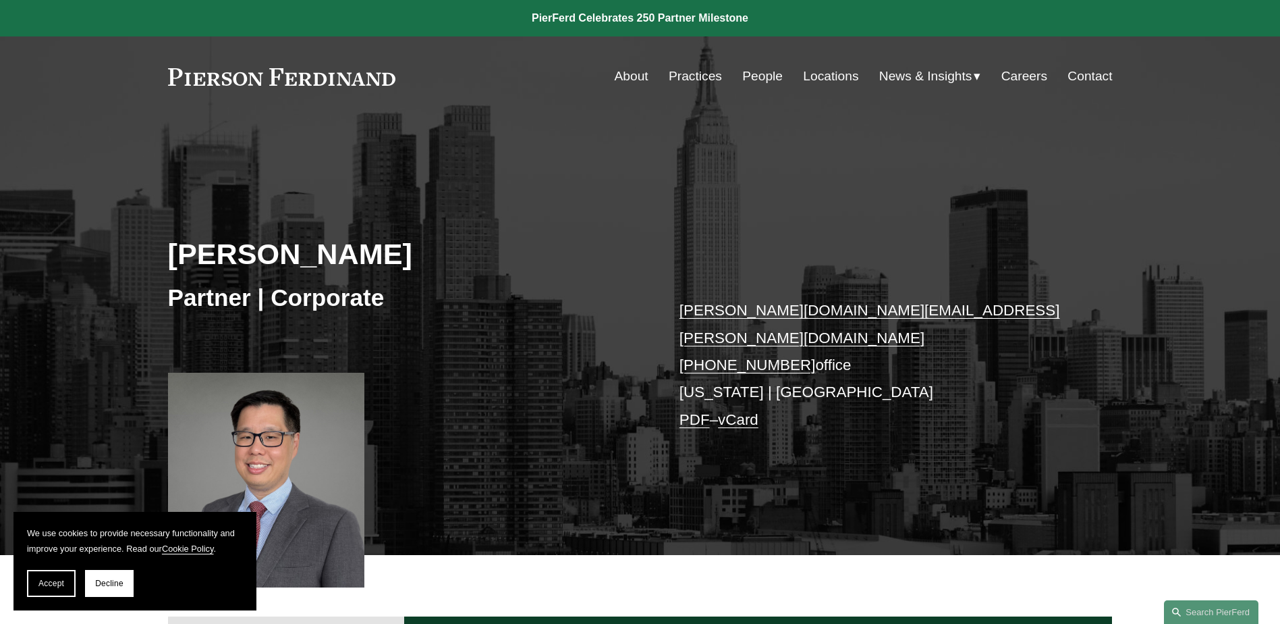
click at [698, 411] on link "PDF" at bounding box center [695, 419] width 30 height 17
